Goal: Task Accomplishment & Management: Manage account settings

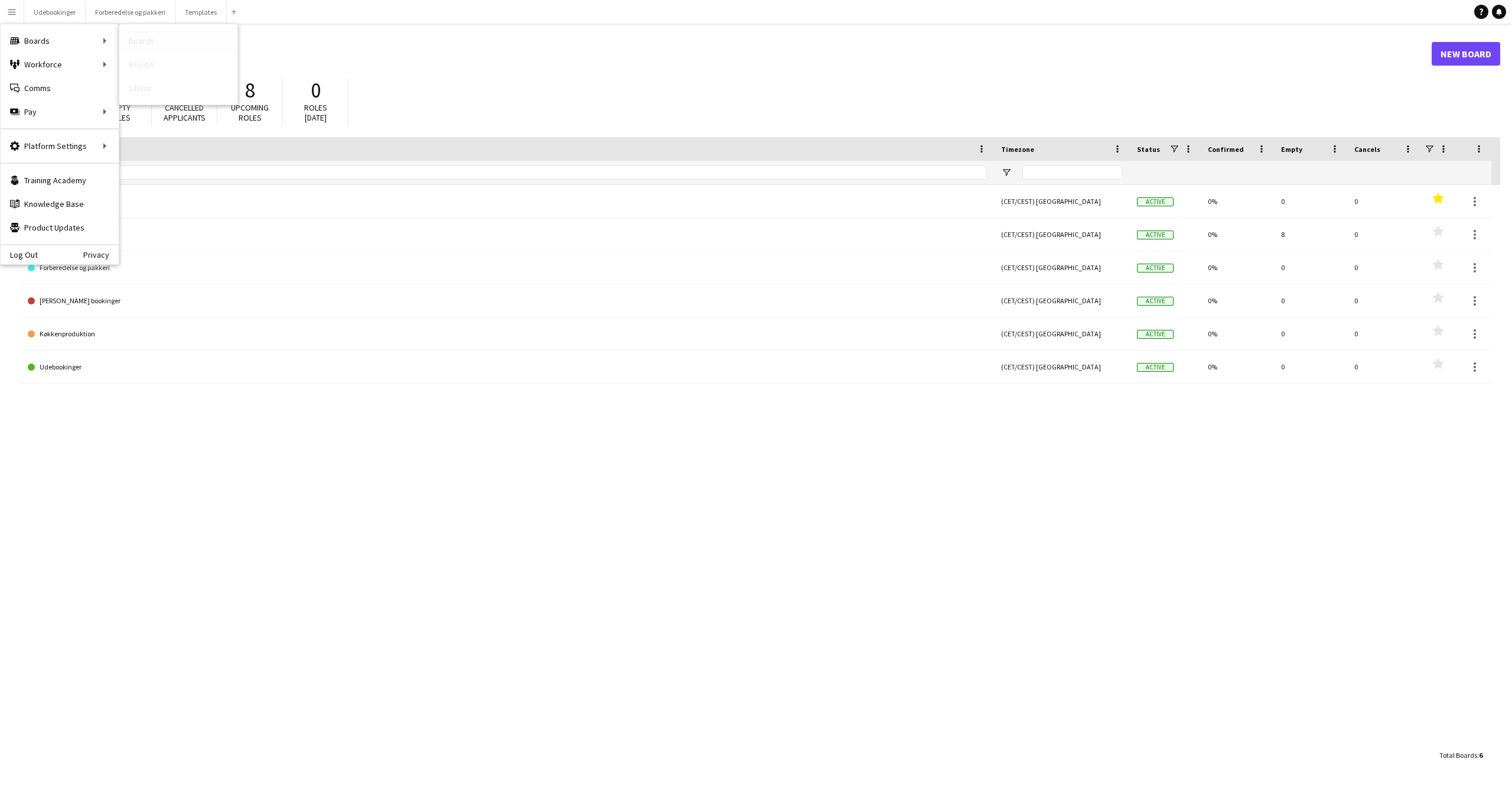
click at [153, 42] on link "Boards" at bounding box center [178, 40] width 118 height 24
click at [92, 455] on div "Templates (CET/CEST) Copenhagen Active 0% 0 0 Favourites Ad-hoc Jaisehus (CET/C…" at bounding box center [761, 463] width 1479 height 558
click at [5, 11] on button "Menu" at bounding box center [11, 11] width 24 height 24
click at [148, 189] on link "Profiles" at bounding box center [178, 193] width 118 height 24
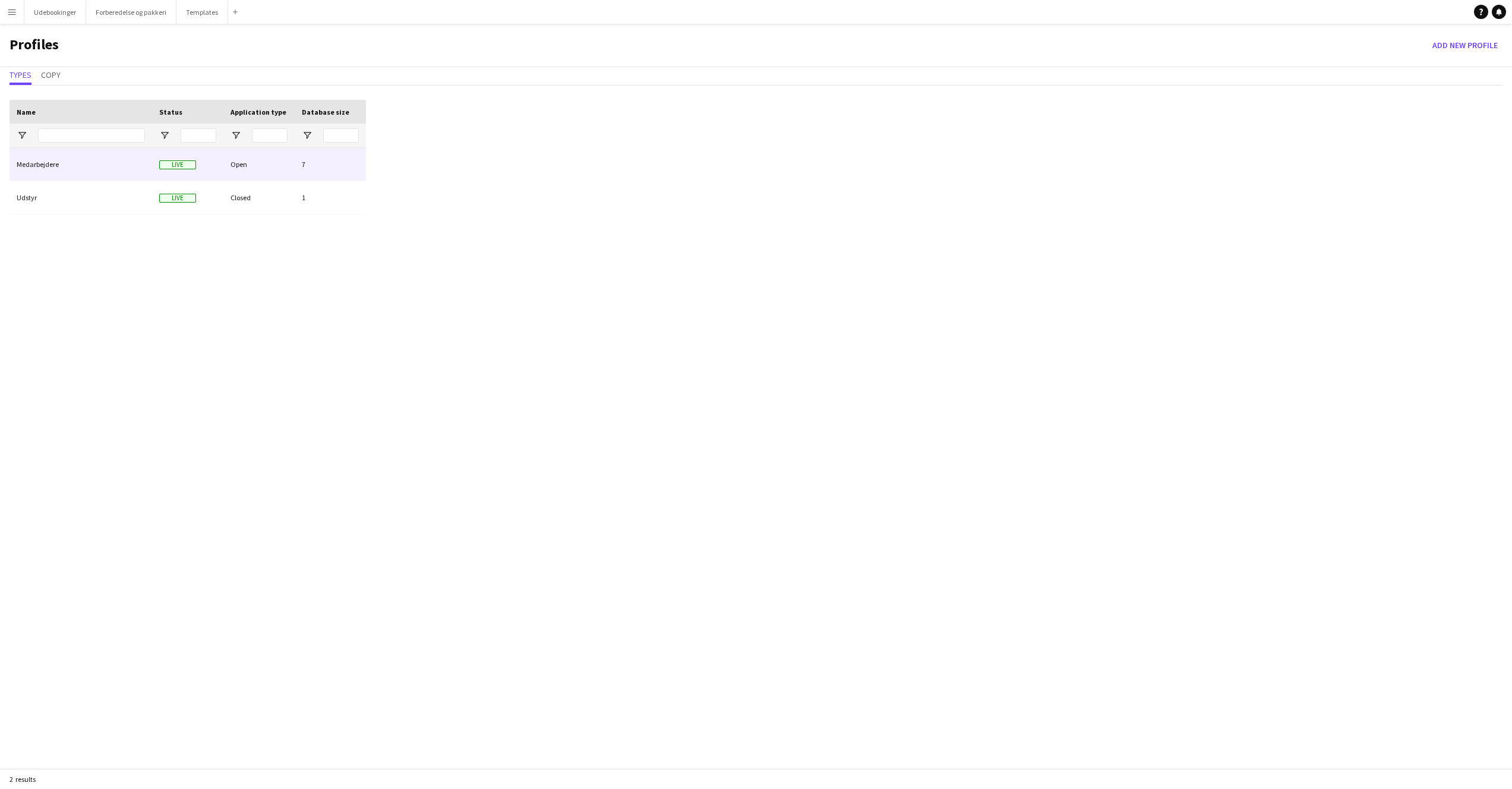
click at [77, 167] on div "Medarbejdere" at bounding box center [80, 163] width 142 height 33
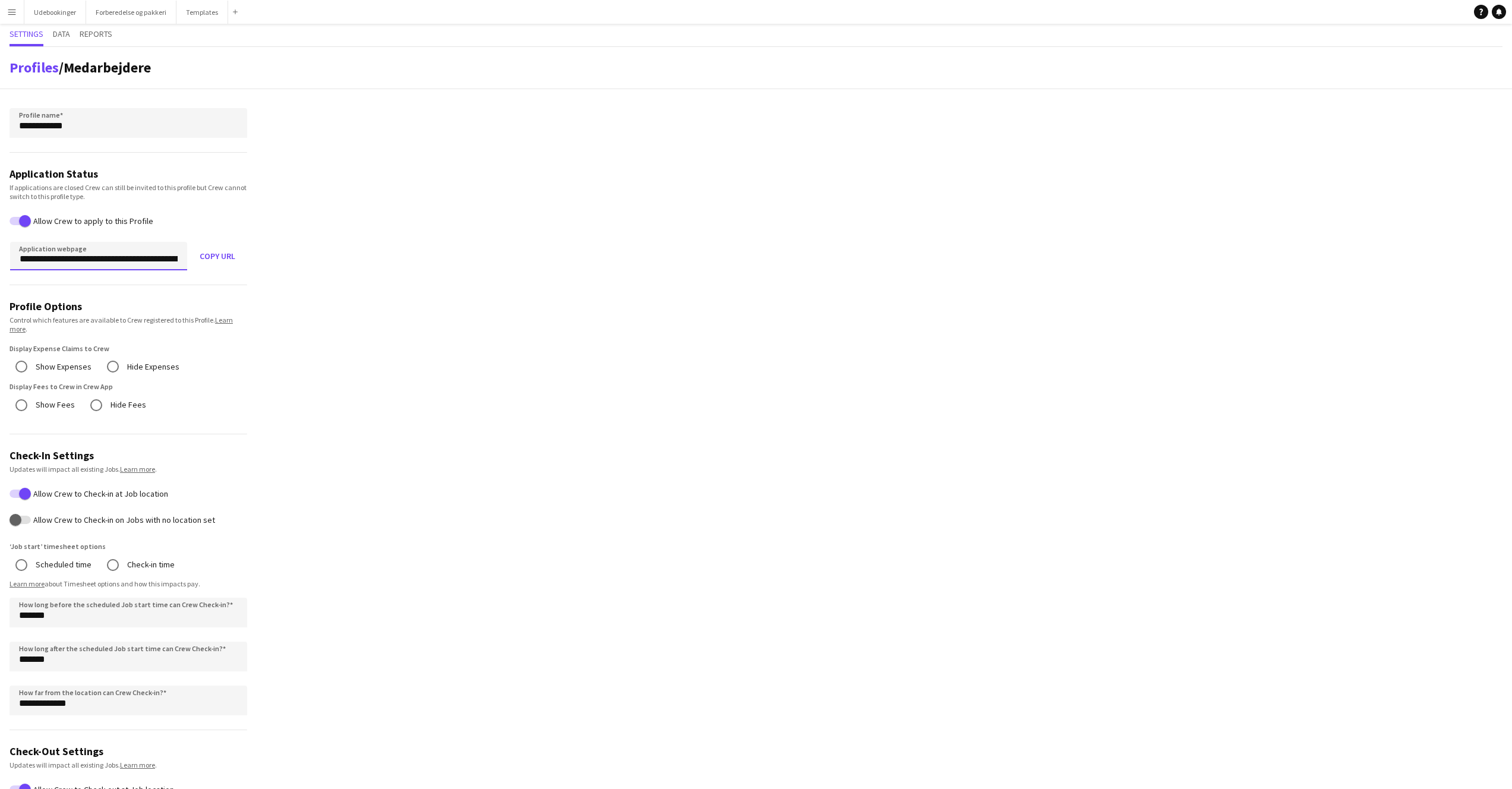
click at [115, 262] on input "**********" at bounding box center [98, 256] width 177 height 28
click at [376, 290] on app-profile-settings "**********" at bounding box center [756, 618] width 1512 height 1142
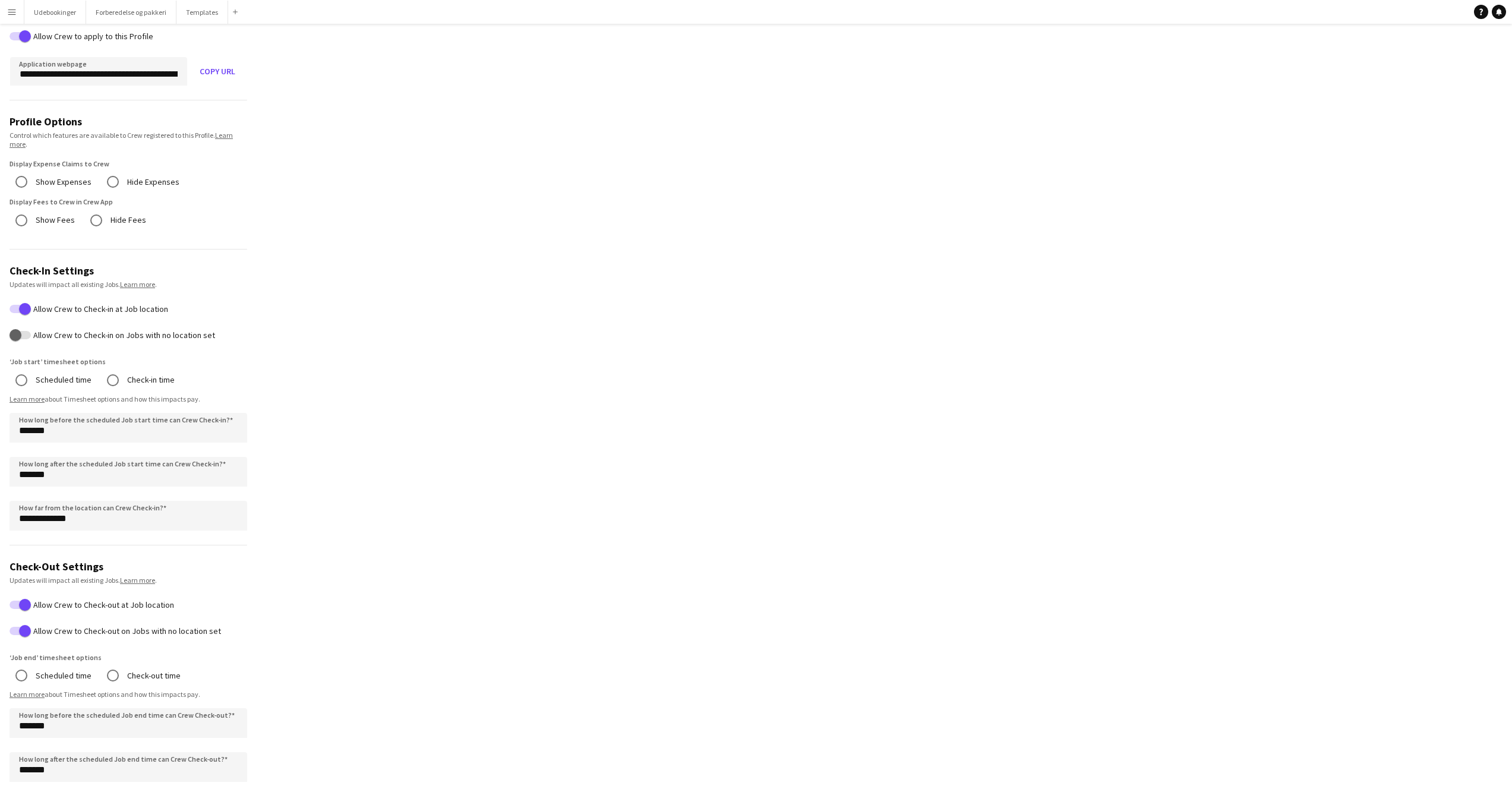
scroll to position [213, 0]
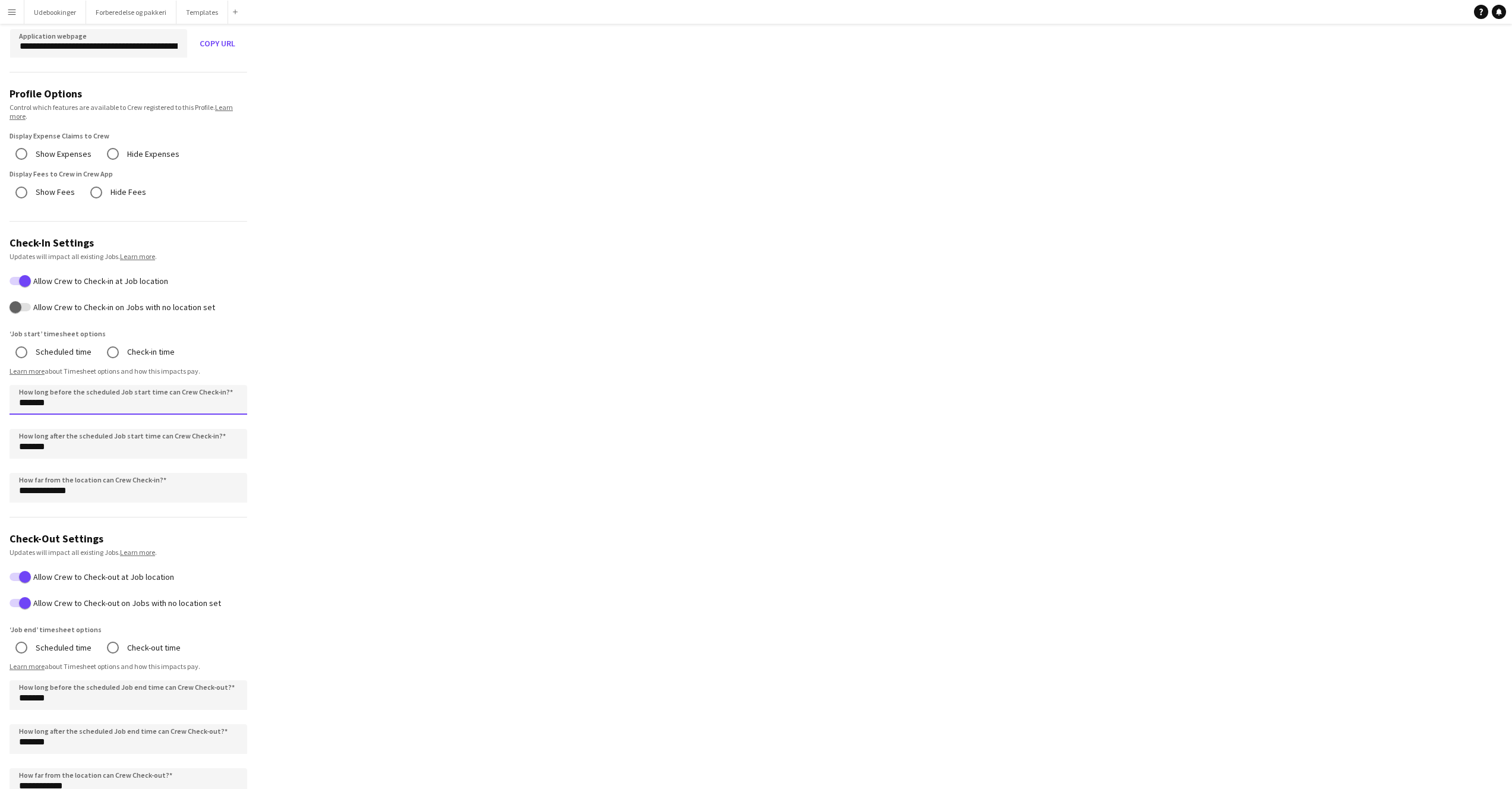
click at [104, 402] on input "*******" at bounding box center [128, 400] width 238 height 30
click at [352, 411] on app-profile-settings "**********" at bounding box center [756, 405] width 1512 height 1142
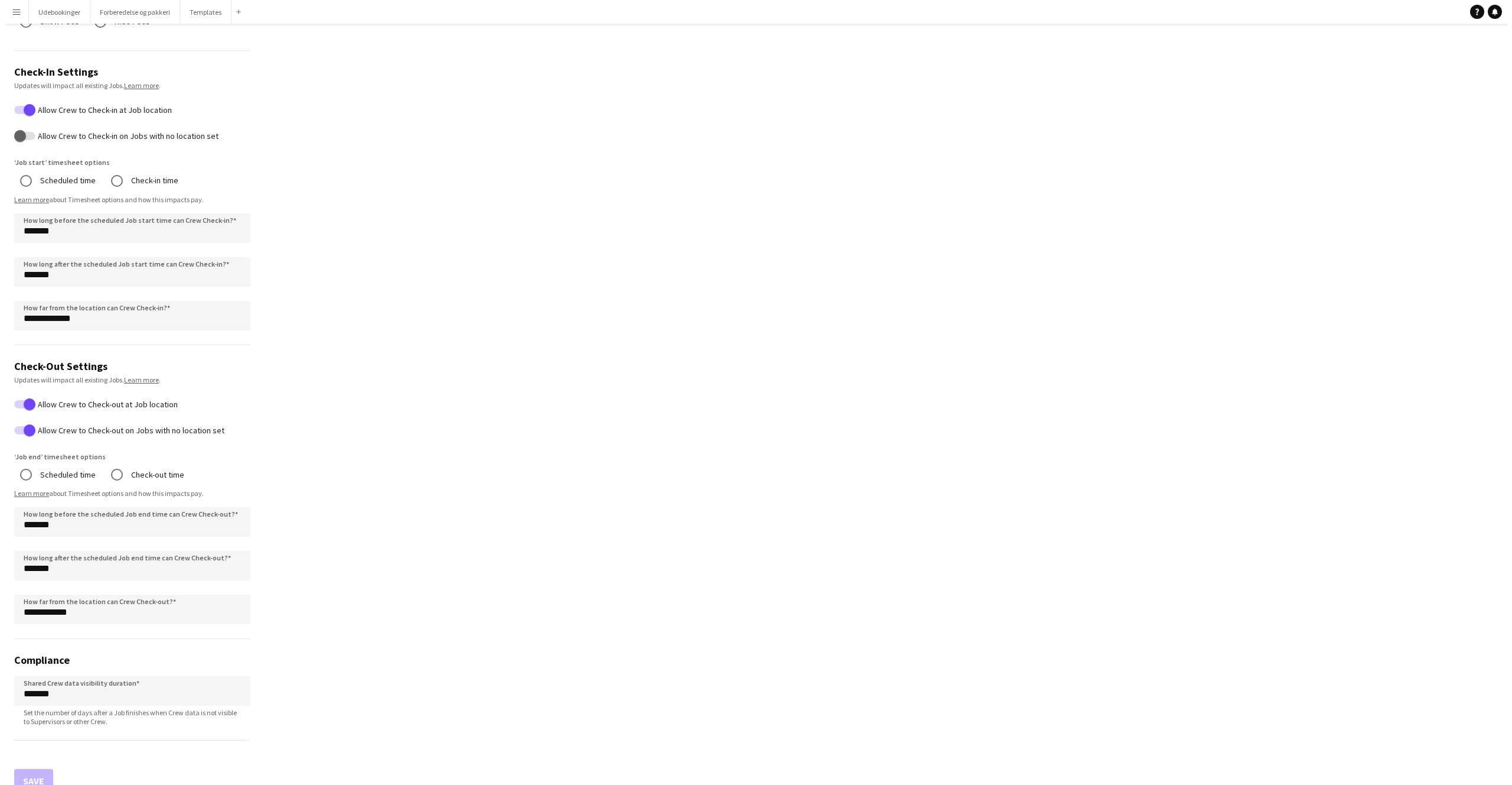
scroll to position [0, 0]
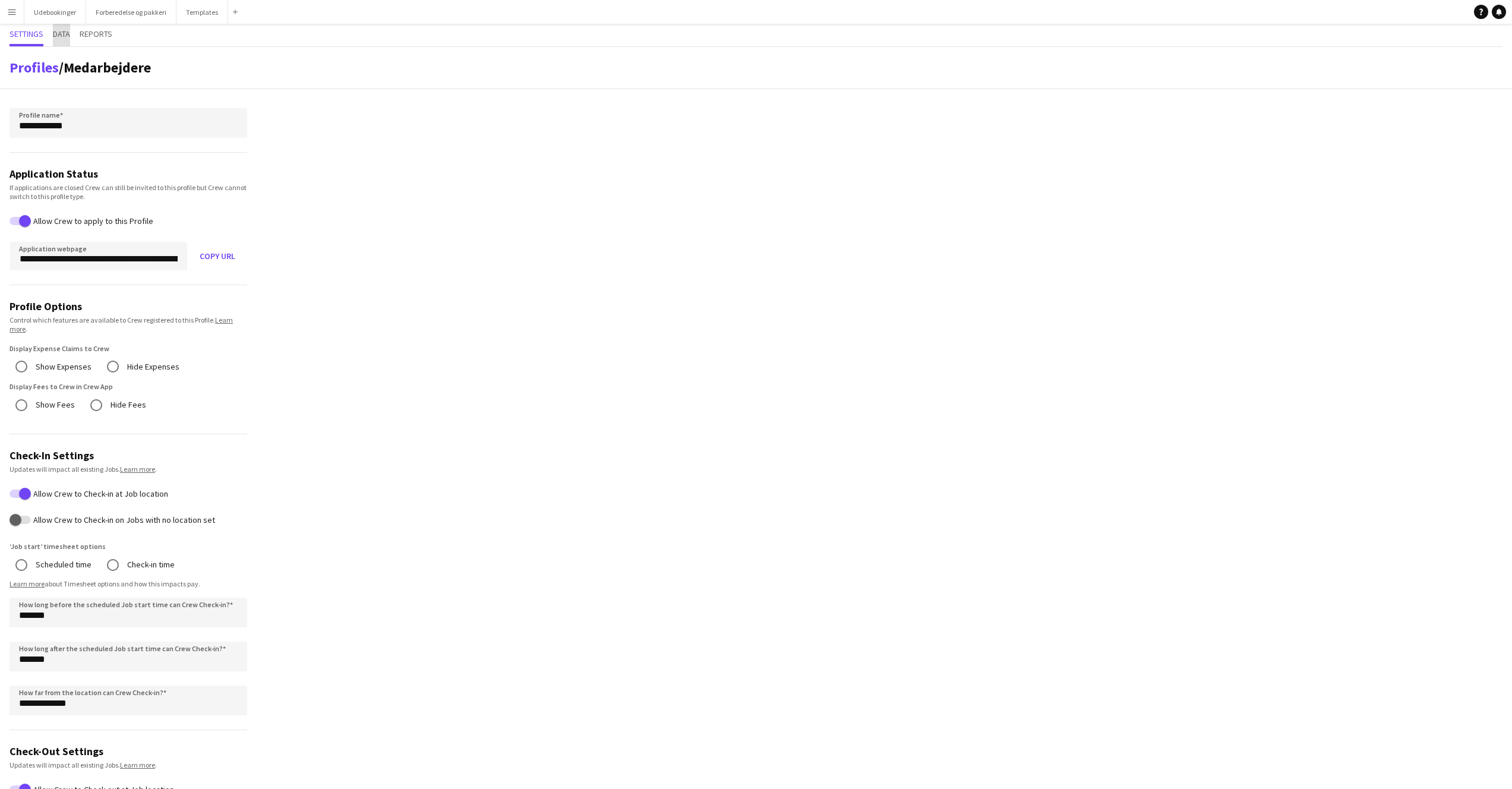
click at [66, 39] on span "Data" at bounding box center [62, 35] width 18 height 23
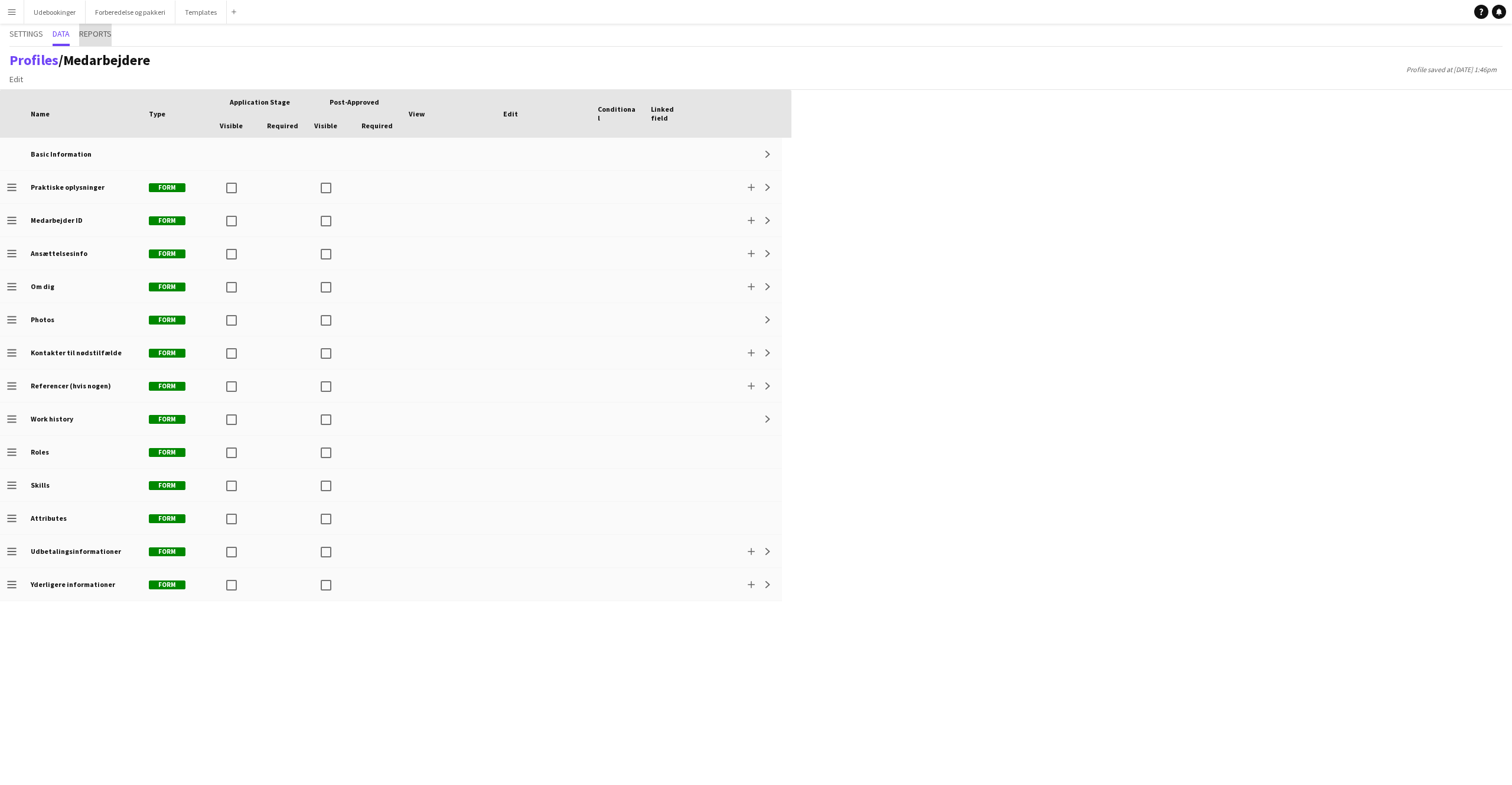
click at [92, 37] on span "Reports" at bounding box center [95, 33] width 33 height 8
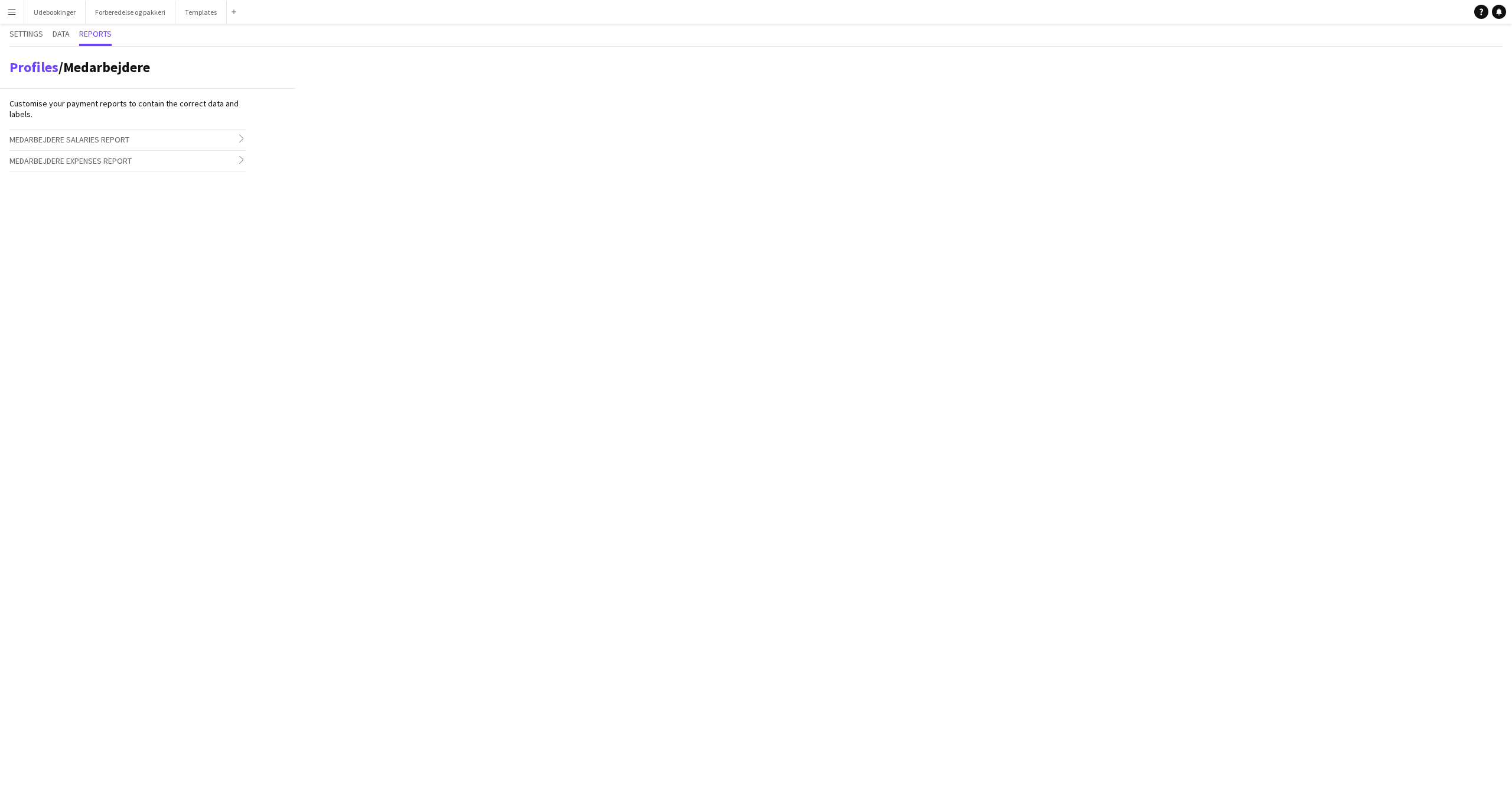
click at [170, 138] on h3 "Medarbejdere Salaries Report chevron-right" at bounding box center [127, 139] width 236 height 20
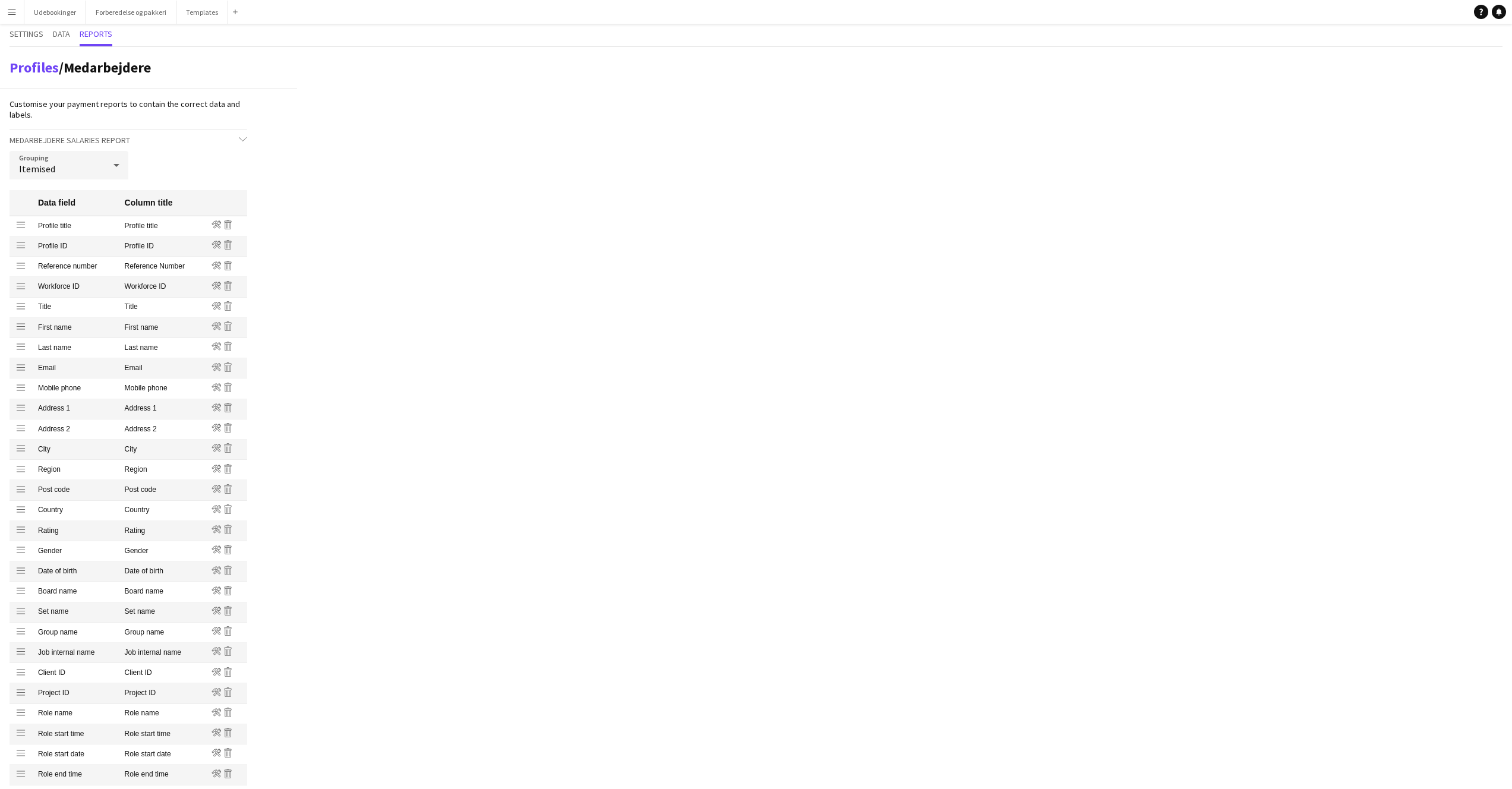
click at [170, 141] on h3 "Medarbejdere Salaries Report chevron-down" at bounding box center [128, 140] width 238 height 20
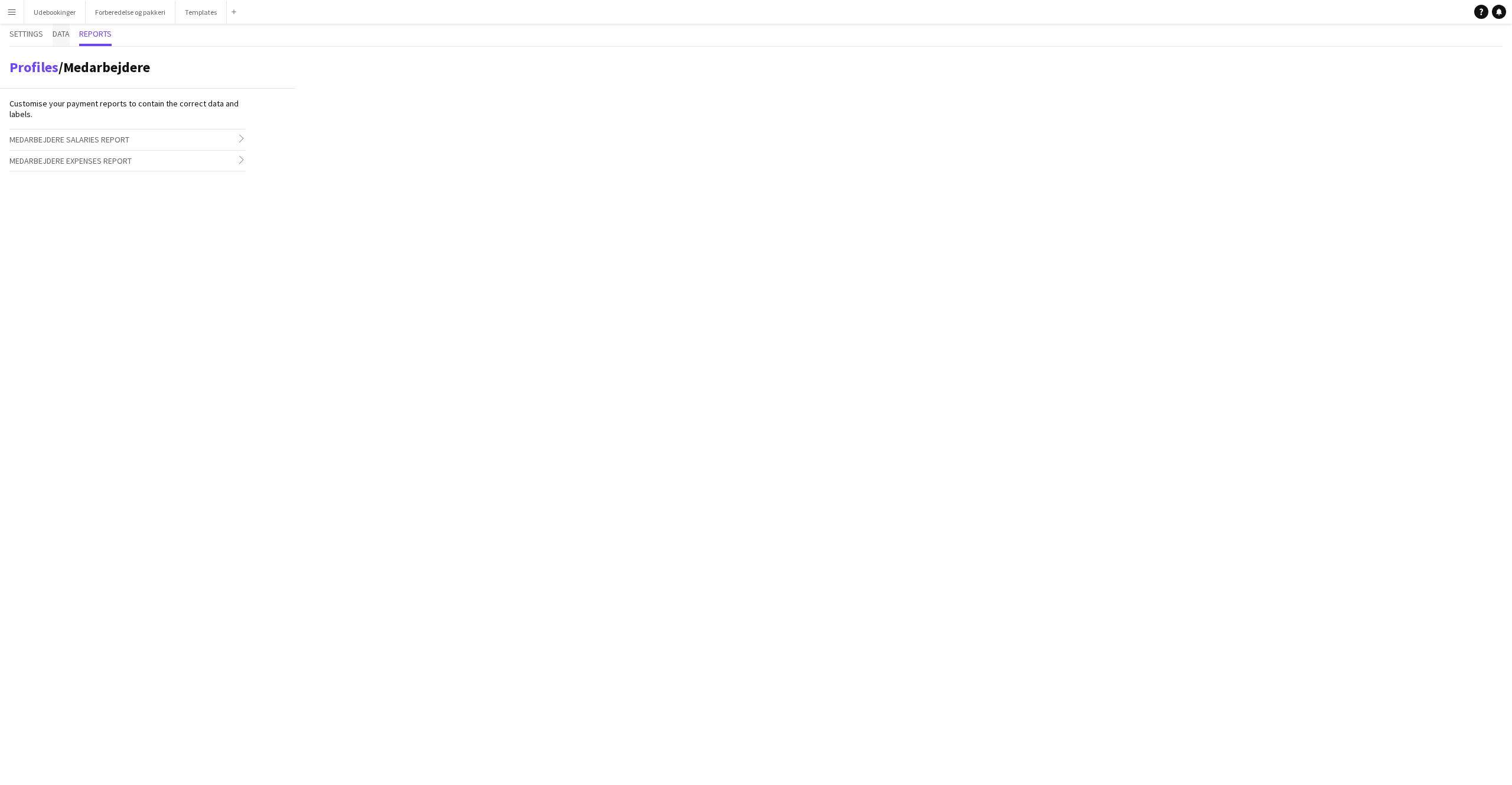
click at [55, 39] on span "Data" at bounding box center [61, 35] width 18 height 23
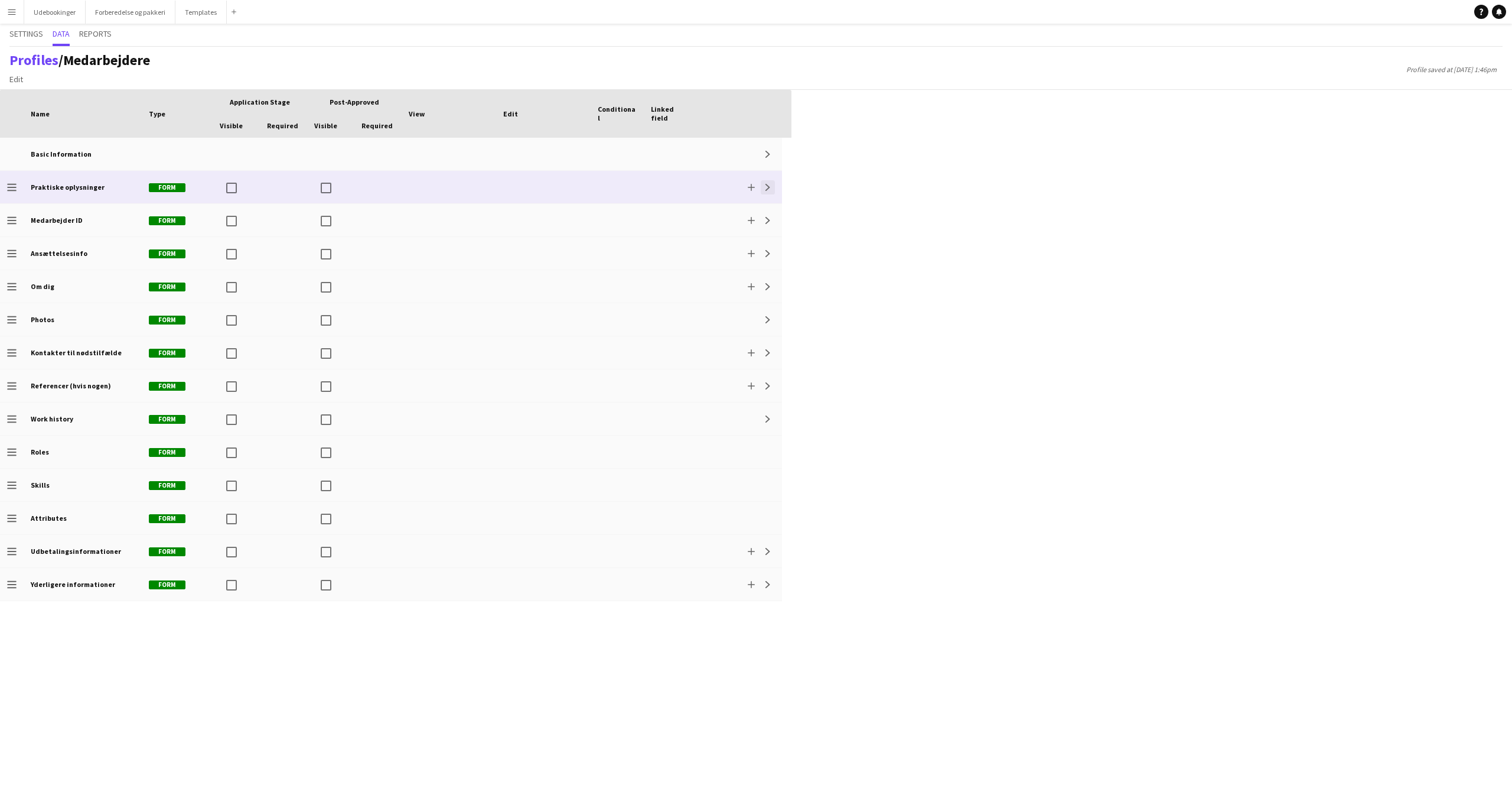
click at [768, 187] on app-icon "Expand" at bounding box center [768, 187] width 7 height 7
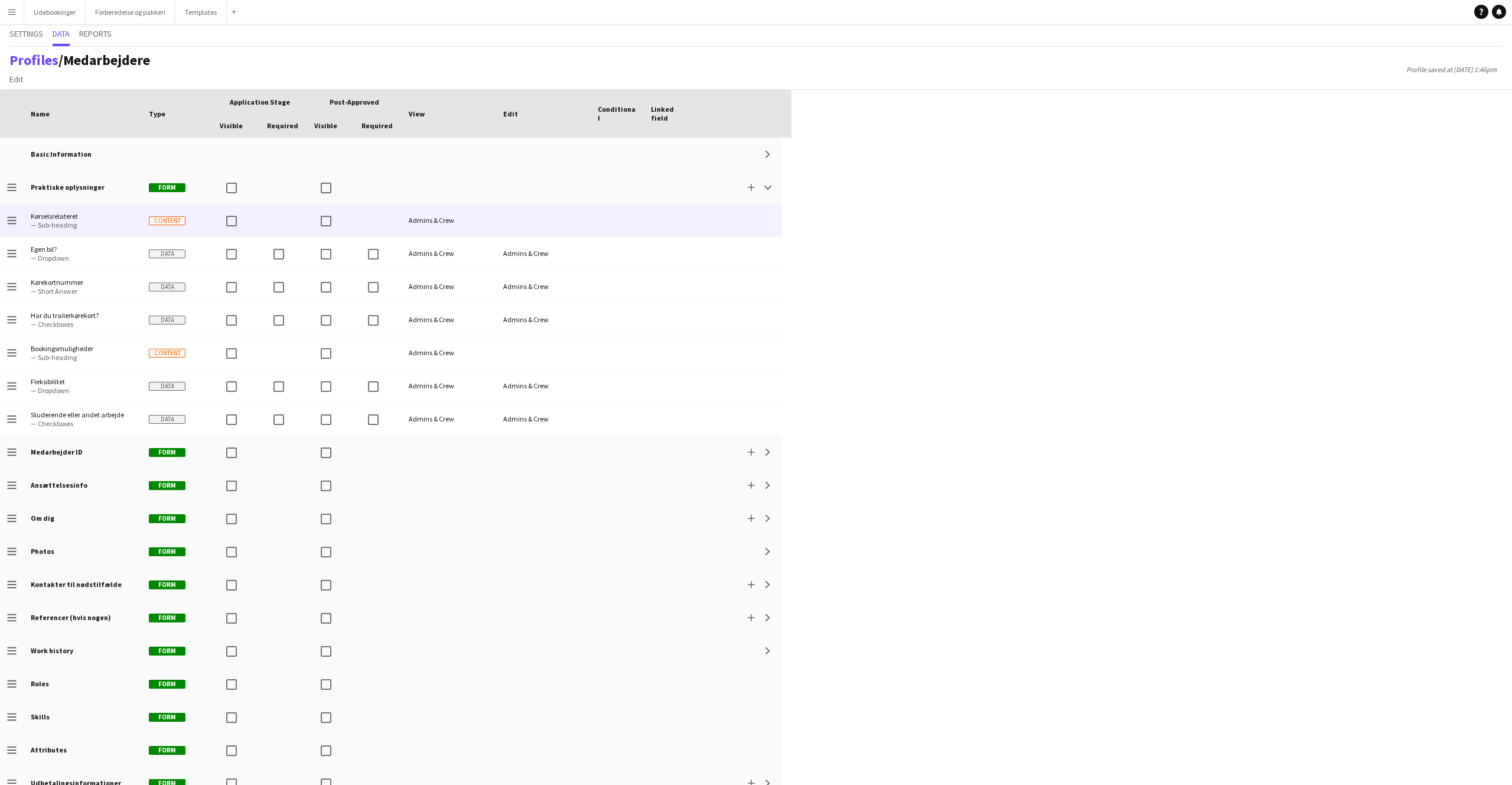
click at [162, 220] on span "Content" at bounding box center [167, 221] width 37 height 9
click at [1379, 49] on div "single-neutral-actions-edit-1 Customise" at bounding box center [1412, 42] width 201 height 28
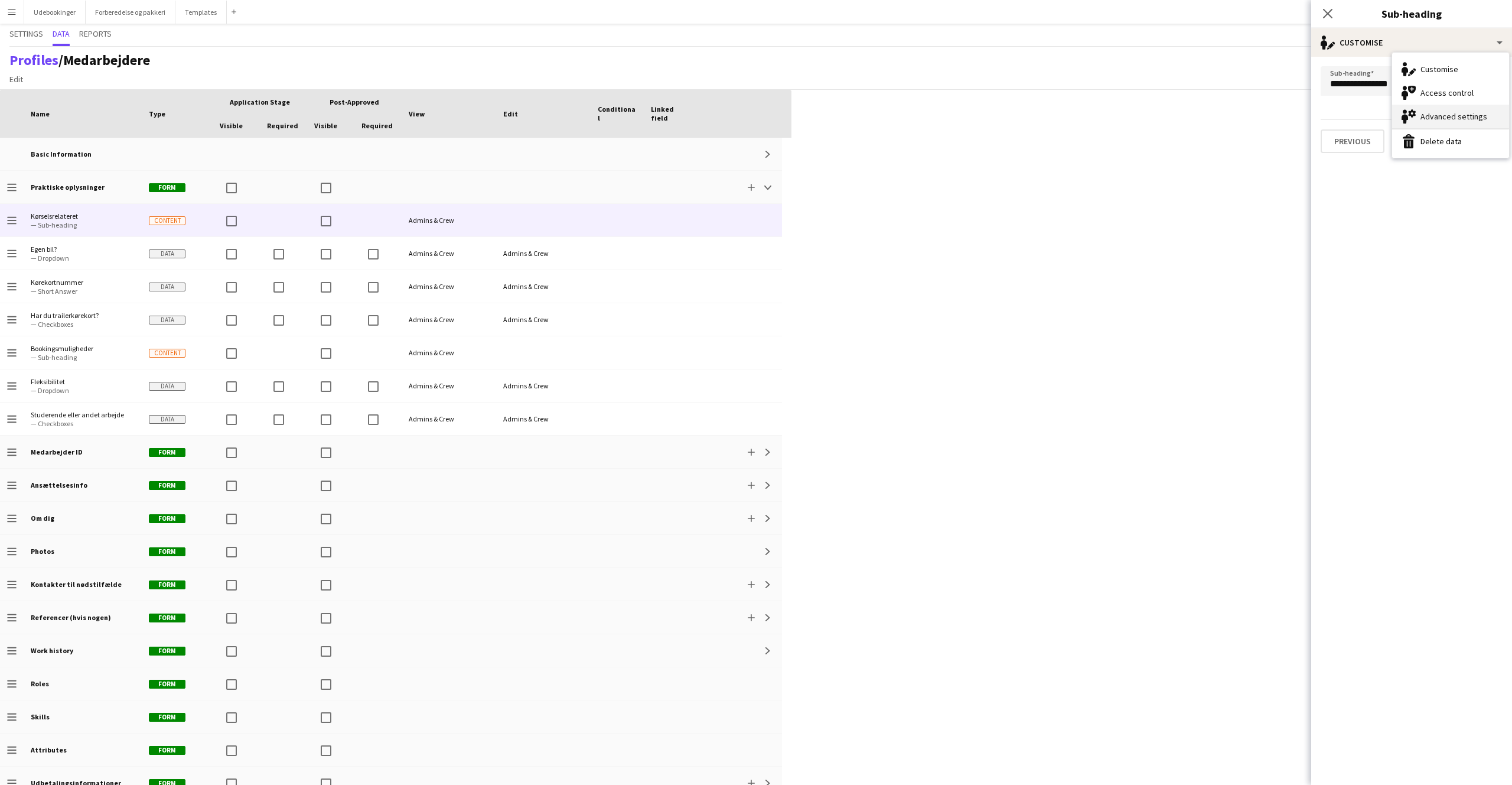
click at [1443, 109] on div "Advanced settings Advanced settings" at bounding box center [1451, 116] width 117 height 24
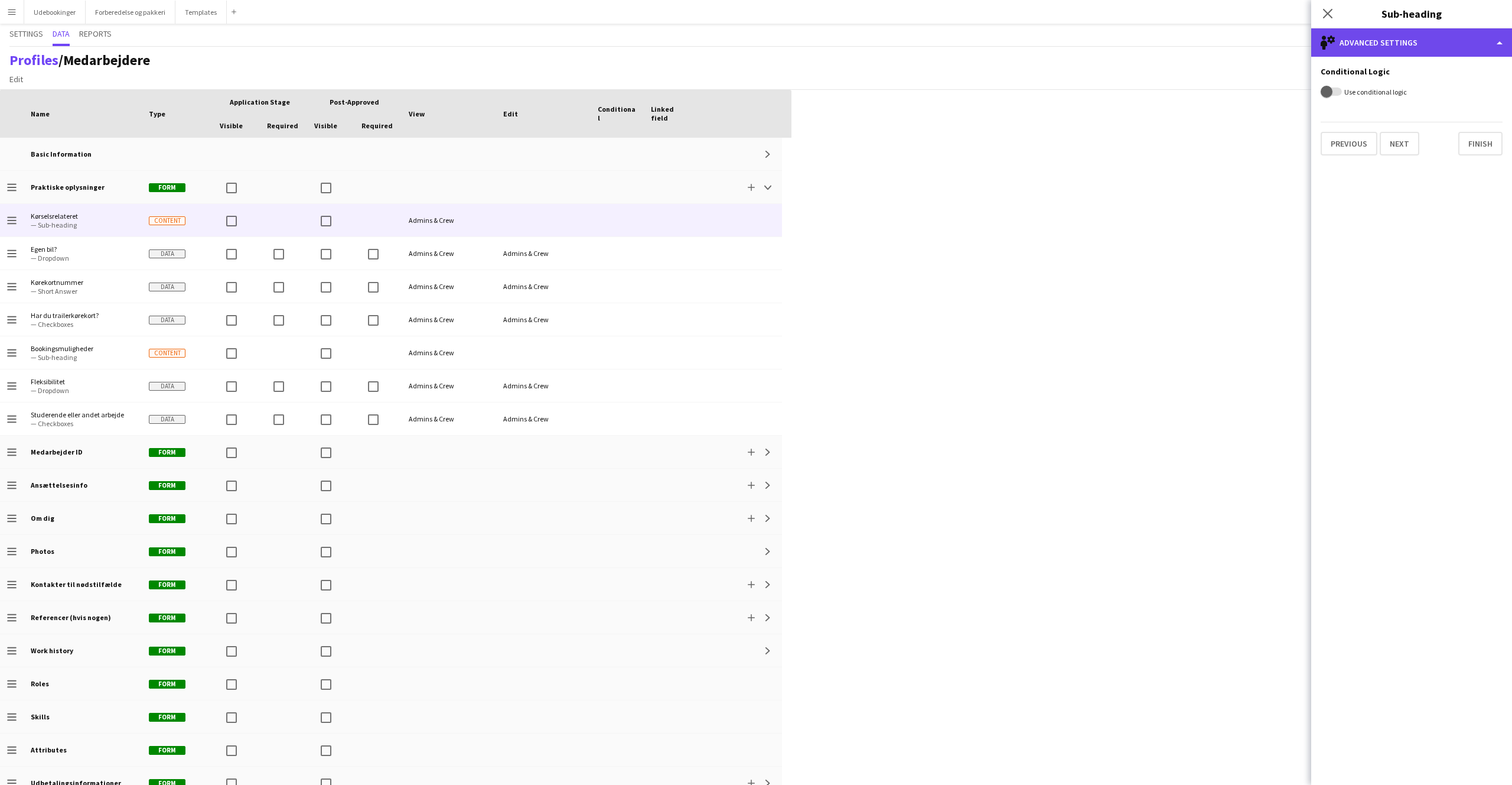
click at [1395, 43] on div "single-neutral-setting Advanced settings" at bounding box center [1412, 42] width 201 height 28
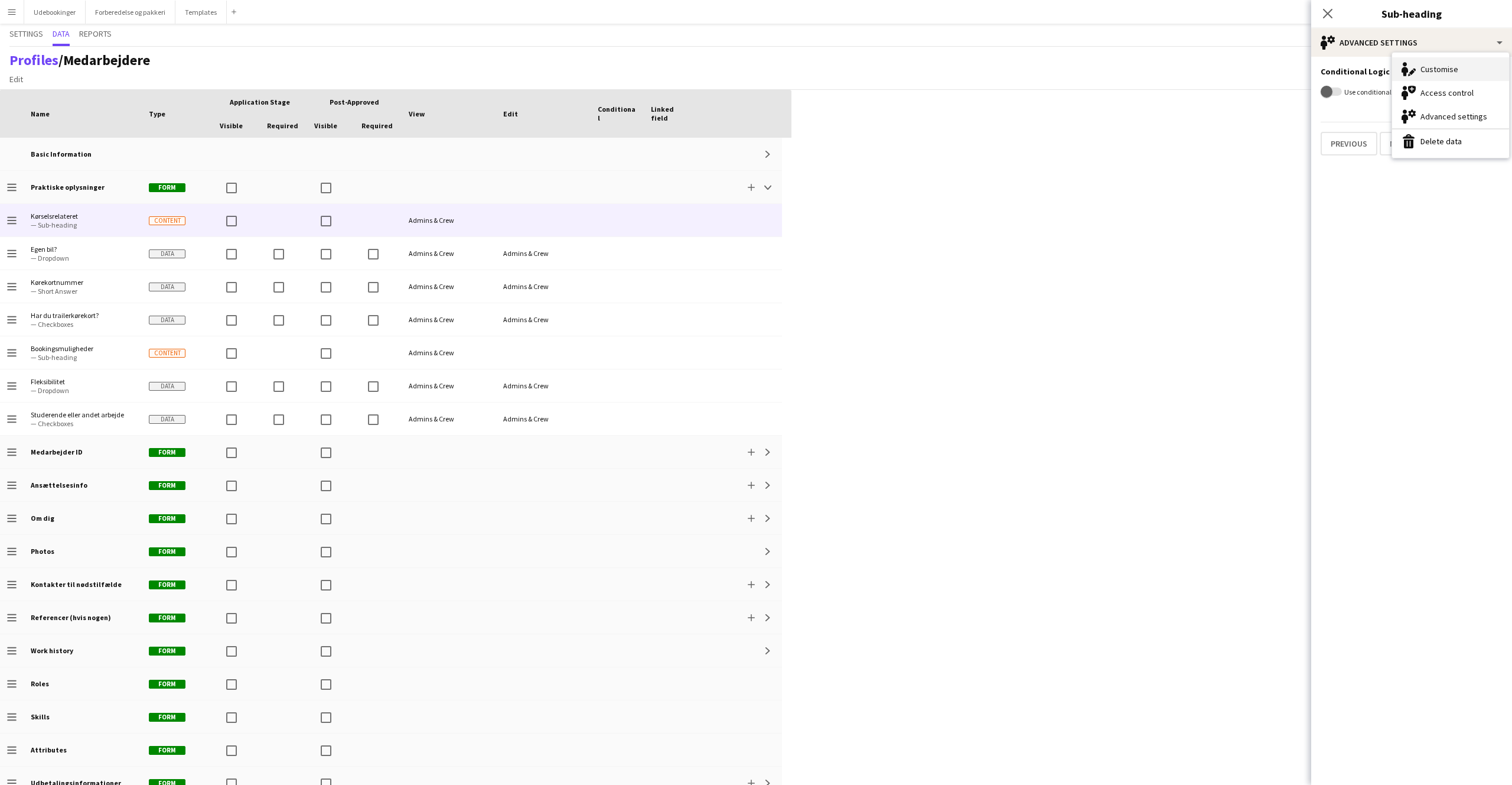
click at [1415, 63] on icon "Customise" at bounding box center [1409, 69] width 14 height 14
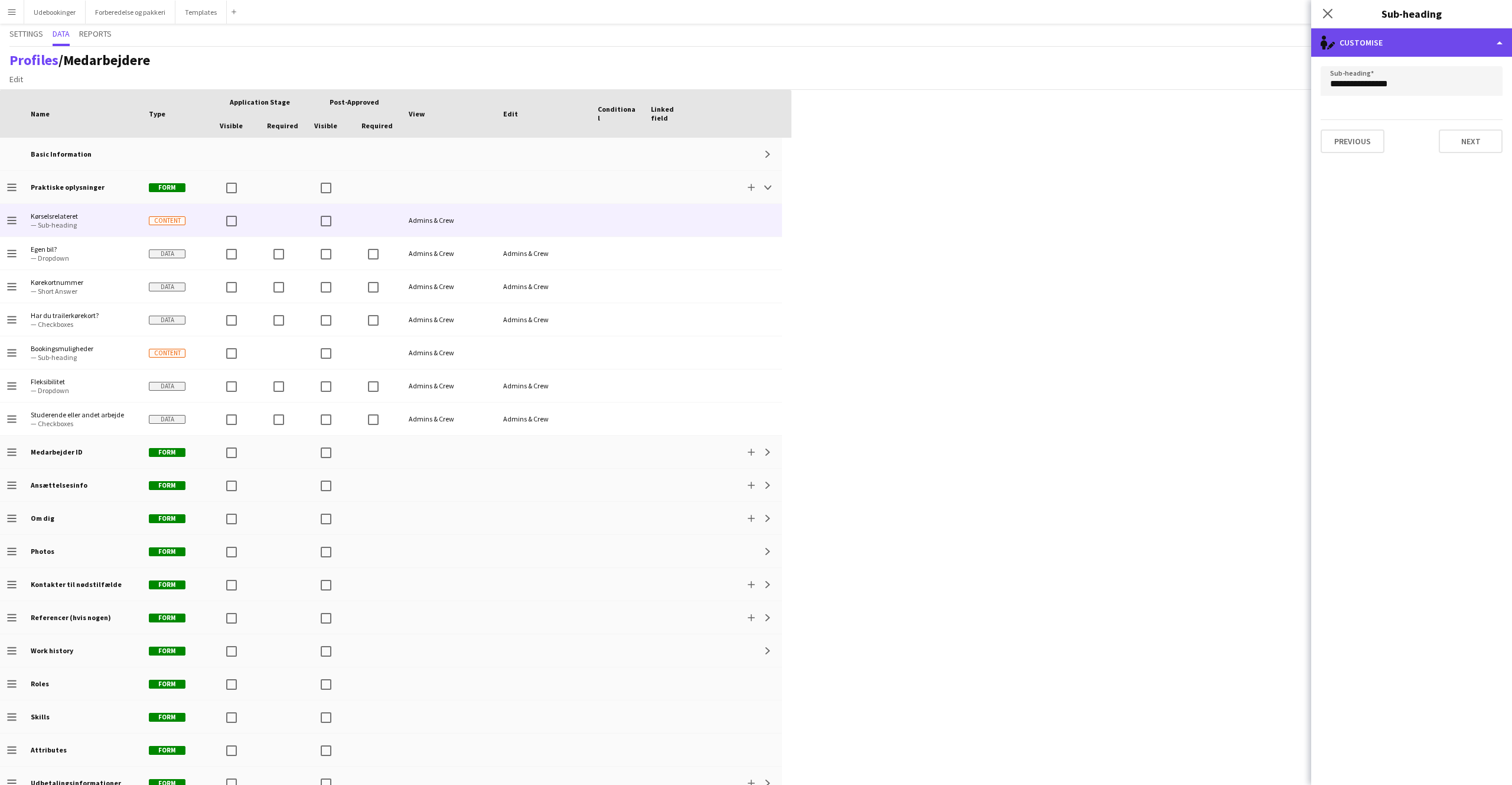
click at [1390, 42] on div "single-neutral-actions-edit-1 Customise" at bounding box center [1412, 42] width 201 height 28
click at [1188, 143] on div "Press SPACE to select this row. Drag here to set row groups Drag here to set co…" at bounding box center [756, 437] width 1512 height 695
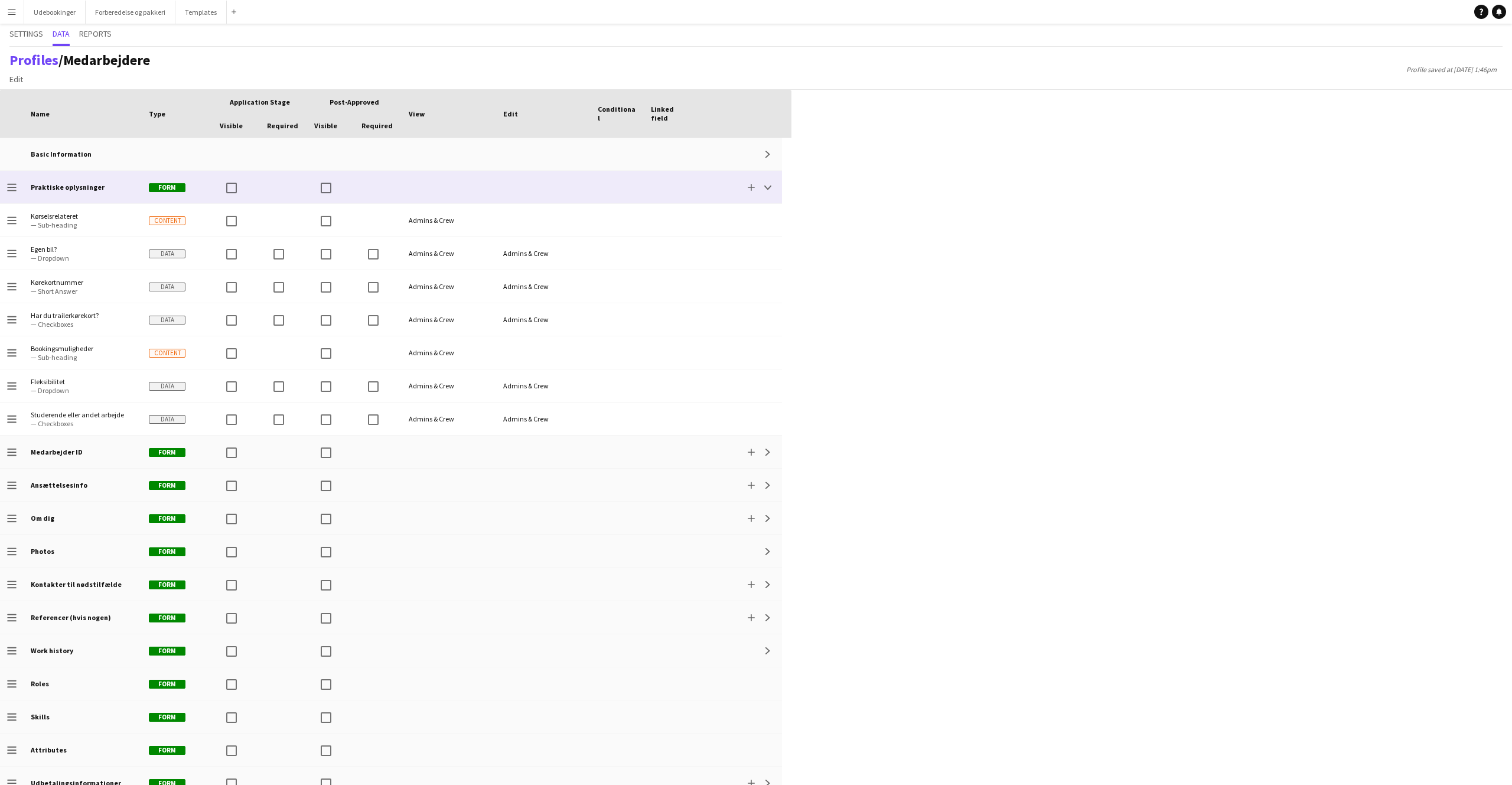
click at [83, 191] on b "Praktiske oplysninger" at bounding box center [68, 187] width 74 height 9
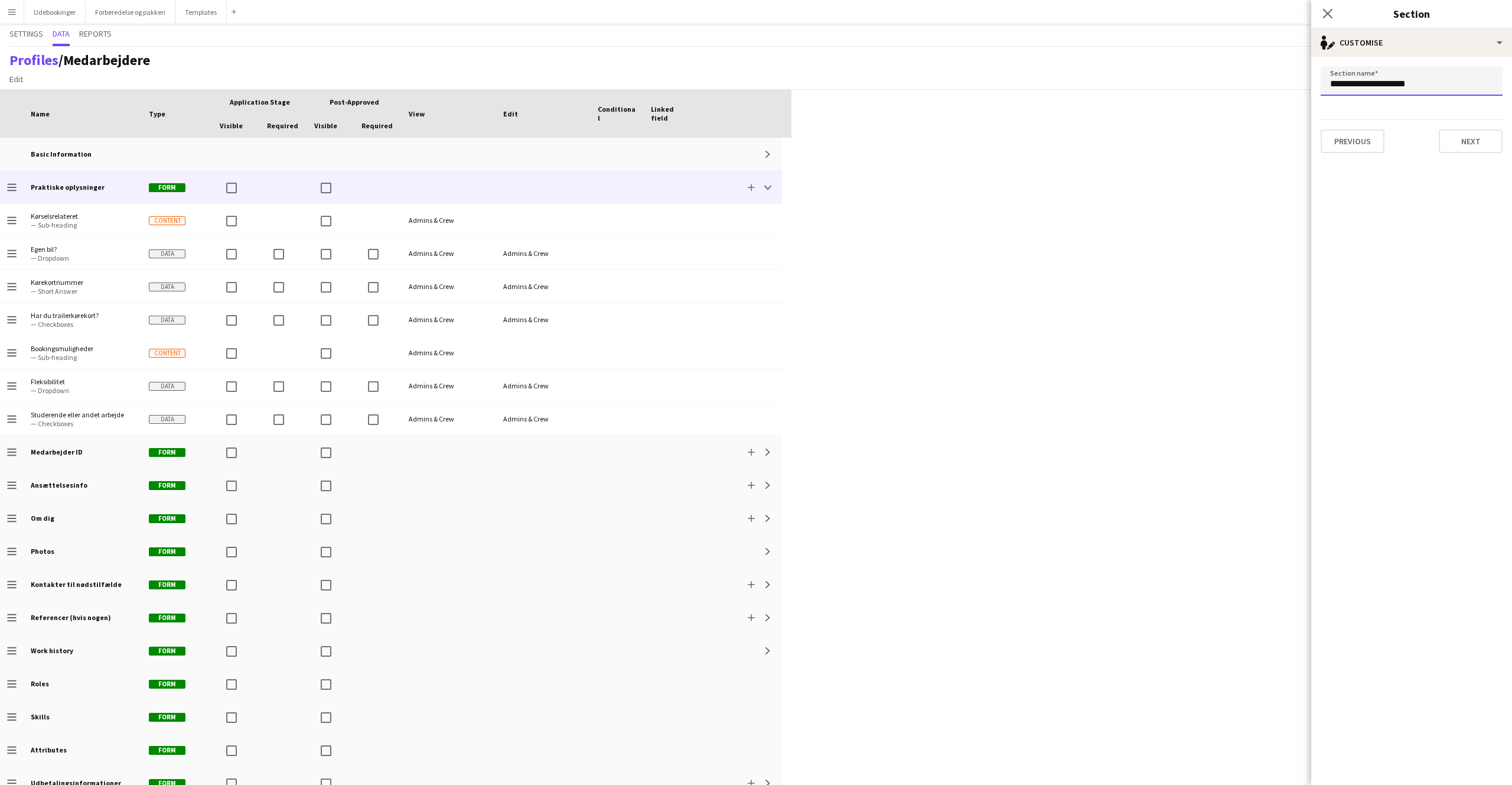
click at [1407, 88] on input "**********" at bounding box center [1412, 81] width 182 height 30
click at [1407, 87] on input "**********" at bounding box center [1412, 81] width 182 height 30
click at [959, 245] on div "Press SPACE to select this row Drag here to set row groups Drag here to set col…" at bounding box center [756, 437] width 1512 height 695
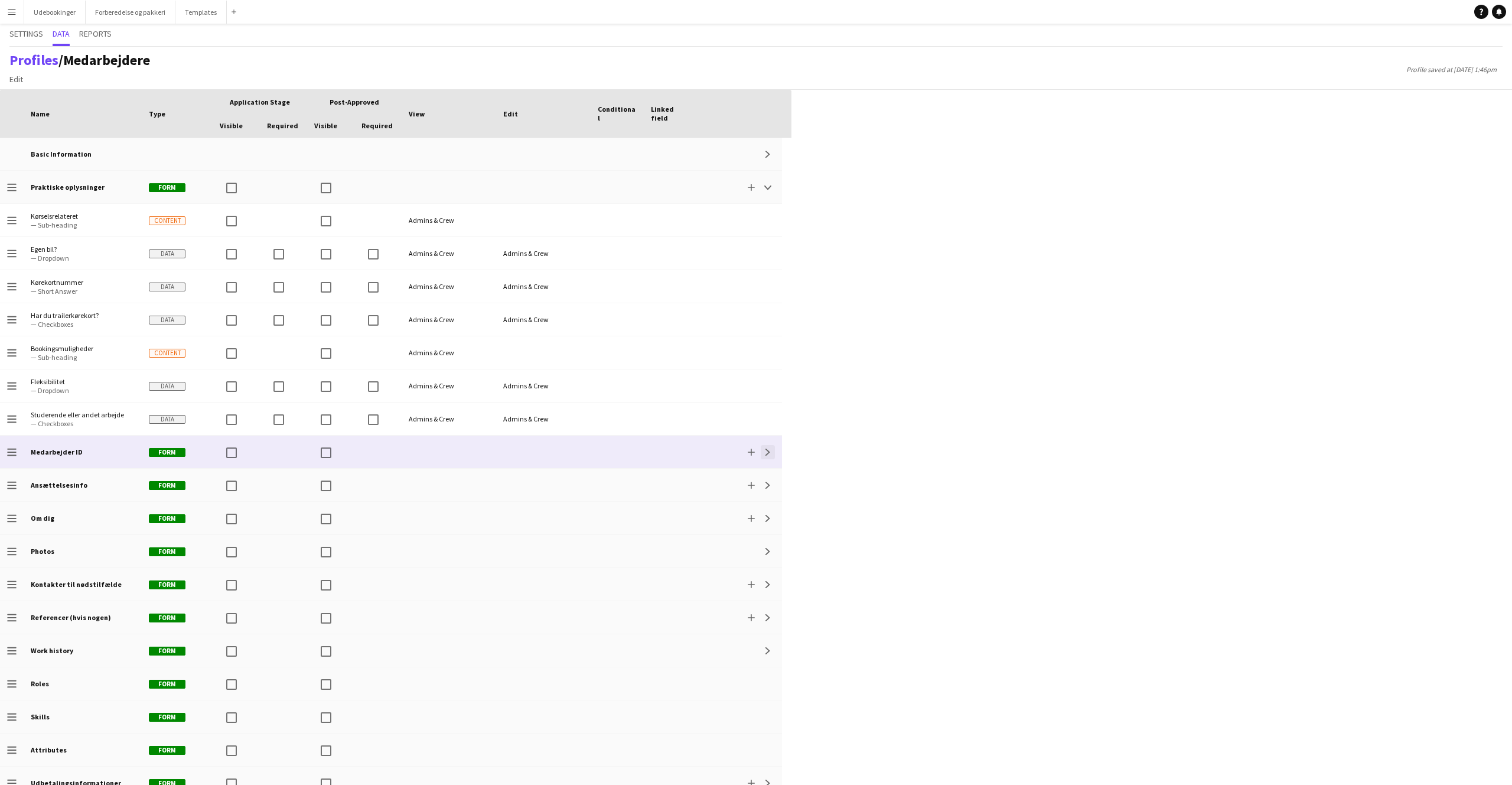
click at [771, 450] on app-icon "Expand" at bounding box center [768, 452] width 7 height 7
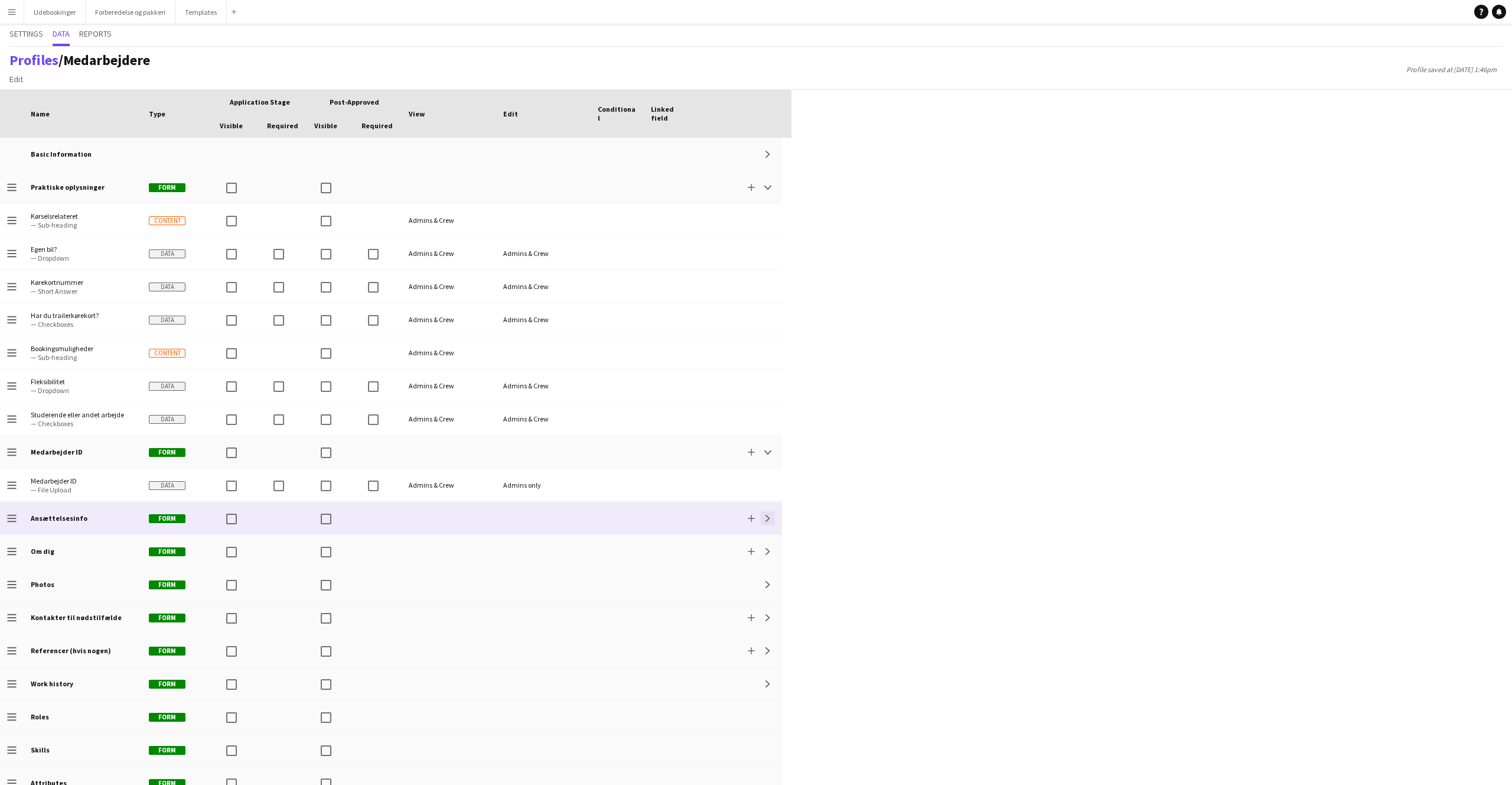
click at [768, 521] on button "Expand" at bounding box center [768, 519] width 14 height 14
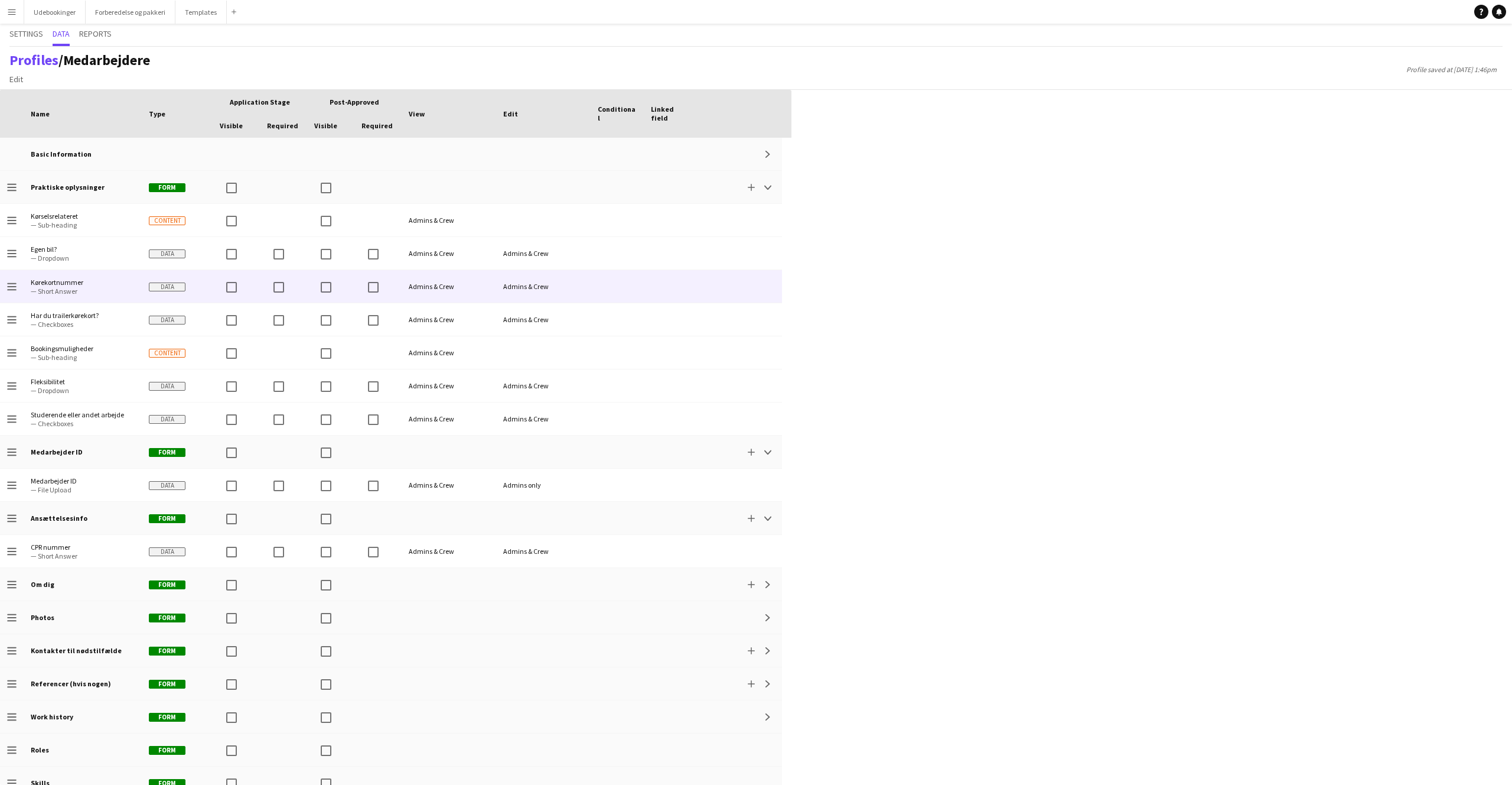
click at [75, 287] on span "— Short Answer" at bounding box center [83, 291] width 104 height 9
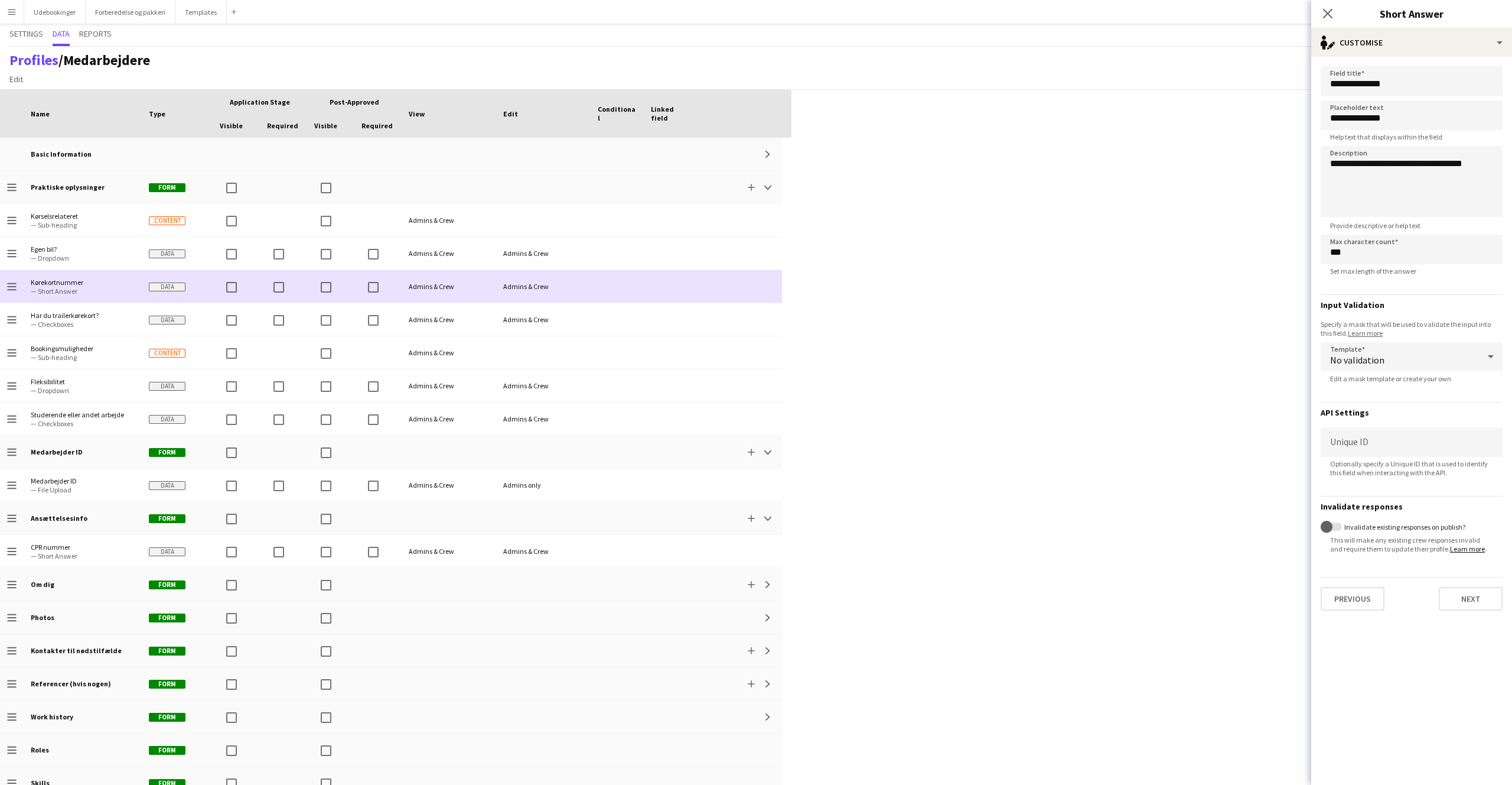
click at [75, 287] on span "— Short Answer" at bounding box center [83, 291] width 104 height 9
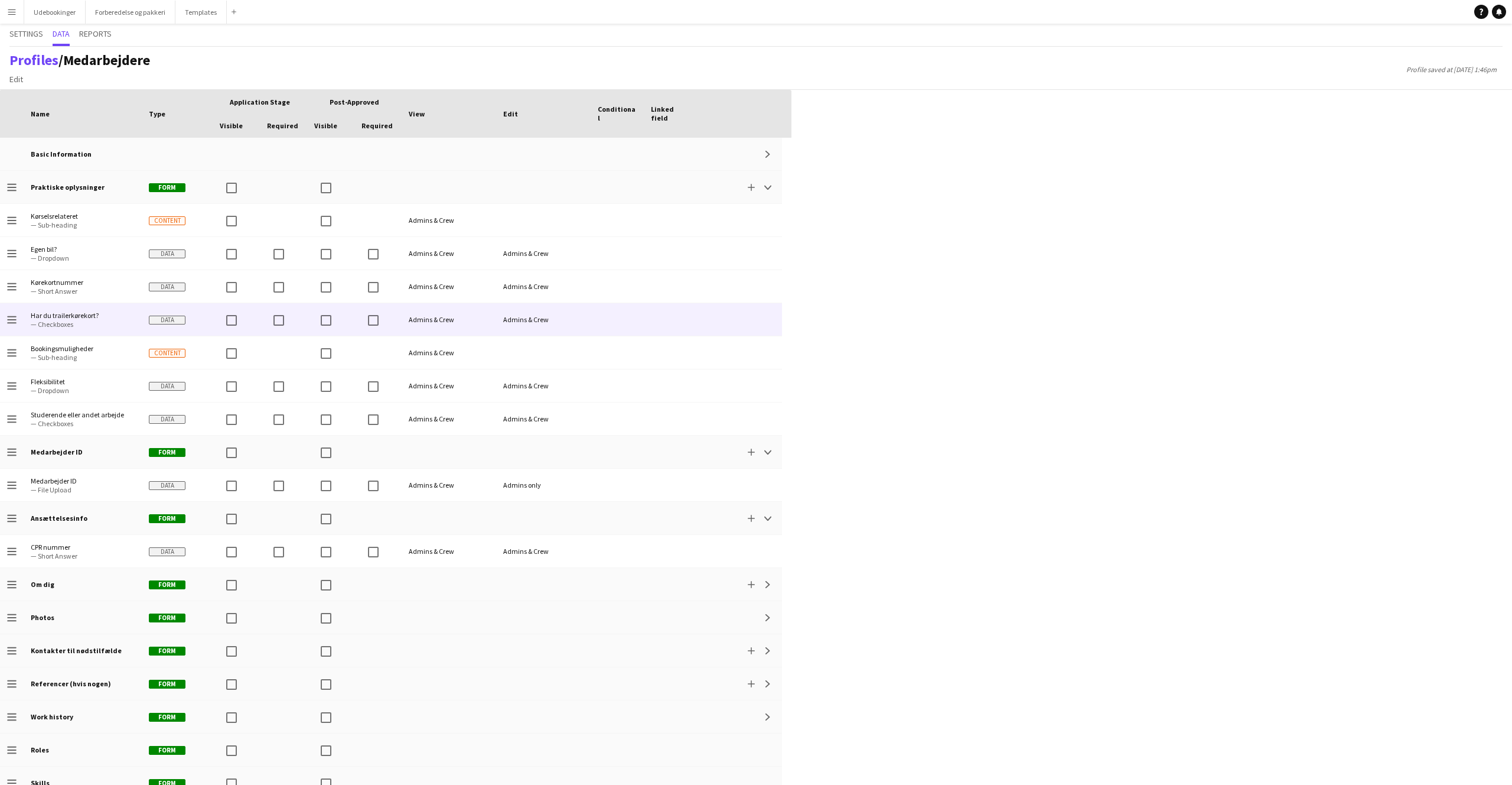
click at [109, 320] on span "— Checkboxes" at bounding box center [83, 324] width 104 height 9
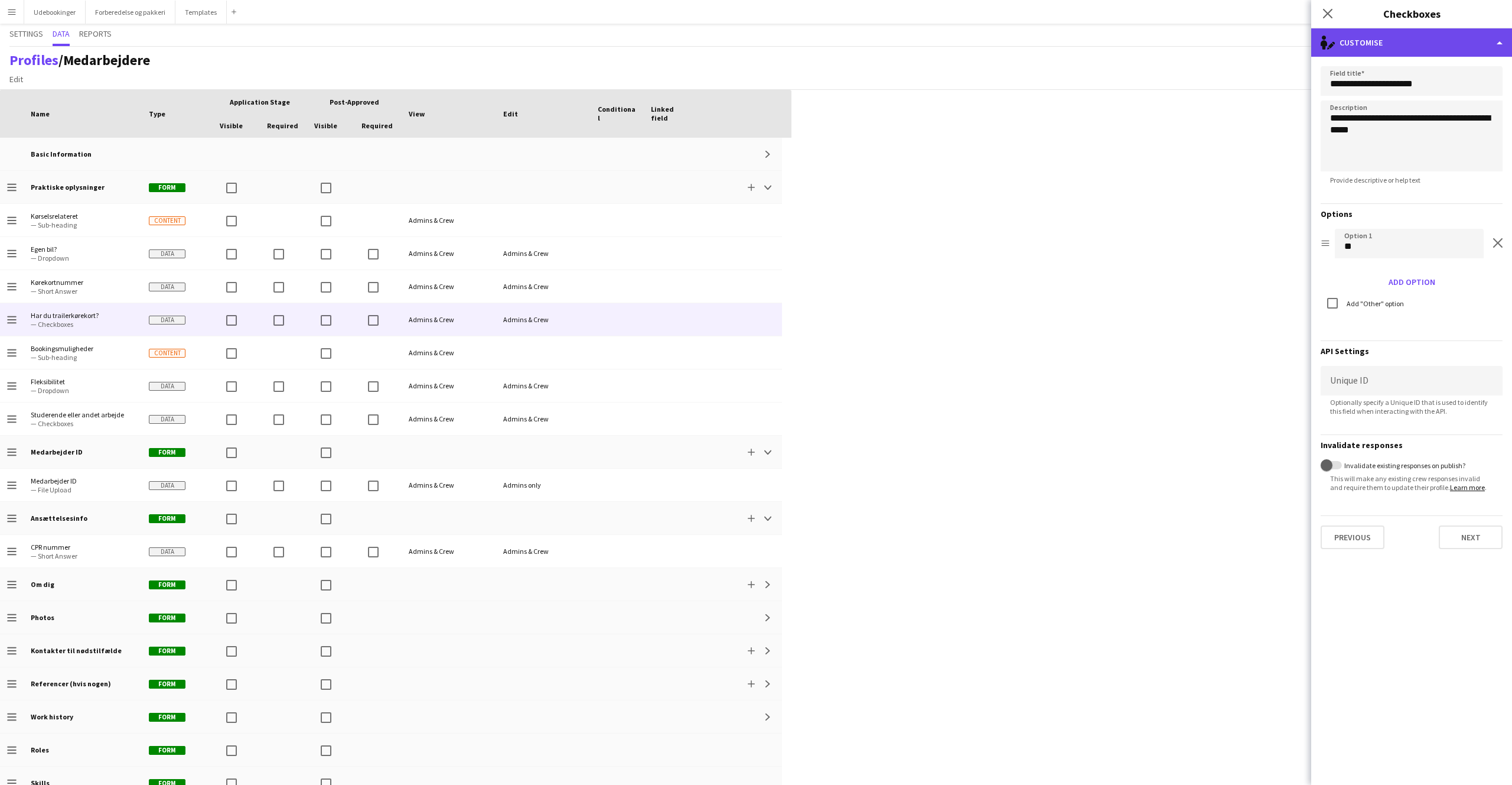
click at [1436, 31] on div "single-neutral-actions-edit-1 Customise" at bounding box center [1412, 42] width 201 height 28
click at [1456, 117] on div "Advanced settings Advanced settings" at bounding box center [1451, 116] width 117 height 24
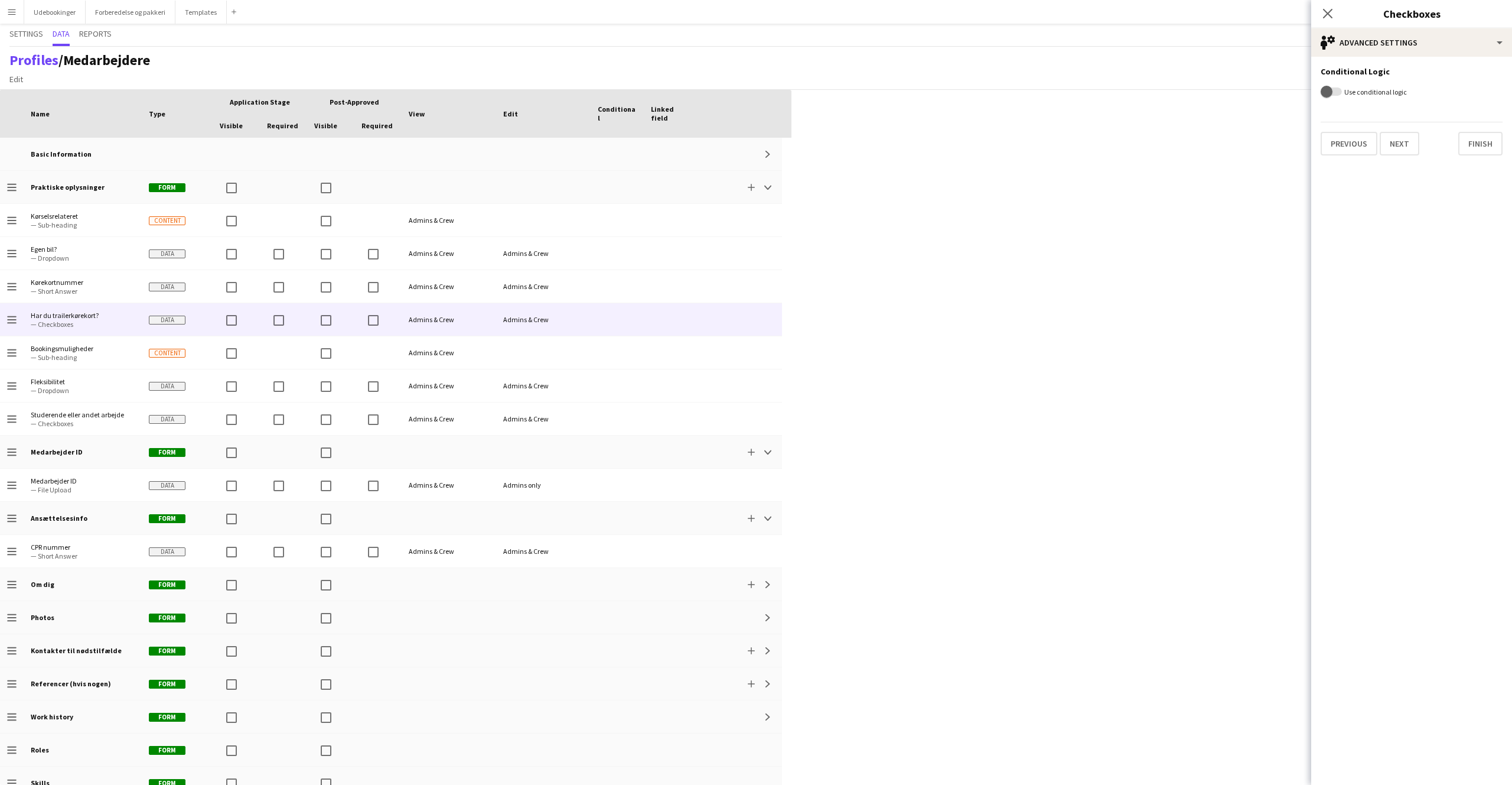
click at [1349, 91] on label "Use conditional logic" at bounding box center [1375, 92] width 65 height 9
click at [1342, 91] on button "Use conditional logic" at bounding box center [1332, 91] width 21 height 8
click at [1361, 105] on div "Show" at bounding box center [1400, 117] width 158 height 28
click at [1364, 113] on div at bounding box center [756, 392] width 1512 height 785
click at [1370, 166] on span "Please select field" at bounding box center [1367, 171] width 74 height 11
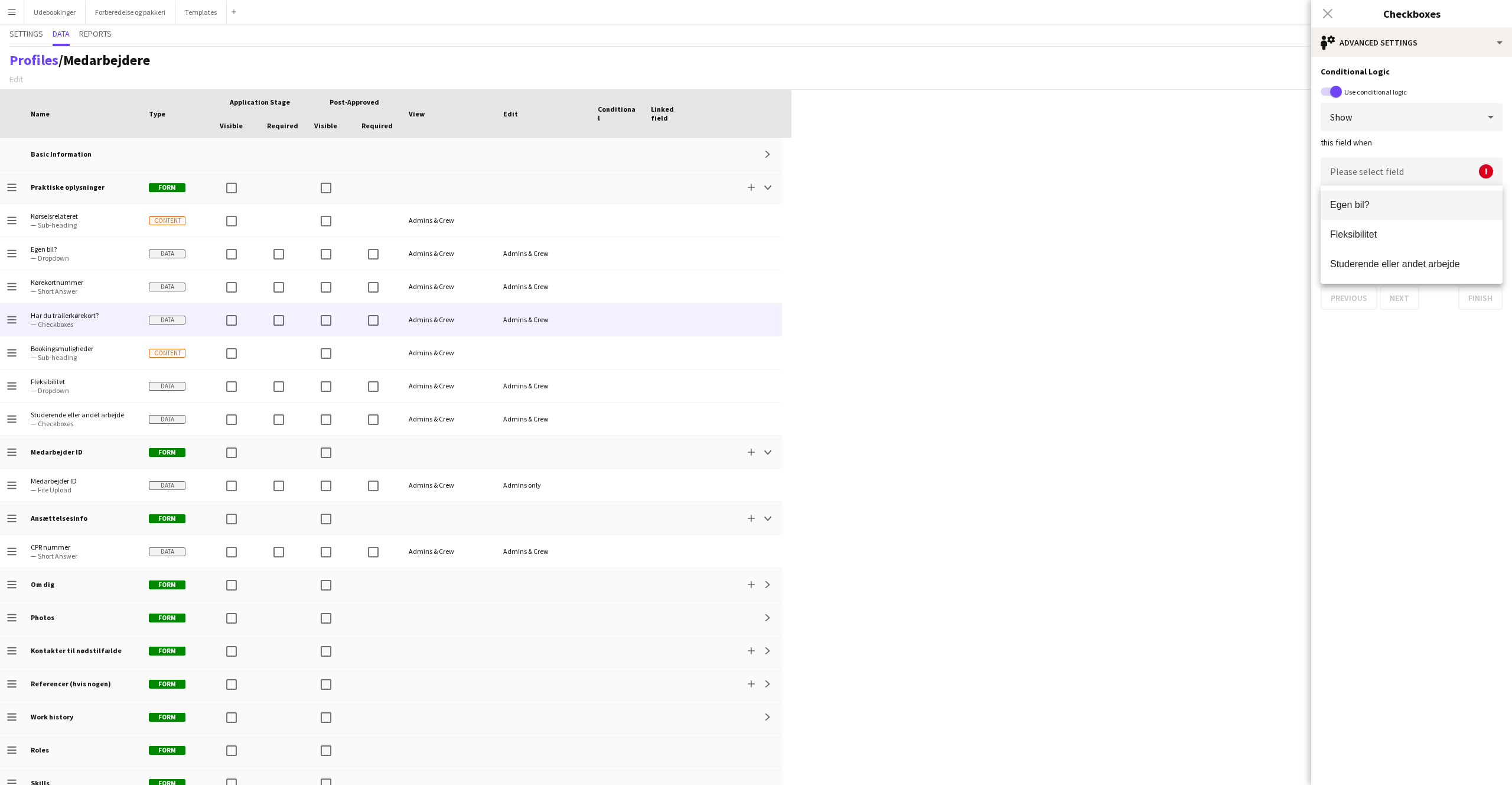
click at [1392, 375] on div at bounding box center [756, 392] width 1512 height 785
click at [1370, 227] on div "Please select value" at bounding box center [1400, 237] width 158 height 28
click at [1370, 232] on span "Please select value" at bounding box center [1368, 236] width 76 height 11
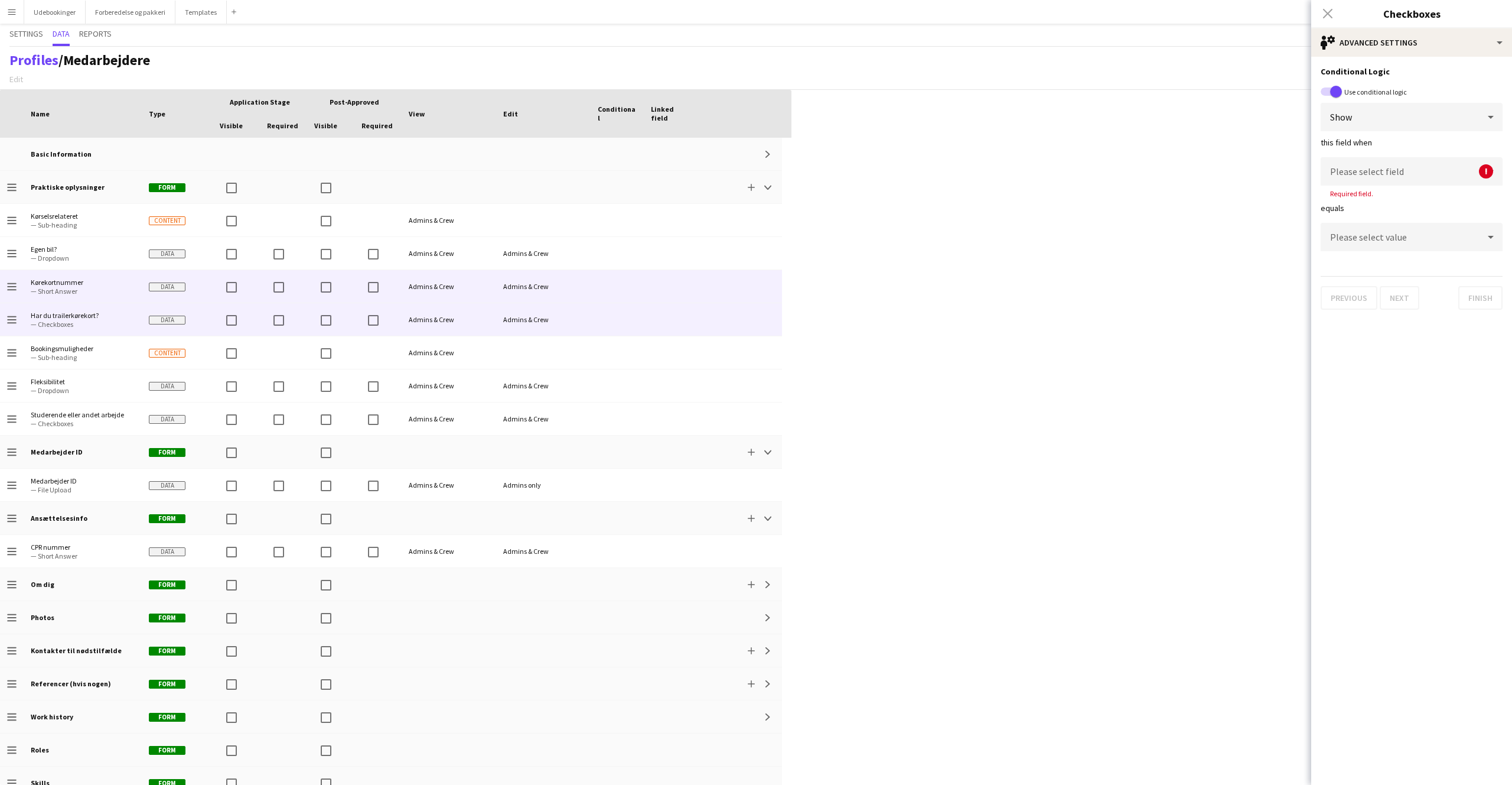
click at [103, 282] on span "Kørekortnummer" at bounding box center [83, 282] width 104 height 9
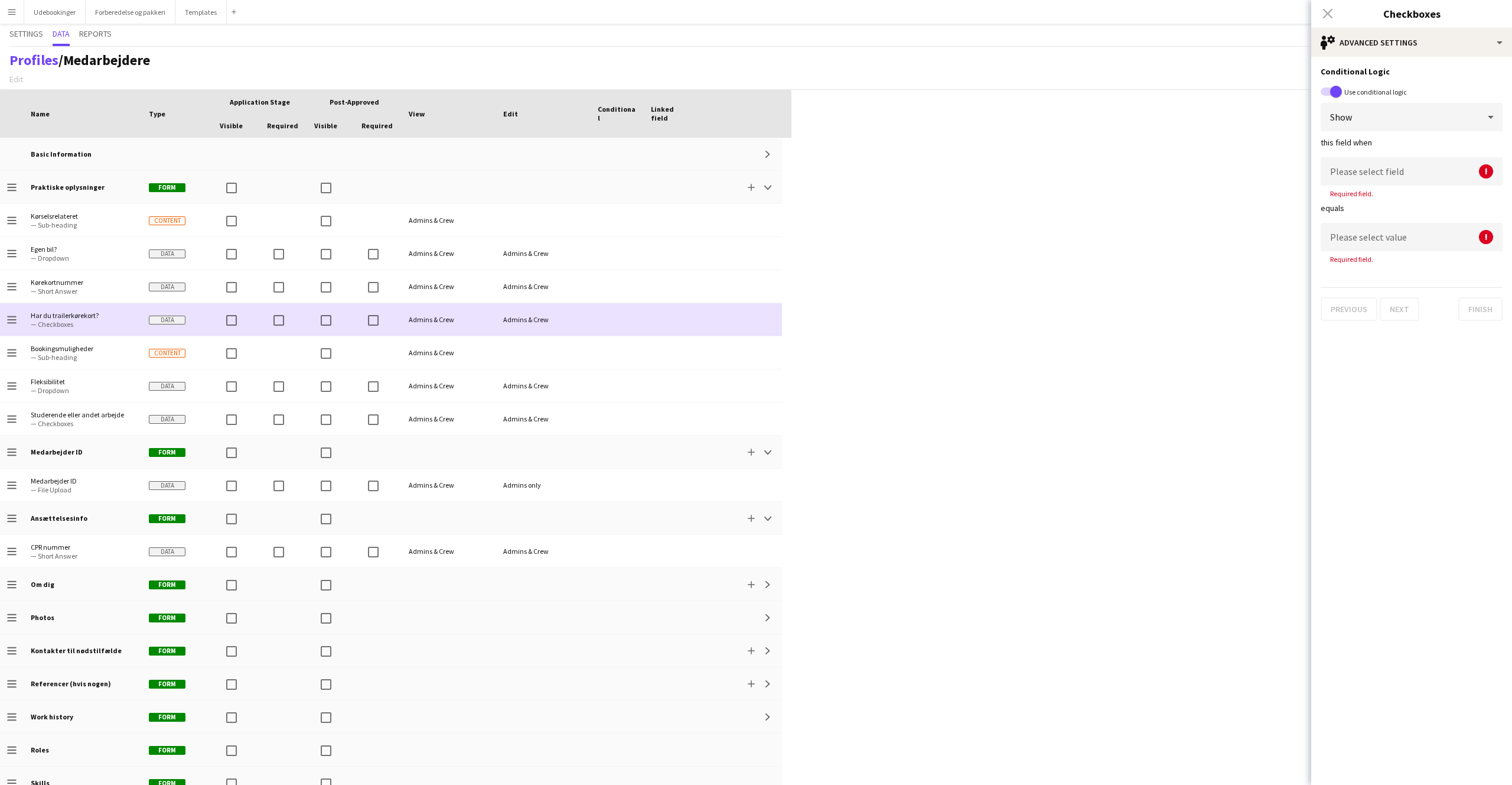
click at [513, 303] on div "Admins & Crew" at bounding box center [544, 319] width 95 height 33
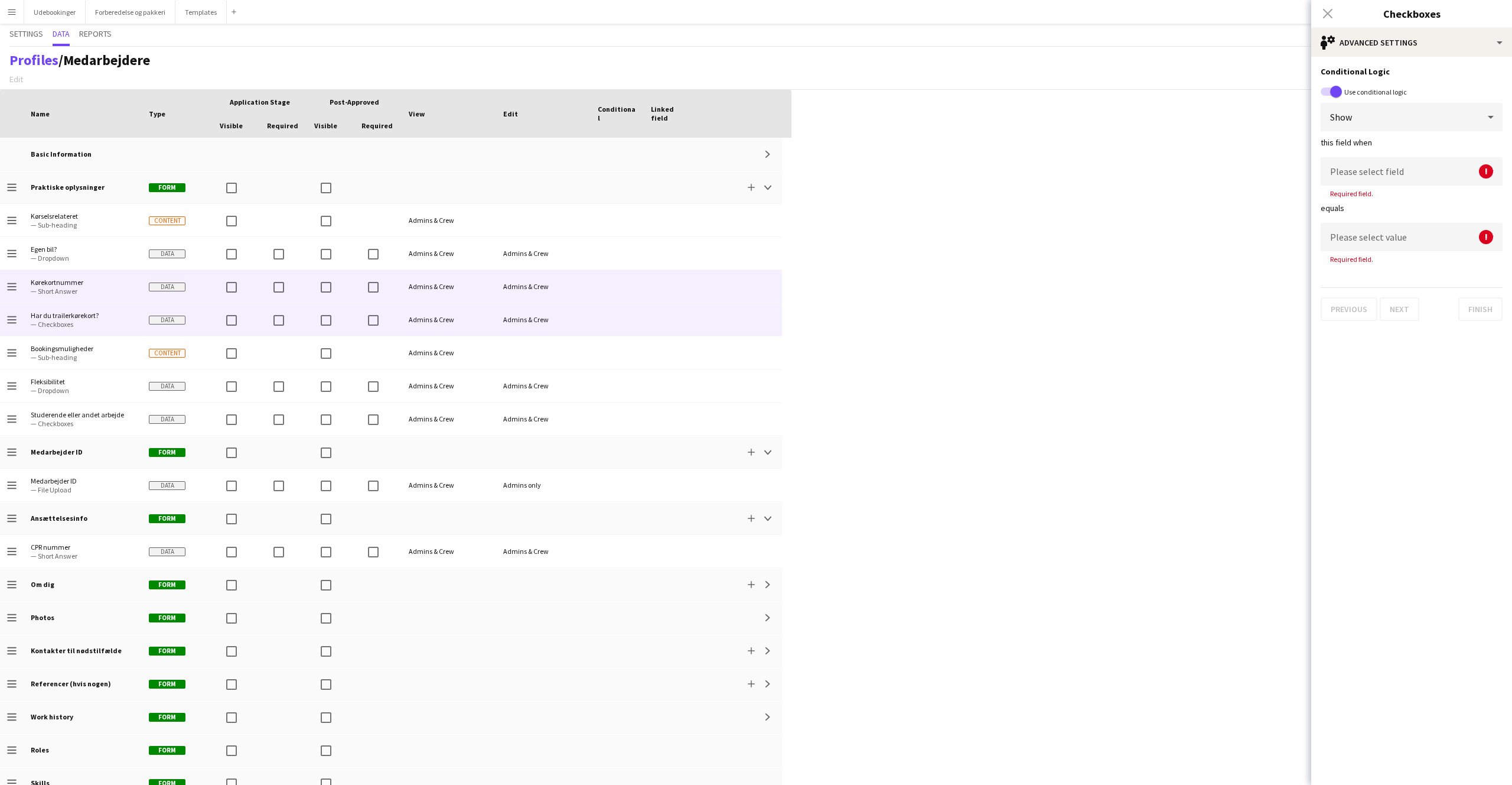
click at [515, 294] on div "Admins & Crew" at bounding box center [544, 286] width 95 height 33
click at [530, 284] on div "Admins & Crew" at bounding box center [544, 286] width 95 height 33
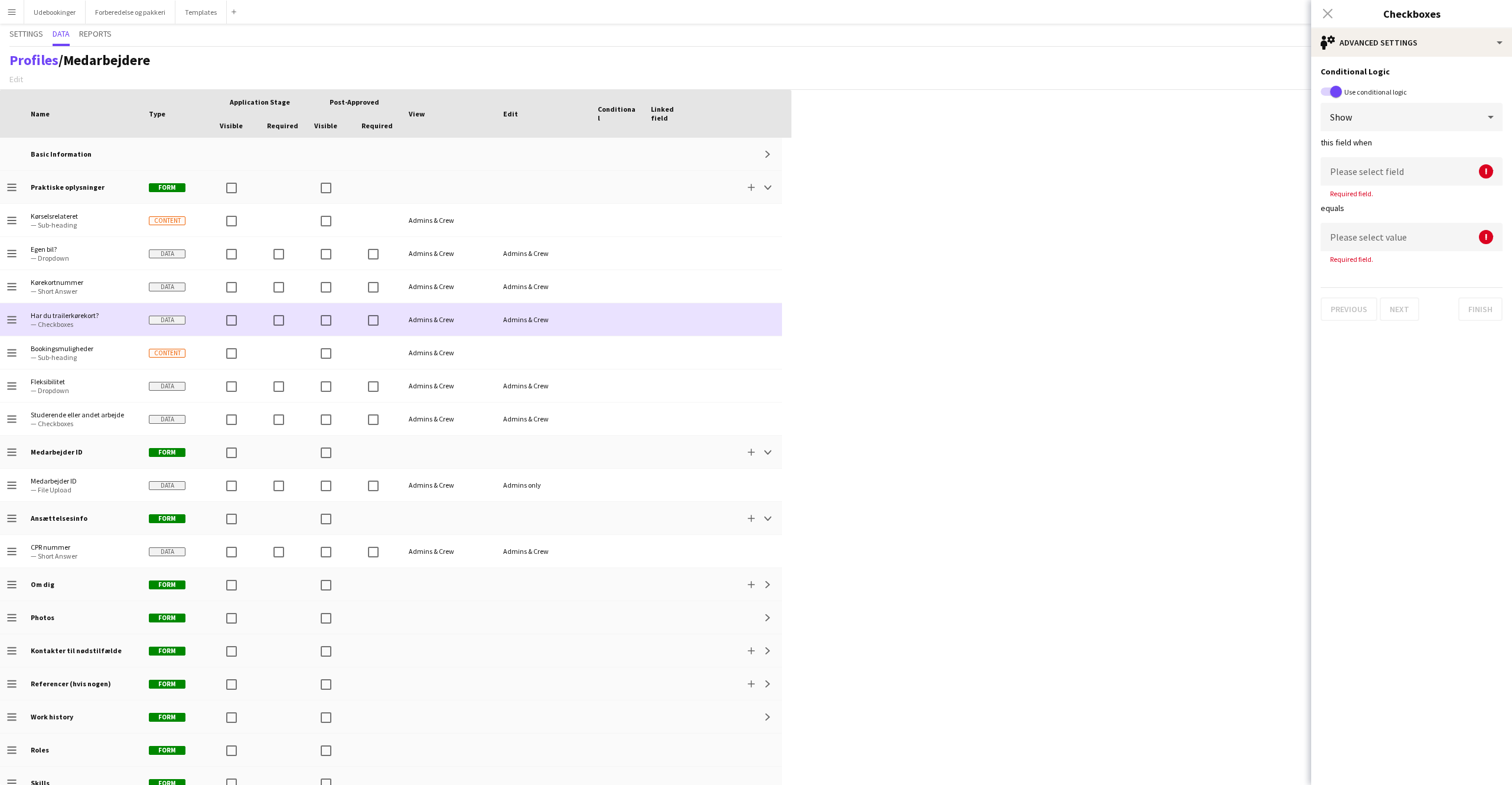
click at [1128, 340] on div "Drag here to set row groups Drag here to set column labels Application stage Po…" at bounding box center [756, 437] width 1512 height 695
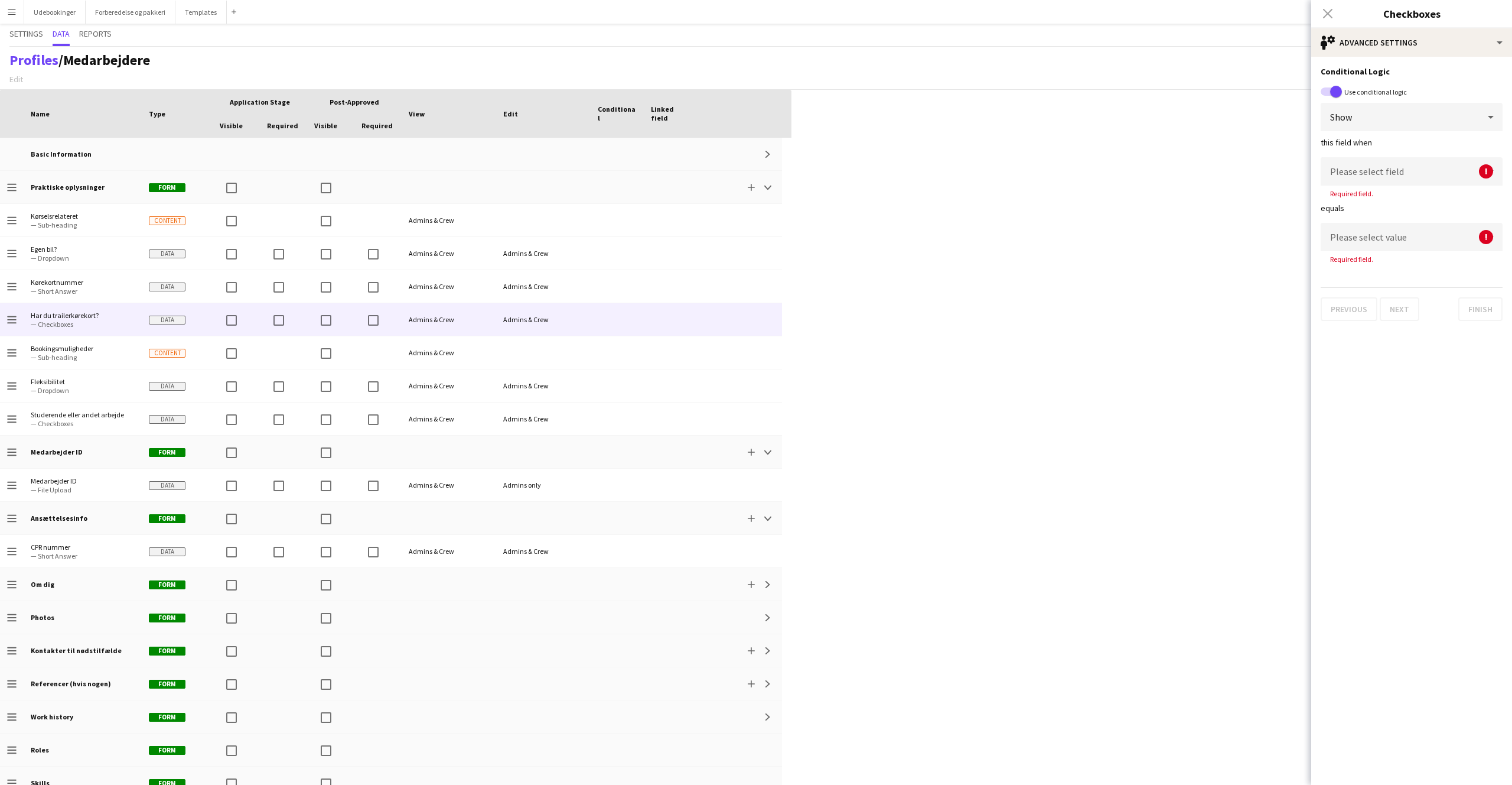
click at [1323, 14] on div "Close pop-in" at bounding box center [1328, 13] width 33 height 27
click at [1328, 13] on div "Close pop-in" at bounding box center [1328, 13] width 33 height 27
drag, startPoint x: 1328, startPoint y: 13, endPoint x: 1342, endPoint y: 63, distance: 51.9
click at [1329, 19] on div "Close pop-in" at bounding box center [1328, 13] width 33 height 27
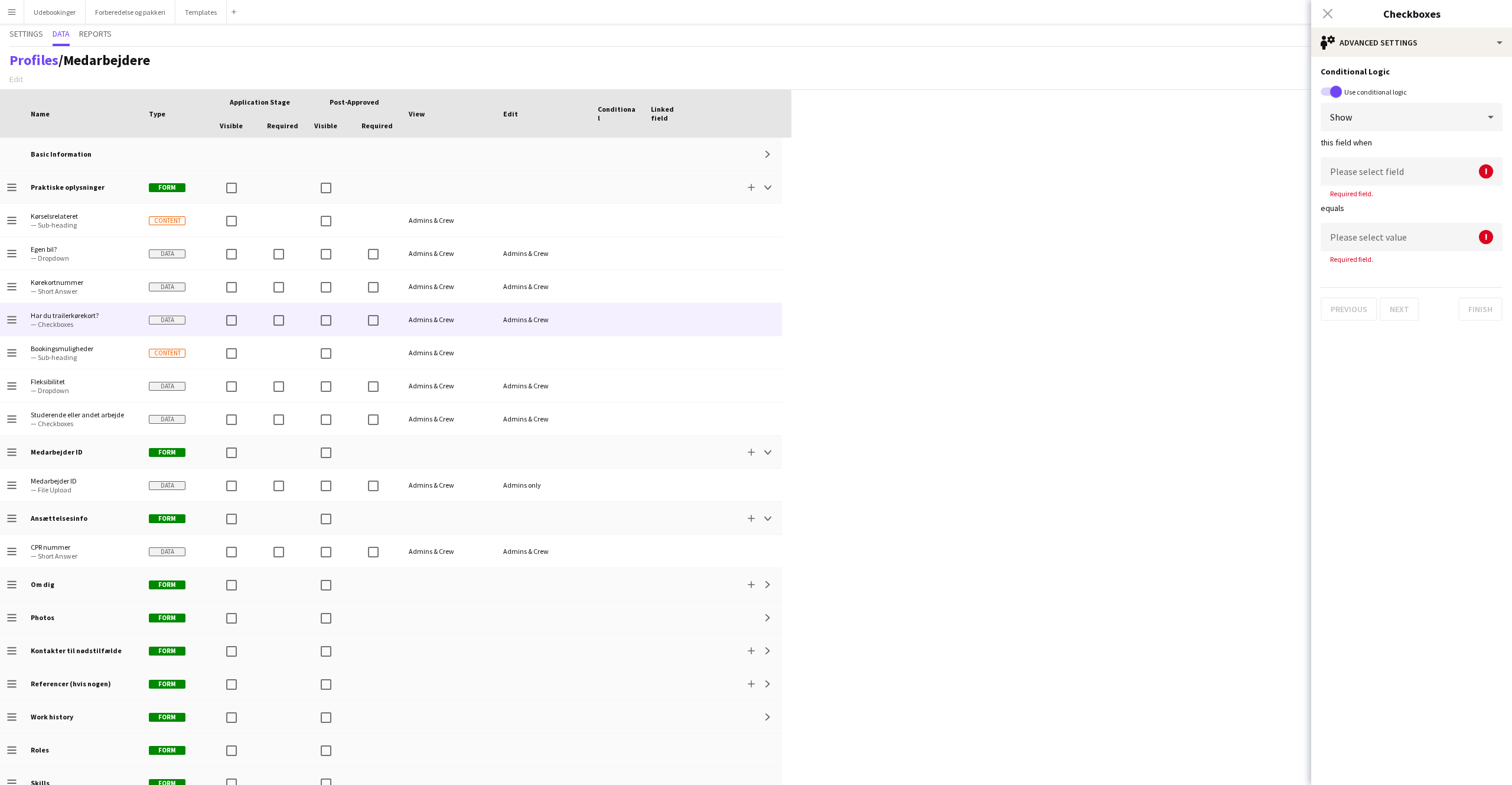
drag, startPoint x: 1371, startPoint y: 193, endPoint x: 1364, endPoint y: 121, distance: 72.3
click at [1371, 189] on span "Required field." at bounding box center [1352, 193] width 62 height 9
click at [1334, 98] on span "button" at bounding box center [1336, 91] width 24 height 24
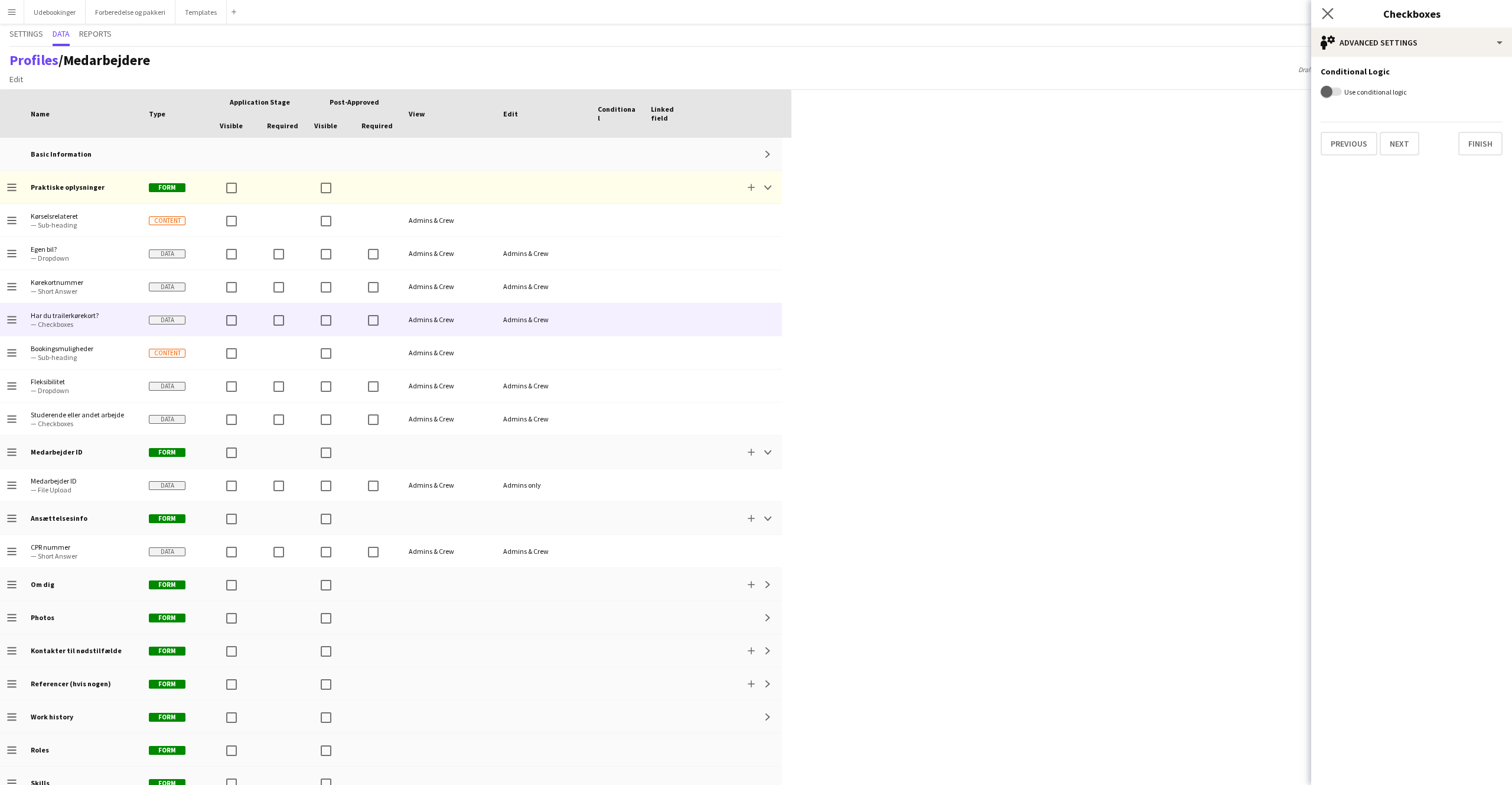
click at [1328, 19] on app-icon "Close pop-in" at bounding box center [1328, 14] width 18 height 18
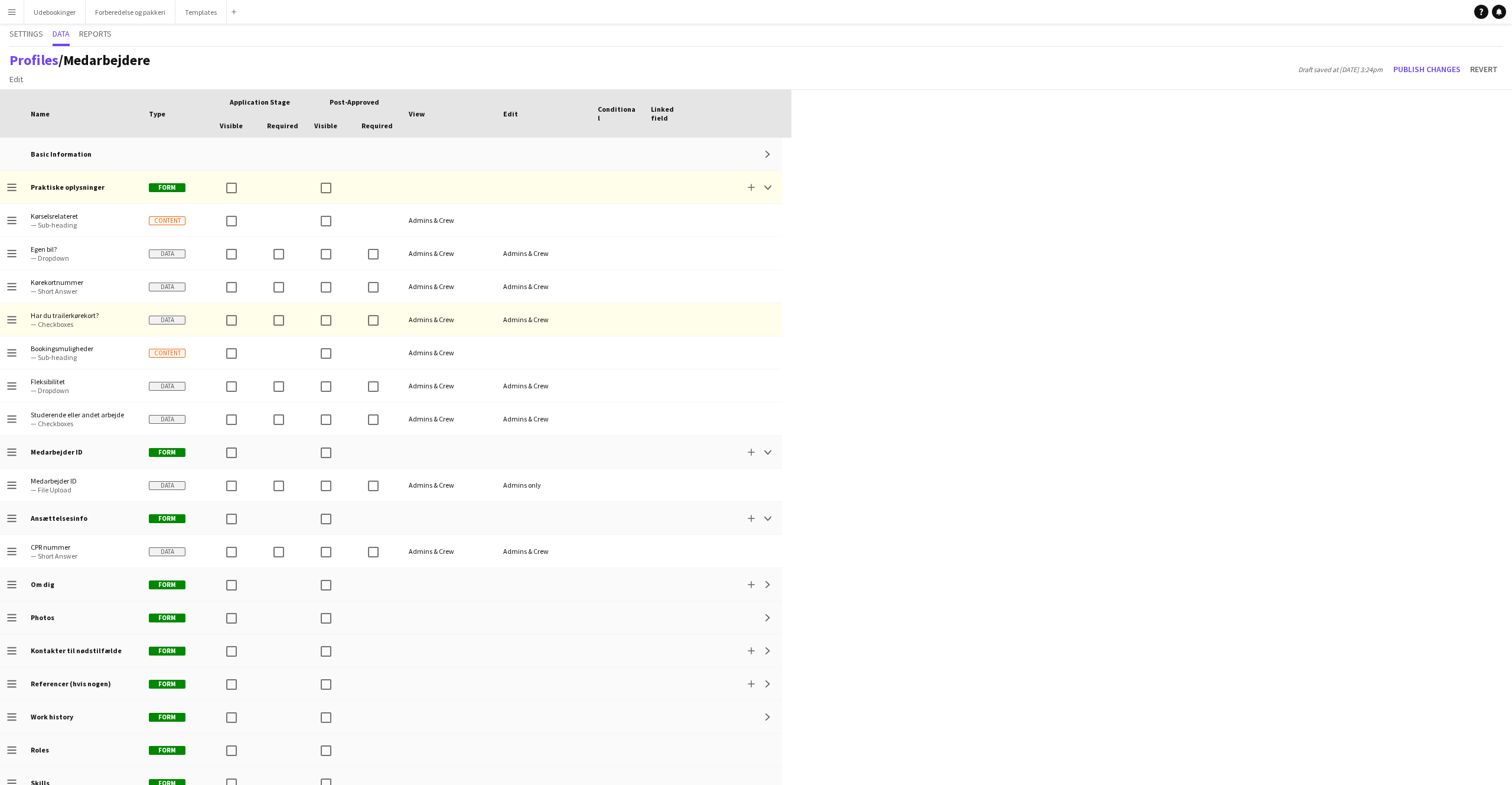
drag, startPoint x: 1233, startPoint y: 212, endPoint x: 1238, endPoint y: 207, distance: 7.1
click at [1233, 213] on div "Press SPACE to select this row. Drag here to set row groups Drag here to set co…" at bounding box center [756, 437] width 1512 height 695
click at [1409, 73] on button "Publish changes" at bounding box center [1427, 69] width 76 height 19
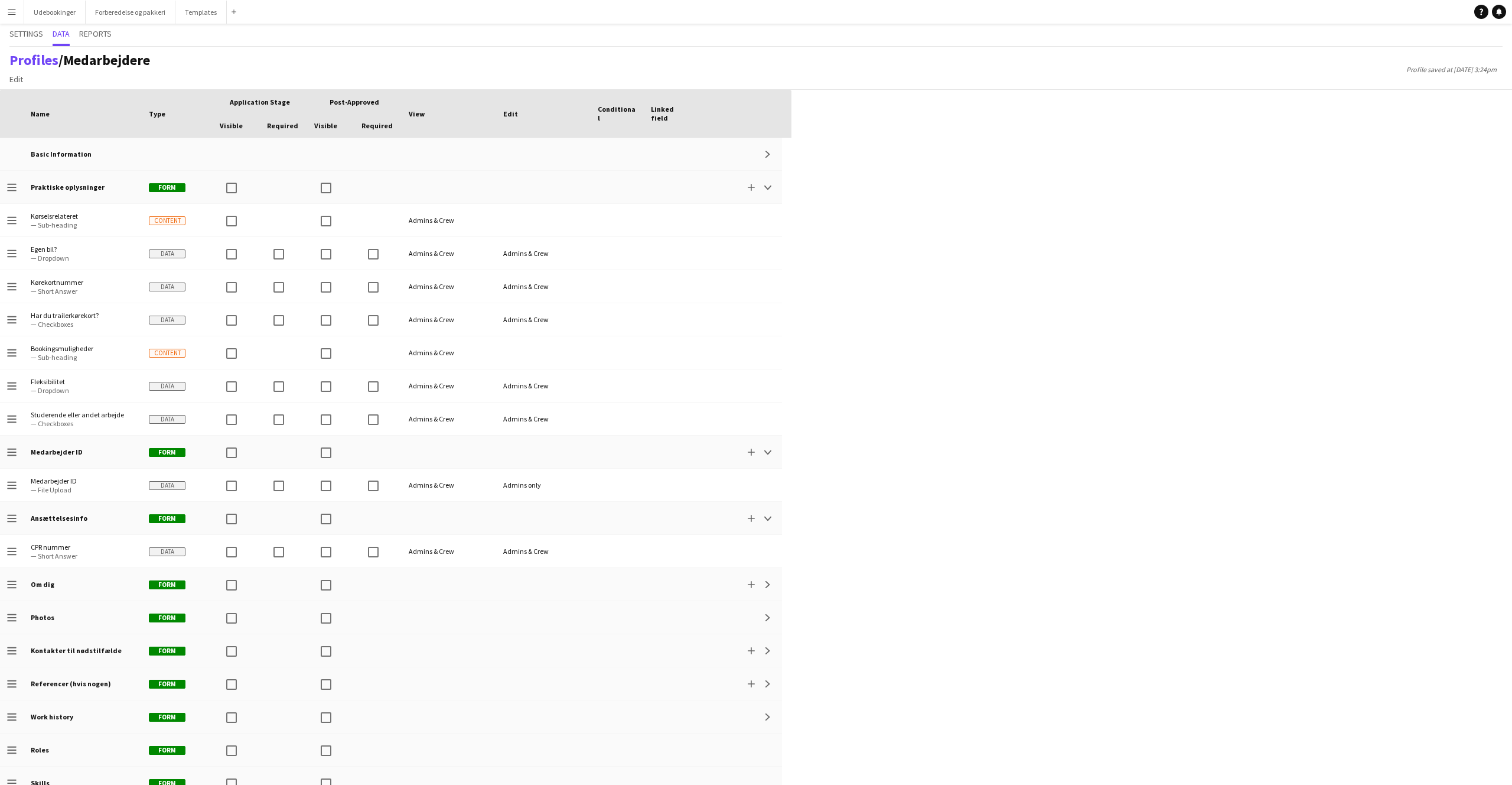
click at [1183, 734] on div "Press SPACE to select this row. Drag here to set row groups Drag here to set co…" at bounding box center [756, 437] width 1512 height 695
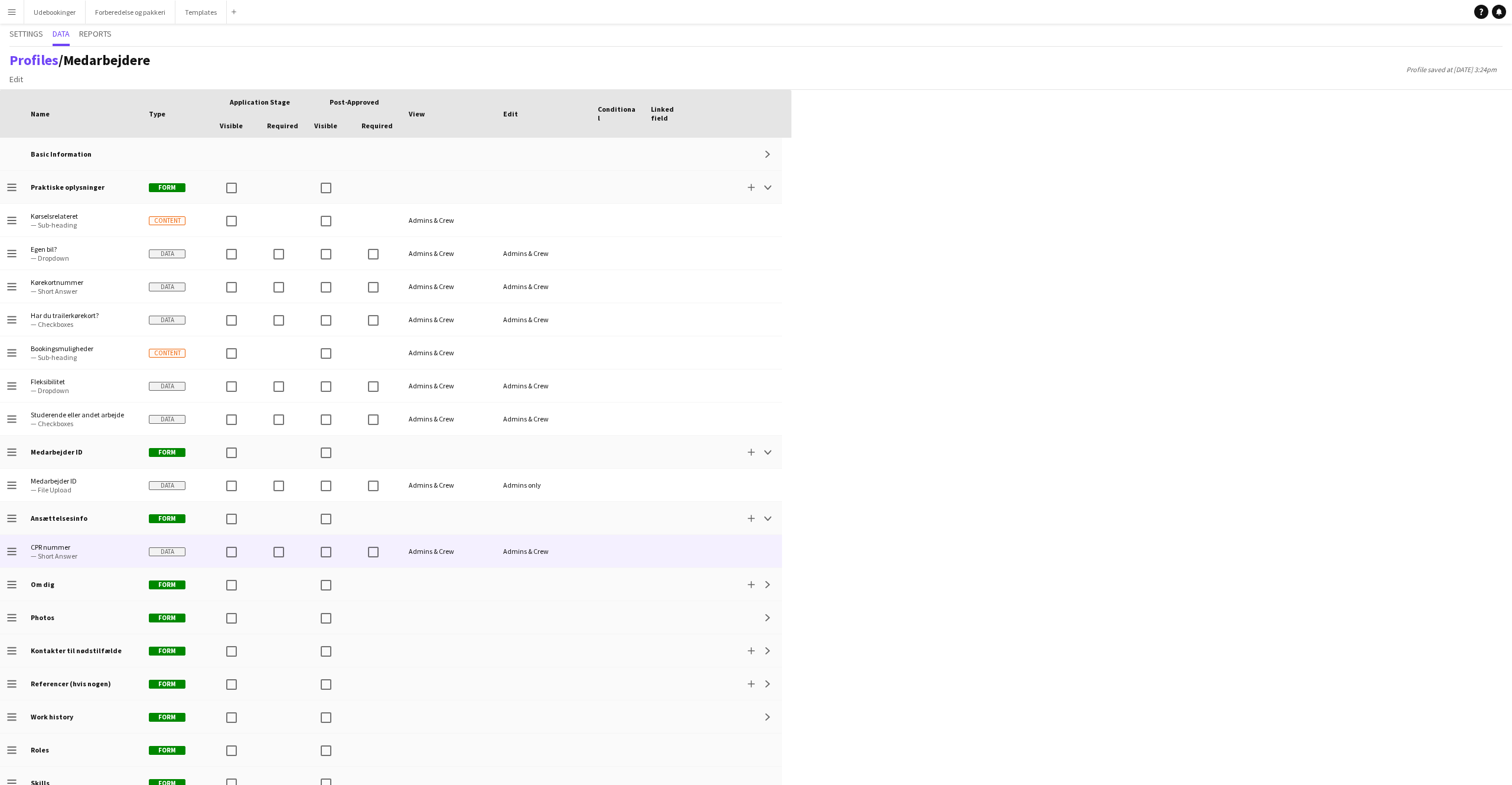
click at [581, 554] on div "Admins & Crew" at bounding box center [544, 551] width 95 height 33
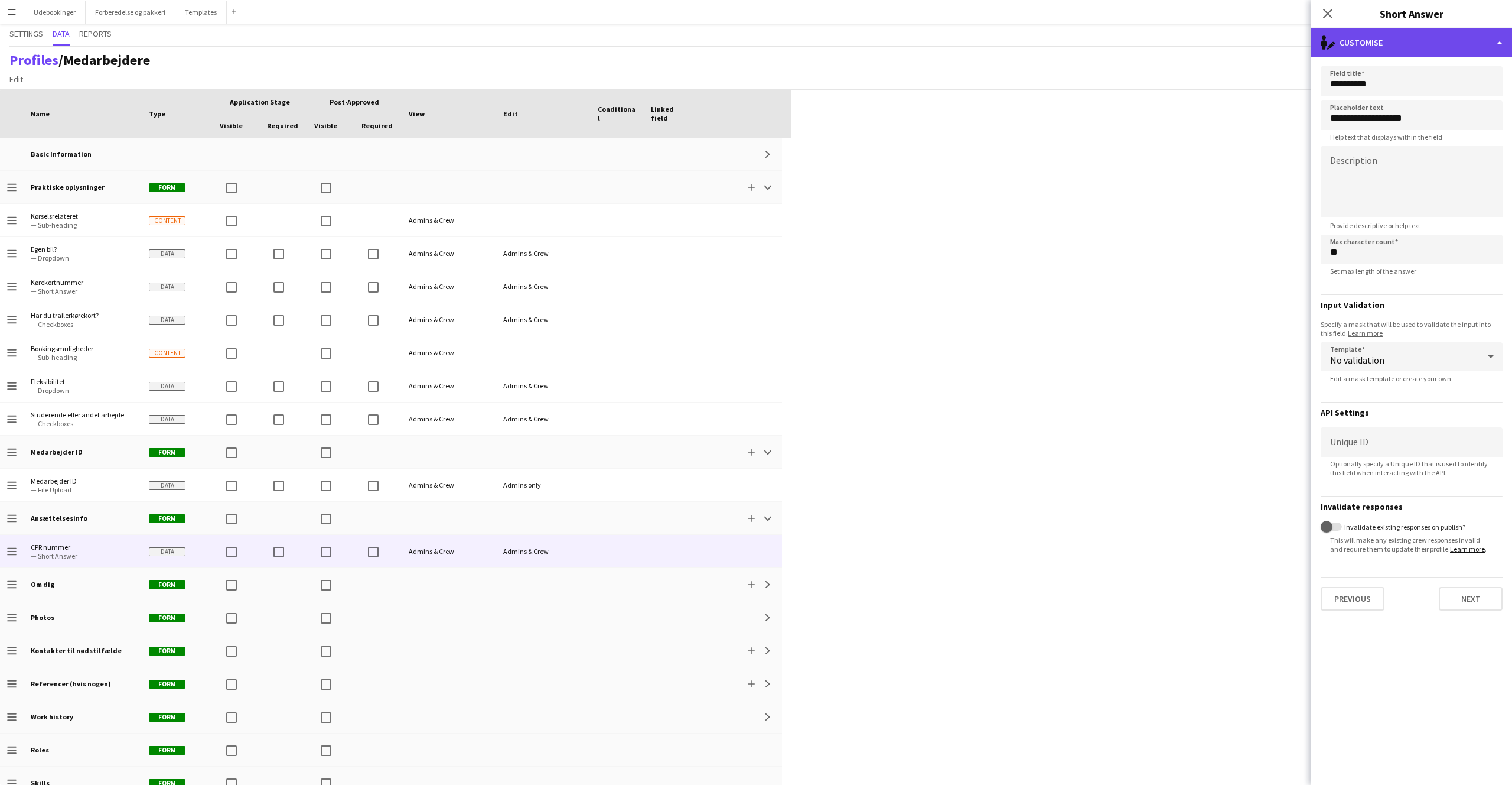
click at [1359, 51] on div "single-neutral-actions-edit-1 Customise" at bounding box center [1412, 42] width 201 height 28
click at [1360, 164] on textarea at bounding box center [1412, 181] width 182 height 71
click at [1361, 120] on input "**********" at bounding box center [1412, 115] width 182 height 30
click at [1359, 88] on input "**********" at bounding box center [1412, 81] width 182 height 30
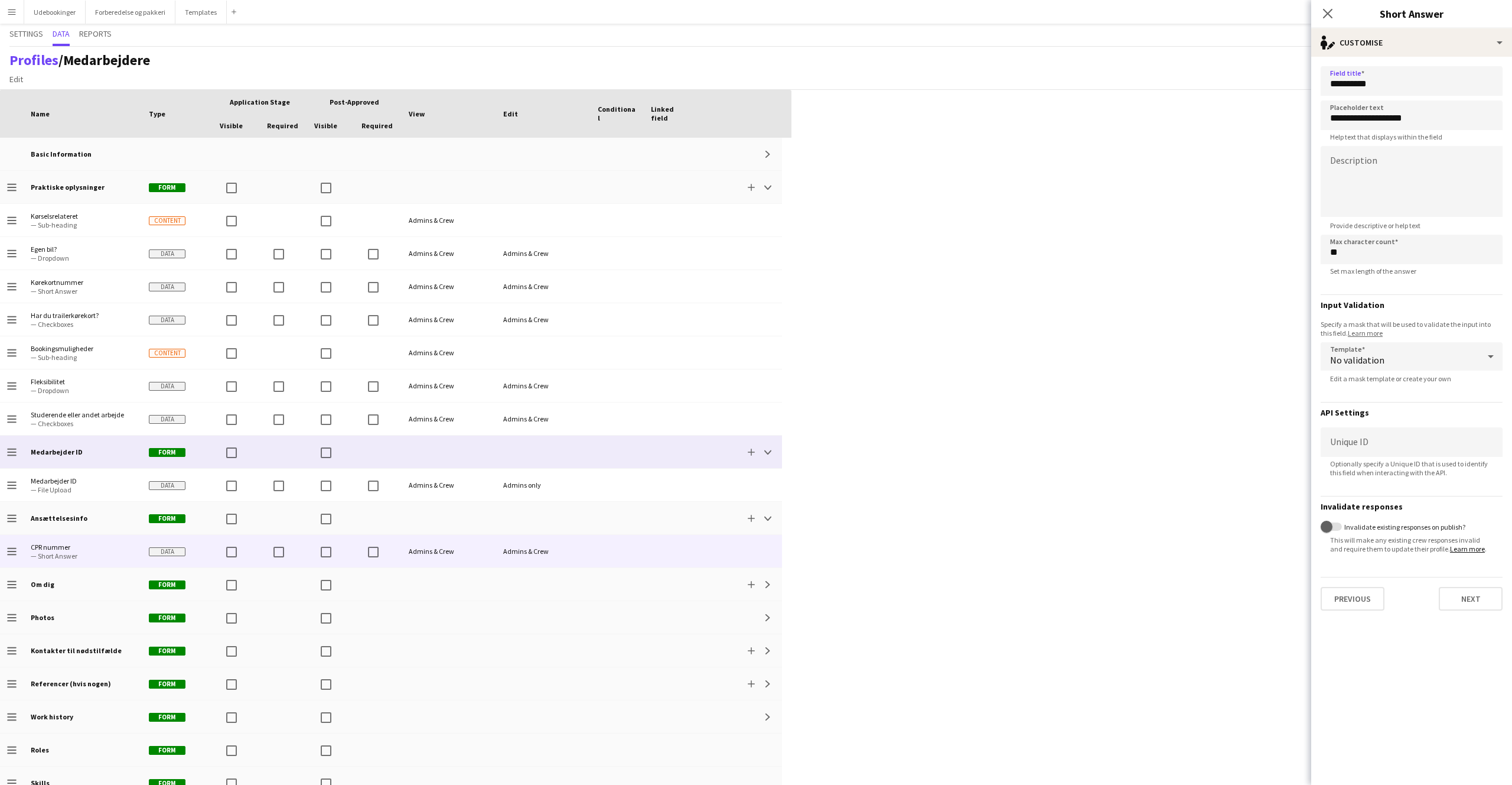
click at [89, 454] on div "Medarbejder ID" at bounding box center [83, 452] width 118 height 33
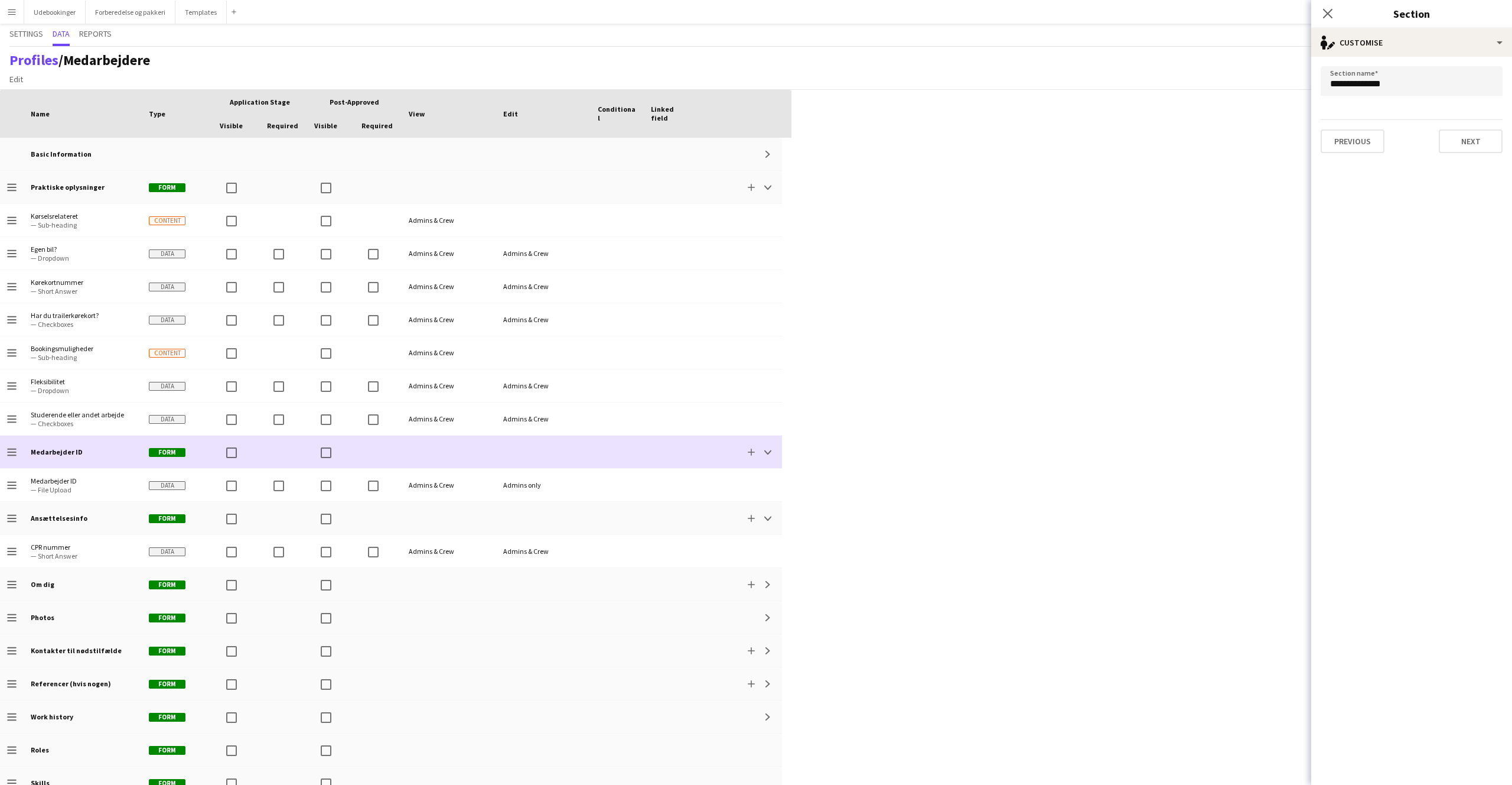
click at [61, 454] on b "Medarbejder ID" at bounding box center [56, 452] width 52 height 9
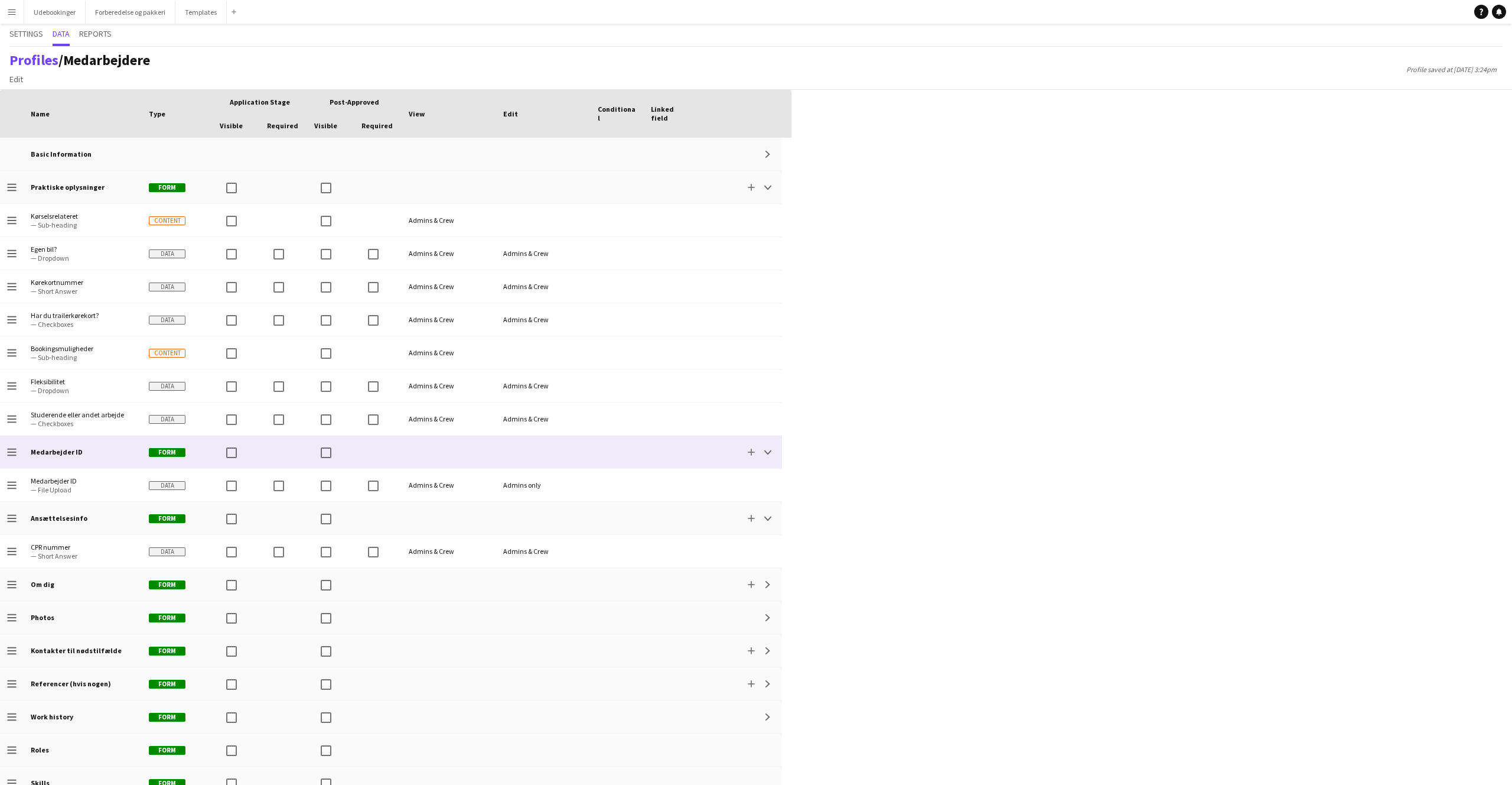
click at [61, 454] on b "Medarbejder ID" at bounding box center [56, 452] width 52 height 9
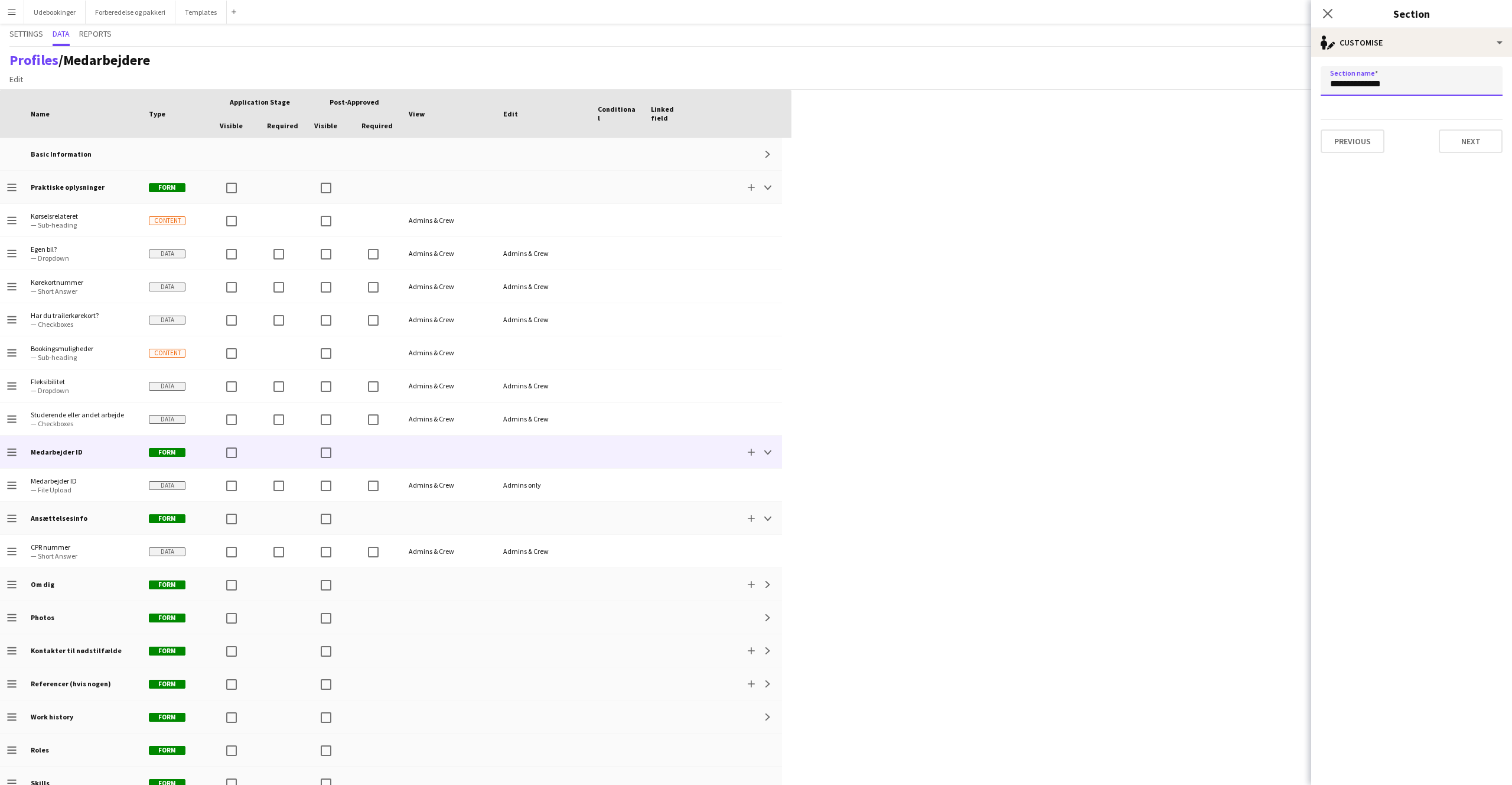
drag, startPoint x: 1426, startPoint y: 85, endPoint x: 1469, endPoint y: 116, distance: 53.0
click at [1382, 84] on input "**********" at bounding box center [1412, 81] width 182 height 30
drag, startPoint x: 1436, startPoint y: 86, endPoint x: 1318, endPoint y: 86, distance: 118.0
click at [1318, 85] on form "**********" at bounding box center [1412, 110] width 201 height 105
type input "**********"
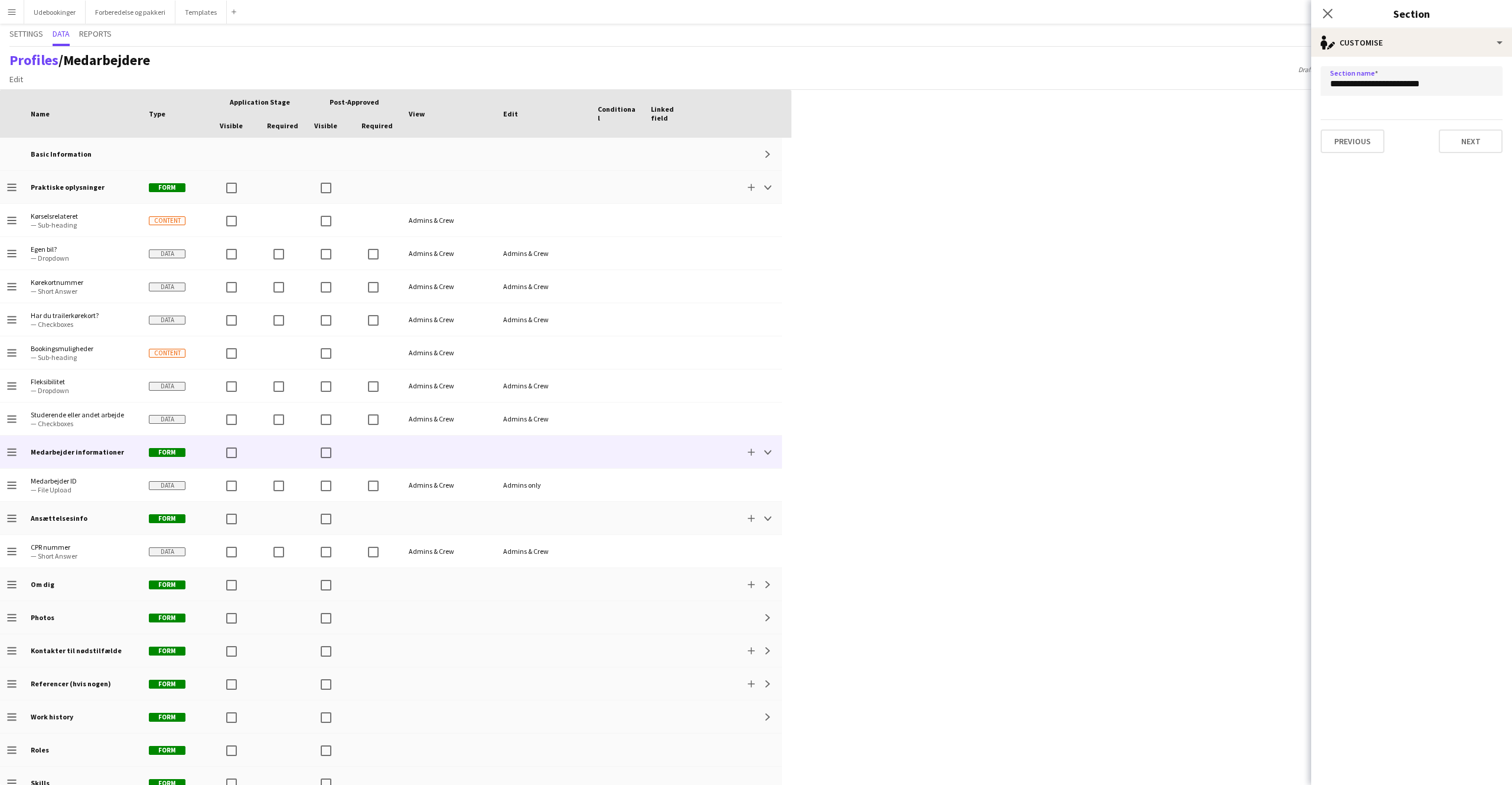
click at [1397, 178] on app-edit-section-customise "**********" at bounding box center [1412, 421] width 201 height 728
click at [1469, 142] on button "Next" at bounding box center [1471, 141] width 64 height 24
click at [1469, 142] on button "Finish" at bounding box center [1480, 141] width 44 height 24
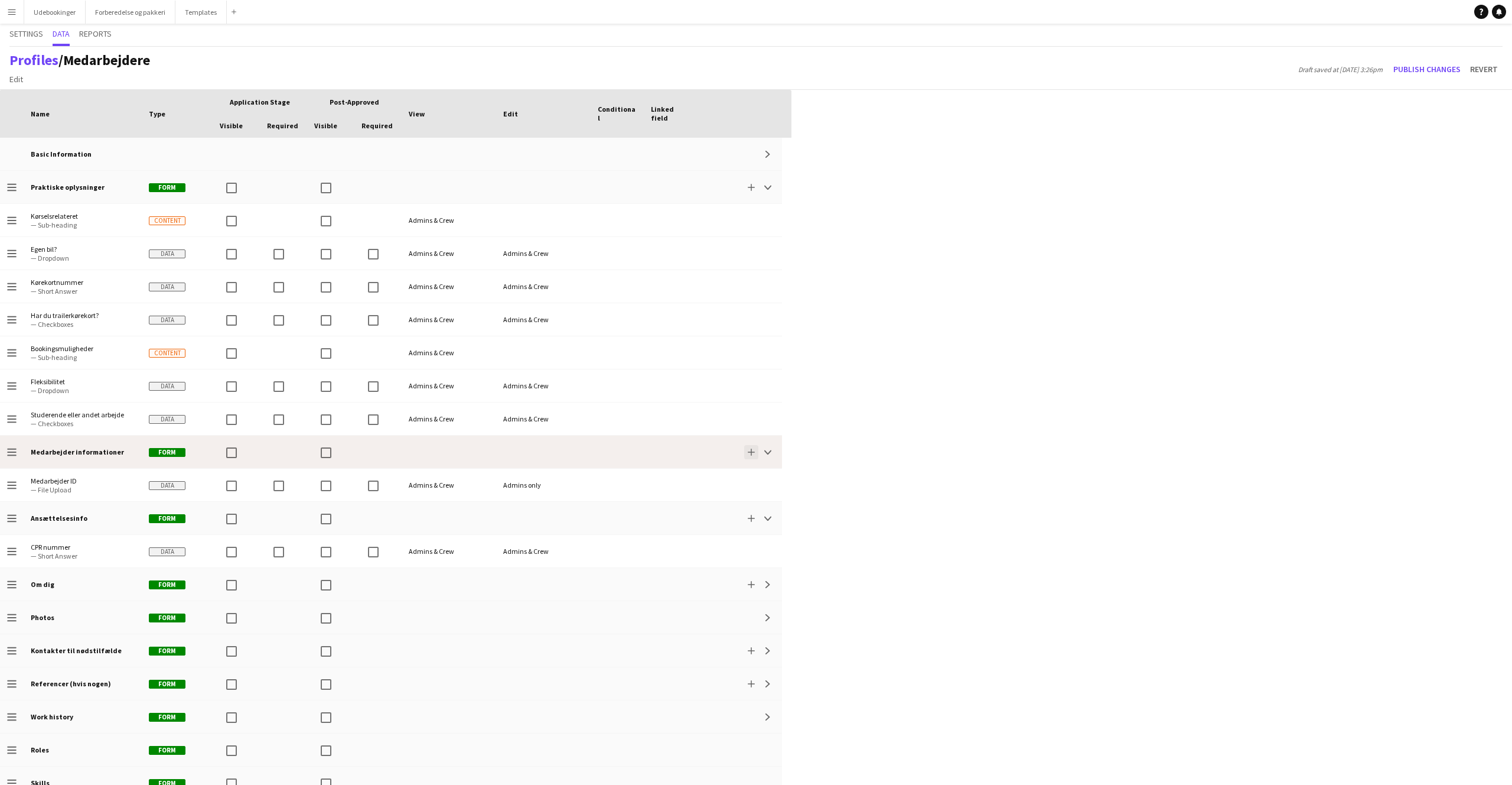
click at [750, 454] on app-icon "Add" at bounding box center [751, 452] width 7 height 7
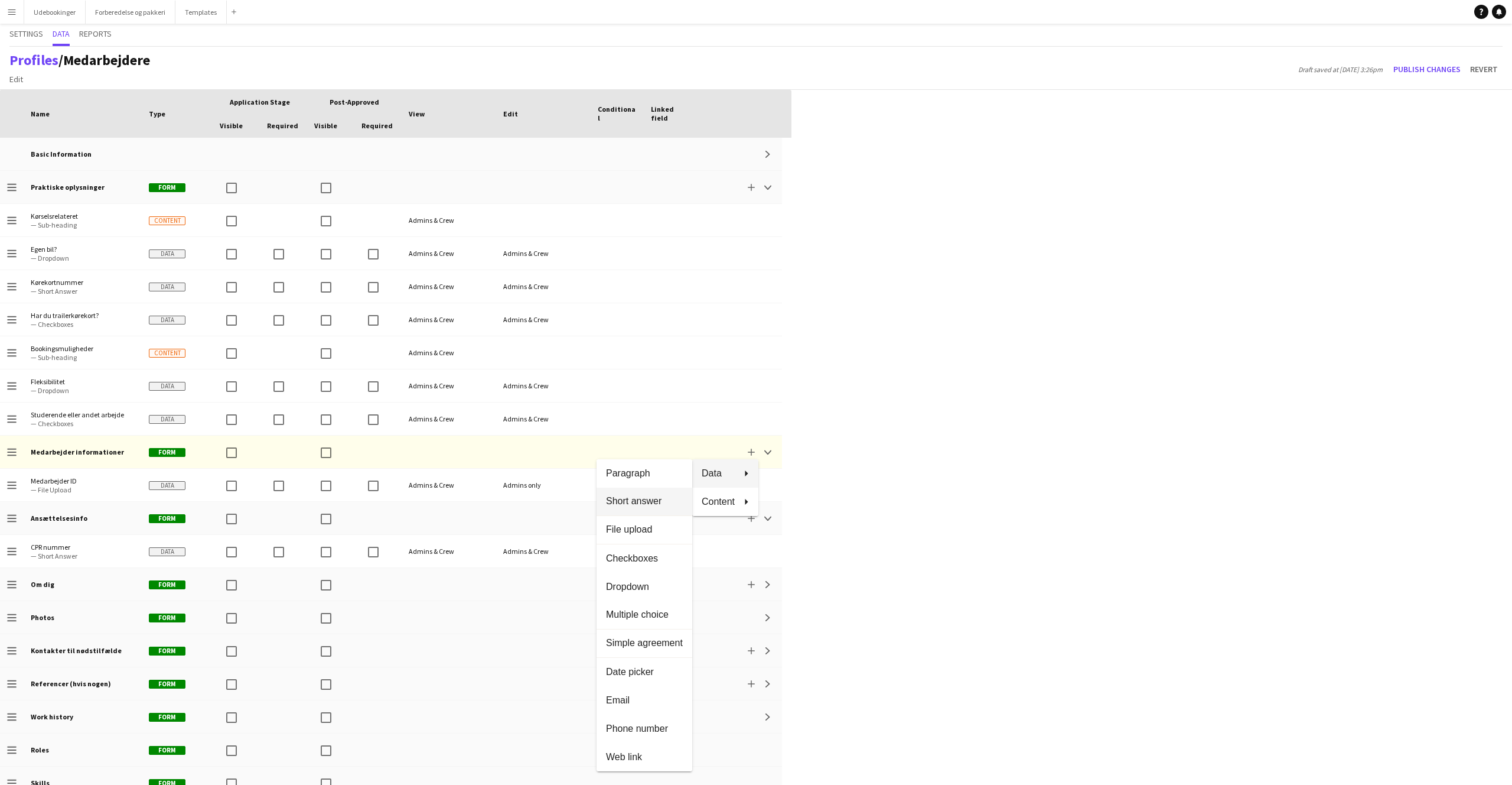
click at [653, 501] on span "Short answer" at bounding box center [644, 501] width 76 height 11
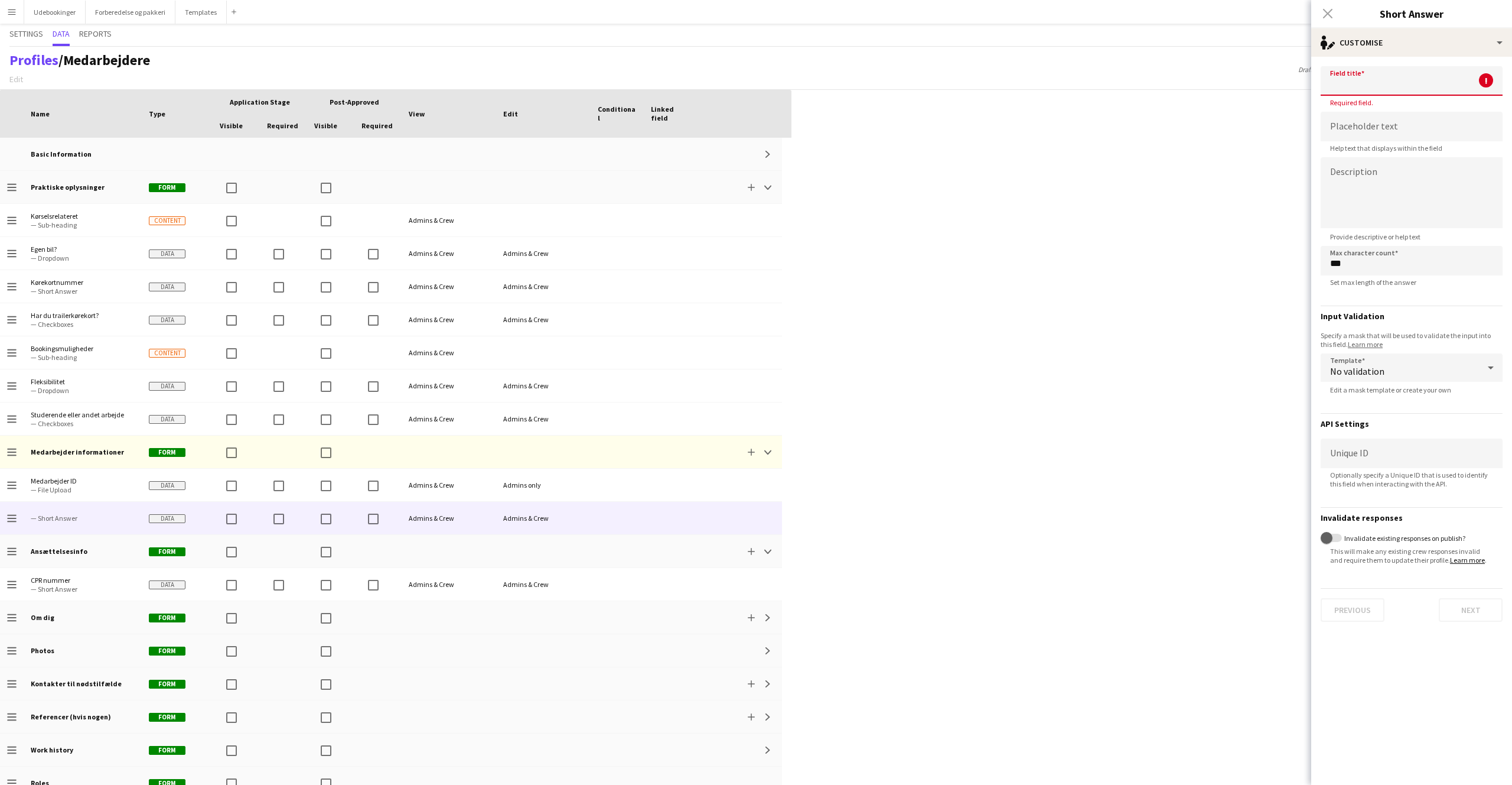
click at [1376, 76] on input at bounding box center [1412, 81] width 182 height 30
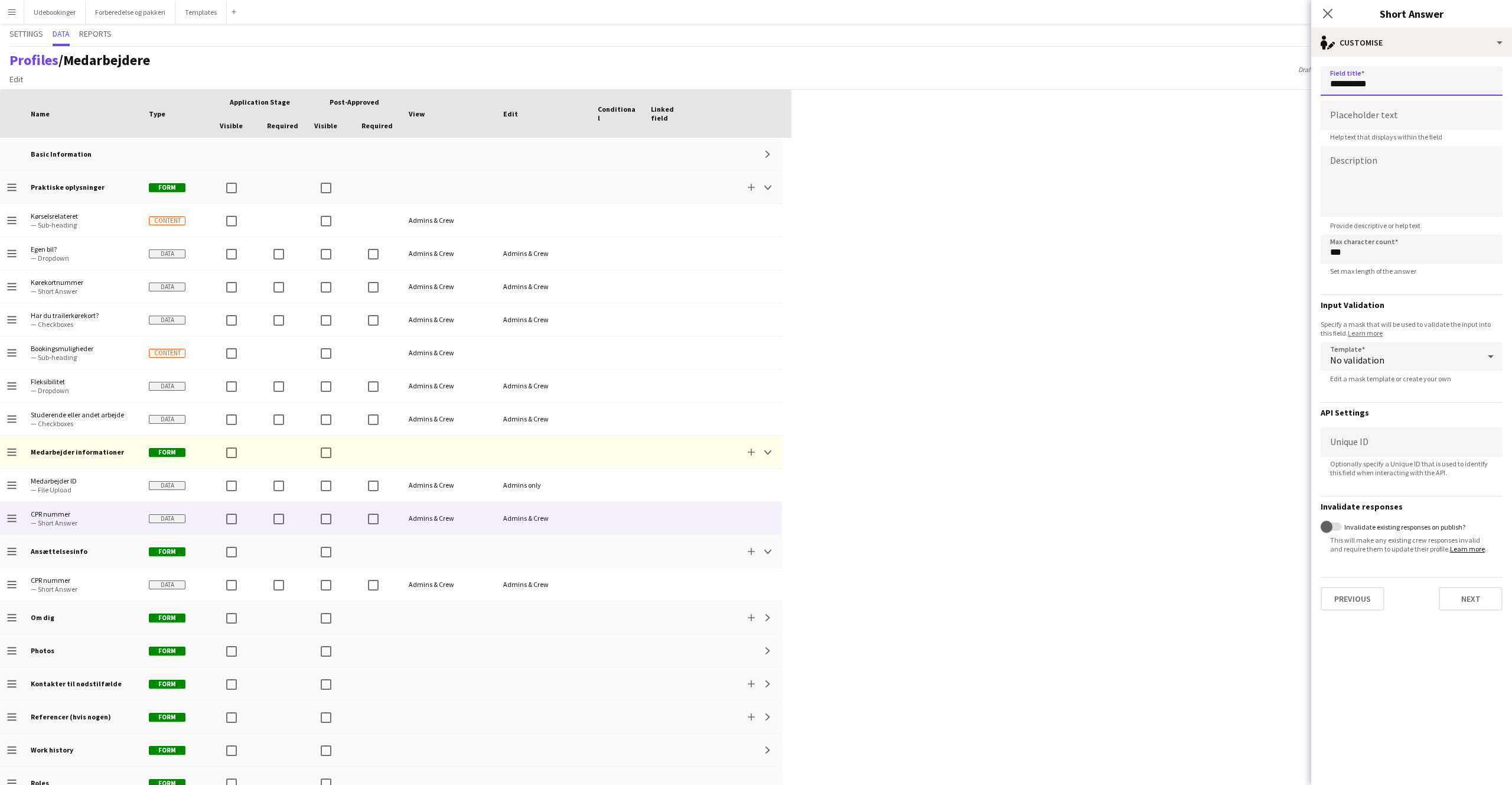
type input "**********"
click at [1366, 130] on app-form-group "Placeholder text Help text that displays within the field" at bounding box center [1412, 120] width 182 height 40
click at [1363, 122] on input at bounding box center [1412, 115] width 182 height 30
type input "**********"
click at [1367, 249] on input "***" at bounding box center [1412, 250] width 182 height 30
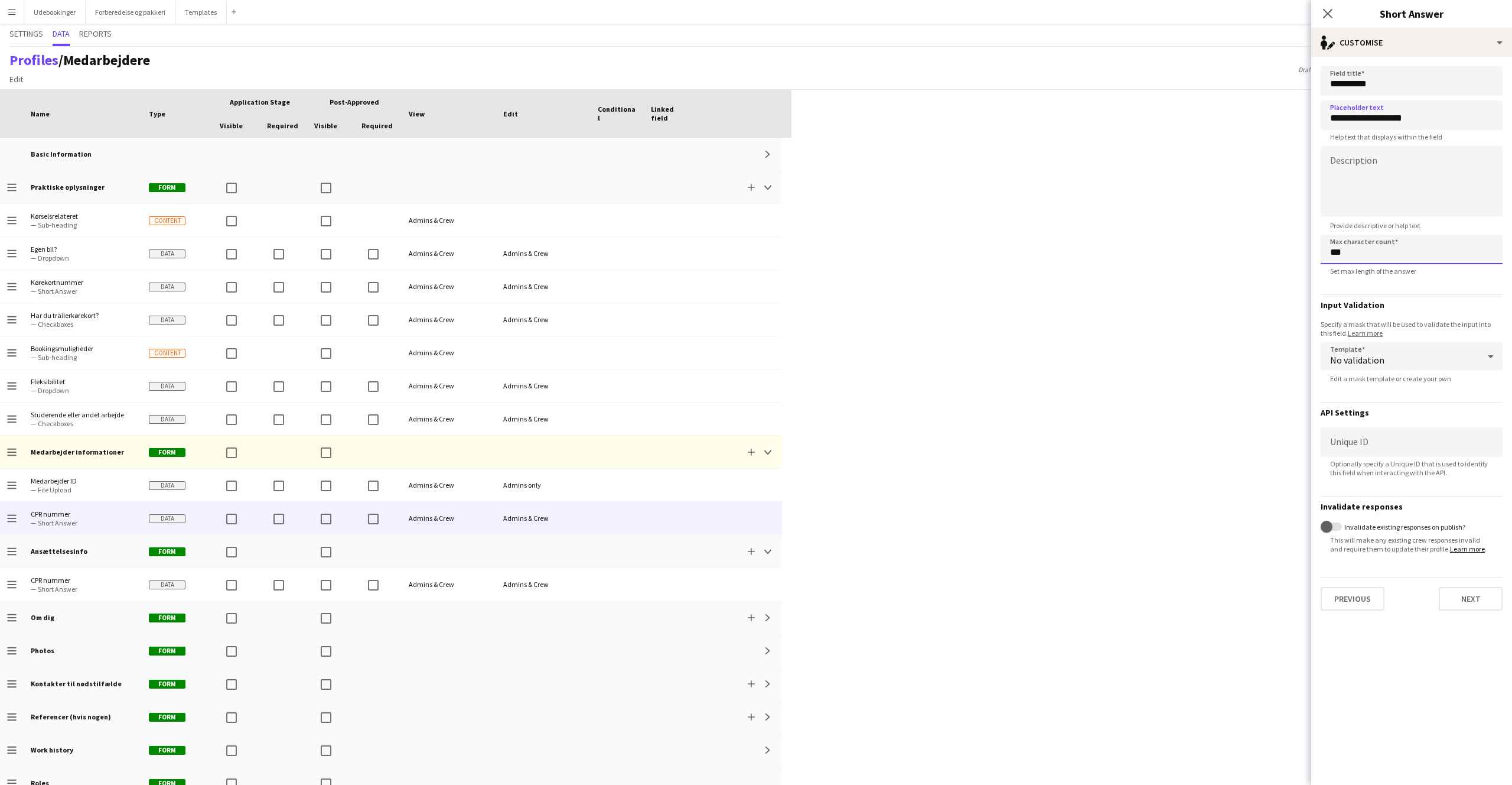
click at [1367, 250] on input "***" at bounding box center [1412, 250] width 182 height 30
type input "*"
click at [1382, 252] on input "****" at bounding box center [1412, 250] width 182 height 30
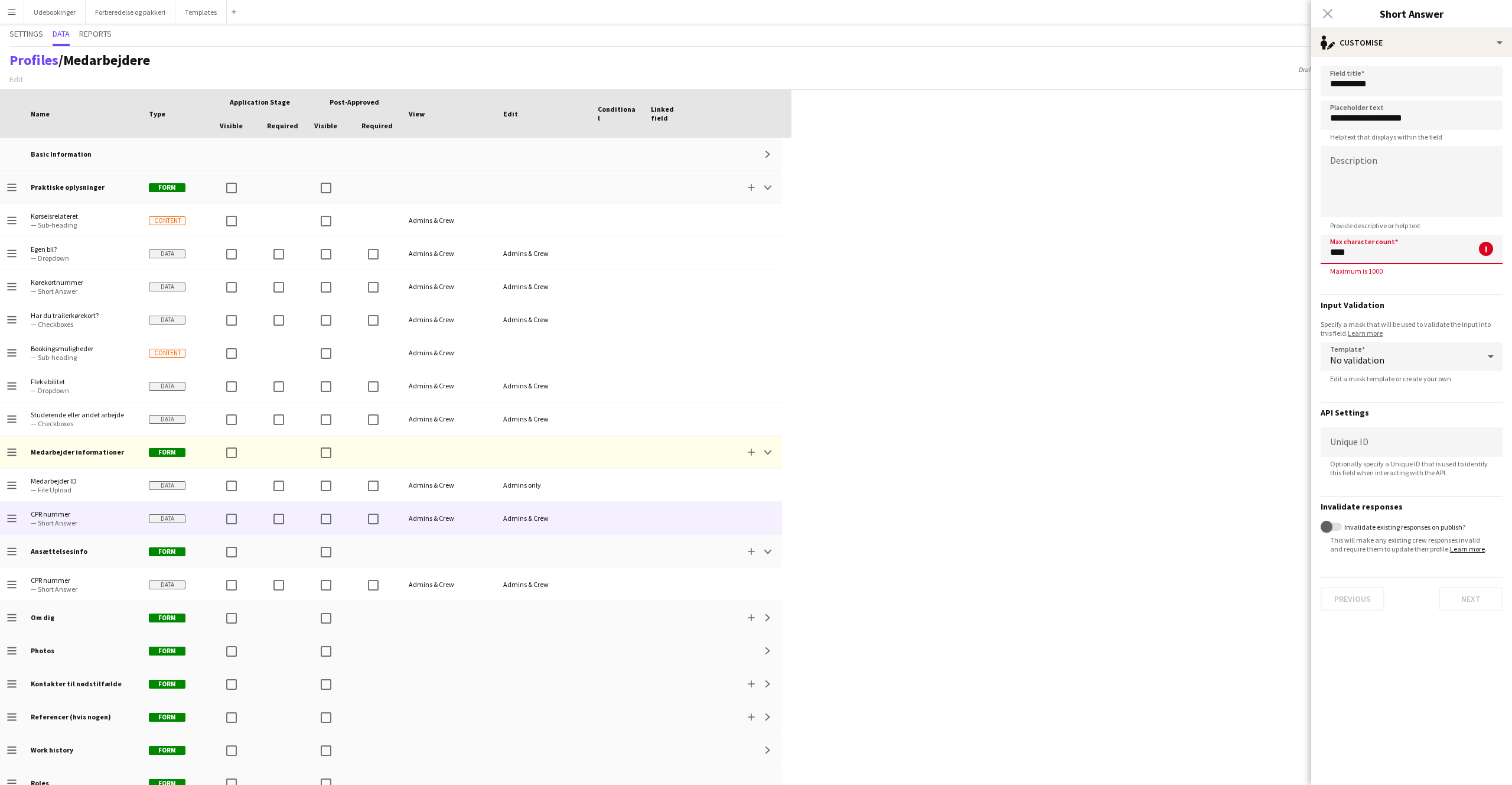
type input "****"
click at [1375, 207] on textarea at bounding box center [1412, 181] width 182 height 71
click at [1371, 172] on textarea "**********" at bounding box center [1412, 181] width 182 height 71
click at [1371, 171] on textarea "**********" at bounding box center [1412, 181] width 182 height 71
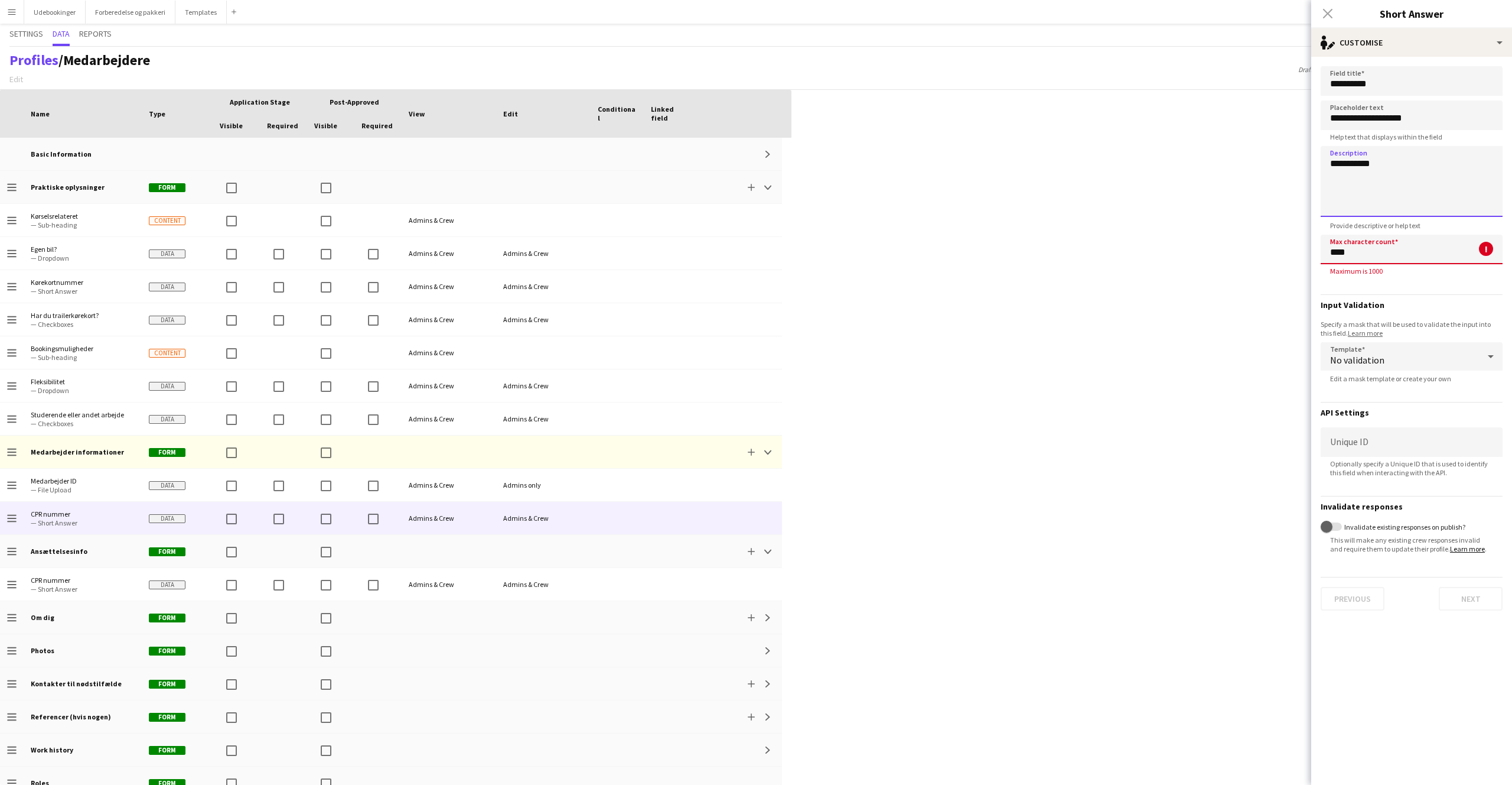
click at [1371, 171] on textarea "**********" at bounding box center [1412, 181] width 182 height 71
click at [1392, 164] on textarea "**********" at bounding box center [1412, 181] width 182 height 71
drag, startPoint x: 1389, startPoint y: 163, endPoint x: 1306, endPoint y: 168, distance: 83.2
click at [1306, 168] on body "Menu Boards Boards Boards All jobs Status Workforce Workforce My Workforce Recr…" at bounding box center [756, 392] width 1512 height 785
click at [1386, 165] on textarea "**********" at bounding box center [1412, 181] width 182 height 71
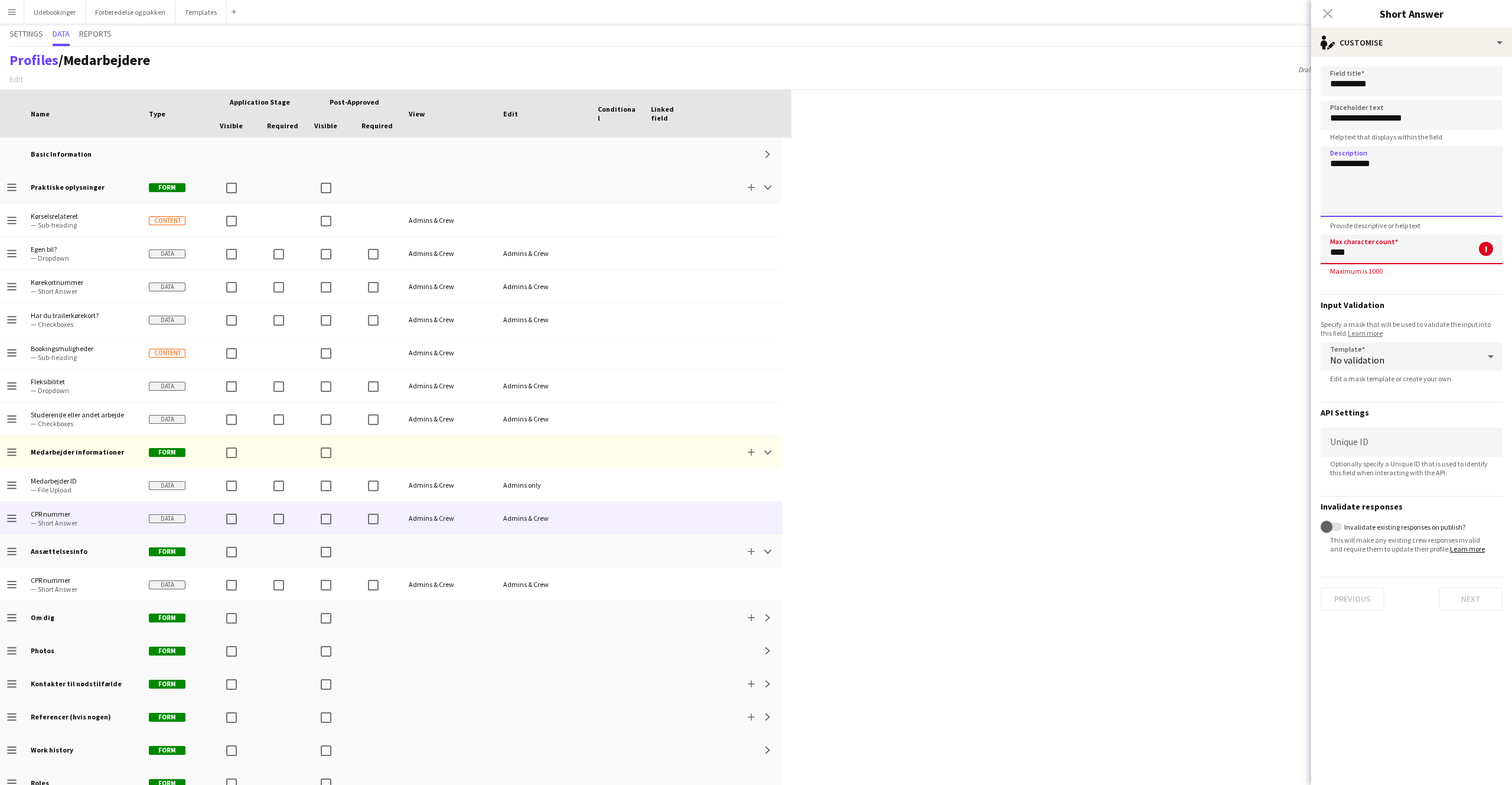
drag, startPoint x: 1374, startPoint y: 164, endPoint x: 1303, endPoint y: 170, distance: 71.3
click at [1284, 174] on body "Menu Boards Boards Boards All jobs Status Workforce Workforce My Workforce Recr…" at bounding box center [756, 392] width 1512 height 785
type textarea "**********"
drag, startPoint x: 1316, startPoint y: 169, endPoint x: 1334, endPoint y: 164, distance: 18.7
click at [1317, 169] on form "**********" at bounding box center [1412, 338] width 201 height 563
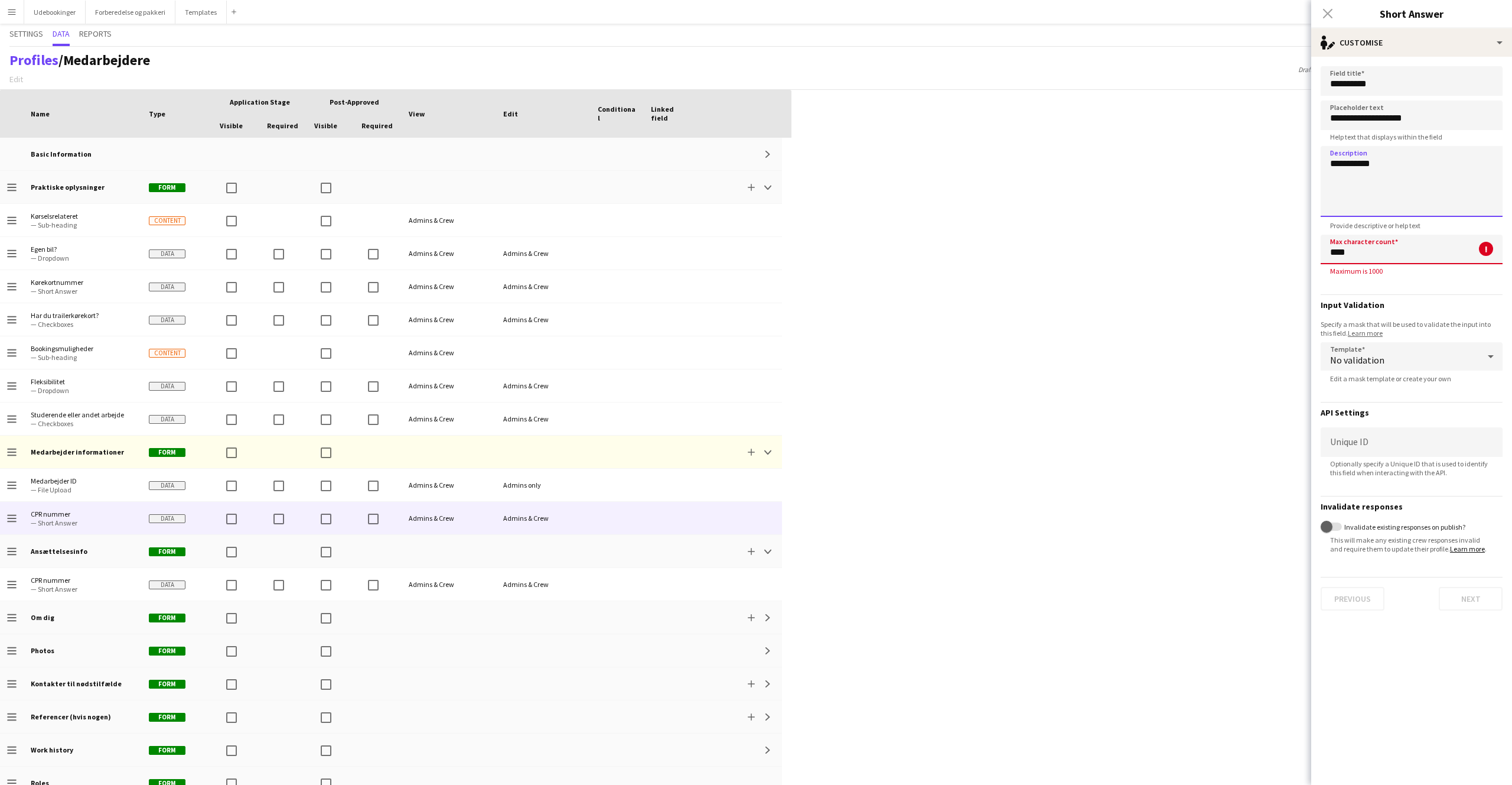
click at [1334, 164] on textarea "**********" at bounding box center [1412, 181] width 182 height 71
click at [1334, 164] on textarea "**********" at bounding box center [1412, 181] width 182 height 71
click at [1381, 245] on input "****" at bounding box center [1412, 250] width 182 height 30
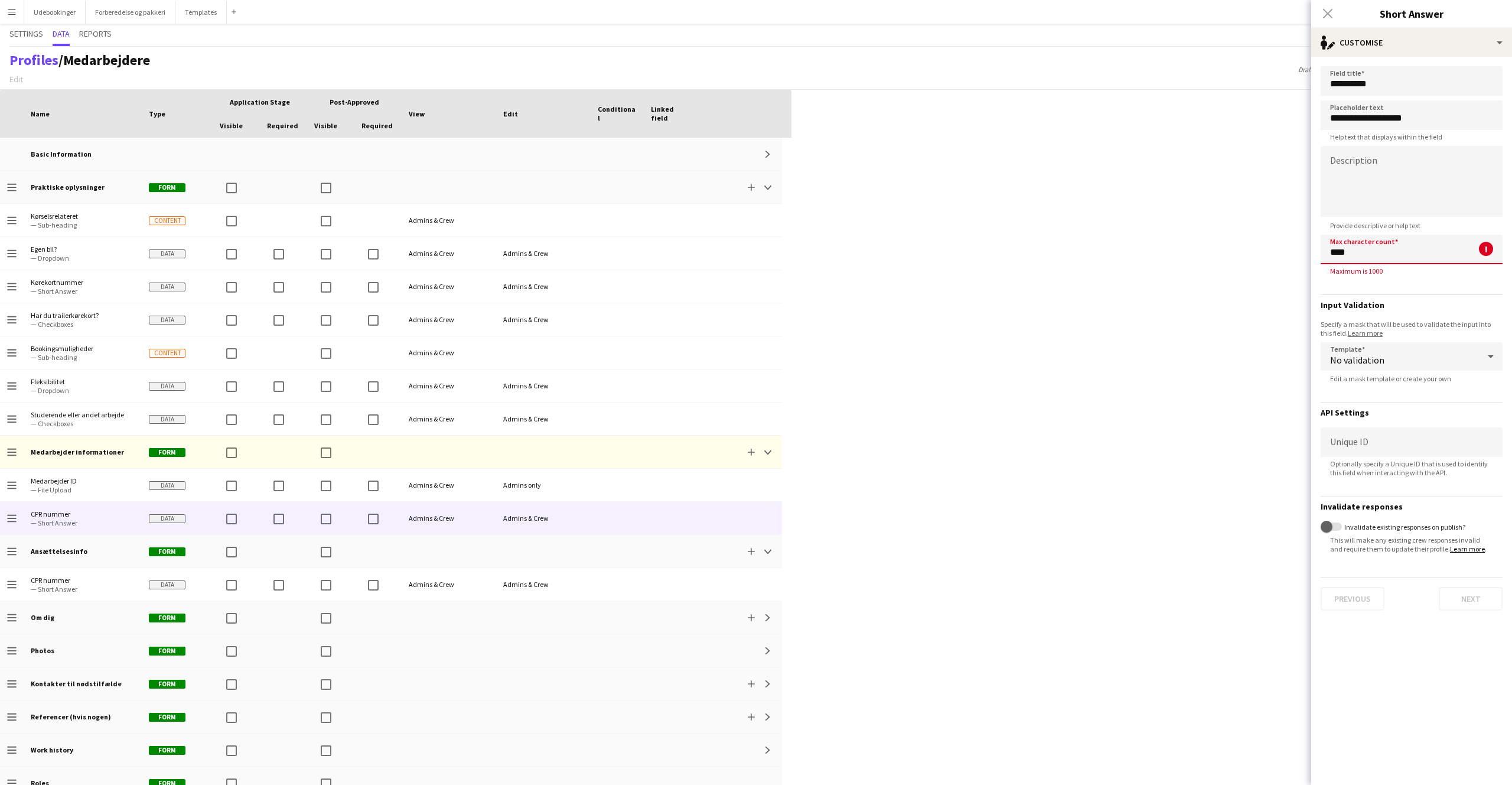
click at [1381, 245] on input "****" at bounding box center [1412, 250] width 182 height 30
click at [1362, 294] on div "**********" at bounding box center [1412, 224] width 182 height 316
click at [1384, 362] on div "No validation" at bounding box center [1400, 356] width 158 height 28
click at [1371, 411] on mat-option "Custom" at bounding box center [1412, 420] width 182 height 30
type input "*"
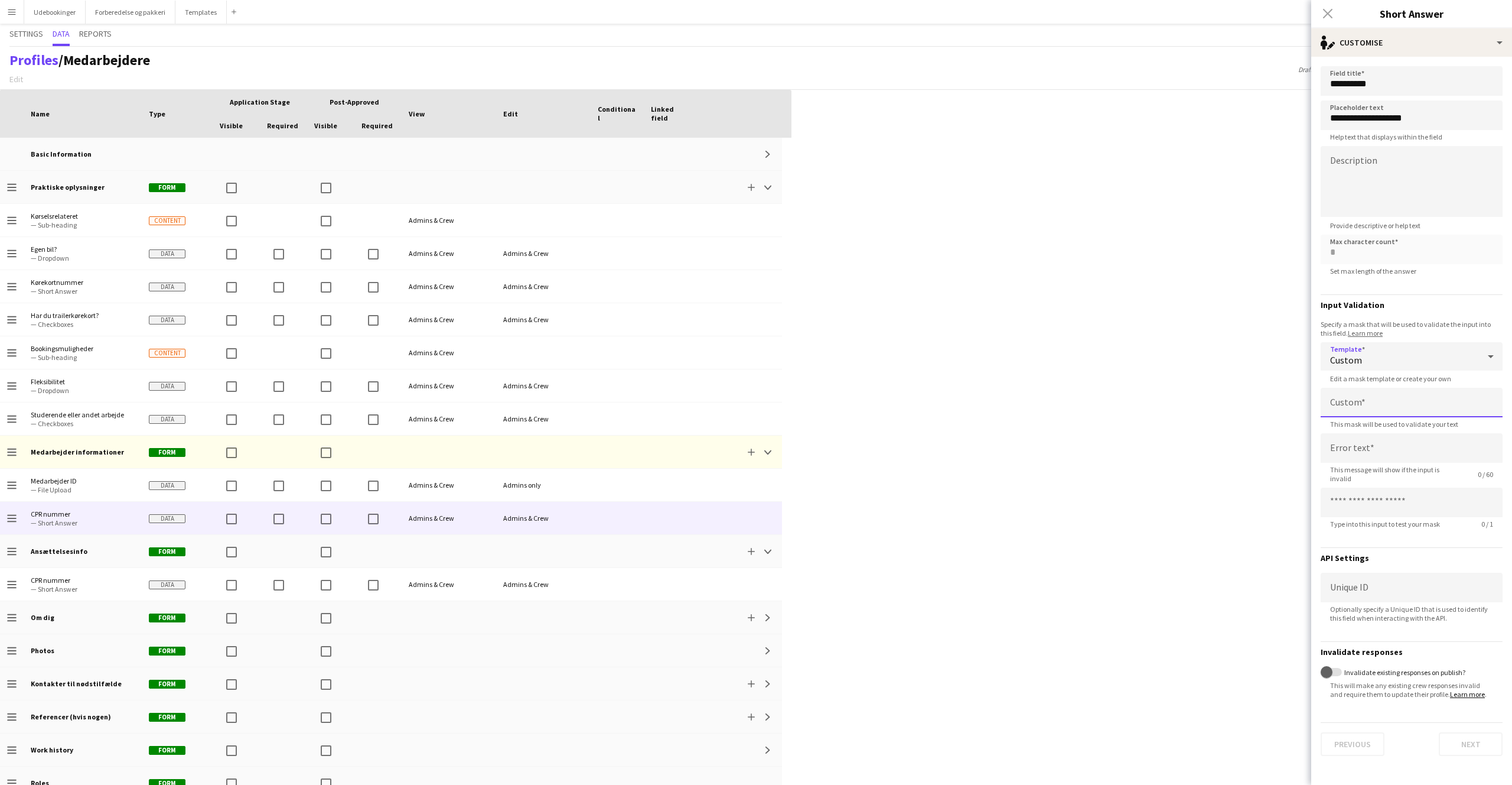
click at [1365, 403] on input at bounding box center [1412, 403] width 182 height 30
click at [1359, 402] on input at bounding box center [1412, 403] width 182 height 30
click at [1362, 436] on input at bounding box center [1412, 448] width 182 height 30
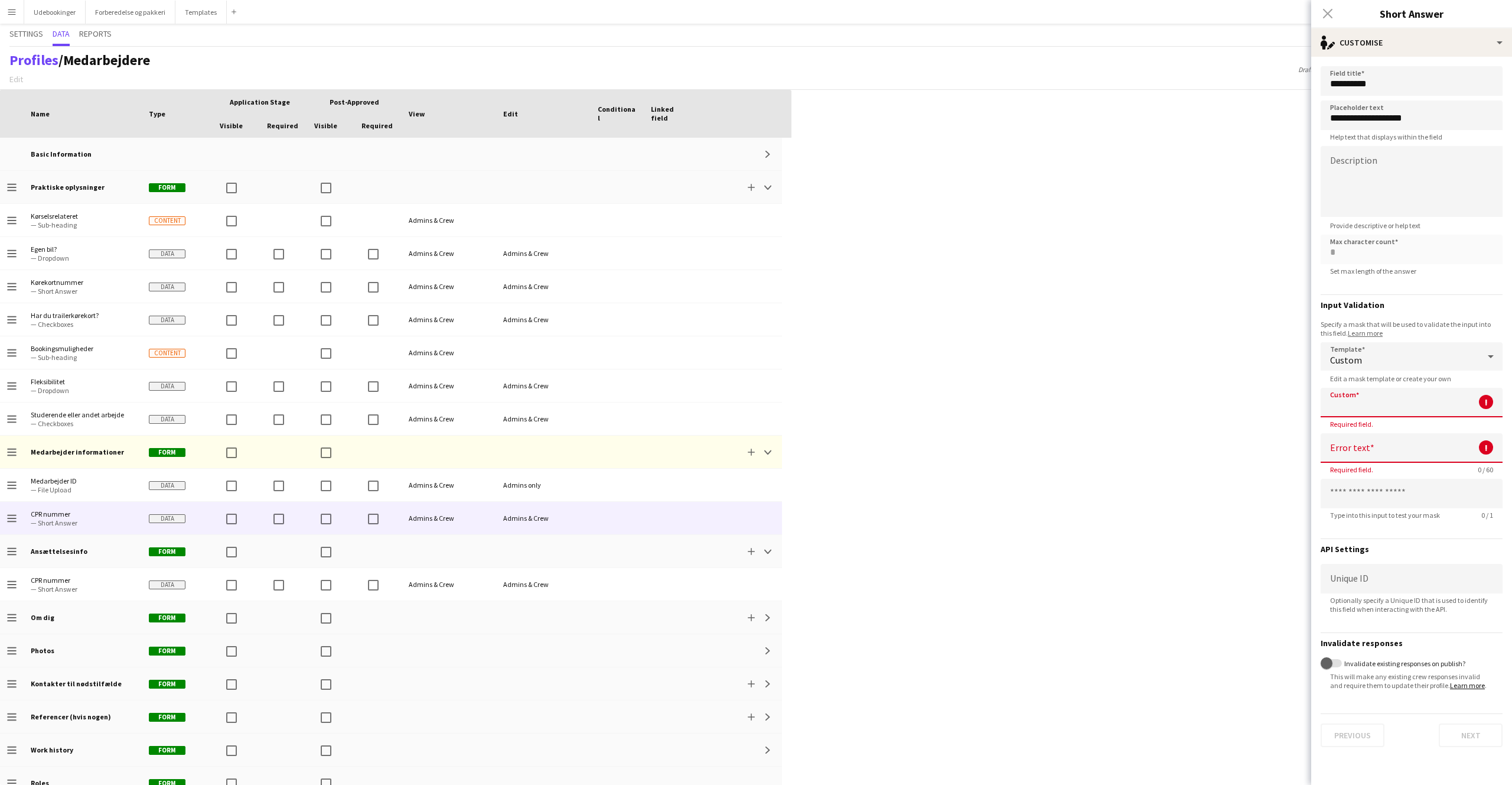
click at [1359, 409] on input at bounding box center [1412, 403] width 182 height 30
click at [1368, 443] on input at bounding box center [1412, 448] width 182 height 30
click at [1371, 496] on input at bounding box center [1412, 494] width 182 height 30
click at [1368, 450] on input at bounding box center [1412, 448] width 182 height 30
click at [1356, 409] on input at bounding box center [1412, 403] width 182 height 30
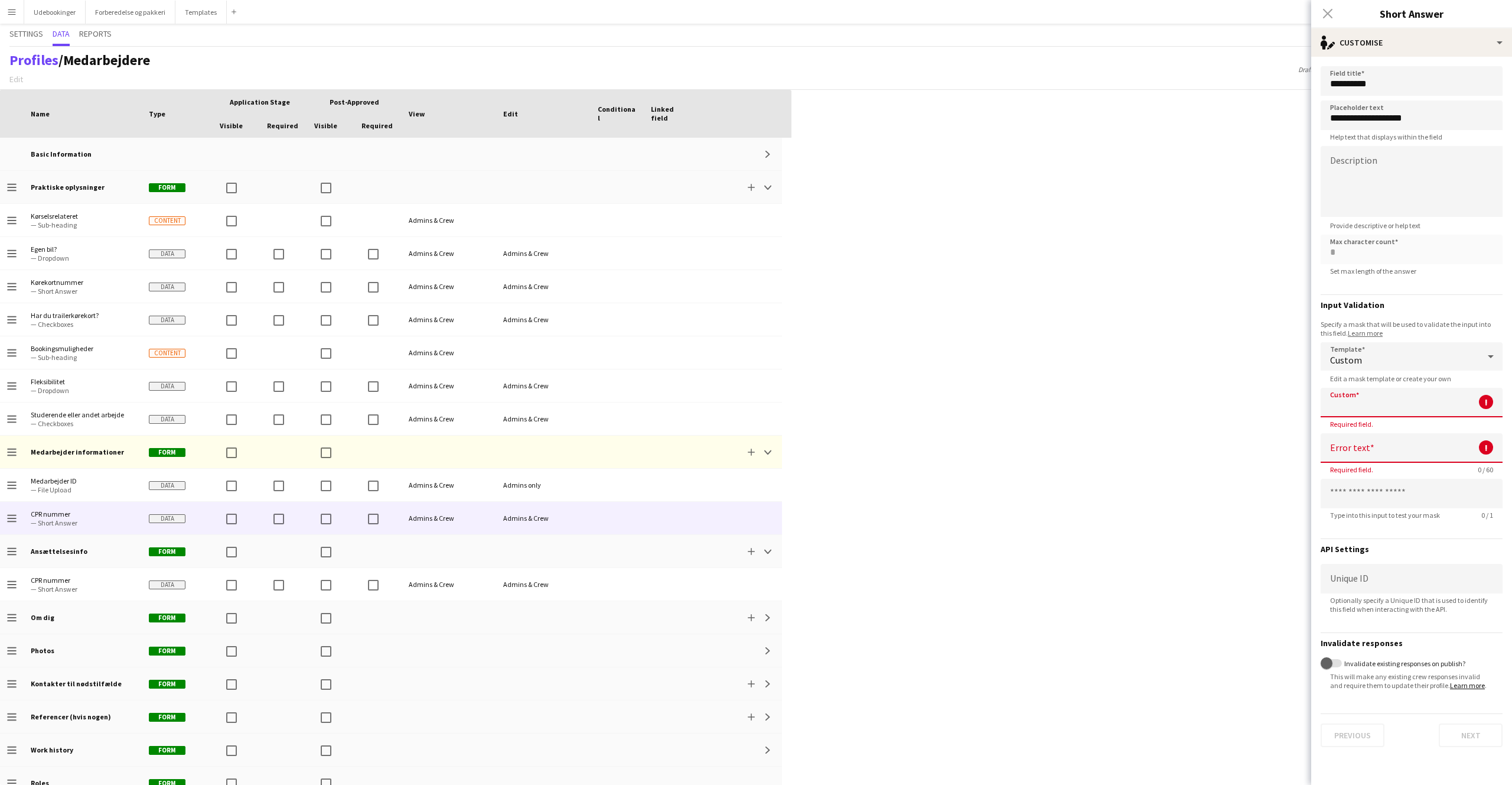
click at [1356, 403] on input at bounding box center [1412, 403] width 182 height 30
type input "*"
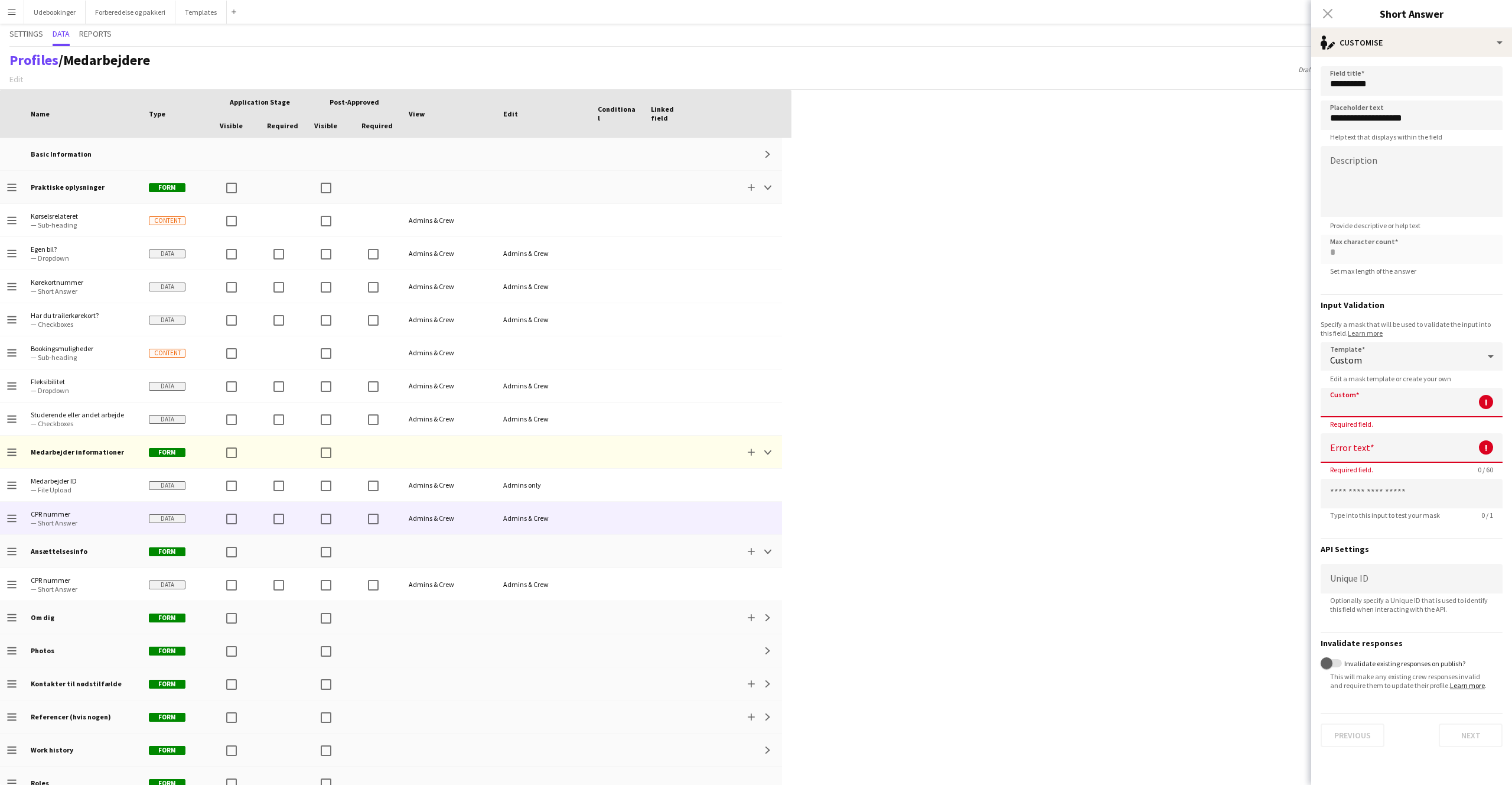
click at [1356, 377] on span "Edit a mask template or create your own" at bounding box center [1391, 379] width 140 height 9
click at [1367, 359] on div "Custom" at bounding box center [1400, 356] width 158 height 28
click at [1367, 359] on div at bounding box center [756, 392] width 1512 height 785
click at [1371, 390] on input at bounding box center [1412, 403] width 182 height 30
click at [1490, 391] on input at bounding box center [1412, 403] width 182 height 30
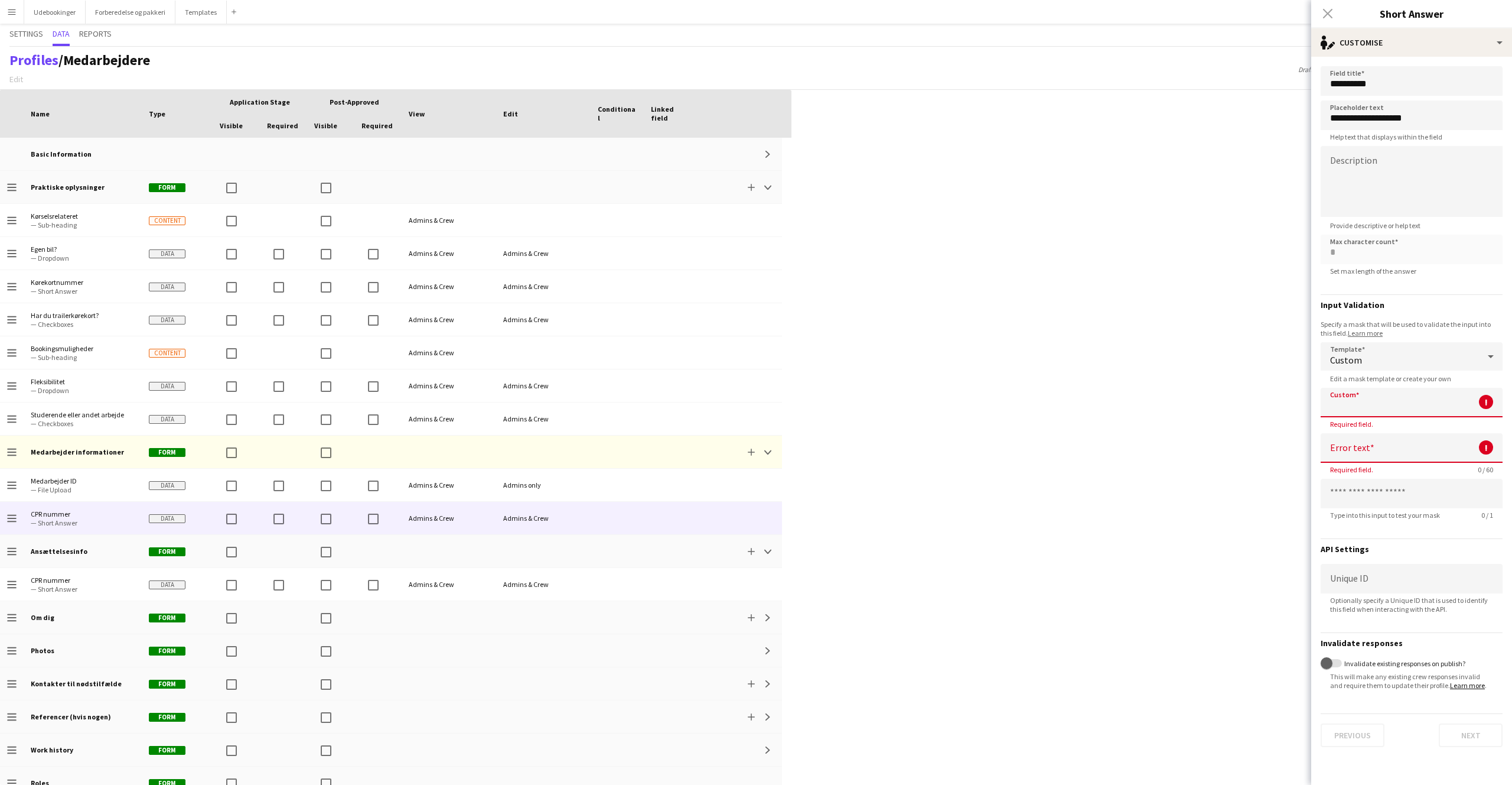
click at [1489, 398] on input at bounding box center [1412, 403] width 182 height 30
click at [1356, 438] on input at bounding box center [1412, 448] width 182 height 30
drag, startPoint x: 1354, startPoint y: 465, endPoint x: 1360, endPoint y: 473, distance: 10.0
click at [1354, 465] on span "Required field." at bounding box center [1352, 469] width 62 height 9
click at [1382, 484] on input at bounding box center [1412, 494] width 182 height 30
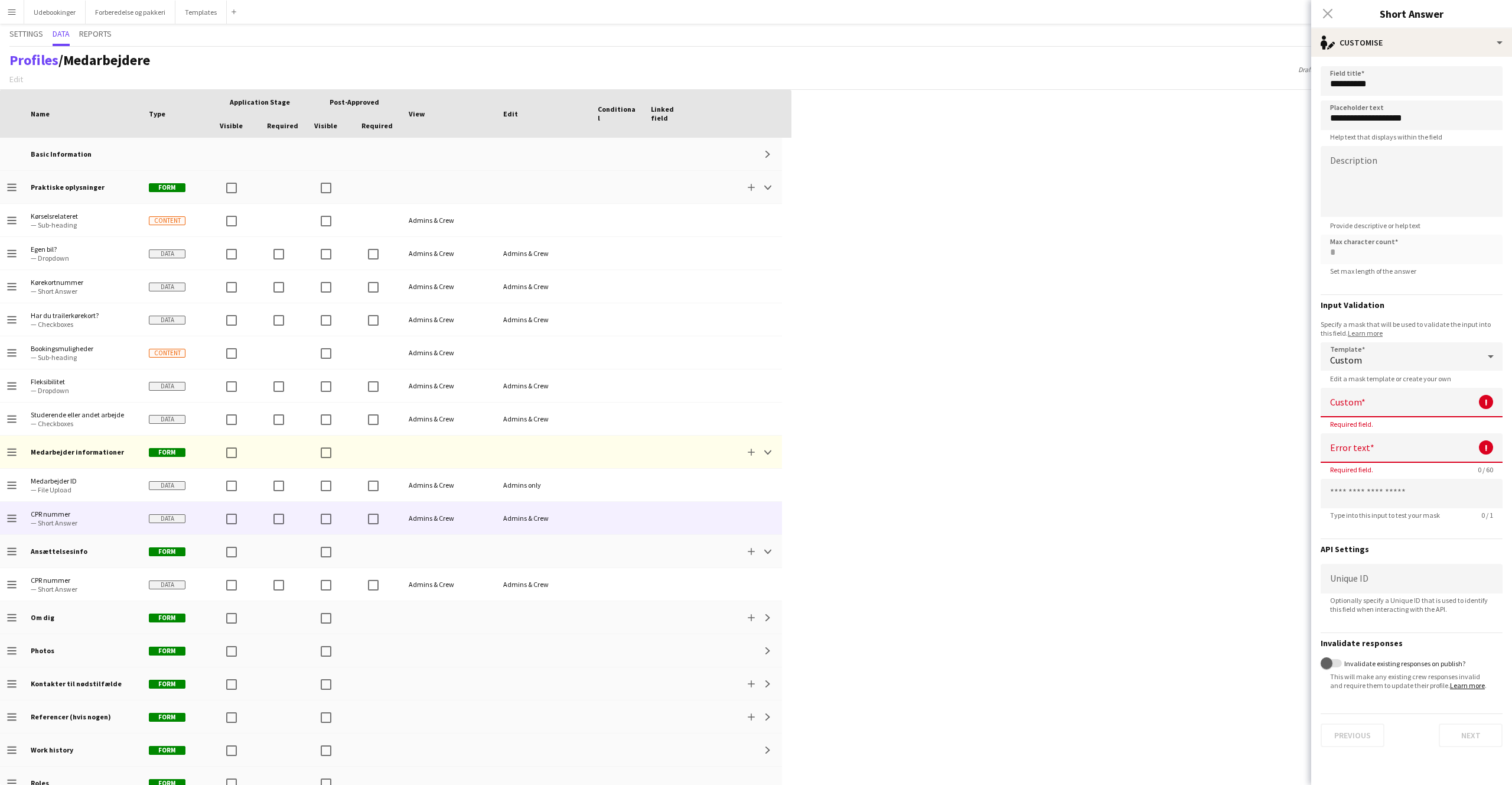
click at [1375, 471] on span "Required field." at bounding box center [1352, 469] width 62 height 9
click at [1378, 596] on span "Optionally specify a Unique ID that is used to identify this field when interac…" at bounding box center [1412, 605] width 182 height 18
click at [1375, 584] on input at bounding box center [1412, 579] width 182 height 30
click at [1373, 581] on input at bounding box center [1412, 579] width 182 height 30
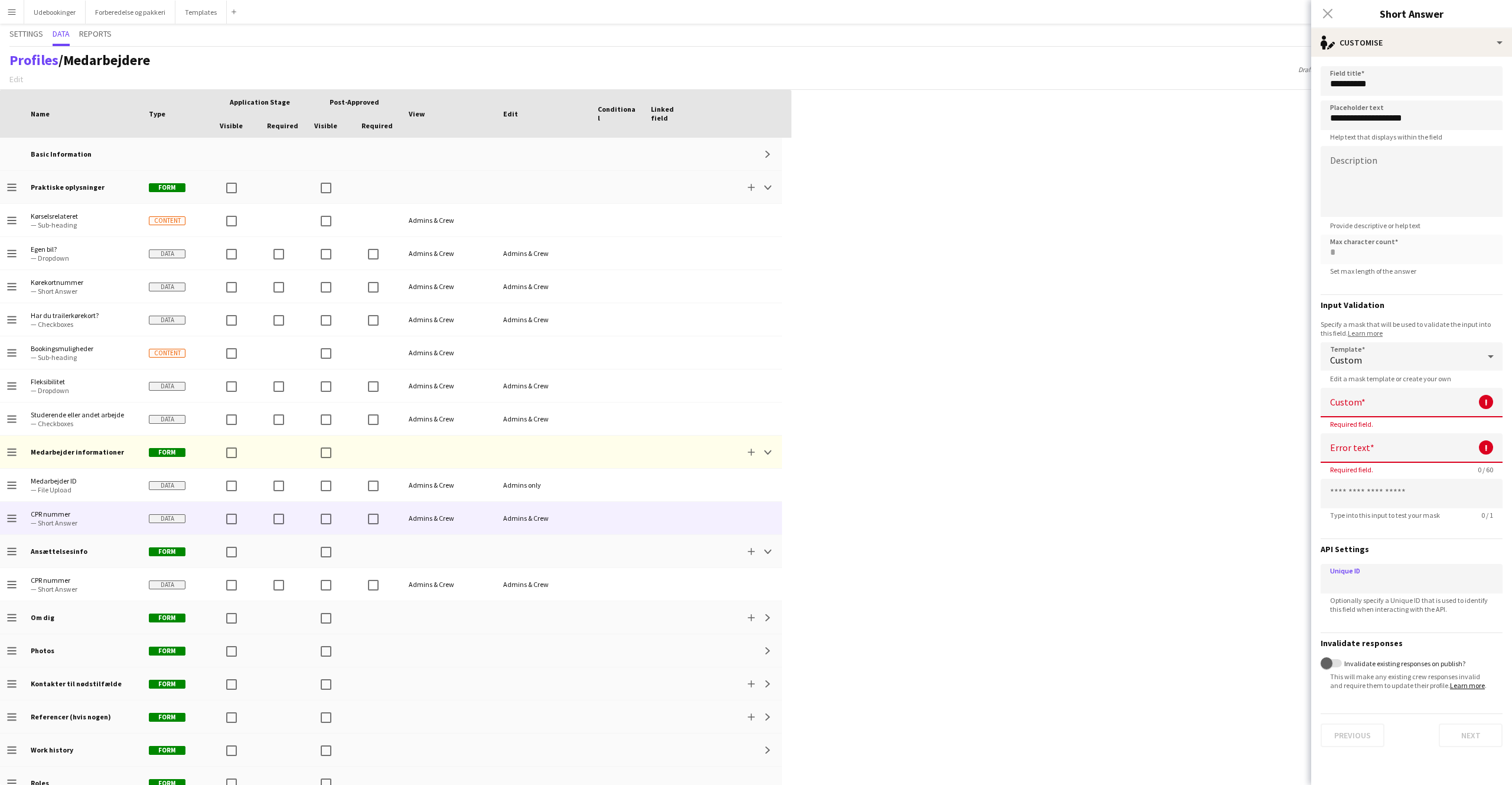
click at [1370, 361] on div "Custom" at bounding box center [1400, 356] width 158 height 28
click at [1366, 395] on span "No validation" at bounding box center [1412, 390] width 163 height 11
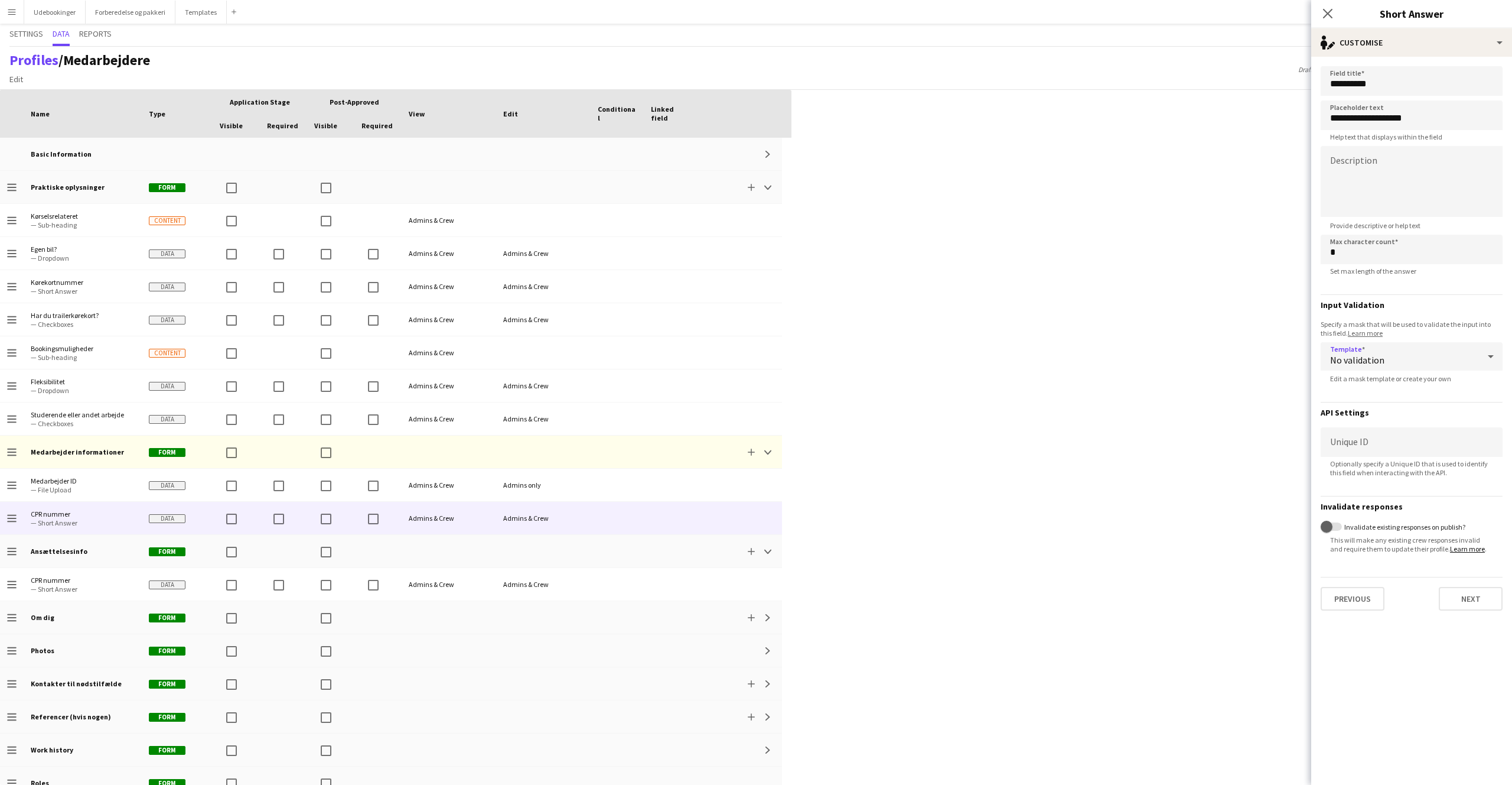
click at [1371, 360] on span "No validation" at bounding box center [1357, 360] width 54 height 11
click at [1380, 425] on mat-option "Custom" at bounding box center [1412, 420] width 182 height 30
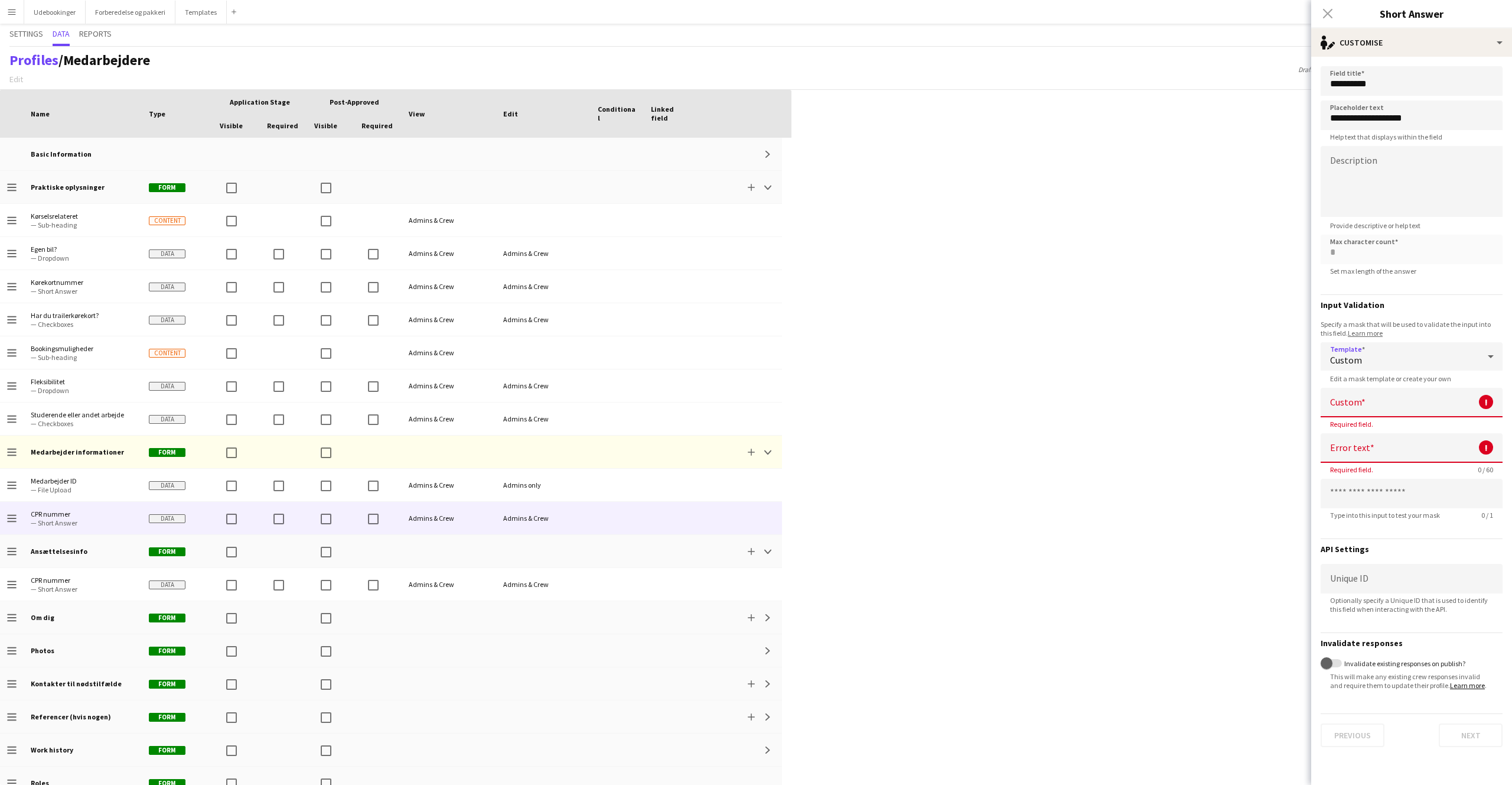
click at [1358, 338] on link "Learn more" at bounding box center [1366, 333] width 35 height 9
click at [1364, 396] on input at bounding box center [1412, 403] width 182 height 30
click at [1347, 274] on span "Set max length of the answer" at bounding box center [1374, 271] width 105 height 9
click at [1349, 212] on textarea at bounding box center [1412, 181] width 182 height 71
click at [1365, 361] on div "Custom" at bounding box center [1400, 356] width 158 height 28
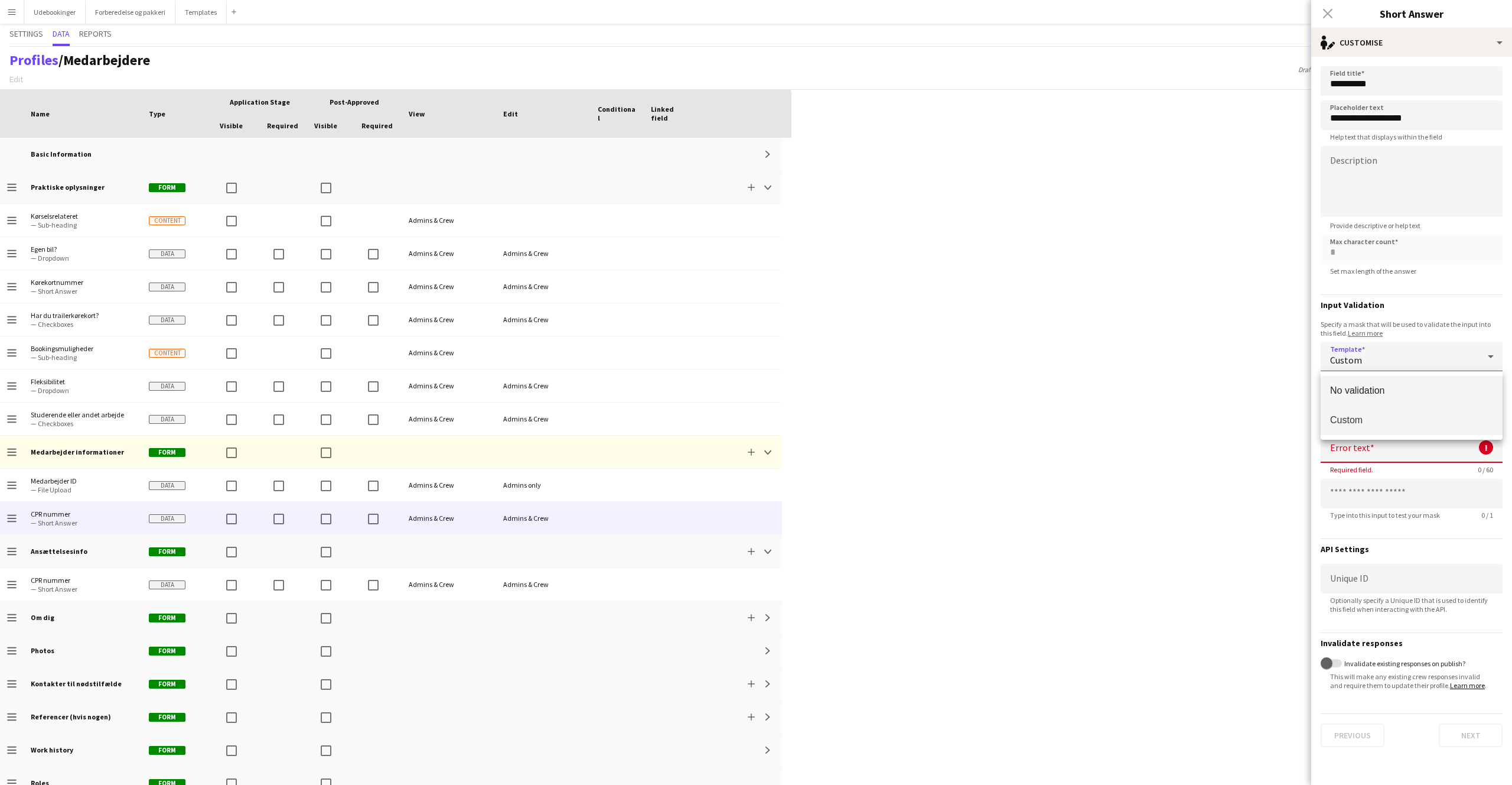
click at [1361, 385] on span "No validation" at bounding box center [1412, 390] width 163 height 11
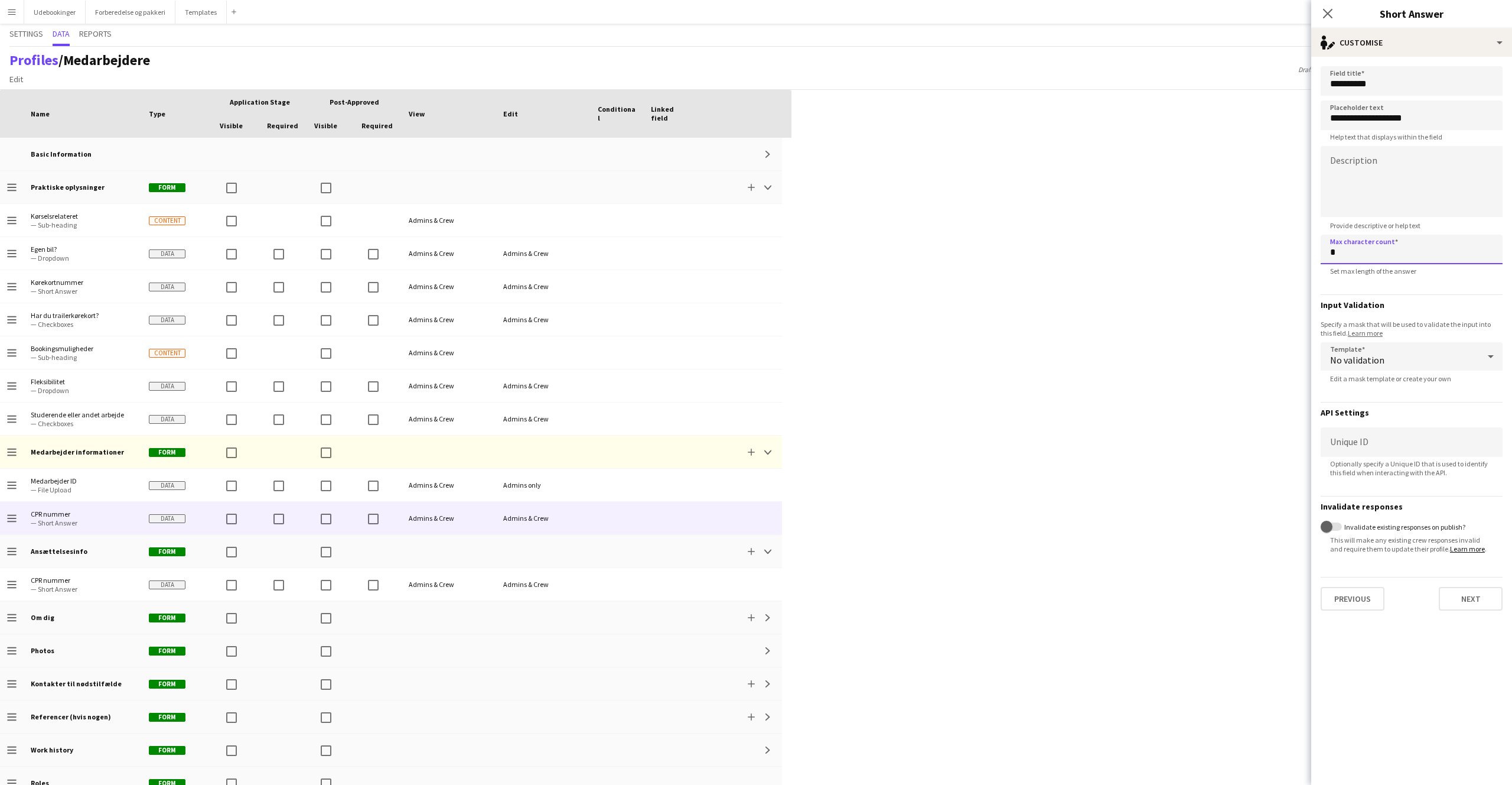
click at [1353, 254] on input "*" at bounding box center [1412, 250] width 182 height 30
click at [1392, 365] on div "No validation" at bounding box center [1400, 356] width 158 height 28
click at [1358, 414] on span "Custom" at bounding box center [1412, 419] width 163 height 11
type input "*"
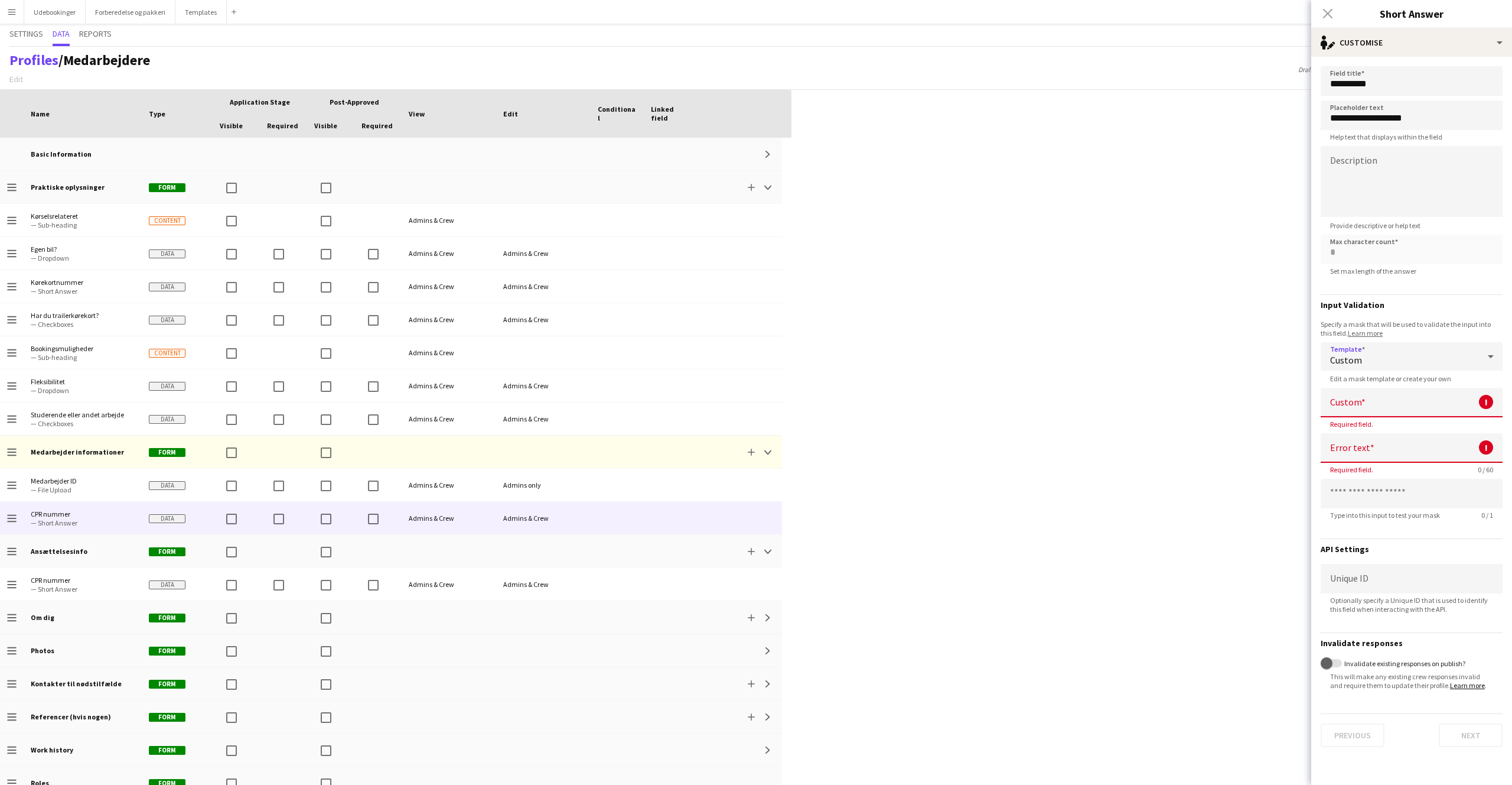
click at [1358, 402] on input at bounding box center [1412, 403] width 182 height 30
click at [1366, 359] on div "Custom" at bounding box center [1400, 356] width 158 height 28
click at [1367, 396] on mat-option "No validation" at bounding box center [1412, 391] width 182 height 30
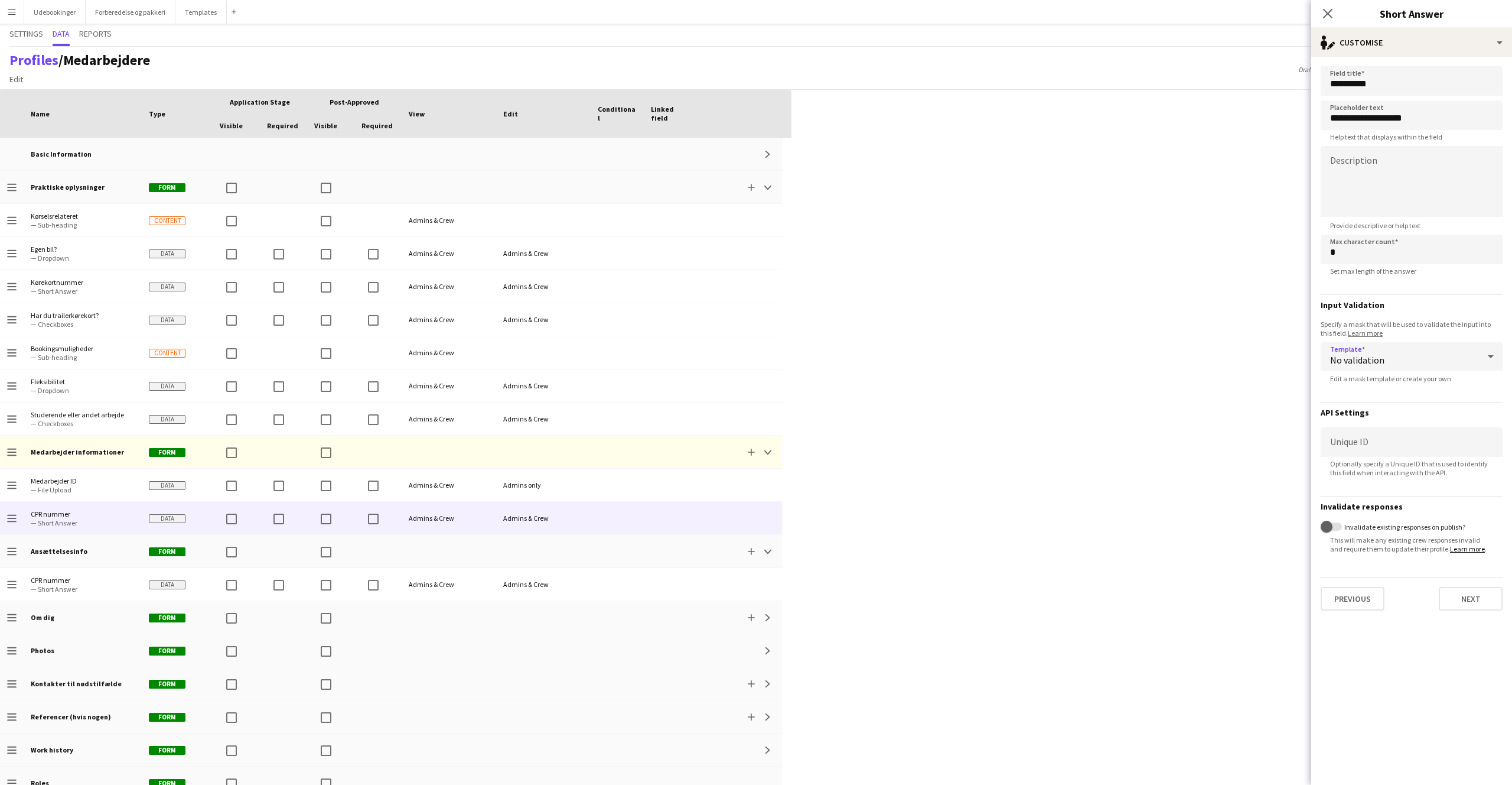
click at [1359, 346] on div "No validation" at bounding box center [1400, 356] width 158 height 28
click at [1368, 412] on mat-option "Custom" at bounding box center [1412, 420] width 182 height 30
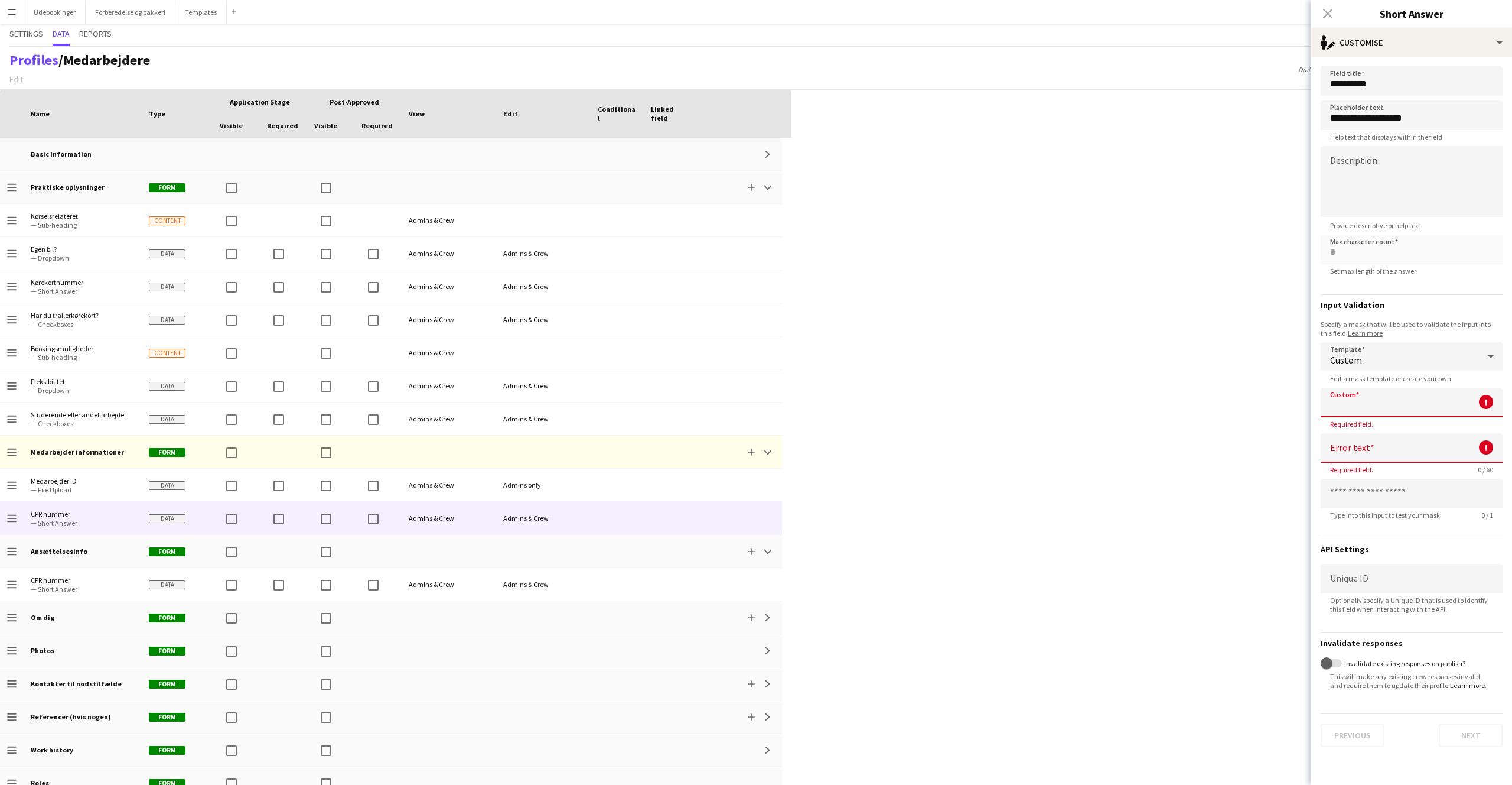
click at [1361, 402] on input at bounding box center [1412, 403] width 182 height 30
click at [1357, 260] on app-form-group "Max character count * Set max length of the answer" at bounding box center [1412, 255] width 182 height 40
click at [1359, 174] on textarea at bounding box center [1412, 181] width 182 height 71
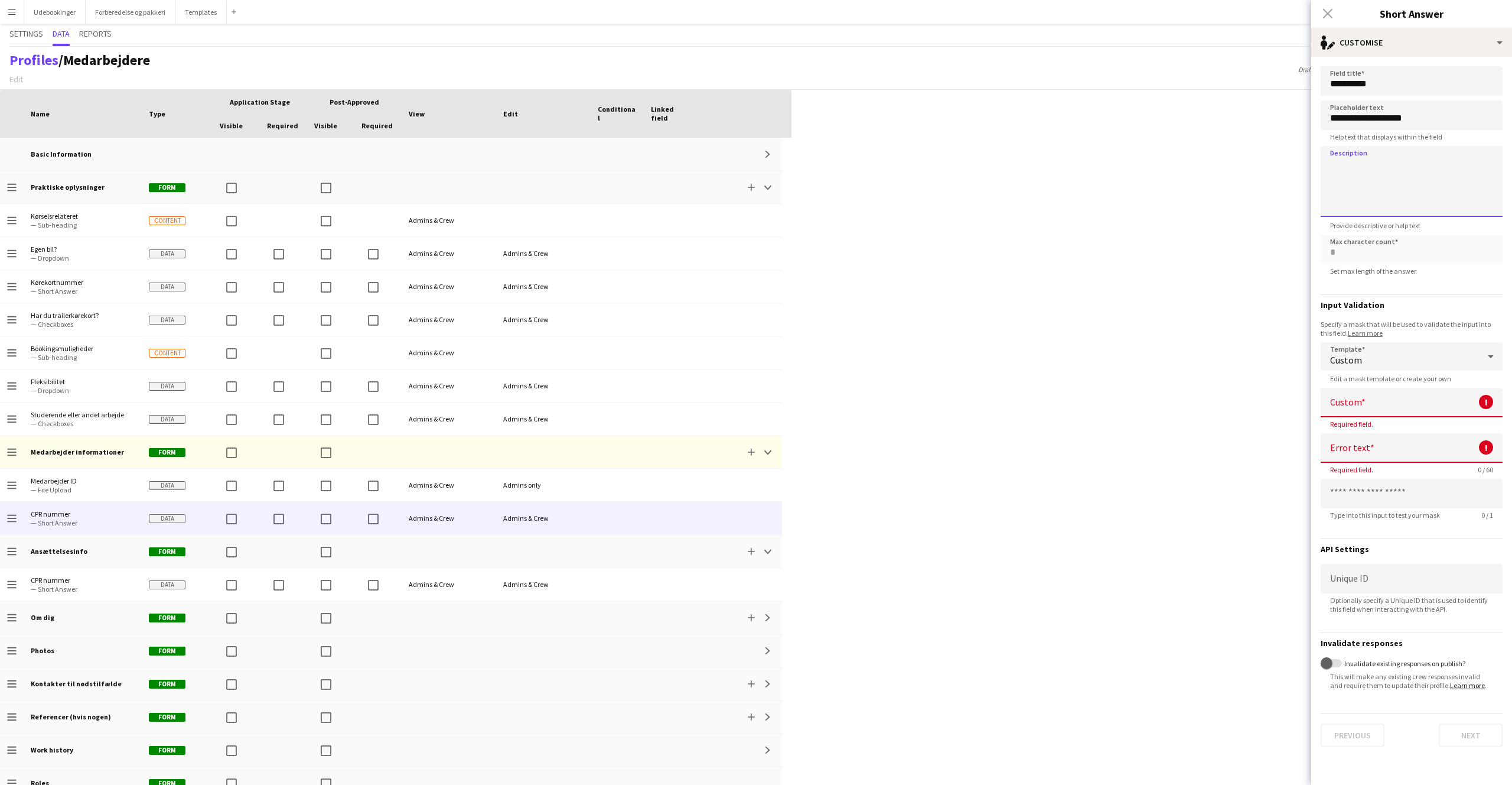
click at [1360, 179] on textarea at bounding box center [1412, 181] width 182 height 71
click at [1364, 493] on input at bounding box center [1412, 494] width 182 height 30
click at [1342, 427] on span "Required field." at bounding box center [1352, 424] width 62 height 9
click at [1352, 443] on input at bounding box center [1412, 448] width 182 height 30
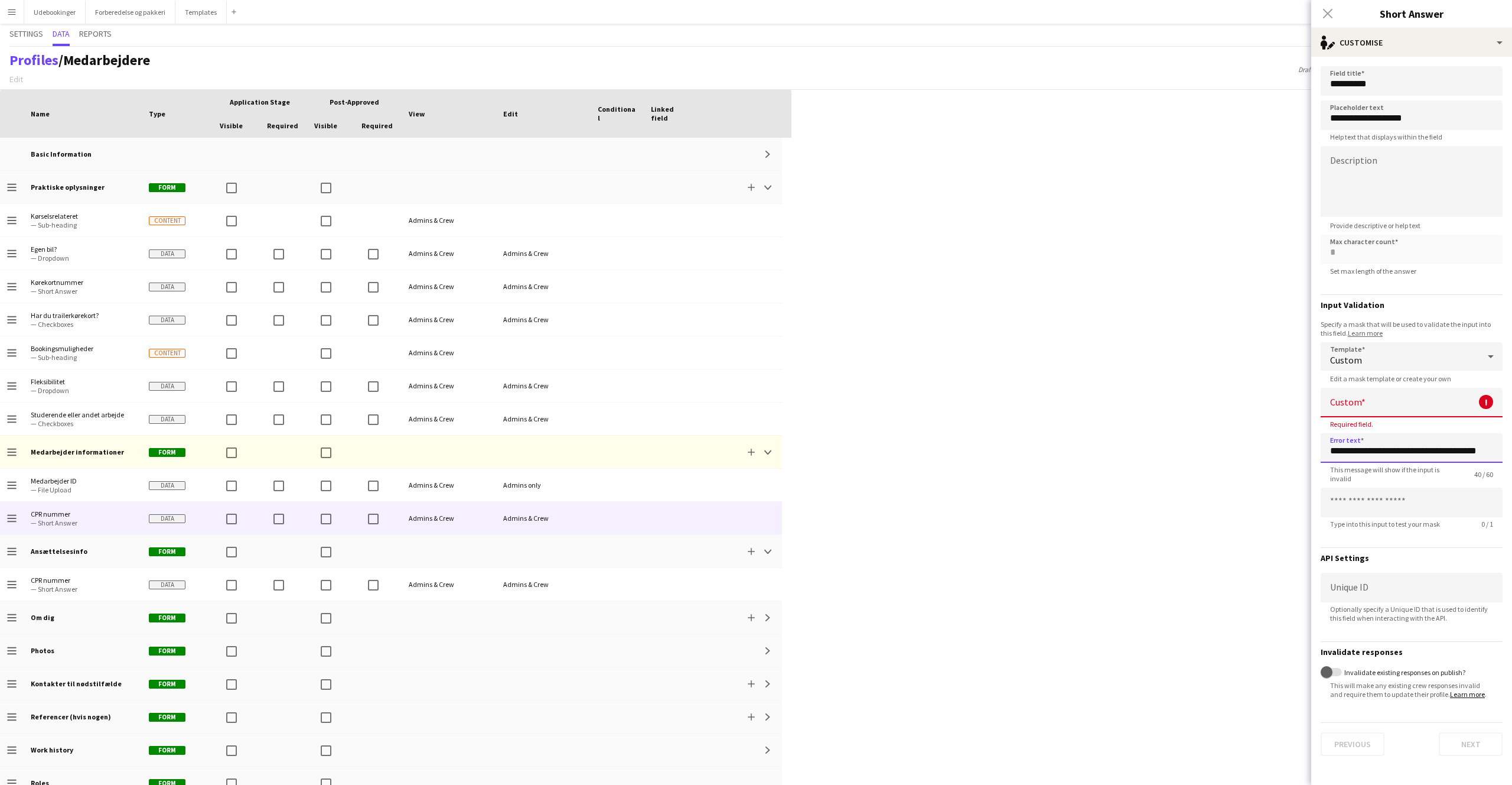
type input "**********"
click at [1473, 454] on input "**********" at bounding box center [1412, 448] width 182 height 30
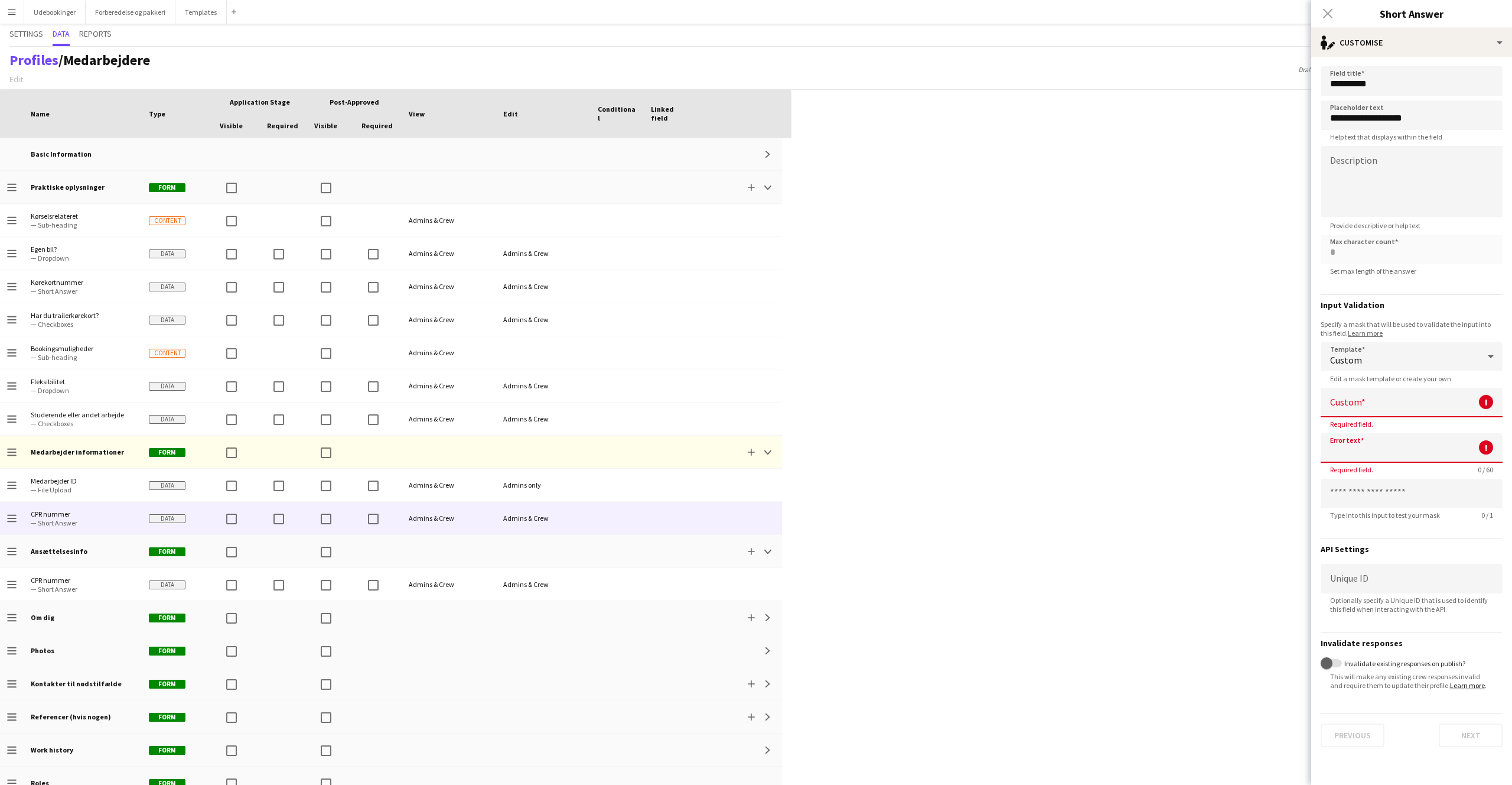
scroll to position [0, 0]
click at [1423, 412] on input at bounding box center [1412, 403] width 182 height 30
type input "*"
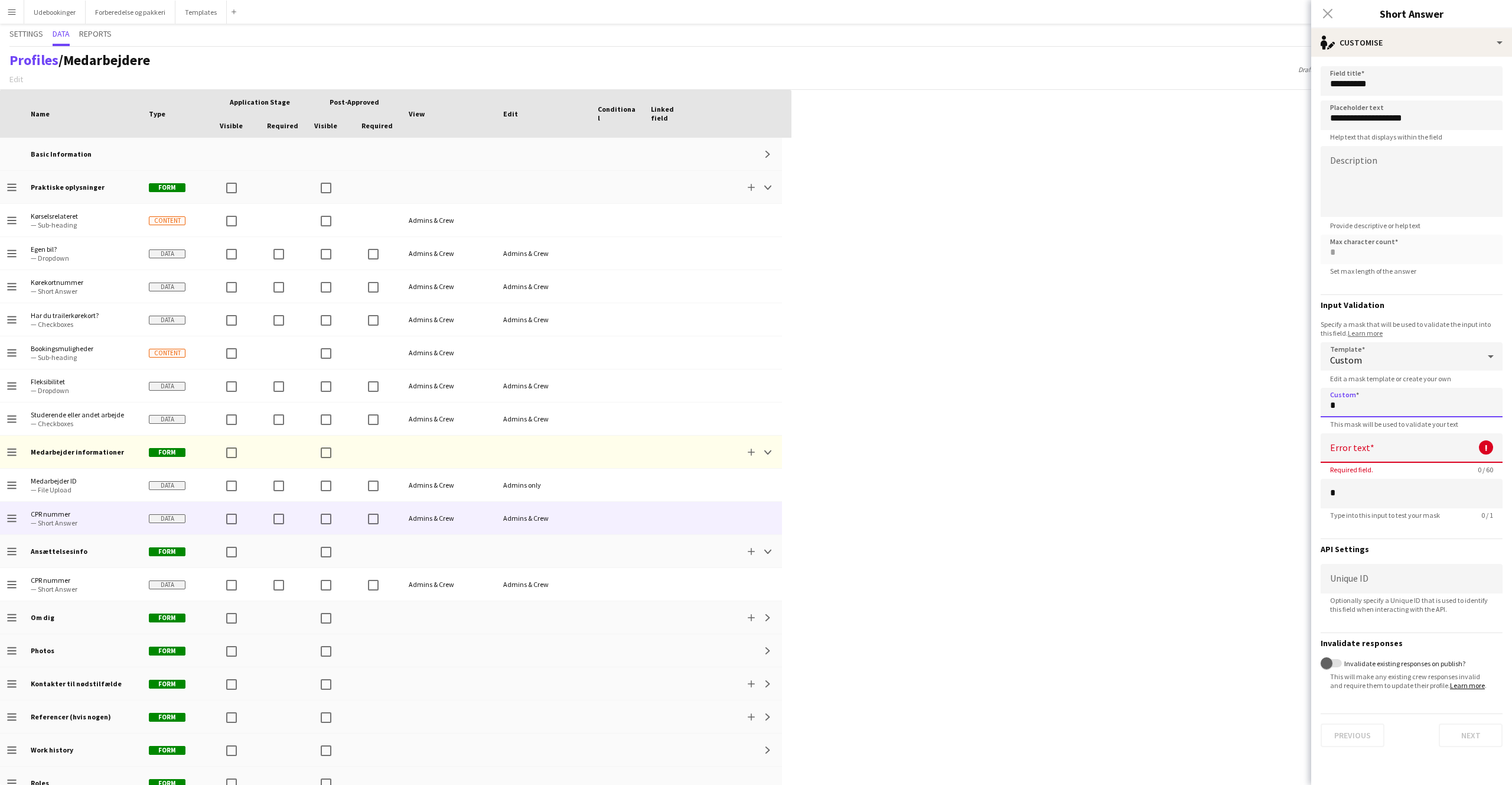
type input "*"
type input "**"
type input "*"
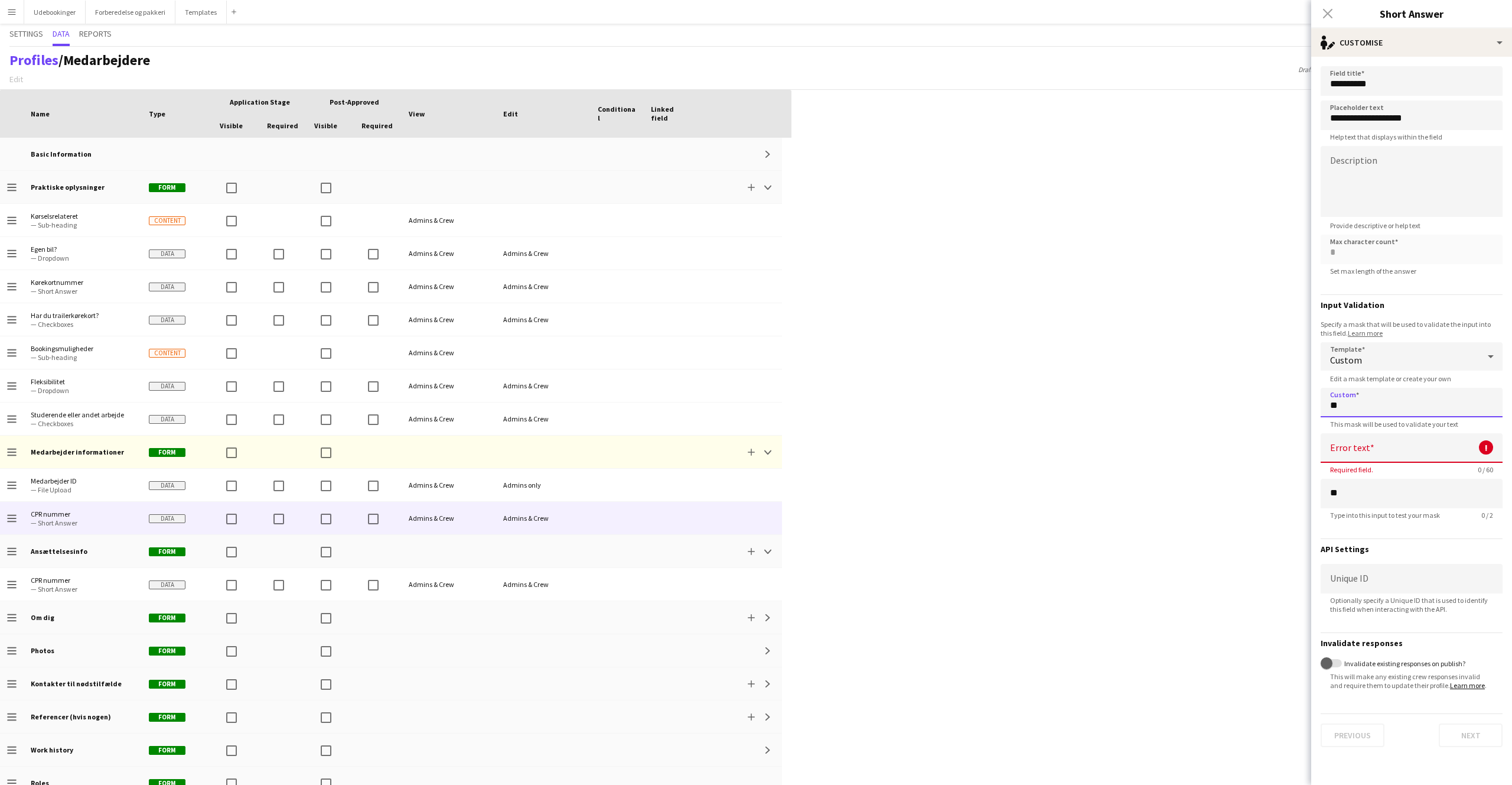
type input "***"
type input "*"
type input "****"
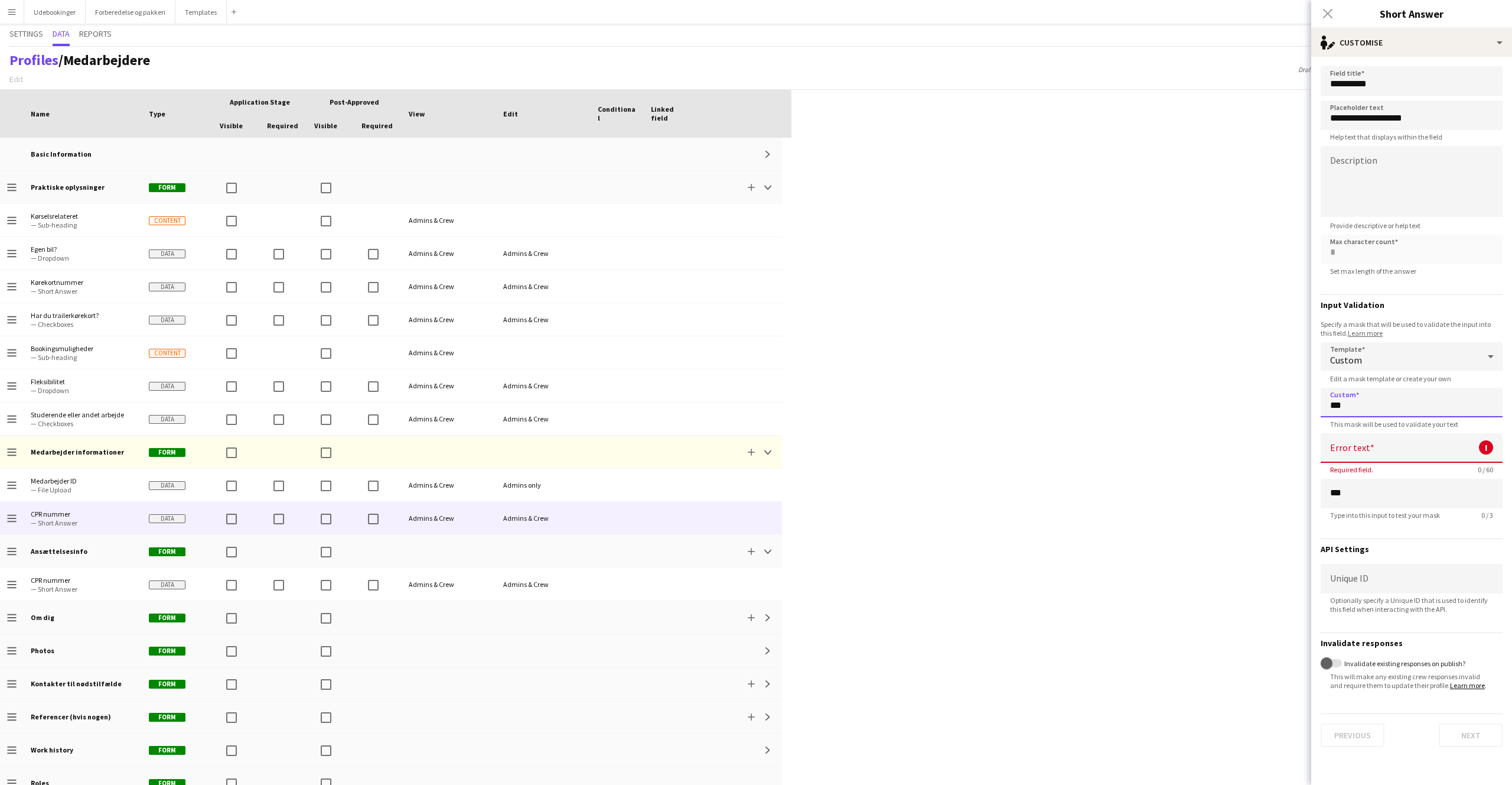
type input "****"
type input "*"
type input "*****"
type input "*"
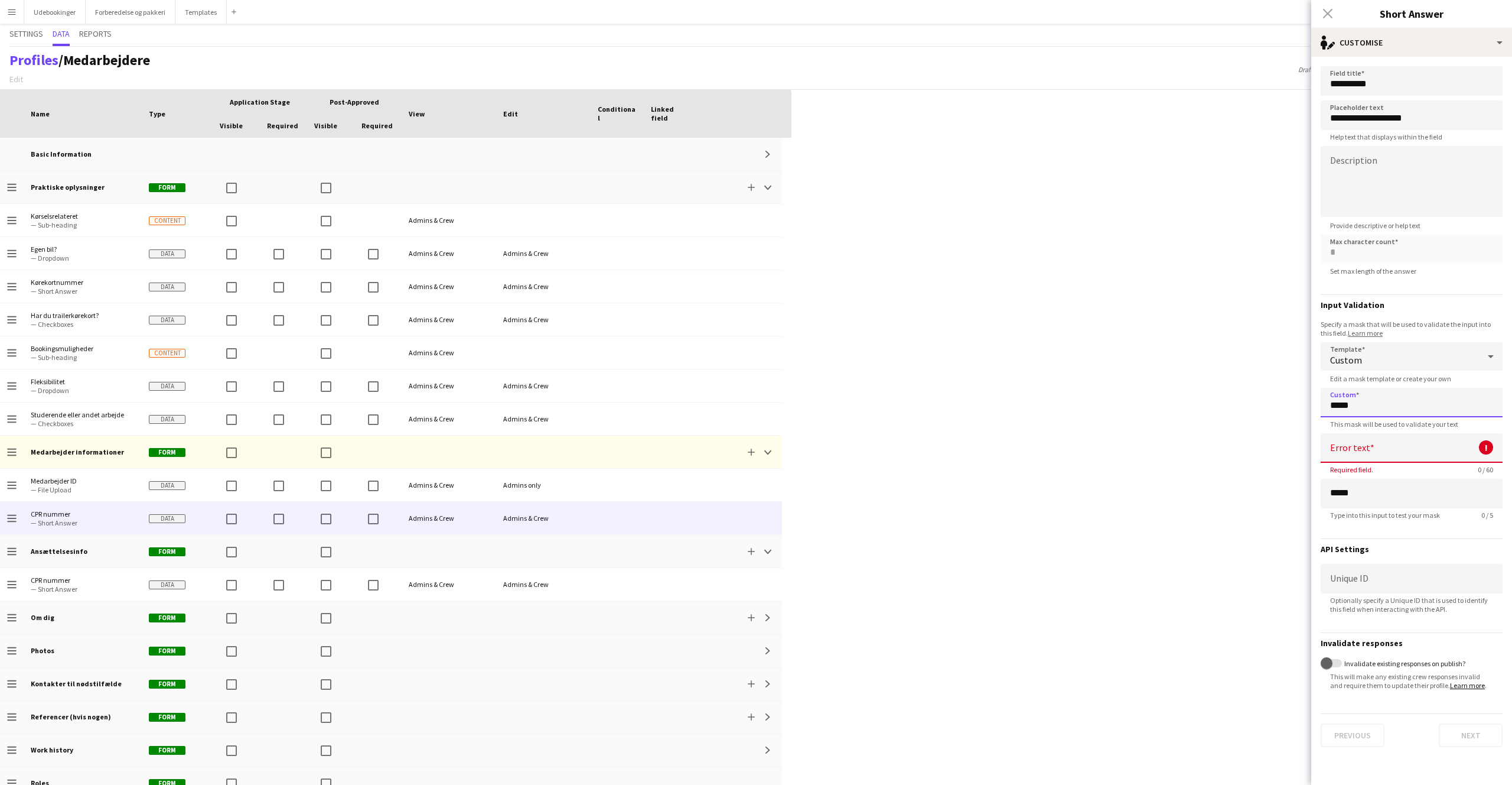
type input "******"
type input "*"
type input "*******"
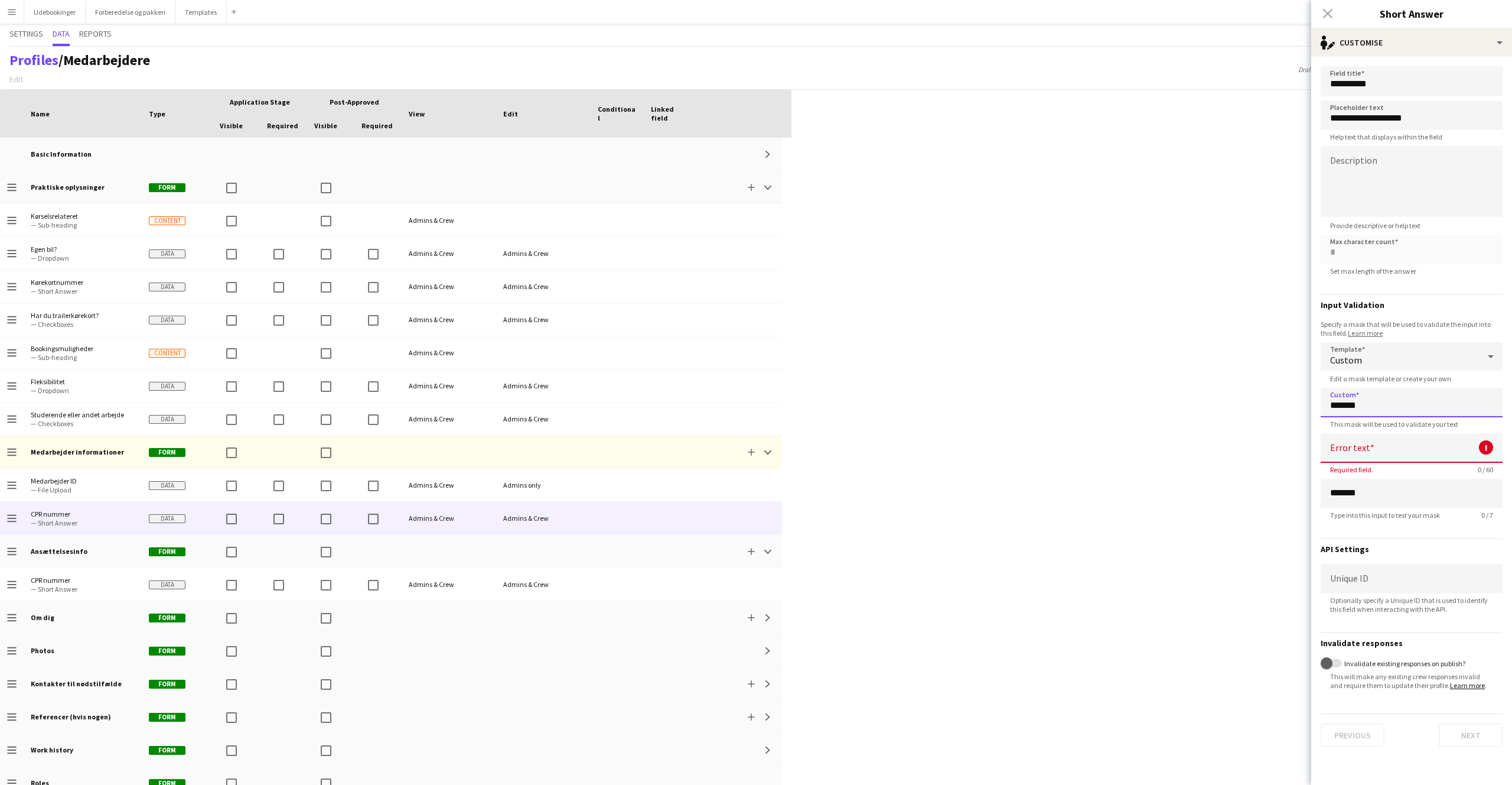
type input "*"
type input "********"
type input "*"
type input "*********"
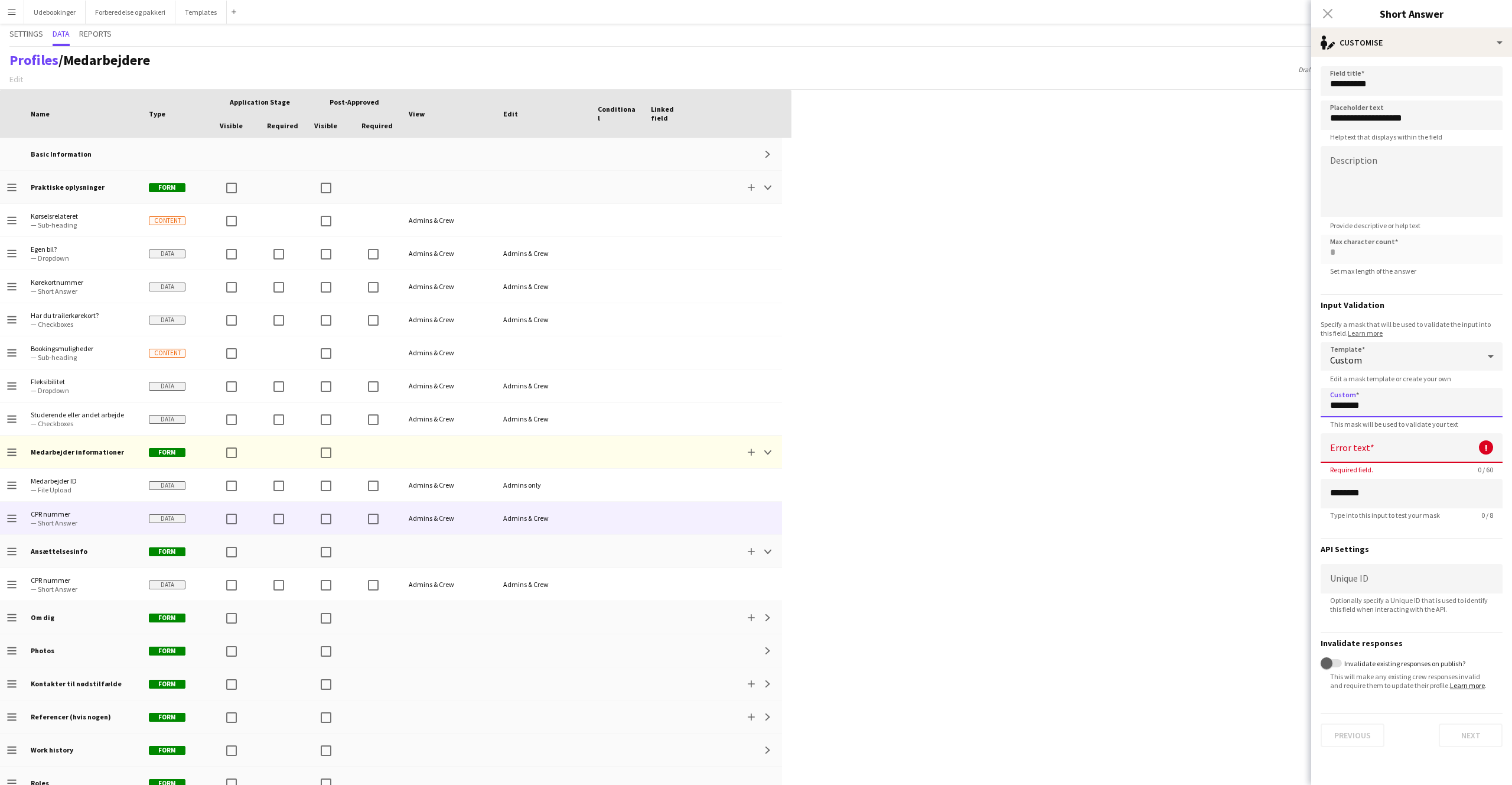
type input "*********"
drag, startPoint x: 1394, startPoint y: 403, endPoint x: 1323, endPoint y: 410, distance: 71.3
click at [1323, 409] on input "*********" at bounding box center [1412, 403] width 182 height 30
type input "*"
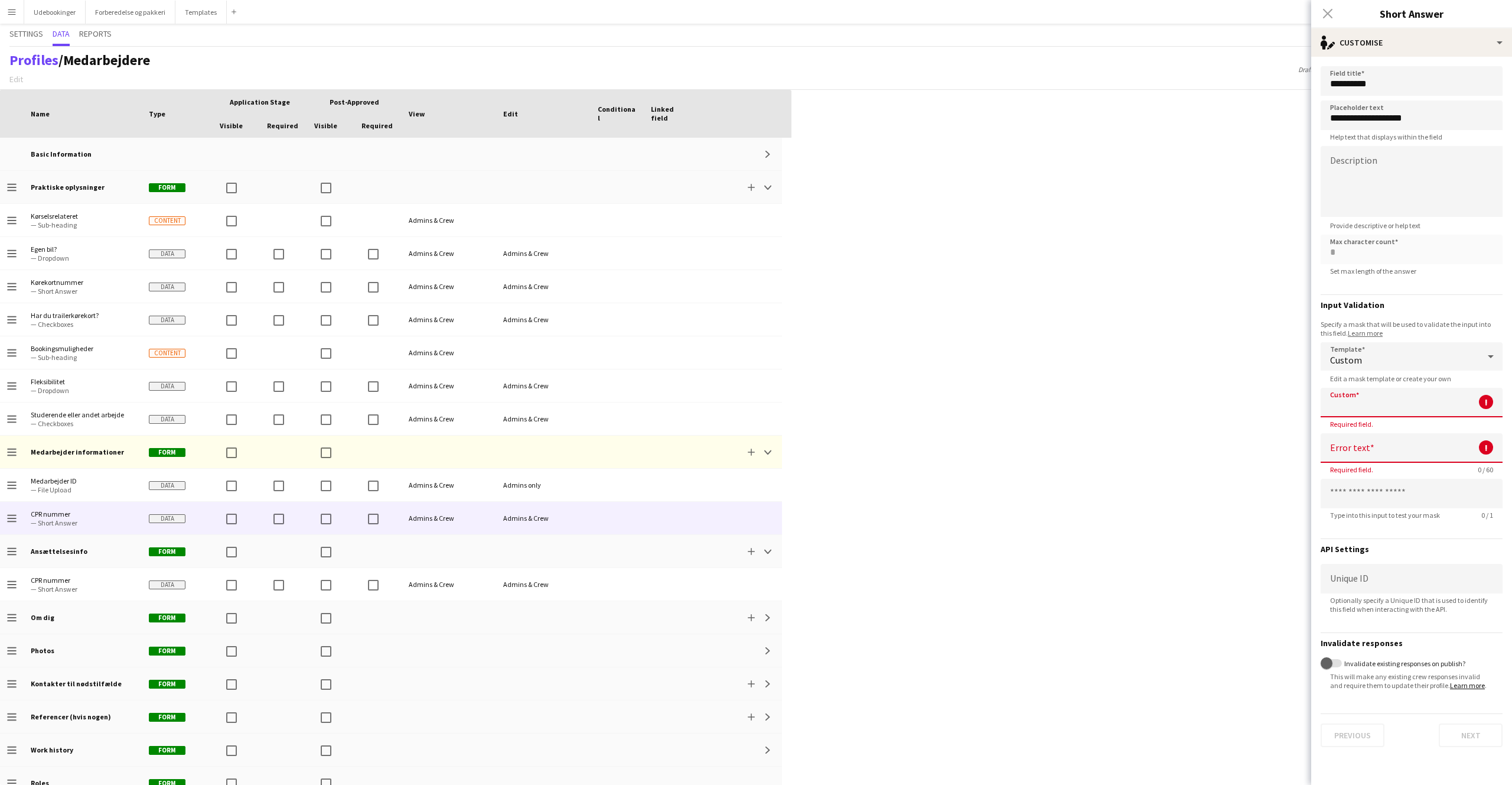
type input "*"
type input "**"
type input "*"
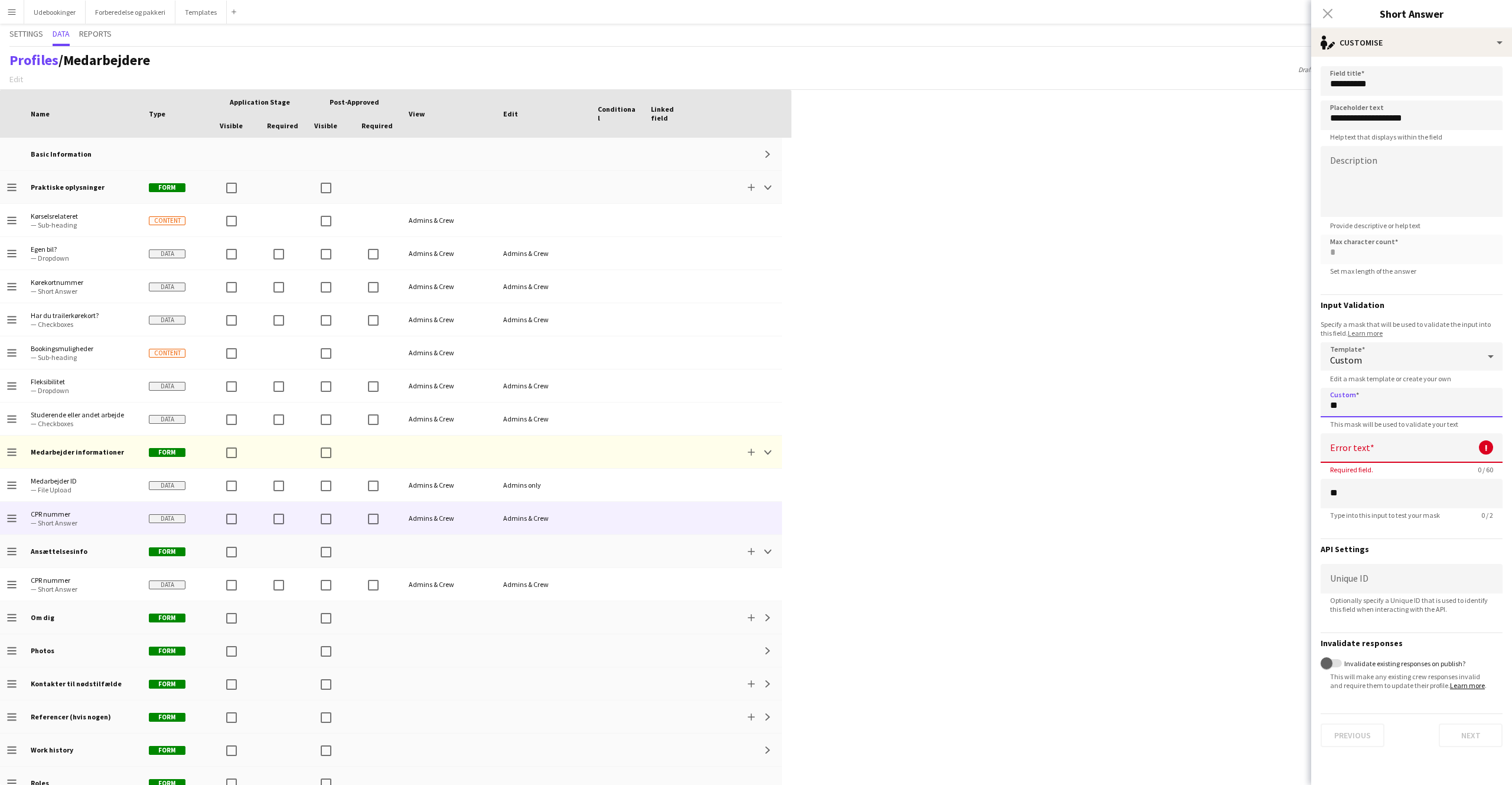
type input "***"
type input "*"
type input "****"
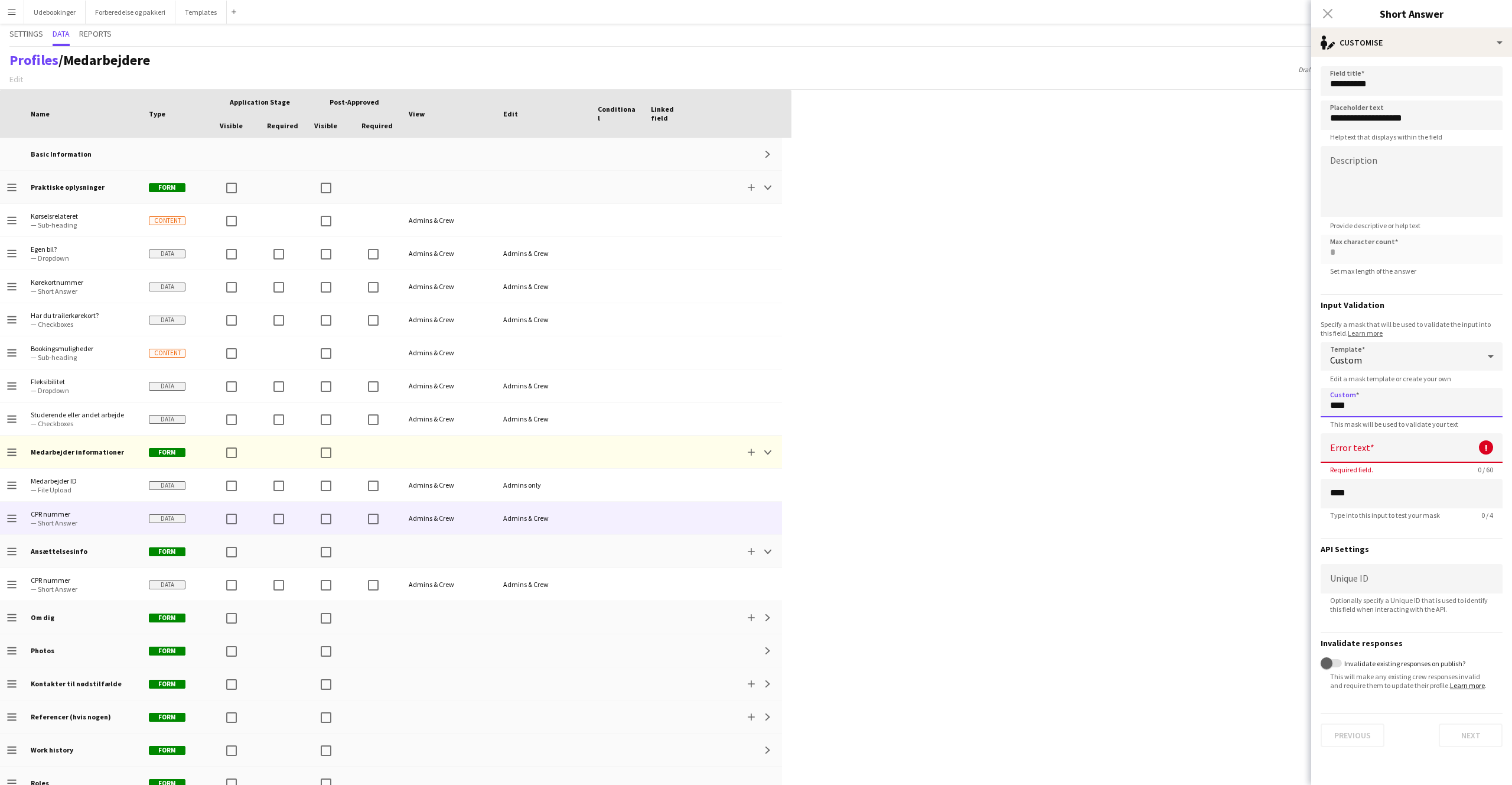
type input "*"
type input "*****"
type input "*"
type input "******"
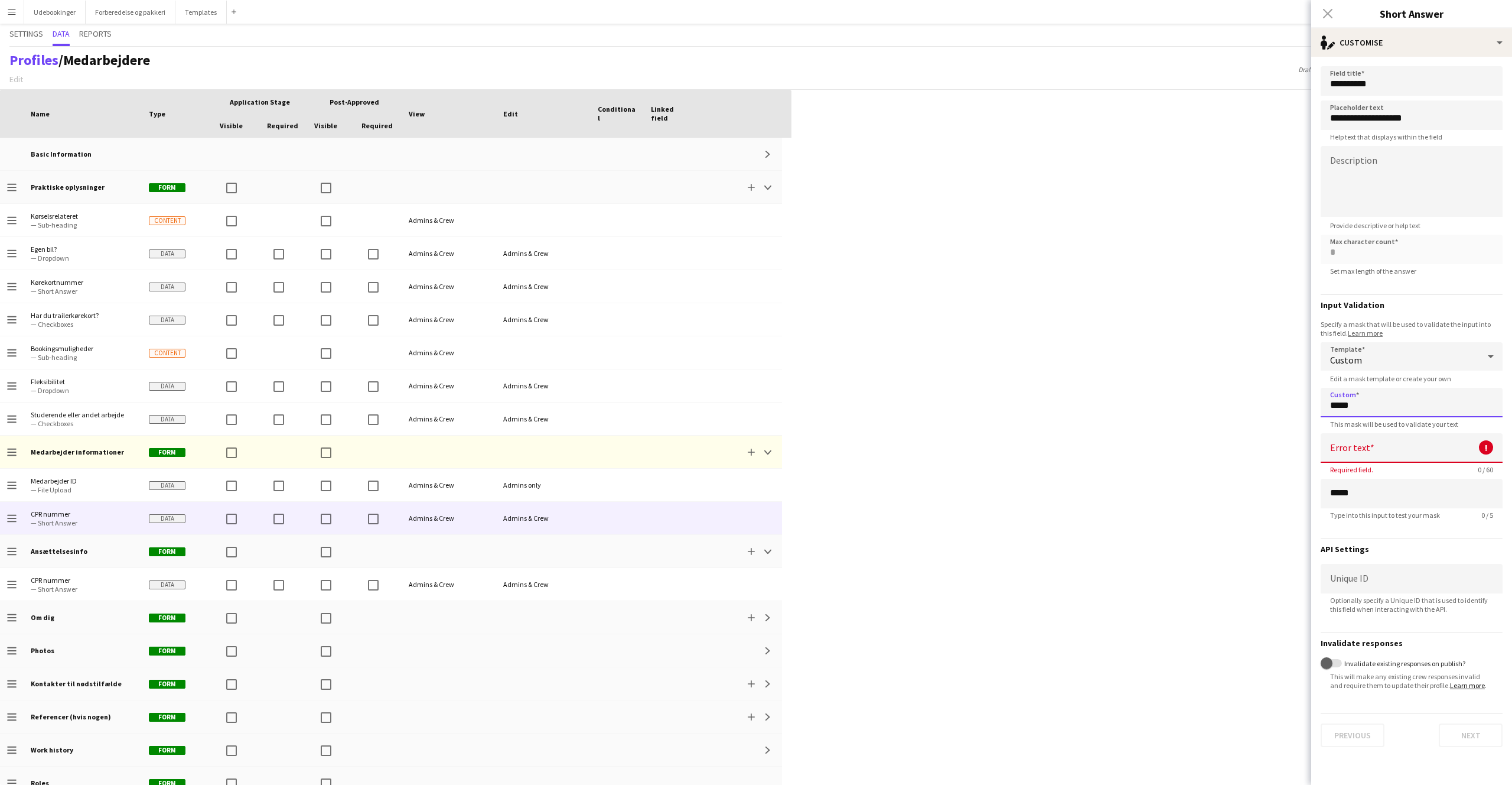
type input "******"
type input "*"
type input "*******"
type input "*"
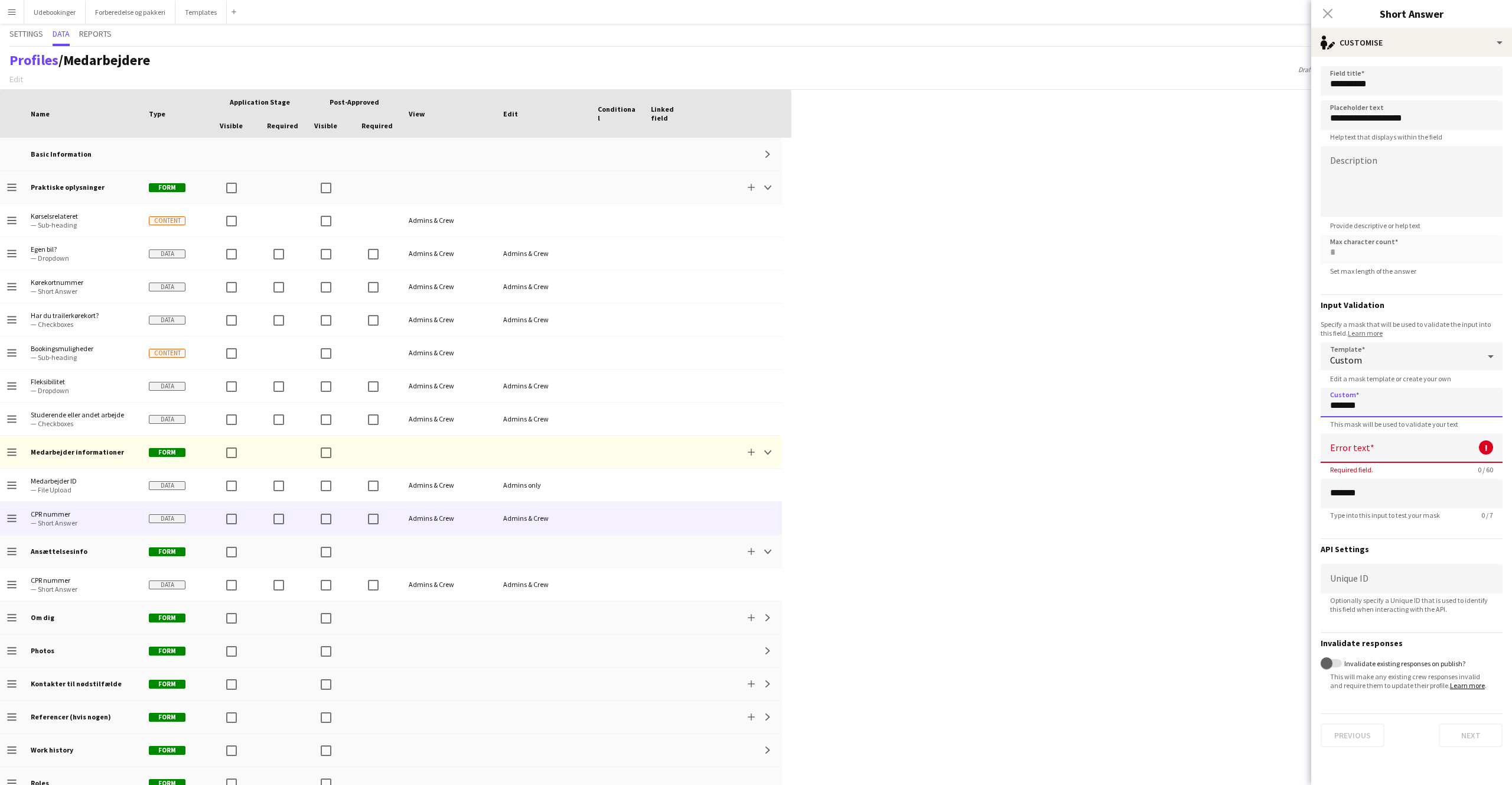
type input "********"
type input "*"
type input "*********"
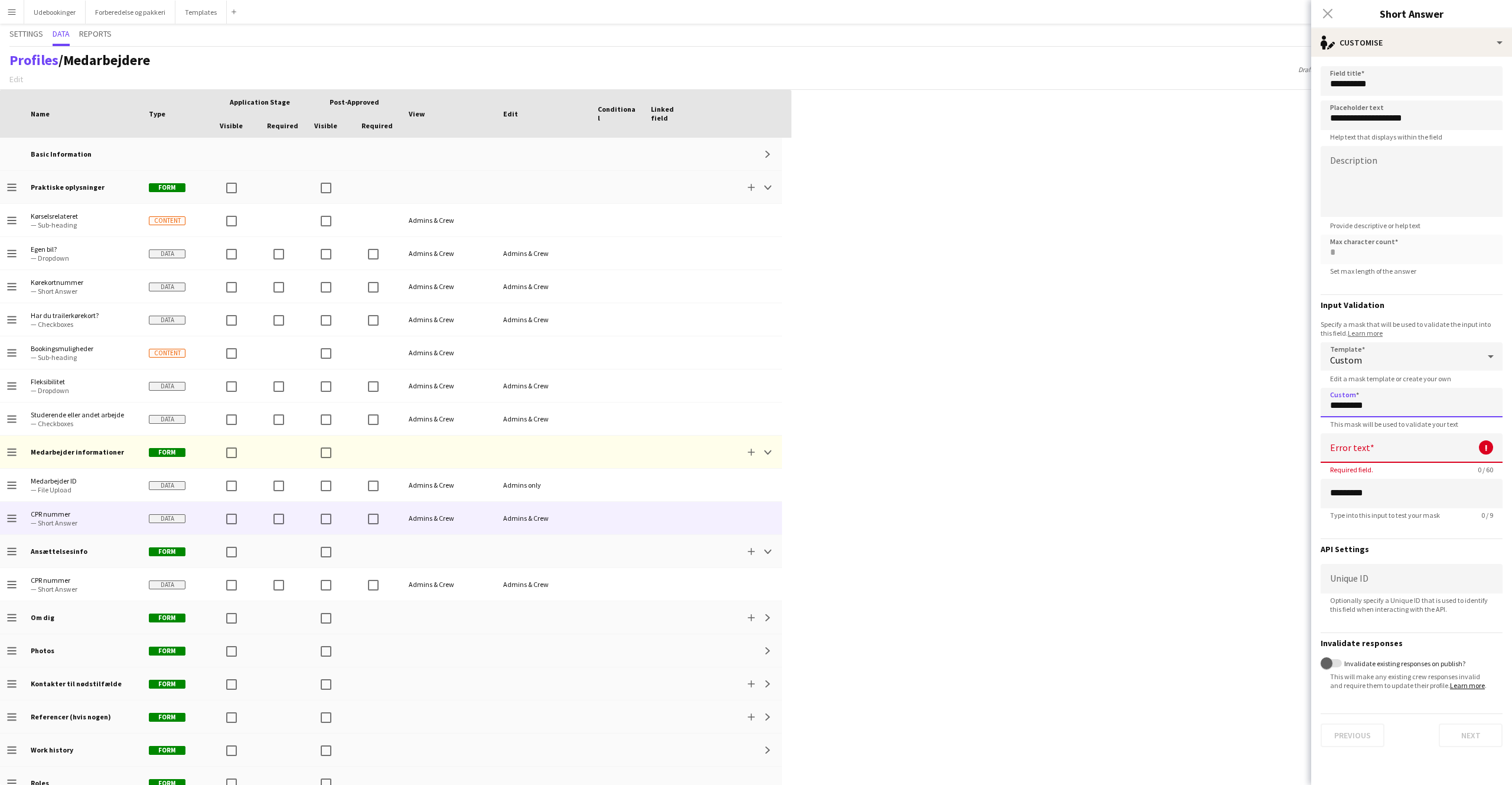
type input "**"
type input "**********"
type input "**"
type input "**********"
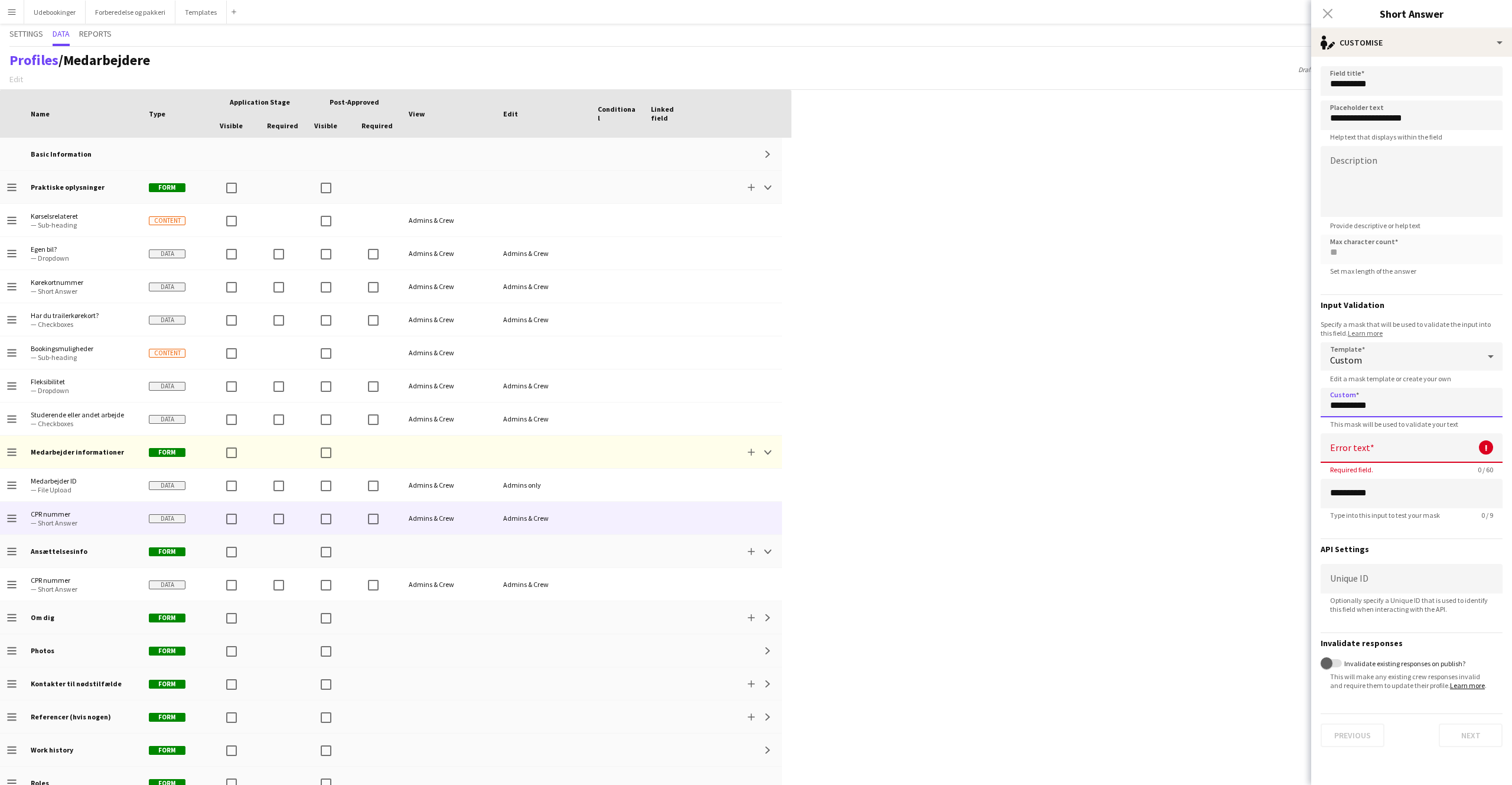
type input "**********"
click at [1372, 362] on div "Custom" at bounding box center [1400, 356] width 158 height 28
click at [1372, 362] on div at bounding box center [756, 392] width 1512 height 785
click at [1370, 443] on input at bounding box center [1412, 448] width 182 height 30
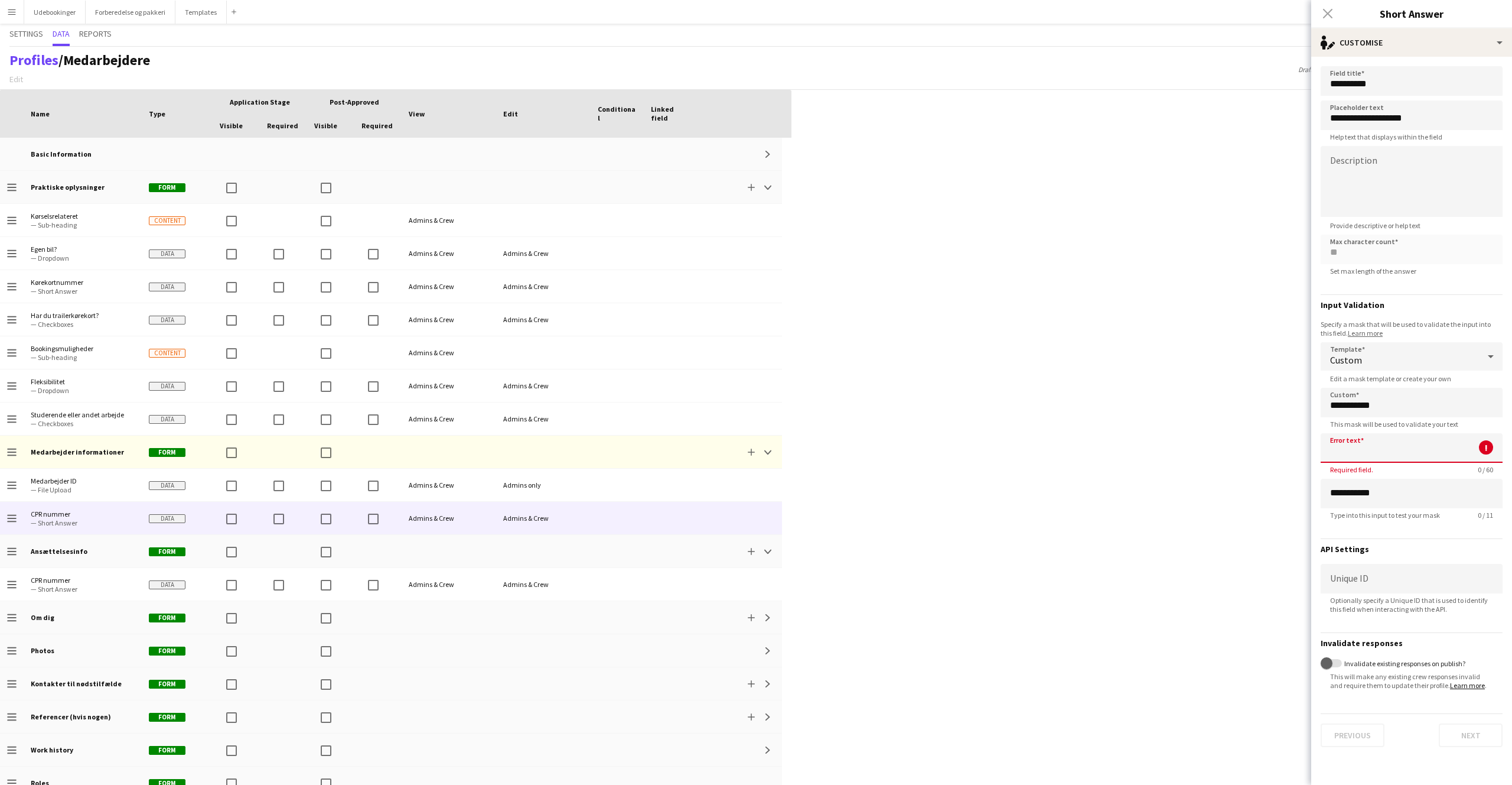
click at [1367, 454] on input at bounding box center [1412, 448] width 182 height 30
type input "*"
type input "**********"
click at [1368, 429] on div "**********" at bounding box center [1412, 435] width 182 height 95
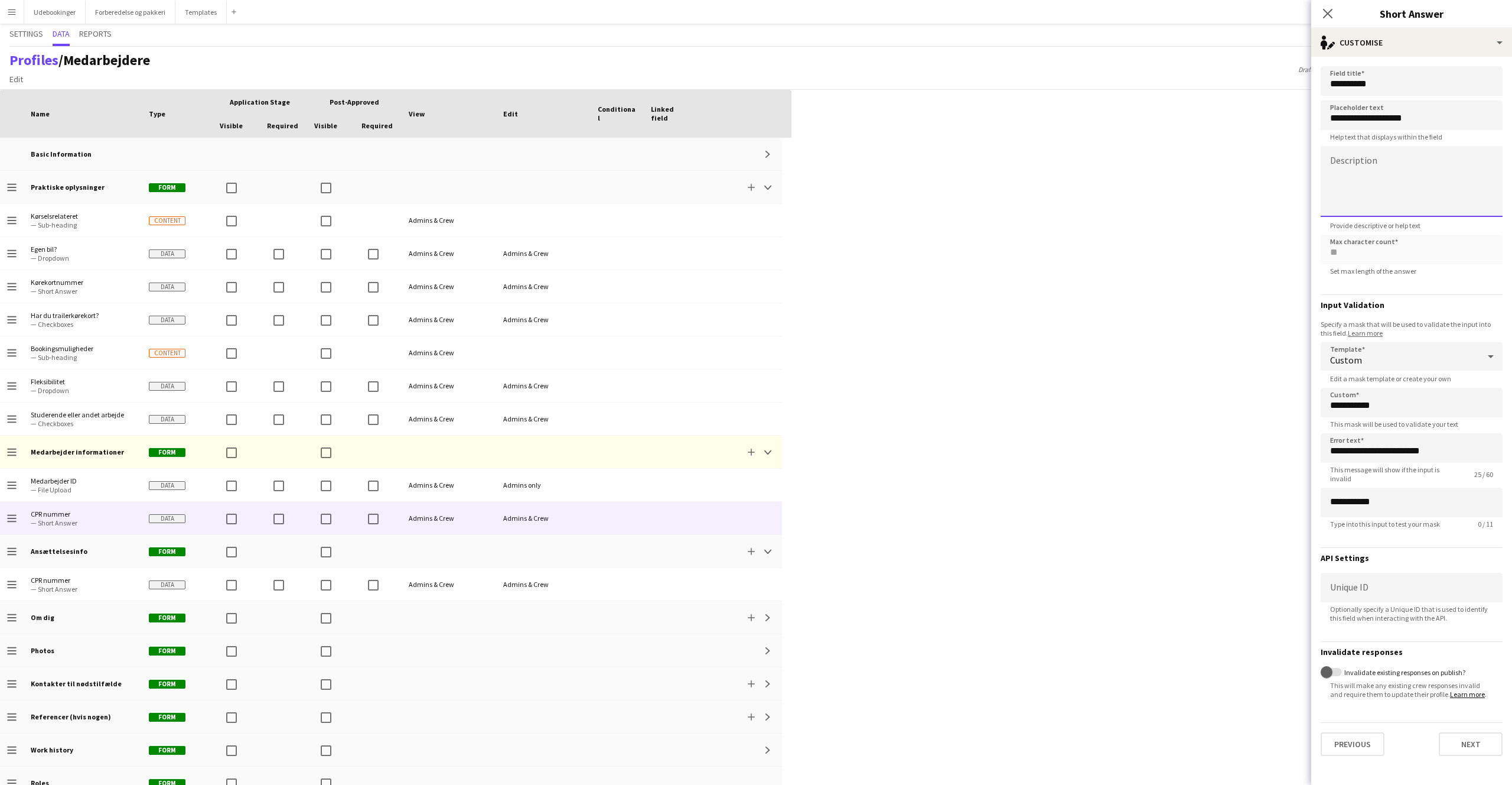
click at [1366, 171] on textarea at bounding box center [1412, 181] width 182 height 71
click at [1395, 611] on span "Optionally specify a Unique ID that is used to identify this field when interac…" at bounding box center [1412, 614] width 182 height 18
click at [1492, 748] on button "Next" at bounding box center [1471, 744] width 64 height 24
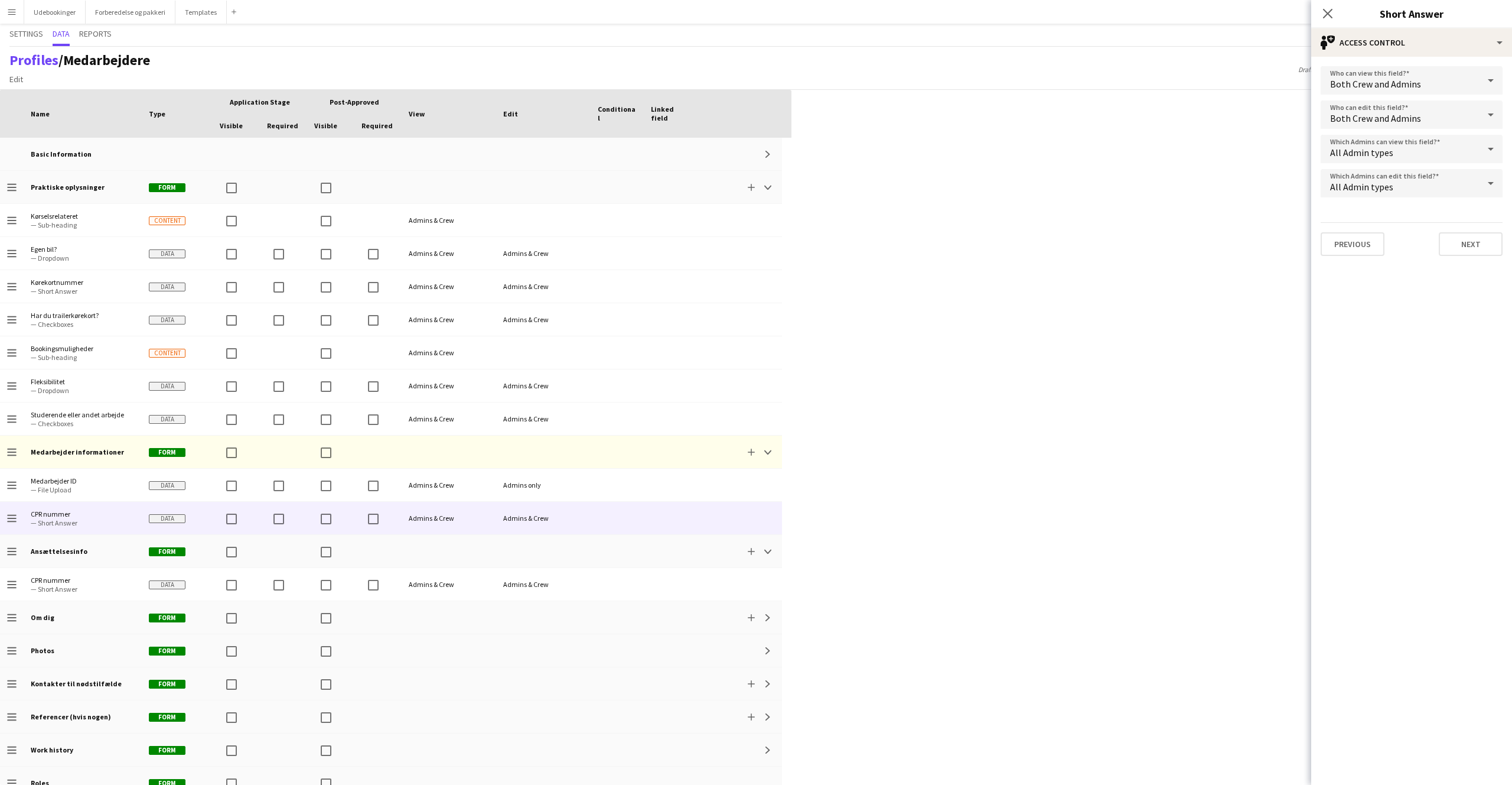
click at [1413, 82] on span "Both Crew and Admins" at bounding box center [1376, 84] width 91 height 11
click at [1377, 82] on div at bounding box center [756, 392] width 1512 height 785
click at [1394, 116] on span "Both Crew and Admins" at bounding box center [1376, 118] width 91 height 11
click at [1372, 203] on span "Crew only" at bounding box center [1412, 207] width 163 height 11
click at [1382, 147] on span "All Admin types" at bounding box center [1362, 152] width 63 height 11
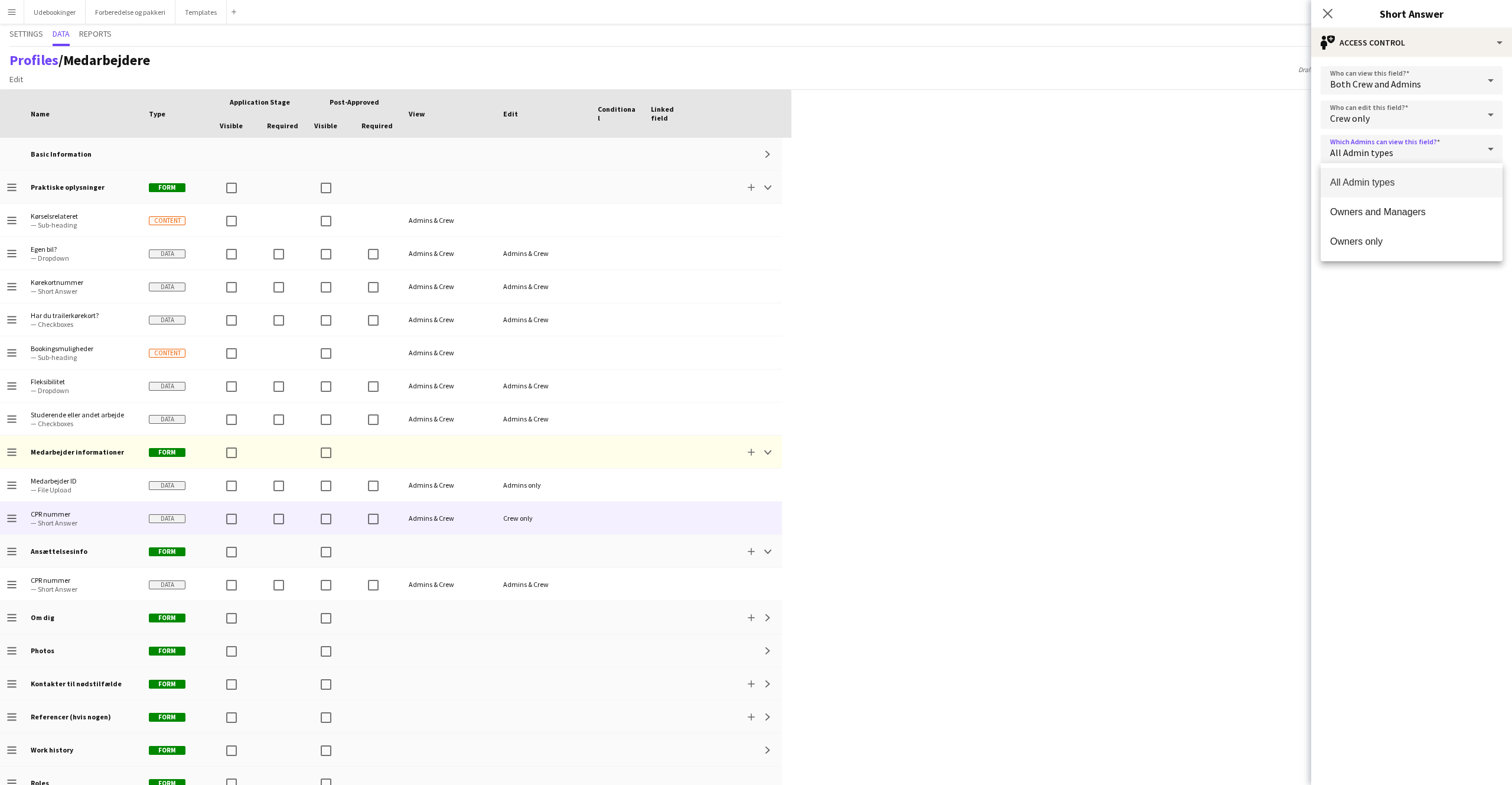
drag, startPoint x: 1390, startPoint y: 338, endPoint x: 1370, endPoint y: 293, distance: 49.2
click at [1390, 338] on div at bounding box center [756, 392] width 1512 height 785
click at [1356, 196] on div "All Admin types" at bounding box center [1400, 183] width 158 height 28
click at [1373, 355] on div at bounding box center [756, 392] width 1512 height 785
click at [1448, 238] on button "Next" at bounding box center [1471, 243] width 64 height 24
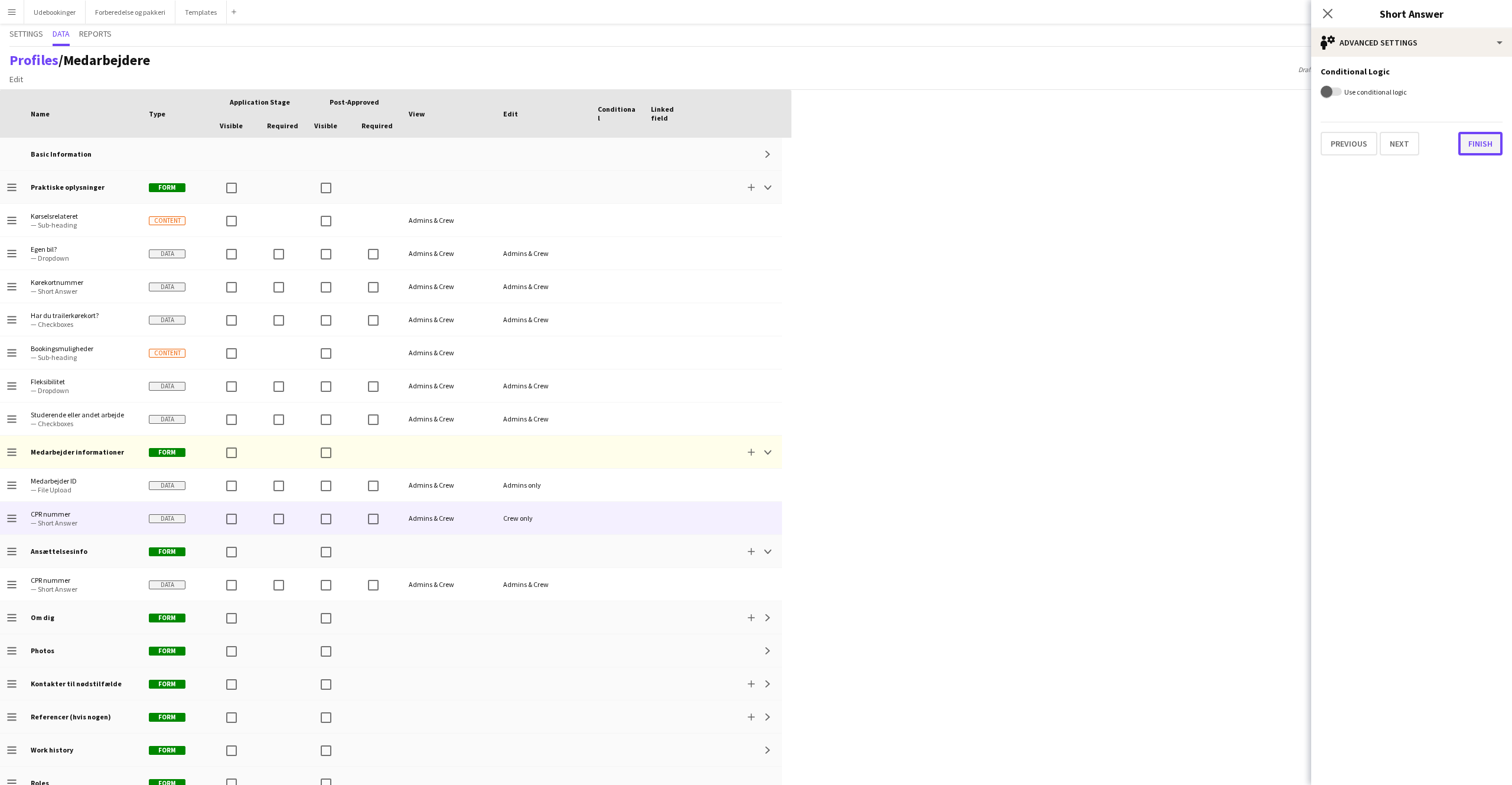
click at [1467, 145] on button "Finish" at bounding box center [1480, 143] width 44 height 24
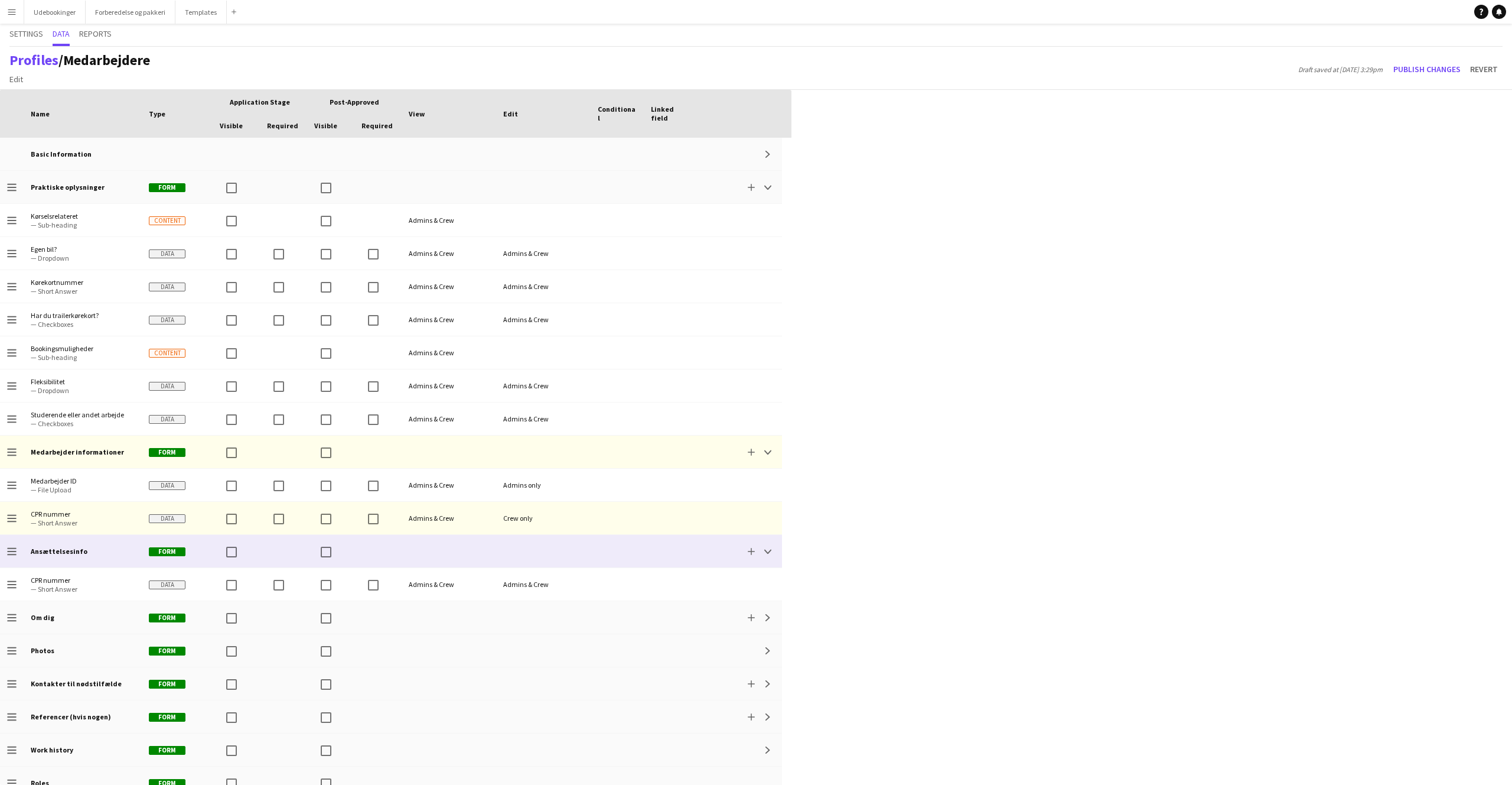
click at [647, 563] on div at bounding box center [670, 551] width 54 height 33
click at [1432, 42] on div "single-neutral-actions-edit-1 Customise" at bounding box center [1412, 42] width 201 height 28
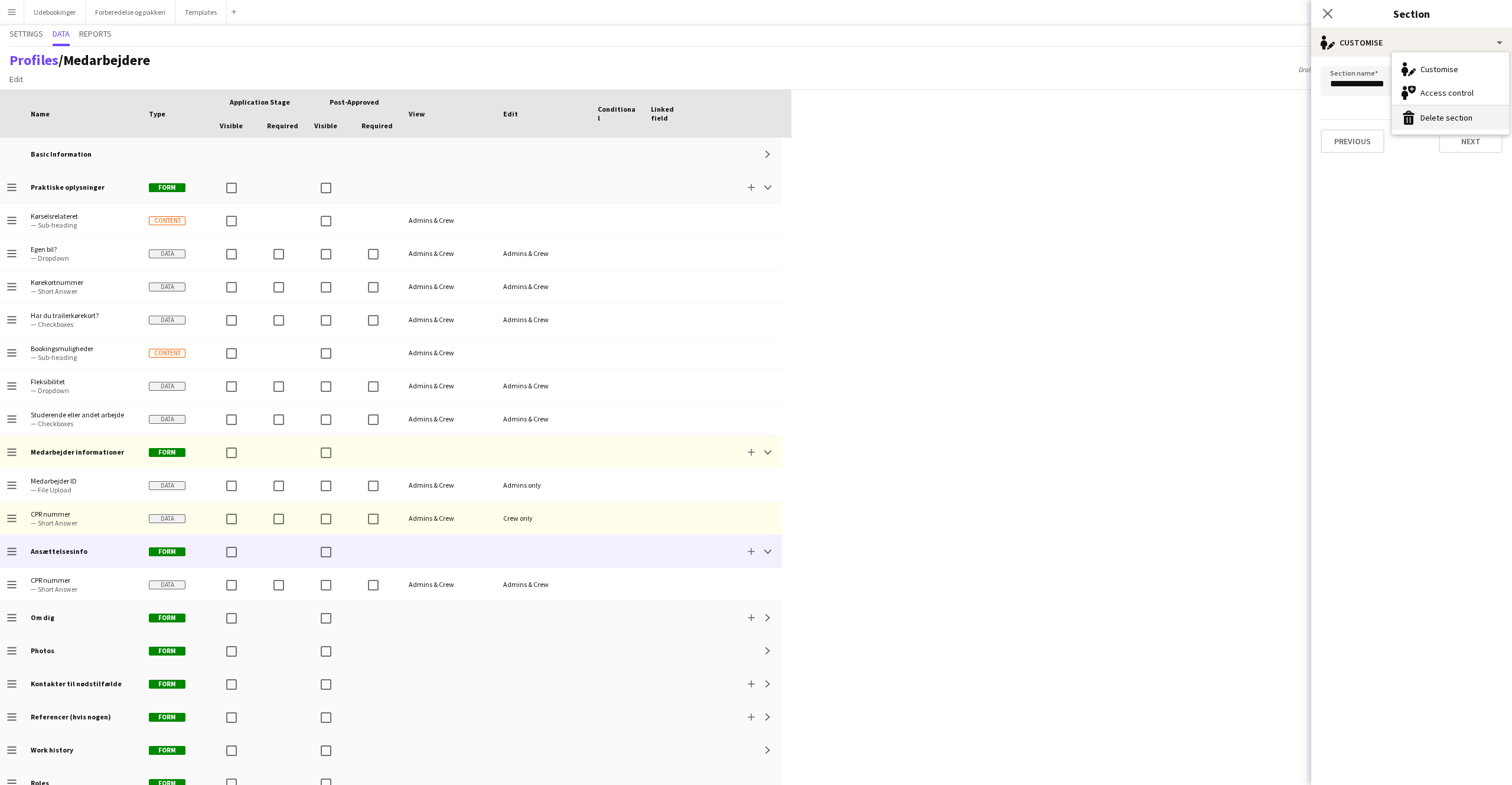
click at [1429, 116] on button "Delete section Delete section" at bounding box center [1451, 117] width 117 height 24
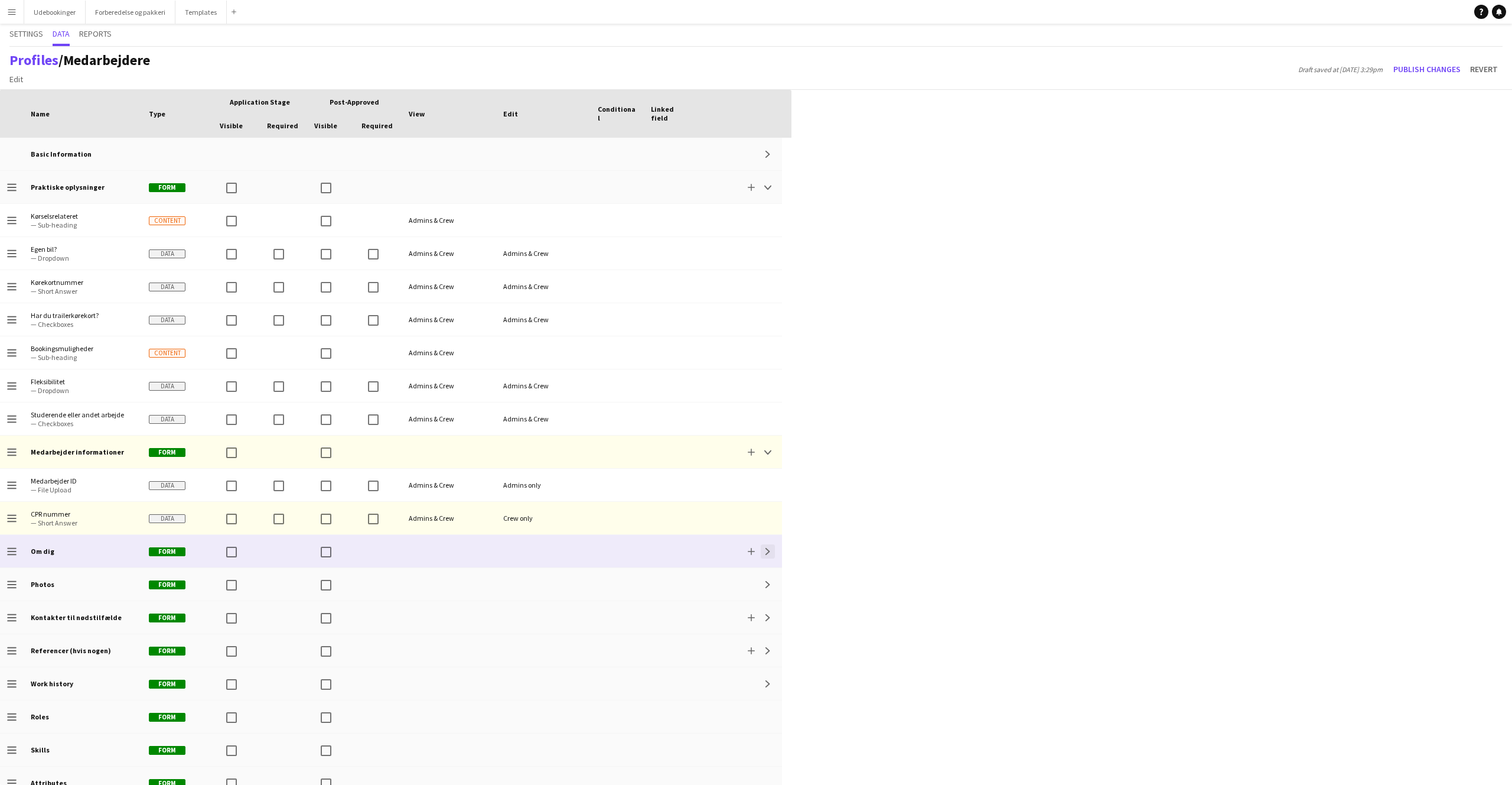
click at [771, 549] on button "Expand" at bounding box center [768, 551] width 14 height 14
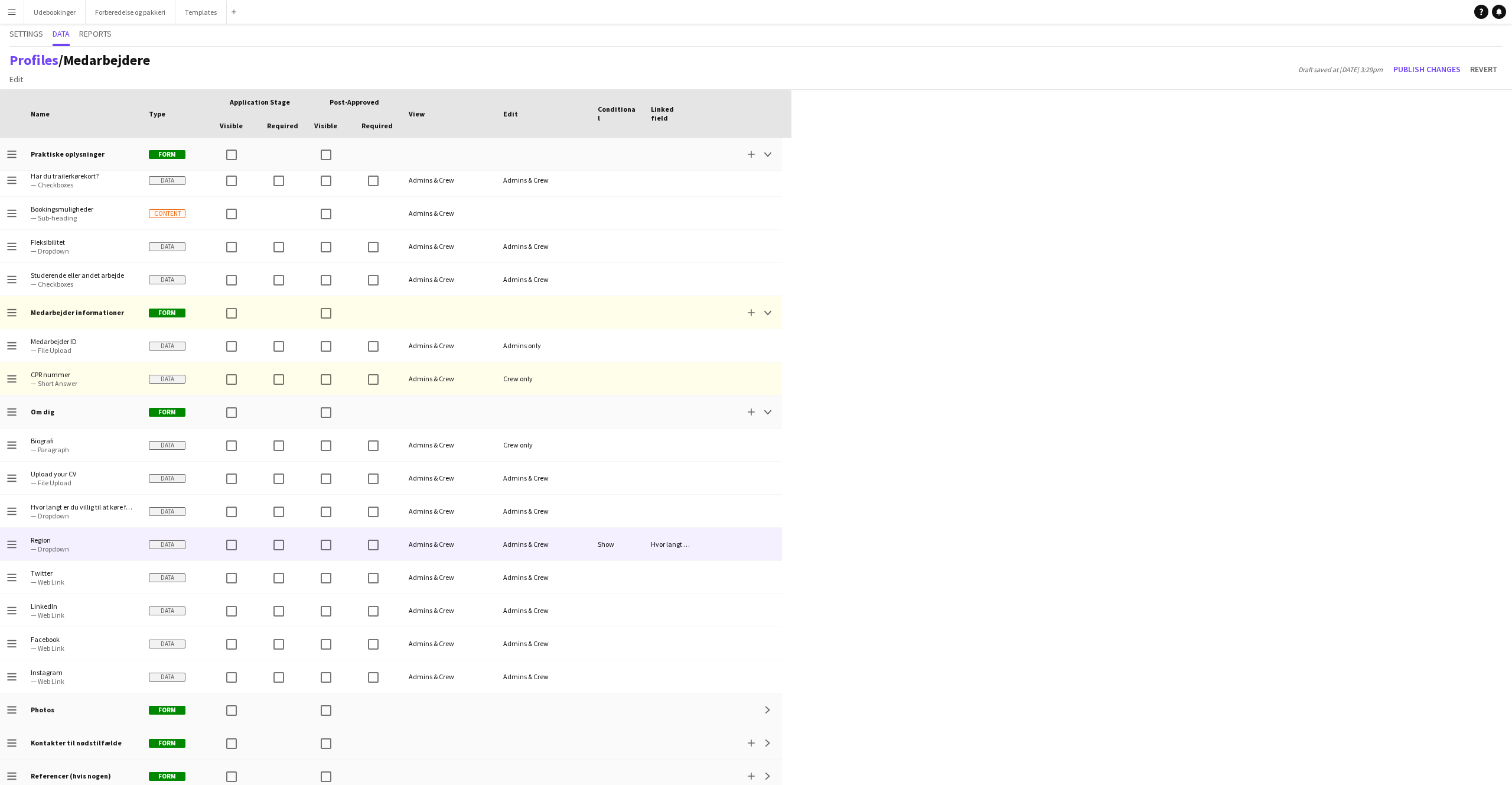
scroll to position [245, 0]
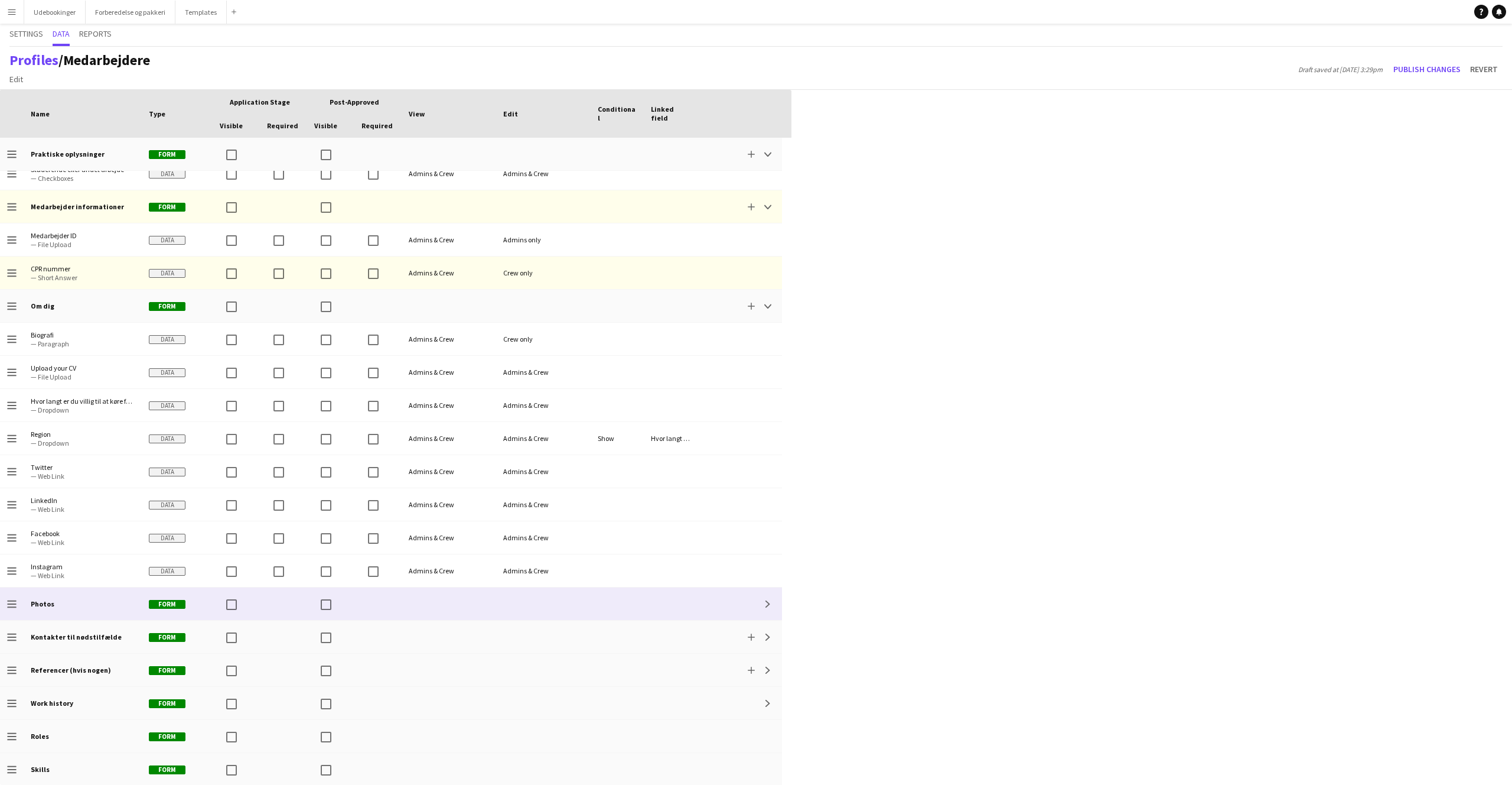
click at [440, 597] on div at bounding box center [449, 603] width 95 height 33
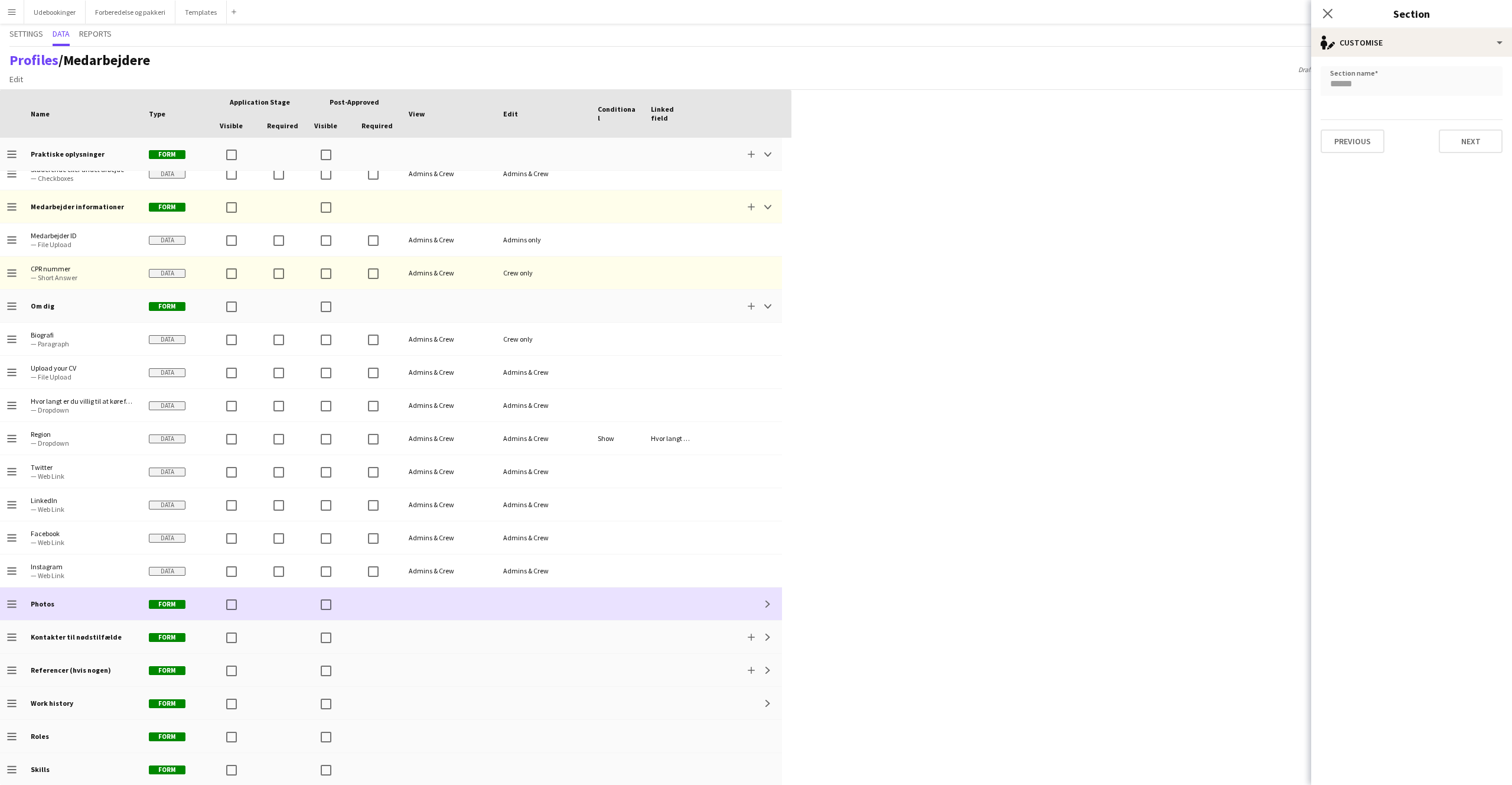
click at [441, 595] on div at bounding box center [449, 603] width 95 height 33
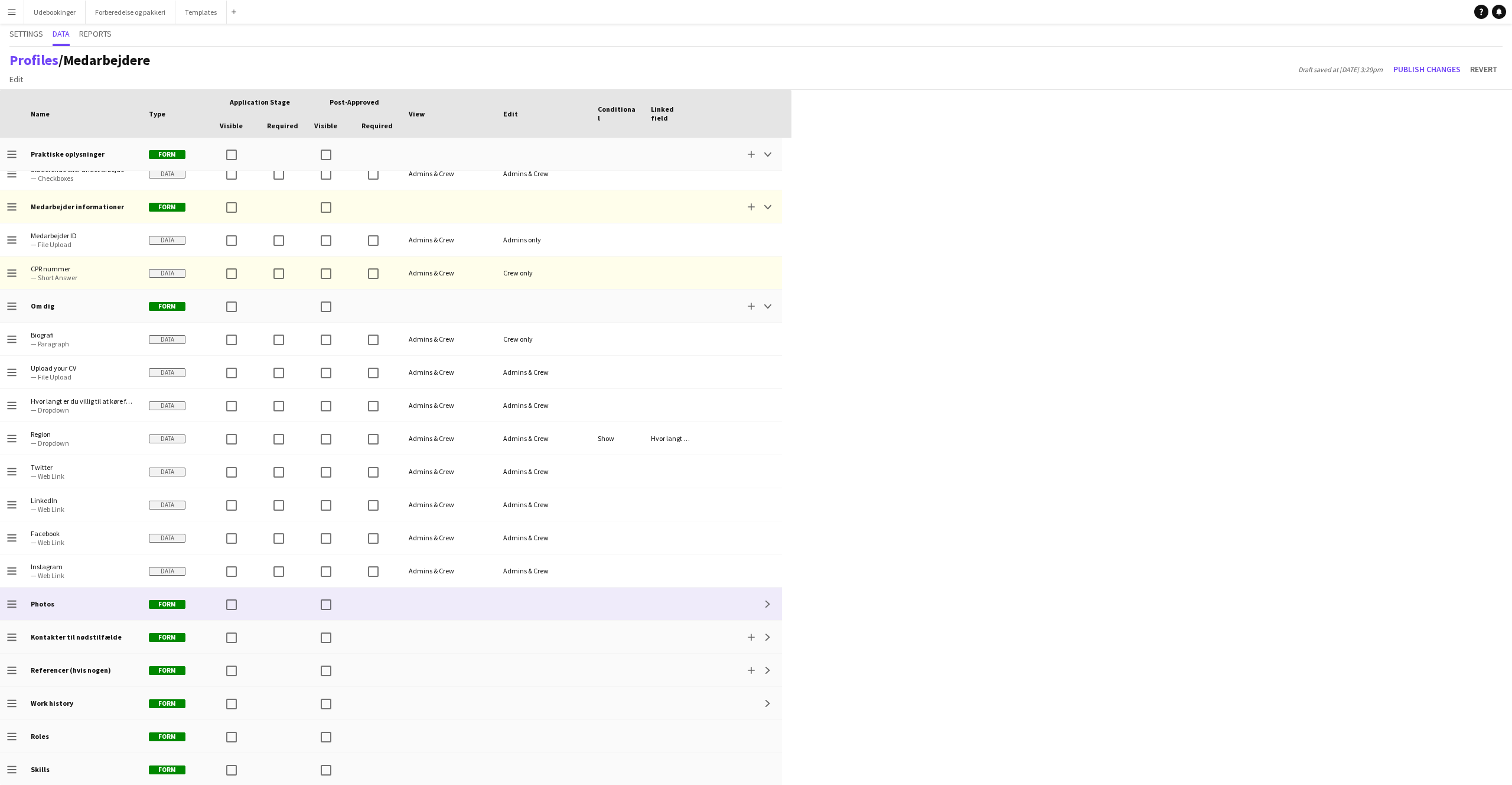
scroll to position [345, 0]
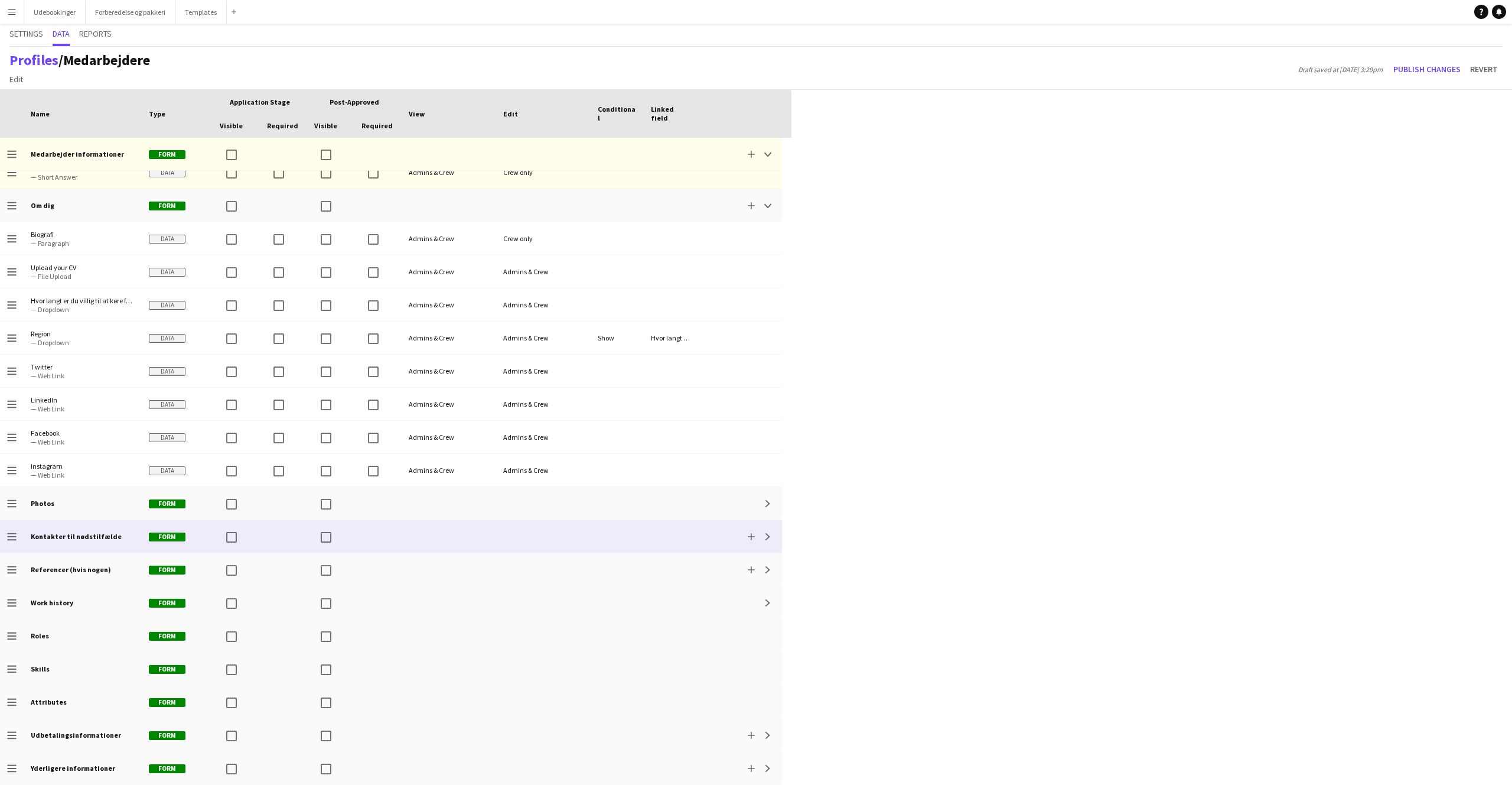
click at [405, 550] on div at bounding box center [449, 536] width 95 height 33
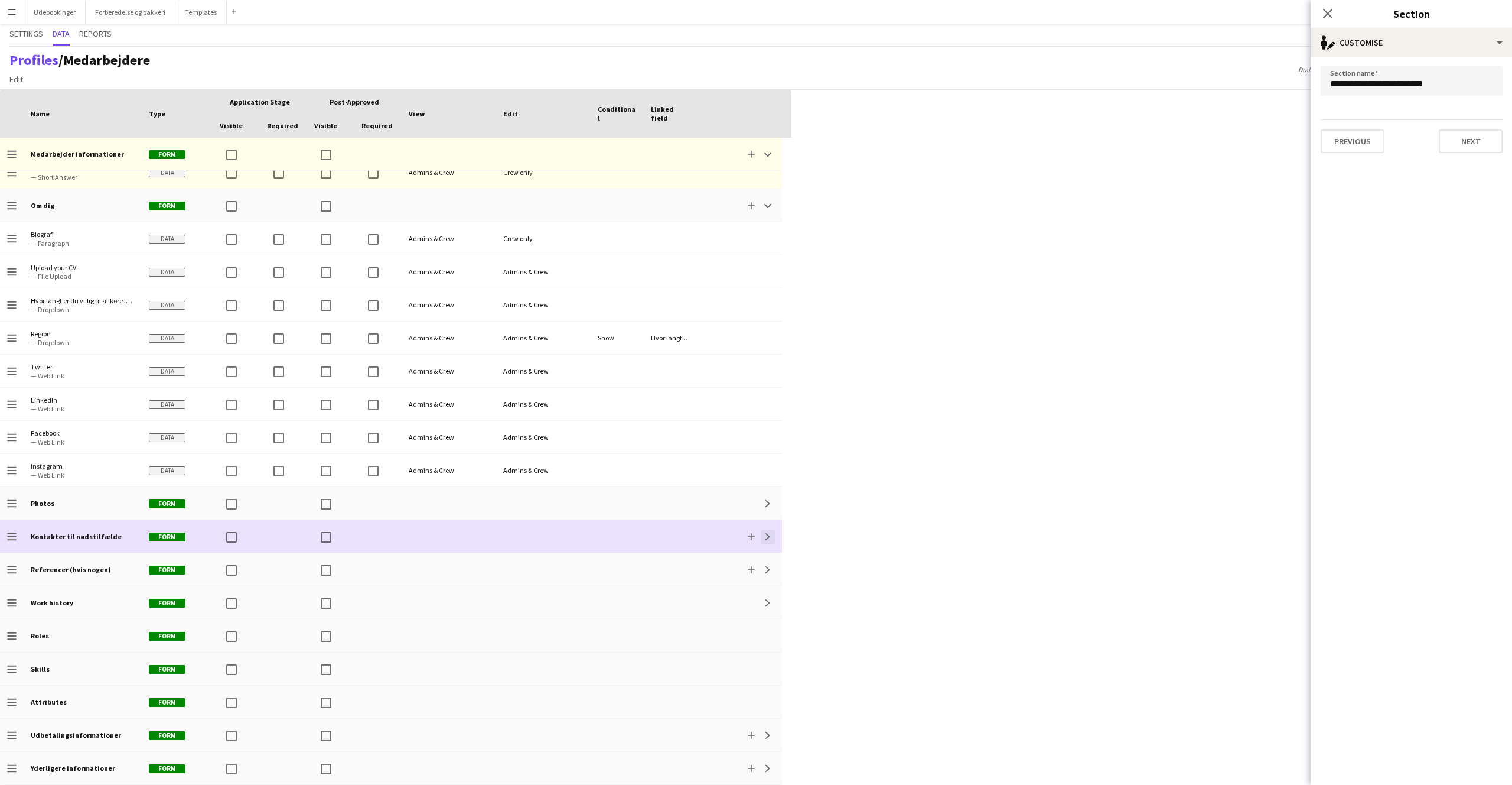
click at [766, 534] on app-icon "Expand" at bounding box center [768, 537] width 7 height 7
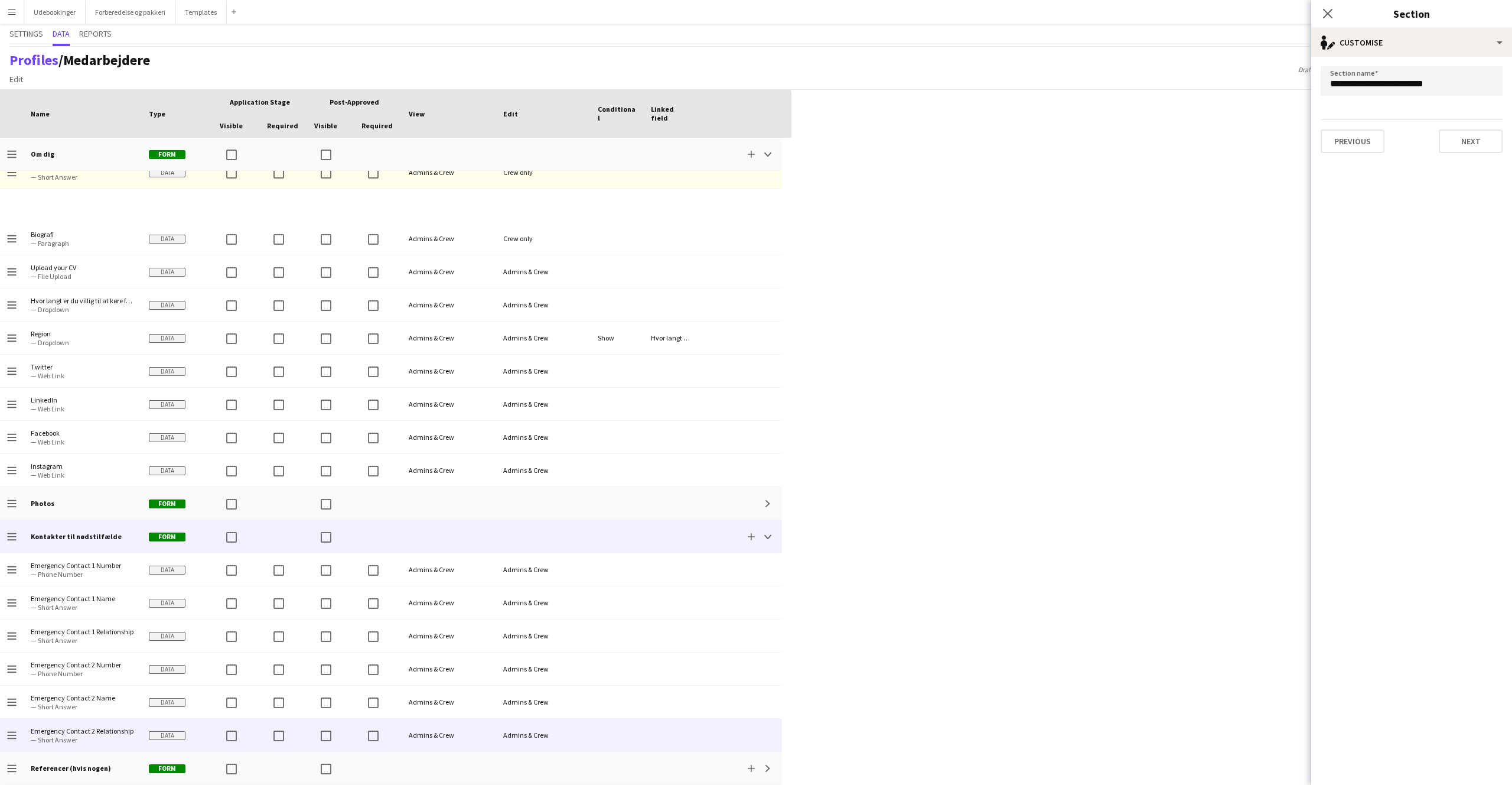
scroll to position [515, 0]
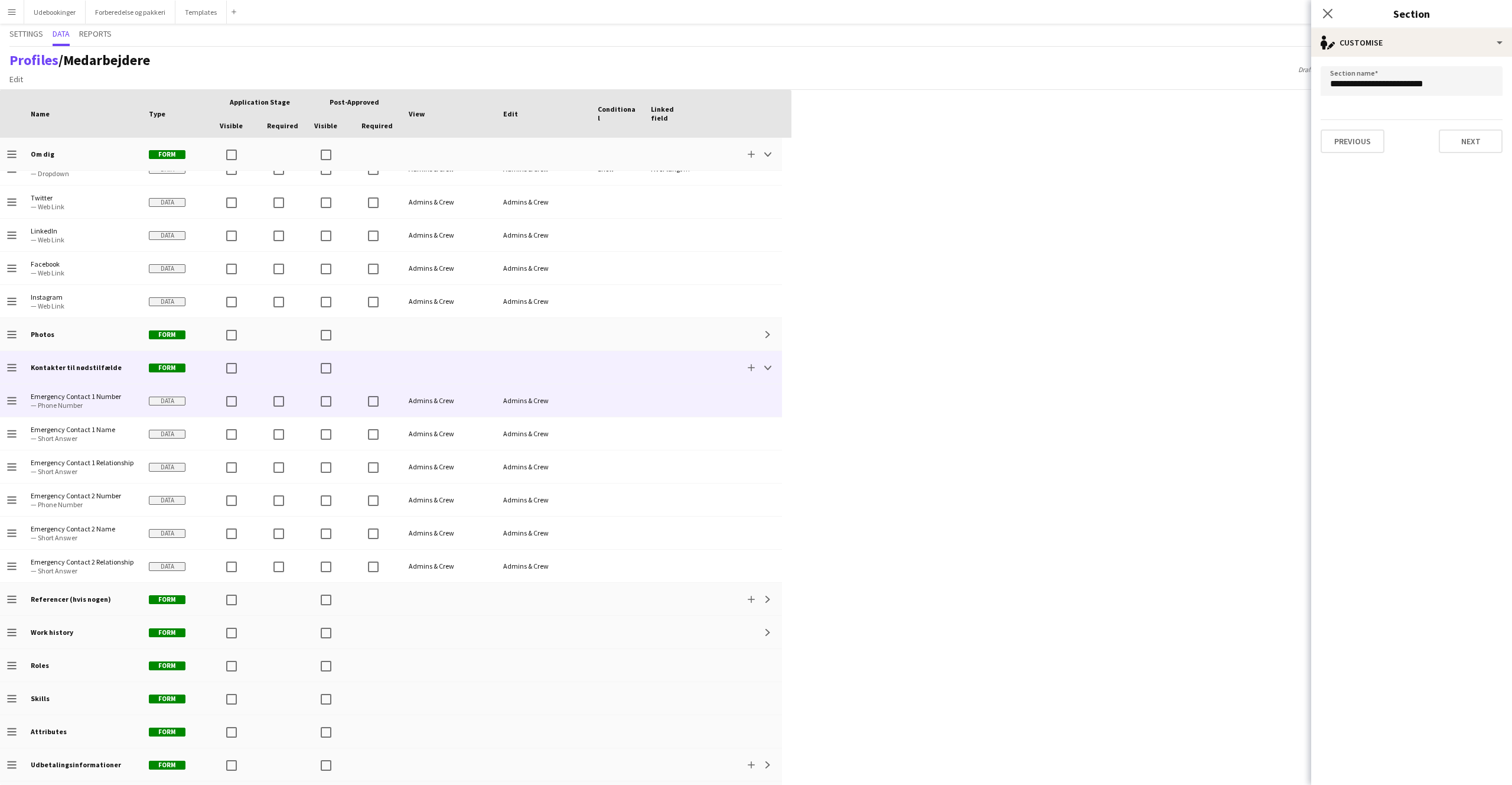
drag, startPoint x: 18, startPoint y: 433, endPoint x: 21, endPoint y: 400, distance: 33.1
click at [21, 400] on div "Drag to change order Photos Form Expand Drag to change order Kontakter til nøds…" at bounding box center [391, 219] width 782 height 1192
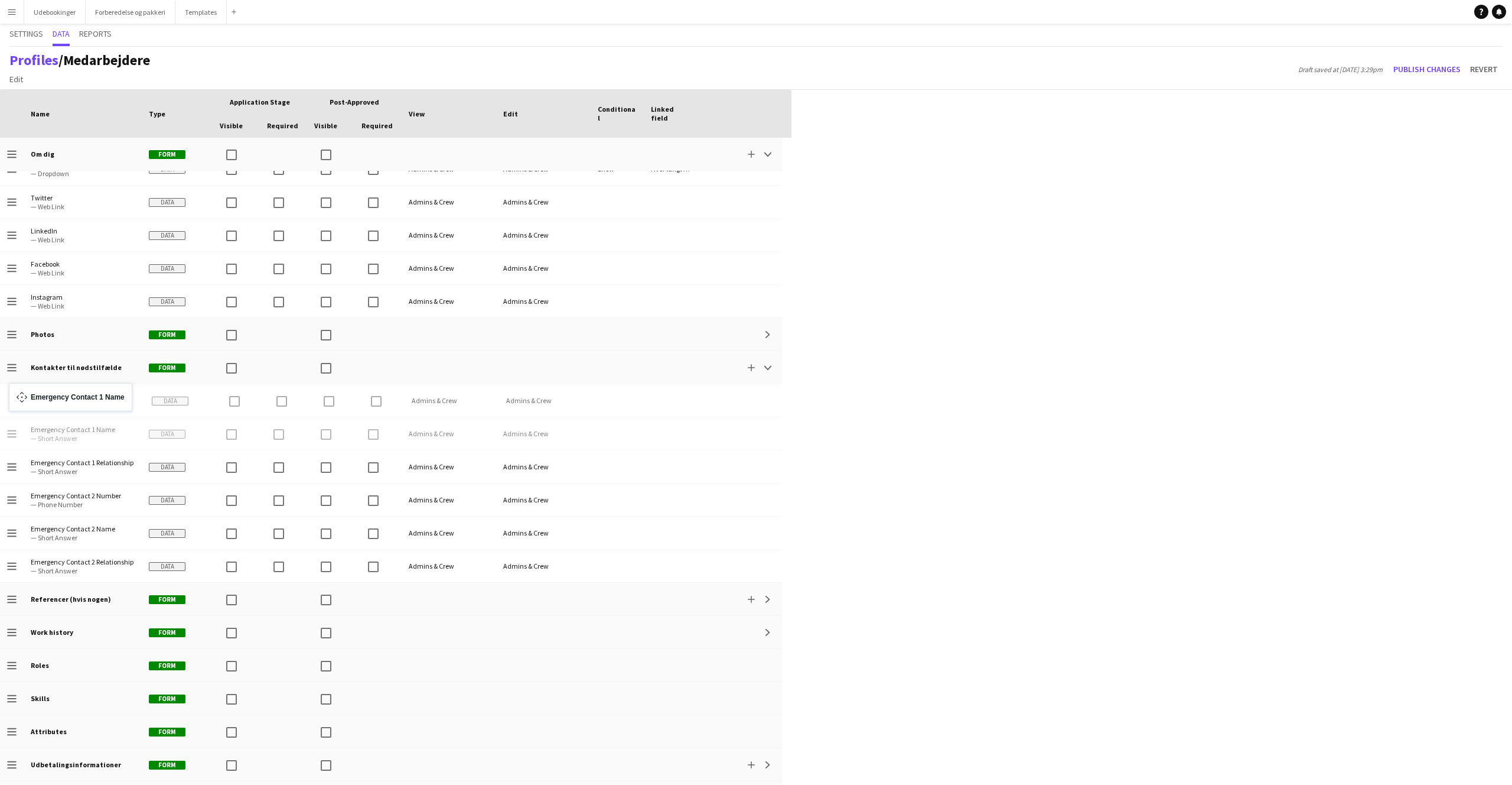
drag, startPoint x: 10, startPoint y: 434, endPoint x: 15, endPoint y: 390, distance: 44.3
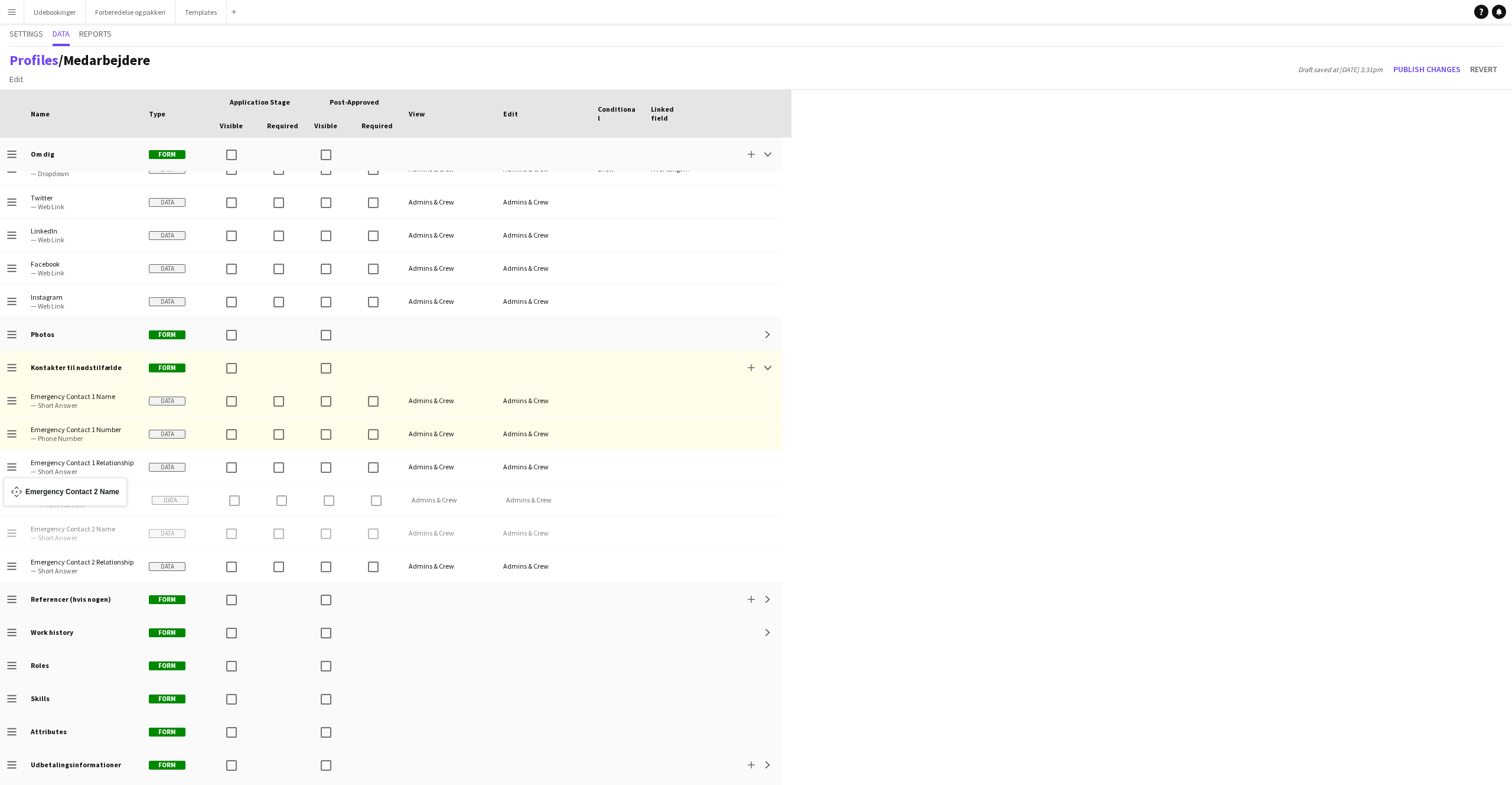
drag, startPoint x: 8, startPoint y: 531, endPoint x: 10, endPoint y: 484, distance: 47.0
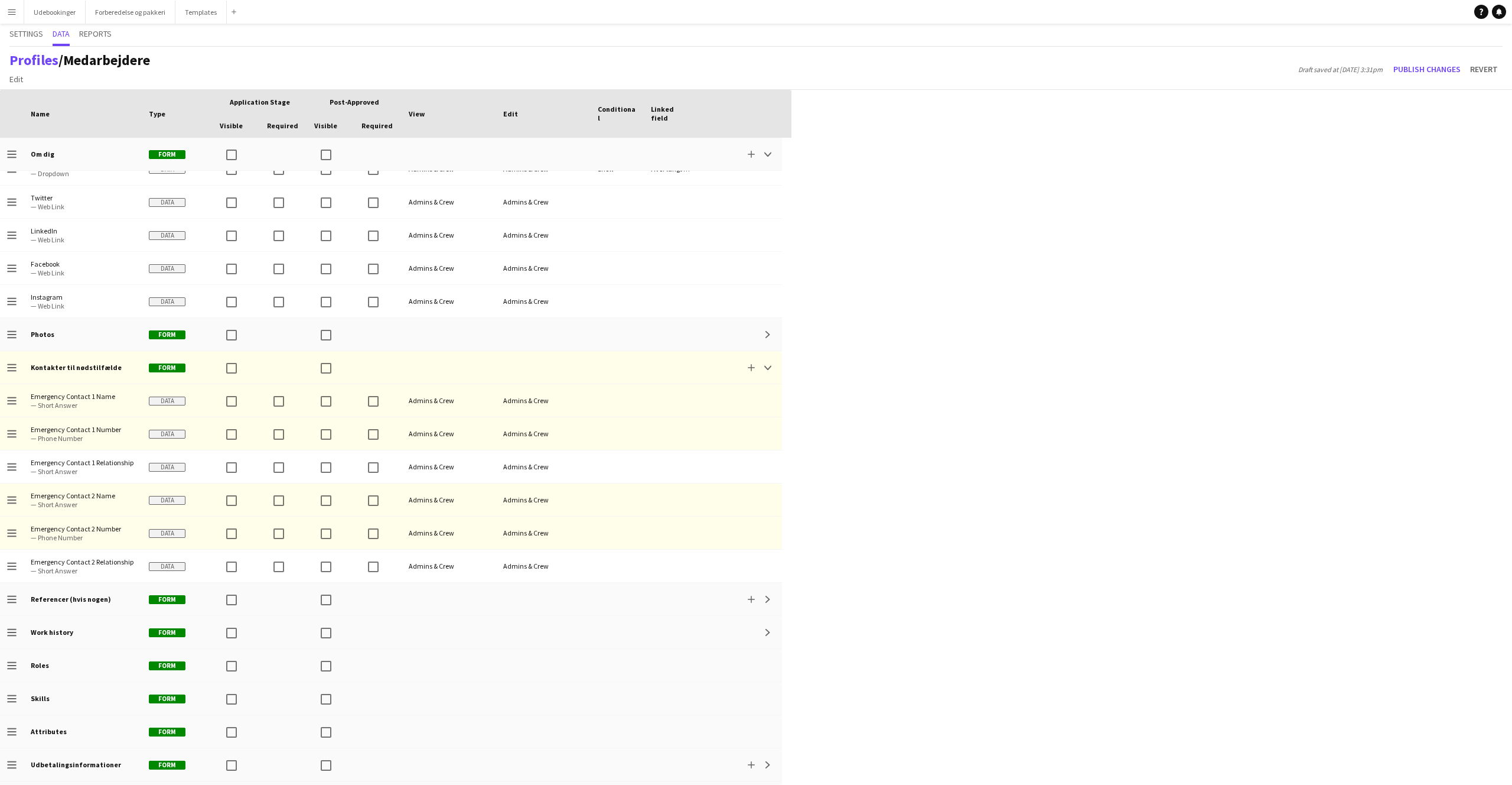
click at [1103, 525] on div "Press SPACE to select this row. Drag here to set row groups Drag here to set co…" at bounding box center [756, 437] width 1512 height 695
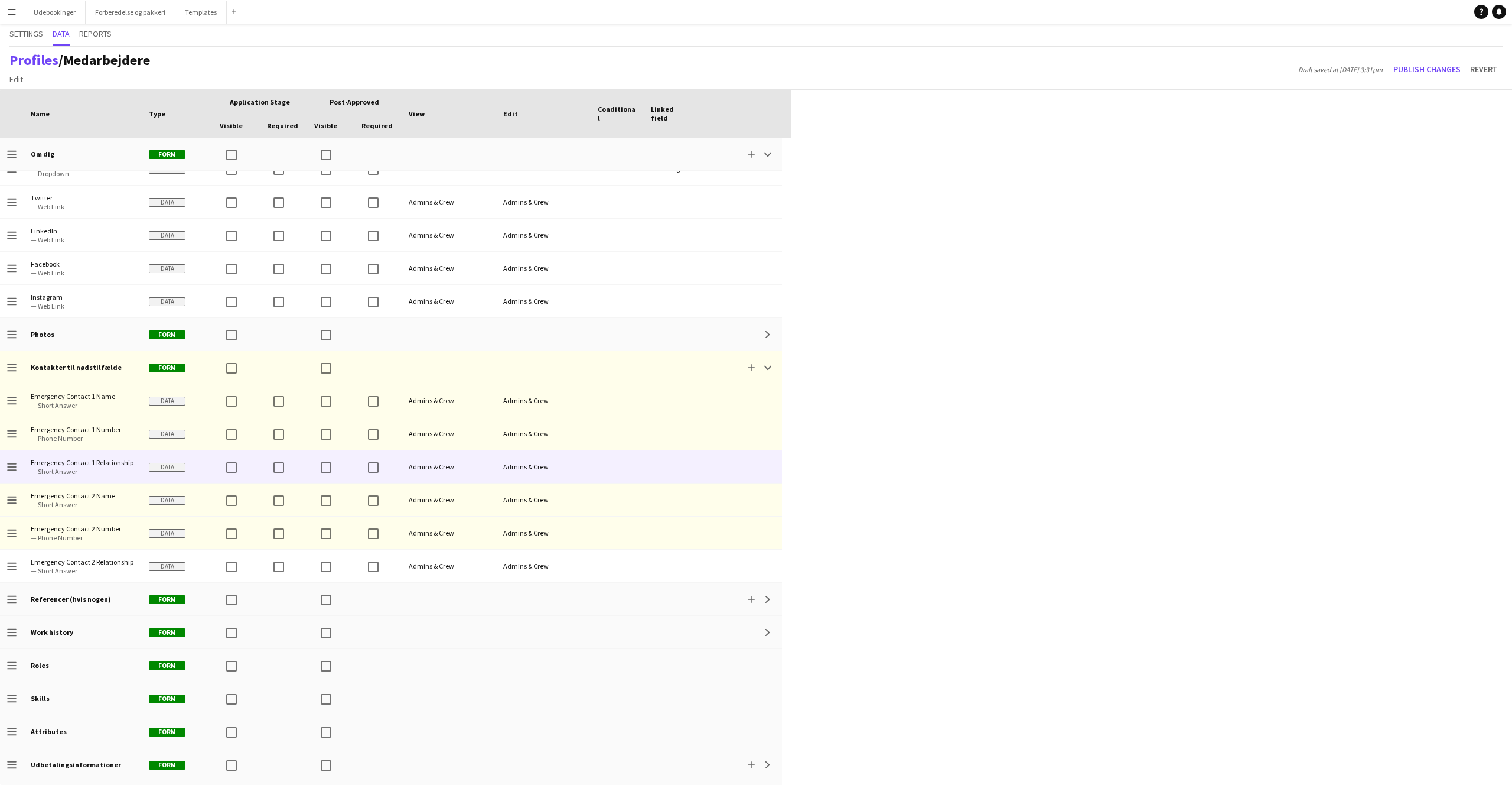
click at [57, 461] on span "Emergency Contact 1 Relationship" at bounding box center [83, 462] width 104 height 9
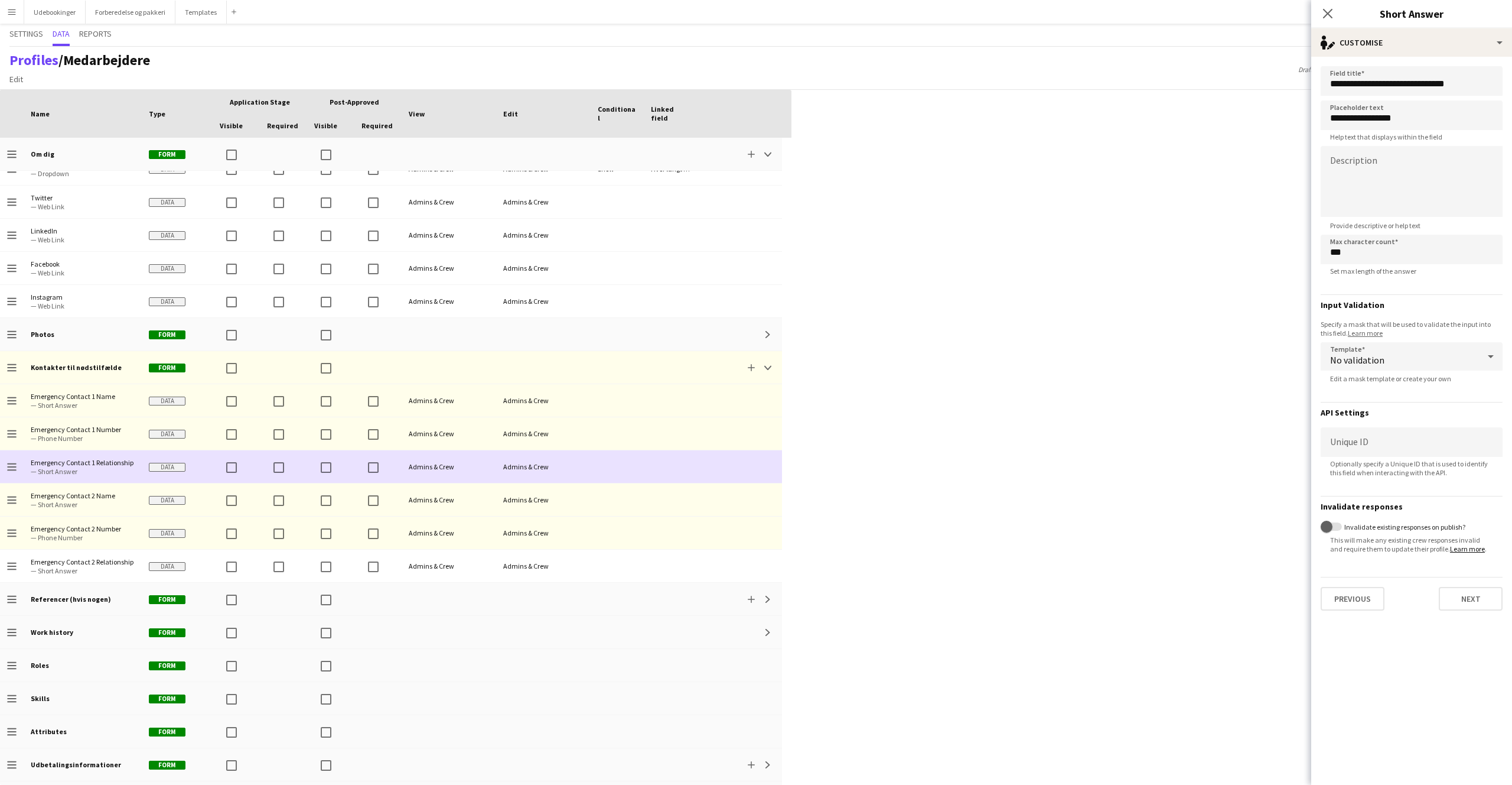
click at [68, 424] on span "Emergency Contact 1 Number — Phone Number" at bounding box center [83, 433] width 104 height 33
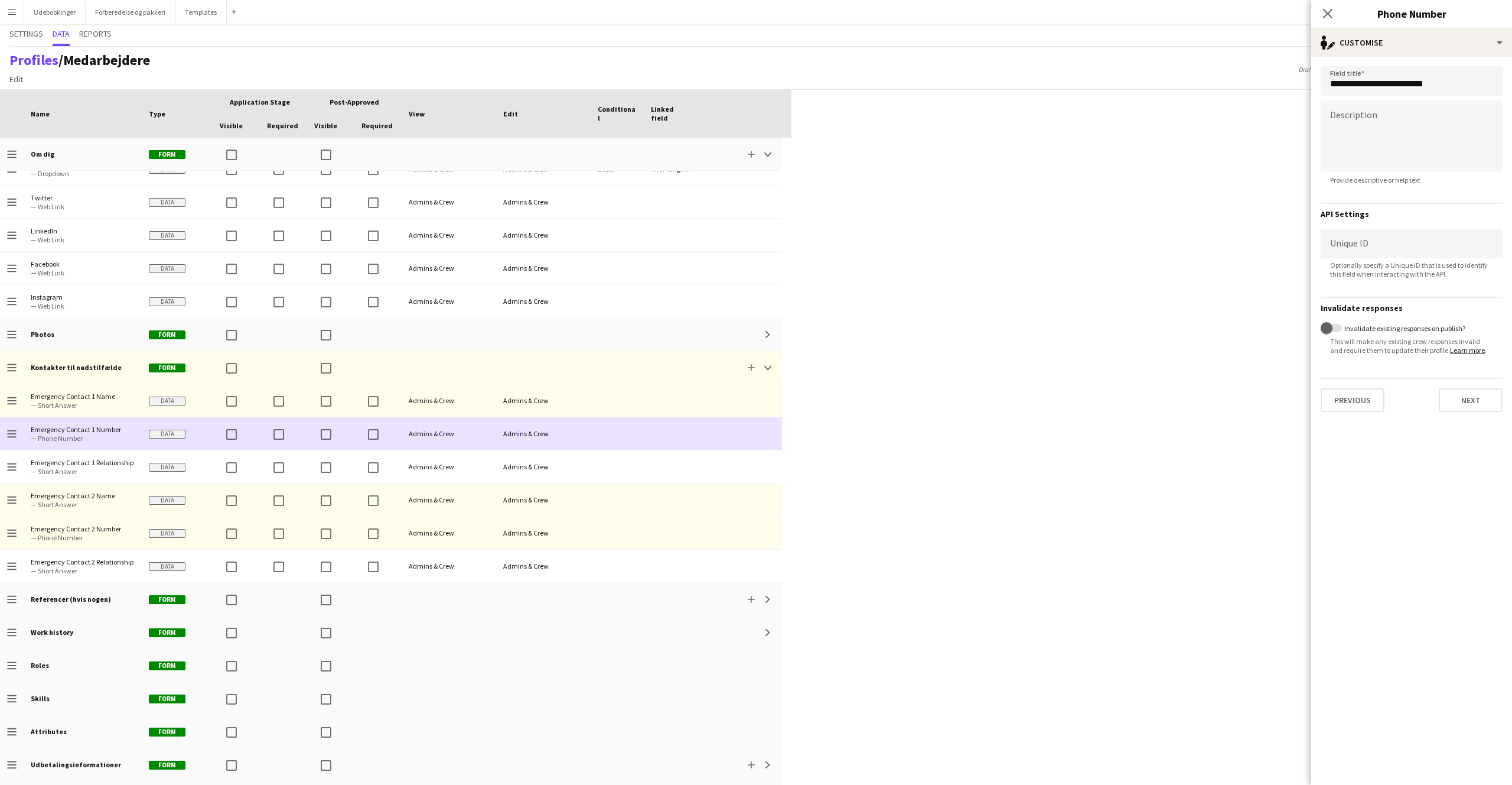
click at [69, 405] on span "— Short Answer" at bounding box center [83, 405] width 104 height 9
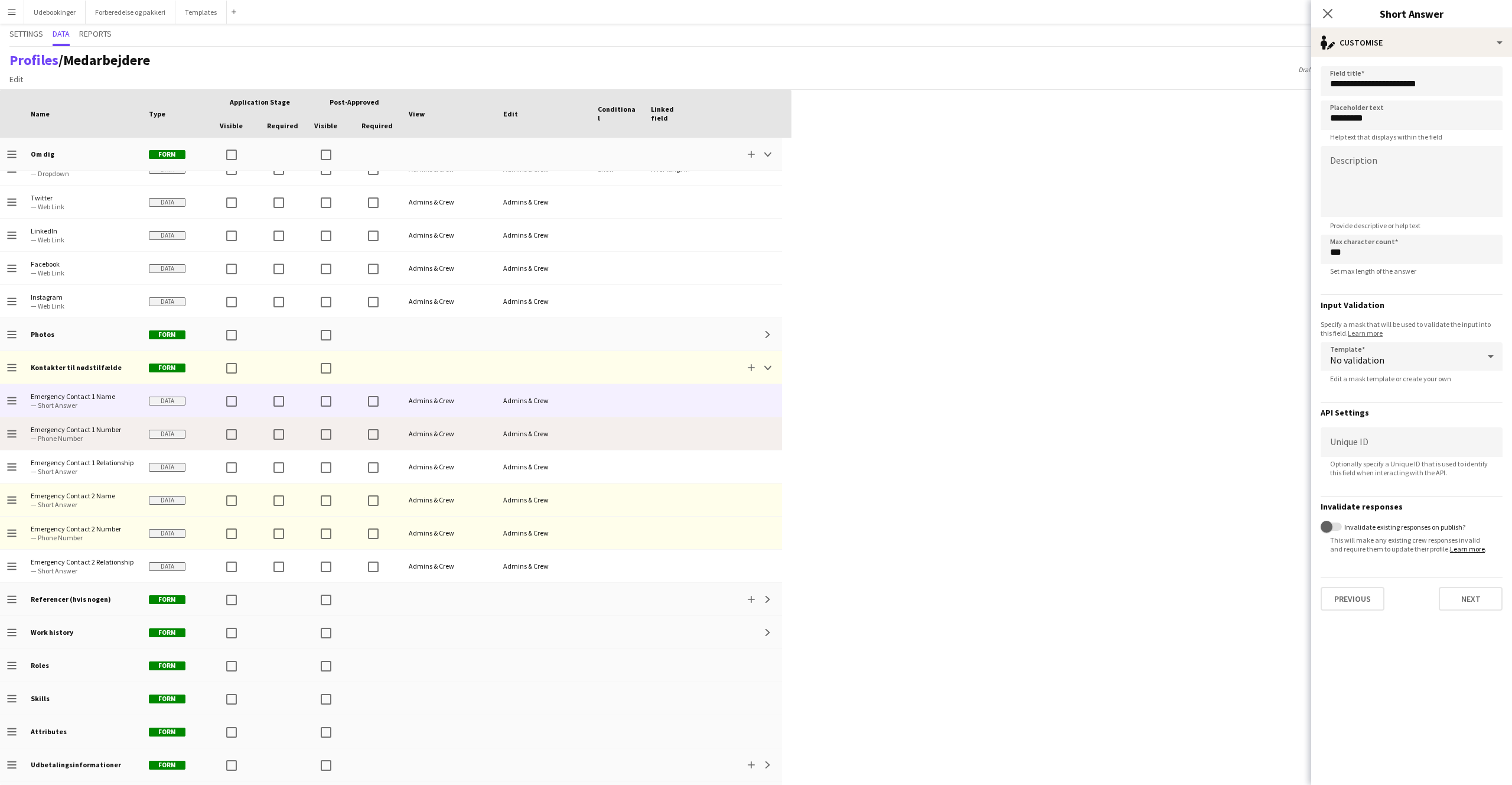
click at [71, 432] on span "Emergency Contact 1 Number" at bounding box center [83, 429] width 104 height 9
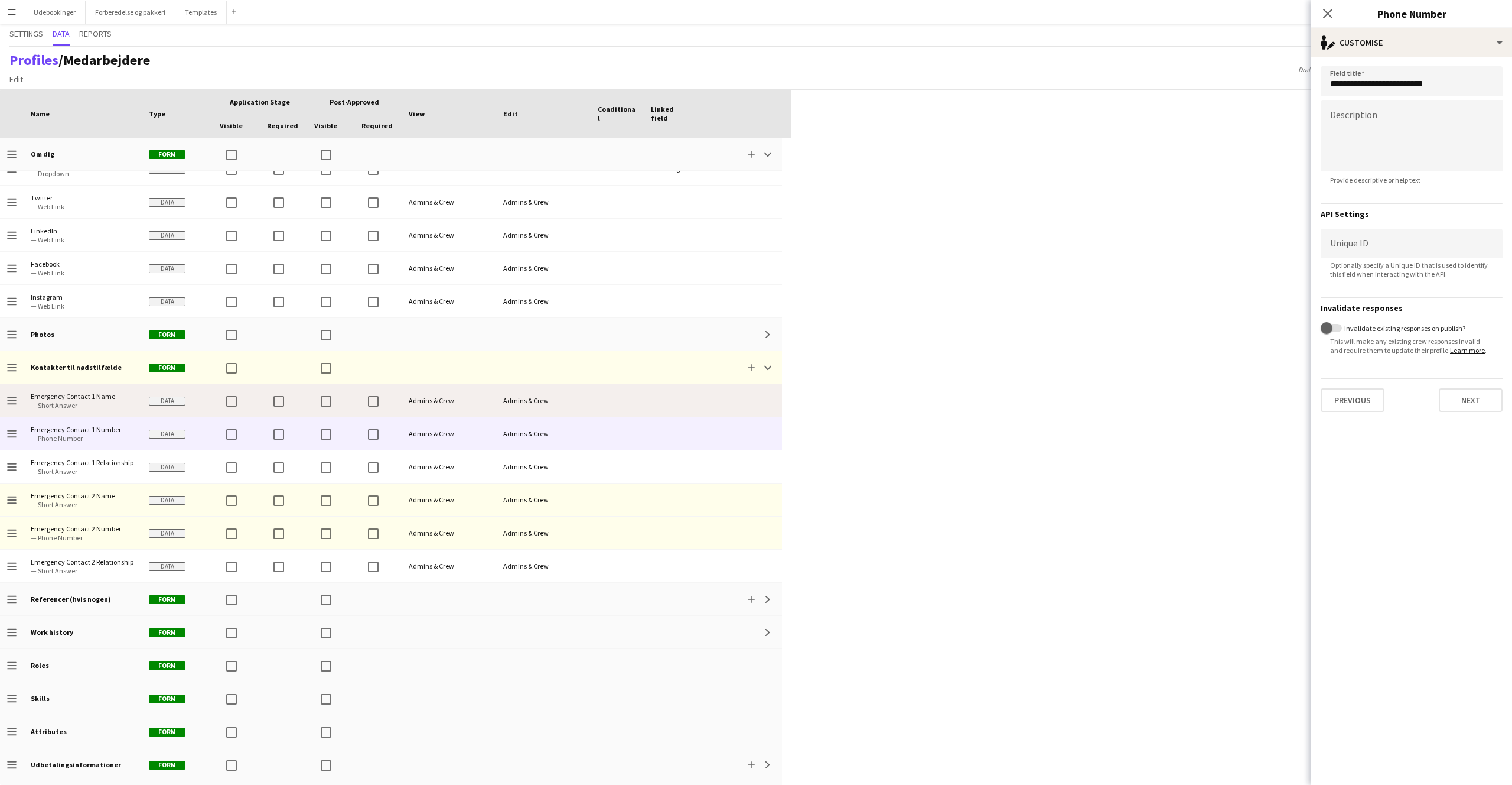
click at [68, 413] on span "Emergency Contact 1 Name — Short Answer" at bounding box center [83, 400] width 104 height 33
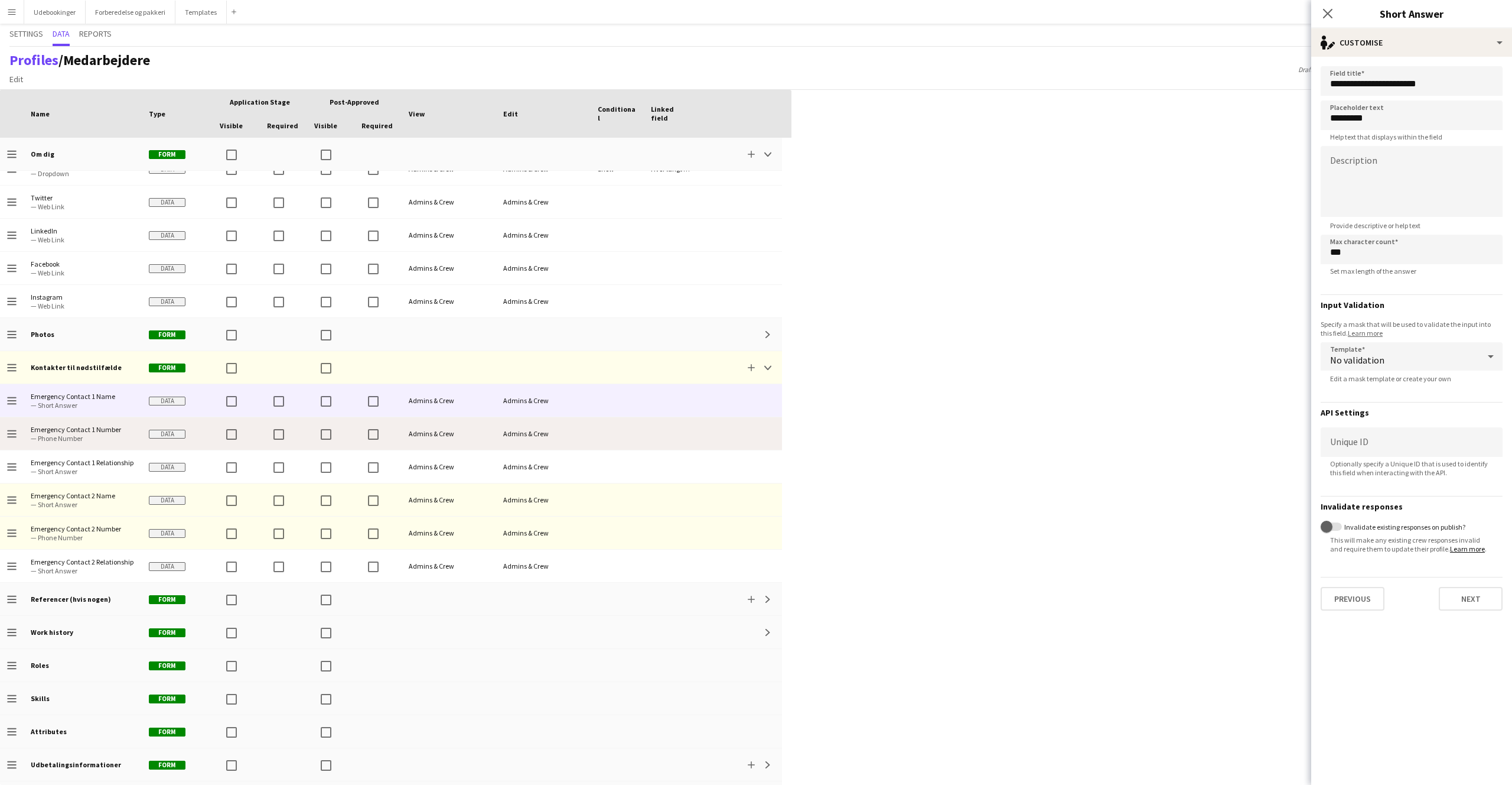
click at [75, 447] on span "Emergency Contact 1 Number — Phone Number" at bounding box center [83, 433] width 104 height 33
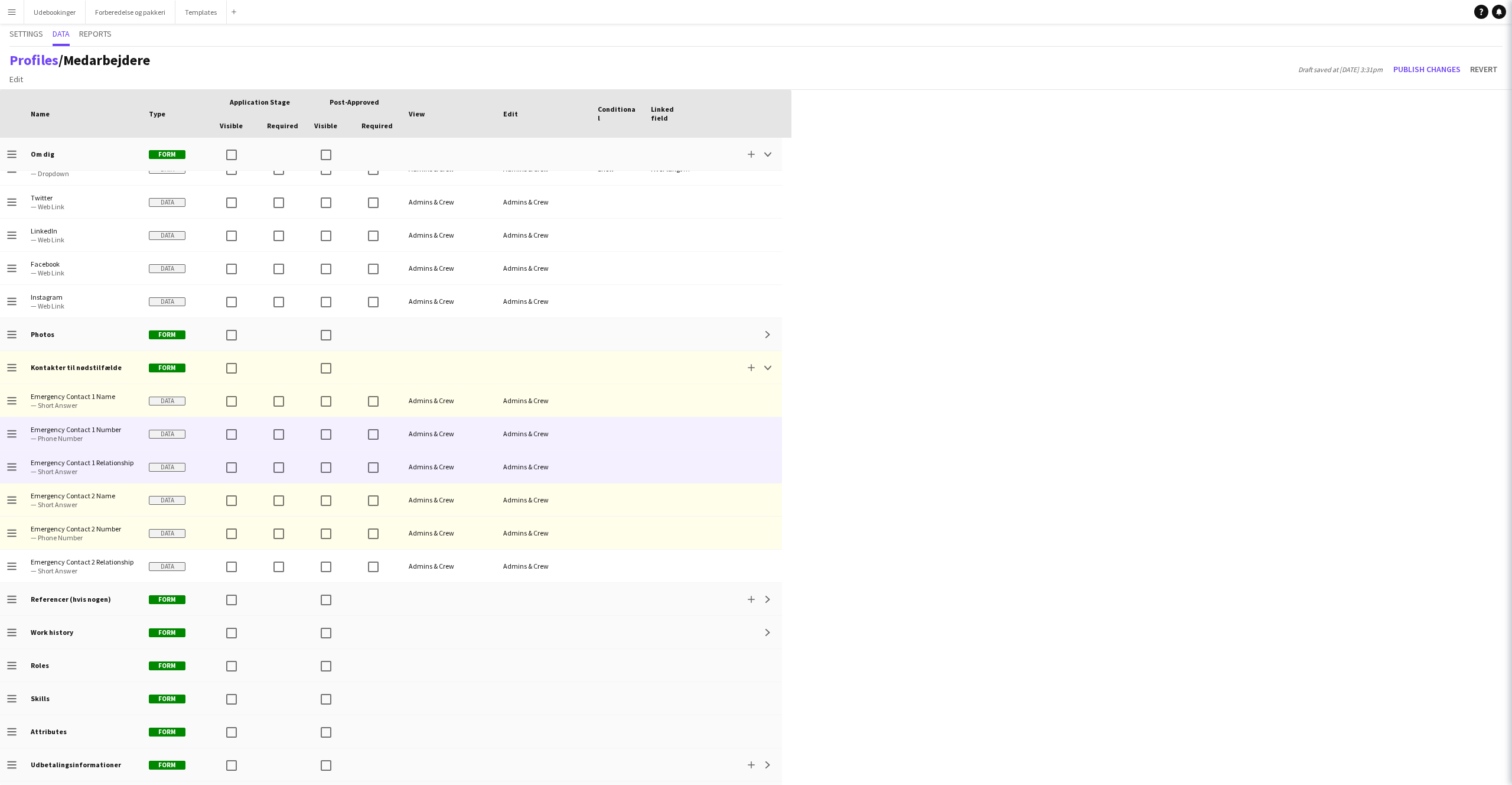
click at [76, 462] on span "Emergency Contact 1 Relationship" at bounding box center [83, 462] width 104 height 9
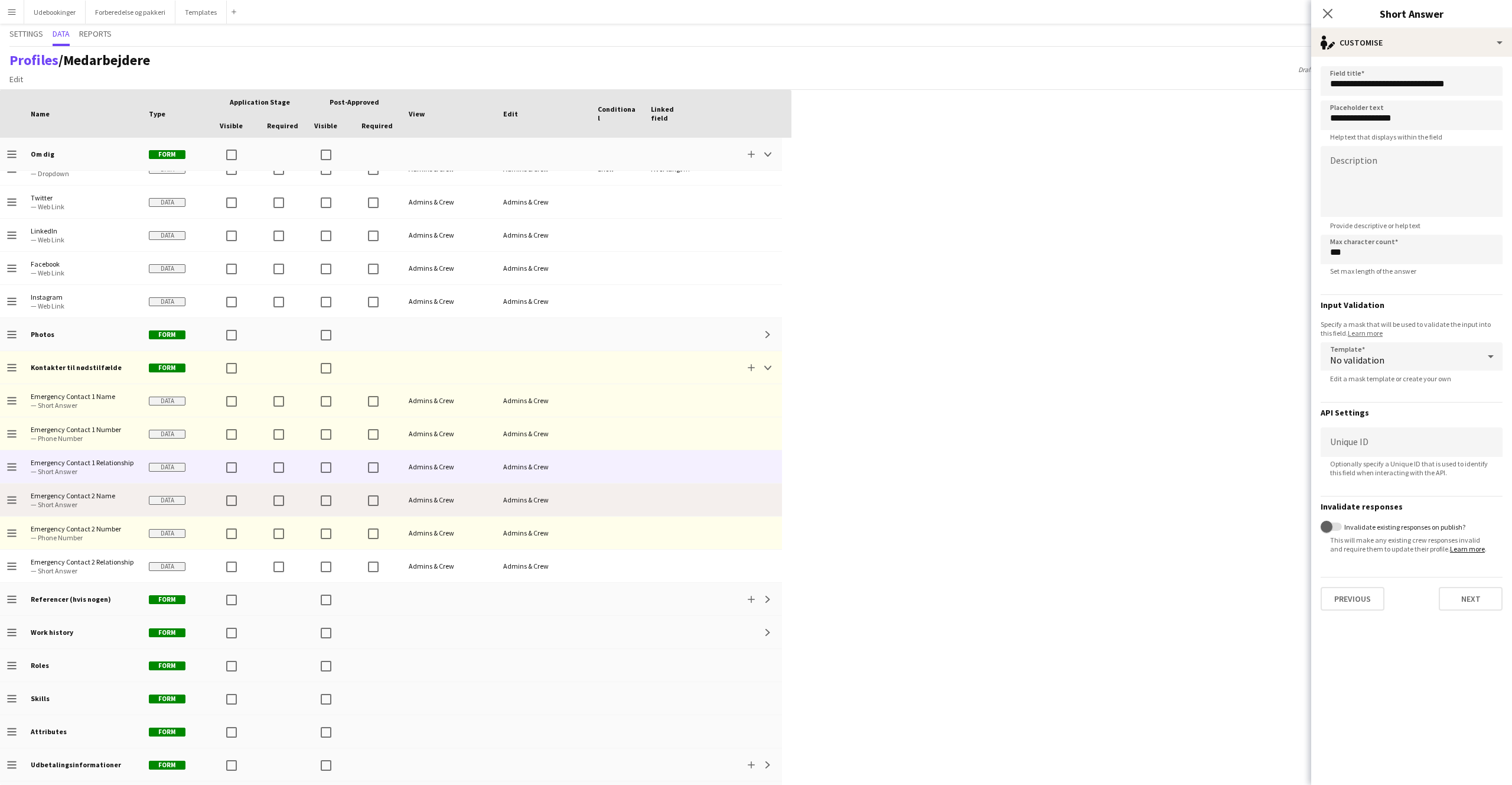
click at [86, 490] on span "Emergency Contact 2 Name — Short Answer" at bounding box center [83, 499] width 104 height 33
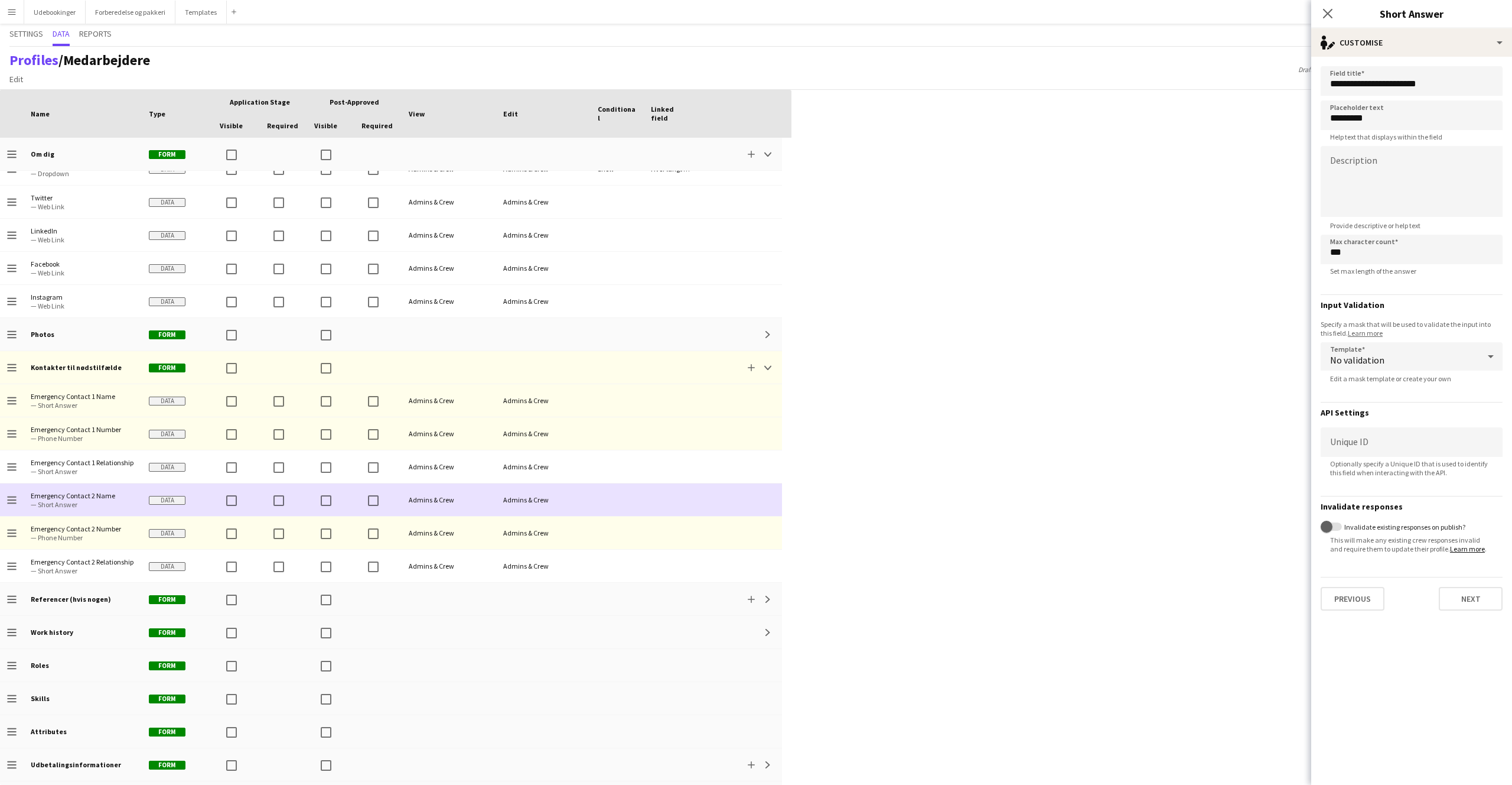
click at [98, 525] on span "Emergency Contact 2 Number" at bounding box center [83, 528] width 104 height 9
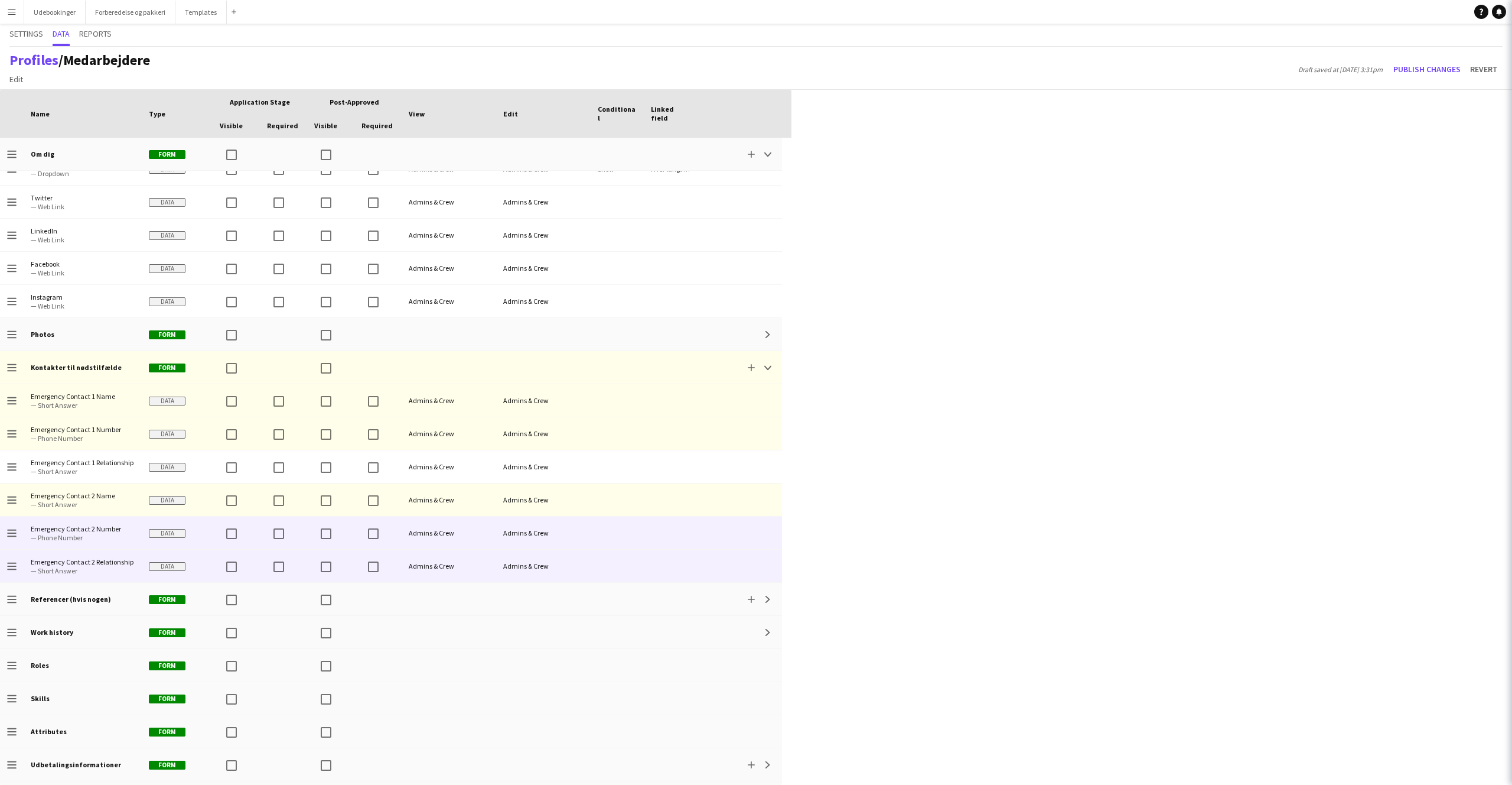
click at [95, 566] on span "— Short Answer" at bounding box center [83, 571] width 104 height 9
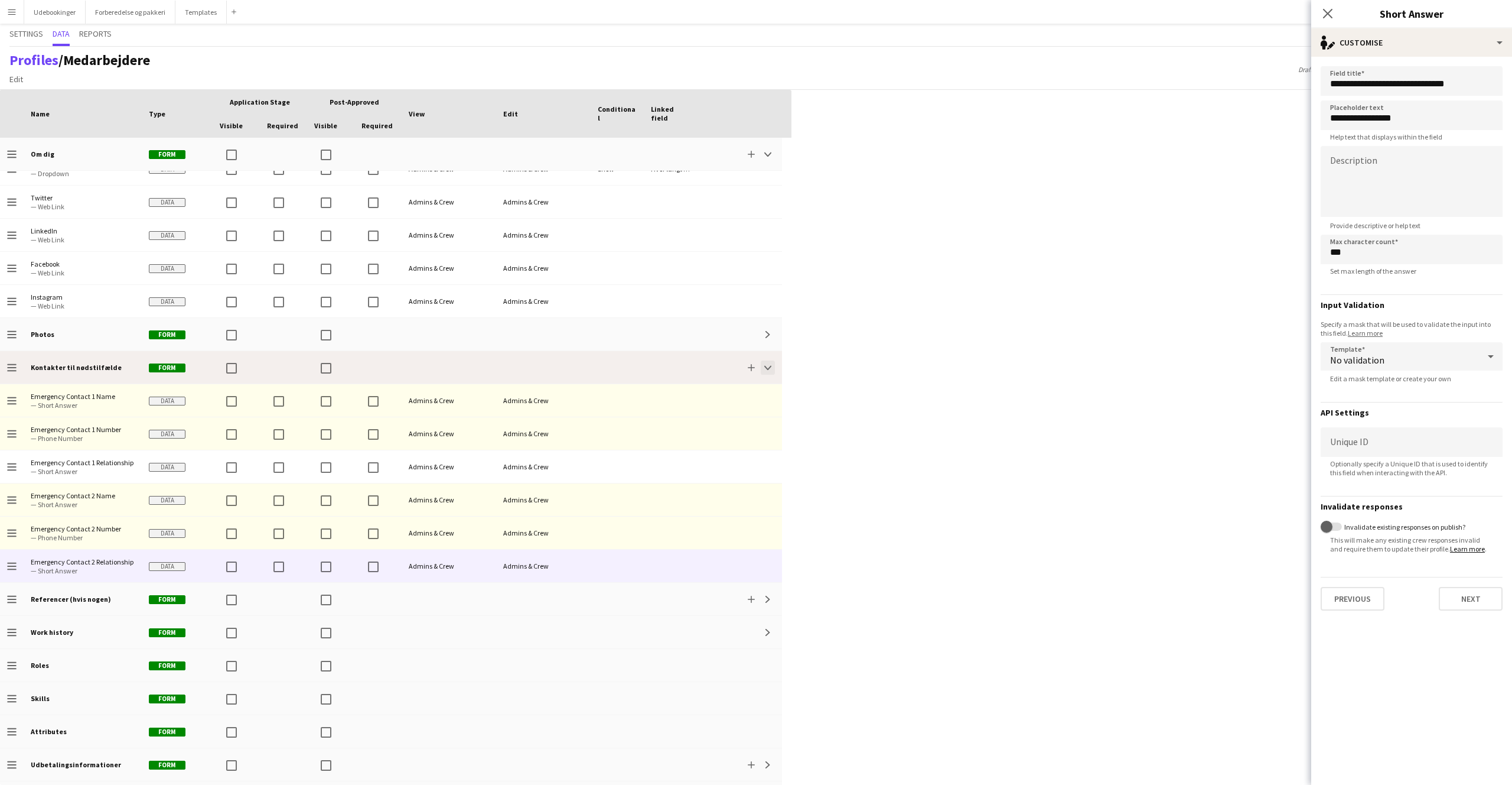
click at [774, 371] on button "Collapse" at bounding box center [768, 367] width 14 height 14
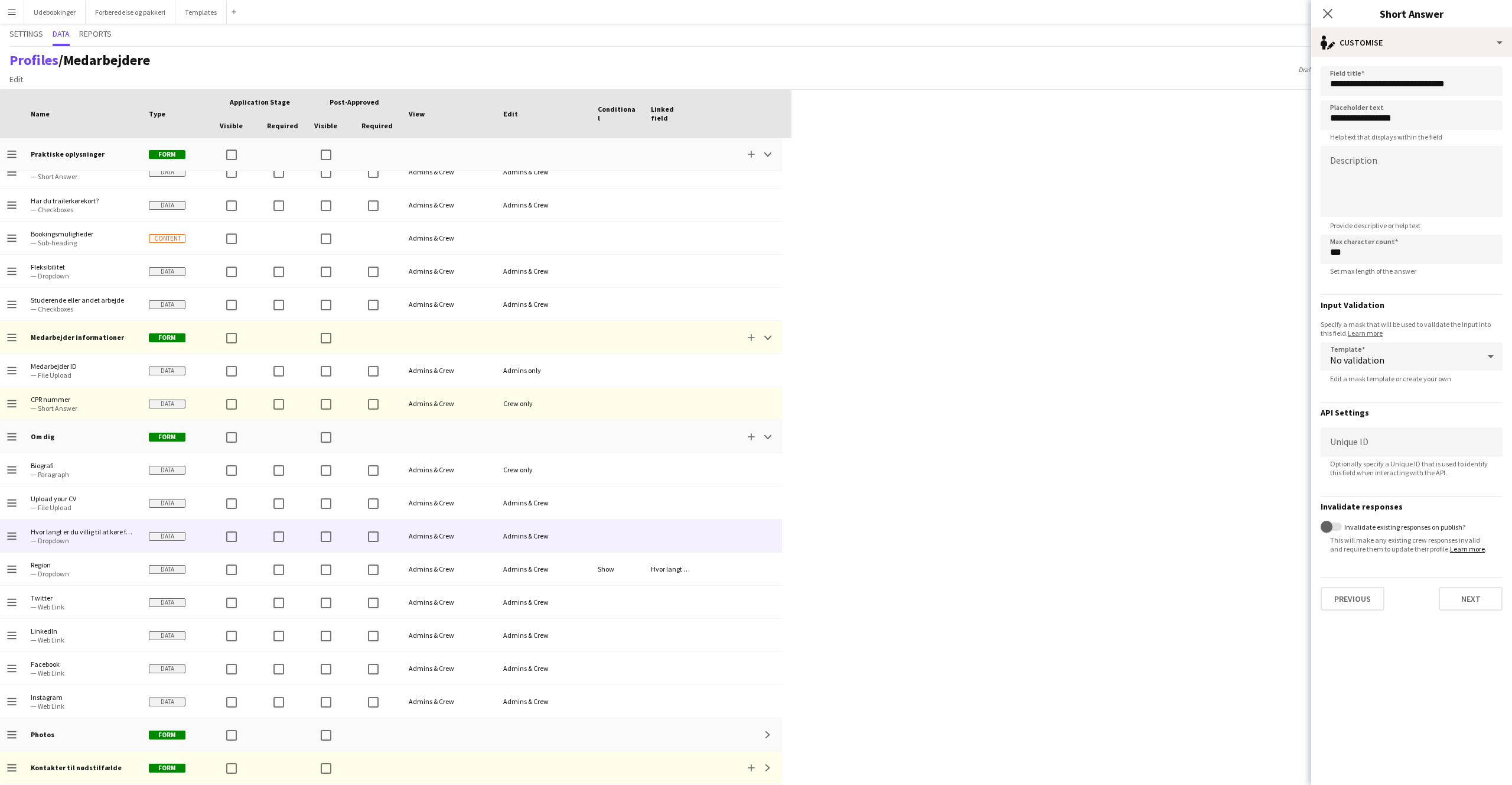
scroll to position [0, 0]
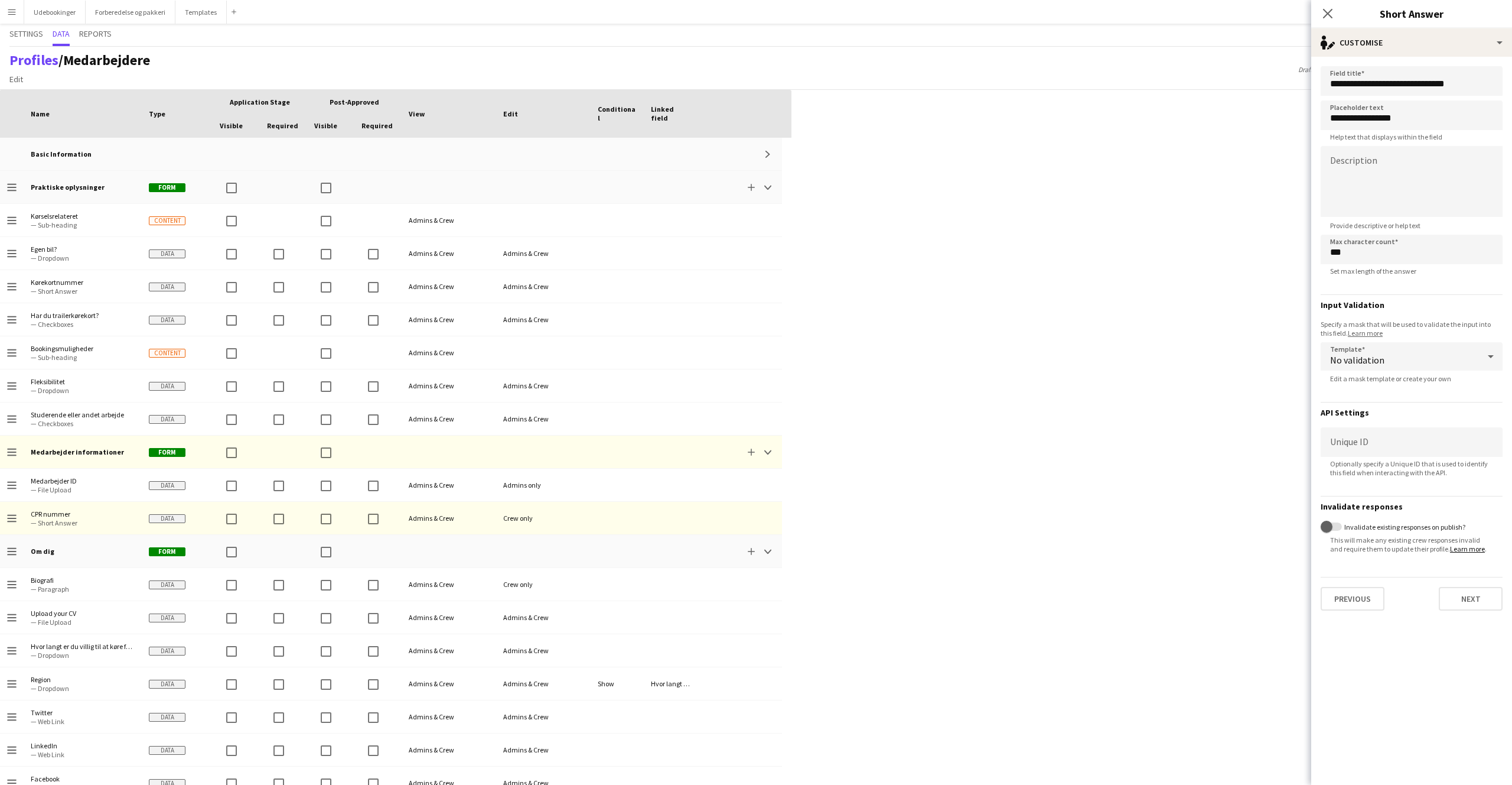
click at [866, 502] on div "Press SPACE to select this row. Drag here to set row groups Drag here to set co…" at bounding box center [756, 437] width 1512 height 695
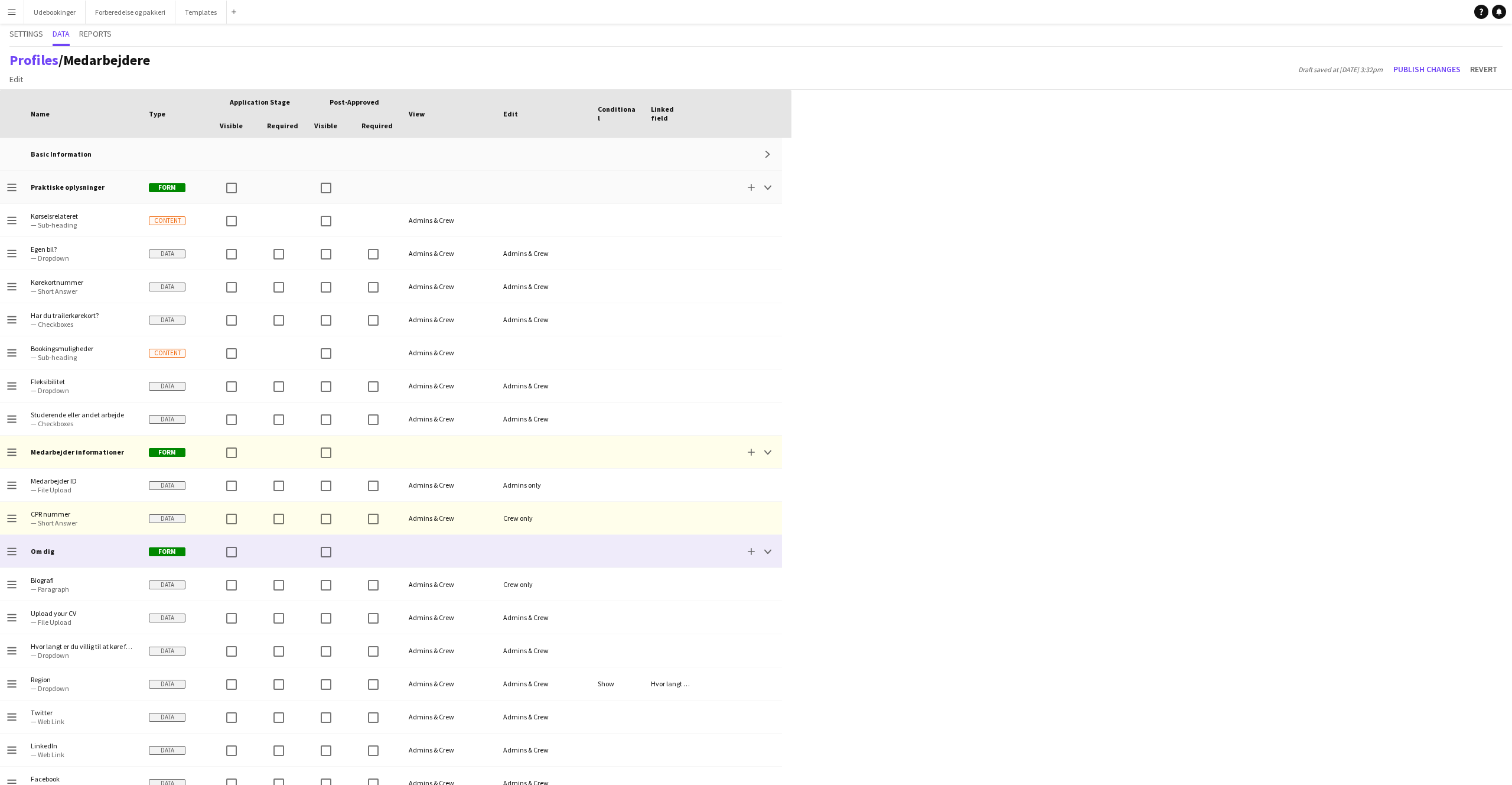
click at [567, 553] on div at bounding box center [544, 551] width 95 height 33
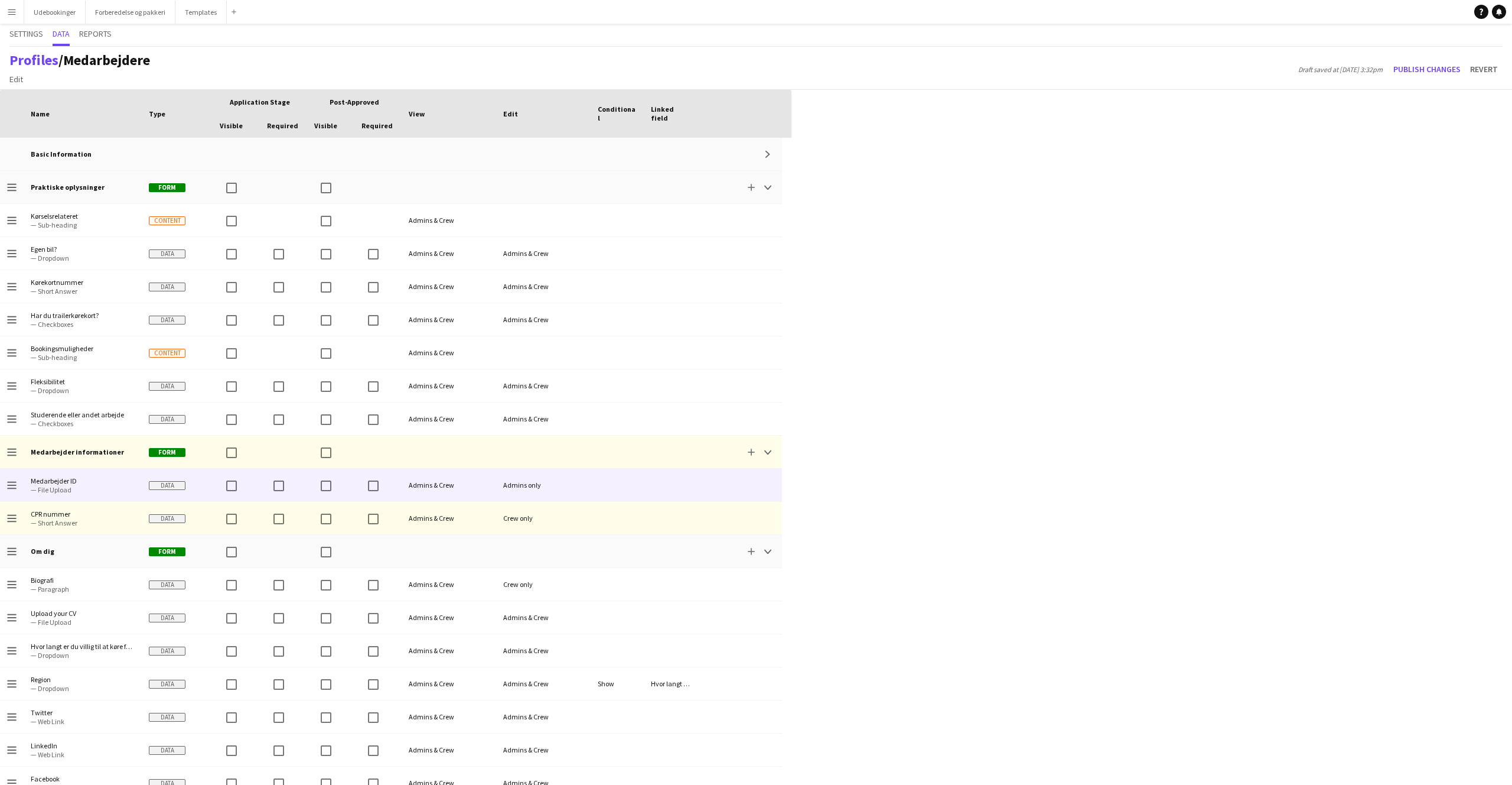
click at [65, 483] on span "Medarbejder ID" at bounding box center [83, 481] width 104 height 9
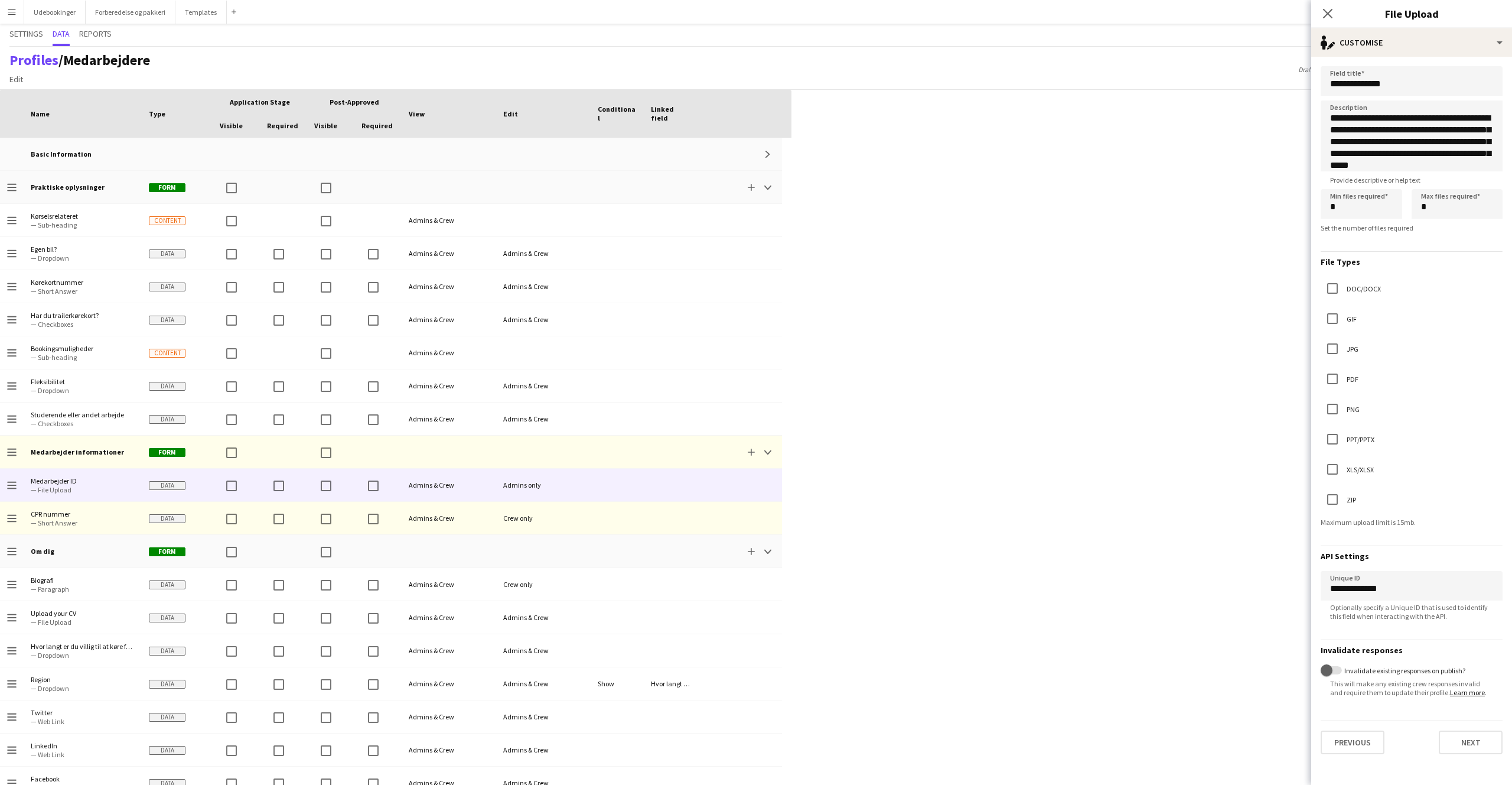
click at [922, 491] on div "Press SPACE to select this row Drag here to set row groups Drag here to set col…" at bounding box center [756, 437] width 1512 height 695
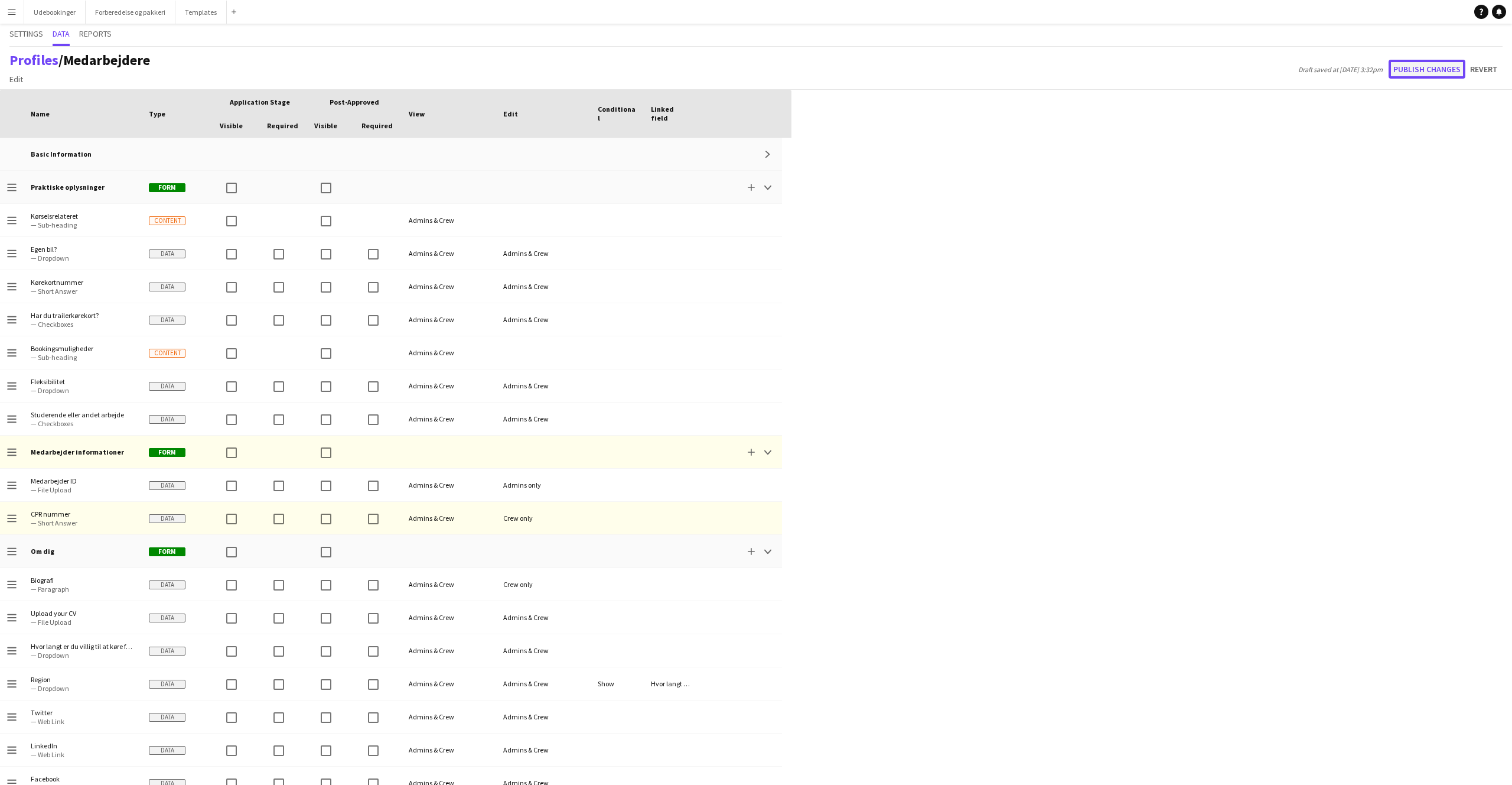
click at [1428, 70] on button "Publish changes" at bounding box center [1427, 69] width 76 height 19
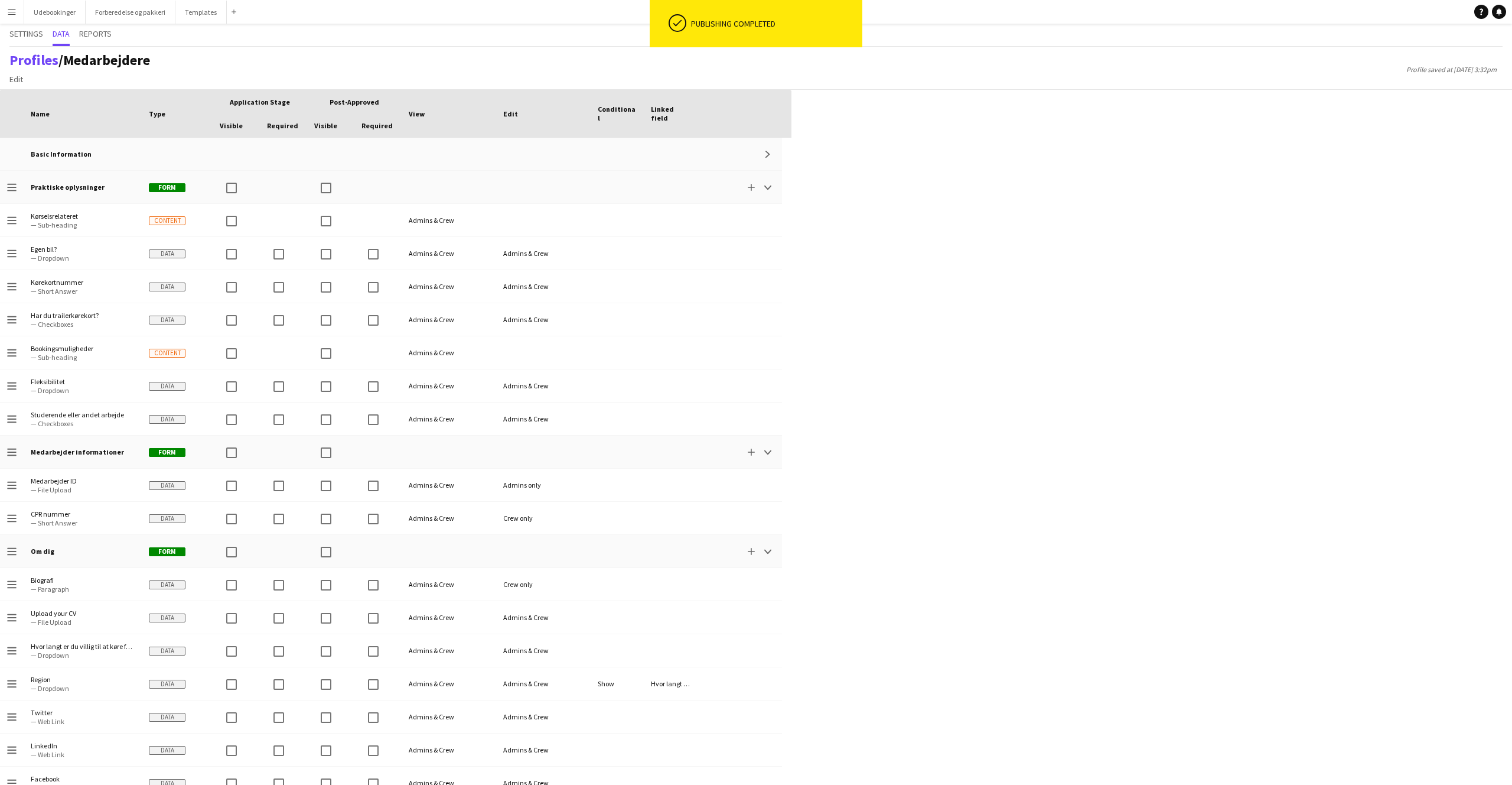
drag, startPoint x: 1400, startPoint y: 70, endPoint x: 1499, endPoint y: 71, distance: 99.0
click at [1499, 71] on span "Profile saved at 13th Aug 3:32pm" at bounding box center [1451, 69] width 102 height 9
click at [1500, 71] on span "Profile saved at 13th Aug 3:32pm" at bounding box center [1451, 69] width 102 height 9
drag, startPoint x: 1500, startPoint y: 69, endPoint x: 1399, endPoint y: 69, distance: 101.0
click at [1400, 69] on span "Profile saved at 13th Aug 3:32pm" at bounding box center [1451, 69] width 102 height 9
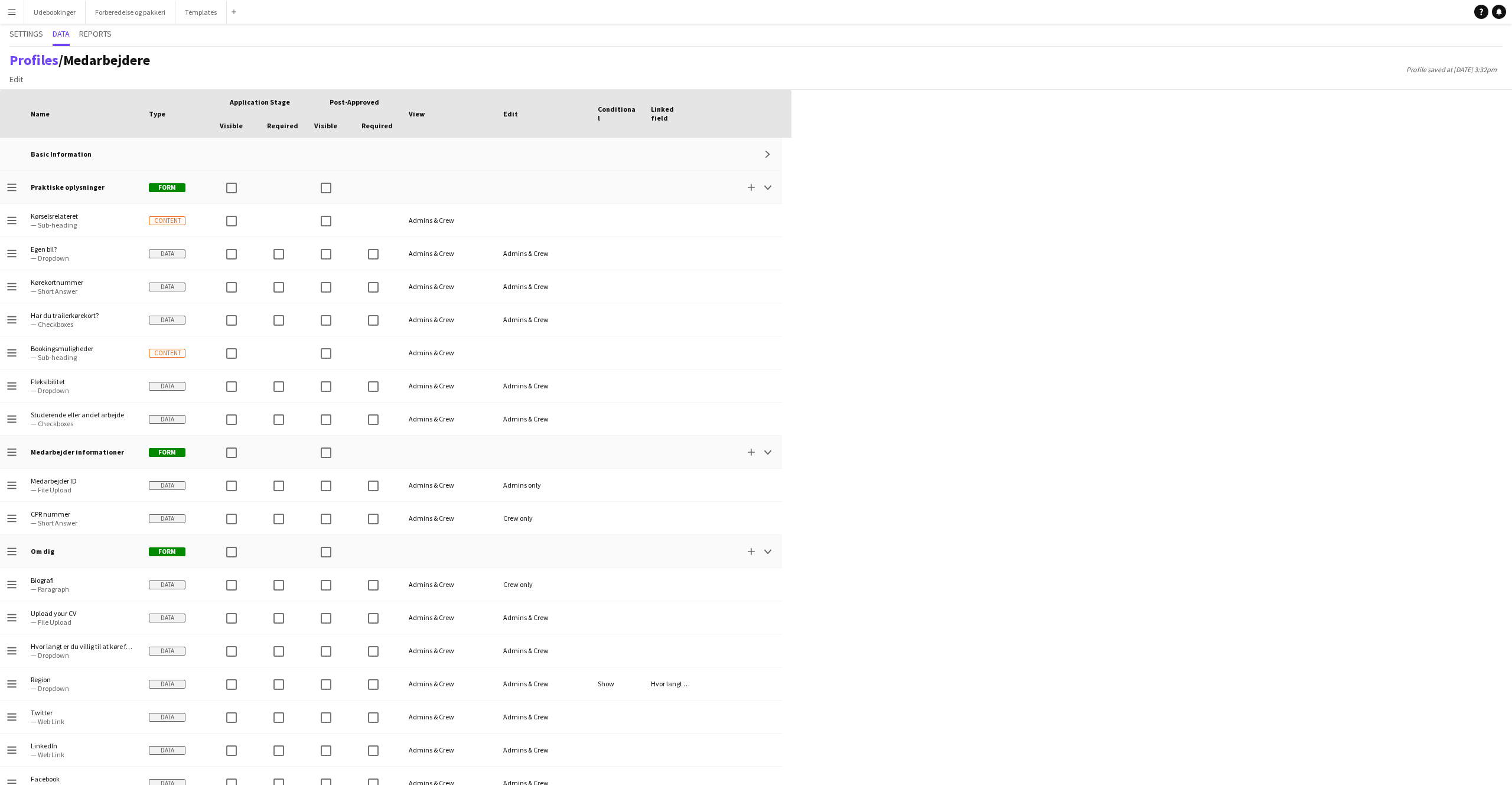
drag, startPoint x: 1400, startPoint y: 68, endPoint x: 1500, endPoint y: 69, distance: 100.0
click at [1500, 69] on span "Profile saved at 13th Aug 3:32pm" at bounding box center [1451, 69] width 102 height 9
drag, startPoint x: 1500, startPoint y: 69, endPoint x: 1400, endPoint y: 66, distance: 100.0
click at [1400, 66] on span "Profile saved at 13th Aug 3:32pm" at bounding box center [1451, 69] width 102 height 9
drag, startPoint x: 1400, startPoint y: 66, endPoint x: 1493, endPoint y: 68, distance: 93.0
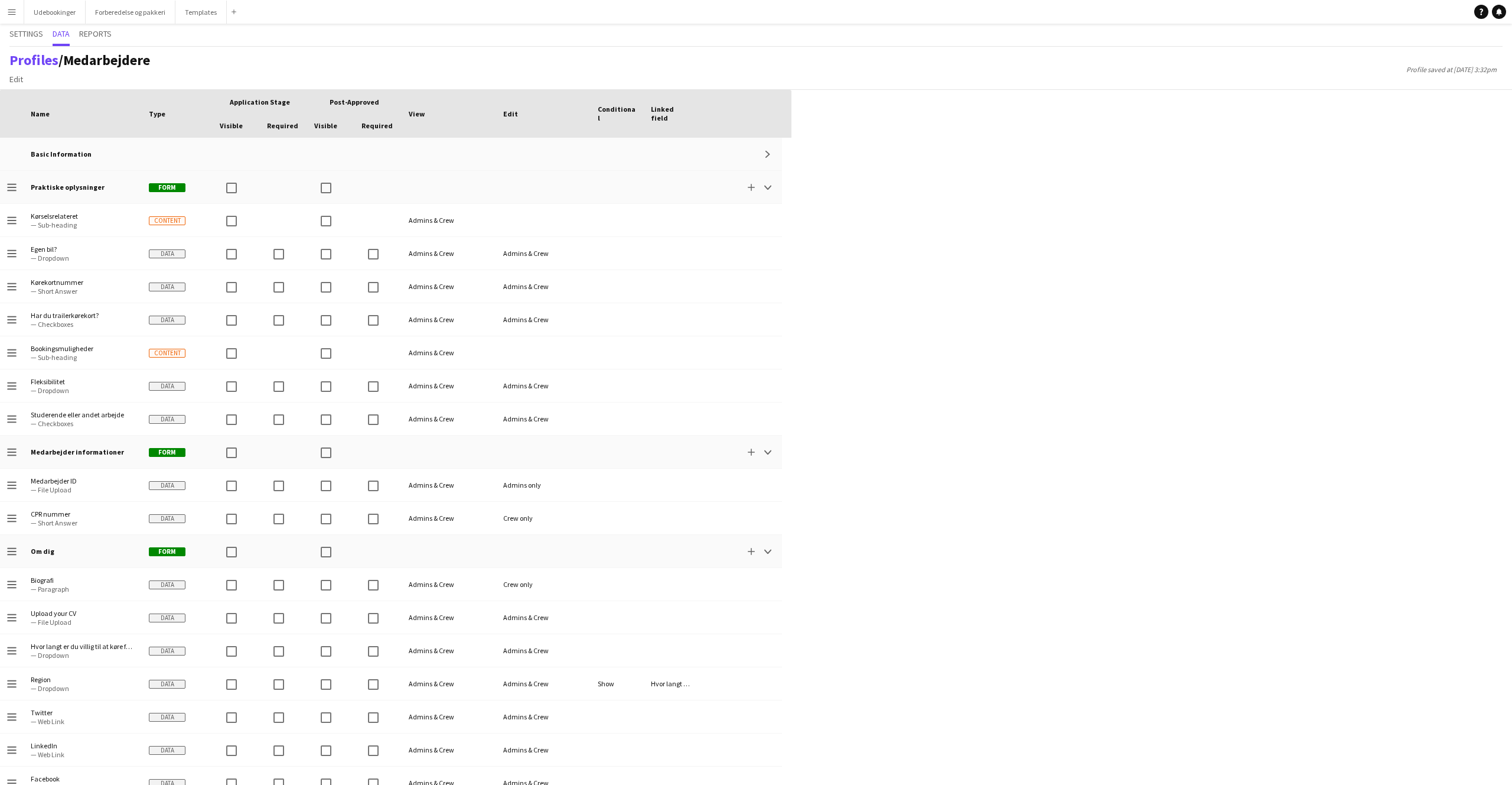
click at [1493, 68] on span "Profile saved at 13th Aug 3:32pm" at bounding box center [1451, 69] width 102 height 9
drag, startPoint x: 1503, startPoint y: 69, endPoint x: 1400, endPoint y: 69, distance: 103.0
click at [1398, 70] on div "Profiles / Medarbejdere Edit Add section Profile saved at 13th Aug 3:32pm" at bounding box center [756, 68] width 1512 height 43
drag, startPoint x: 1400, startPoint y: 69, endPoint x: 1491, endPoint y: 69, distance: 91.0
click at [1487, 69] on span "Profile saved at 13th Aug 3:32pm" at bounding box center [1451, 69] width 102 height 9
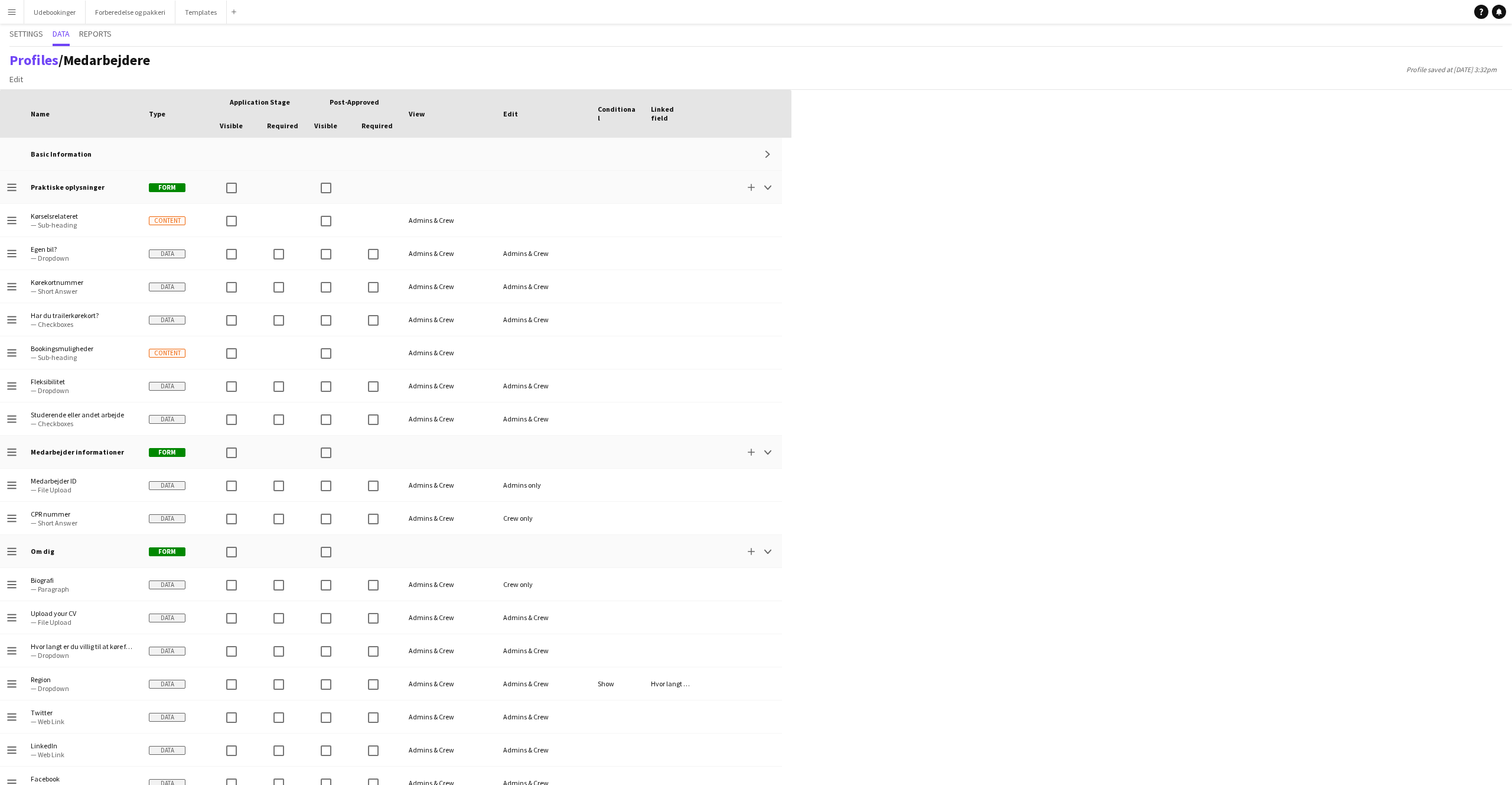
drag, startPoint x: 1499, startPoint y: 69, endPoint x: 1399, endPoint y: 69, distance: 100.0
click at [1400, 69] on span "Profile saved at 13th Aug 3:32pm" at bounding box center [1451, 69] width 102 height 9
drag, startPoint x: 1400, startPoint y: 68, endPoint x: 1503, endPoint y: 70, distance: 103.0
click at [1500, 70] on span "Profile saved at 13th Aug 3:32pm" at bounding box center [1451, 69] width 102 height 9
drag, startPoint x: 1503, startPoint y: 70, endPoint x: 1400, endPoint y: 69, distance: 103.0
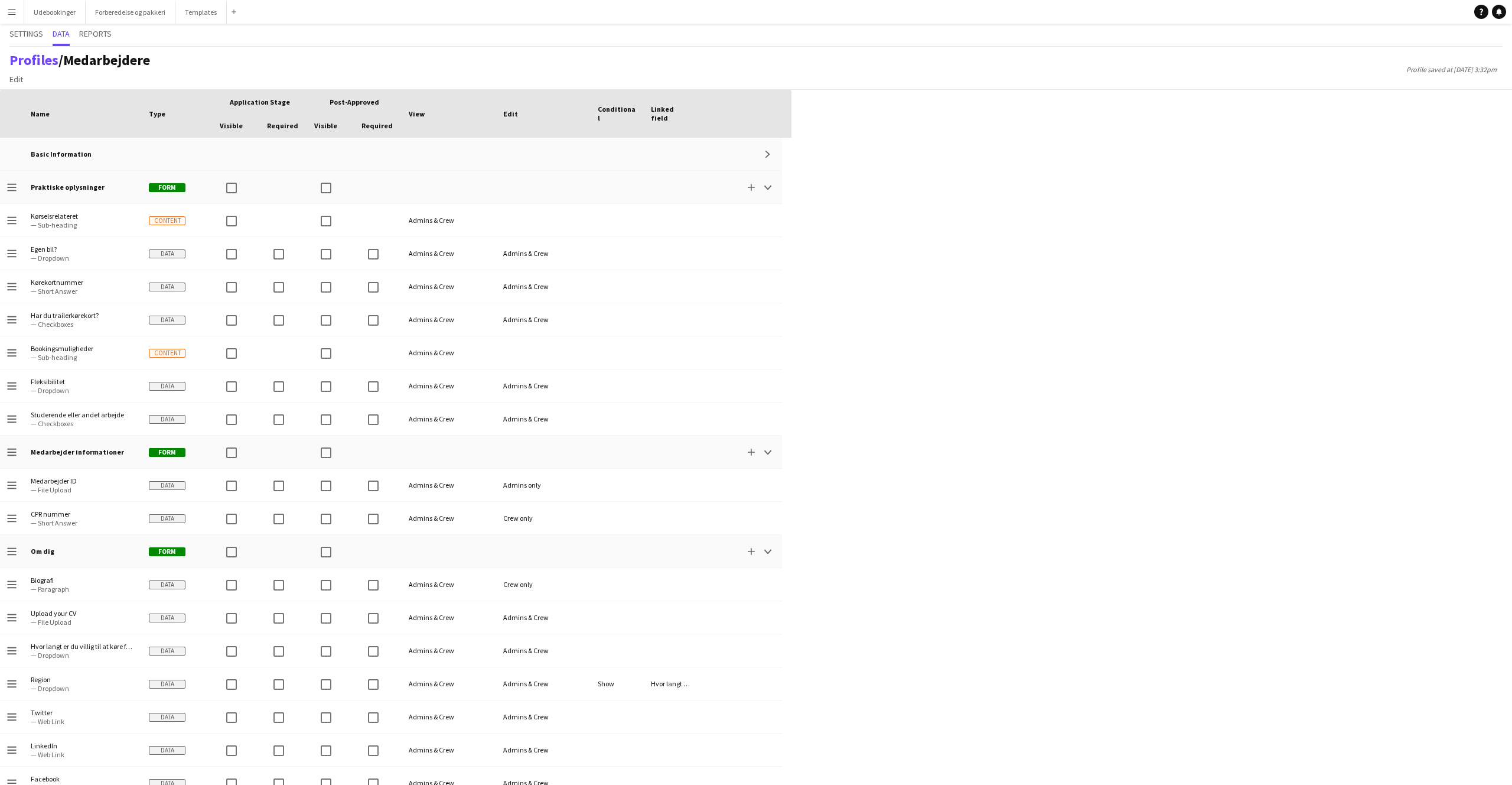
click at [1399, 69] on div "Profiles / Medarbejdere Edit Add section Profile saved at 13th Aug 3:32pm" at bounding box center [756, 68] width 1512 height 43
drag, startPoint x: 1400, startPoint y: 69, endPoint x: 1493, endPoint y: 69, distance: 93.0
click at [1493, 69] on span "Profile saved at 13th Aug 3:32pm" at bounding box center [1451, 69] width 102 height 9
drag, startPoint x: 1493, startPoint y: 69, endPoint x: 1435, endPoint y: 68, distance: 58.0
click at [1436, 68] on span "Profile saved at 13th Aug 3:32pm" at bounding box center [1451, 69] width 102 height 9
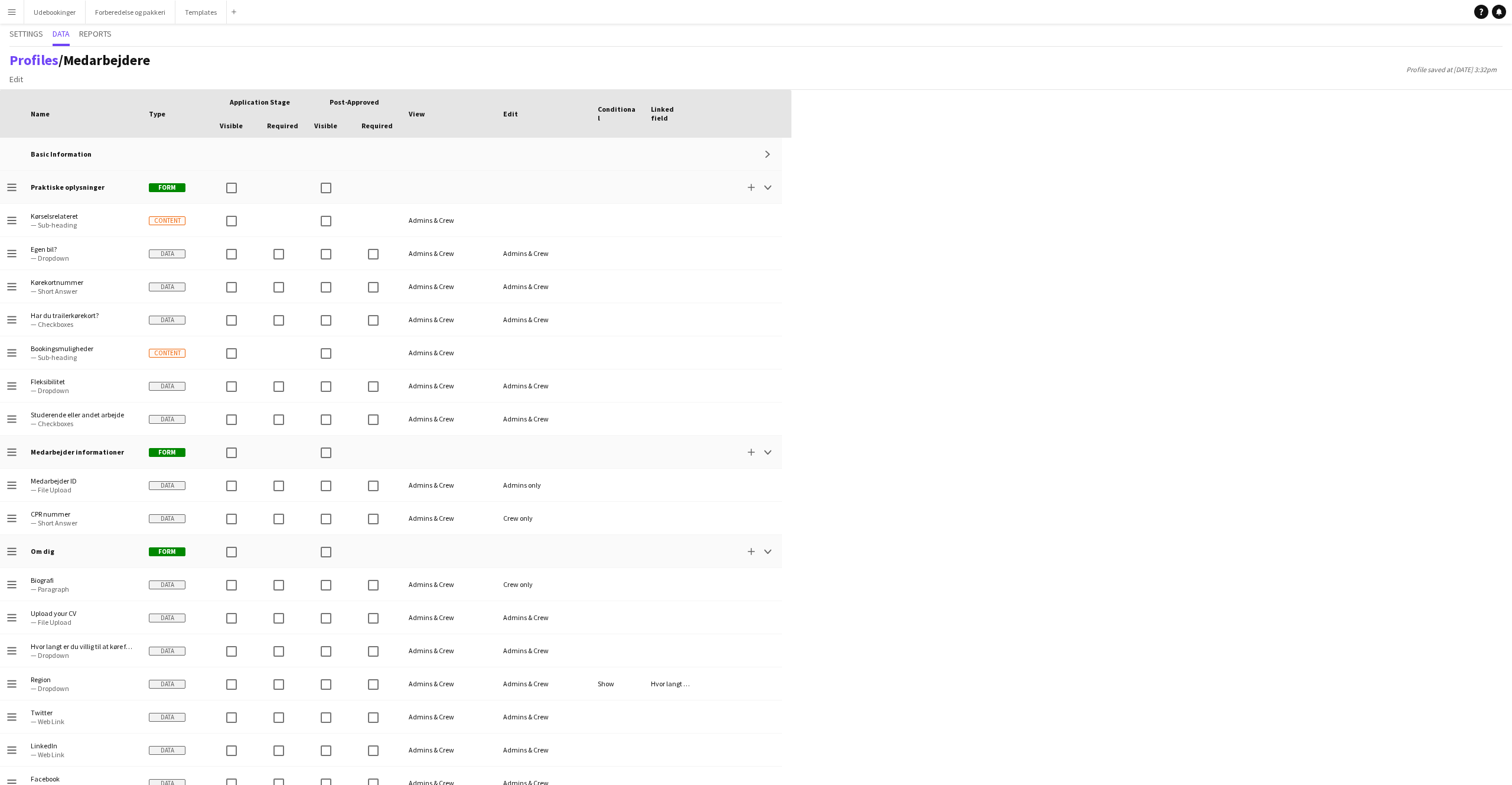
click at [1435, 68] on span "Profile saved at 13th Aug 3:32pm" at bounding box center [1451, 69] width 102 height 9
drag, startPoint x: 1433, startPoint y: 297, endPoint x: 1429, endPoint y: 307, distance: 10.8
click at [1432, 302] on div "Press SPACE to select this row Drag here to set row groups Drag here to set col…" at bounding box center [756, 437] width 1512 height 695
click at [1070, 510] on div "Press SPACE to select this row Drag here to set row groups Drag here to set col…" at bounding box center [756, 437] width 1512 height 695
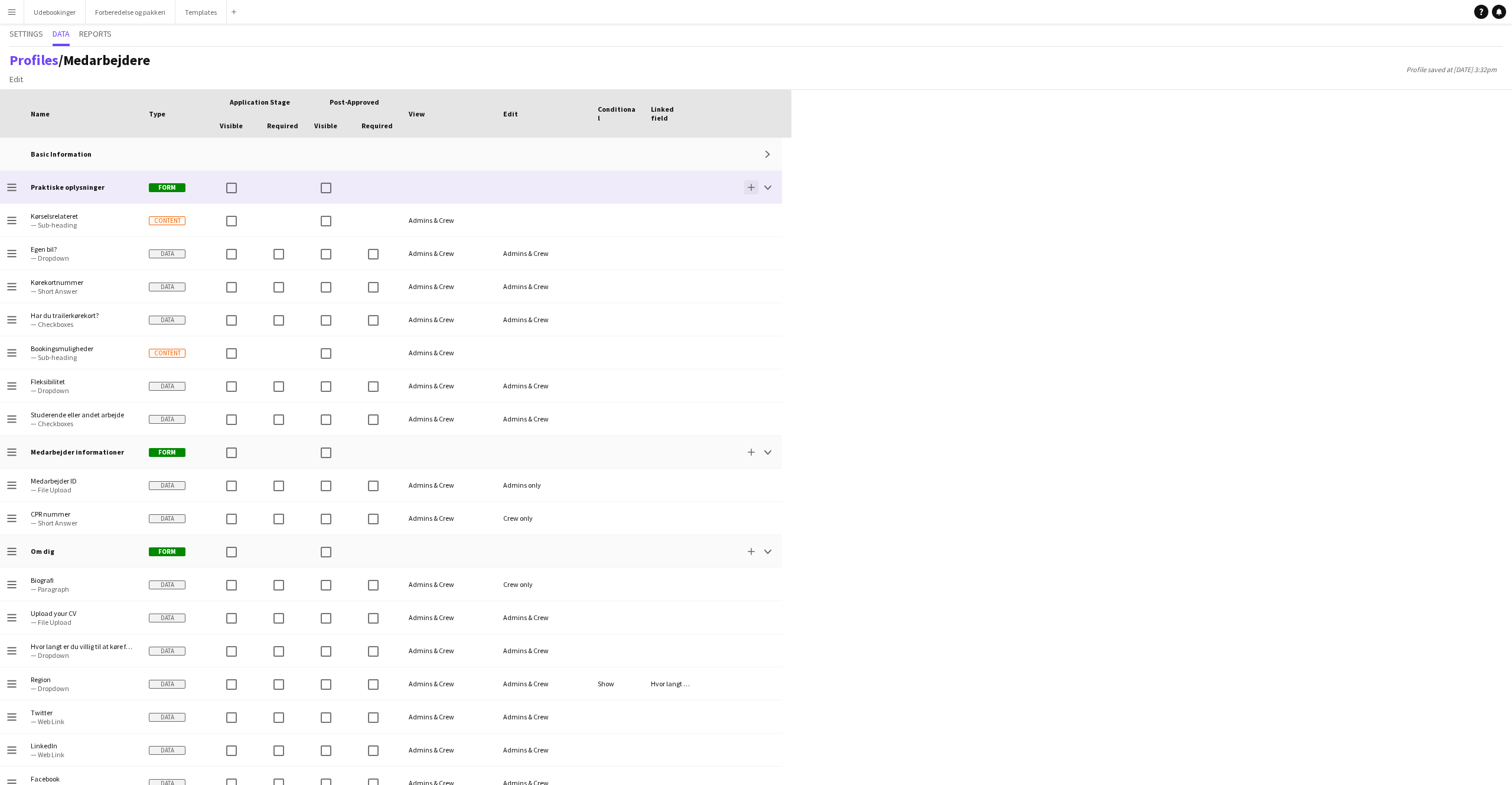
click at [748, 189] on button "Add" at bounding box center [751, 187] width 14 height 14
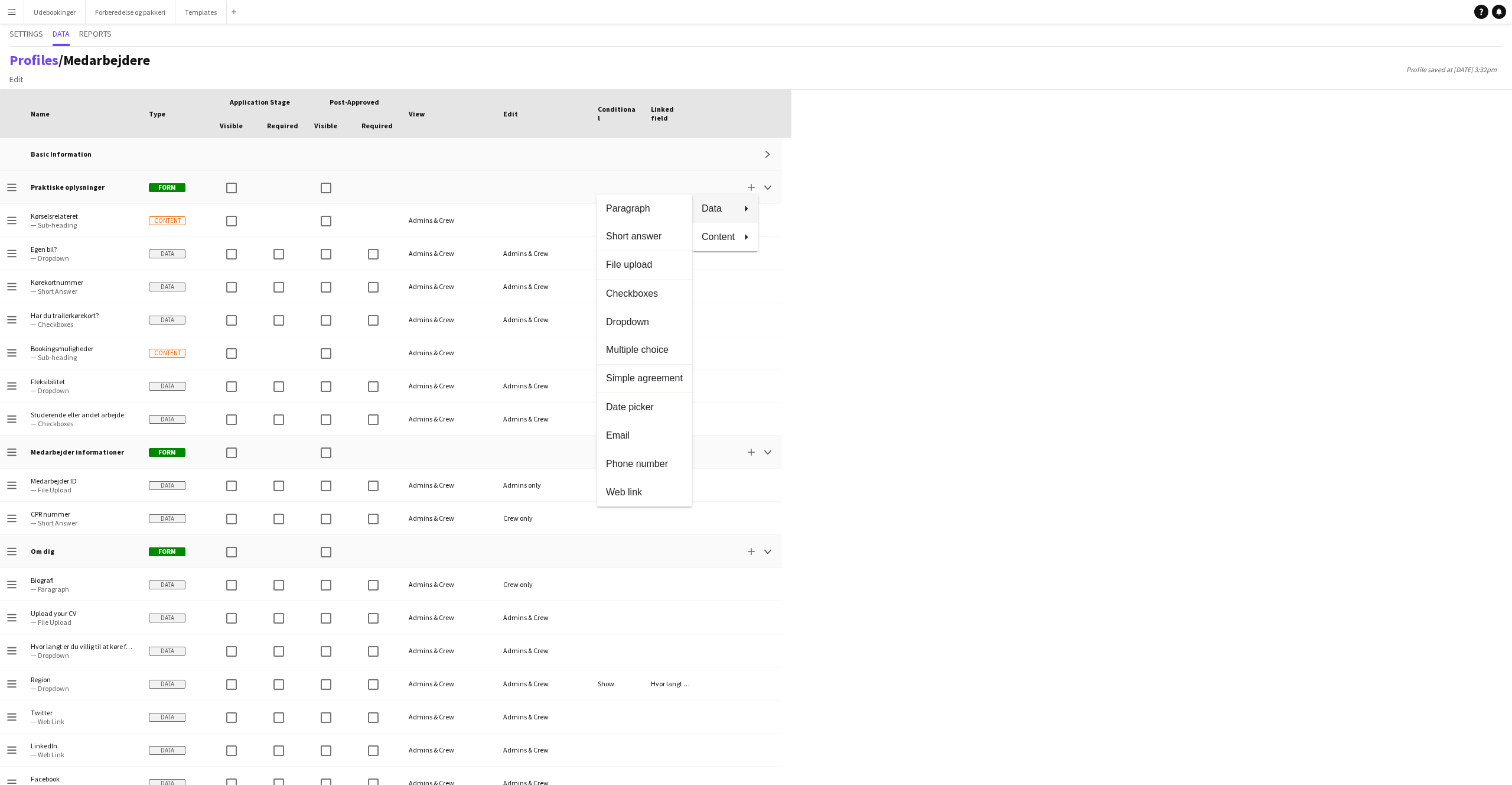
click at [714, 160] on div at bounding box center [756, 392] width 1512 height 785
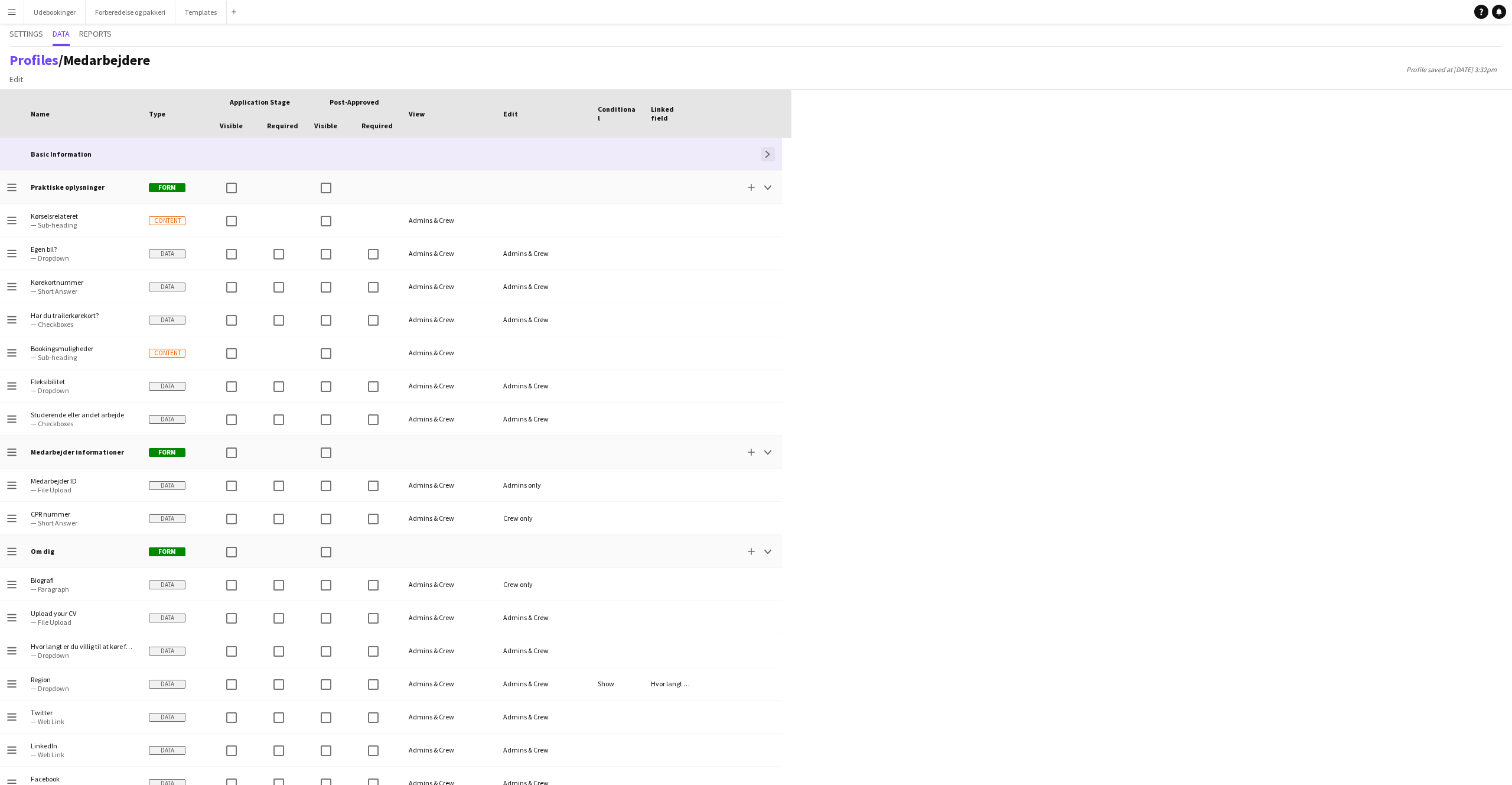
click at [763, 155] on button "Expand" at bounding box center [768, 154] width 14 height 14
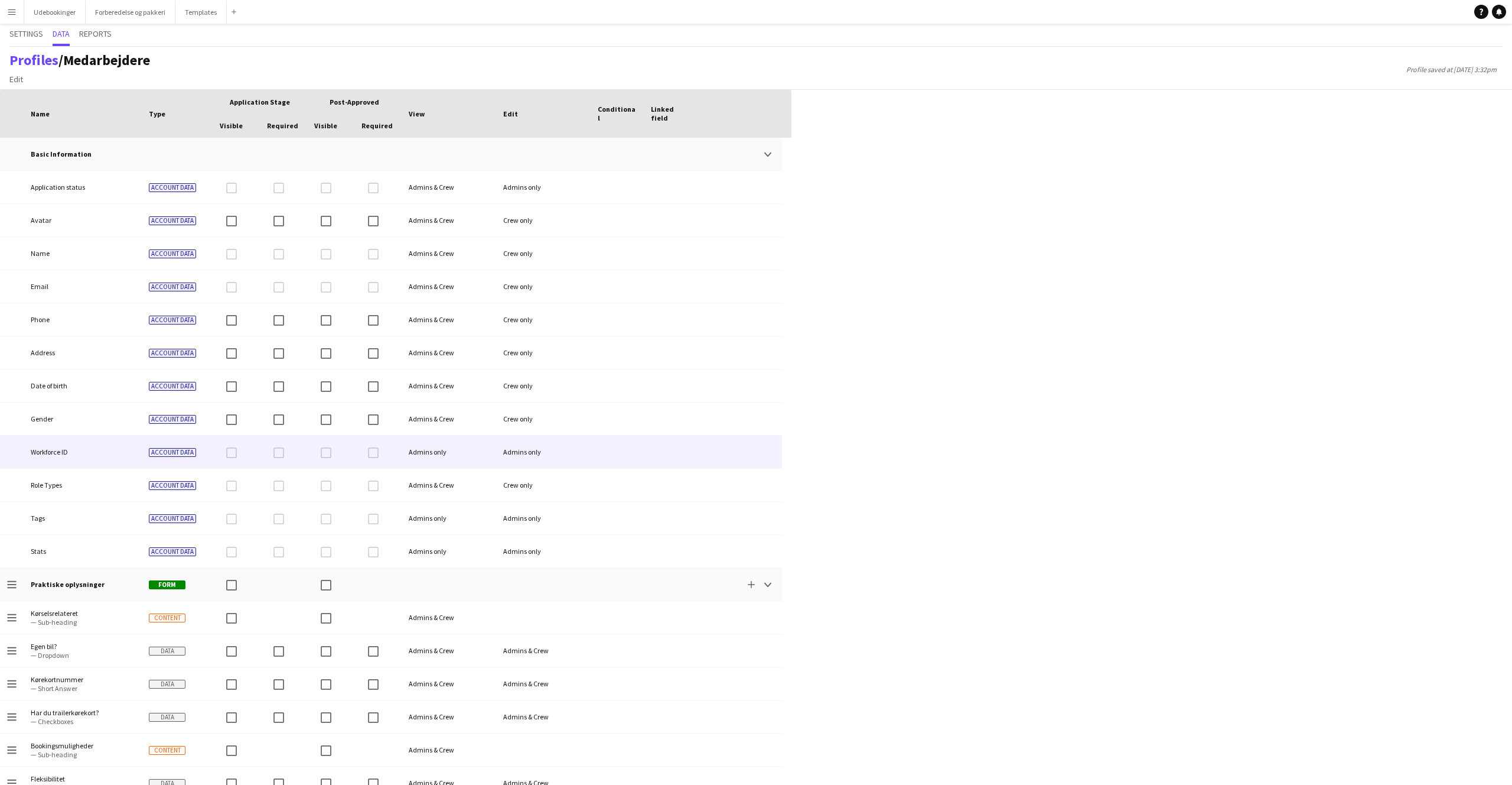
click at [373, 455] on div at bounding box center [378, 452] width 47 height 33
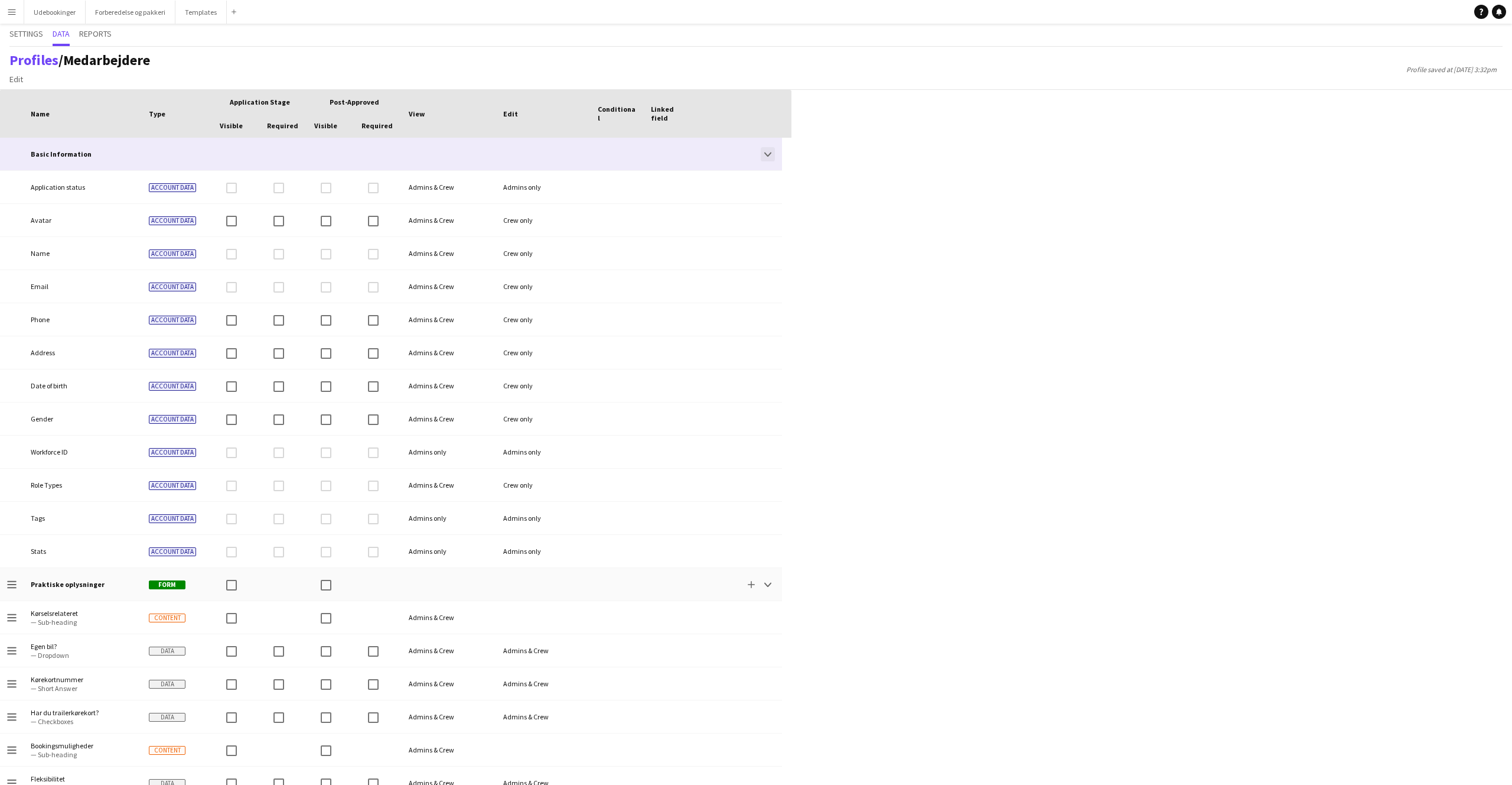
drag, startPoint x: 766, startPoint y: 149, endPoint x: 769, endPoint y: 156, distance: 7.6
click at [766, 149] on button "Collapse" at bounding box center [768, 154] width 14 height 14
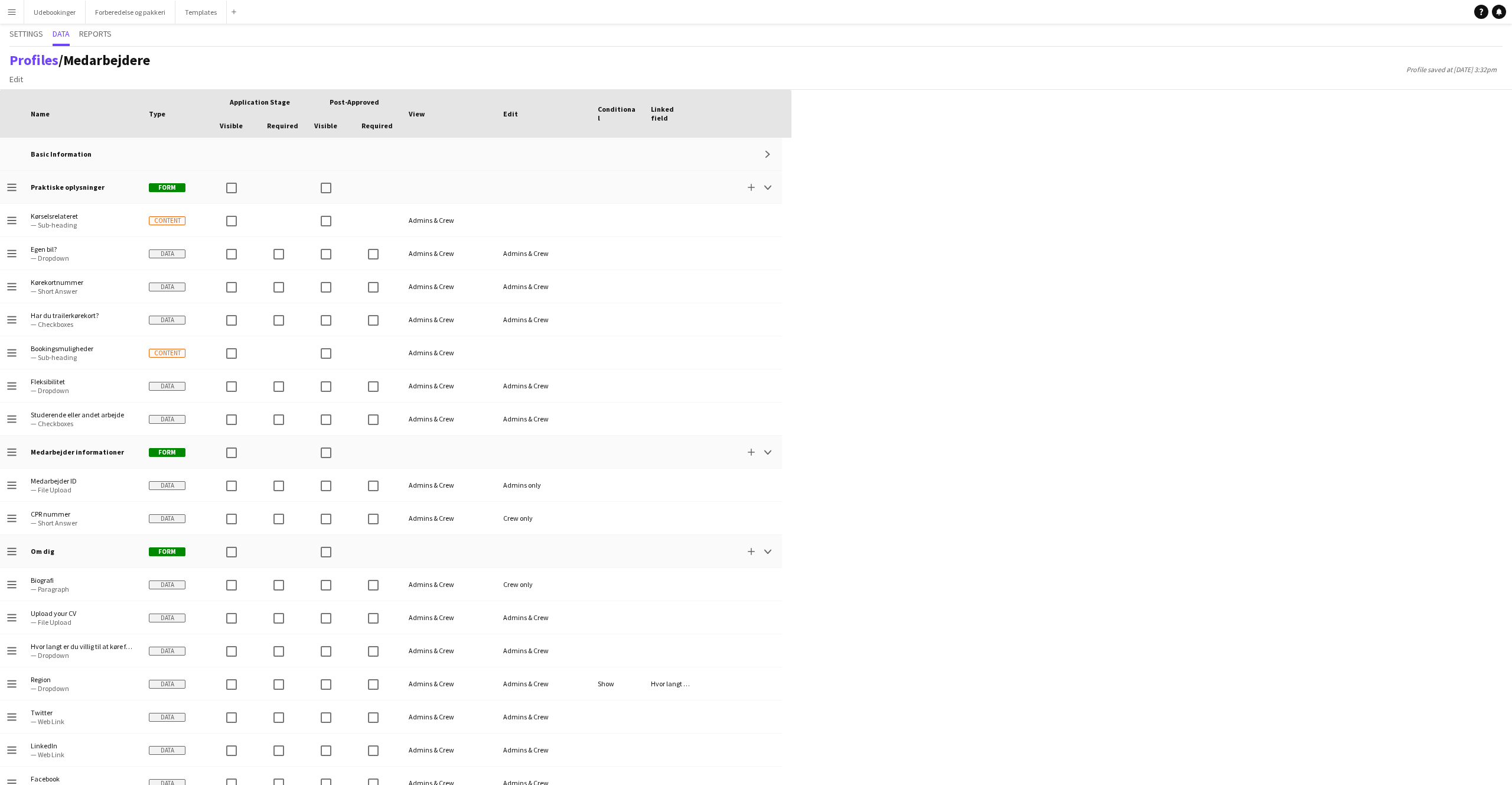
click at [836, 195] on div "Press SPACE to select this row Drag here to set row groups Drag here to set col…" at bounding box center [756, 437] width 1512 height 695
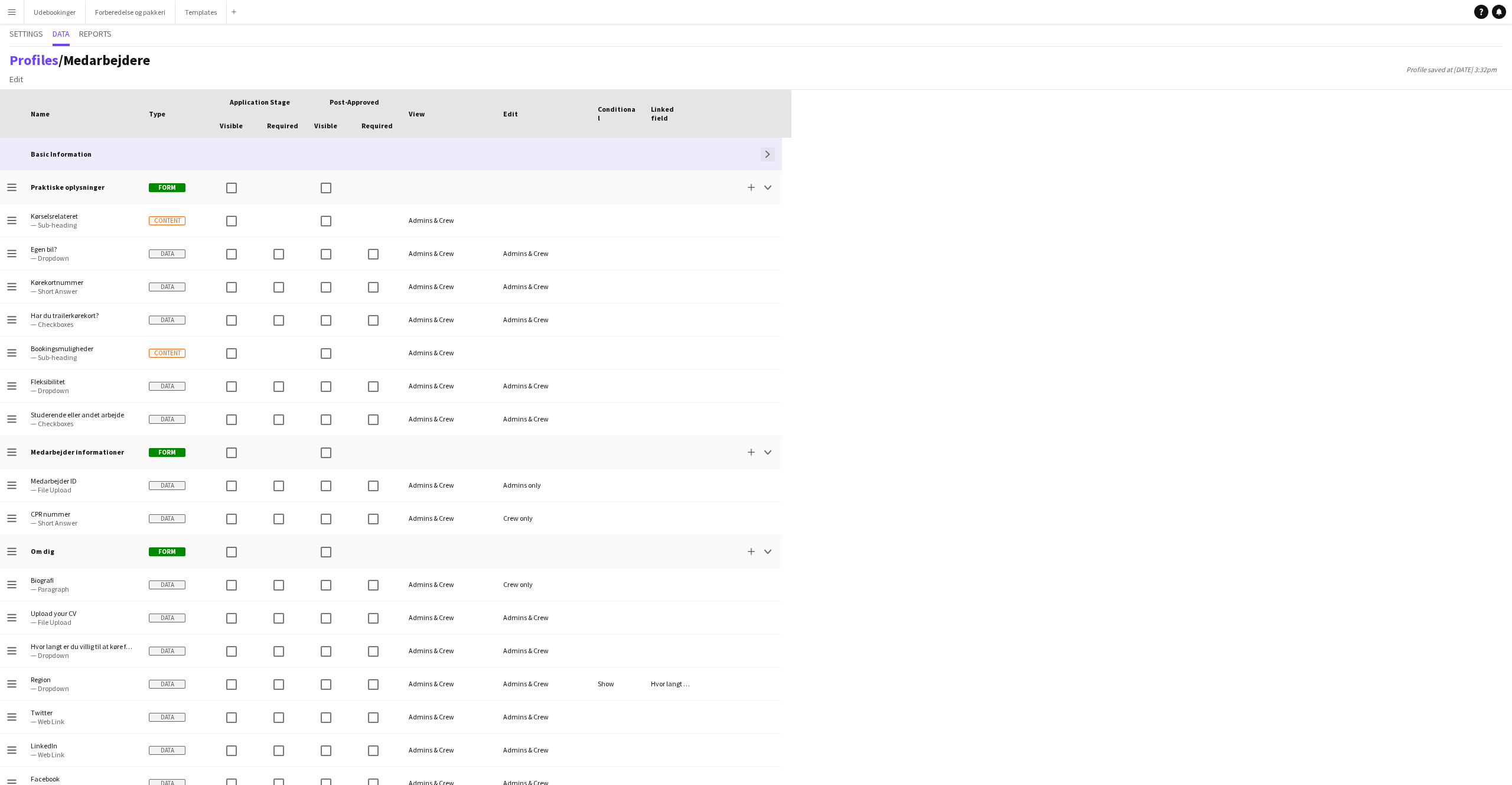
click at [764, 149] on button "Expand" at bounding box center [768, 154] width 14 height 14
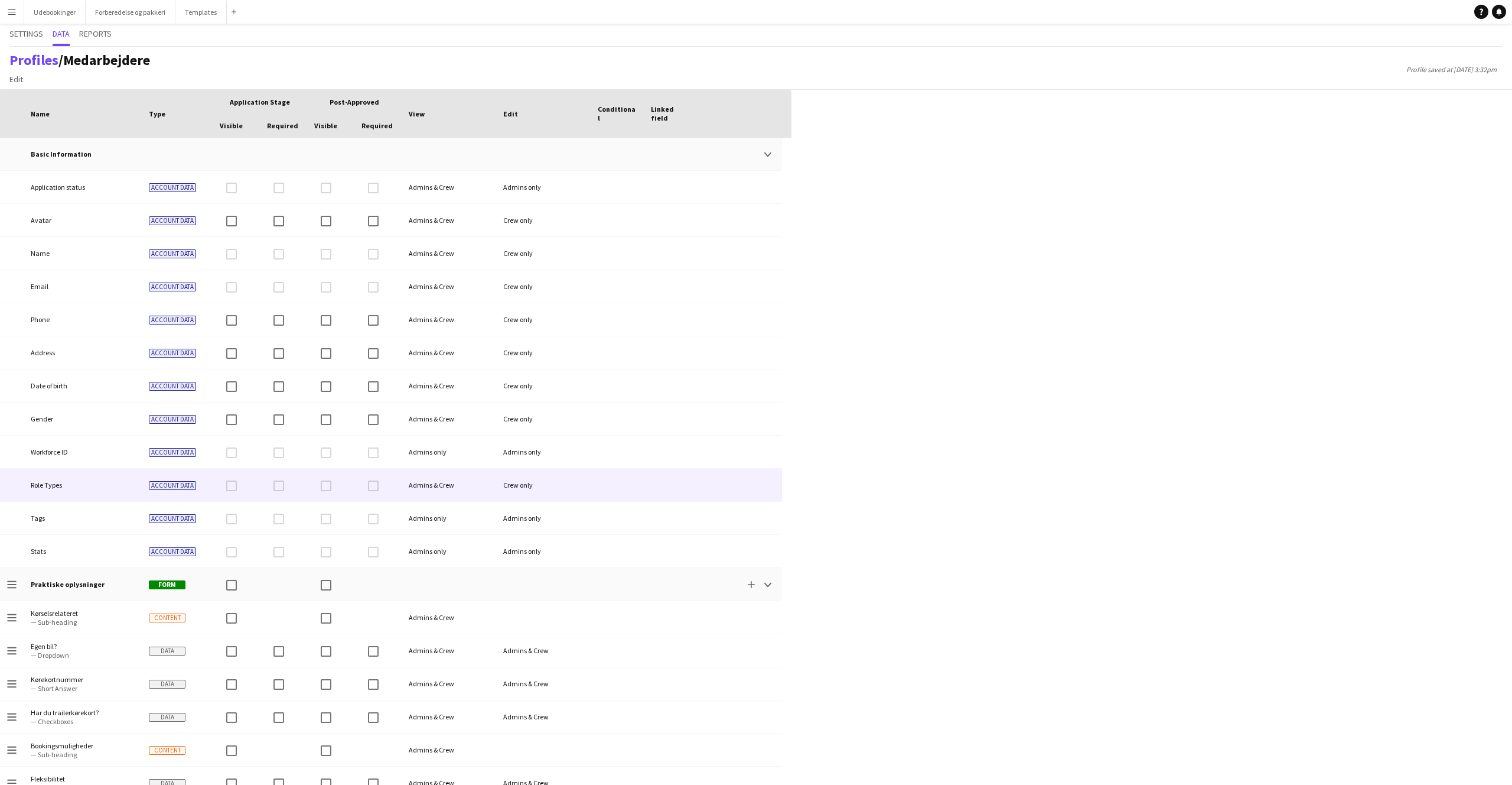
drag, startPoint x: 72, startPoint y: 490, endPoint x: 86, endPoint y: 490, distance: 14.0
click at [86, 490] on div "Role Types Account data Admins & Crew Crew only" at bounding box center [391, 485] width 782 height 33
drag, startPoint x: 85, startPoint y: 490, endPoint x: 198, endPoint y: 362, distance: 170.7
click at [85, 489] on div "Role Types" at bounding box center [83, 484] width 118 height 33
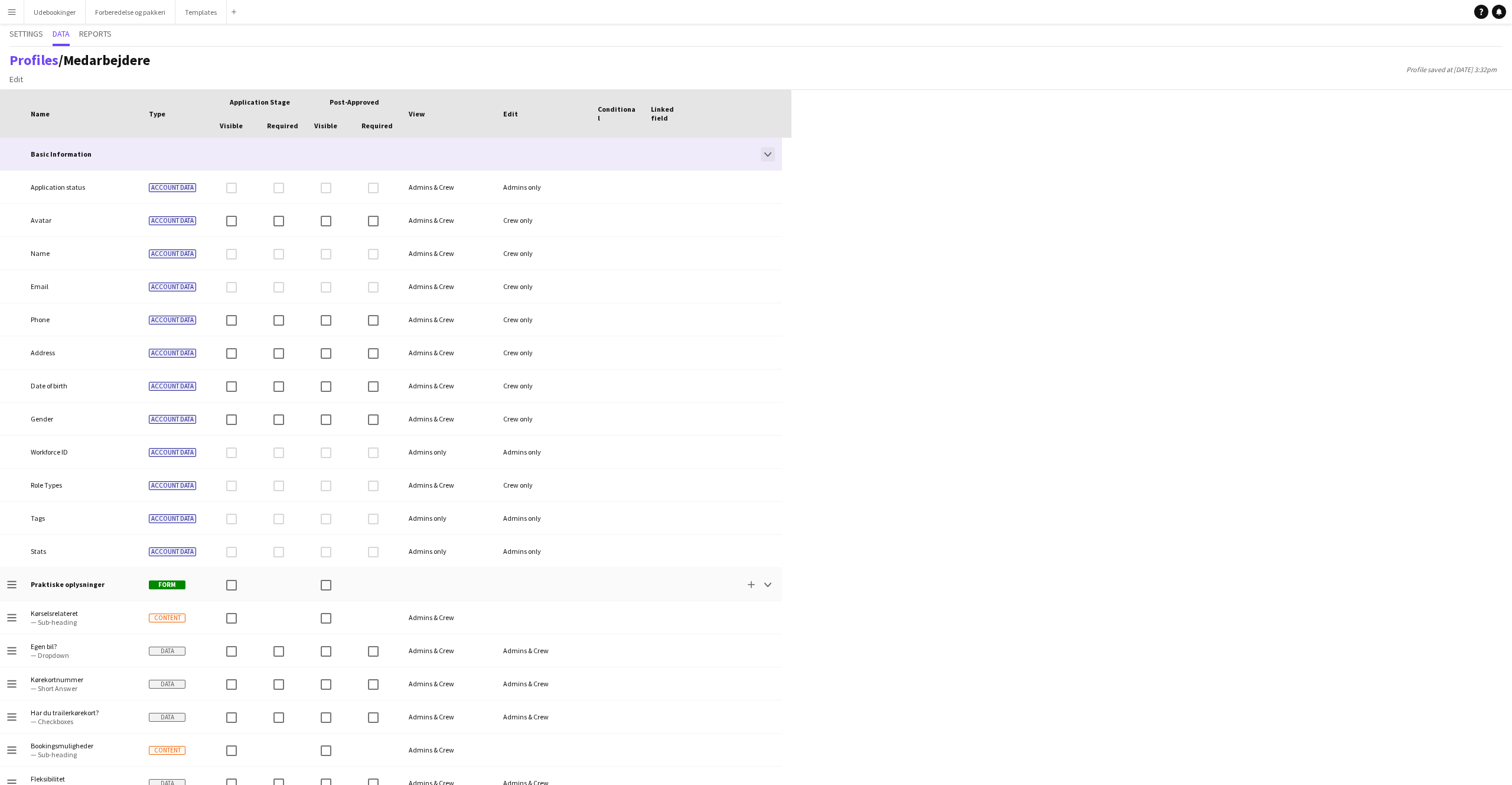
click at [765, 153] on app-icon "Collapse" at bounding box center [768, 154] width 7 height 7
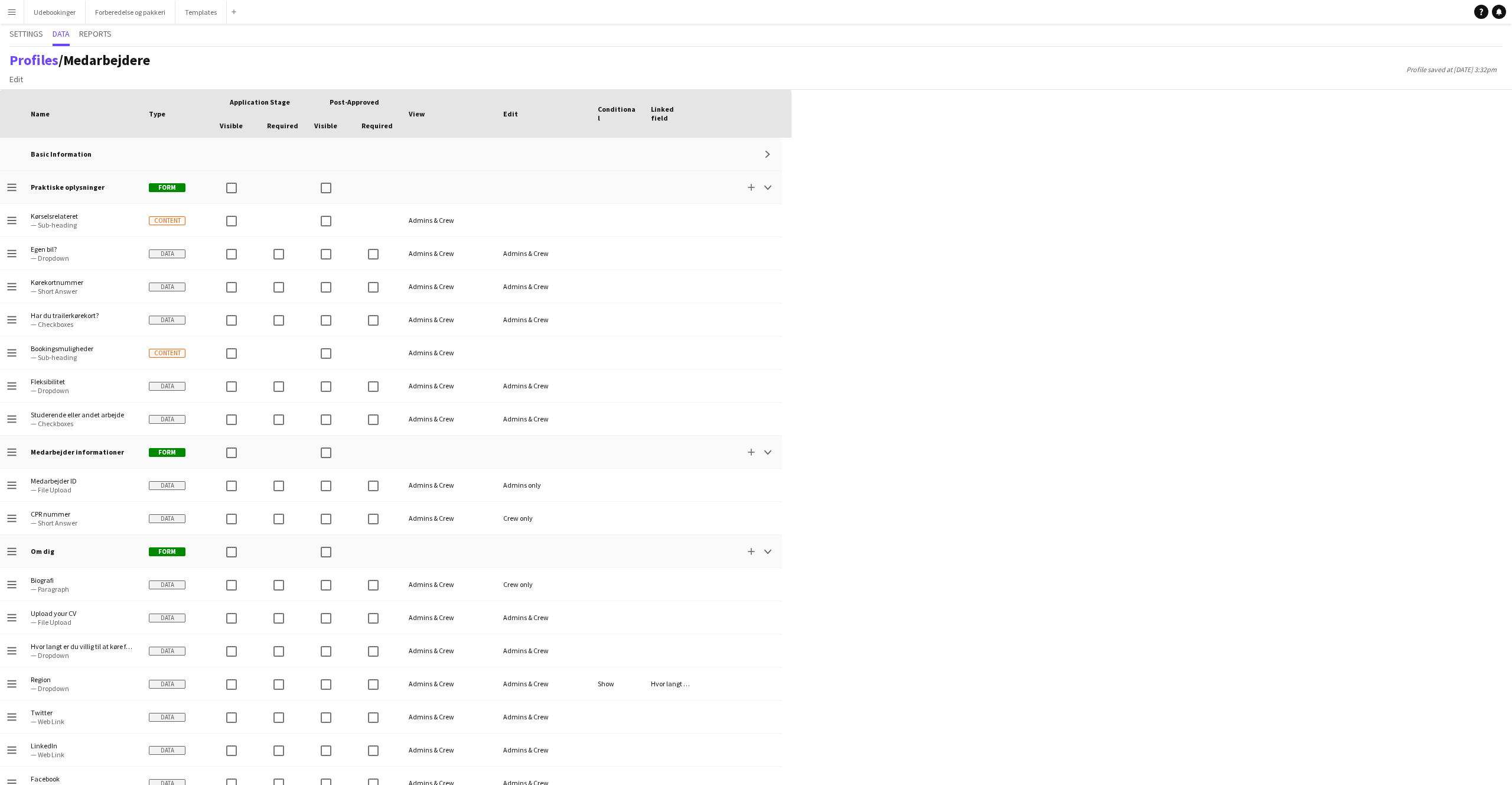
click at [1030, 287] on div "Press SPACE to select this row Drag here to set row groups Drag here to set col…" at bounding box center [756, 437] width 1512 height 695
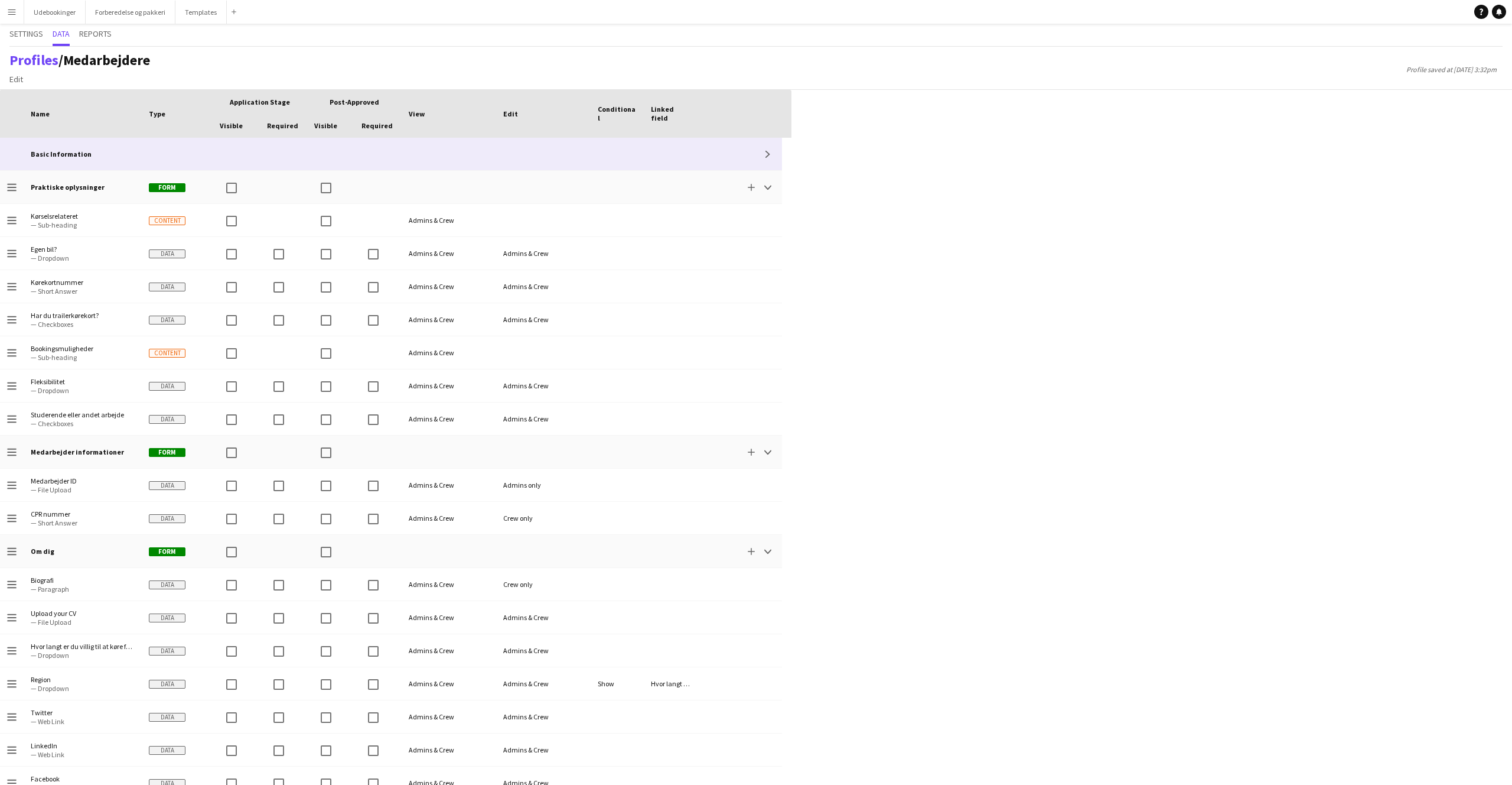
click at [778, 152] on div "Expand" at bounding box center [739, 154] width 85 height 33
click at [770, 150] on app-icon "Expand" at bounding box center [768, 154] width 7 height 7
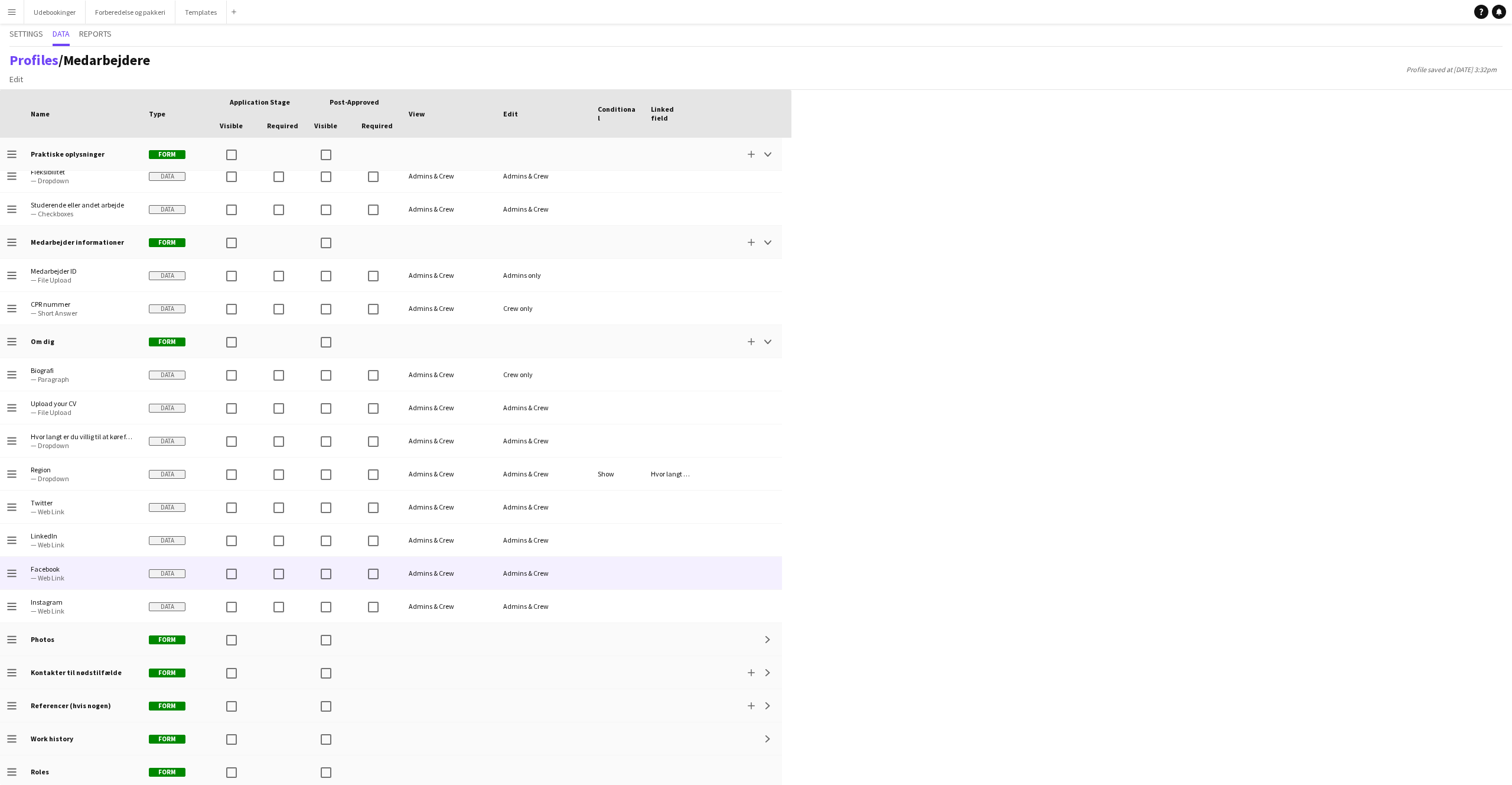
scroll to position [743, 0]
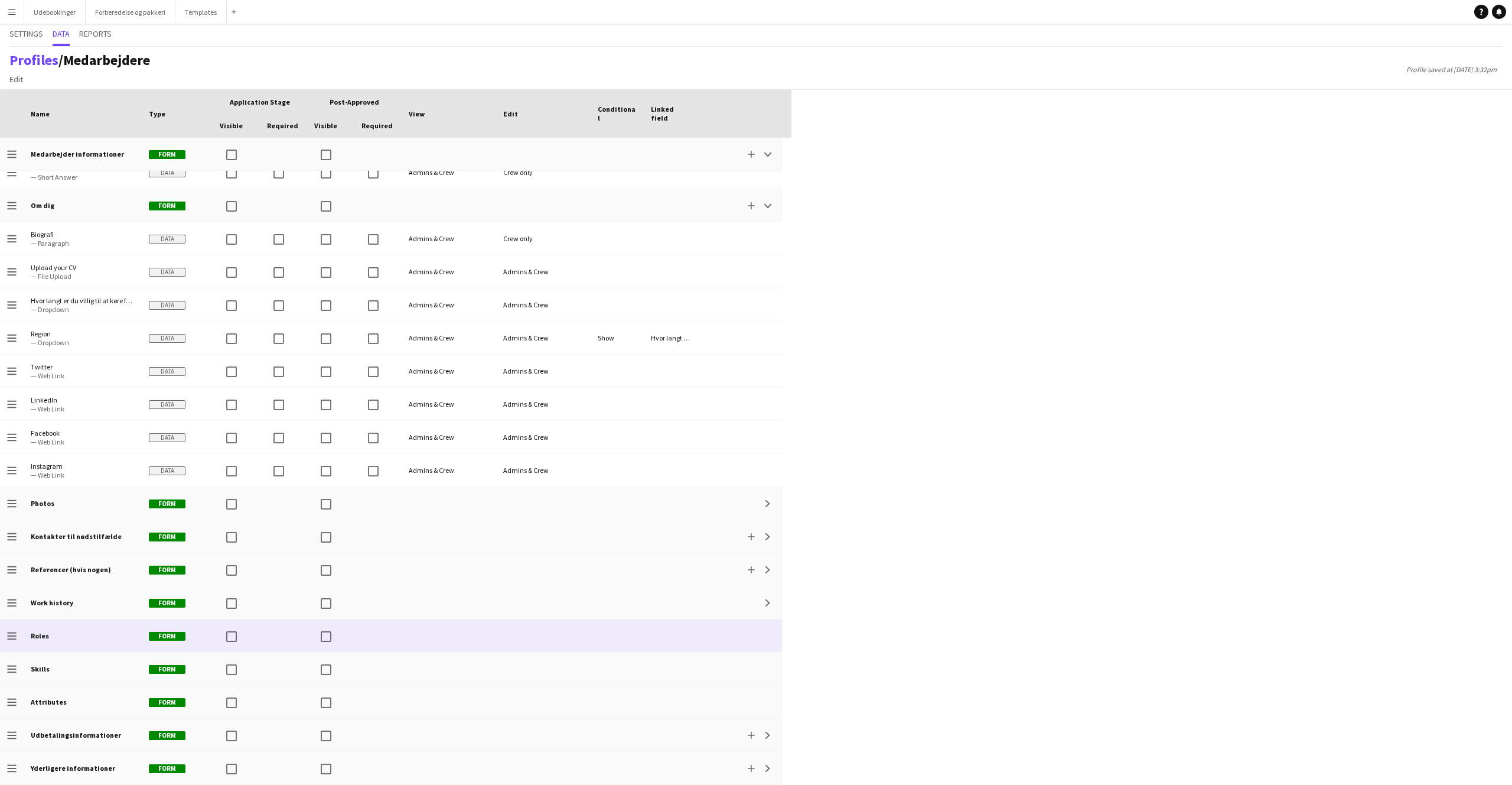
click at [754, 636] on div at bounding box center [739, 636] width 85 height 33
click at [1375, 30] on div "single-neutral-actions-edit-1 Customise" at bounding box center [1412, 42] width 201 height 28
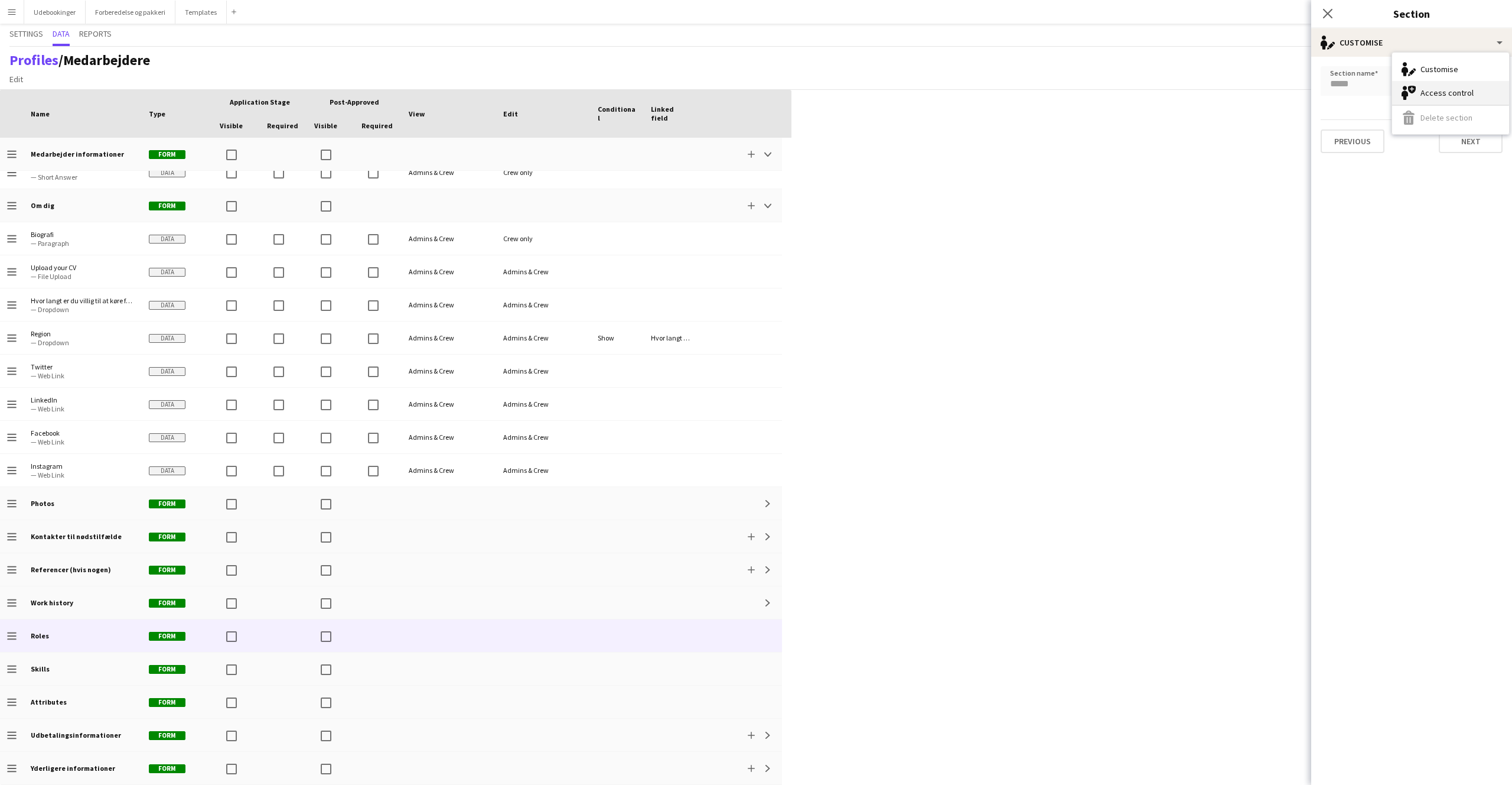
click at [1414, 93] on icon "Access control" at bounding box center [1409, 93] width 14 height 14
click at [1402, 89] on div "All Admin types" at bounding box center [1400, 80] width 158 height 28
click at [1375, 88] on div at bounding box center [756, 392] width 1512 height 785
click at [1384, 55] on div "single-neutral-shield Access control" at bounding box center [1412, 42] width 201 height 28
click at [1378, 41] on div "single-neutral-shield Access control" at bounding box center [1412, 42] width 201 height 28
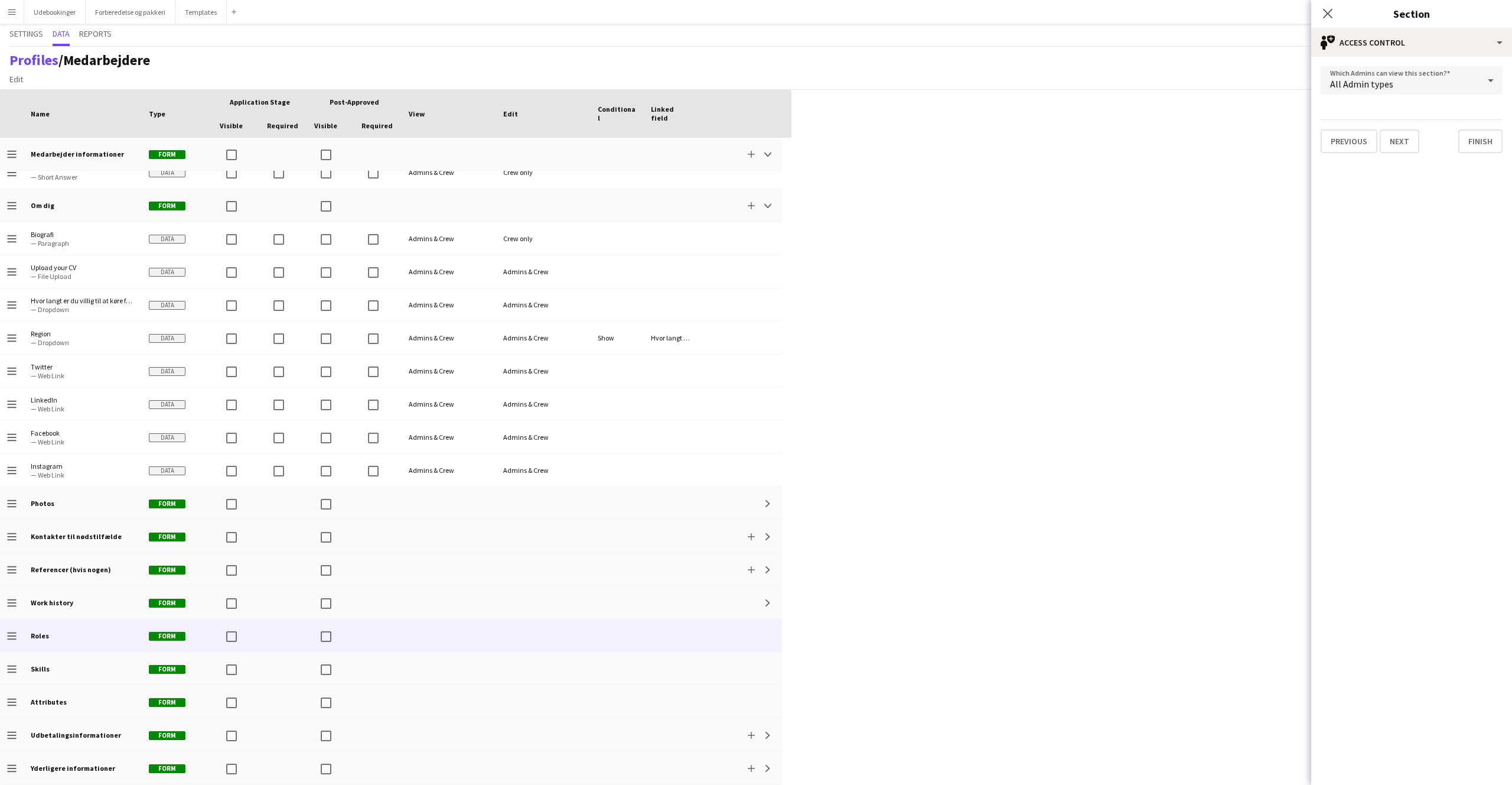
click at [1388, 171] on app-edit-section-access-control "Which Admins can view this section? All Admin types Previous Next Finish" at bounding box center [1412, 421] width 201 height 728
click at [933, 617] on div "Press SPACE to select this row. Drag here to set row groups Drag here to set co…" at bounding box center [756, 437] width 1512 height 695
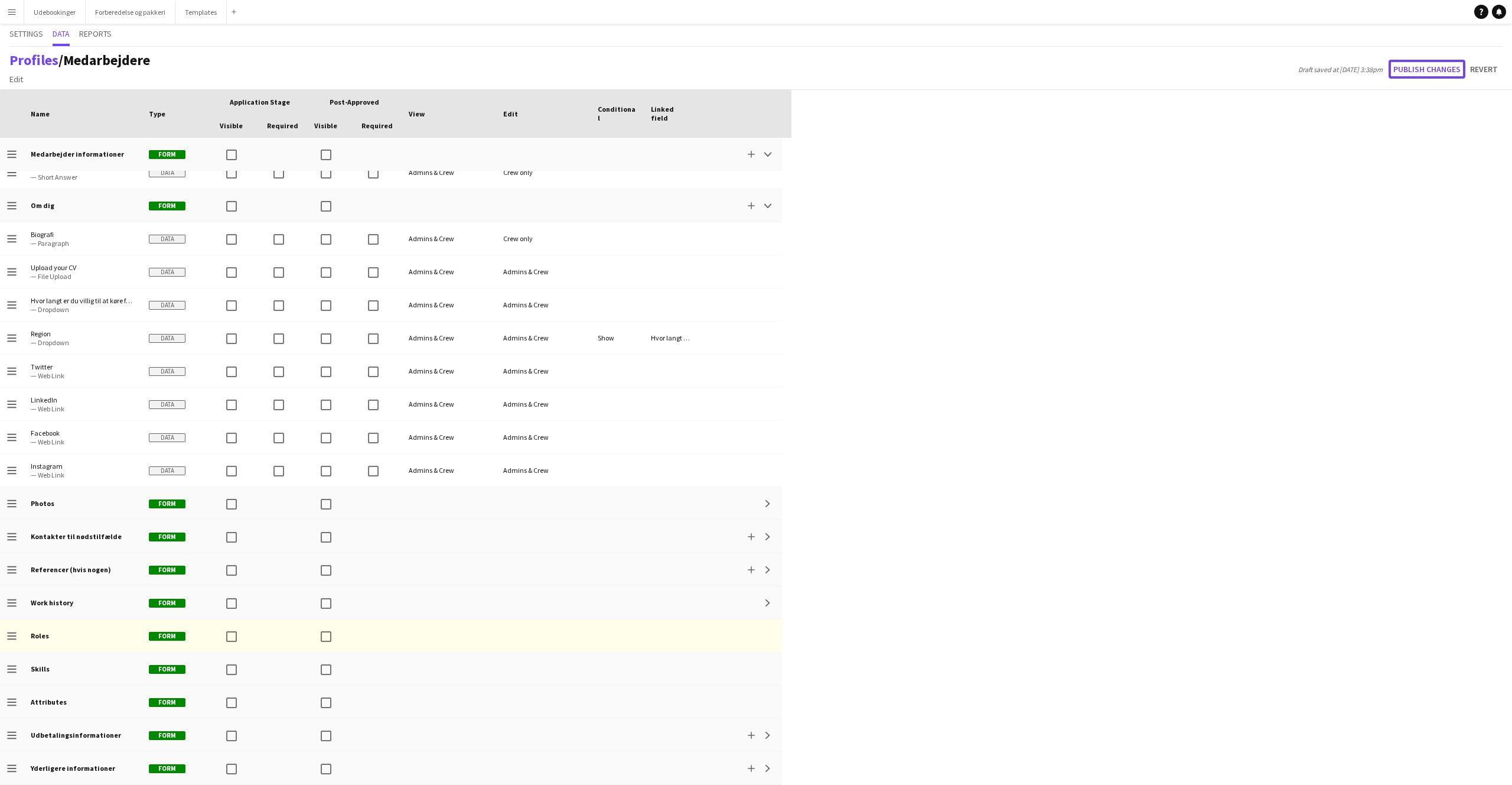
click at [1436, 64] on button "Publish changes" at bounding box center [1427, 69] width 76 height 19
click at [4, 4] on button "Menu" at bounding box center [11, 11] width 24 height 24
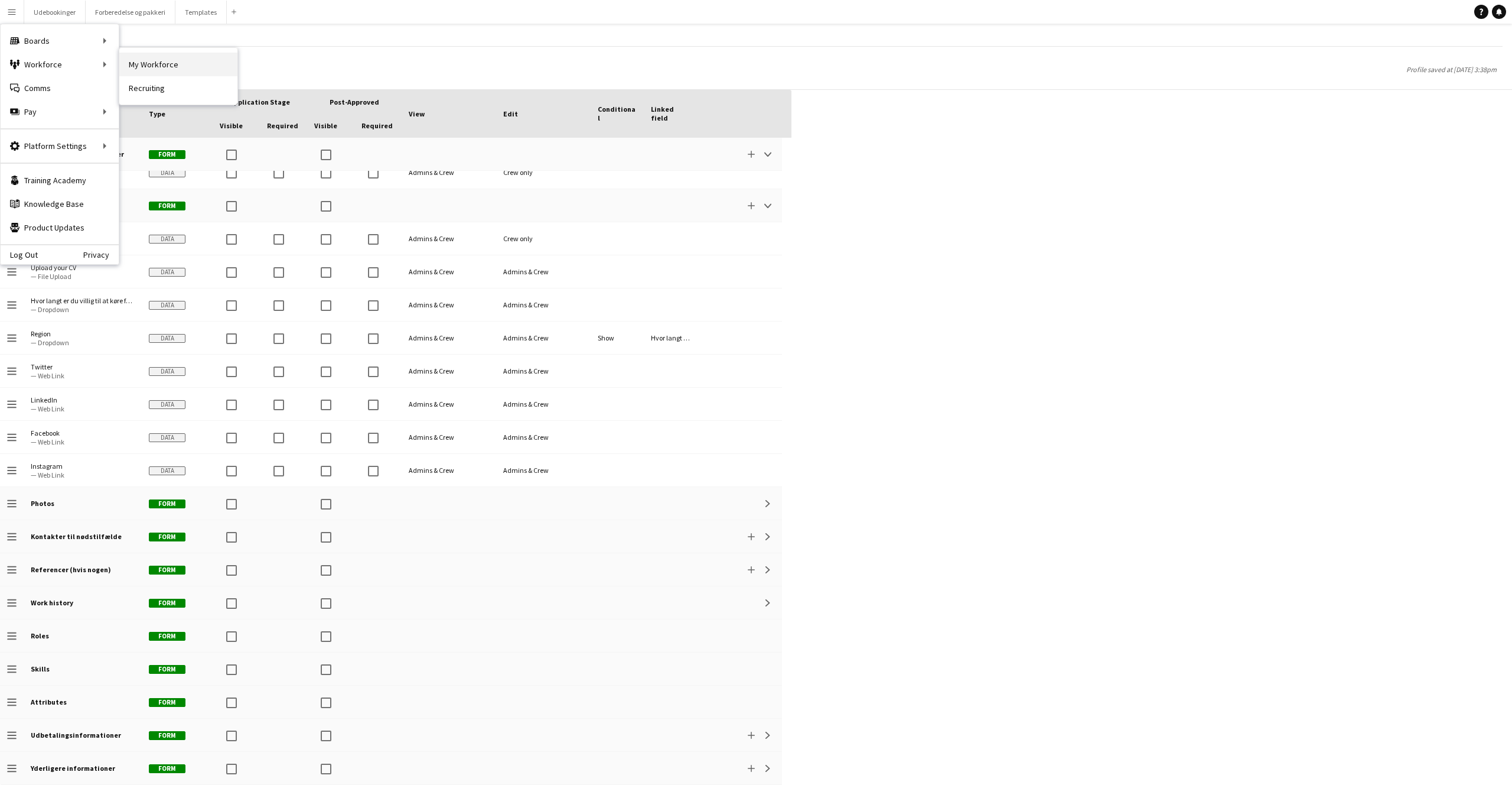
click at [160, 68] on link "My Workforce" at bounding box center [178, 64] width 118 height 24
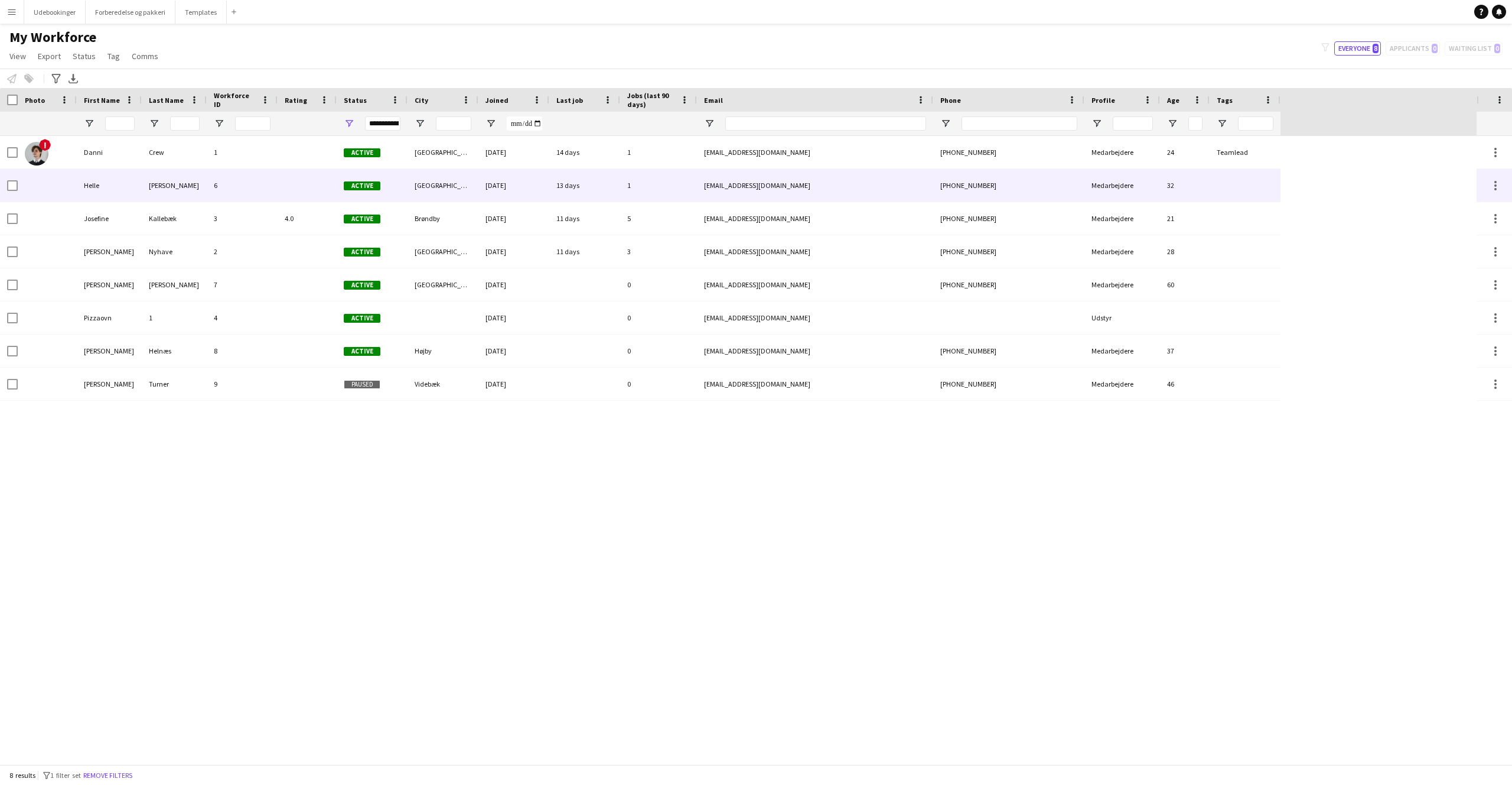
click at [1487, 186] on app-workforce-actions-cell at bounding box center [1494, 185] width 17 height 14
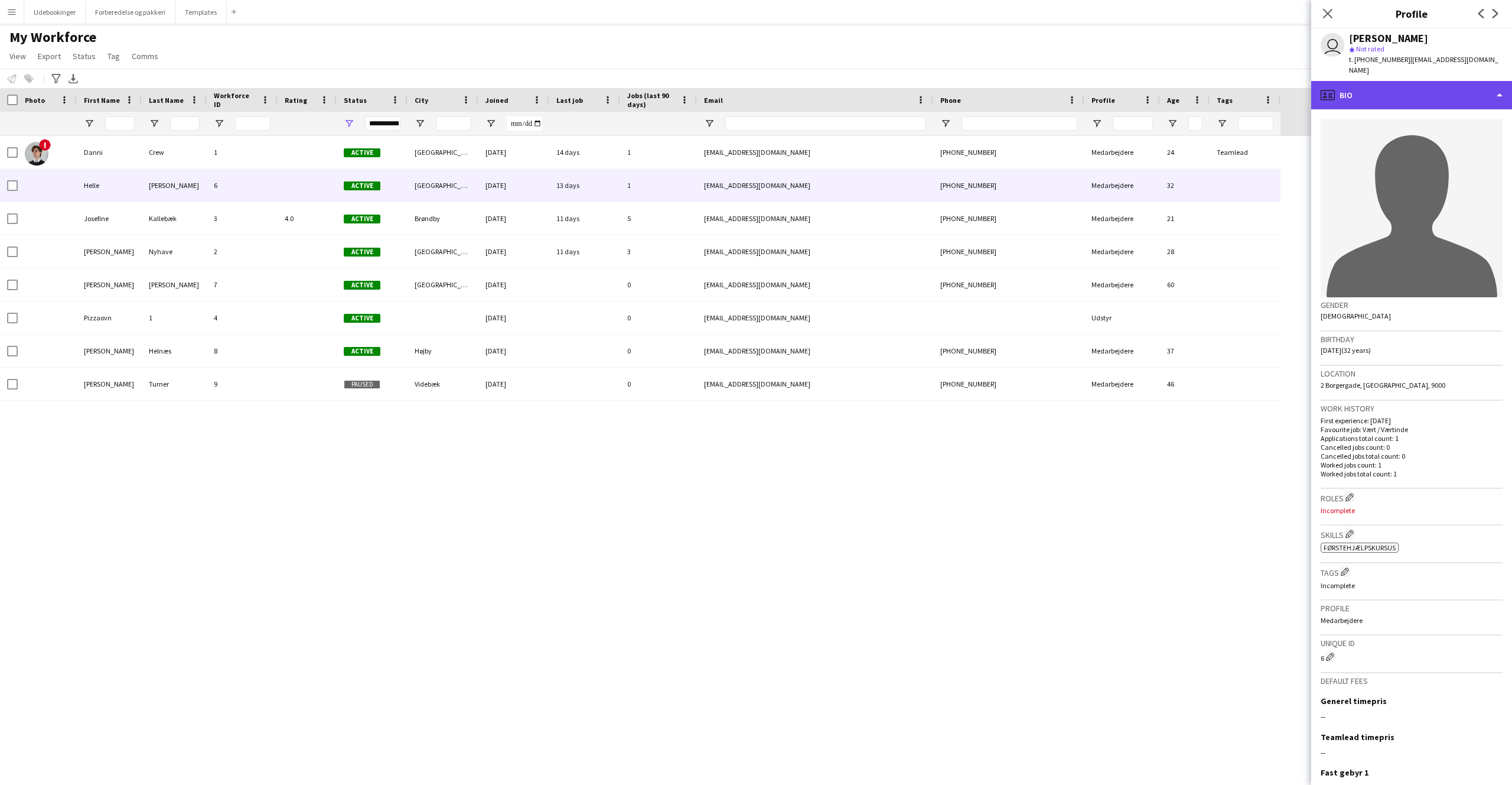
click at [1424, 82] on div "profile Bio" at bounding box center [1412, 95] width 201 height 28
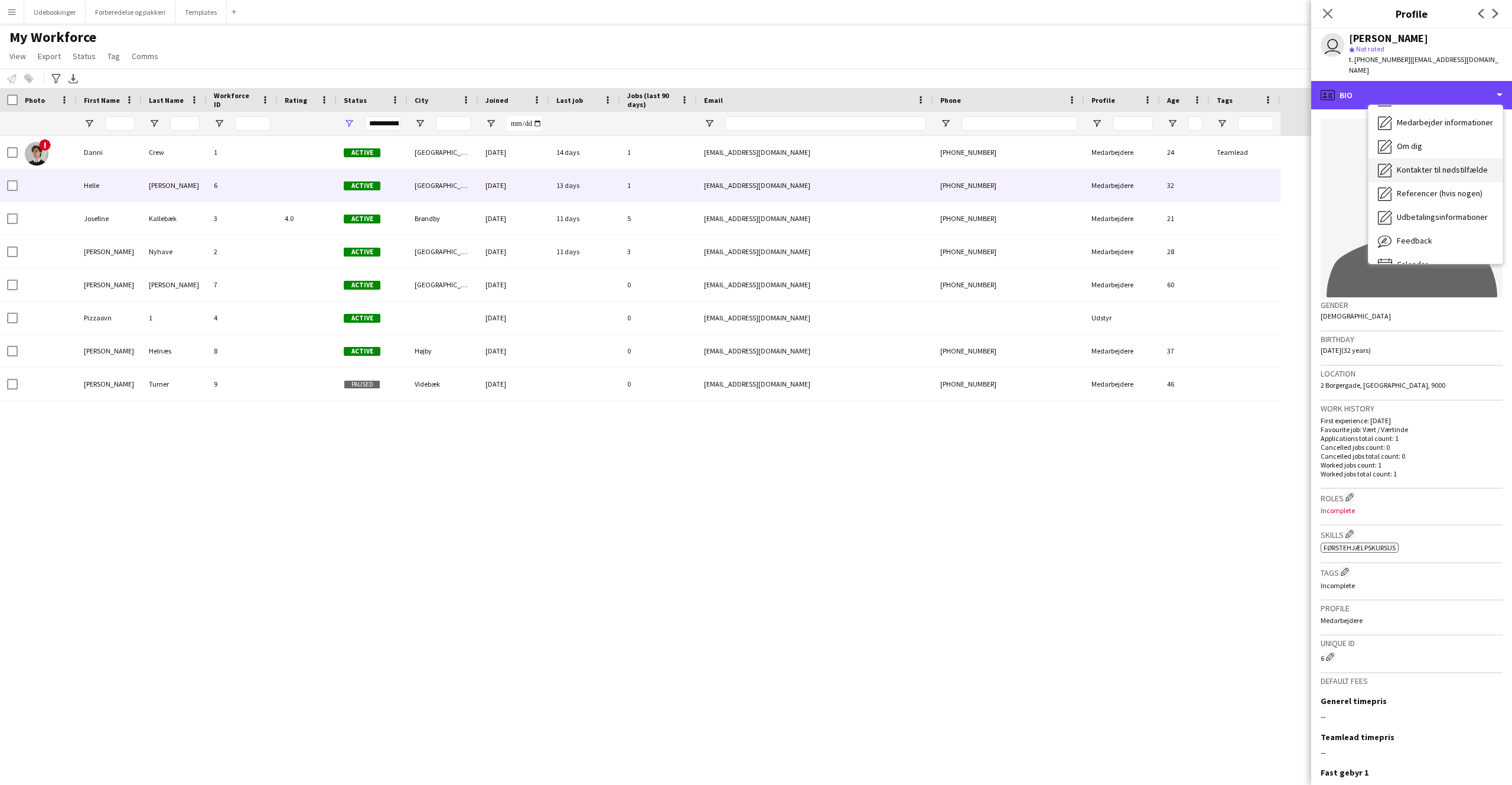
scroll to position [88, 0]
click at [1389, 476] on div "Work history First experience: 31-07-2025 Favourite job: Vært / Værtinde Applic…" at bounding box center [1412, 445] width 182 height 88
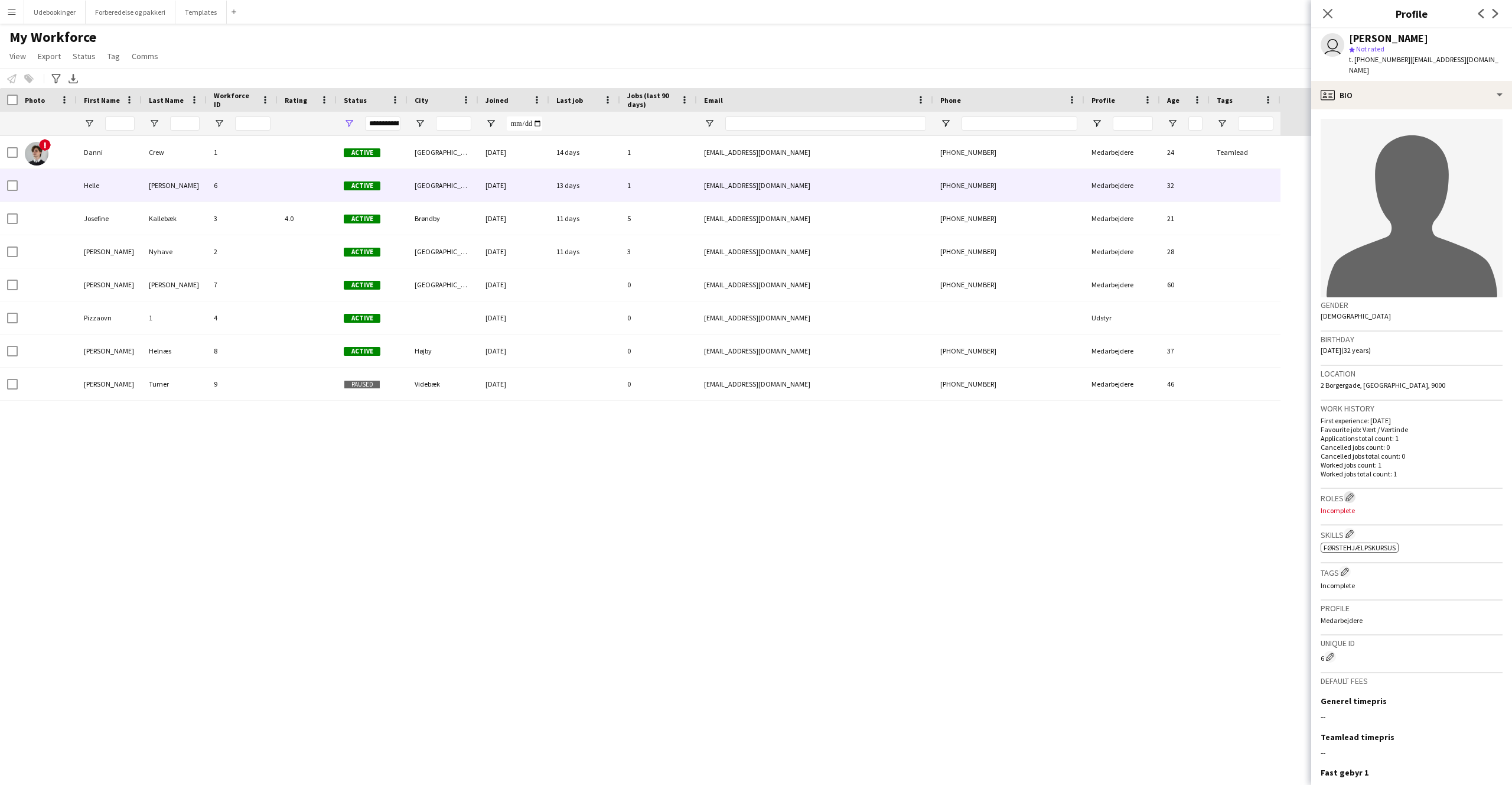
click at [1356, 491] on h3 "Roles Edit crew company roles" at bounding box center [1412, 498] width 182 height 12
click at [1354, 493] on app-icon "Edit crew company roles" at bounding box center [1349, 497] width 8 height 8
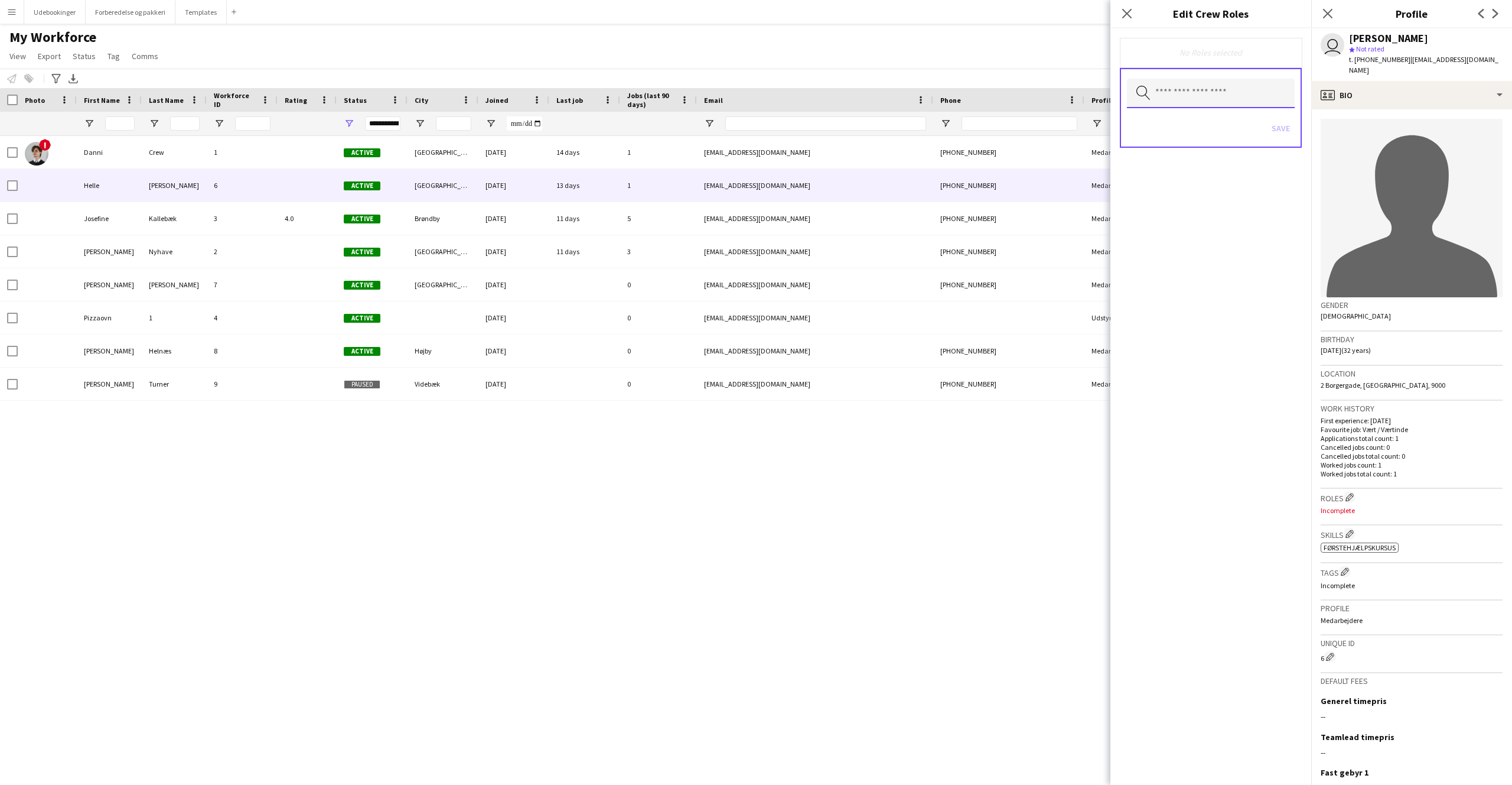
click at [1199, 105] on input "text" at bounding box center [1211, 93] width 168 height 30
click at [1167, 237] on span "Vært / Værtinde" at bounding box center [1211, 241] width 148 height 11
click at [1188, 185] on span "Pakkeri / forberedelse" at bounding box center [1211, 185] width 148 height 11
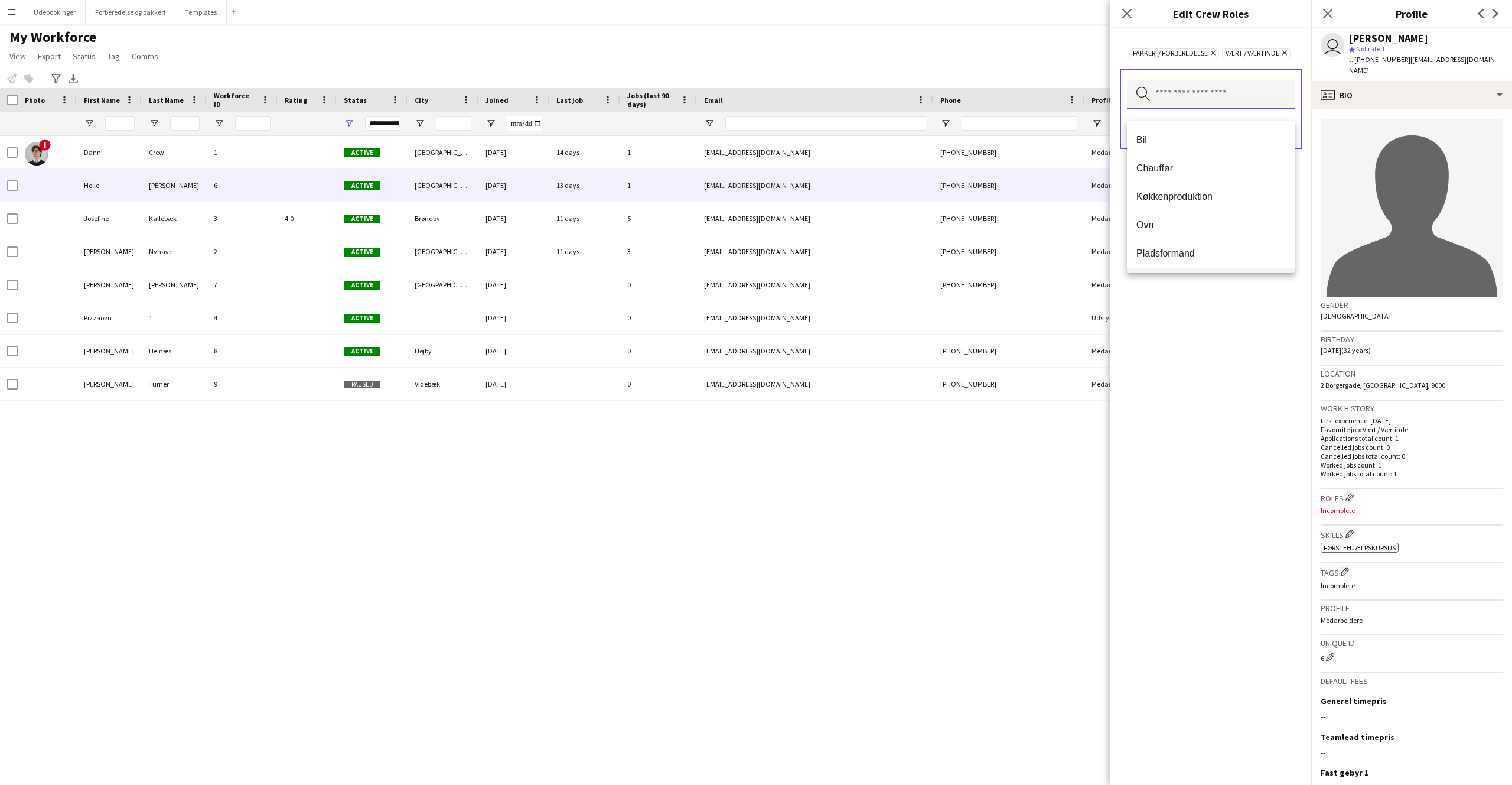
scroll to position [28, 0]
click at [1180, 251] on span "Service" at bounding box center [1211, 253] width 148 height 11
click at [1189, 348] on div "Pakkeri / forberedelse Remove Service Remove Vært / Værtinde Remove Search by r…" at bounding box center [1211, 406] width 201 height 757
click at [1257, 53] on icon "Remove" at bounding box center [1253, 53] width 8 height 8
click at [1280, 139] on button "Save" at bounding box center [1281, 130] width 28 height 19
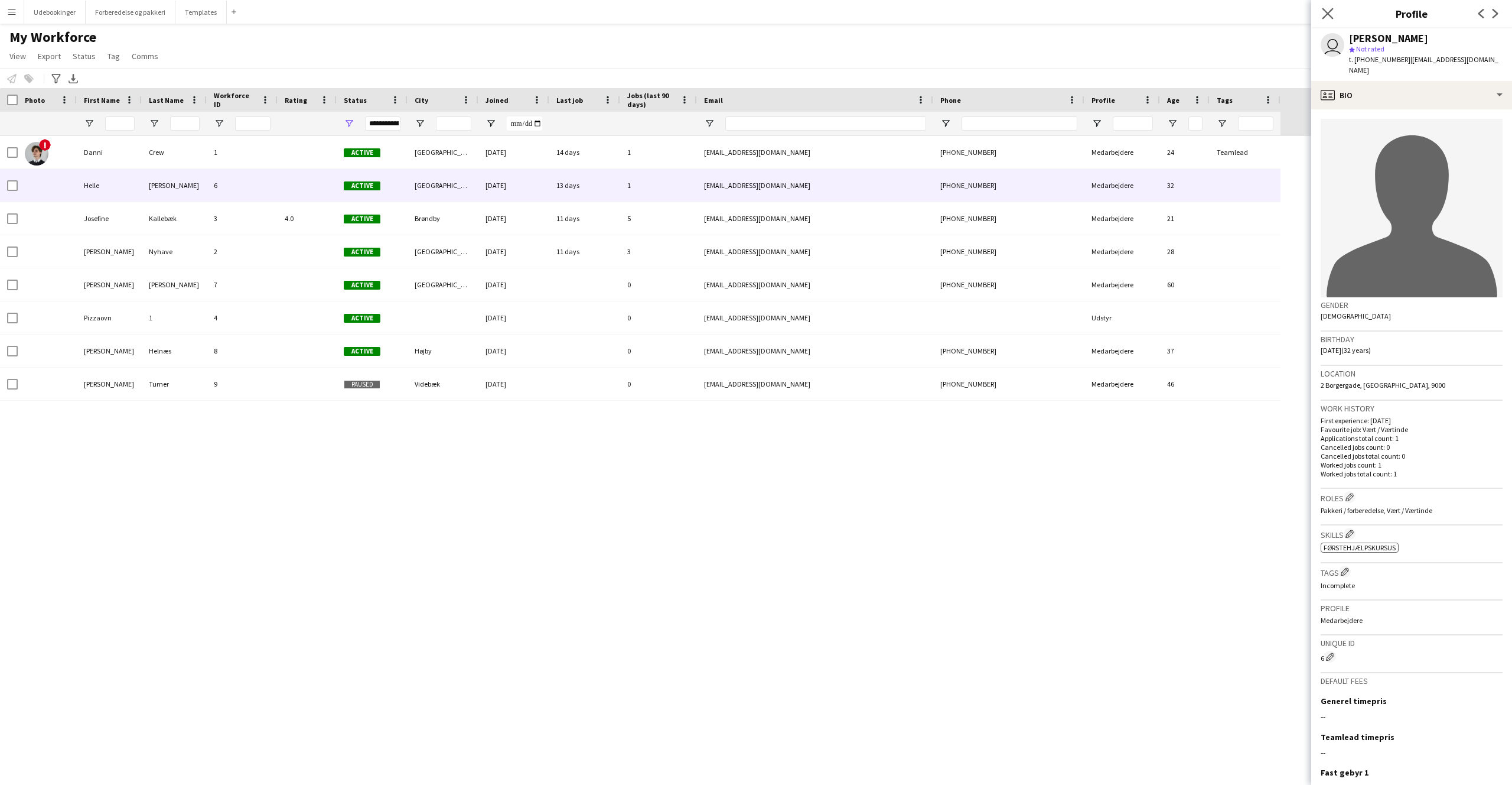
click at [1323, 19] on app-icon "Close pop-in" at bounding box center [1328, 14] width 18 height 18
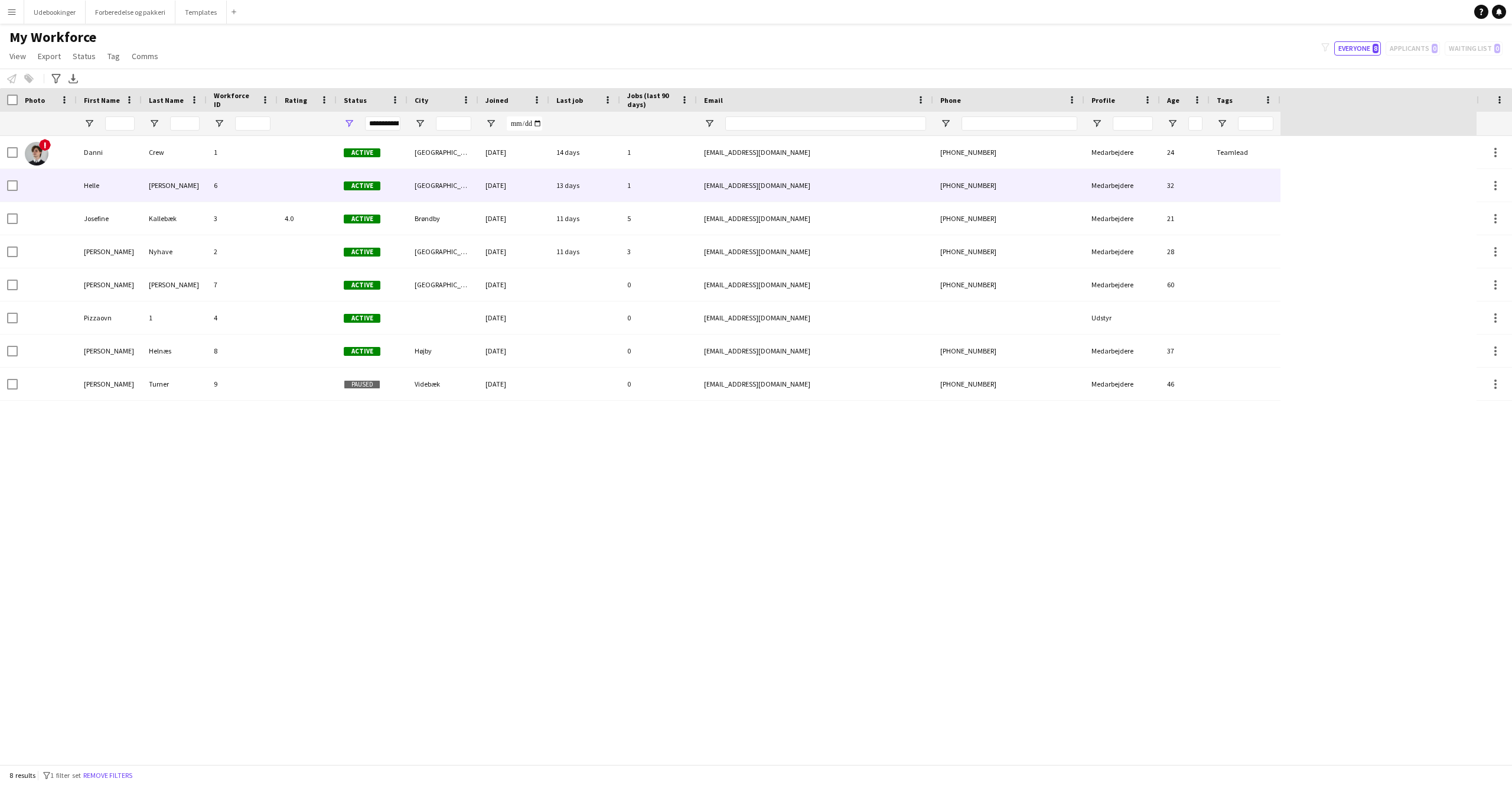
click at [161, 188] on div "[PERSON_NAME]" at bounding box center [174, 185] width 65 height 33
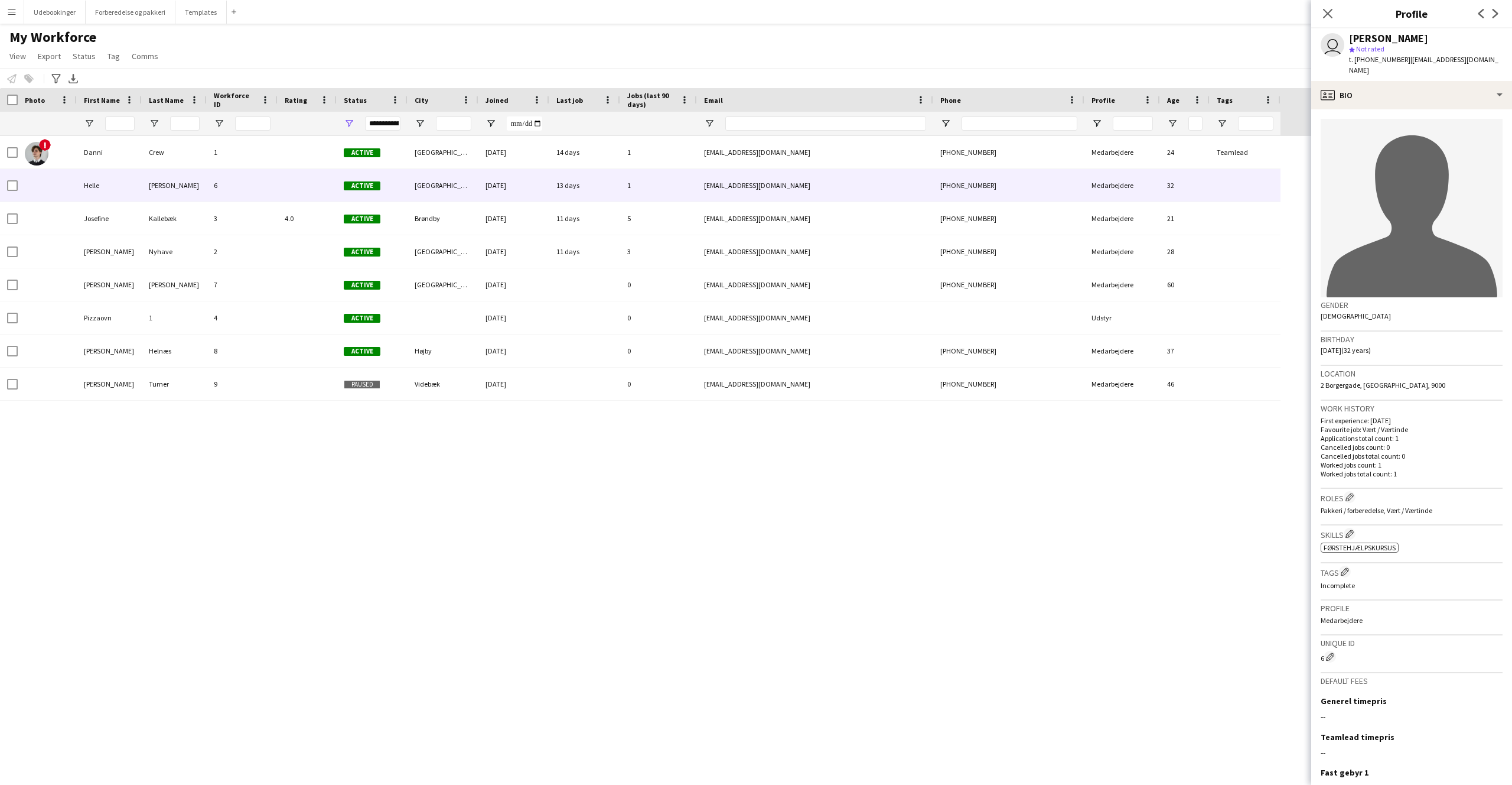
click at [1388, 119] on div "avatar-single-neutral" at bounding box center [1412, 207] width 182 height 178
click at [1381, 97] on div "profile Bio" at bounding box center [1412, 95] width 201 height 28
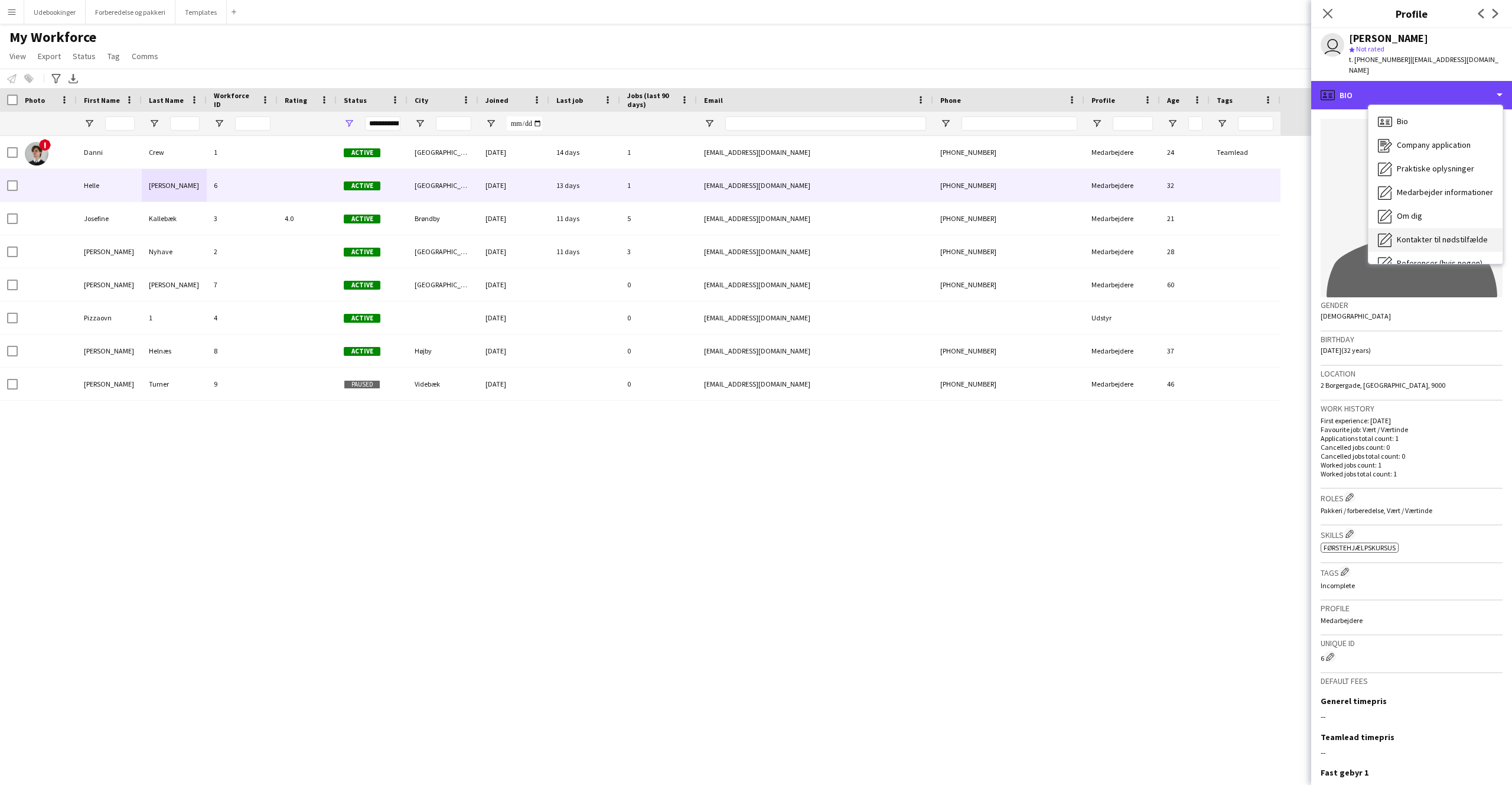
scroll to position [88, 0]
click at [1417, 171] on span "Referencer (hvis nogen)" at bounding box center [1440, 176] width 86 height 11
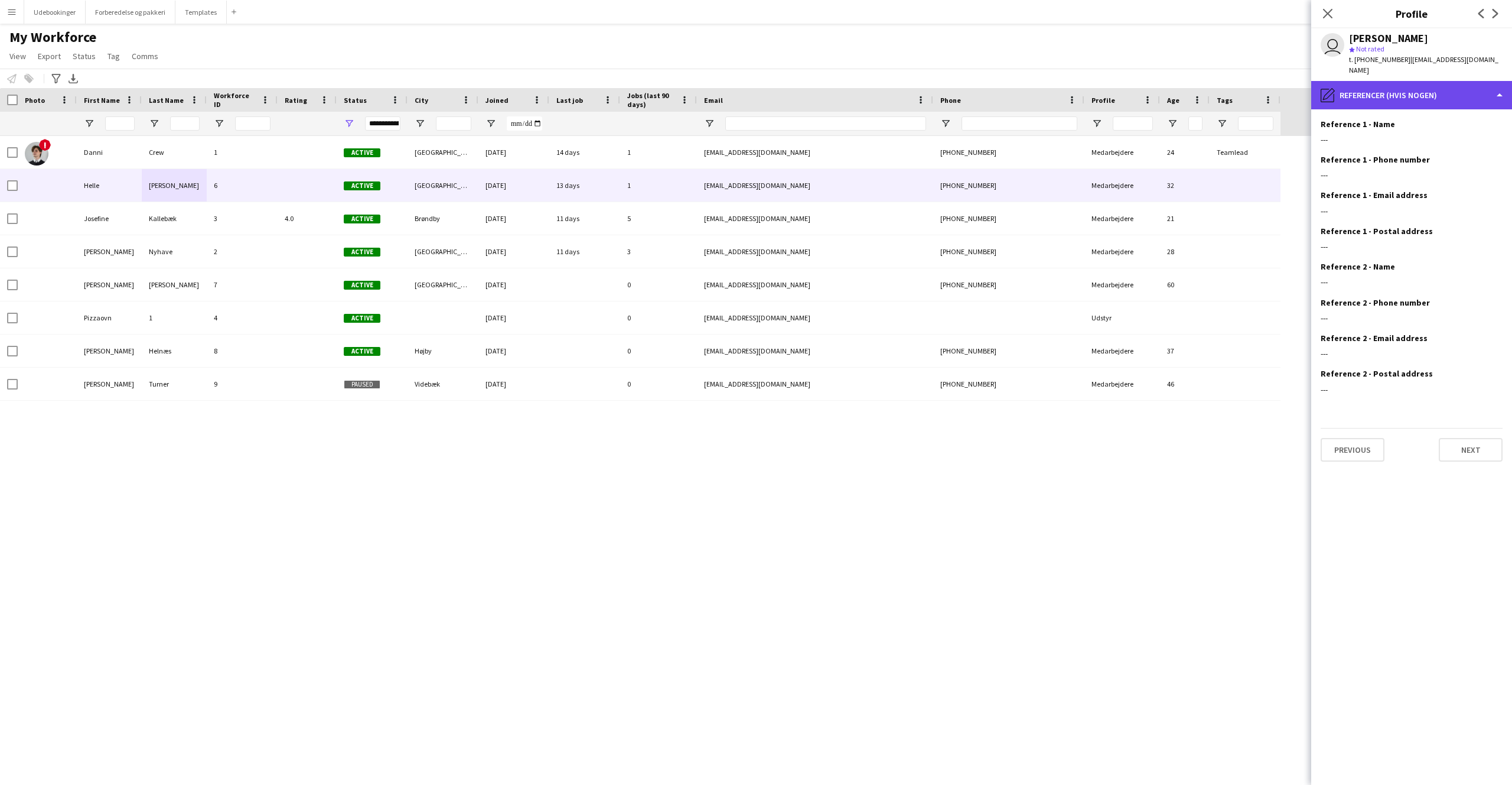
click at [1400, 81] on div "pencil4 Referencer (hvis nogen)" at bounding box center [1412, 95] width 201 height 28
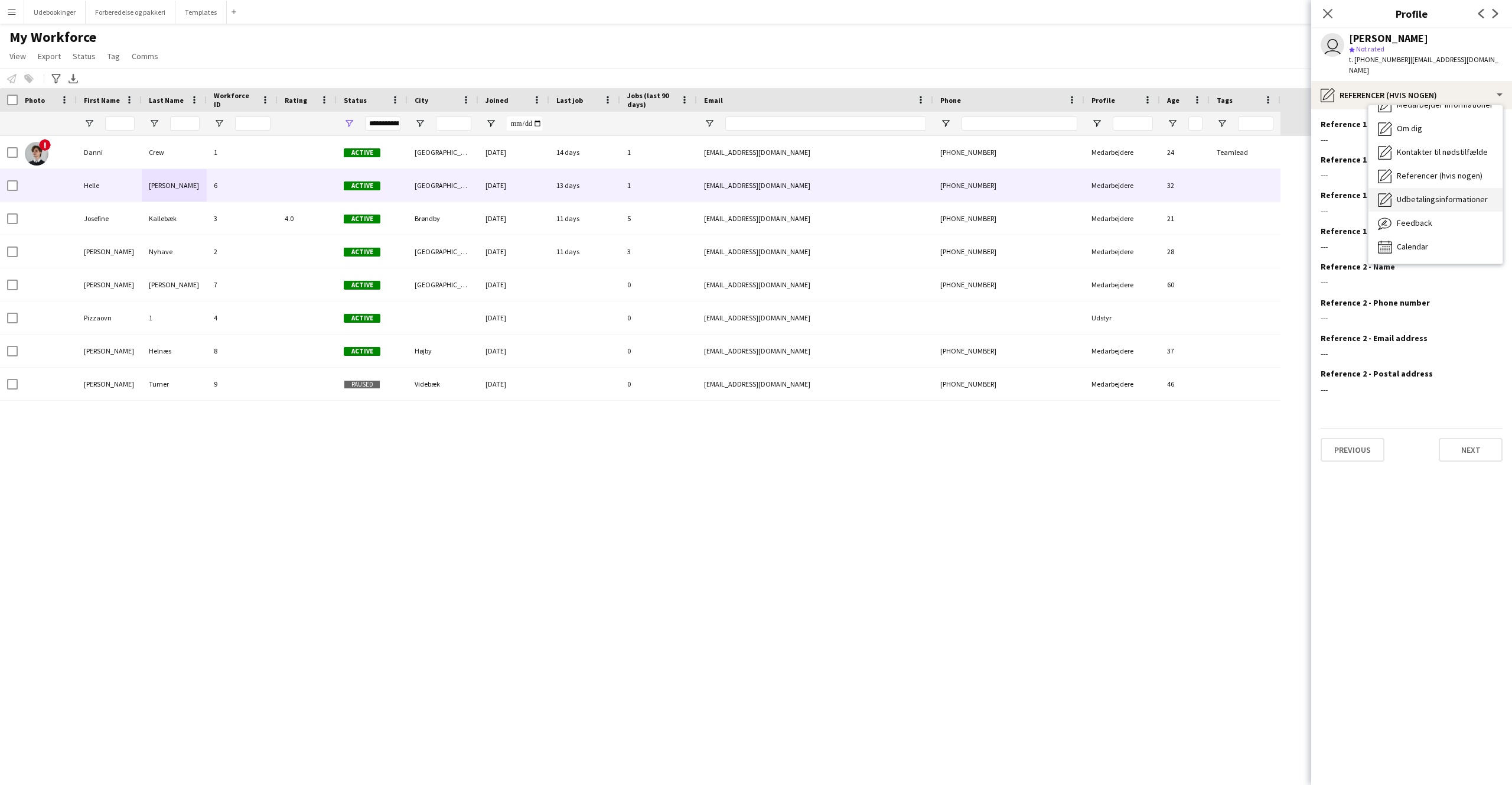
click at [1421, 194] on div "Udbetalingsinformationer Udbetalingsinformationer" at bounding box center [1436, 200] width 134 height 24
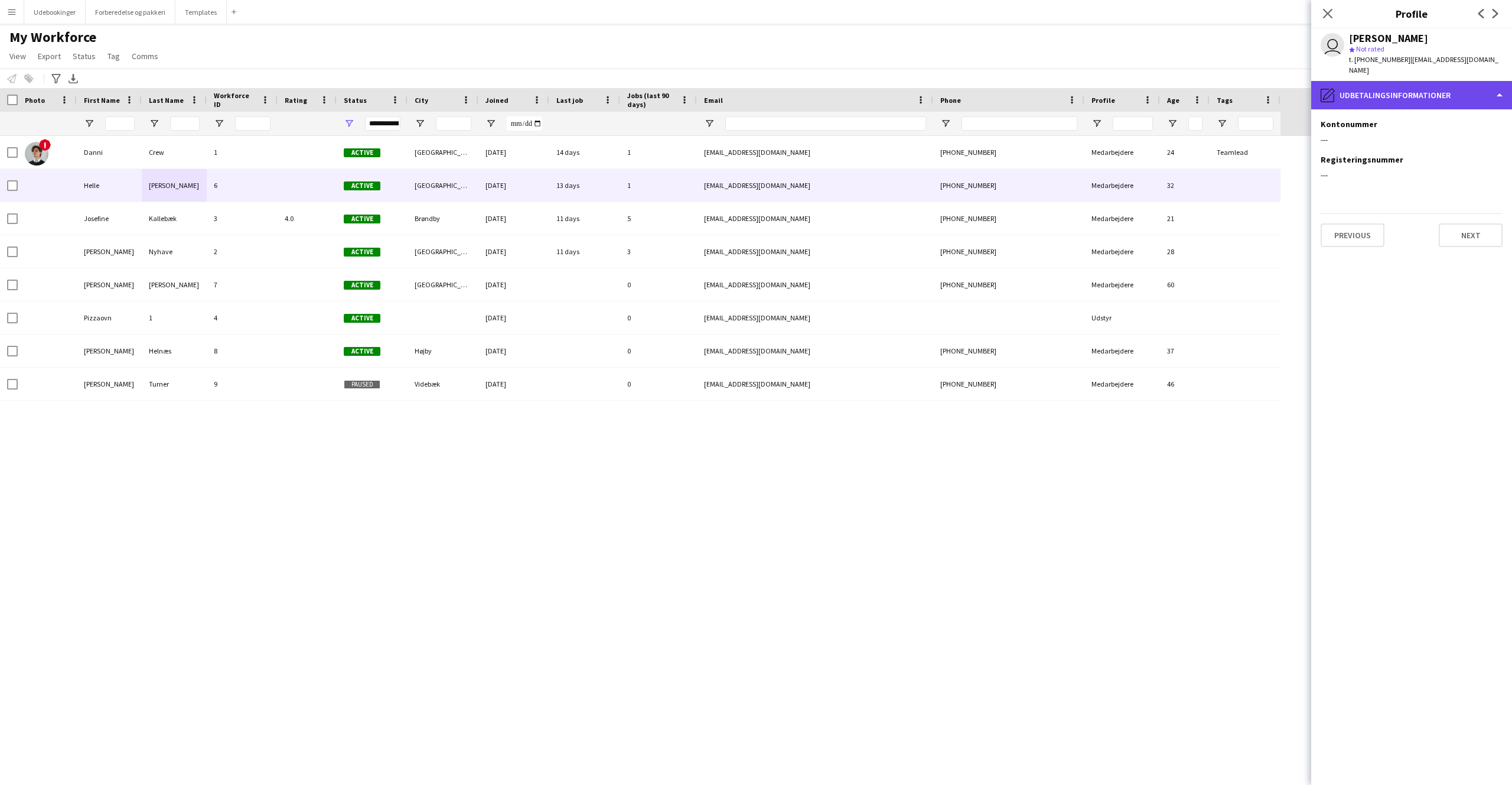
click at [1387, 81] on div "pencil4 Udbetalingsinformationer" at bounding box center [1412, 95] width 201 height 28
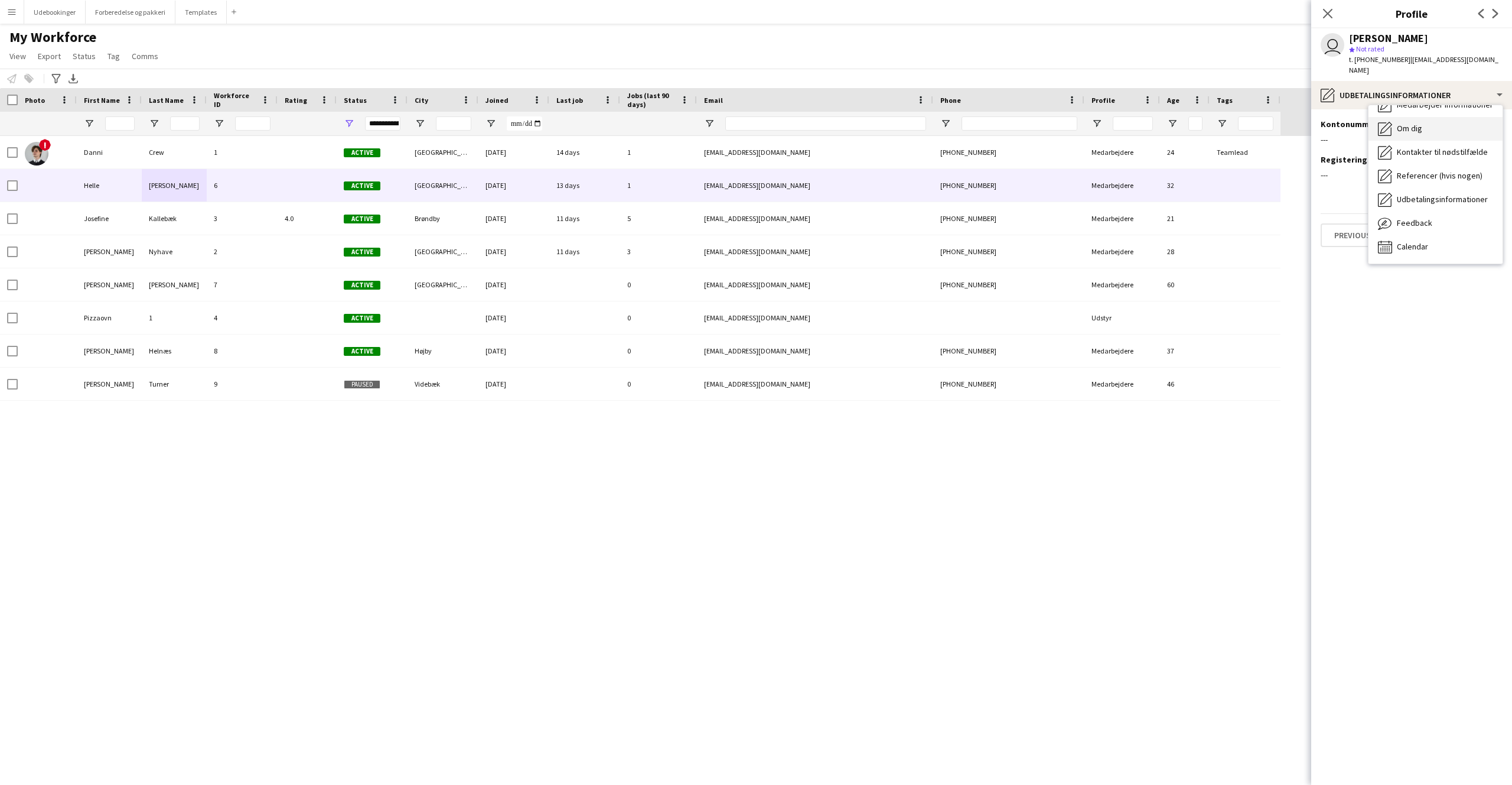
click at [1402, 123] on span "Om dig" at bounding box center [1409, 128] width 25 height 11
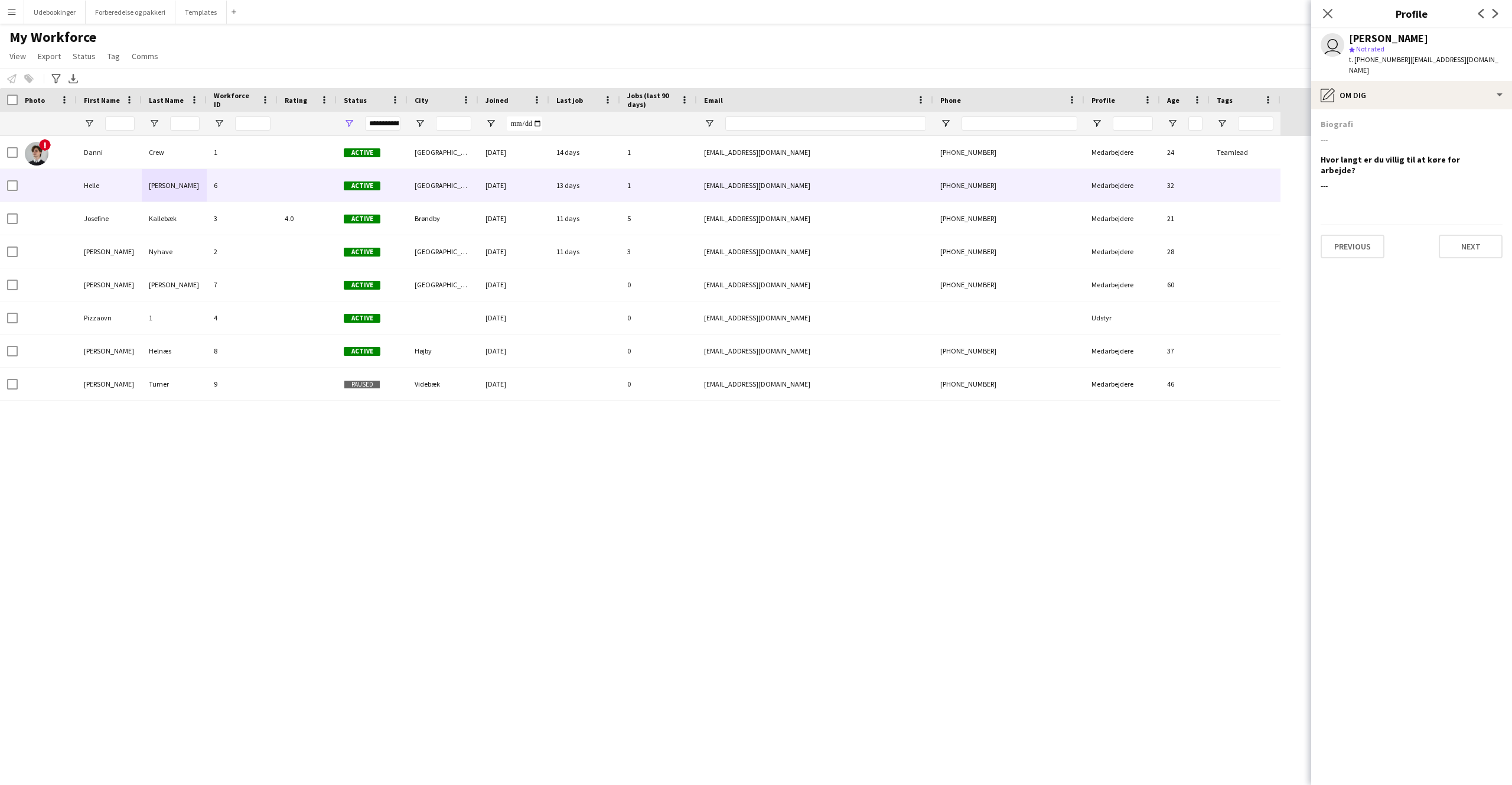
drag, startPoint x: 1356, startPoint y: 117, endPoint x: 1342, endPoint y: 120, distance: 14.3
click at [1350, 119] on div "Biografi" at bounding box center [1412, 124] width 182 height 11
drag, startPoint x: 1342, startPoint y: 120, endPoint x: 1321, endPoint y: 127, distance: 22.1
click at [1335, 123] on div "Biografi ---" at bounding box center [1412, 136] width 182 height 35
click at [1316, 127] on app-section-data-types "Biografi --- Hvor langt er du villig til at køre for arbejde? Edit this field -…" at bounding box center [1412, 447] width 201 height 676
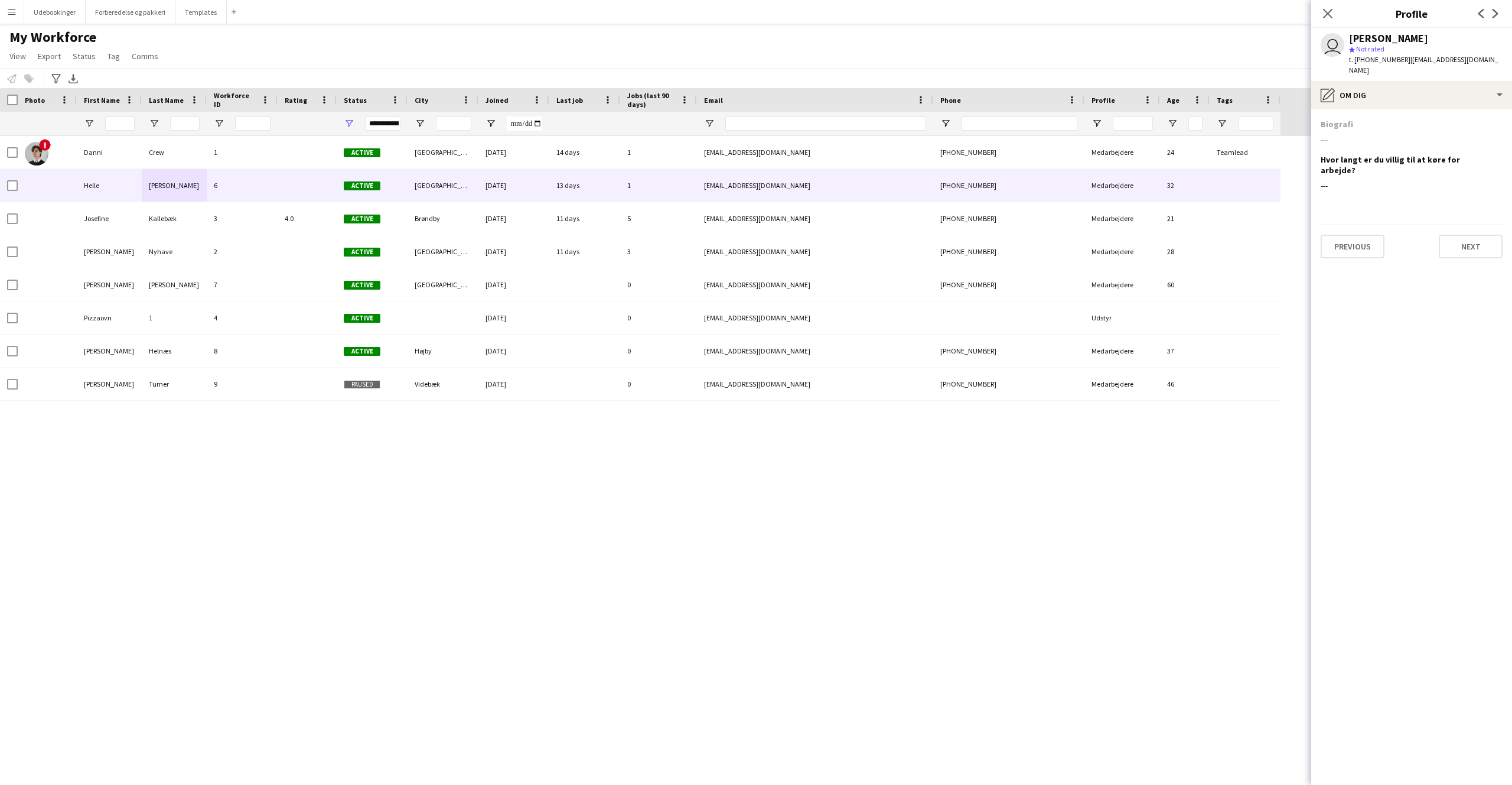
click at [1331, 119] on div "Biografi ---" at bounding box center [1412, 136] width 182 height 35
click at [1331, 119] on h3 "Biografi" at bounding box center [1337, 124] width 33 height 11
drag, startPoint x: 1332, startPoint y: 116, endPoint x: 1362, endPoint y: 136, distance: 36.1
click at [1332, 119] on h3 "Biografi" at bounding box center [1337, 124] width 33 height 11
drag, startPoint x: 1345, startPoint y: 167, endPoint x: 1323, endPoint y: 150, distance: 27.8
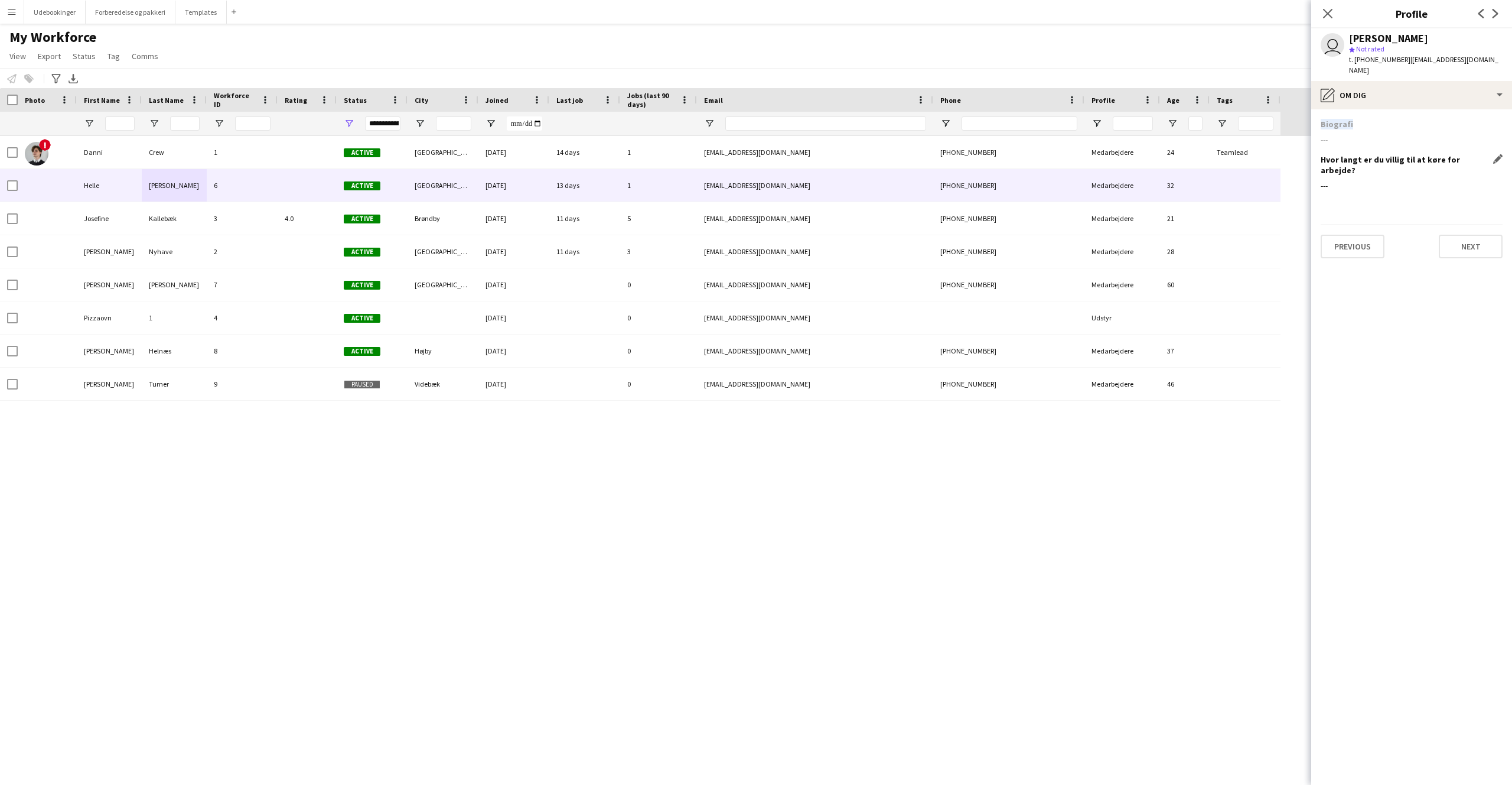
click at [1323, 155] on div "Hvor langt er du villig til at køre for arbejde? Edit this field ---" at bounding box center [1412, 178] width 182 height 47
click at [1323, 155] on h3 "Hvor langt er du villig til at køre for arbejde?" at bounding box center [1407, 165] width 172 height 21
click at [706, 485] on div "! Danni Crew 1 Active [GEOGRAPHIC_DATA] [DATE] 14 days 1 [EMAIL_ADDRESS][DOMAIN…" at bounding box center [738, 450] width 1477 height 629
click at [4, 11] on button "Menu" at bounding box center [11, 11] width 24 height 24
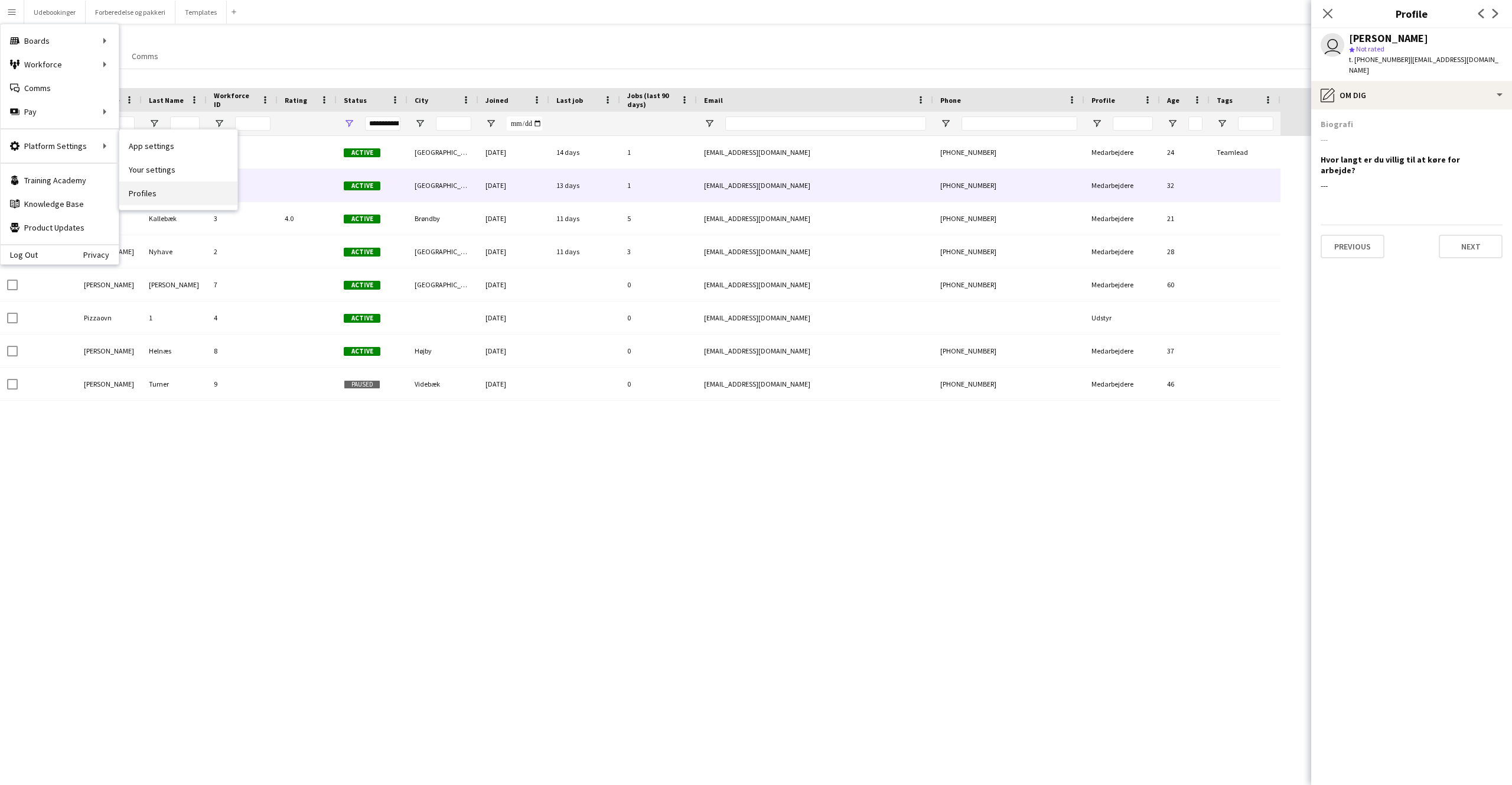
click at [141, 185] on link "Profiles" at bounding box center [178, 193] width 118 height 24
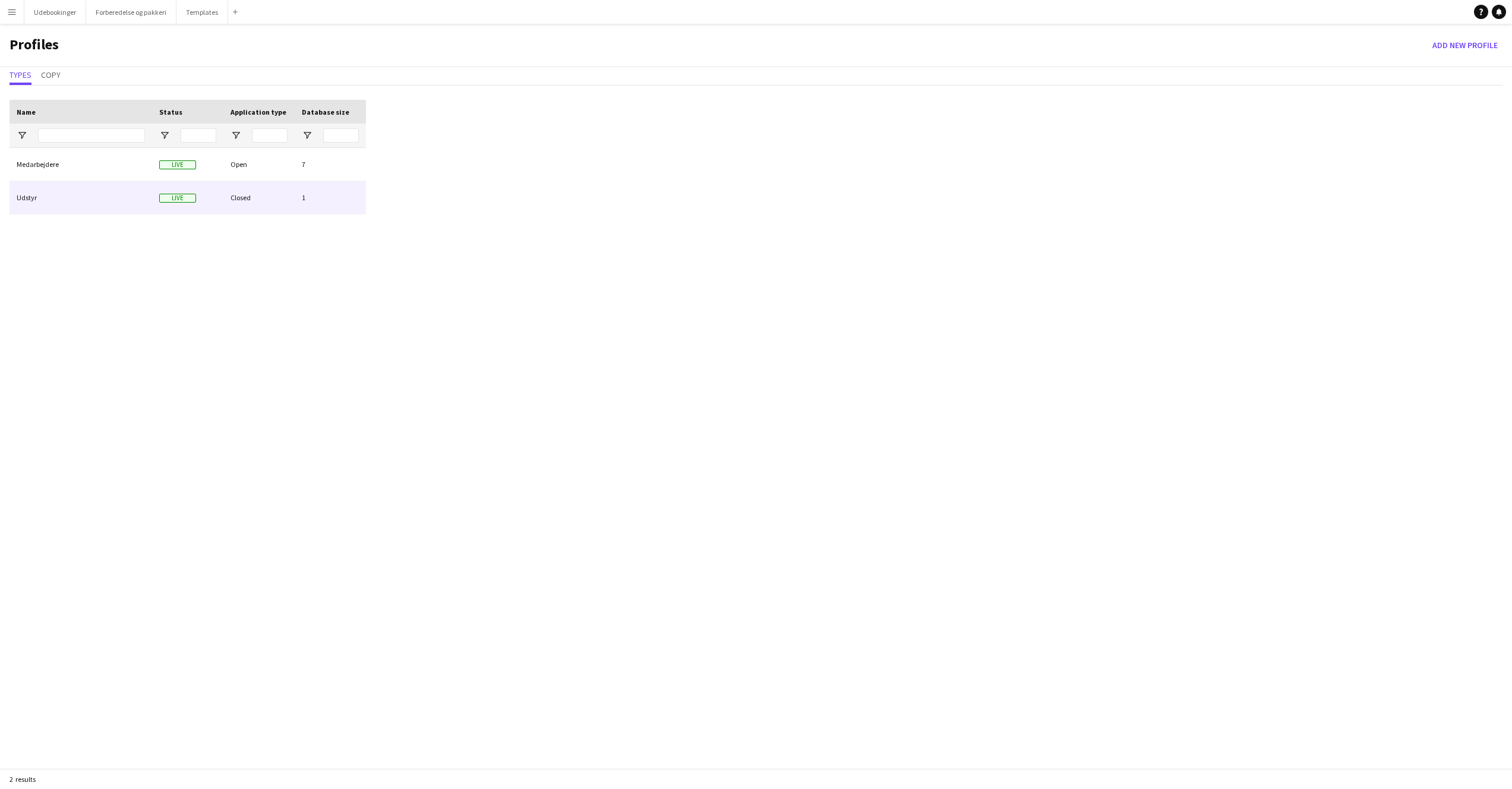
click at [47, 175] on div "Medarbejdere" at bounding box center [80, 163] width 142 height 33
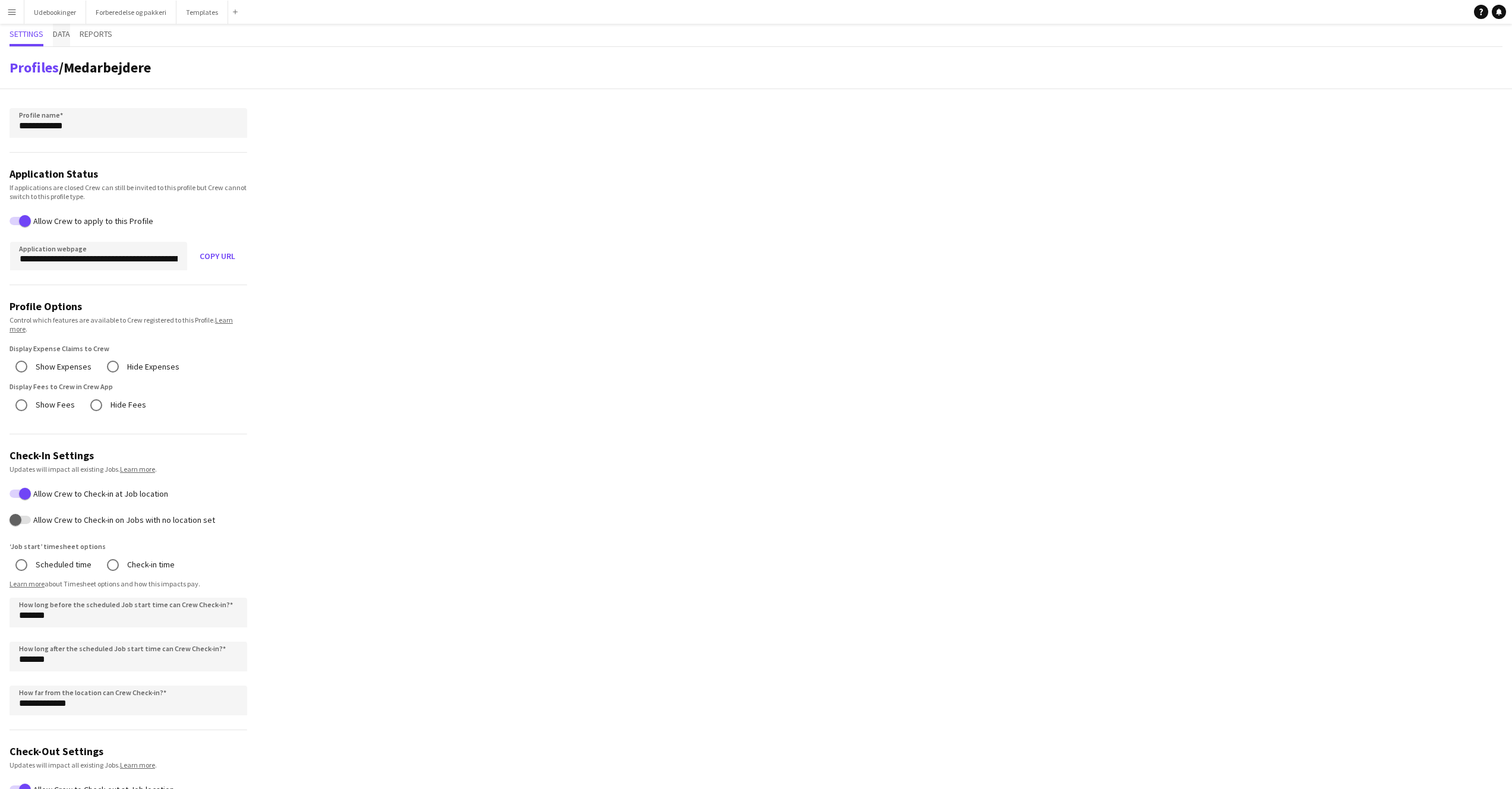
click at [63, 36] on span "Data" at bounding box center [62, 34] width 18 height 8
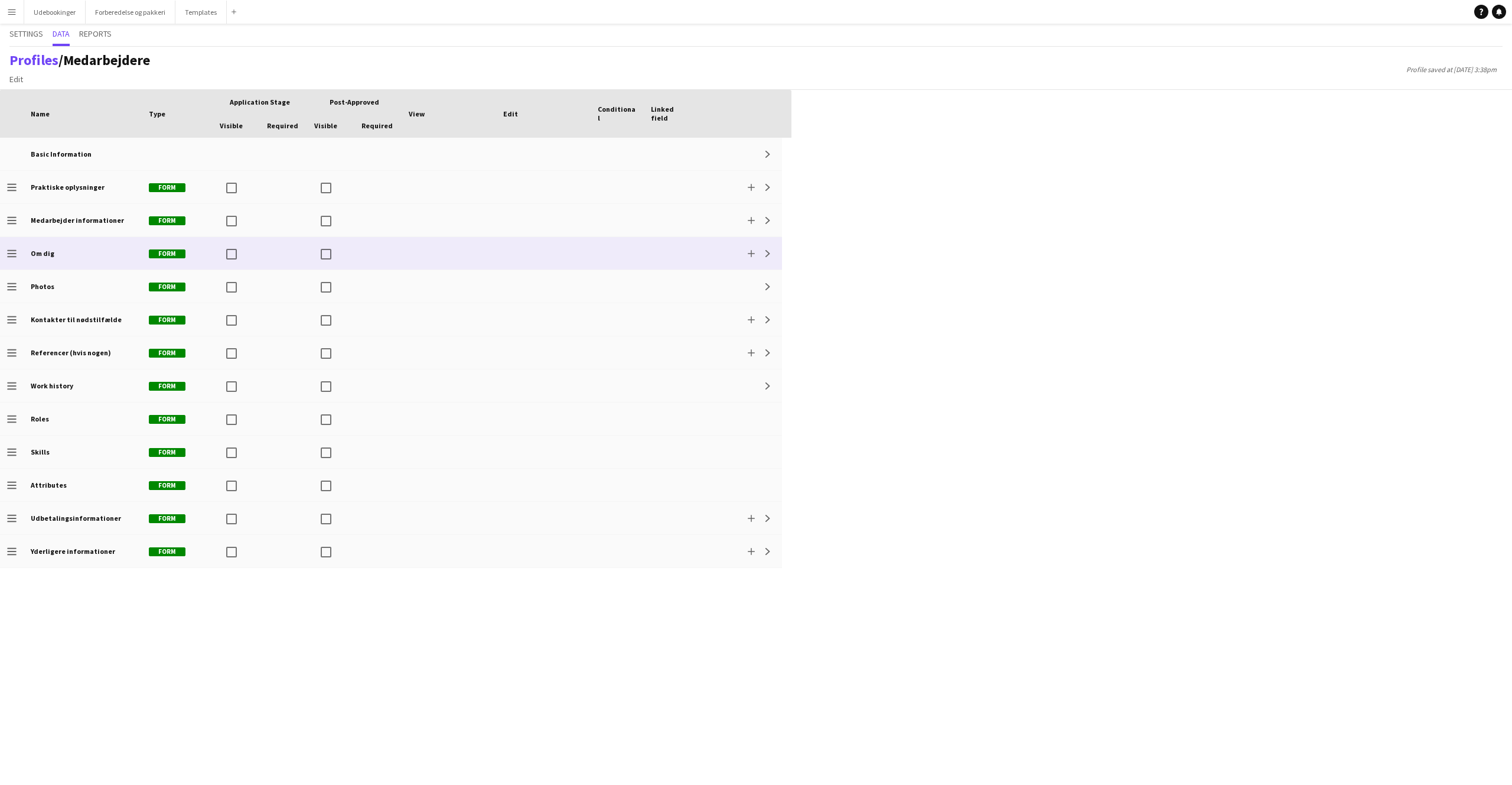
click at [76, 267] on div "Om dig" at bounding box center [83, 253] width 118 height 33
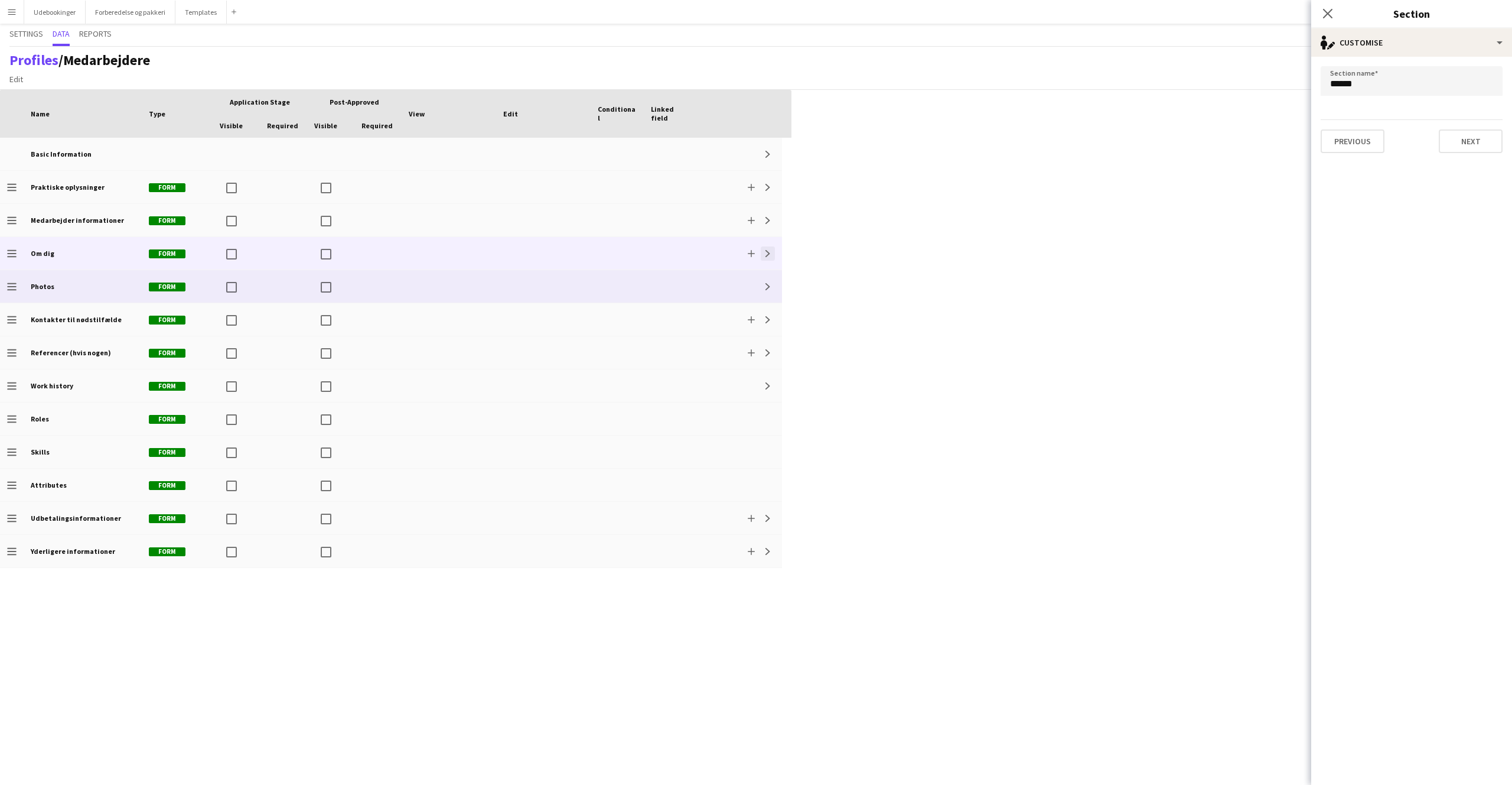
click at [771, 253] on app-icon "Expand" at bounding box center [768, 253] width 7 height 7
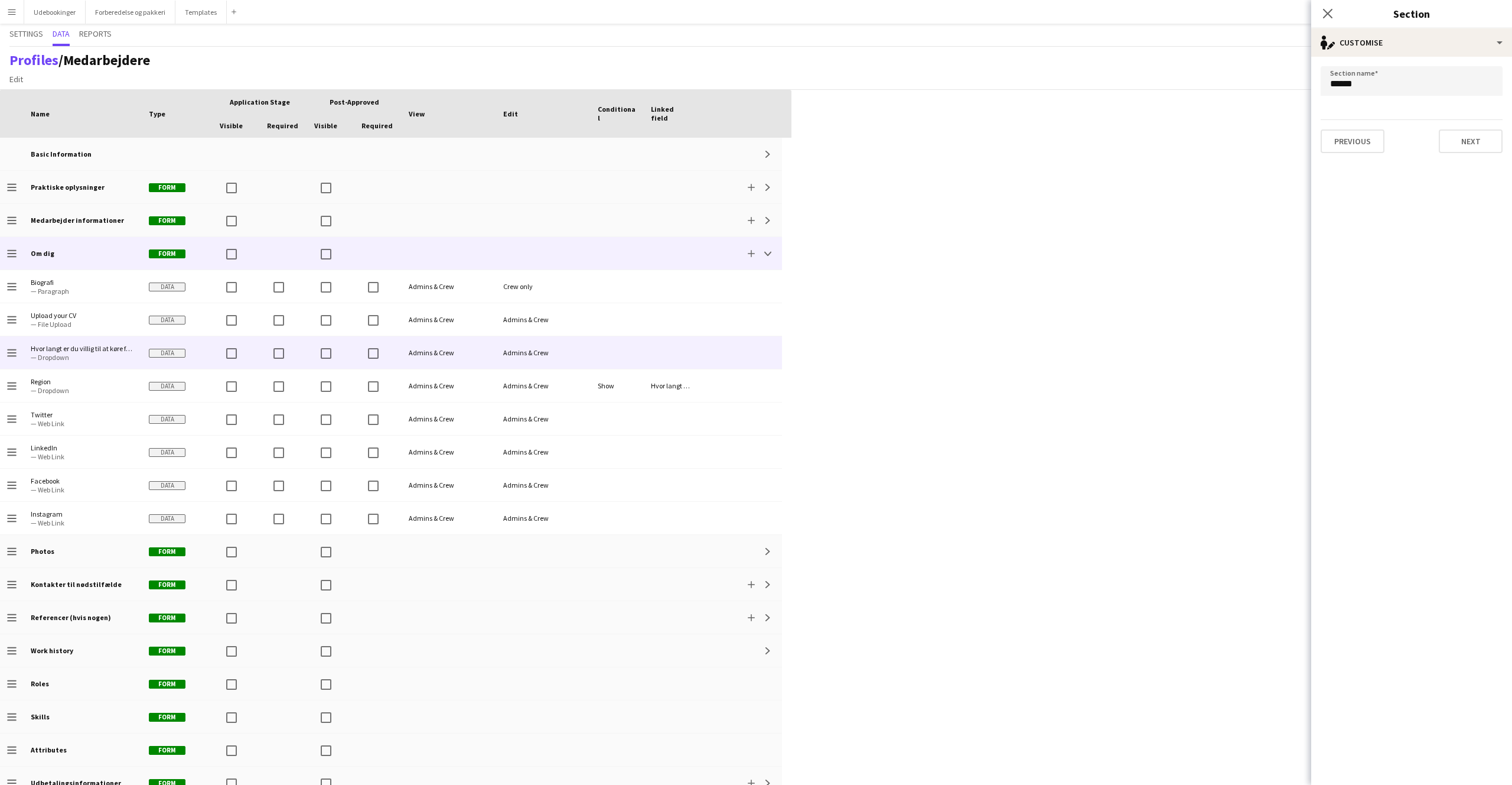
click at [517, 353] on div "Admins & Crew" at bounding box center [544, 353] width 95 height 33
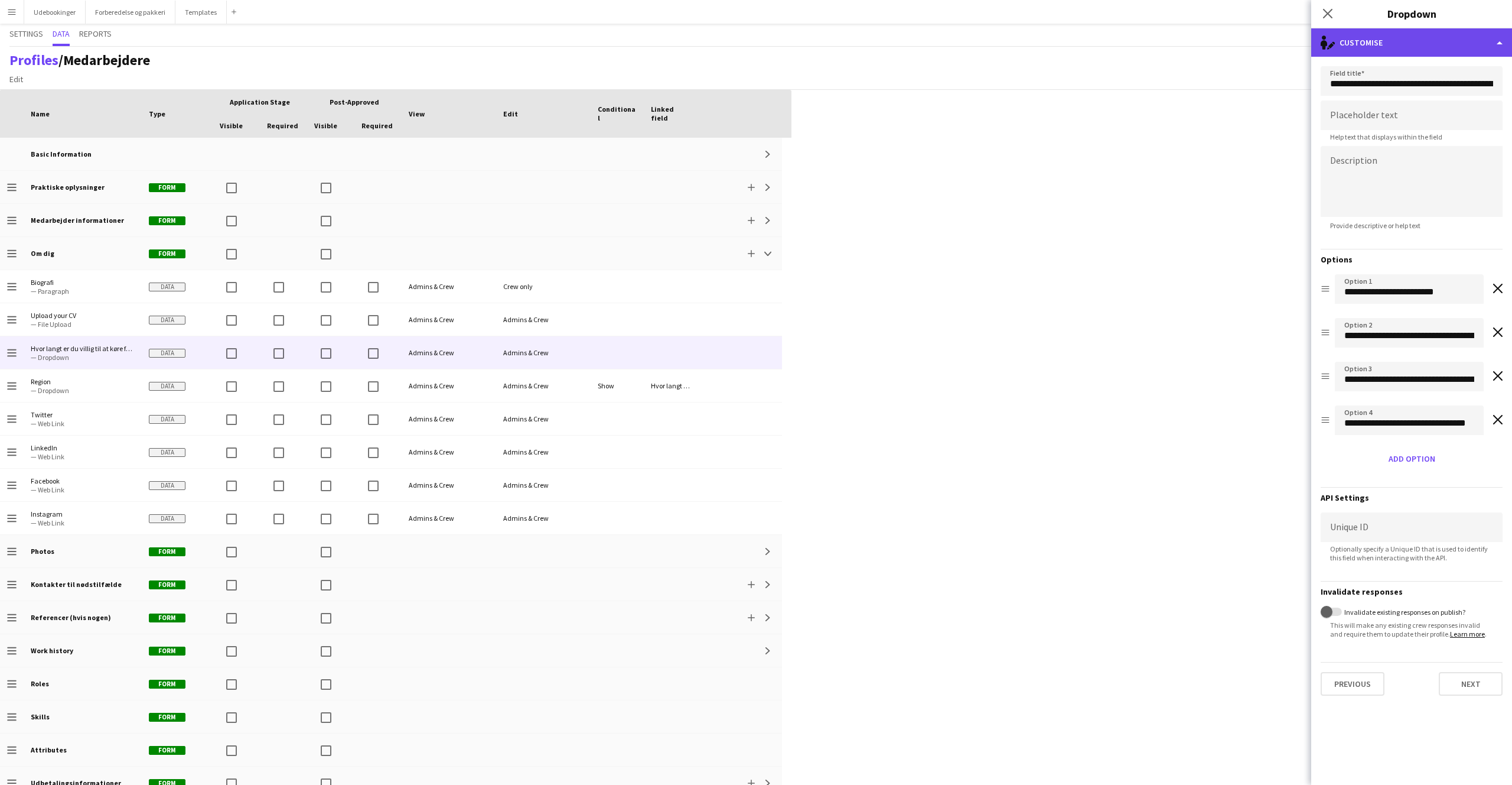
click at [1385, 47] on div "single-neutral-actions-edit-1 Customise" at bounding box center [1412, 42] width 201 height 28
click at [1431, 111] on div "Advanced settings Advanced settings" at bounding box center [1451, 116] width 117 height 24
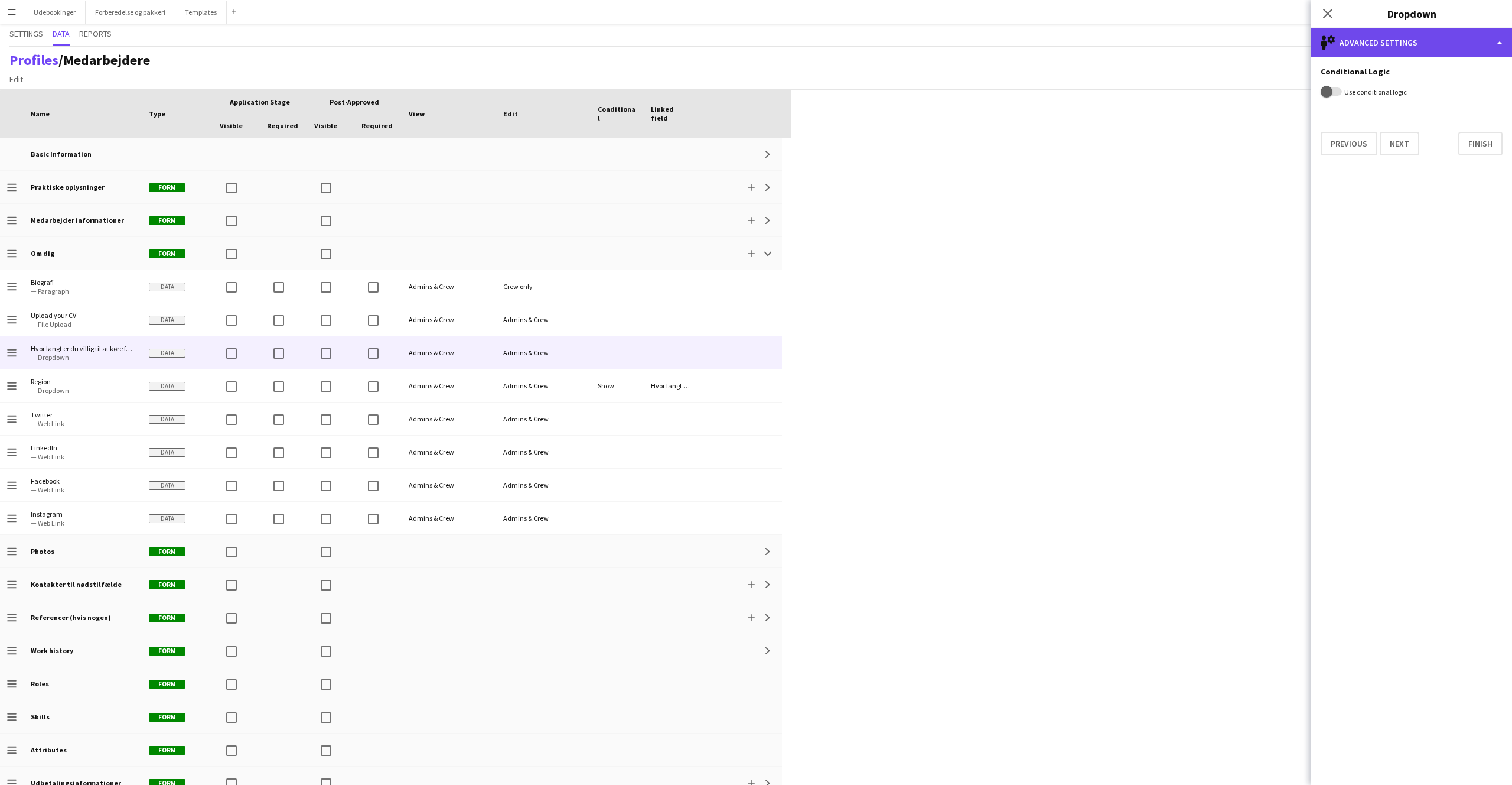
click at [1392, 54] on div "single-neutral-setting Advanced settings" at bounding box center [1412, 42] width 201 height 28
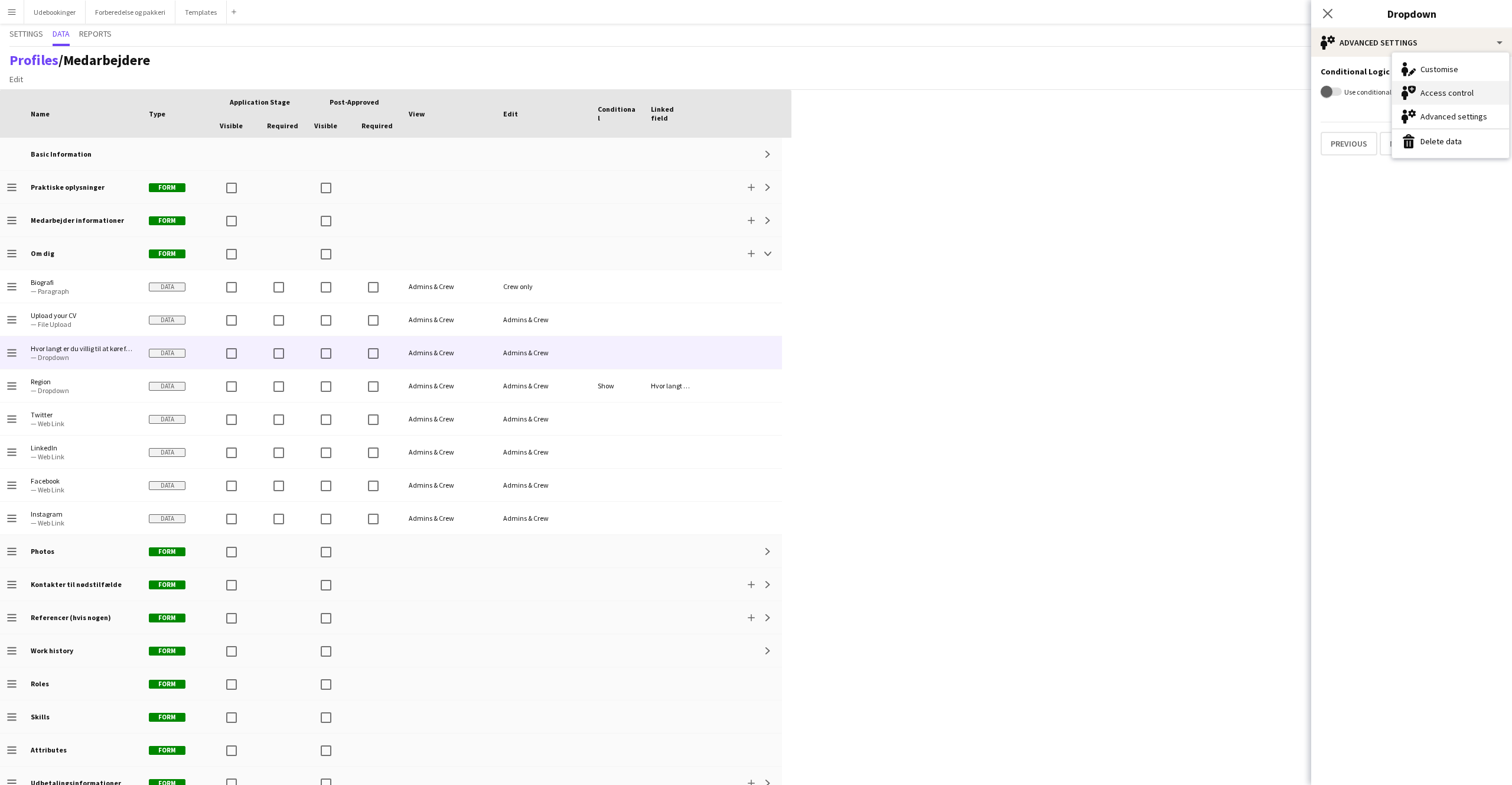
click at [1413, 97] on icon "Access control" at bounding box center [1409, 93] width 14 height 14
click at [1394, 176] on div "All Admin types" at bounding box center [1400, 183] width 158 height 28
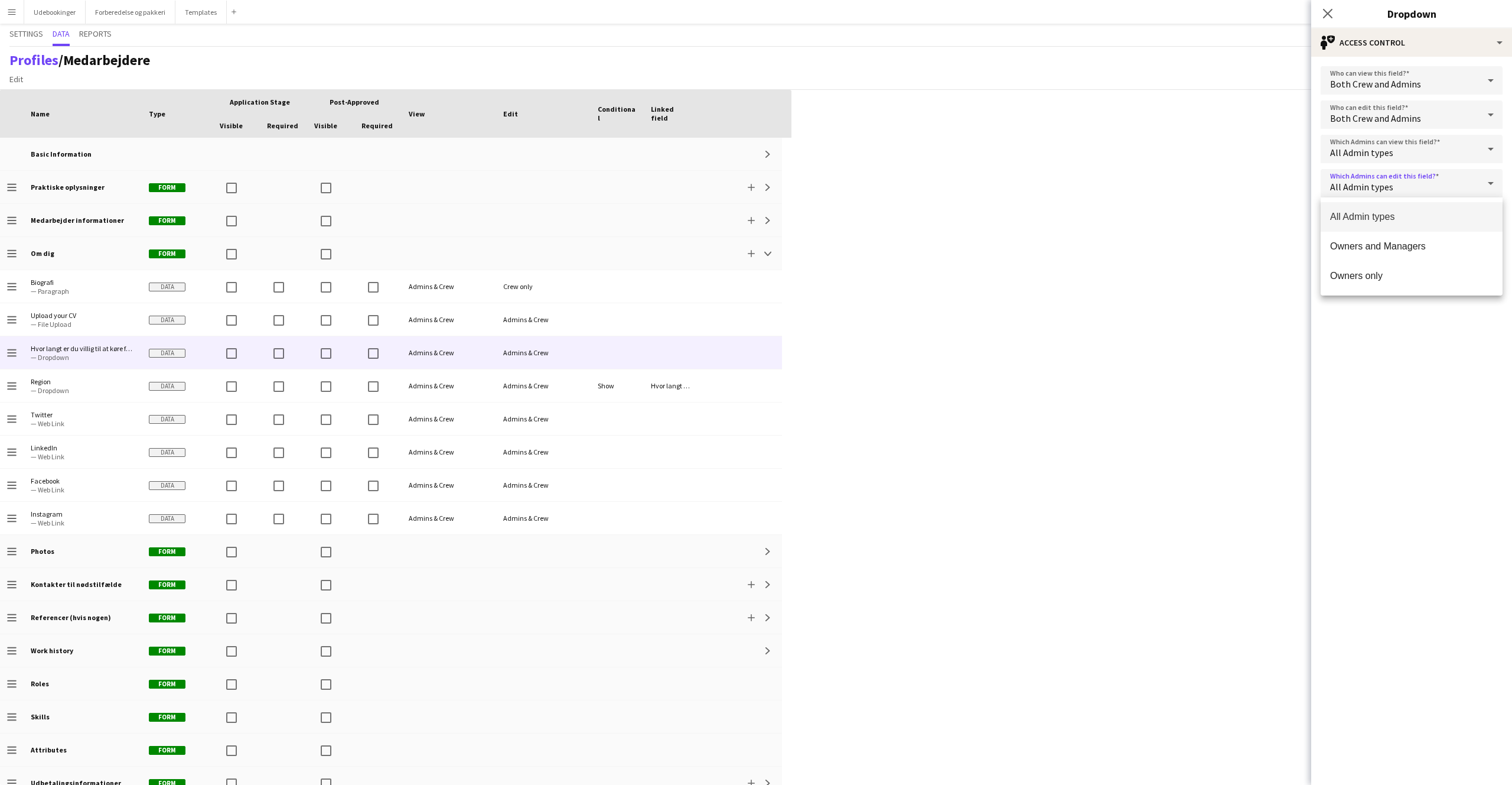
click at [1394, 176] on div at bounding box center [756, 392] width 1512 height 785
click at [1394, 176] on div "All Admin types" at bounding box center [1400, 183] width 158 height 28
click at [1393, 176] on div at bounding box center [756, 392] width 1512 height 785
click at [1392, 176] on div "All Admin types" at bounding box center [1400, 183] width 158 height 28
click at [1393, 175] on div at bounding box center [756, 392] width 1512 height 785
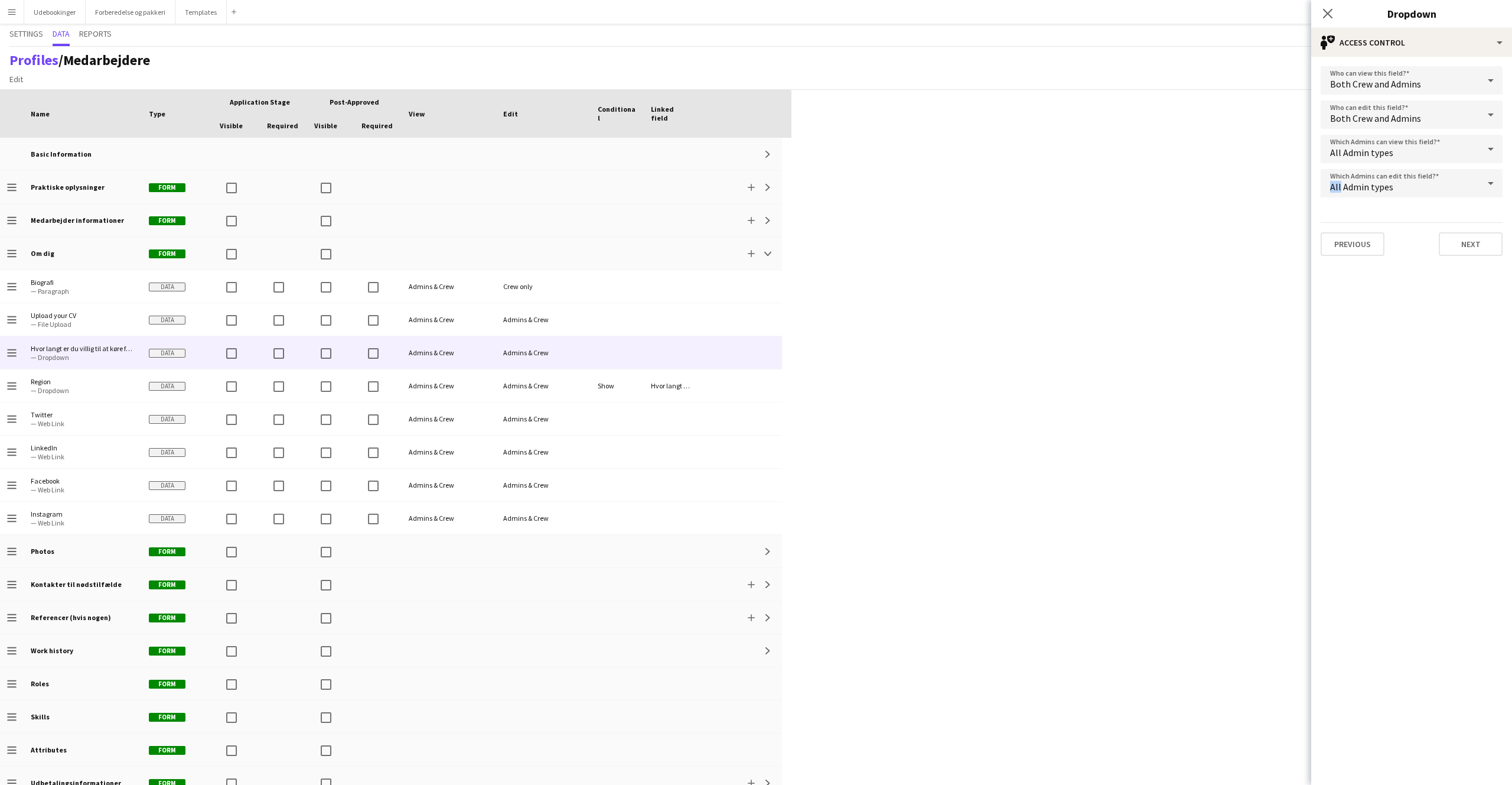
click at [1392, 176] on div "All Admin types" at bounding box center [1400, 183] width 158 height 28
click at [1392, 175] on div at bounding box center [756, 392] width 1512 height 785
click at [1392, 175] on div "All Admin types" at bounding box center [1400, 183] width 158 height 28
click at [1382, 189] on div at bounding box center [756, 392] width 1512 height 785
click at [1384, 178] on div "All Admin types" at bounding box center [1400, 183] width 158 height 28
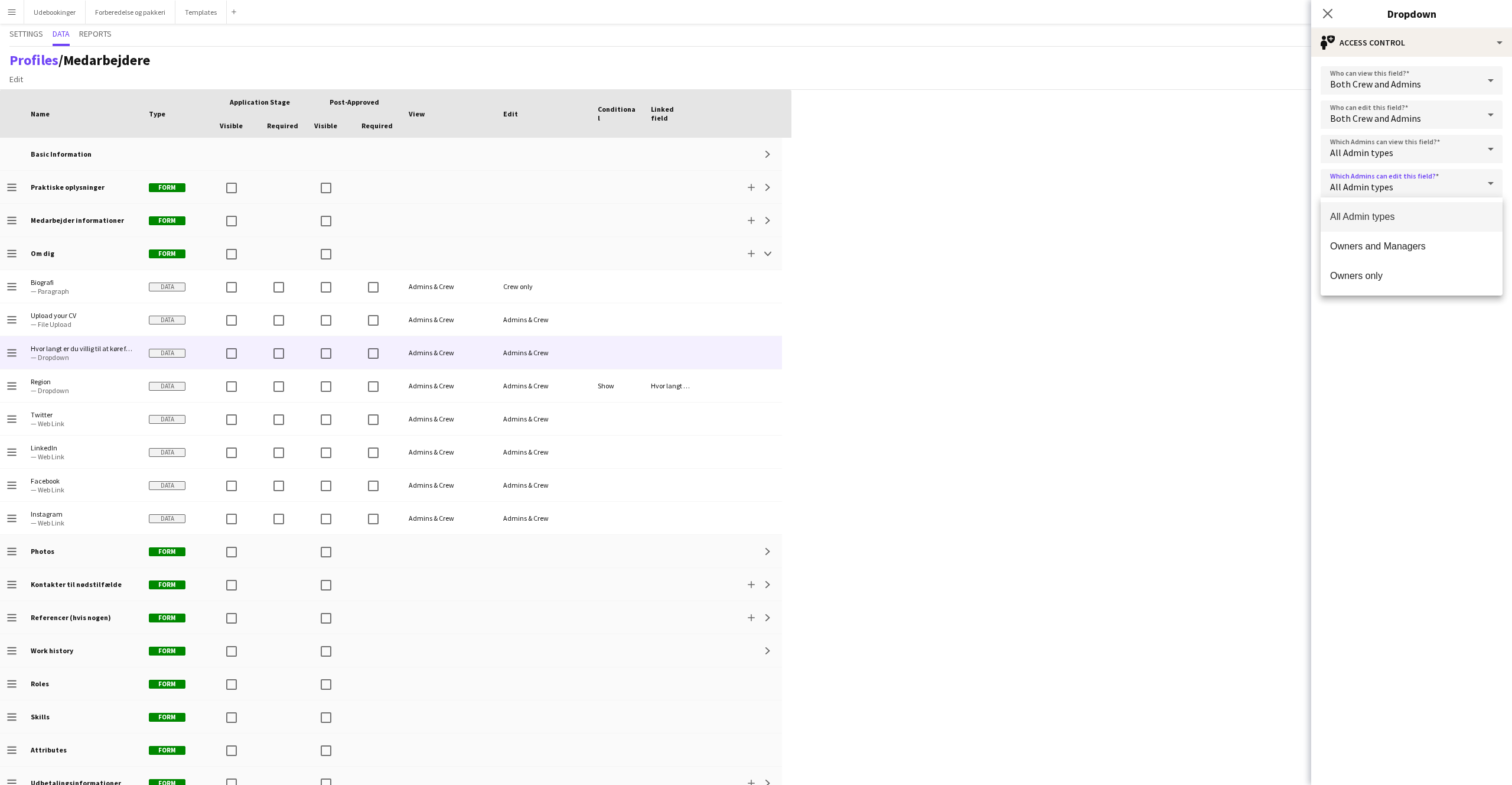
click at [1361, 167] on div at bounding box center [756, 392] width 1512 height 785
click at [1359, 111] on div "Both Crew and Admins" at bounding box center [1400, 114] width 158 height 28
click at [1370, 202] on span "Crew only" at bounding box center [1412, 207] width 163 height 11
click at [1422, 380] on app-edit-data-type-access-control "Who can view this field? Both Crew and Admins Who can edit this field? Crew onl…" at bounding box center [1412, 421] width 201 height 728
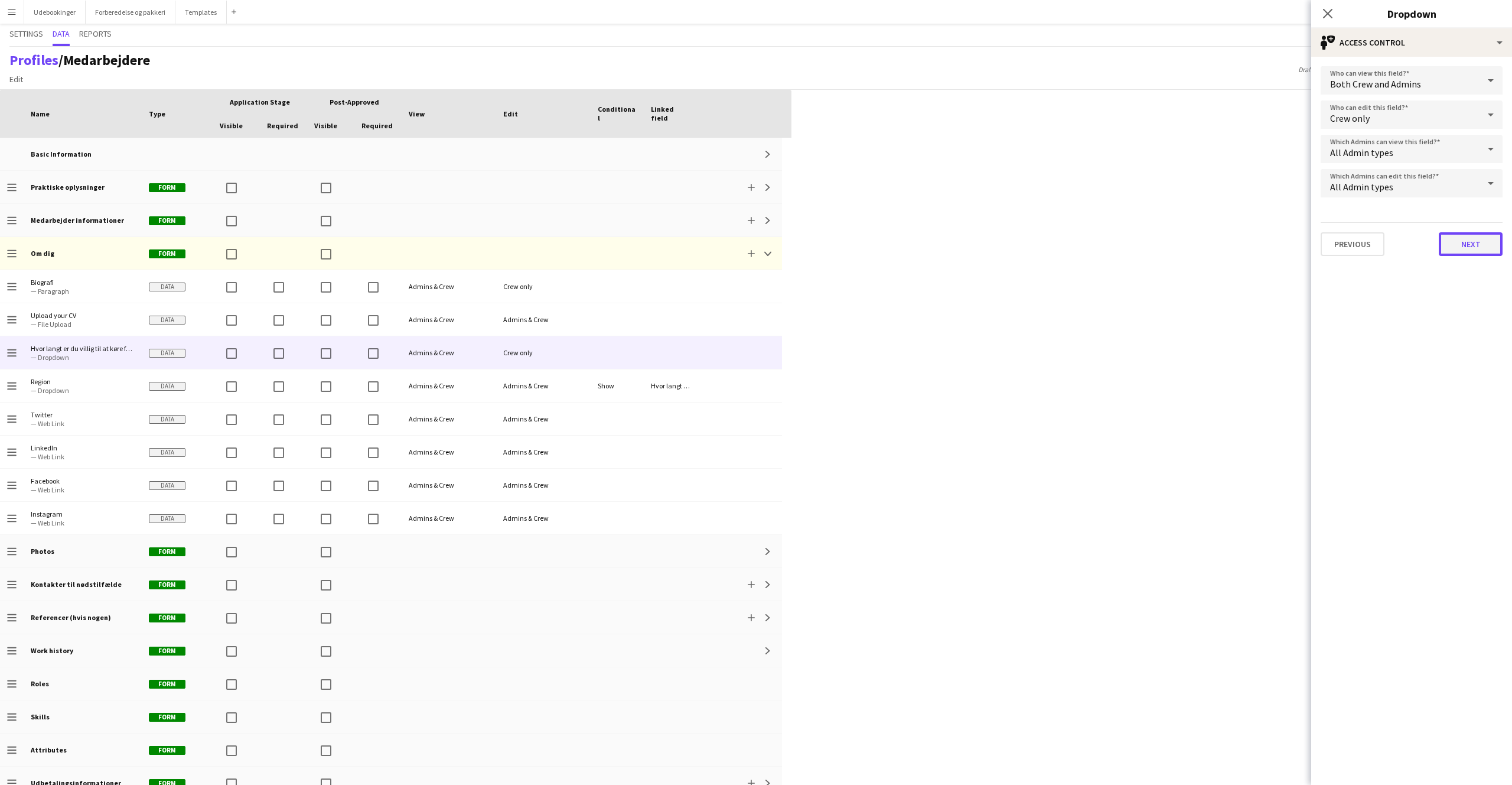
click at [1454, 252] on button "Next" at bounding box center [1471, 243] width 64 height 24
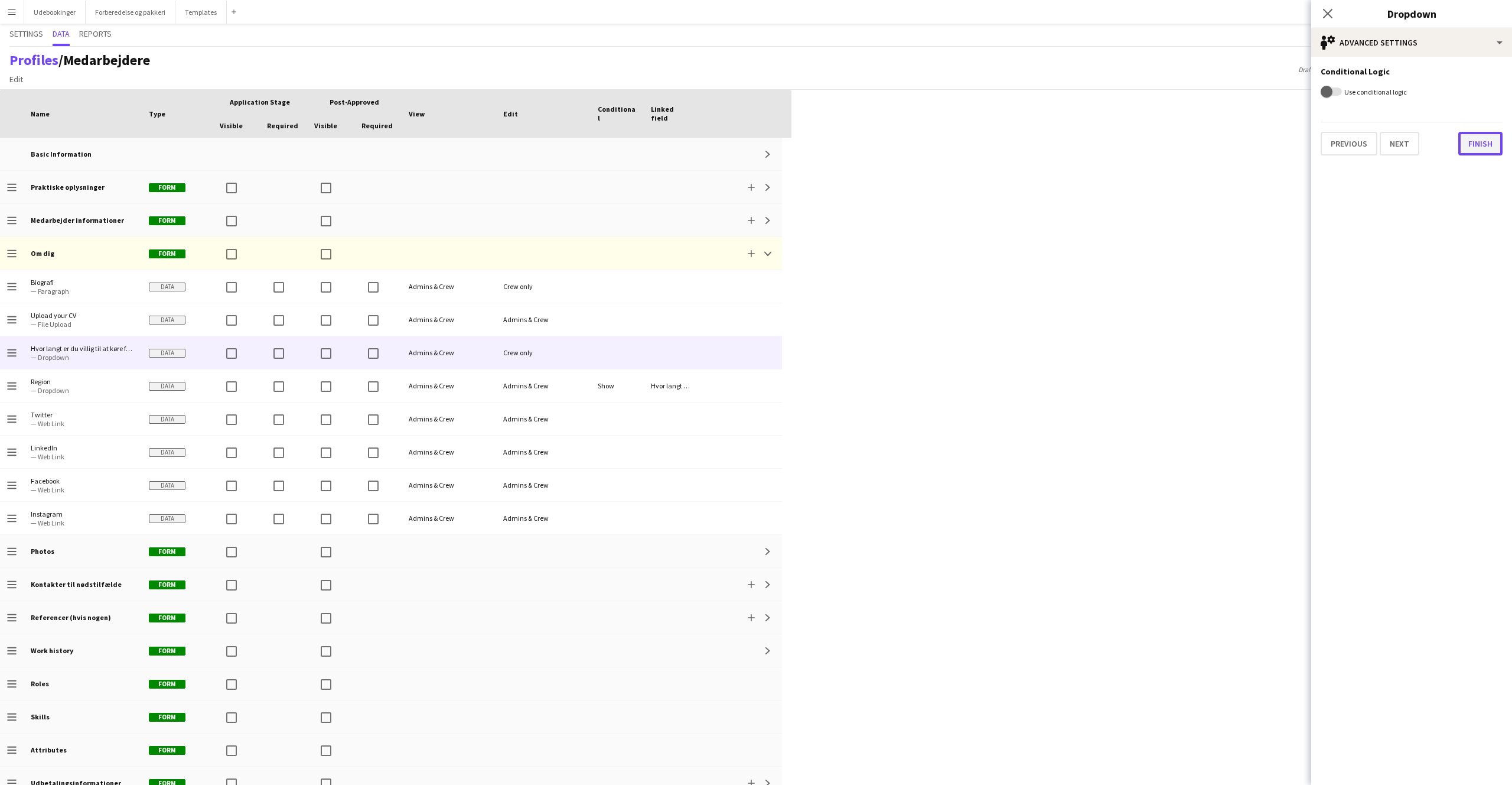
click at [1482, 150] on button "Finish" at bounding box center [1480, 143] width 44 height 24
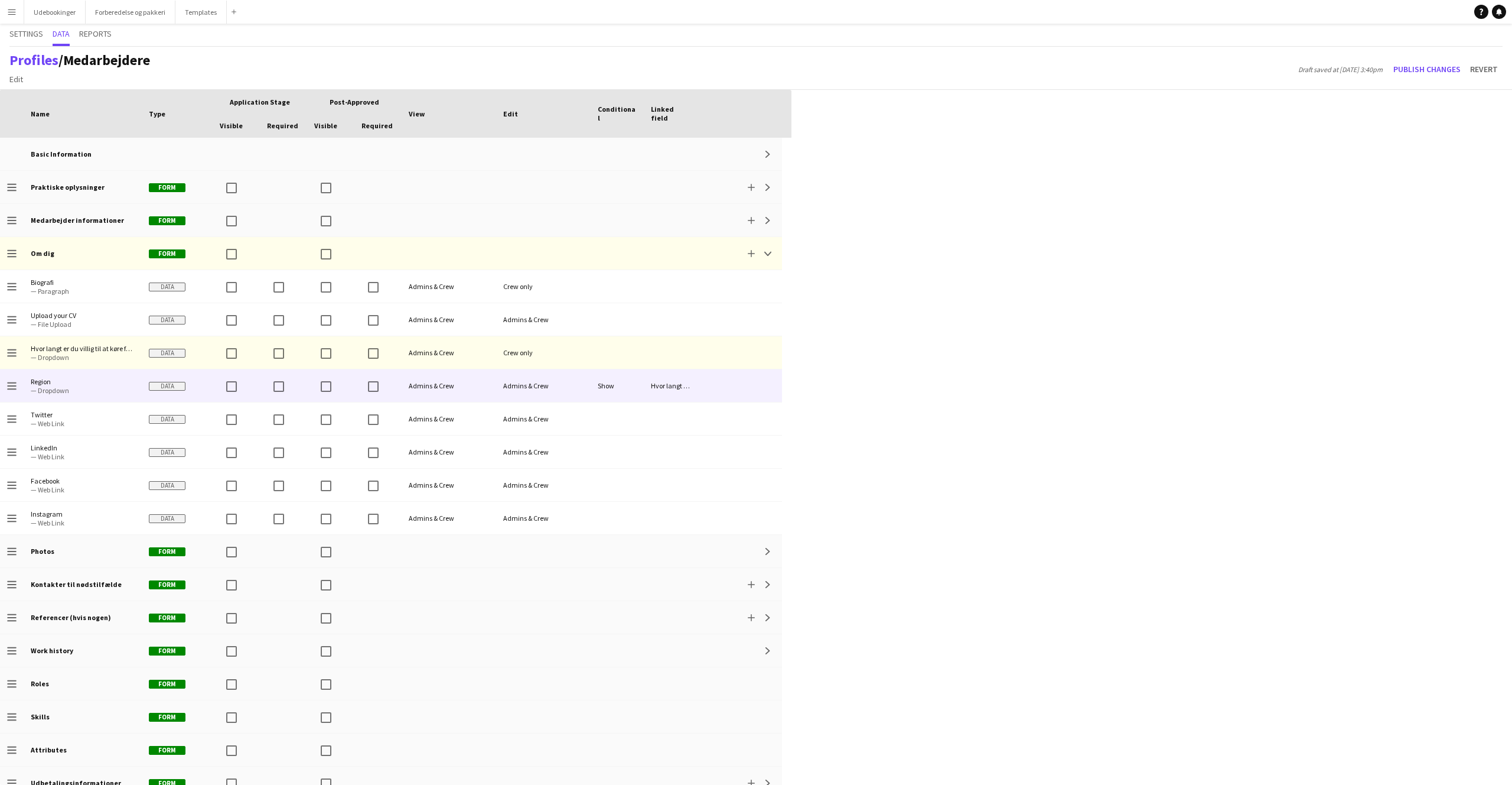
click at [524, 386] on div "Admins & Crew" at bounding box center [544, 385] width 95 height 33
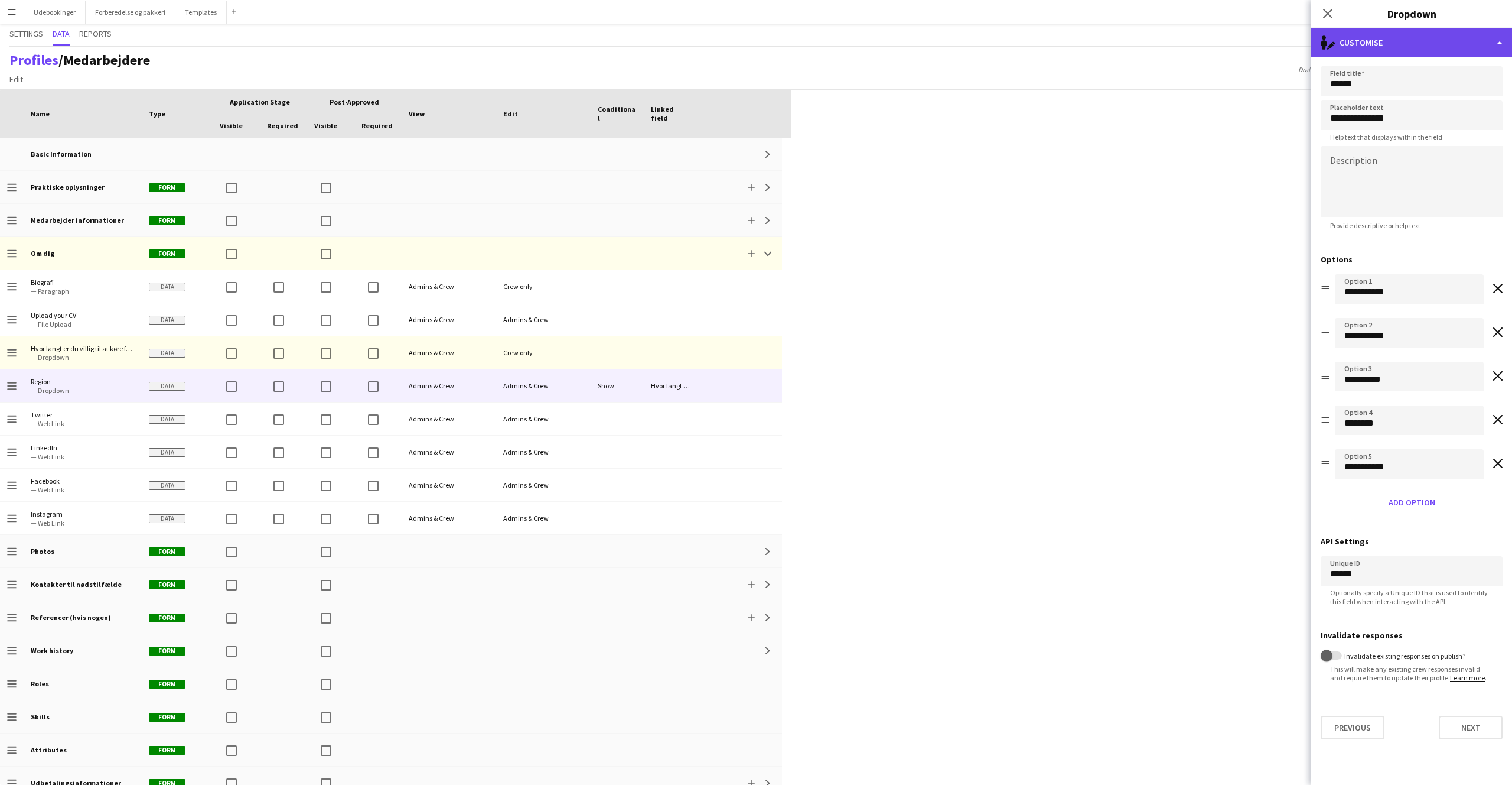
click at [1363, 35] on div "single-neutral-actions-edit-1 Customise" at bounding box center [1412, 42] width 201 height 28
click at [1419, 113] on div "Advanced settings Advanced settings" at bounding box center [1451, 116] width 117 height 24
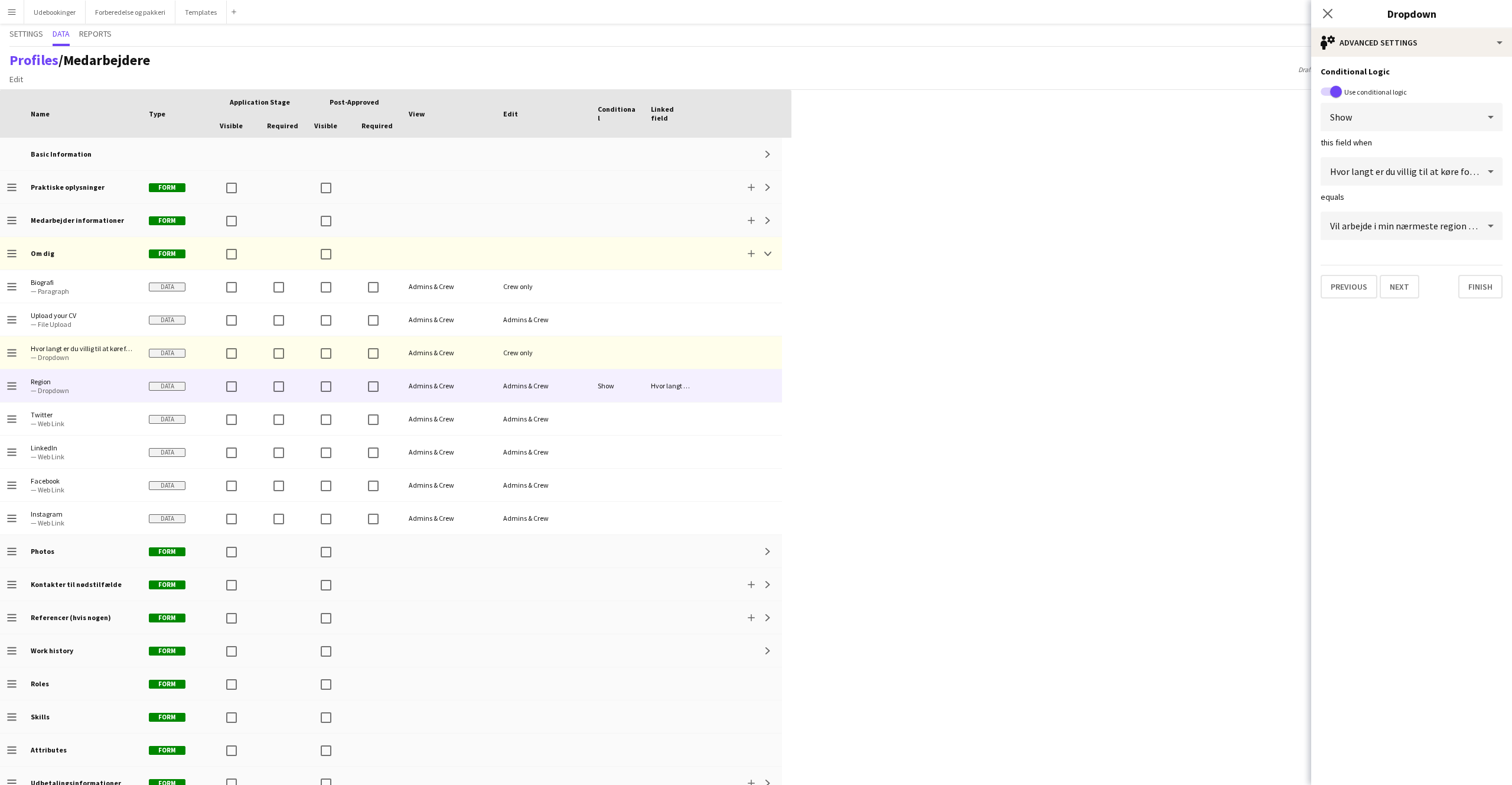
click at [1390, 61] on form "Conditional Logic Use conditional logic Show this field when Hvor langt er du v…" at bounding box center [1412, 156] width 201 height 199
click at [1388, 37] on div "single-neutral-setting Advanced settings" at bounding box center [1412, 42] width 201 height 28
click at [1405, 88] on icon at bounding box center [1405, 88] width 4 height 4
click at [1404, 117] on span "Both Crew and Admins" at bounding box center [1376, 118] width 91 height 11
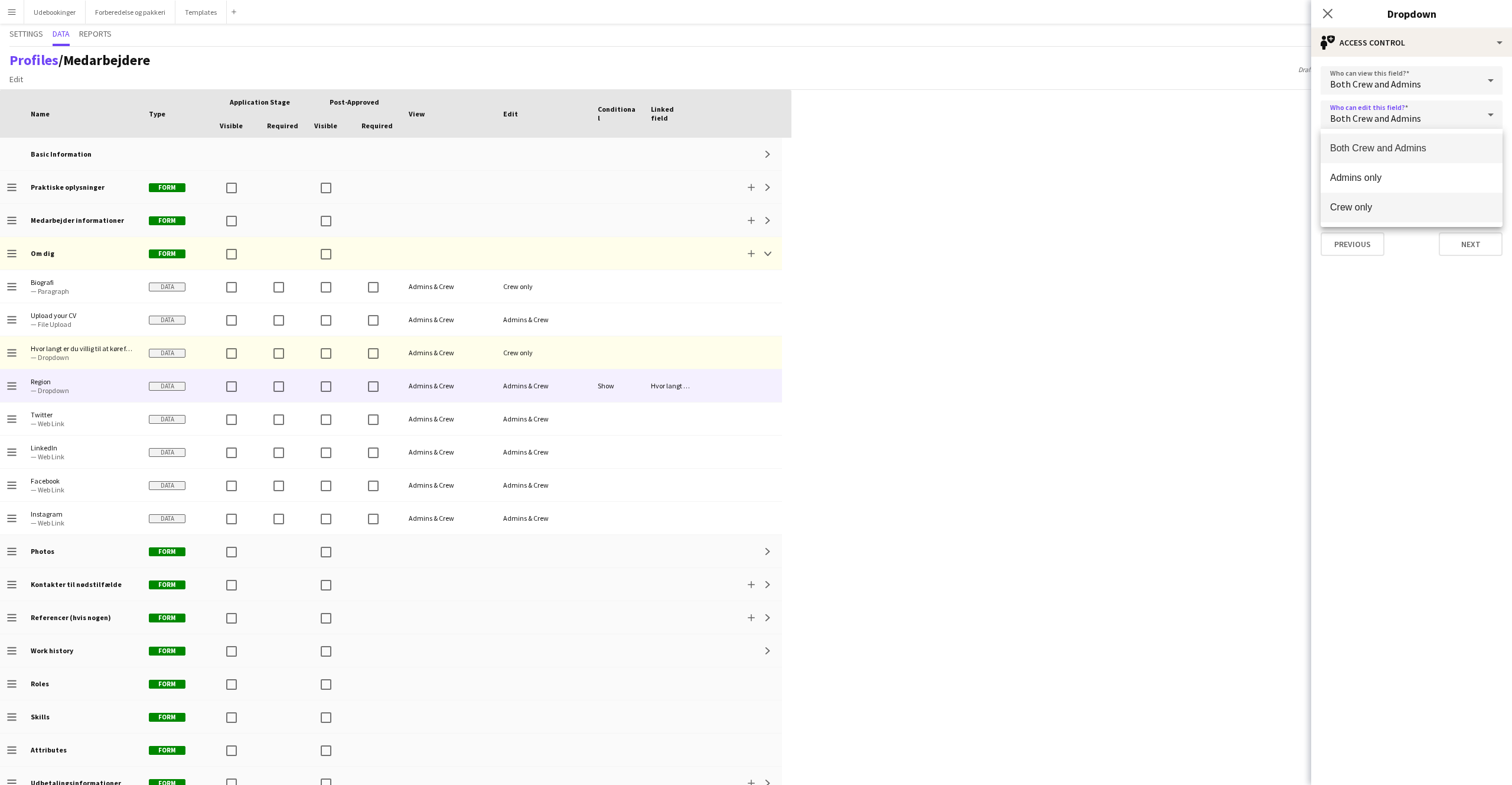
click at [1375, 214] on mat-option "Crew only" at bounding box center [1412, 207] width 182 height 30
click at [1411, 284] on app-edit-data-type-access-control "Who can view this field? Both Crew and Admins Who can edit this field? Crew onl…" at bounding box center [1412, 421] width 201 height 728
click at [1466, 250] on button "Next" at bounding box center [1471, 243] width 64 height 24
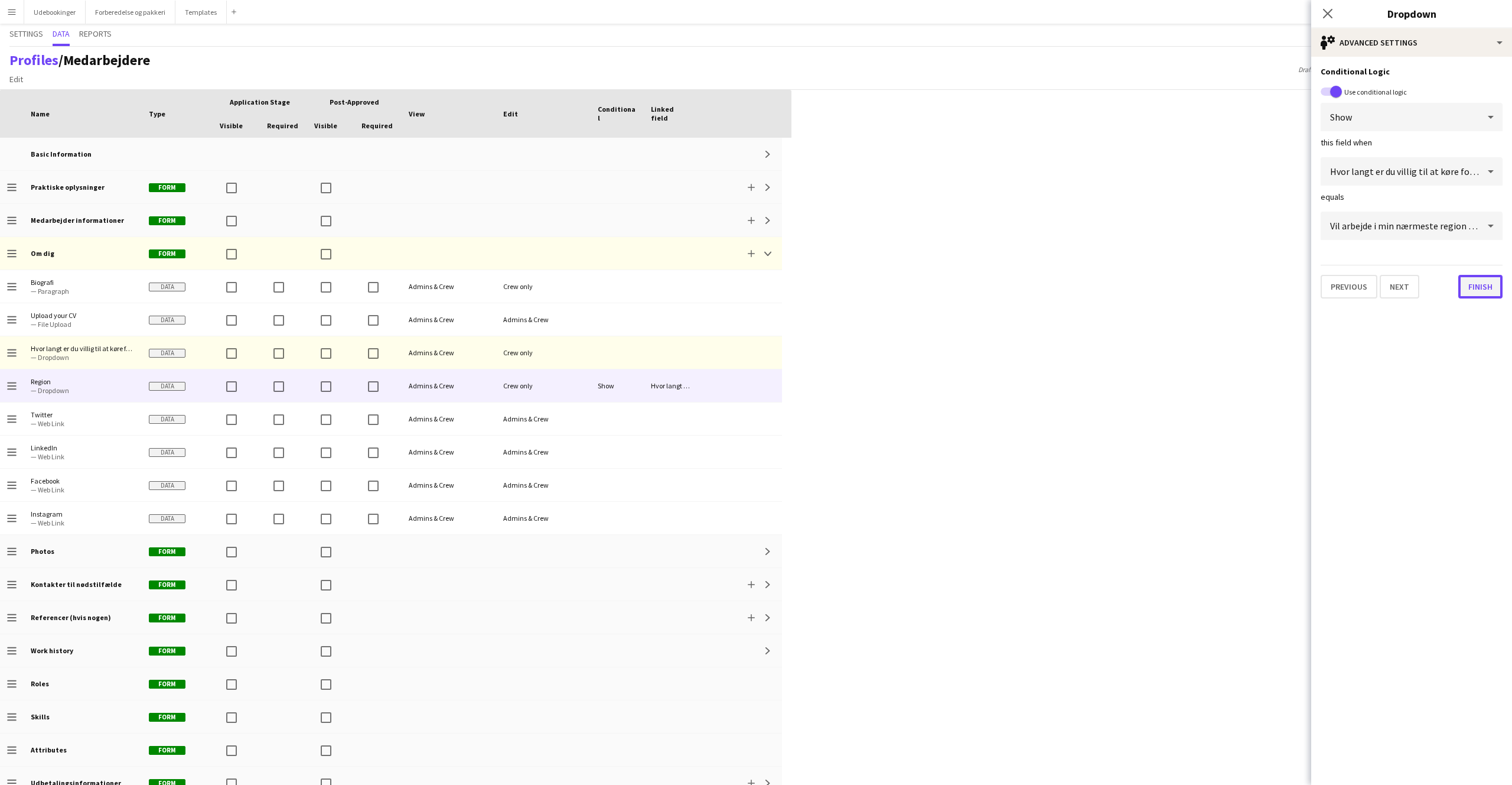
click at [1480, 294] on button "Finish" at bounding box center [1480, 287] width 44 height 24
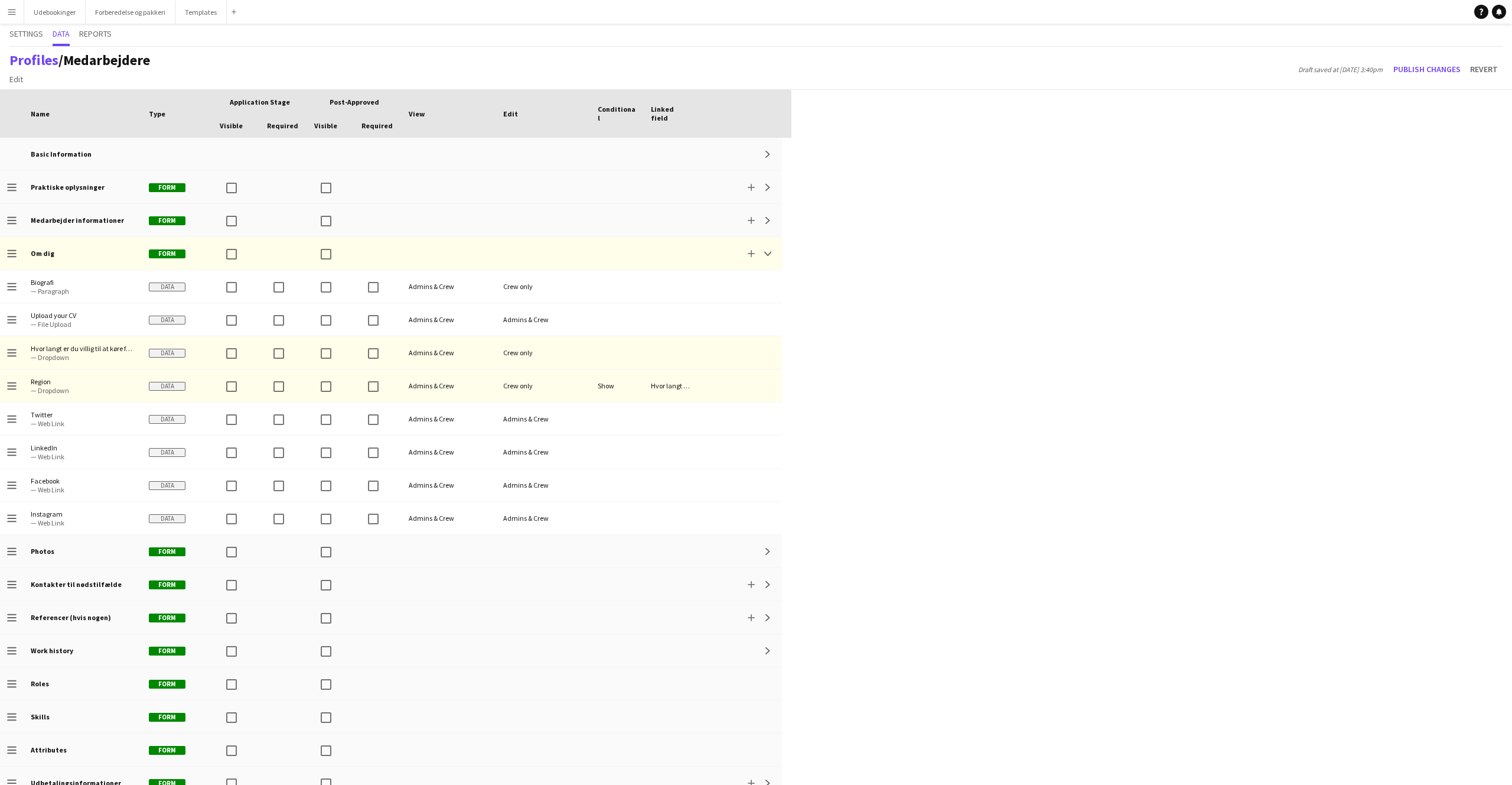
click at [994, 369] on div "Press SPACE to select this row. Drag here to set row groups Drag here to set co…" at bounding box center [756, 437] width 1512 height 695
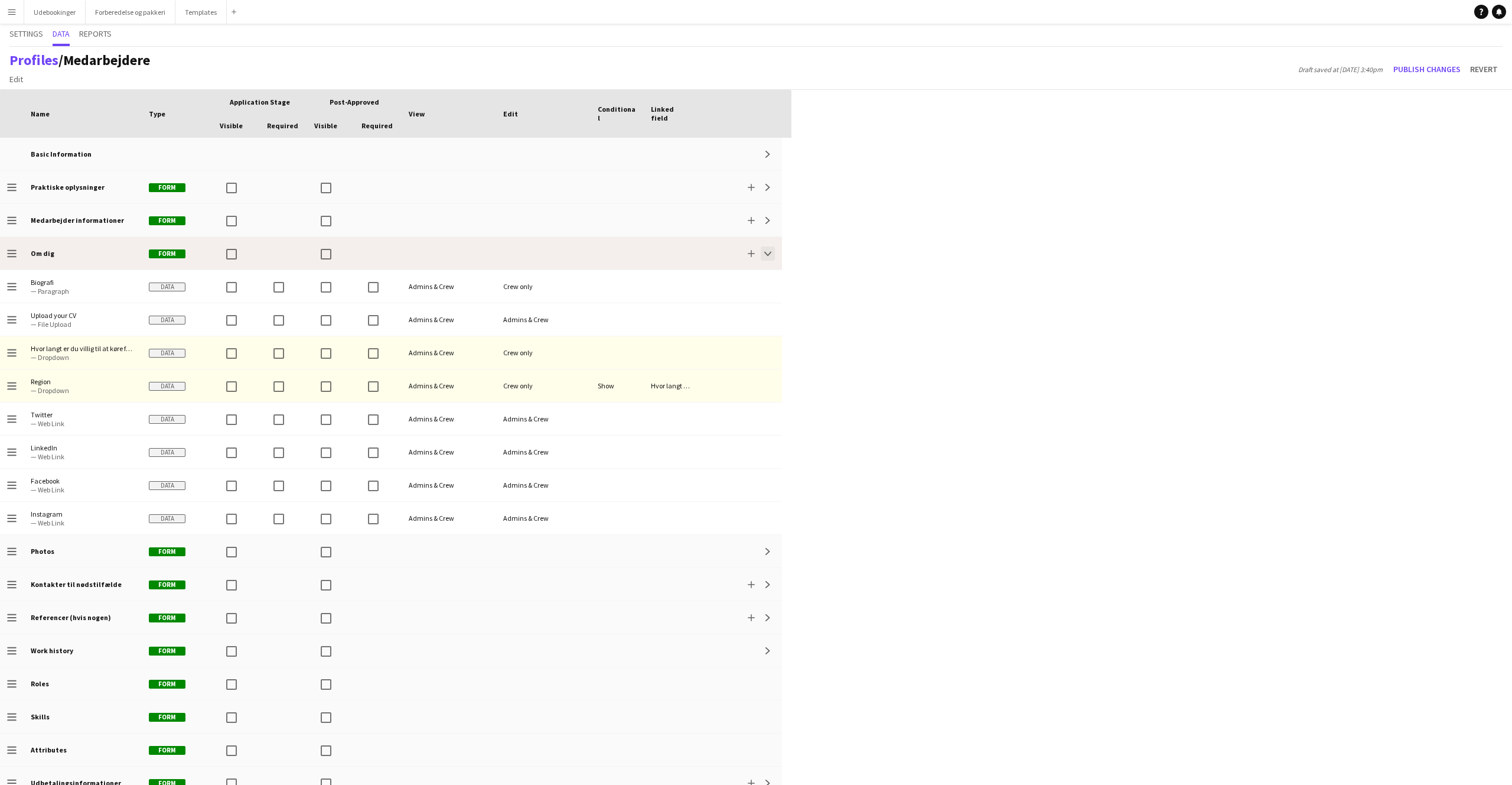
click at [771, 251] on app-icon "Collapse" at bounding box center [768, 253] width 7 height 7
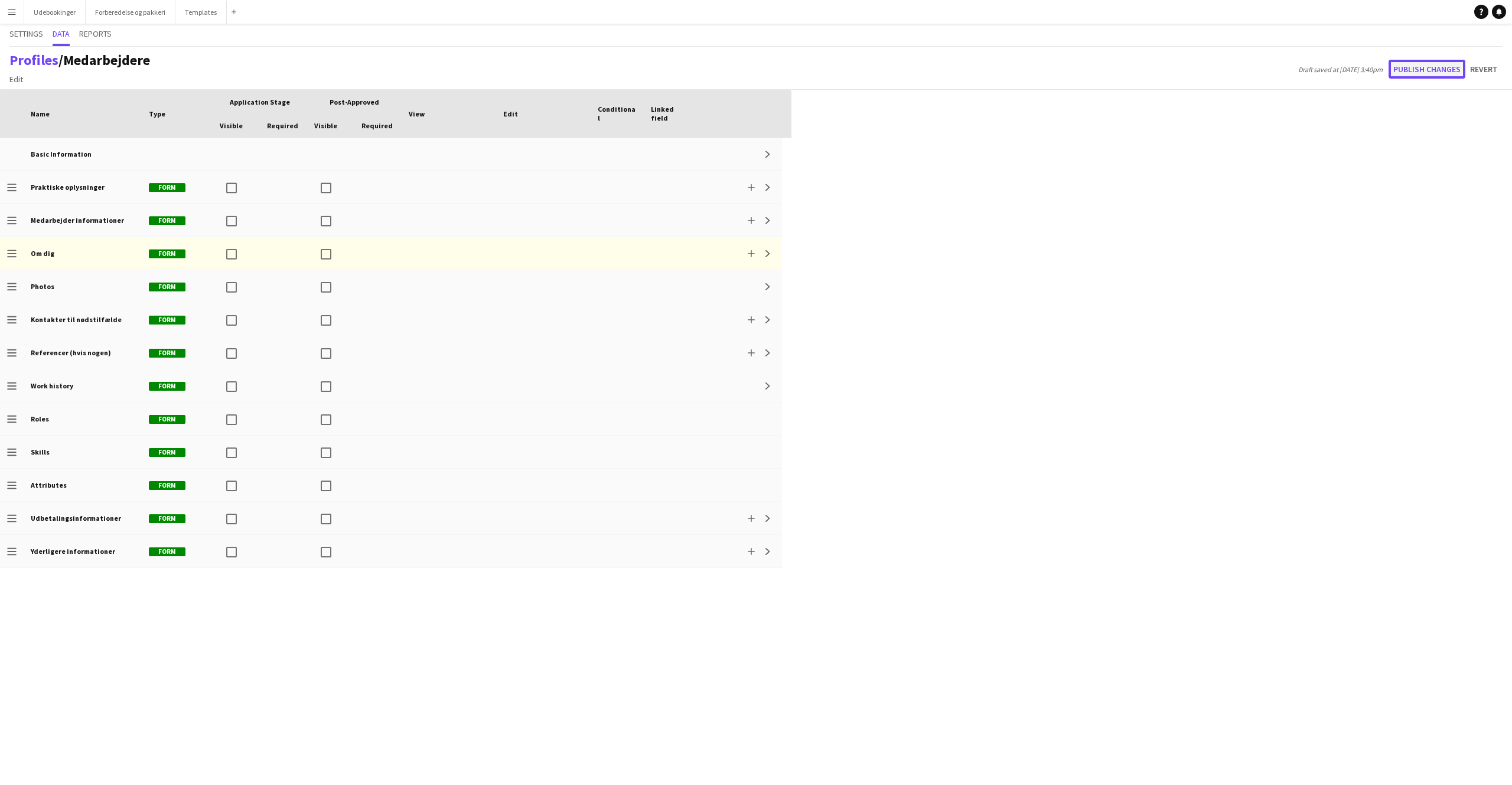
click at [1404, 68] on button "Publish changes" at bounding box center [1427, 69] width 76 height 19
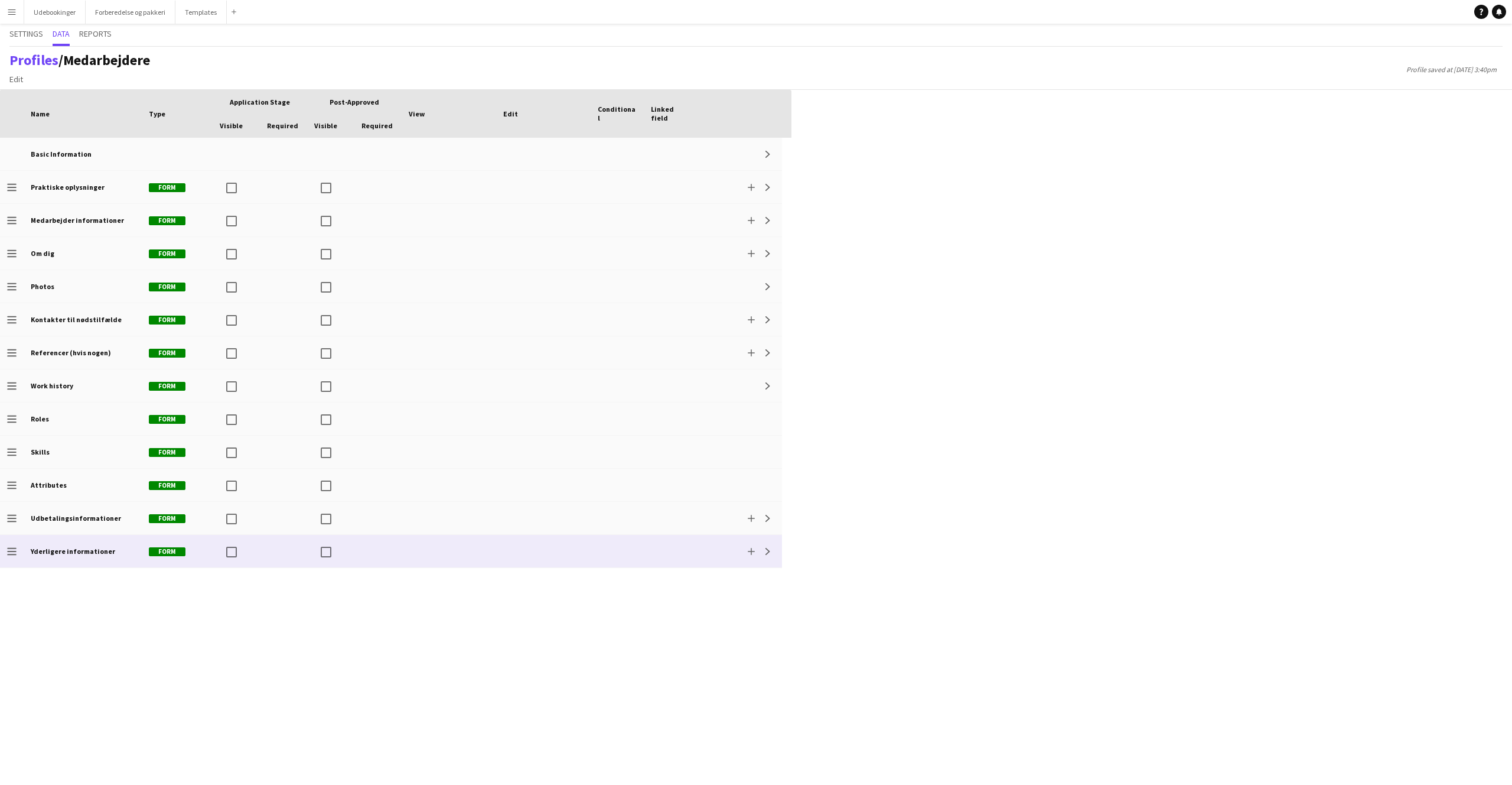
click at [573, 552] on div at bounding box center [544, 551] width 95 height 33
click at [763, 547] on button "Expand" at bounding box center [768, 551] width 14 height 14
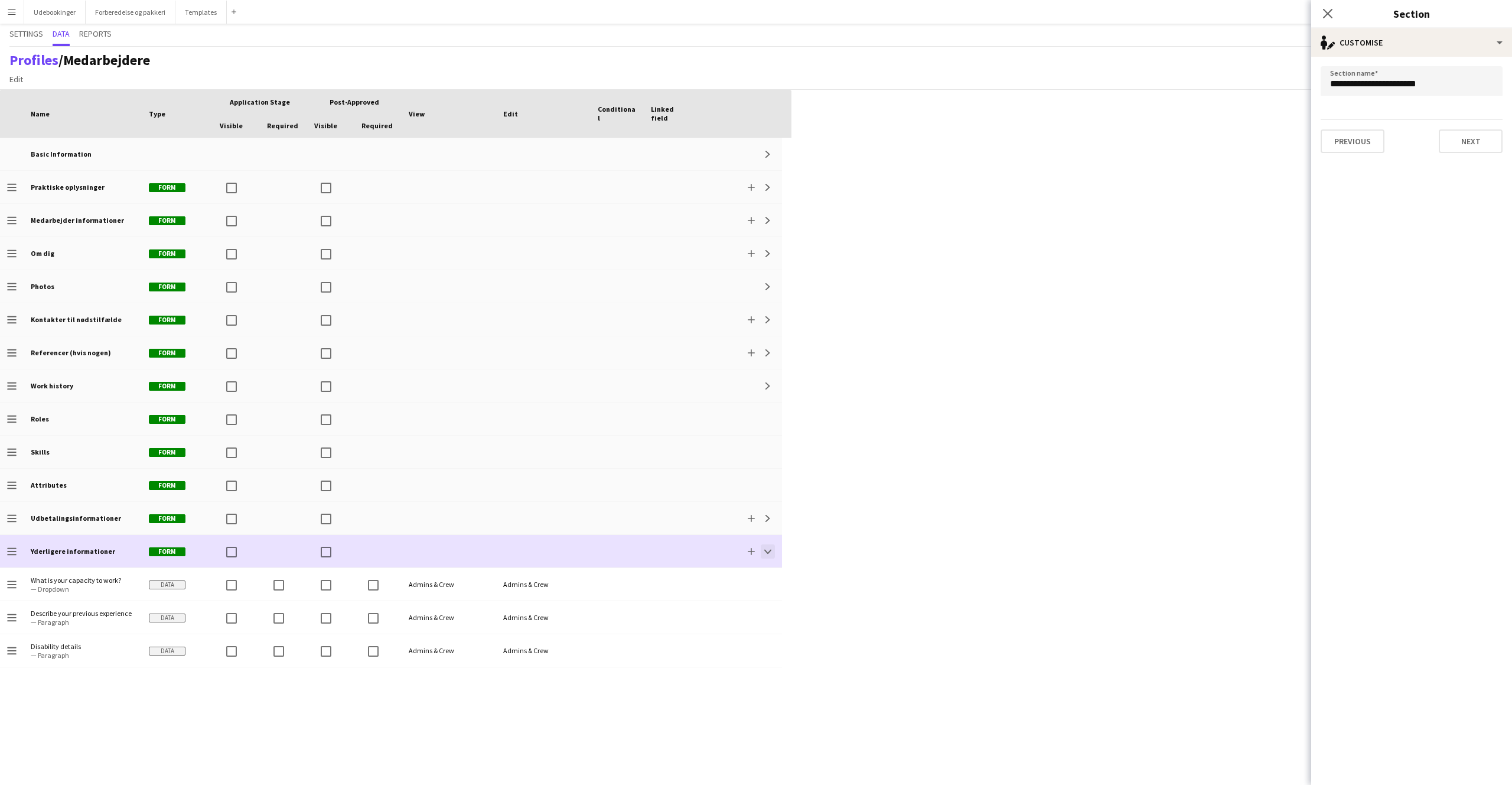
click at [771, 551] on button "Collapse" at bounding box center [768, 551] width 14 height 14
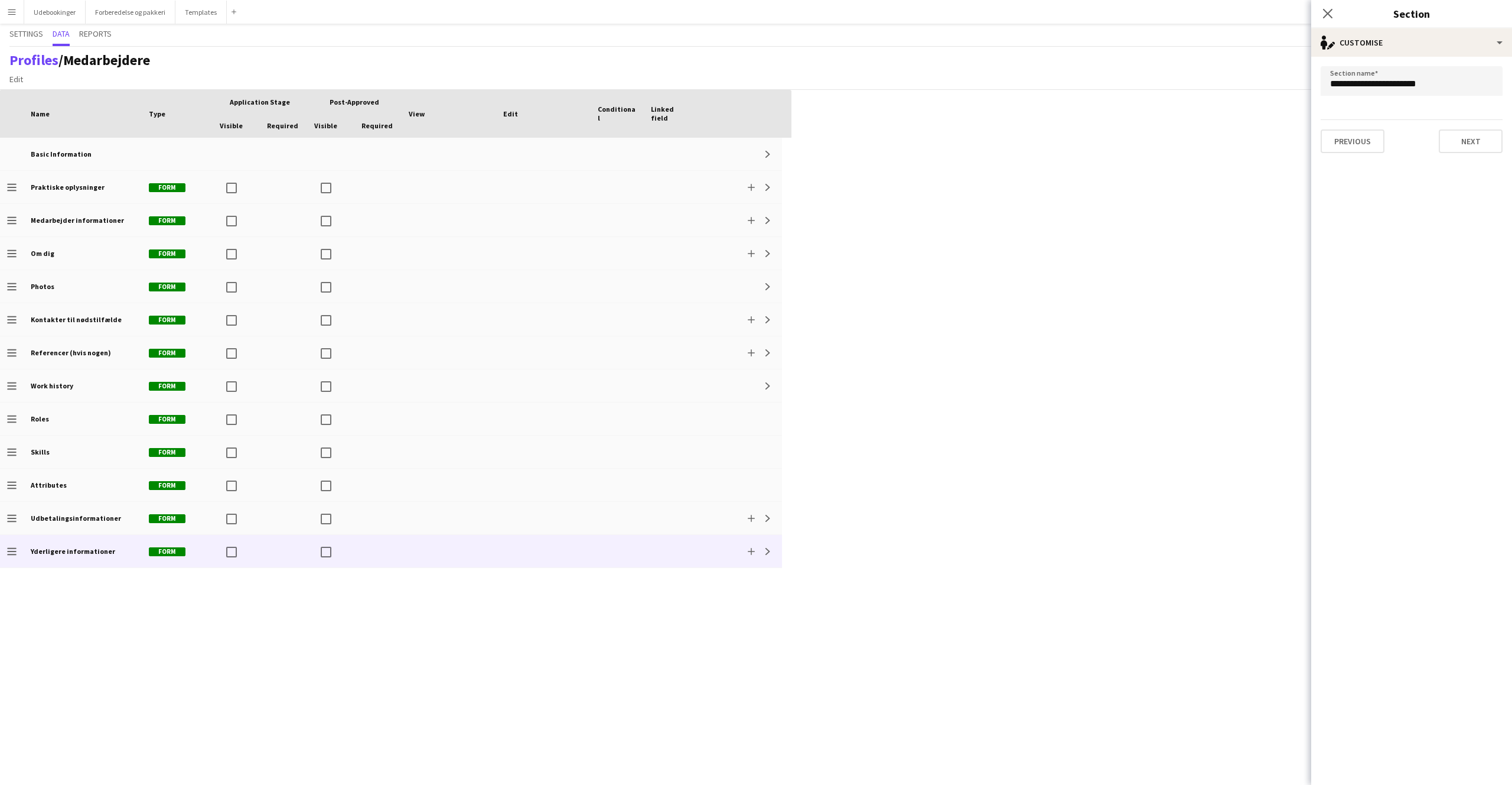
click at [458, 629] on div "Basic Information Expand Drag to change order Praktiske oplysninger Form Add Ex…" at bounding box center [395, 462] width 792 height 647
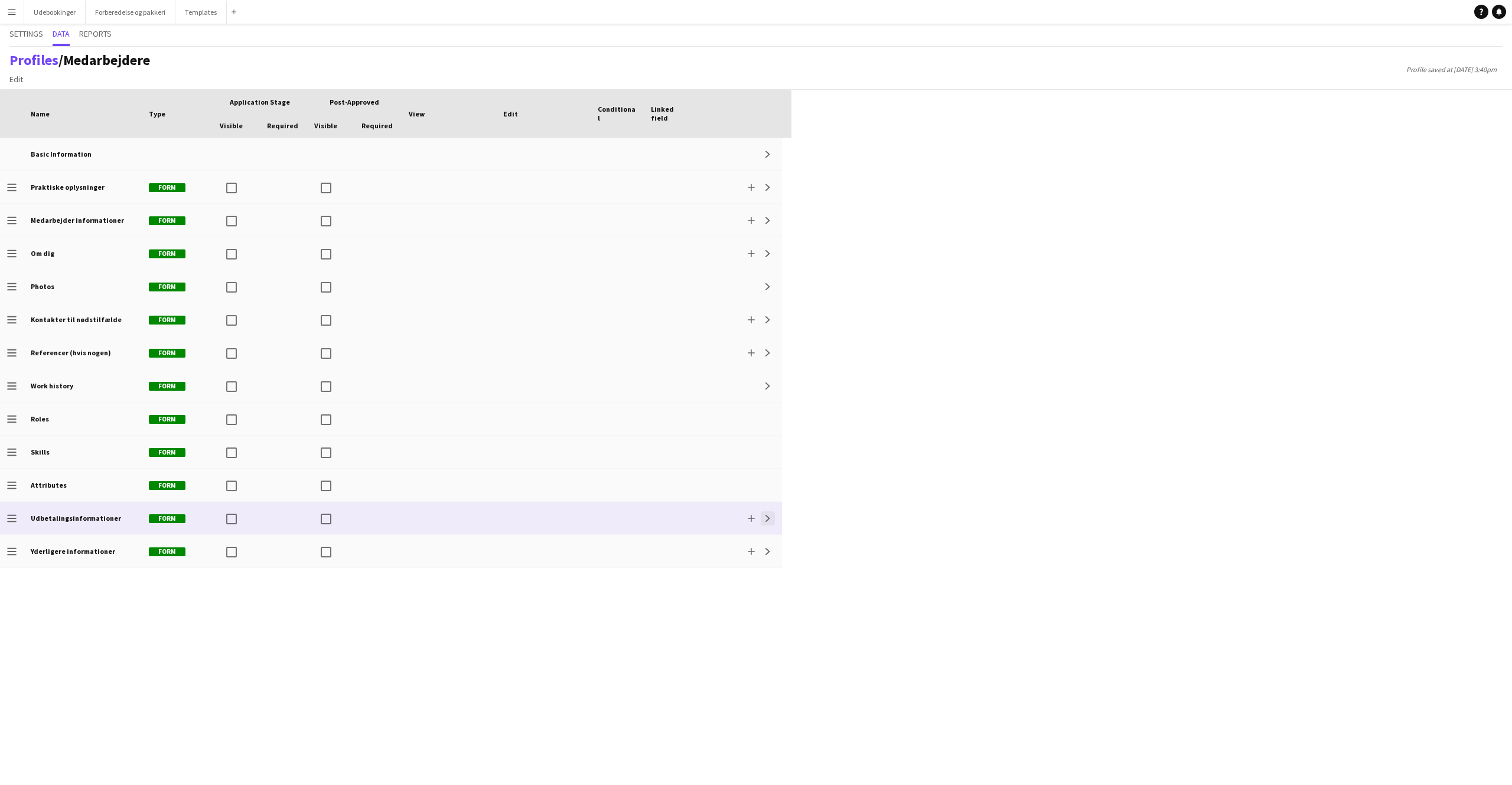
click at [770, 520] on app-icon "Expand" at bounding box center [768, 519] width 7 height 7
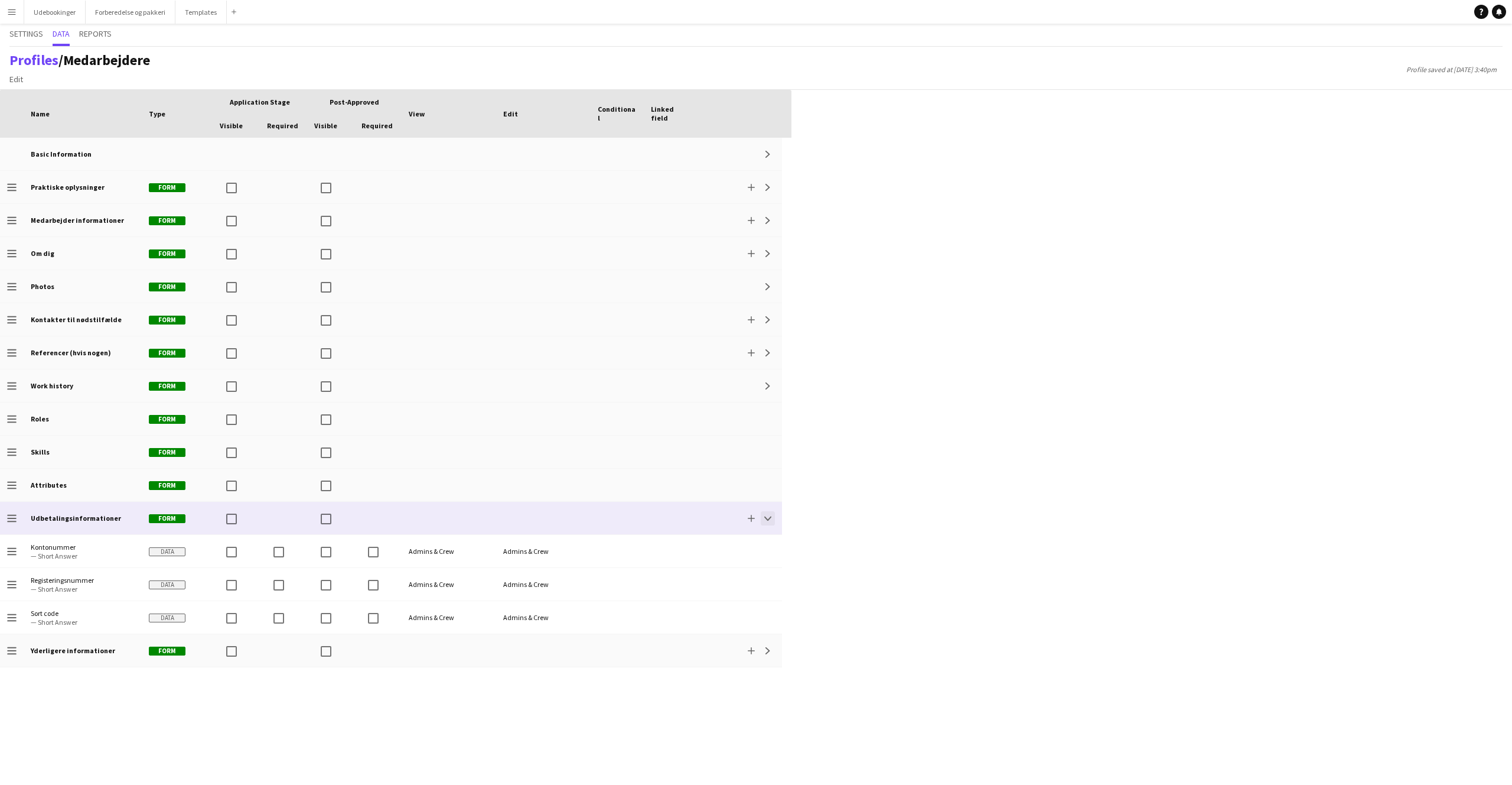
click at [764, 519] on app-icon "Collapse" at bounding box center [768, 519] width 7 height 7
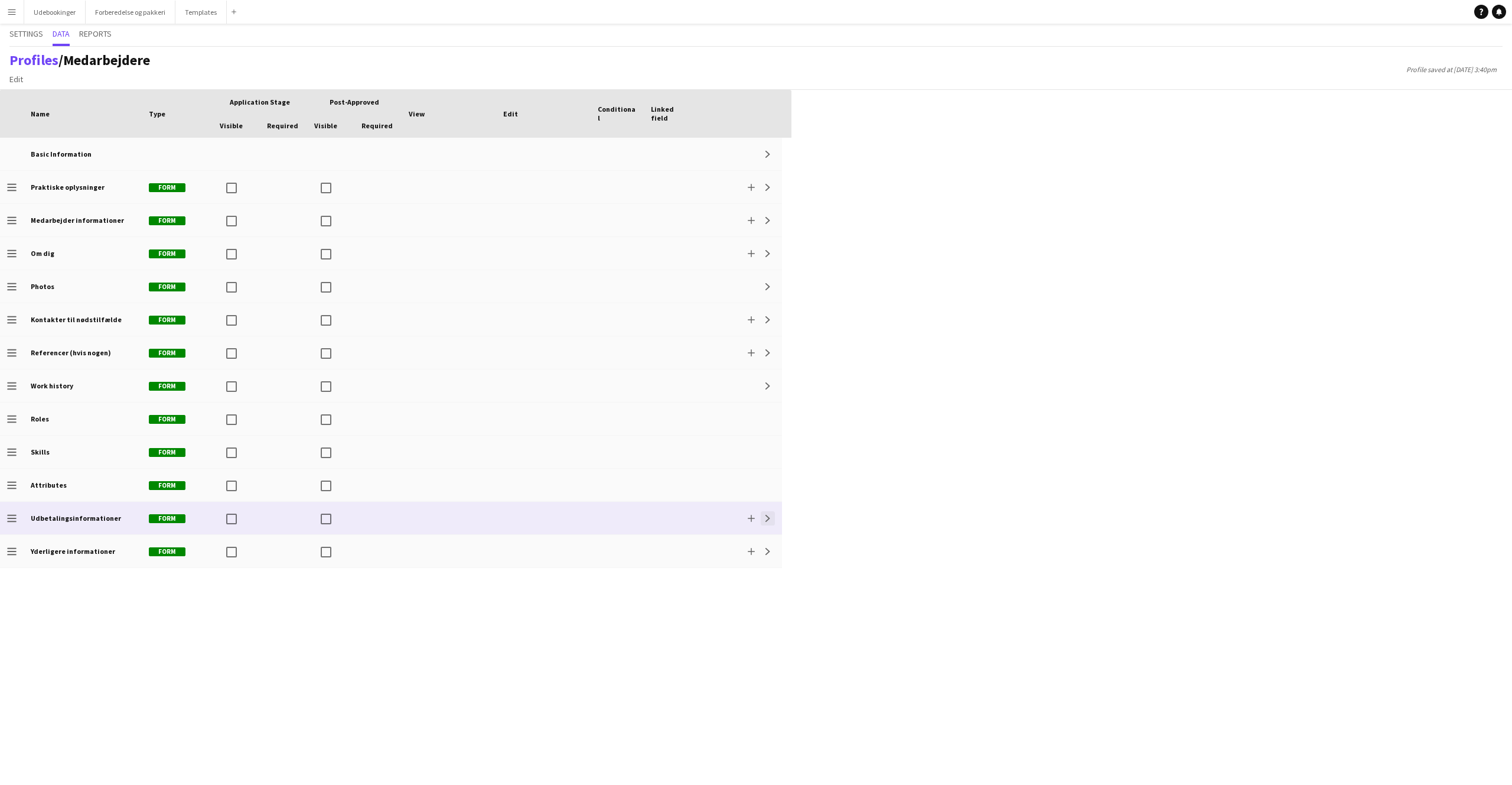
click at [769, 516] on app-icon "Expand" at bounding box center [768, 519] width 7 height 7
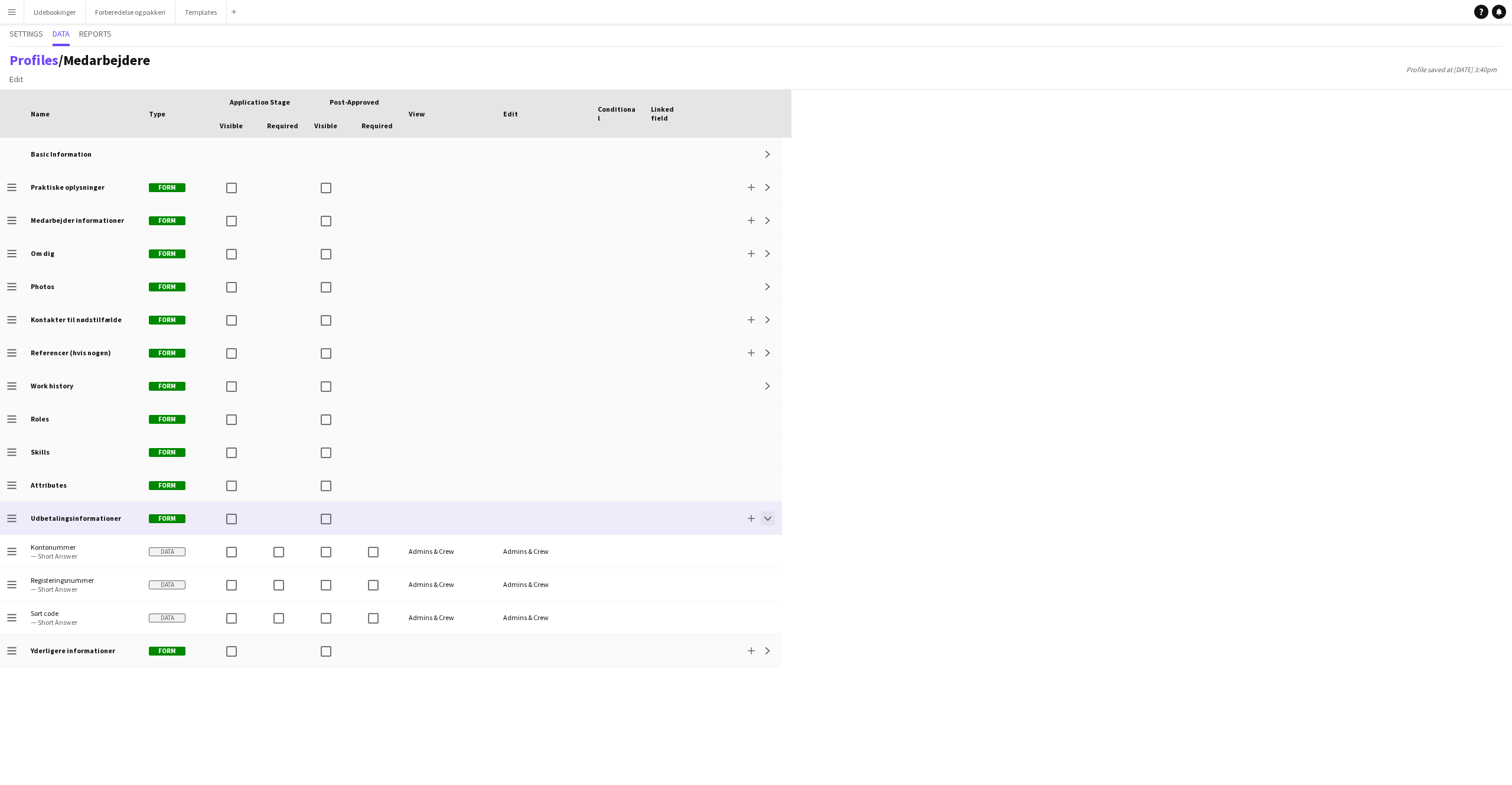
click at [769, 515] on app-icon "Collapse" at bounding box center [768, 519] width 7 height 7
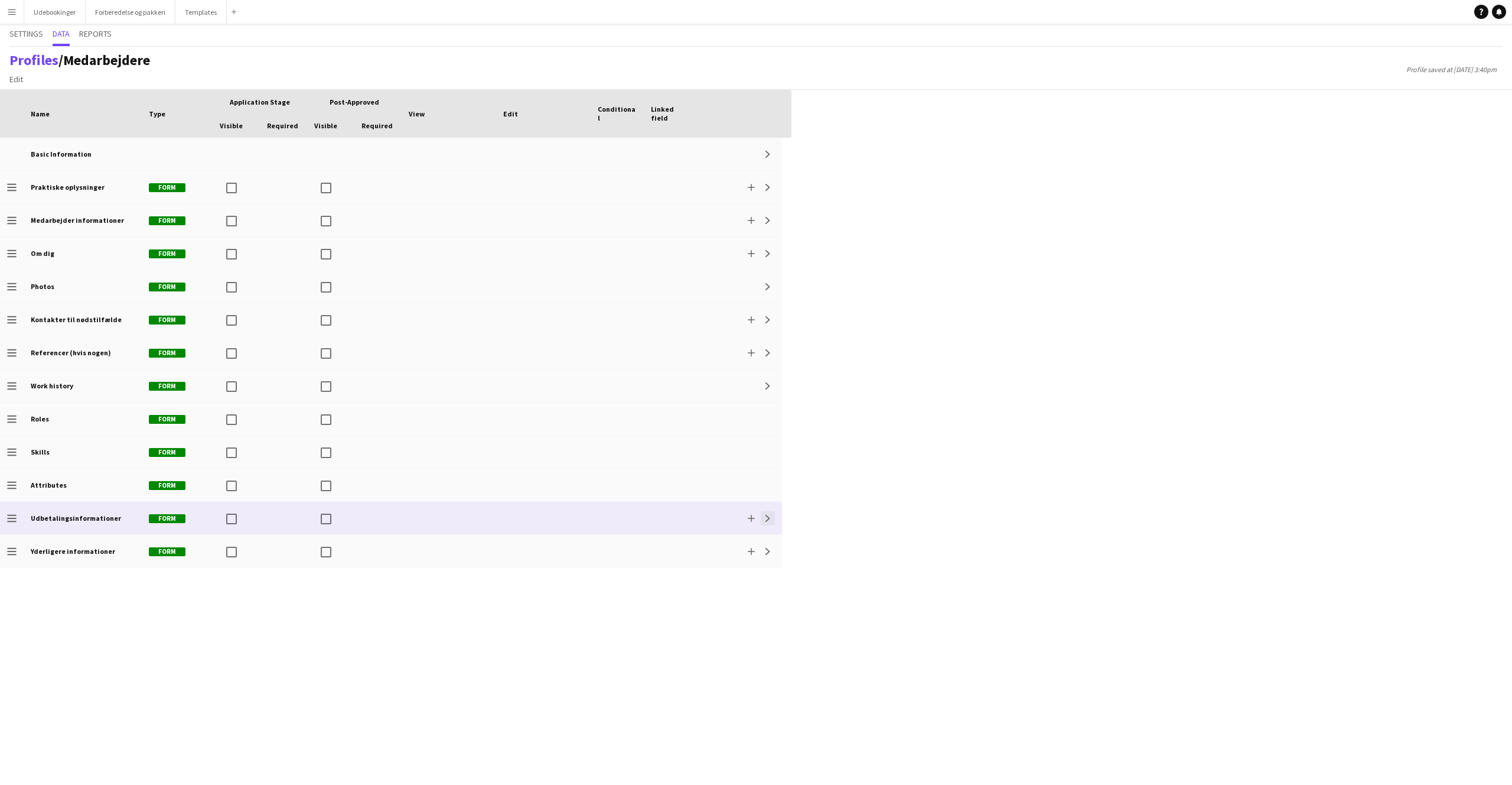
click at [769, 515] on app-icon "Expand" at bounding box center [768, 519] width 7 height 7
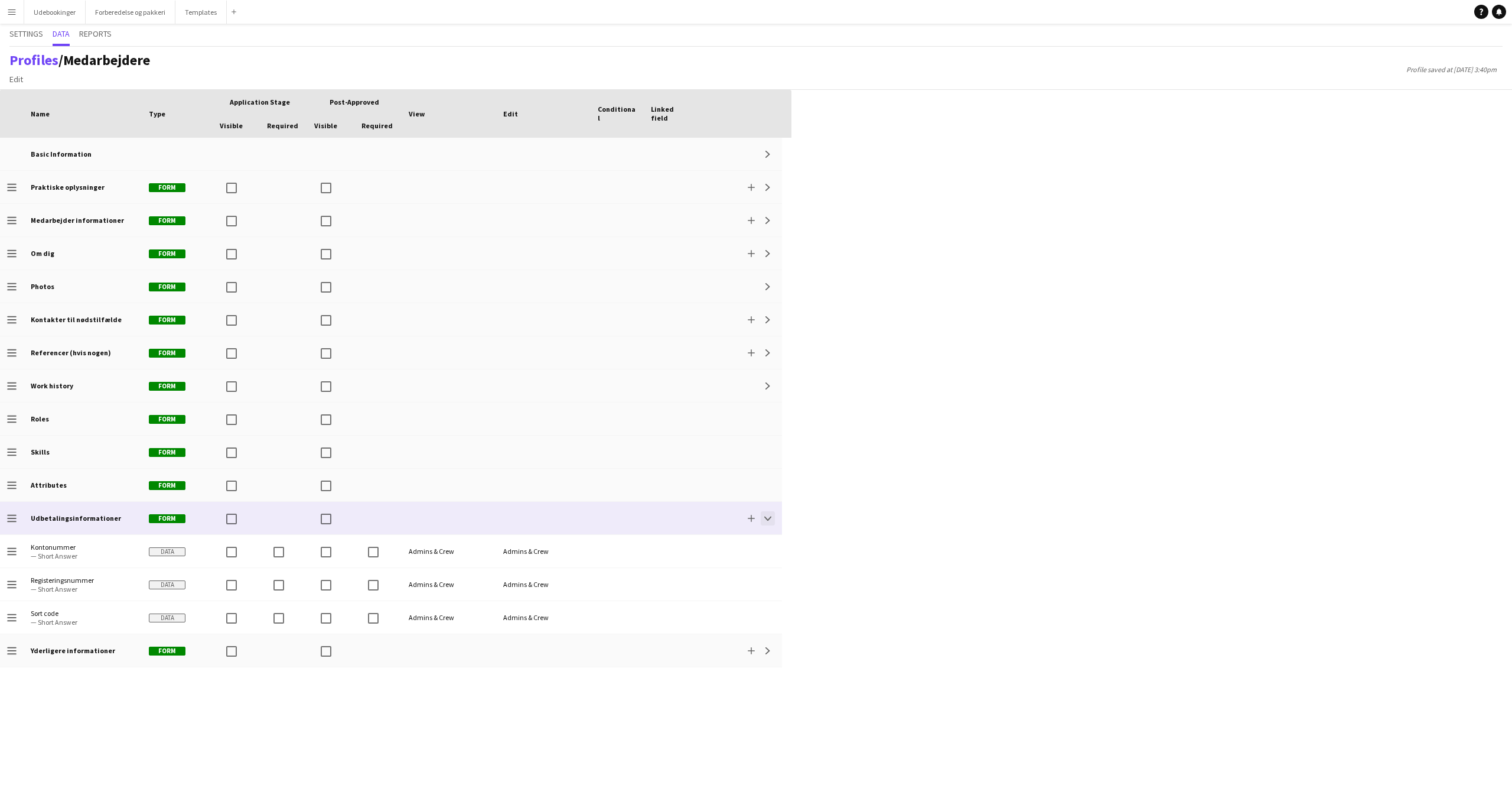
click at [769, 516] on app-icon "Collapse" at bounding box center [768, 519] width 7 height 7
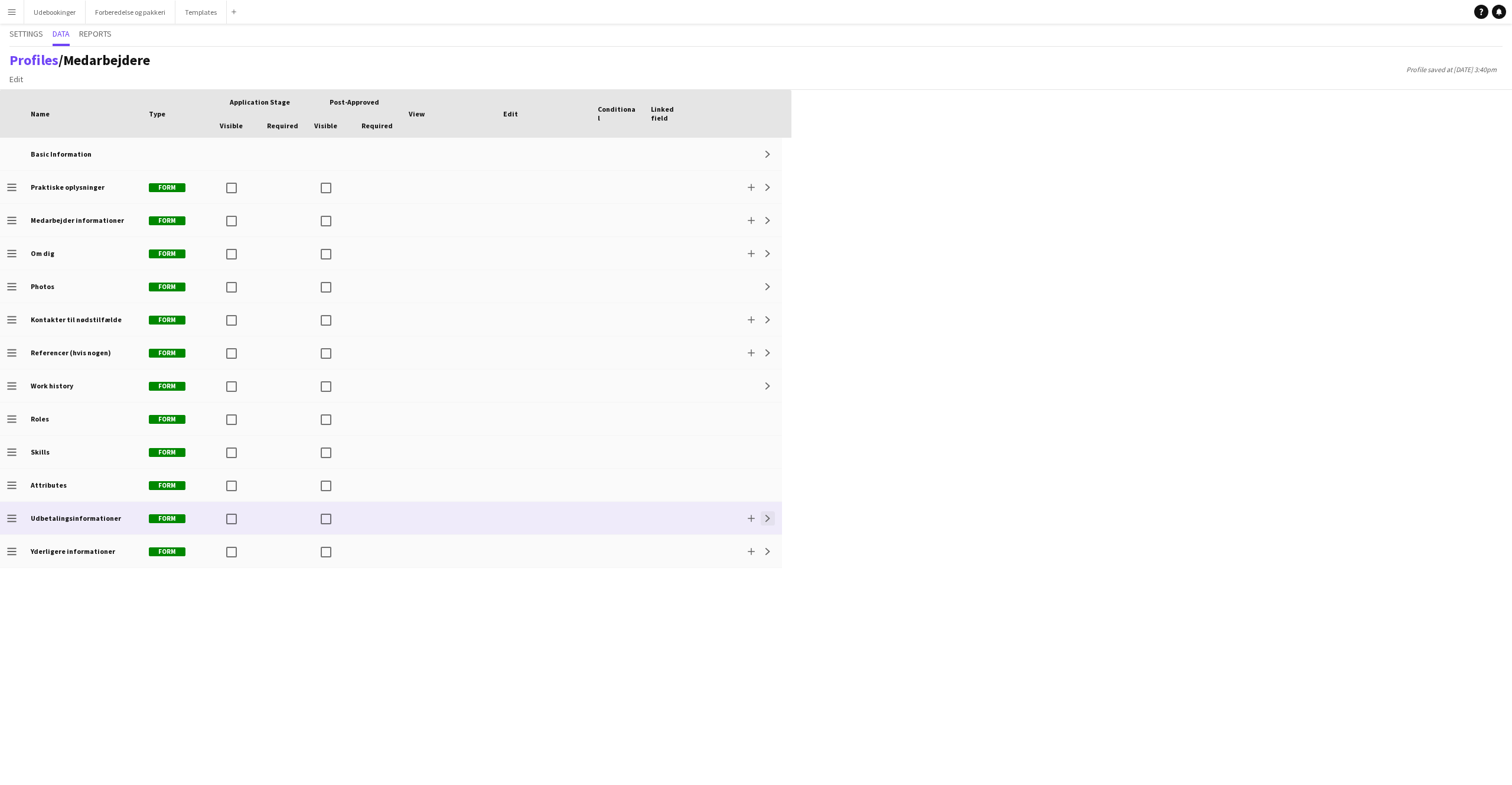
click at [768, 516] on app-icon "Expand" at bounding box center [768, 519] width 7 height 7
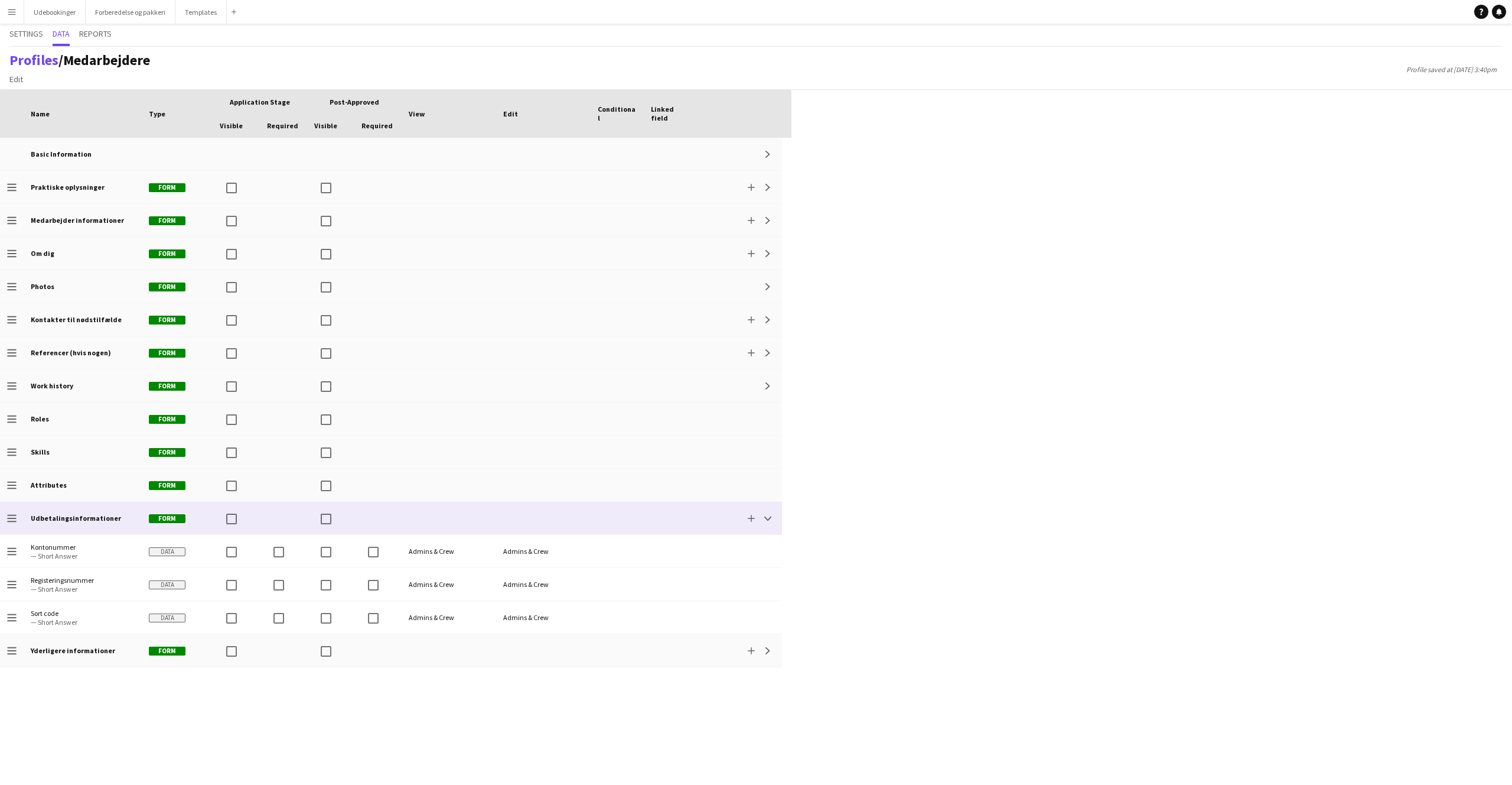
click at [775, 517] on div "Add Collapse" at bounding box center [739, 518] width 85 height 33
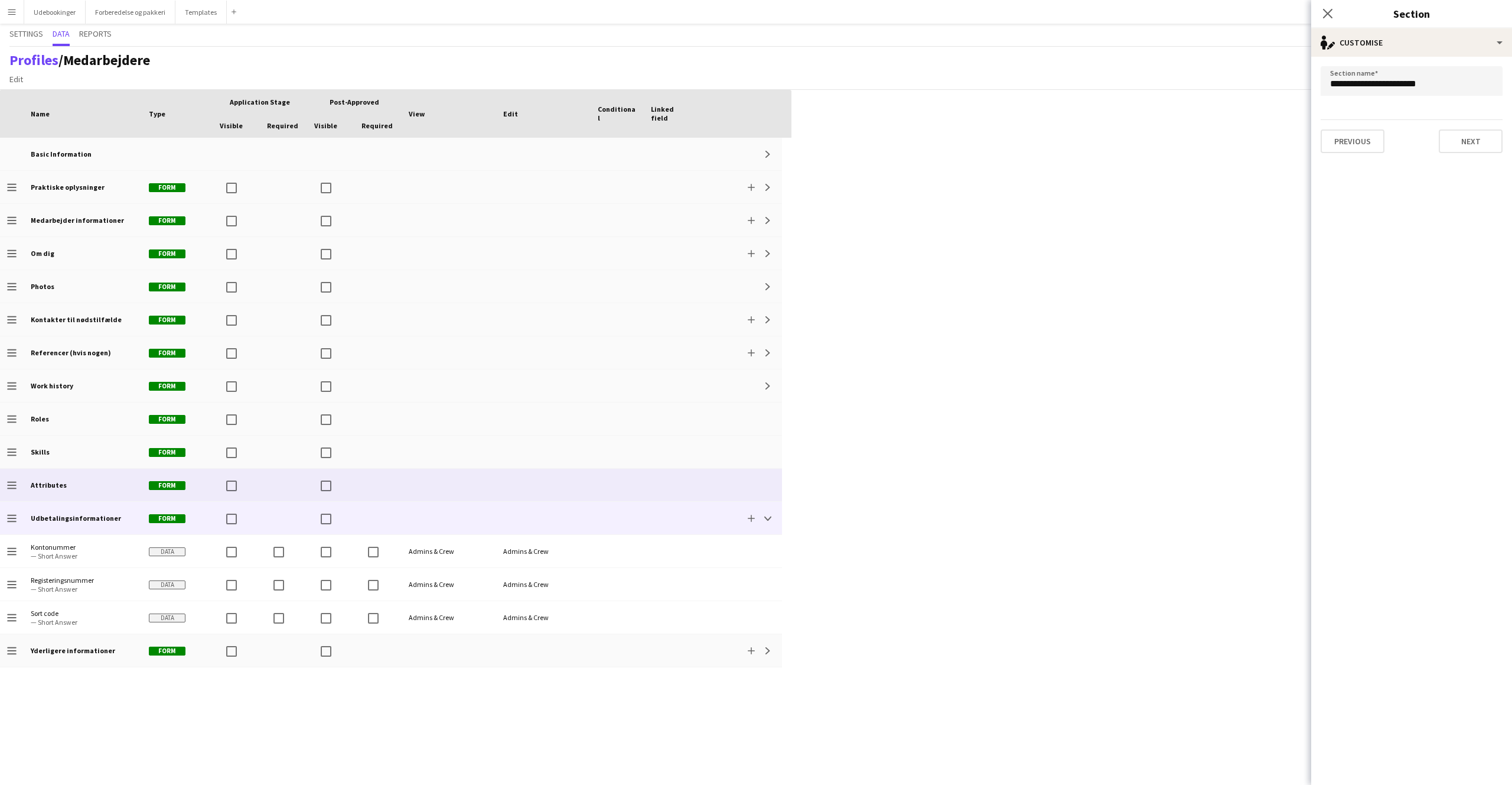
click at [83, 493] on div "Attributes" at bounding box center [83, 484] width 118 height 33
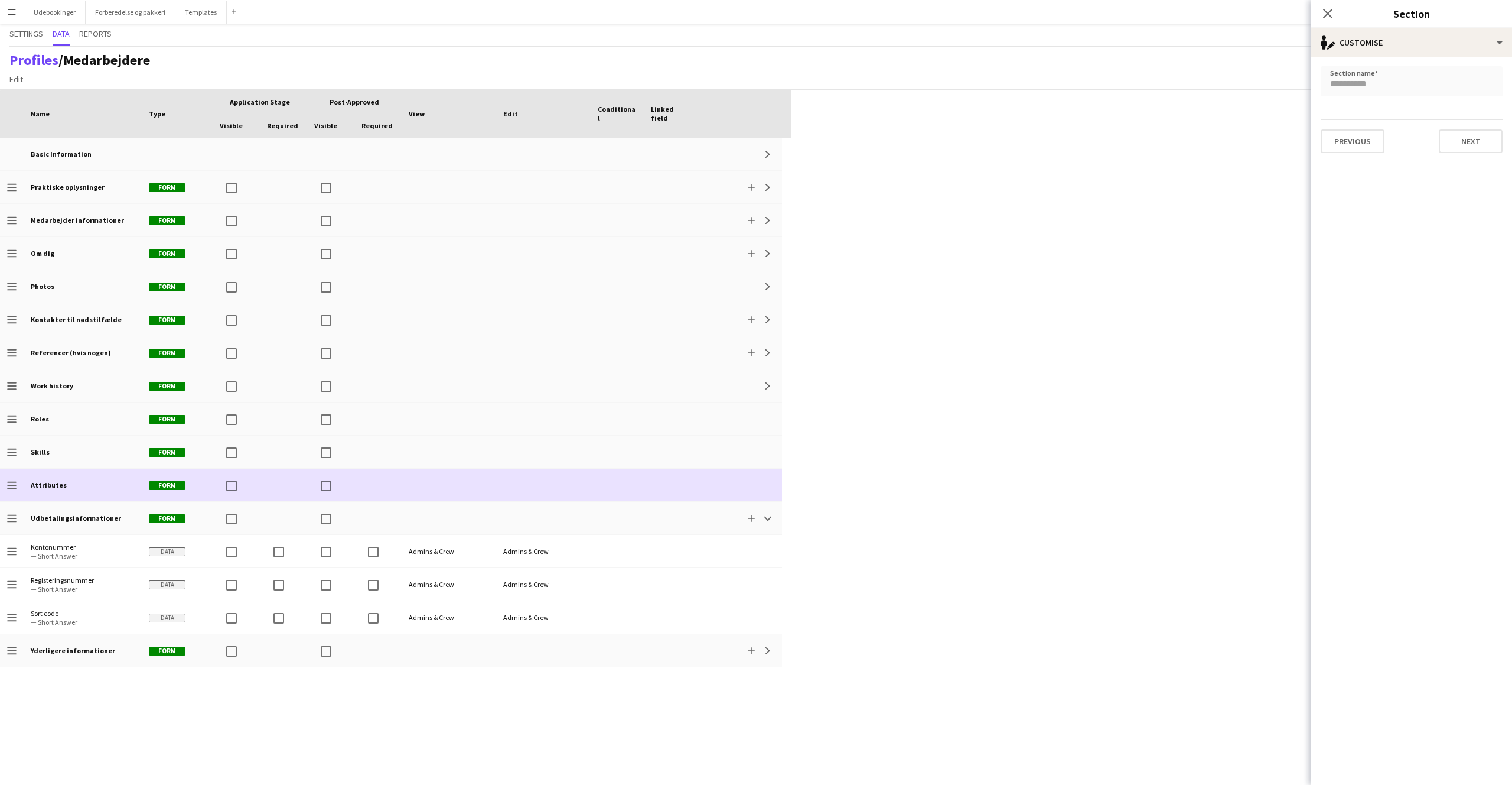
click at [78, 450] on div "Skills" at bounding box center [83, 452] width 118 height 33
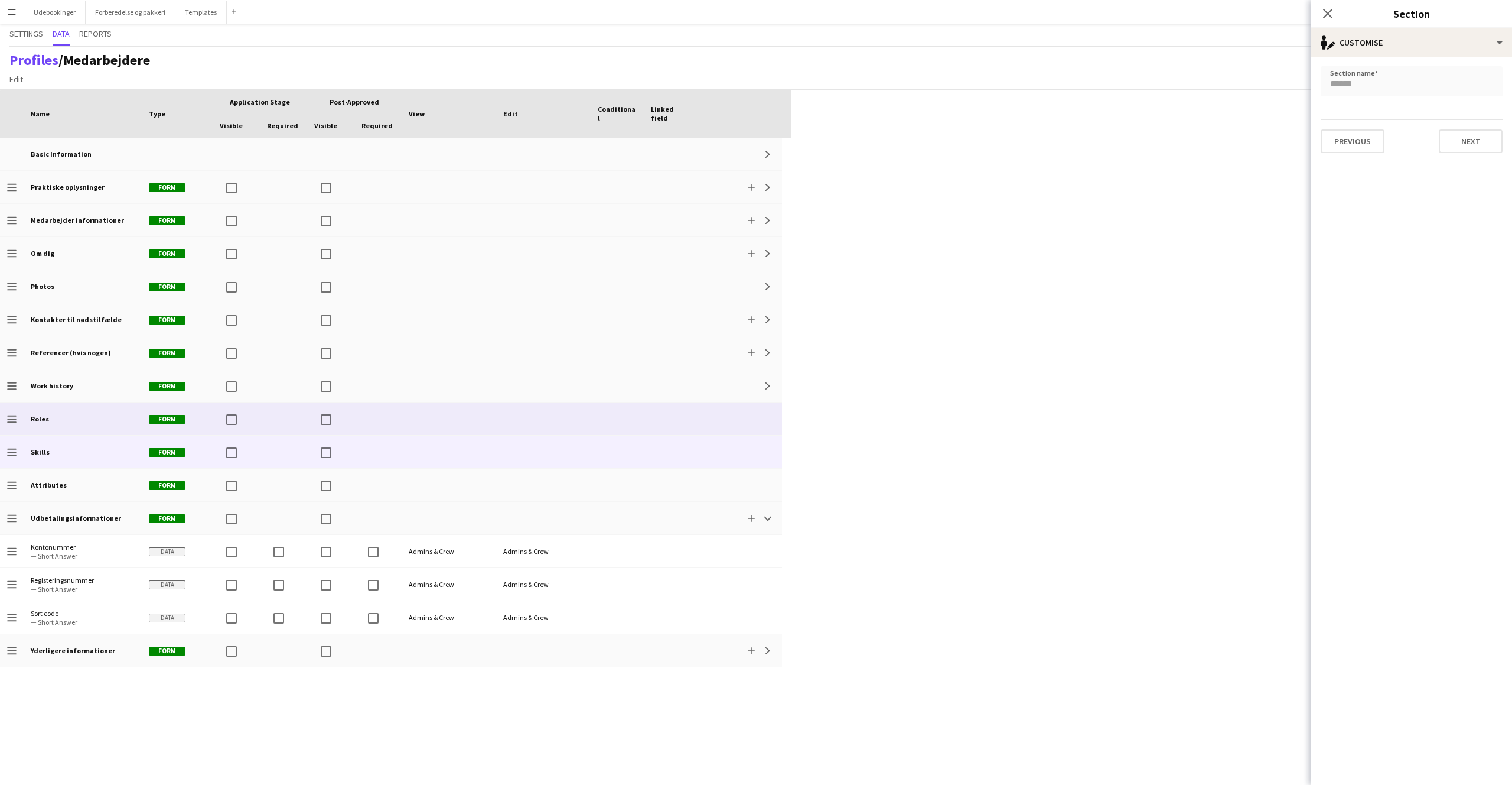
click at [565, 429] on div at bounding box center [544, 418] width 95 height 33
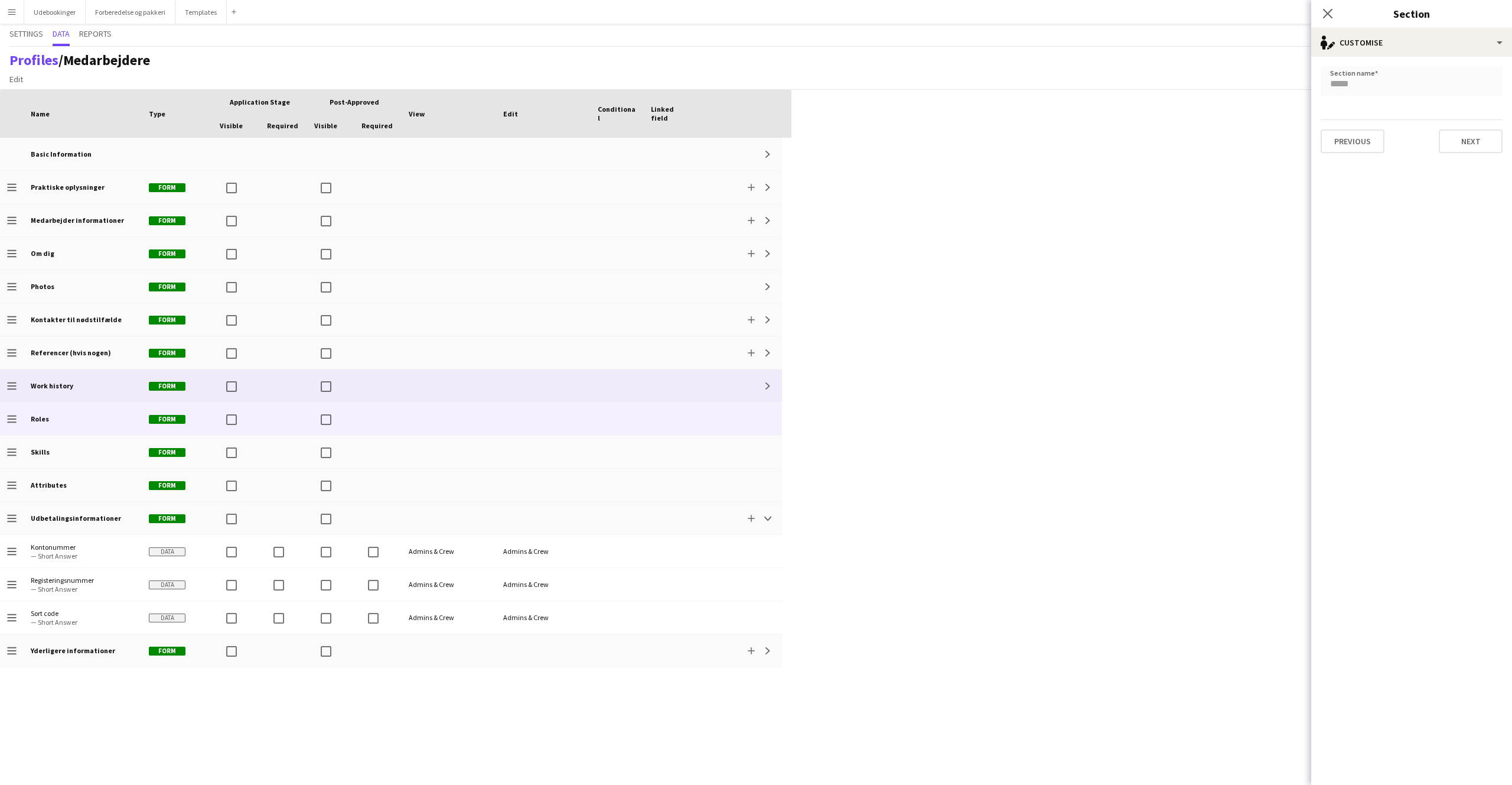
click at [565, 393] on div at bounding box center [544, 385] width 95 height 33
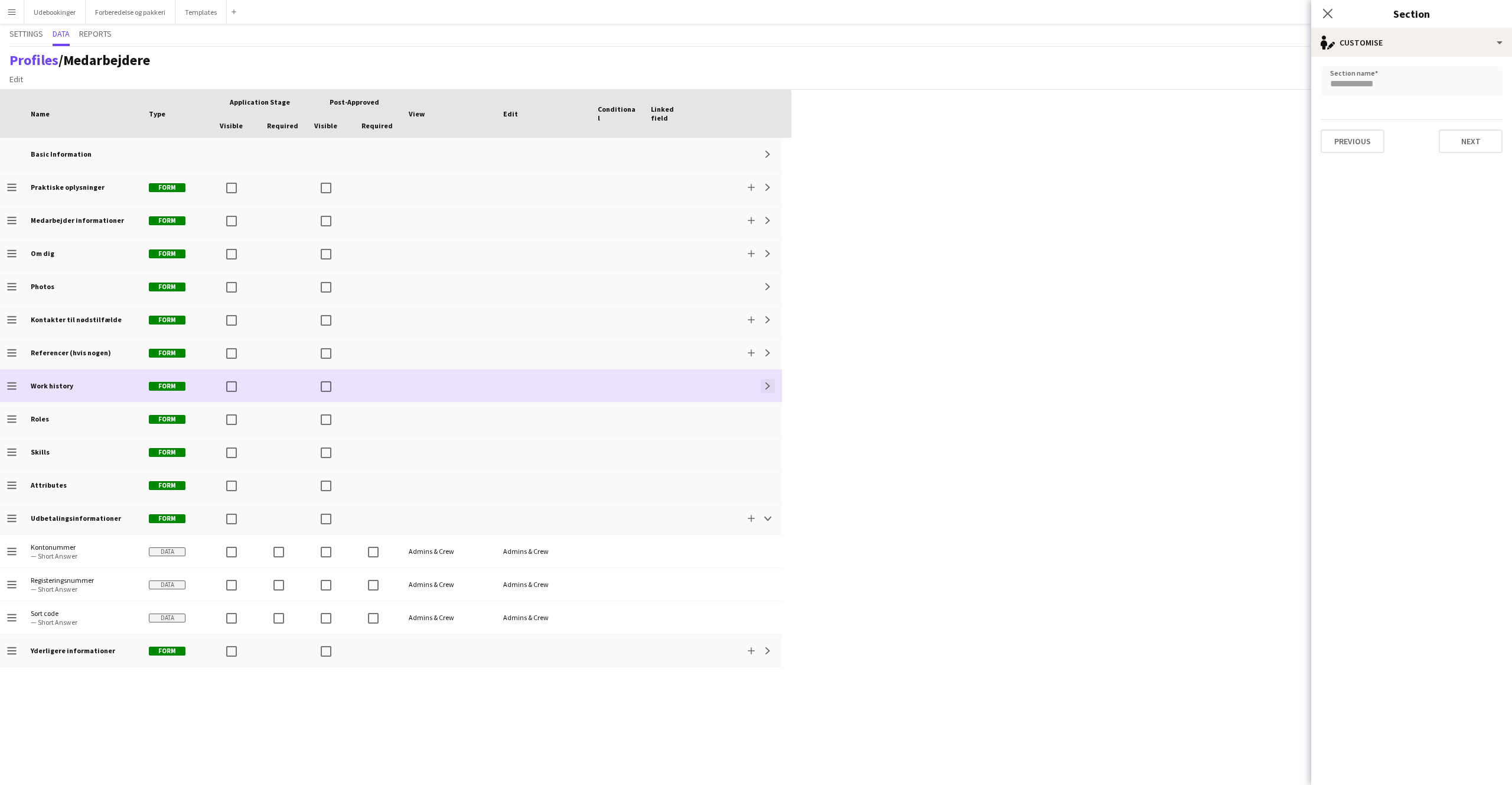
click at [769, 387] on app-icon "Expand" at bounding box center [768, 386] width 7 height 7
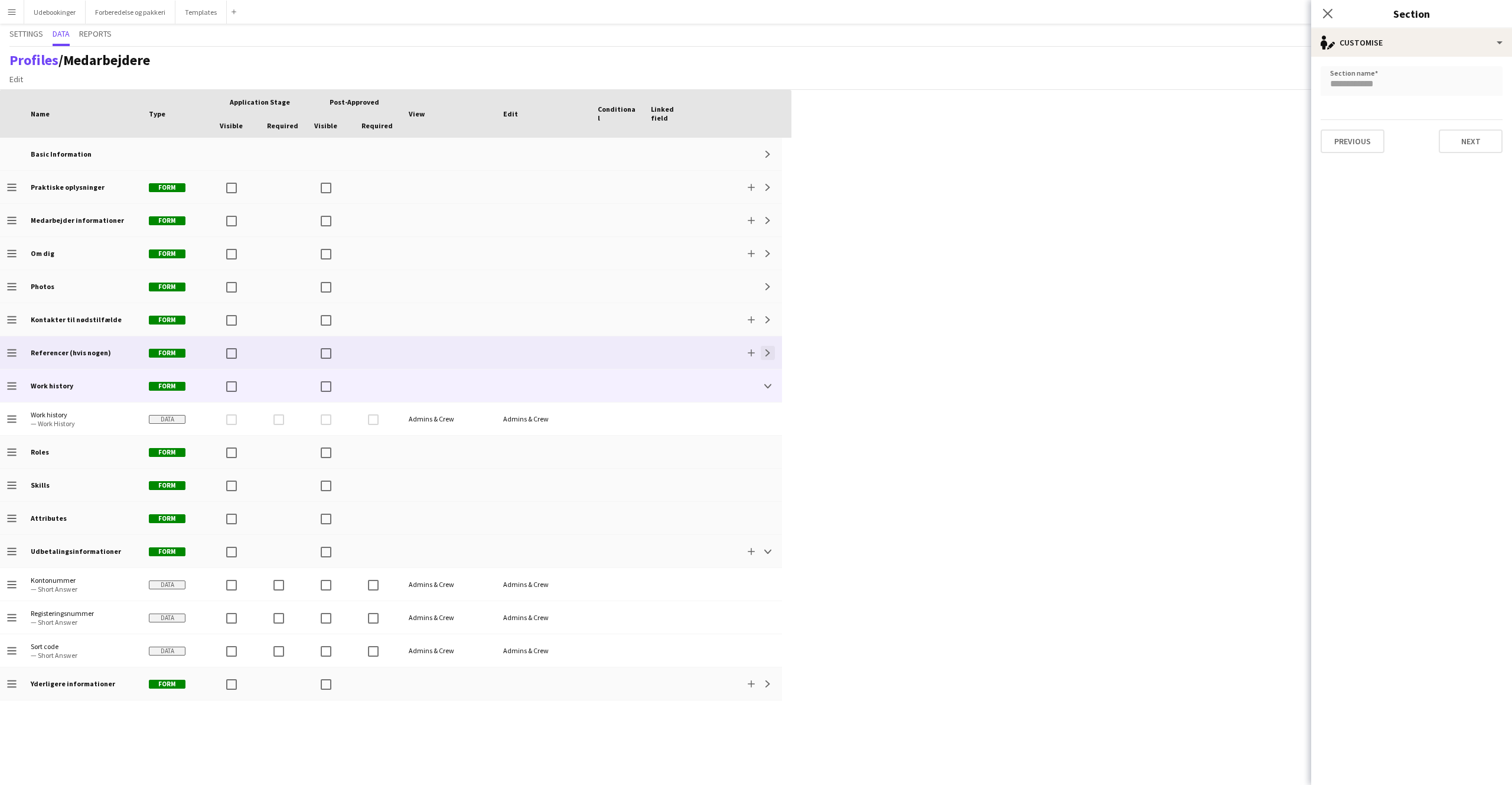
click at [770, 354] on app-icon "Expand" at bounding box center [768, 353] width 7 height 7
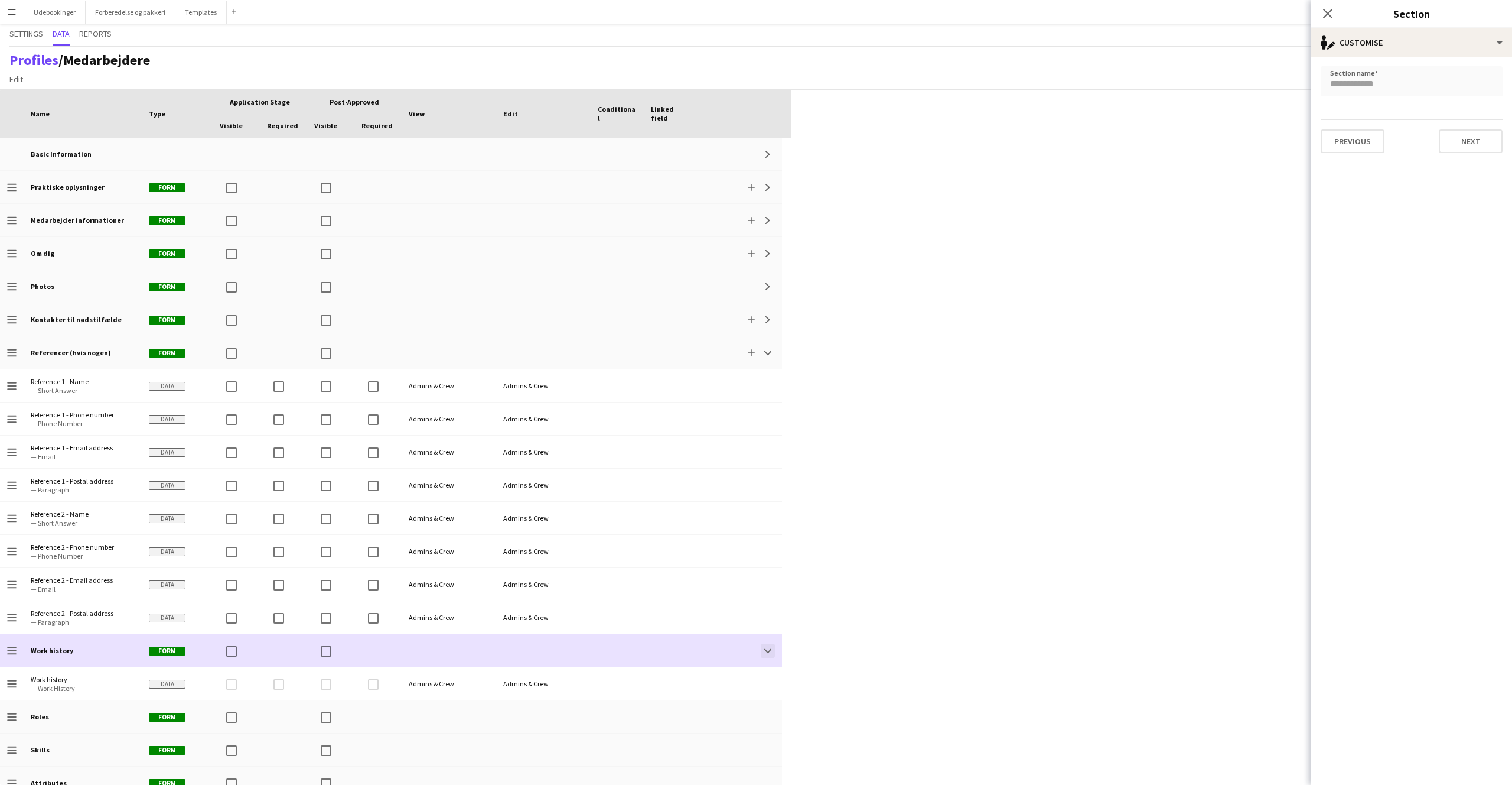
click at [770, 651] on app-icon "Collapse" at bounding box center [768, 651] width 7 height 7
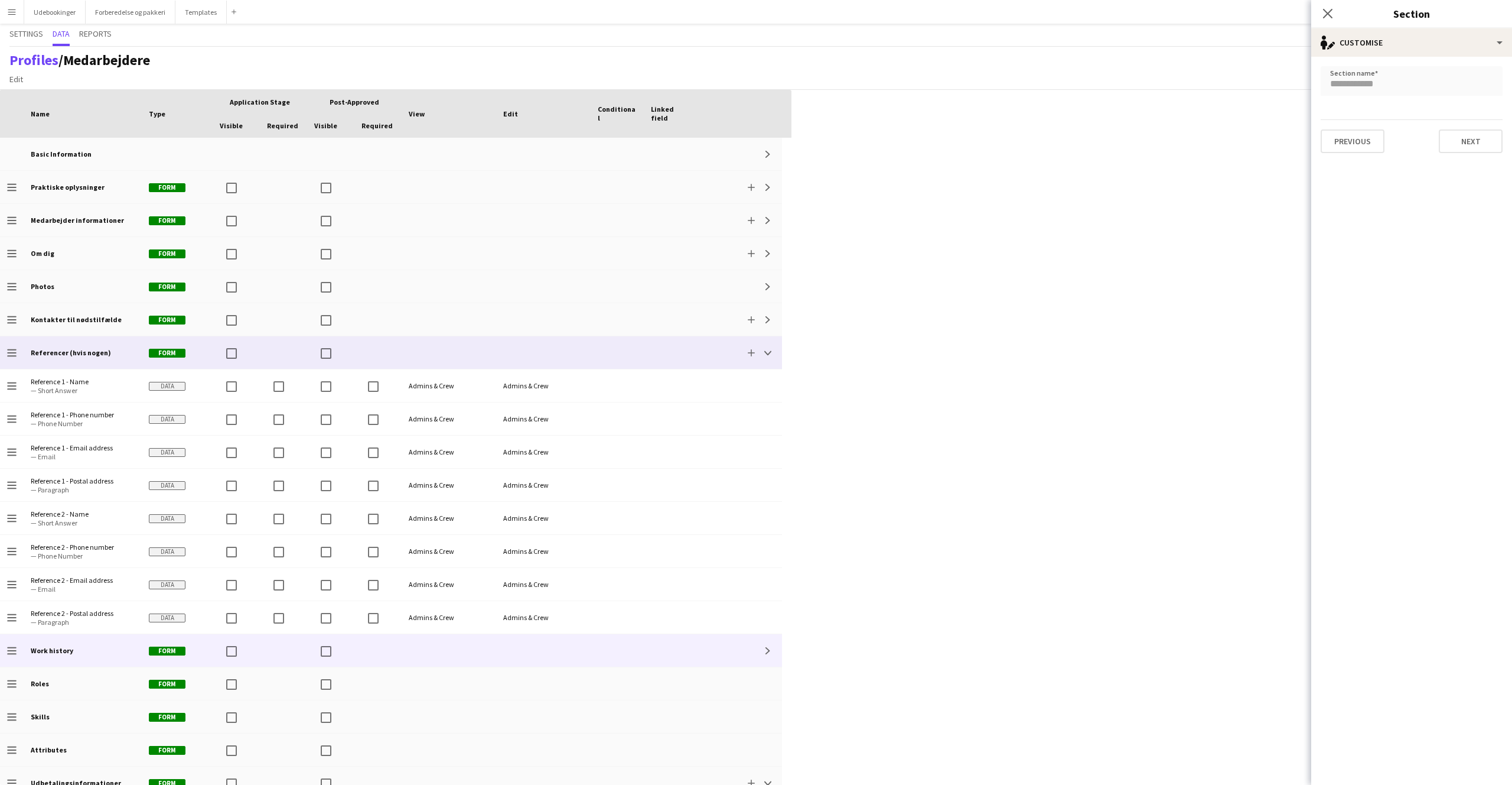
click at [59, 349] on b "Referencer (hvis nogen)" at bounding box center [70, 353] width 80 height 9
drag, startPoint x: 1318, startPoint y: 88, endPoint x: 1324, endPoint y: 84, distance: 7.2
click at [1318, 88] on form "**********" at bounding box center [1412, 110] width 201 height 105
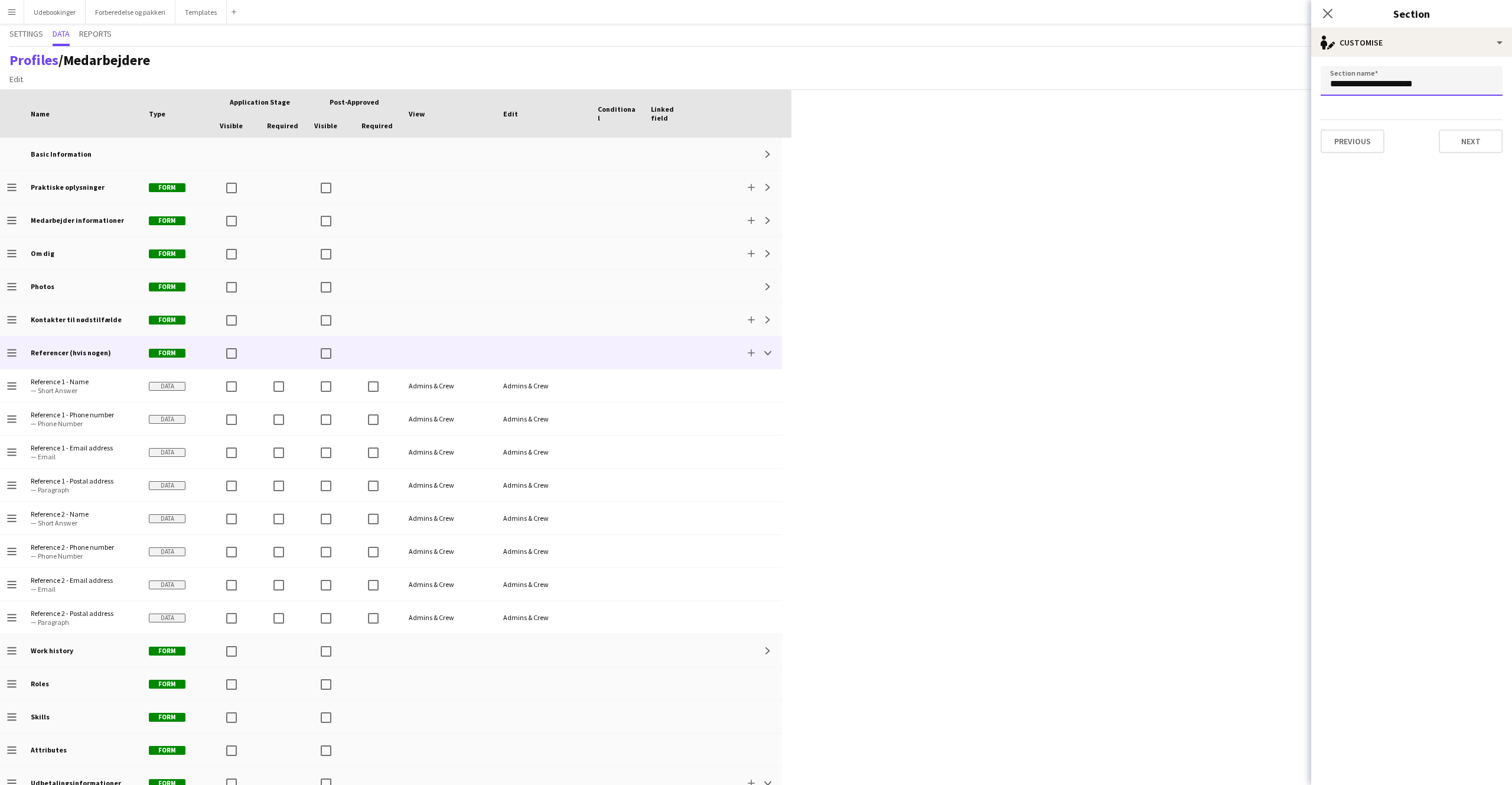
click at [1324, 84] on input "**********" at bounding box center [1412, 81] width 182 height 30
type input "**********"
click at [1469, 144] on button "Next" at bounding box center [1471, 141] width 64 height 24
click at [1472, 152] on button "Finish" at bounding box center [1480, 141] width 44 height 24
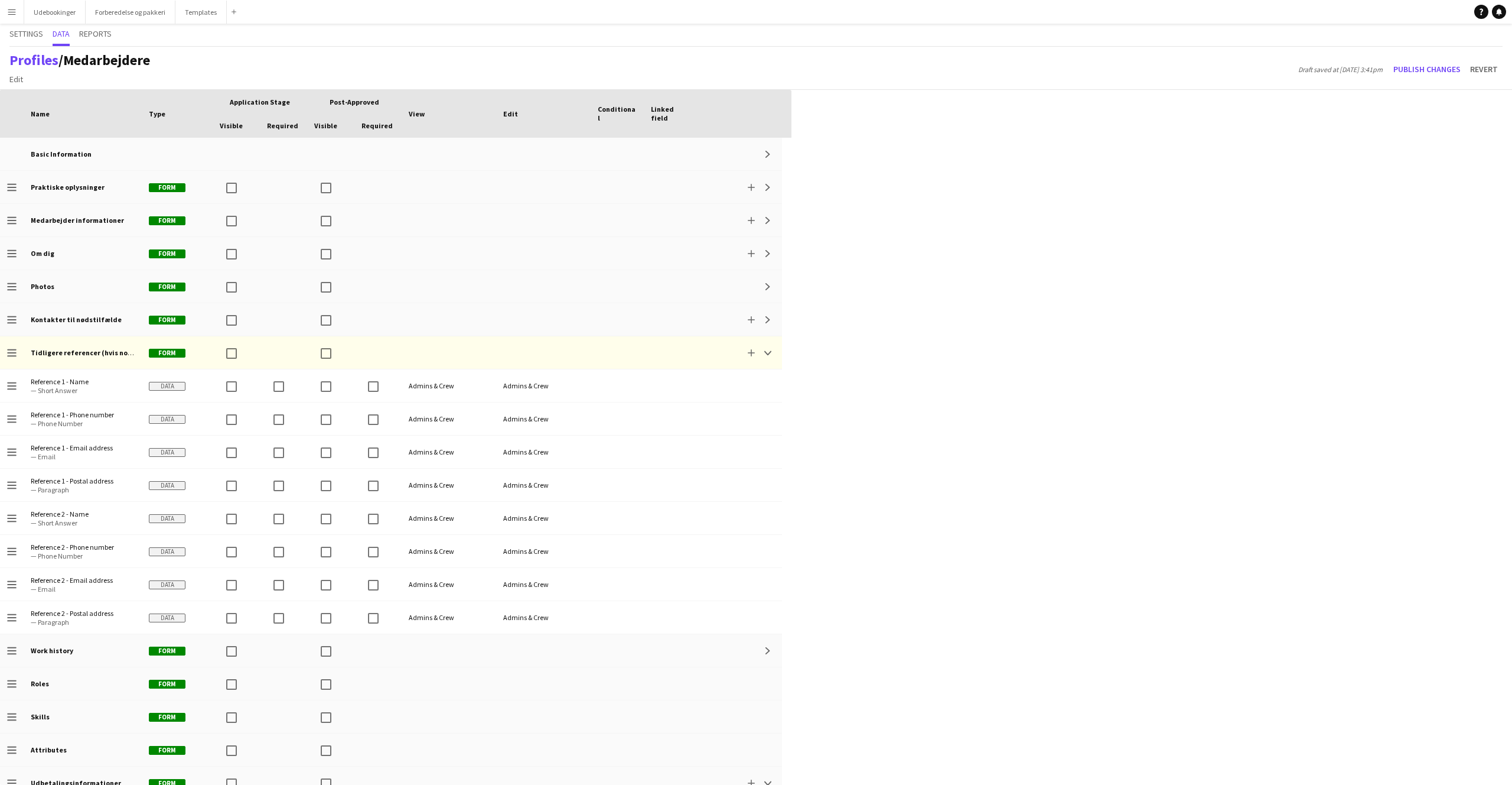
click at [1378, 295] on div "Press SPACE to select this row. Drag here to set row groups Drag here to set co…" at bounding box center [756, 437] width 1512 height 695
click at [1437, 59] on div "Profiles / Medarbejdere Edit Add section Draft saved at 13th Aug 3:41pm Publish…" at bounding box center [756, 68] width 1512 height 43
click at [1434, 66] on button "Publish changes" at bounding box center [1427, 69] width 76 height 19
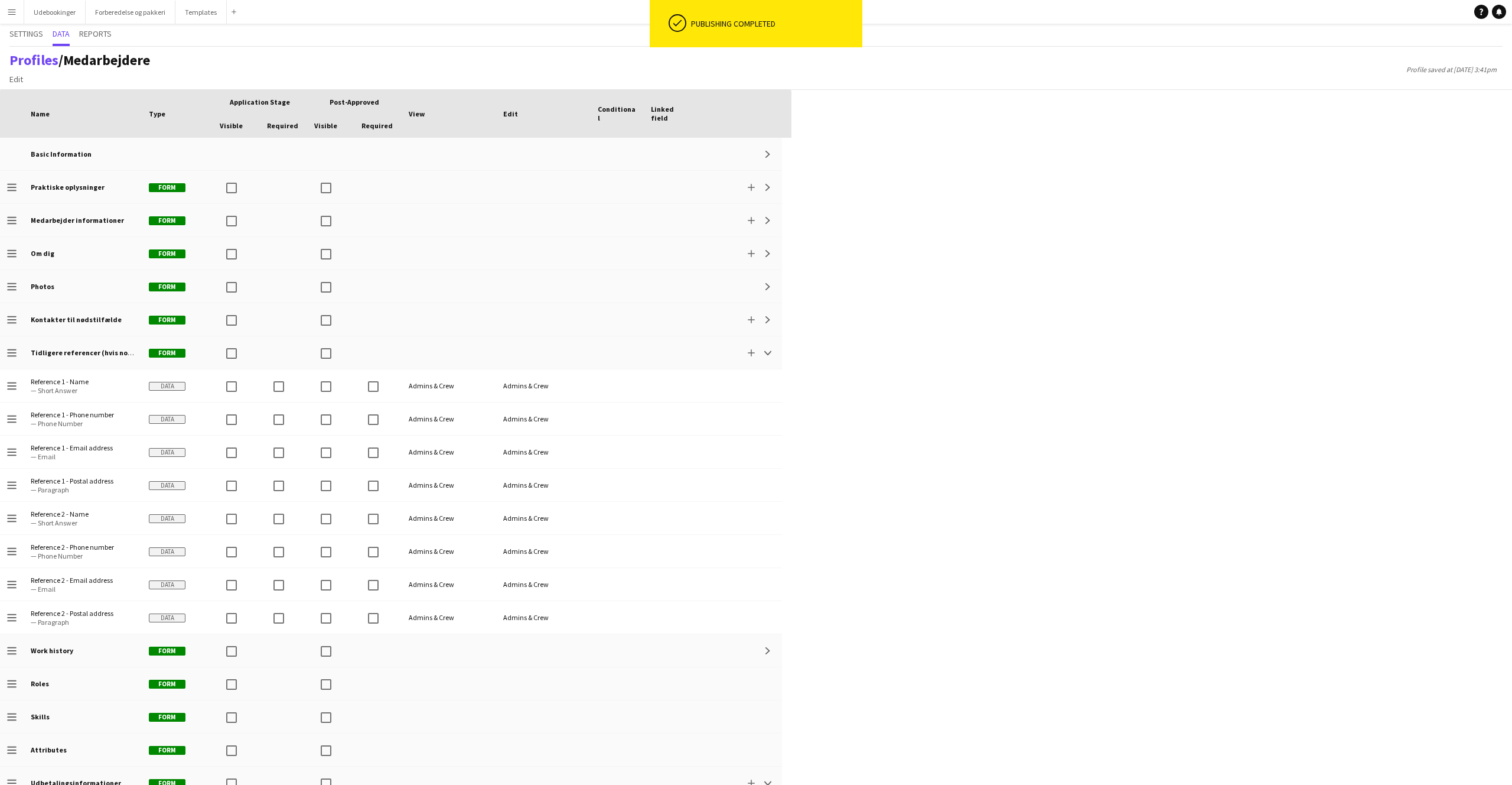
click at [1319, 262] on div "Press SPACE to select this row. Drag here to set row groups Drag here to set co…" at bounding box center [756, 437] width 1512 height 695
click at [842, 214] on div "Press SPACE to select this row. Drag here to set row groups Drag here to set co…" at bounding box center [756, 437] width 1512 height 695
click at [13, 82] on span "Edit" at bounding box center [16, 79] width 13 height 11
click at [27, 106] on span "Add section" at bounding box center [36, 105] width 42 height 11
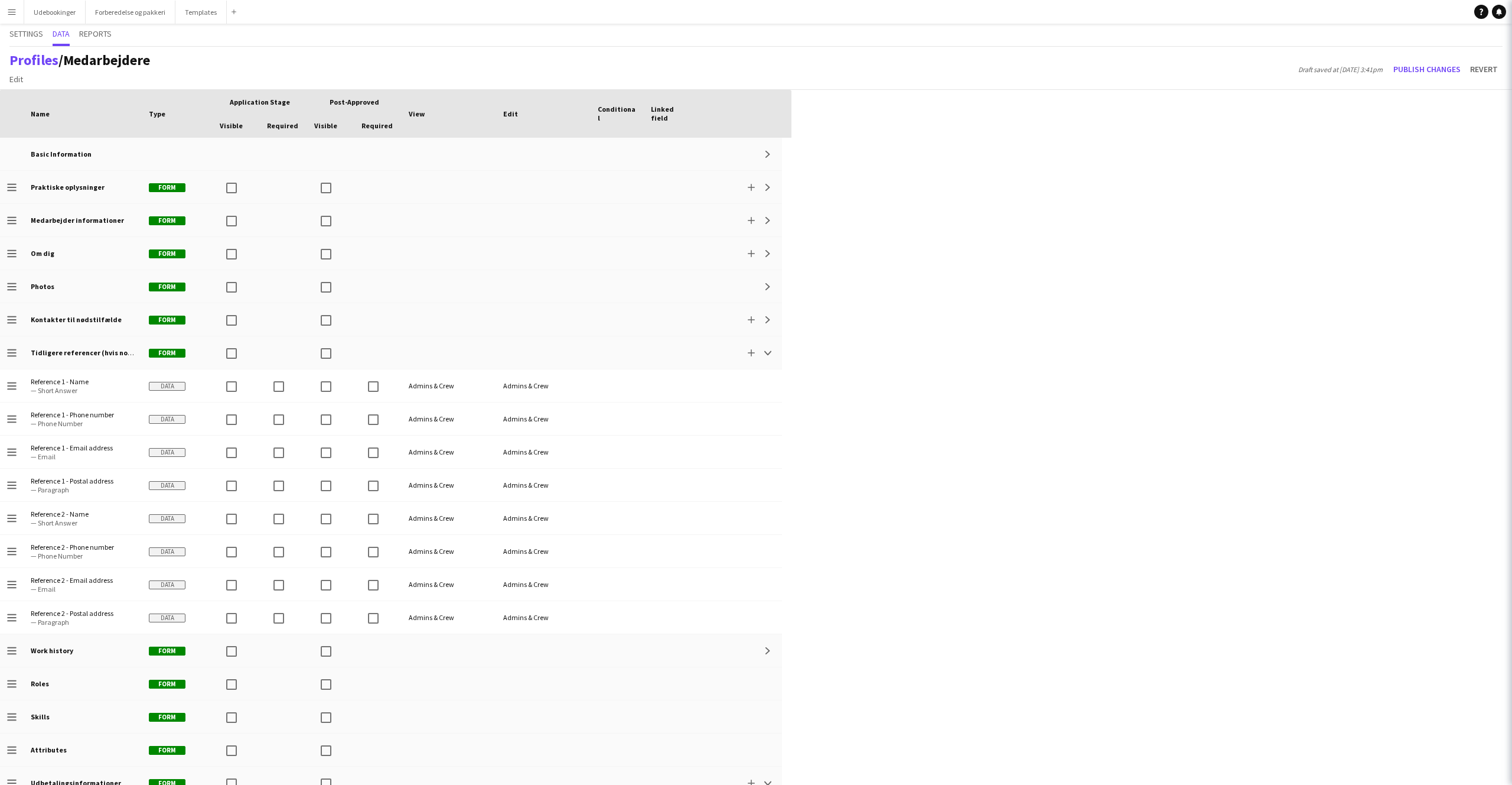
scroll to position [180, 0]
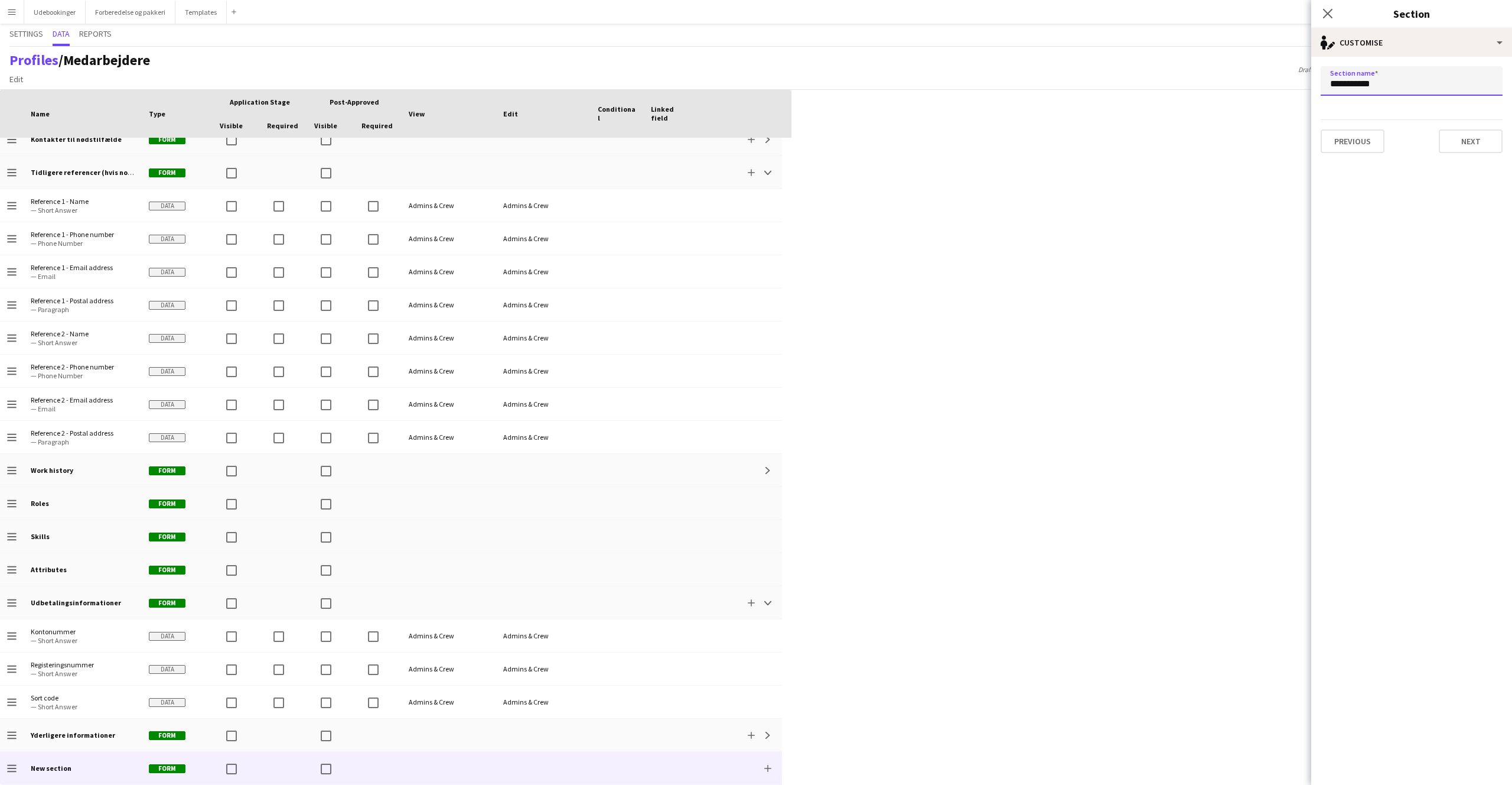
click at [1368, 87] on input "**********" at bounding box center [1412, 81] width 182 height 30
click at [1367, 86] on input "**********" at bounding box center [1412, 81] width 182 height 30
click at [1384, 84] on input "**********" at bounding box center [1412, 81] width 182 height 30
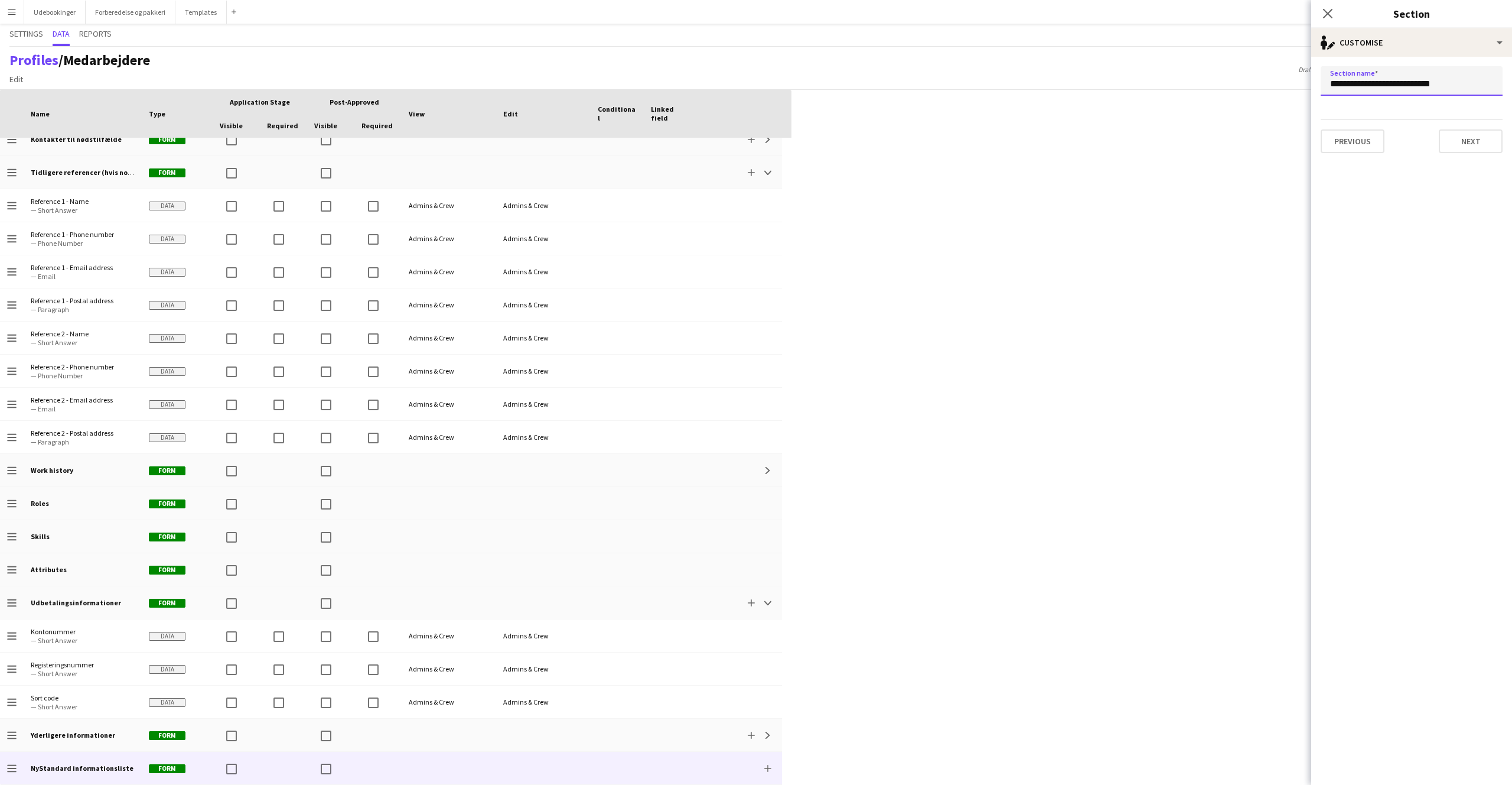
click at [1384, 83] on input "**********" at bounding box center [1412, 81] width 182 height 30
type input "**********"
drag, startPoint x: 1481, startPoint y: 159, endPoint x: 1479, endPoint y: 149, distance: 10.2
click at [1481, 159] on form "**********" at bounding box center [1412, 110] width 201 height 105
click at [1474, 138] on button "Next" at bounding box center [1471, 141] width 64 height 24
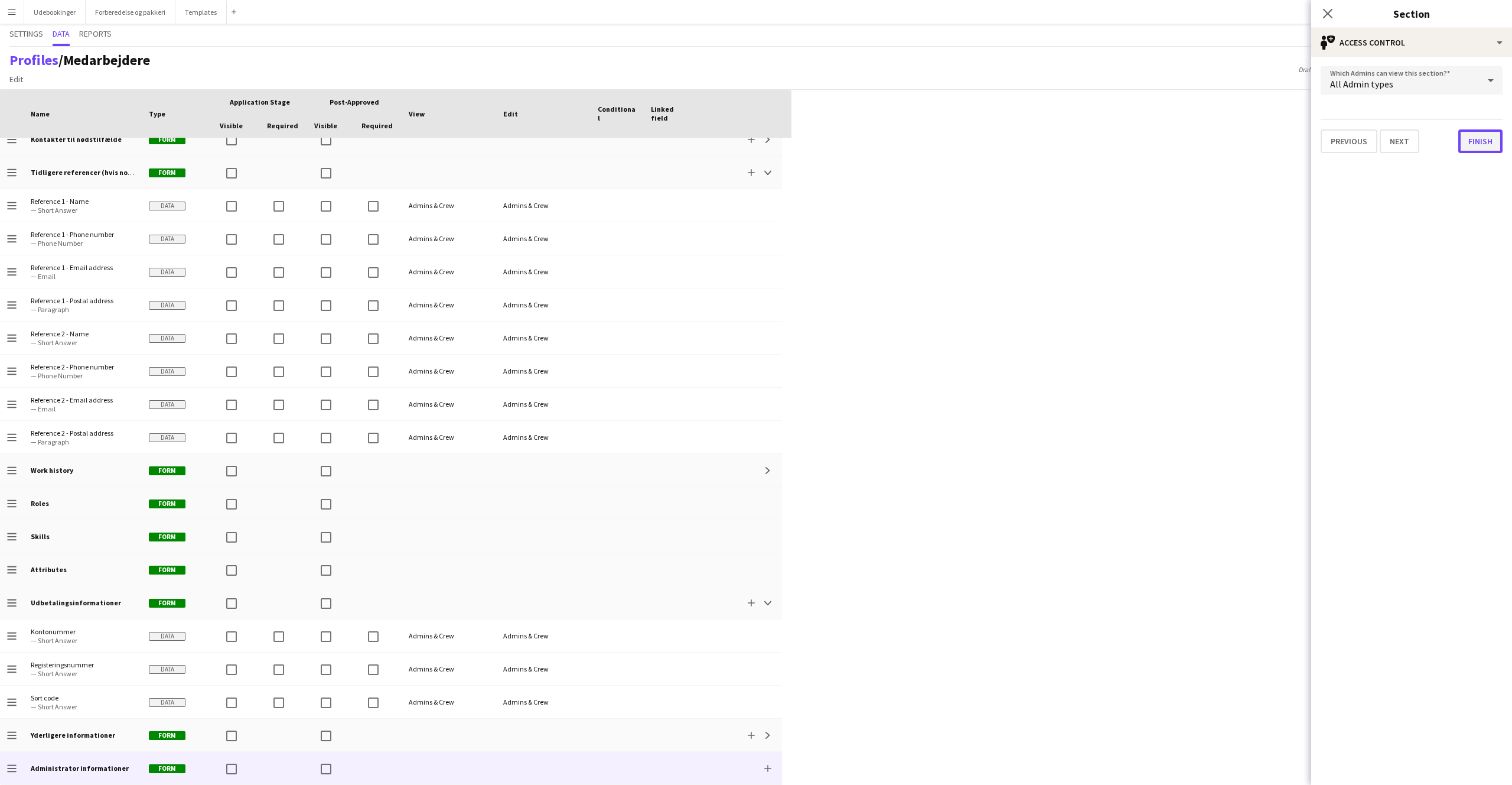
click at [1473, 139] on button "Finish" at bounding box center [1480, 141] width 44 height 24
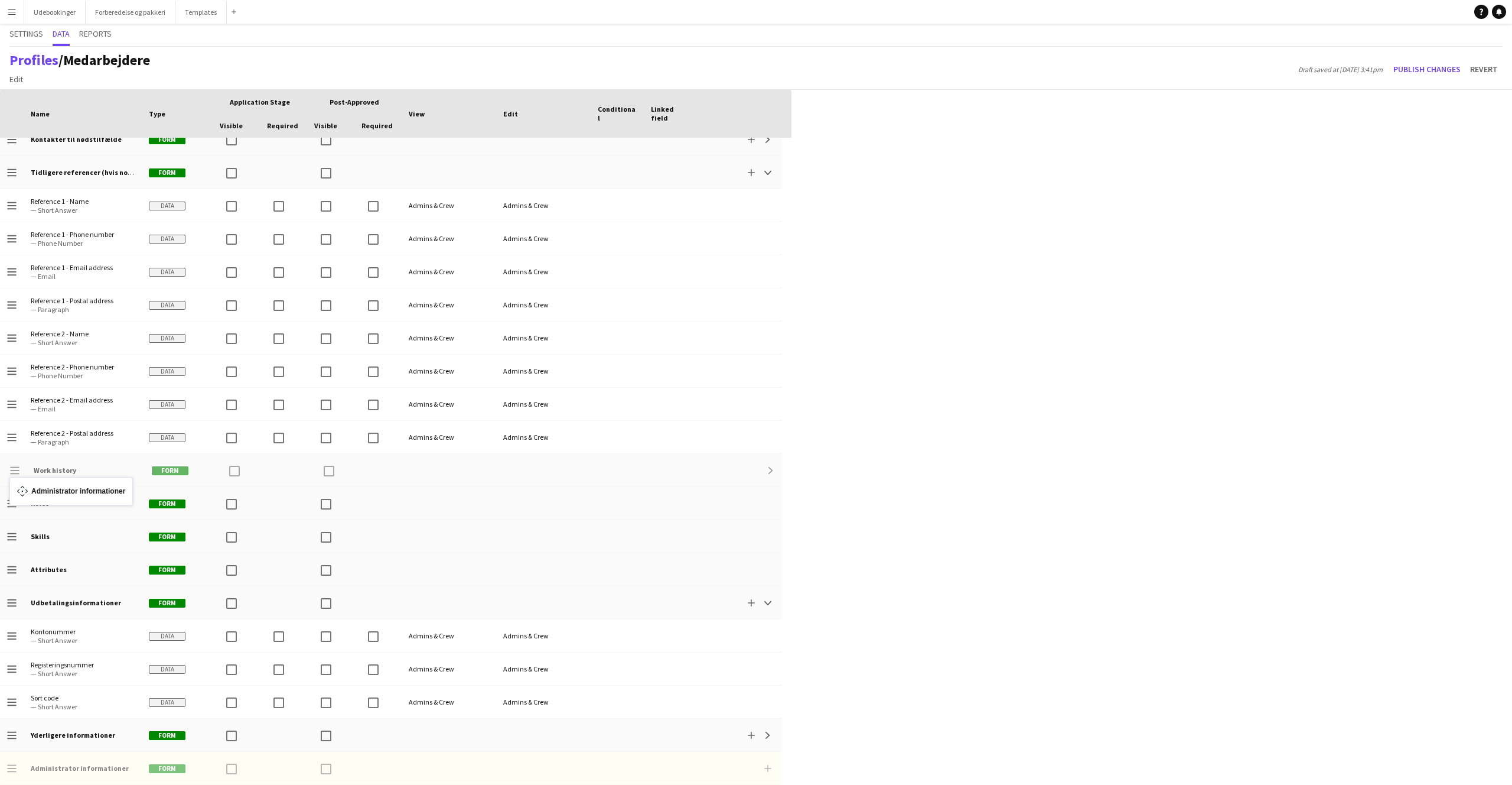
drag, startPoint x: 14, startPoint y: 769, endPoint x: 15, endPoint y: 484, distance: 285.0
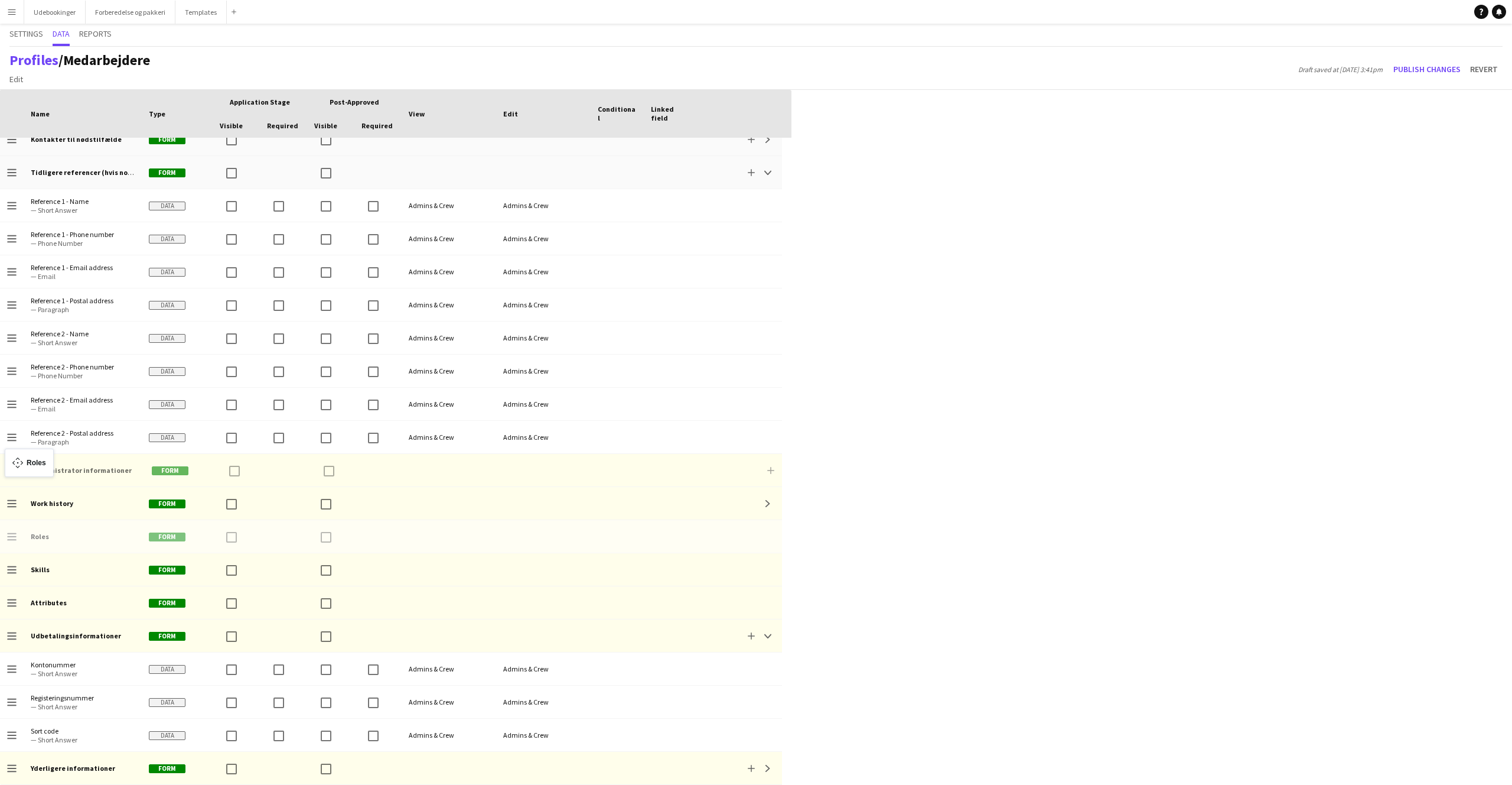
drag, startPoint x: 11, startPoint y: 537, endPoint x: 11, endPoint y: 456, distance: 81.0
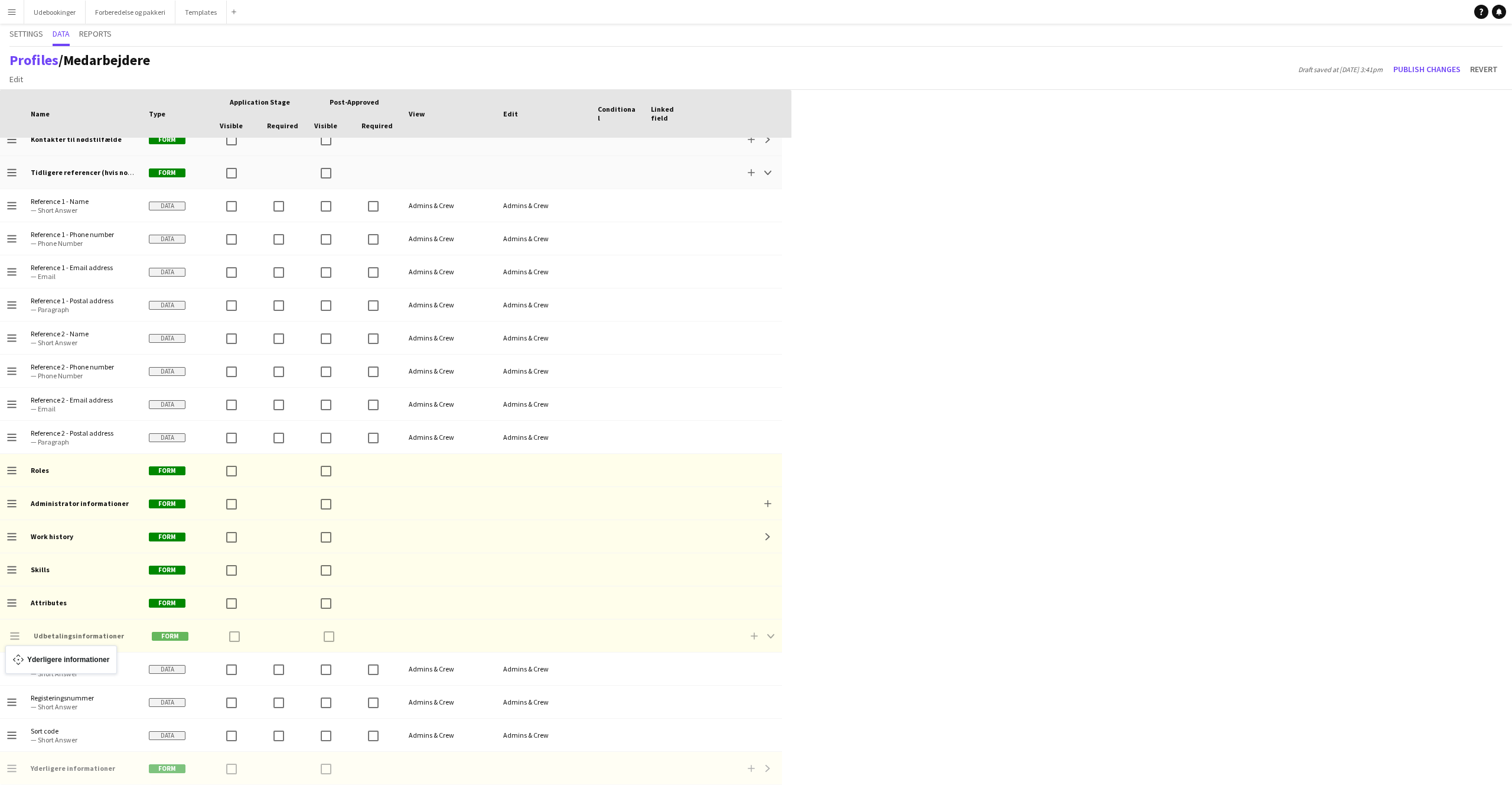
drag, startPoint x: 12, startPoint y: 765, endPoint x: 11, endPoint y: 652, distance: 113.0
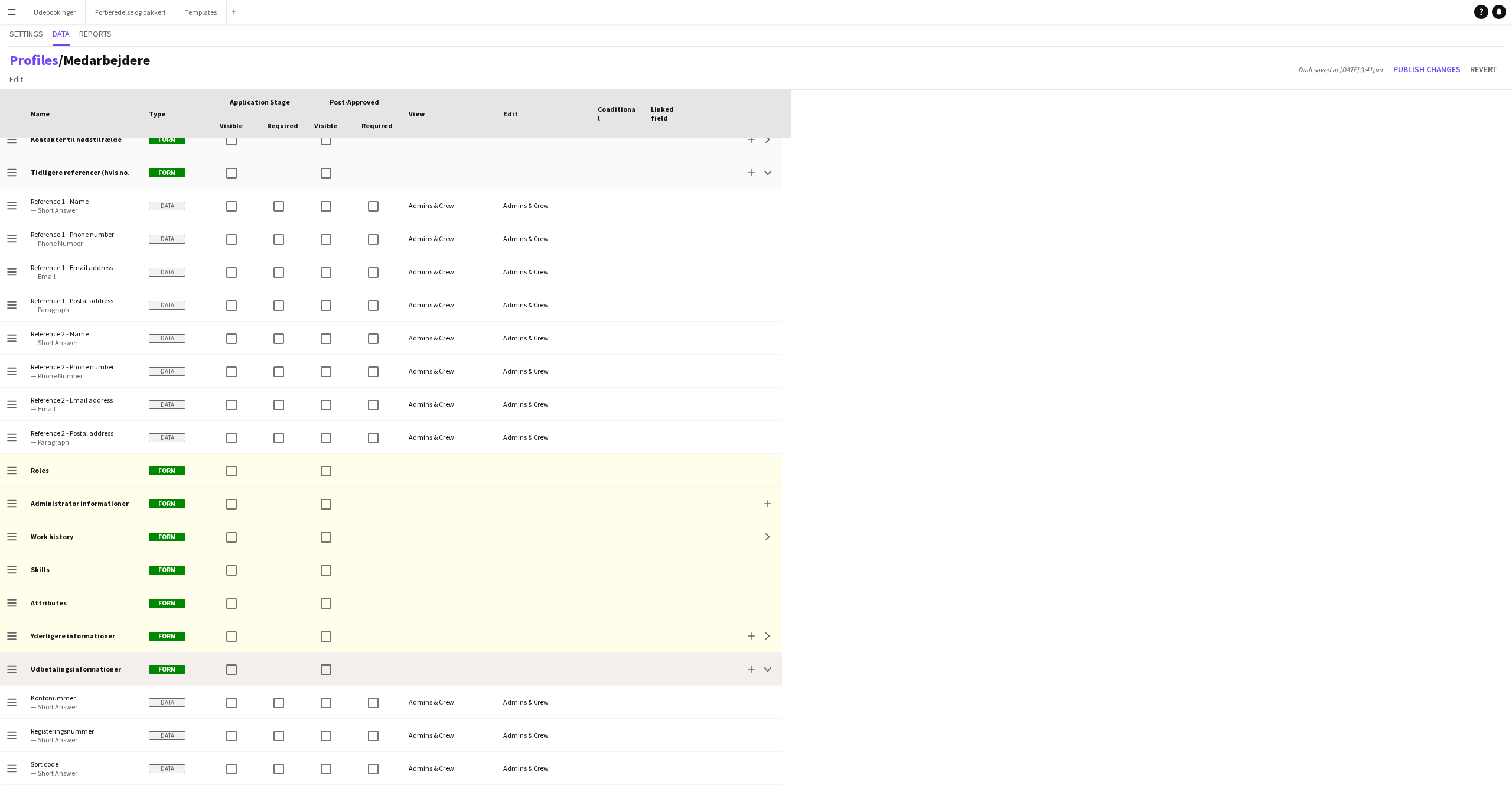
click at [11, 670] on icon "Drag to change order" at bounding box center [11, 669] width 10 height 10
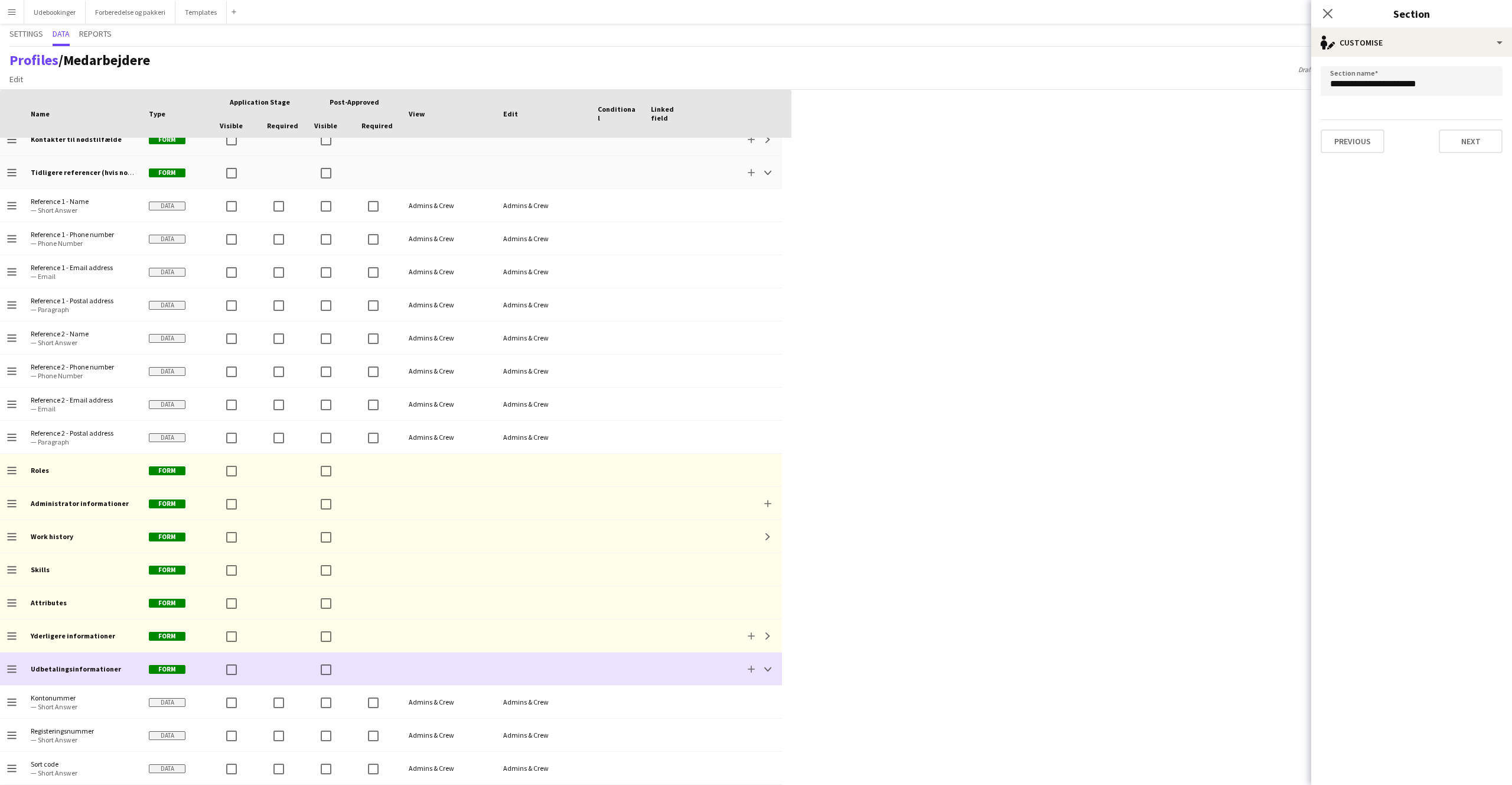
click at [13, 669] on icon at bounding box center [11, 669] width 9 height 1
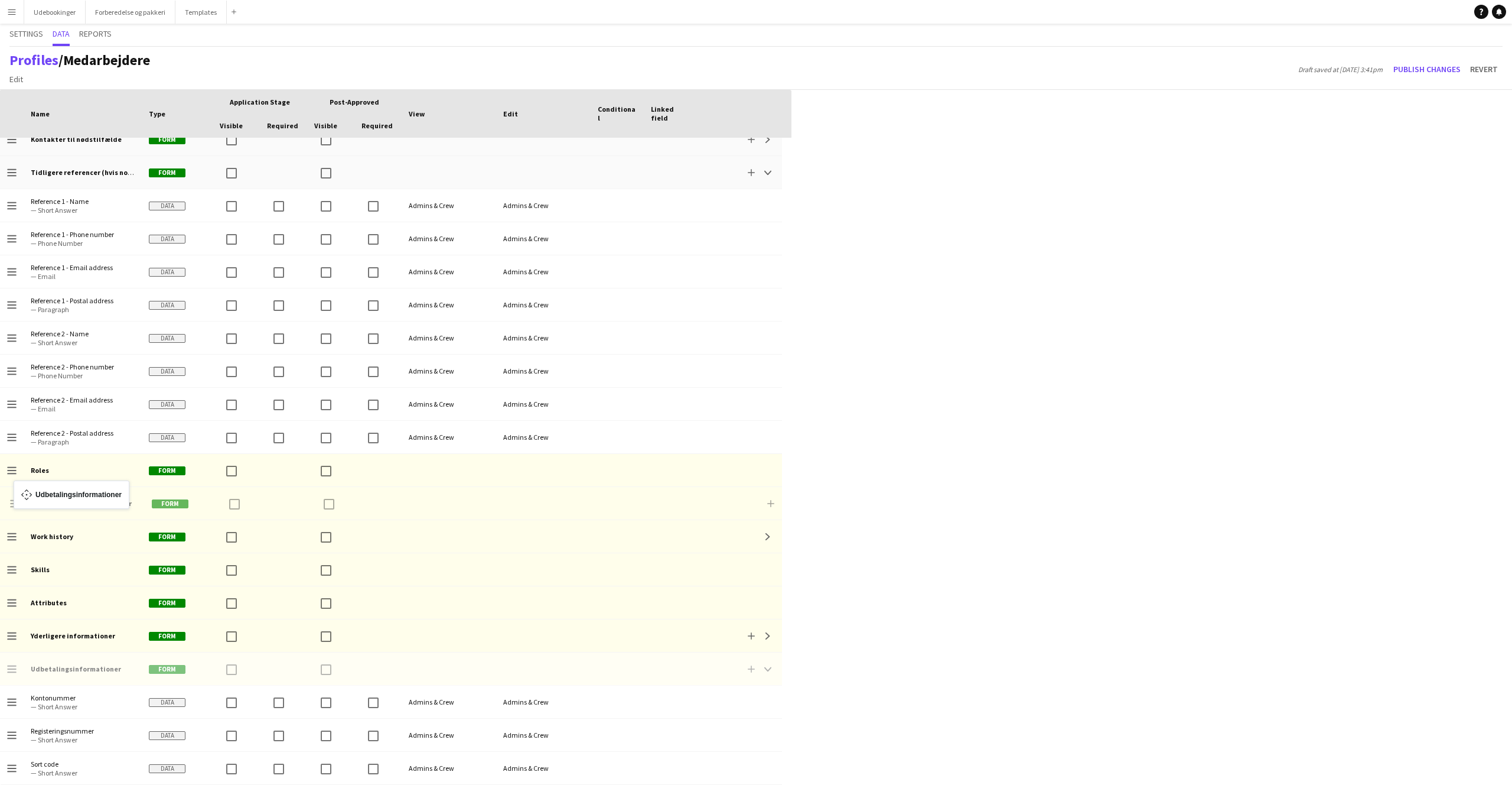
drag, startPoint x: 15, startPoint y: 667, endPoint x: 19, endPoint y: 488, distance: 179.0
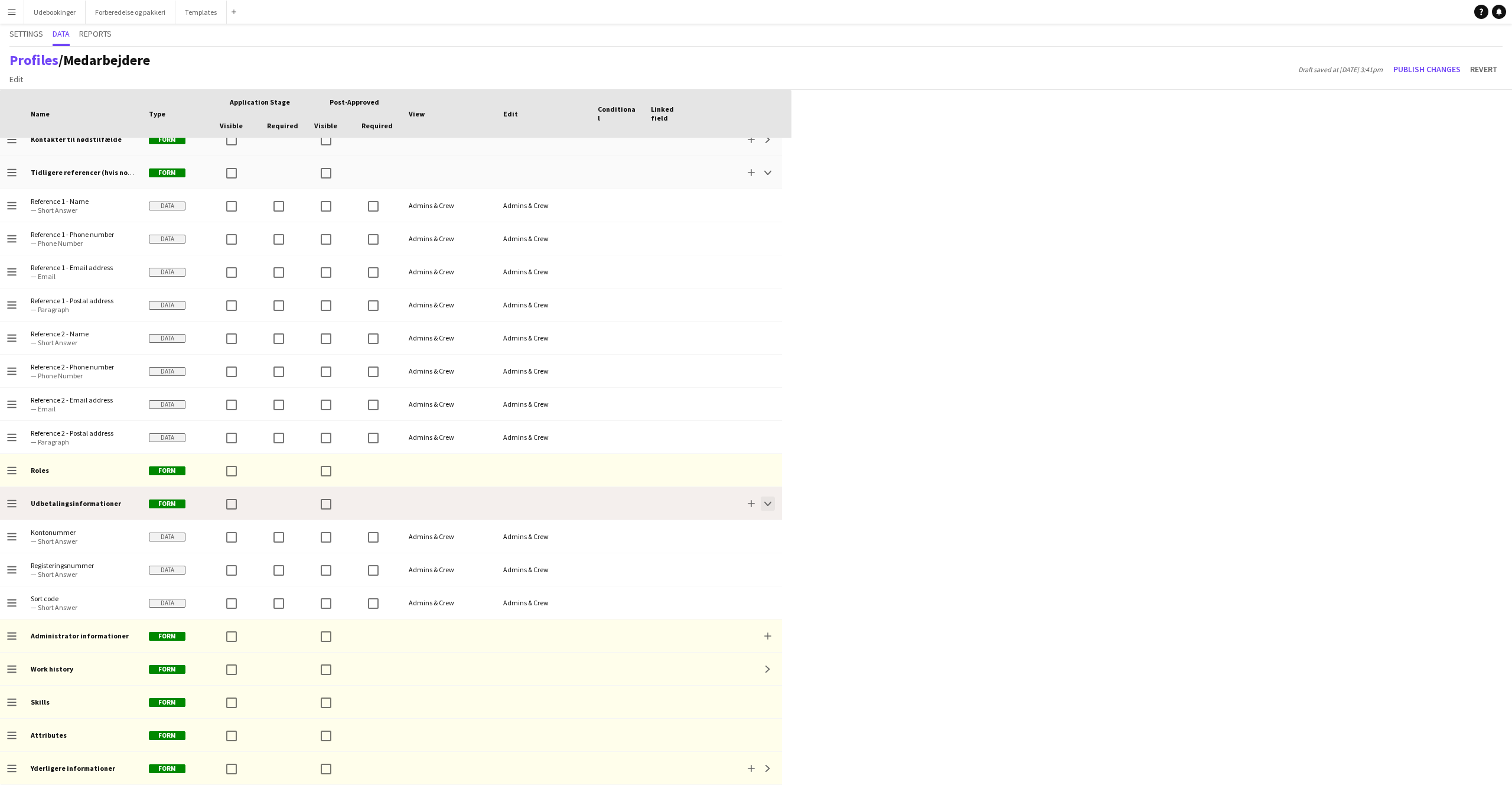
click at [770, 505] on app-icon "Collapse" at bounding box center [768, 504] width 7 height 7
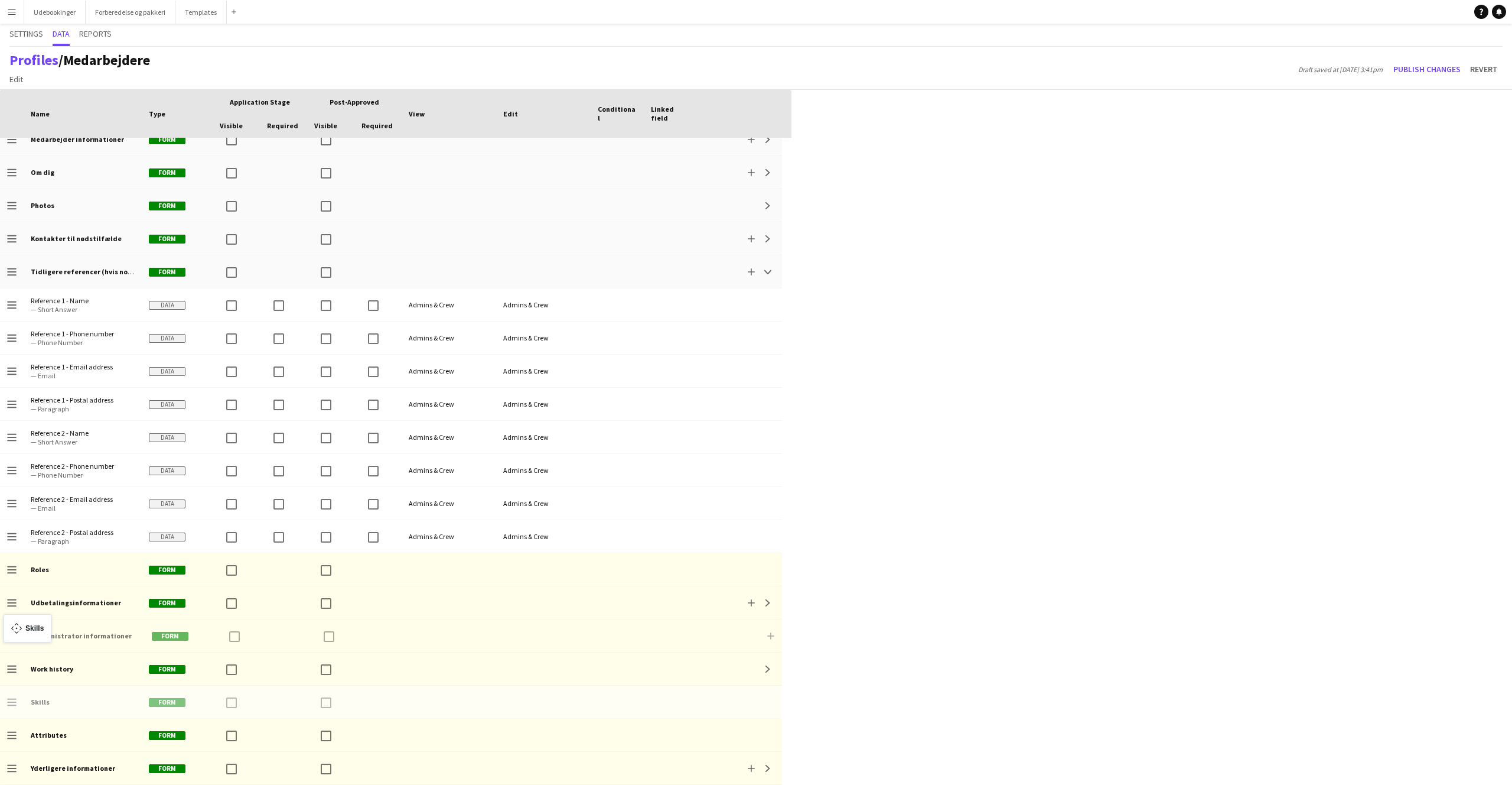
drag, startPoint x: 11, startPoint y: 701, endPoint x: 10, endPoint y: 621, distance: 80.0
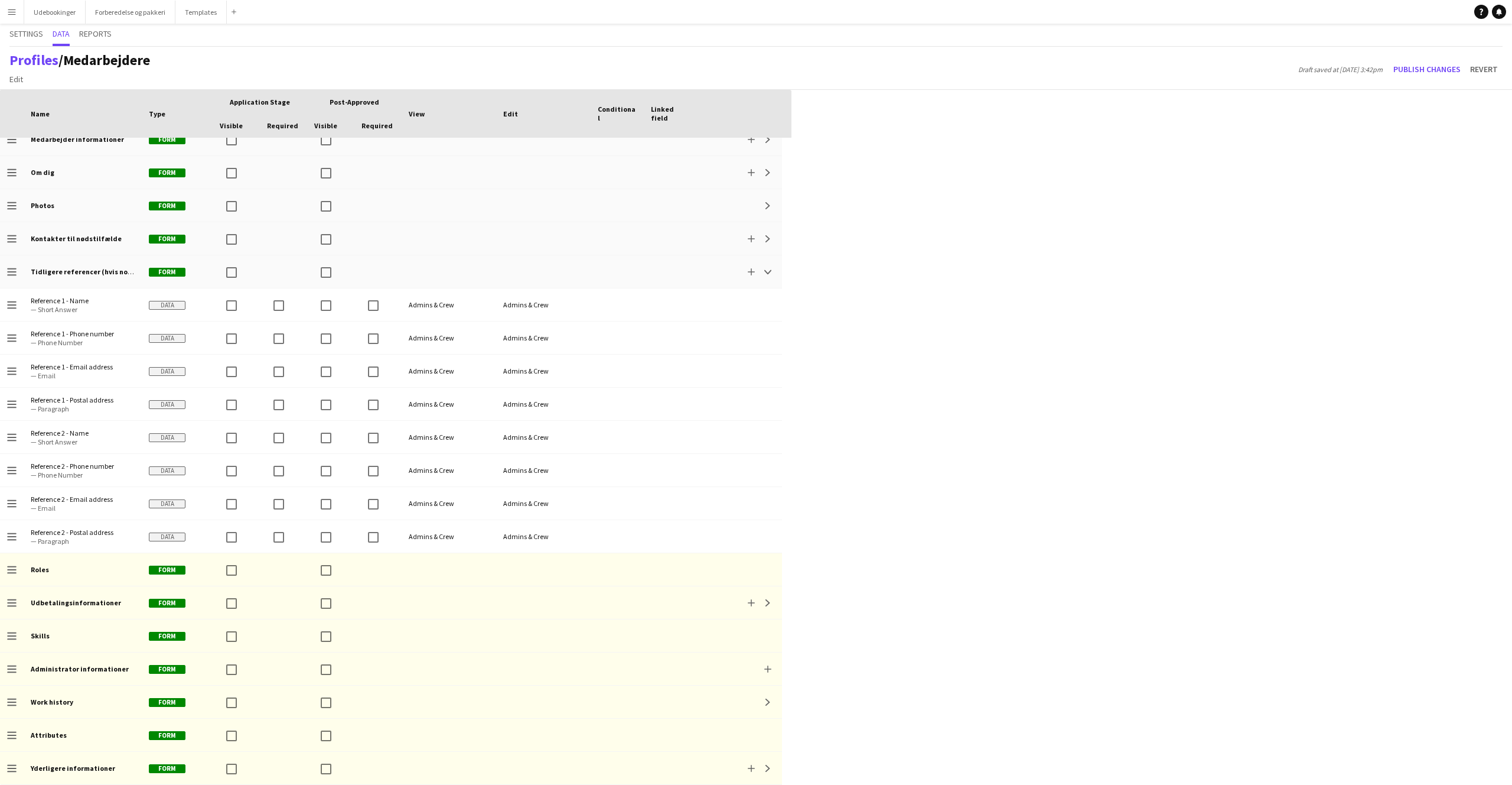
click at [1445, 55] on div "Profiles / Medarbejdere Edit Add section Draft saved at 13th Aug 3:42pm Publish…" at bounding box center [756, 68] width 1512 height 43
click at [1437, 69] on button "Publish changes" at bounding box center [1427, 69] width 76 height 19
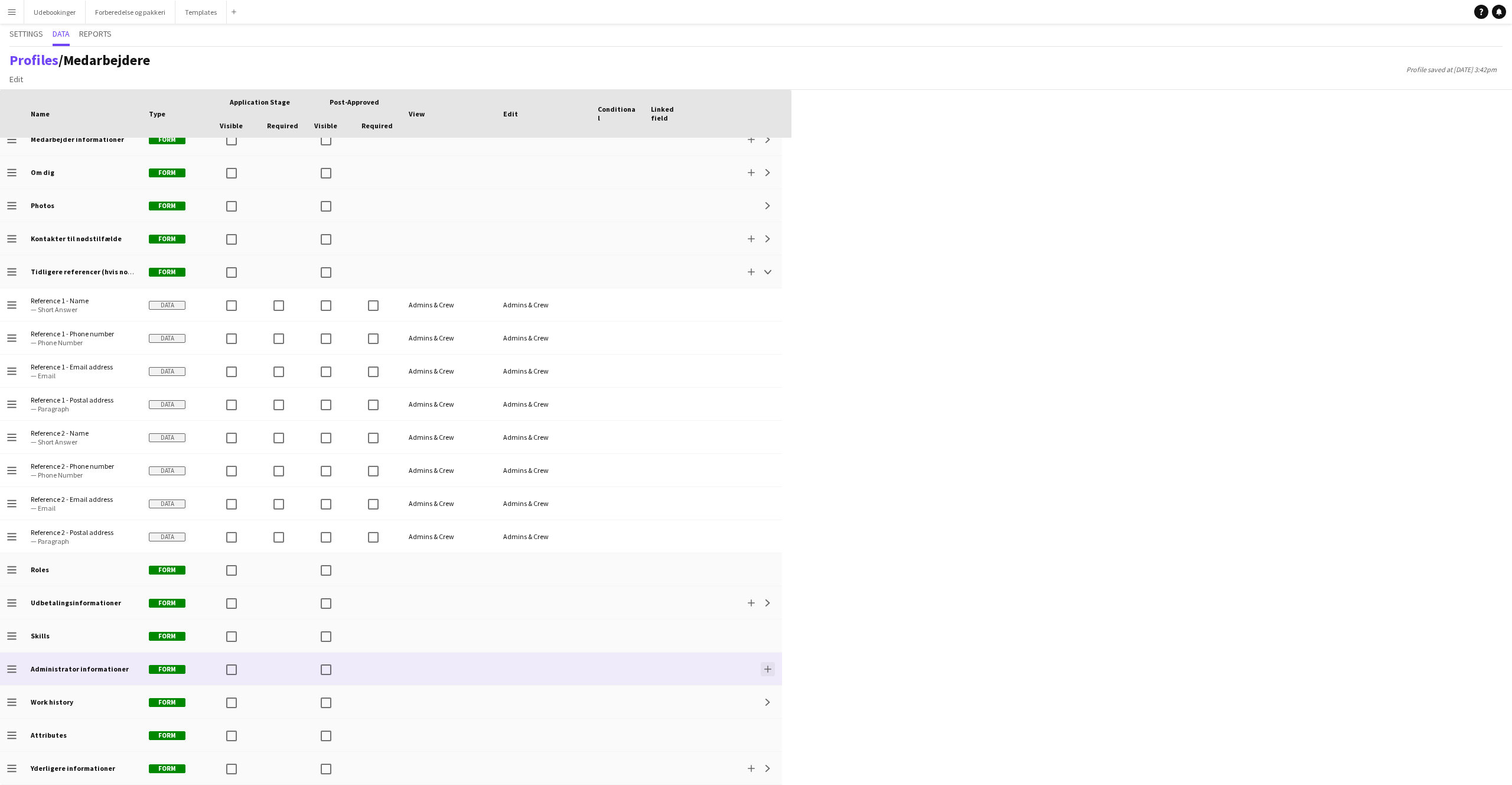
click at [768, 670] on app-icon "Add" at bounding box center [768, 669] width 7 height 7
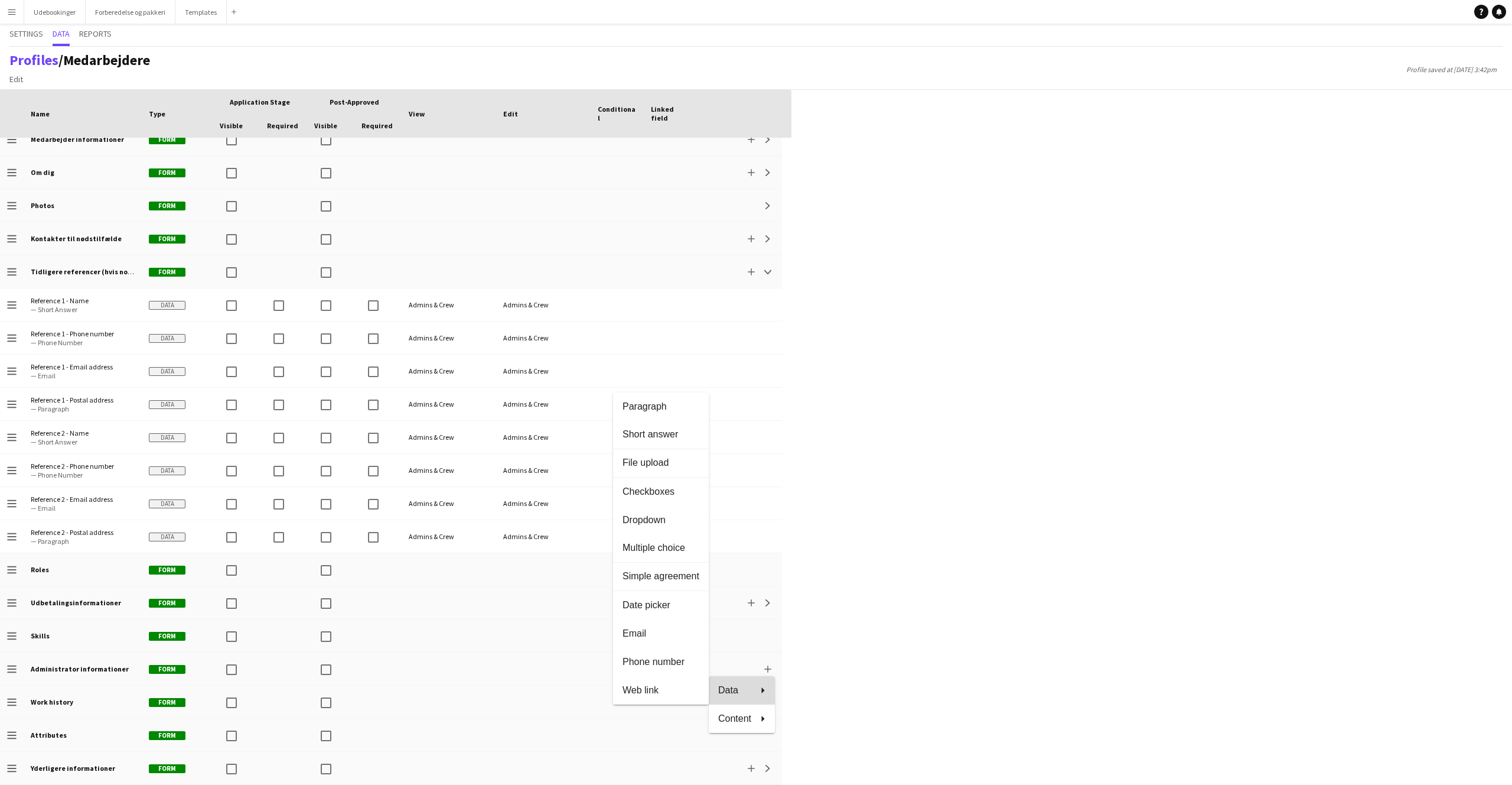
click at [734, 685] on span "Data" at bounding box center [735, 690] width 33 height 11
click at [653, 576] on span "Simple agreement" at bounding box center [661, 577] width 76 height 11
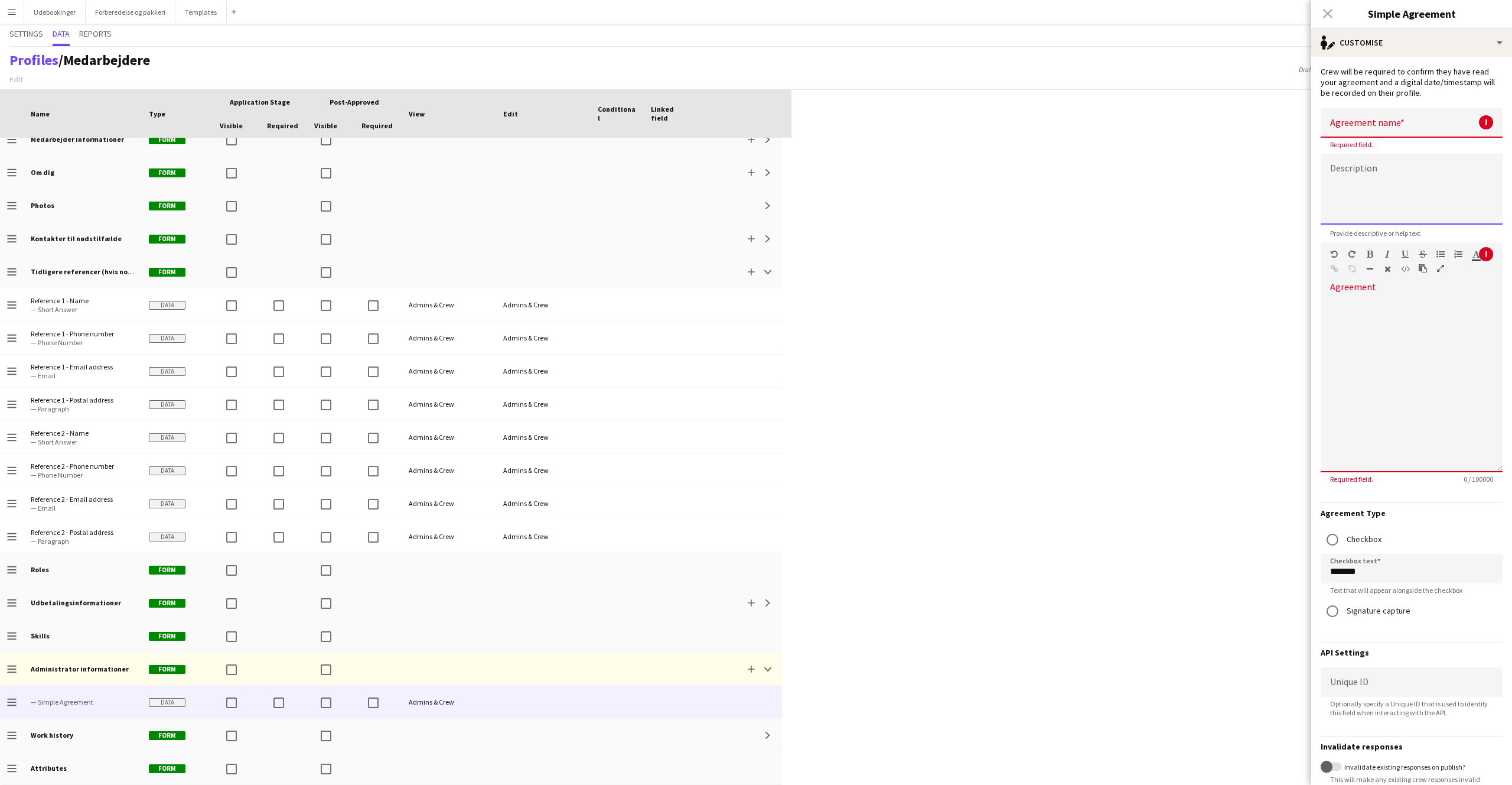
click at [1374, 193] on textarea at bounding box center [1412, 189] width 182 height 71
click at [1373, 102] on form "Crew will be required to confirm they have read your agreement and a digital da…" at bounding box center [1412, 458] width 201 height 803
click at [1368, 298] on div at bounding box center [1412, 384] width 182 height 178
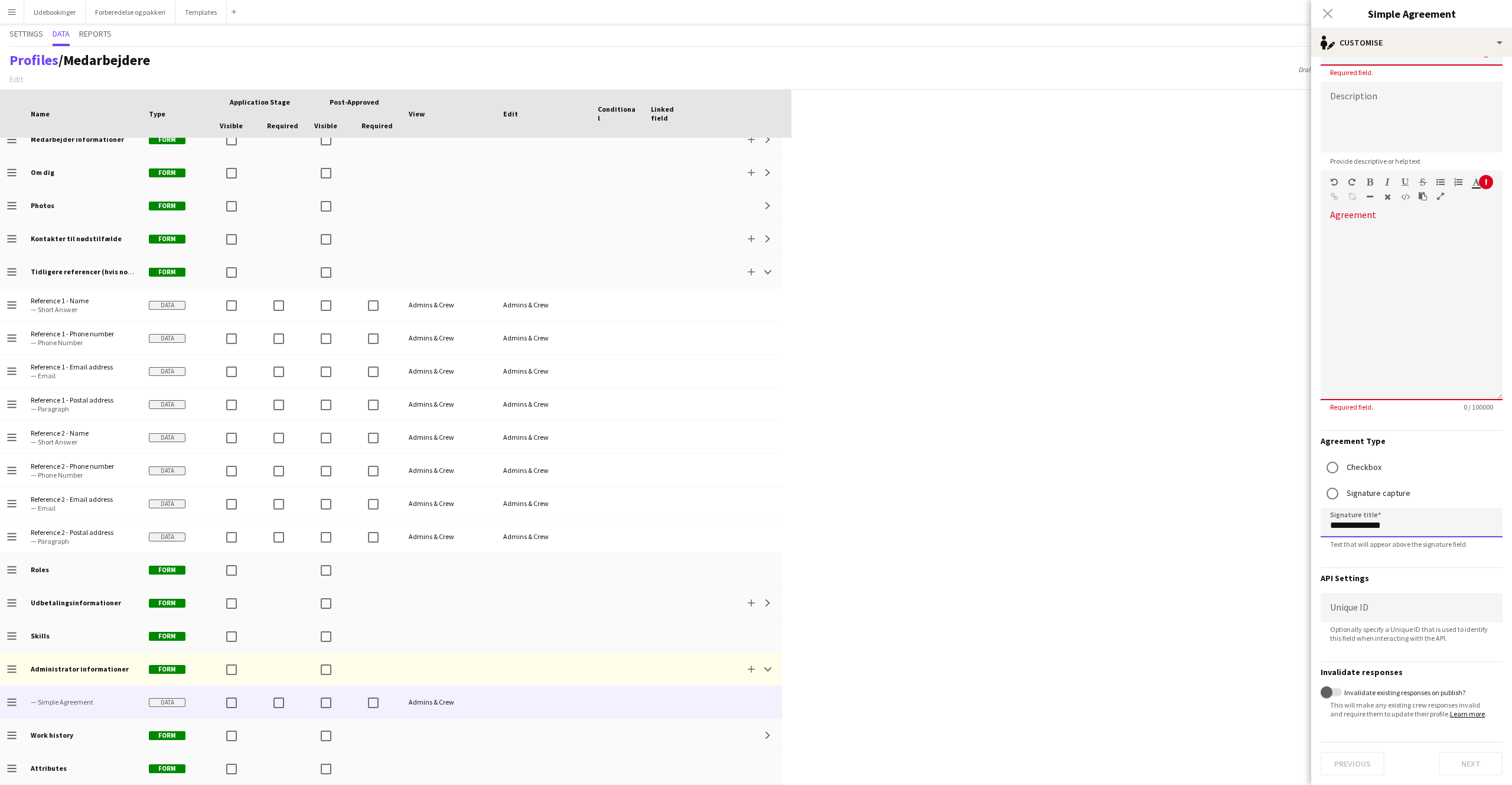
click at [1365, 520] on input "**********" at bounding box center [1412, 523] width 182 height 30
click at [1366, 520] on input "**********" at bounding box center [1412, 523] width 182 height 30
click at [1388, 519] on input "**********" at bounding box center [1412, 523] width 182 height 30
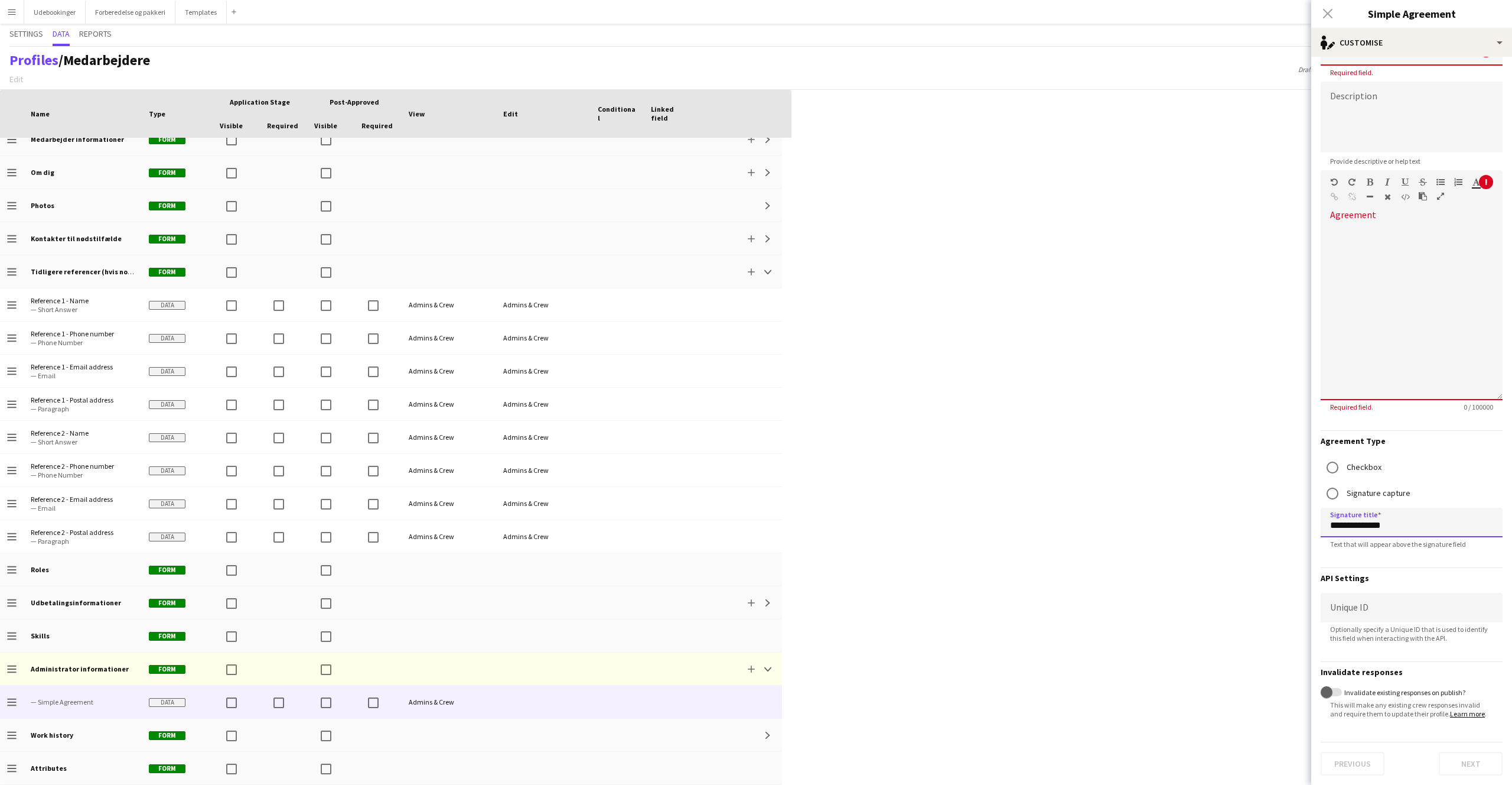
click at [1388, 519] on input "**********" at bounding box center [1412, 523] width 182 height 30
click at [1391, 517] on input "**********" at bounding box center [1412, 523] width 182 height 30
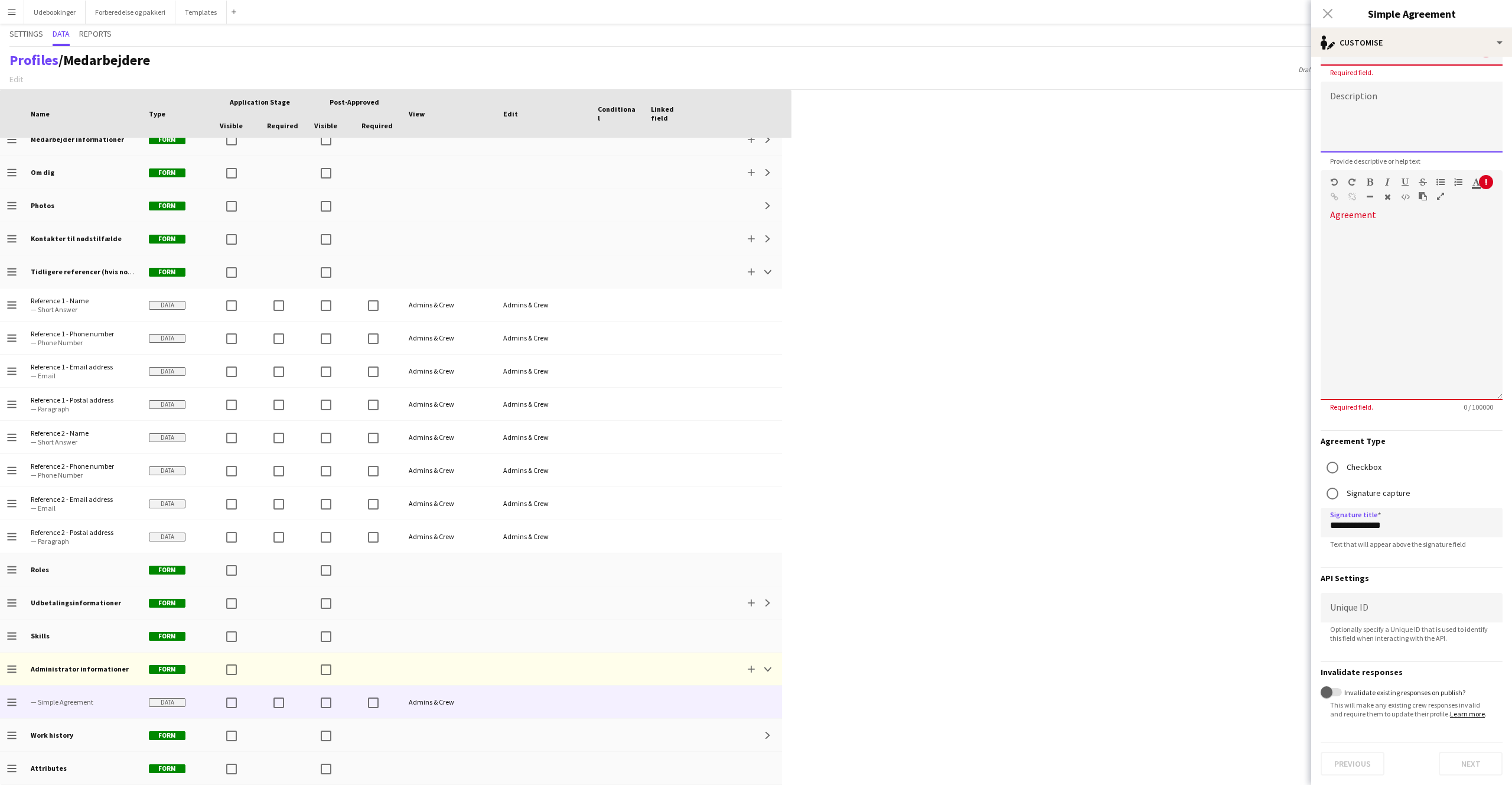
click at [1374, 84] on textarea at bounding box center [1412, 117] width 182 height 71
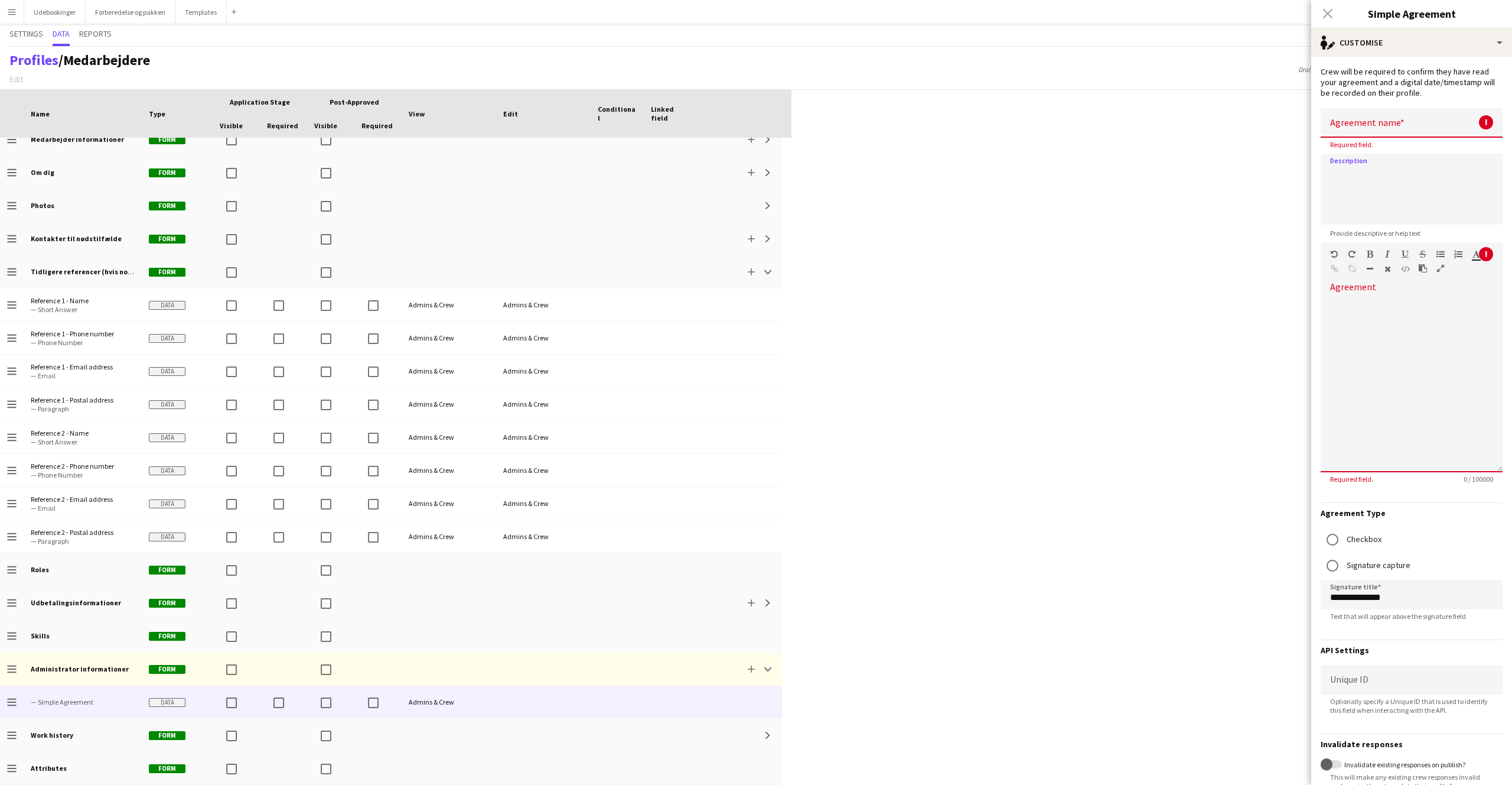
click at [1370, 133] on input at bounding box center [1412, 123] width 182 height 30
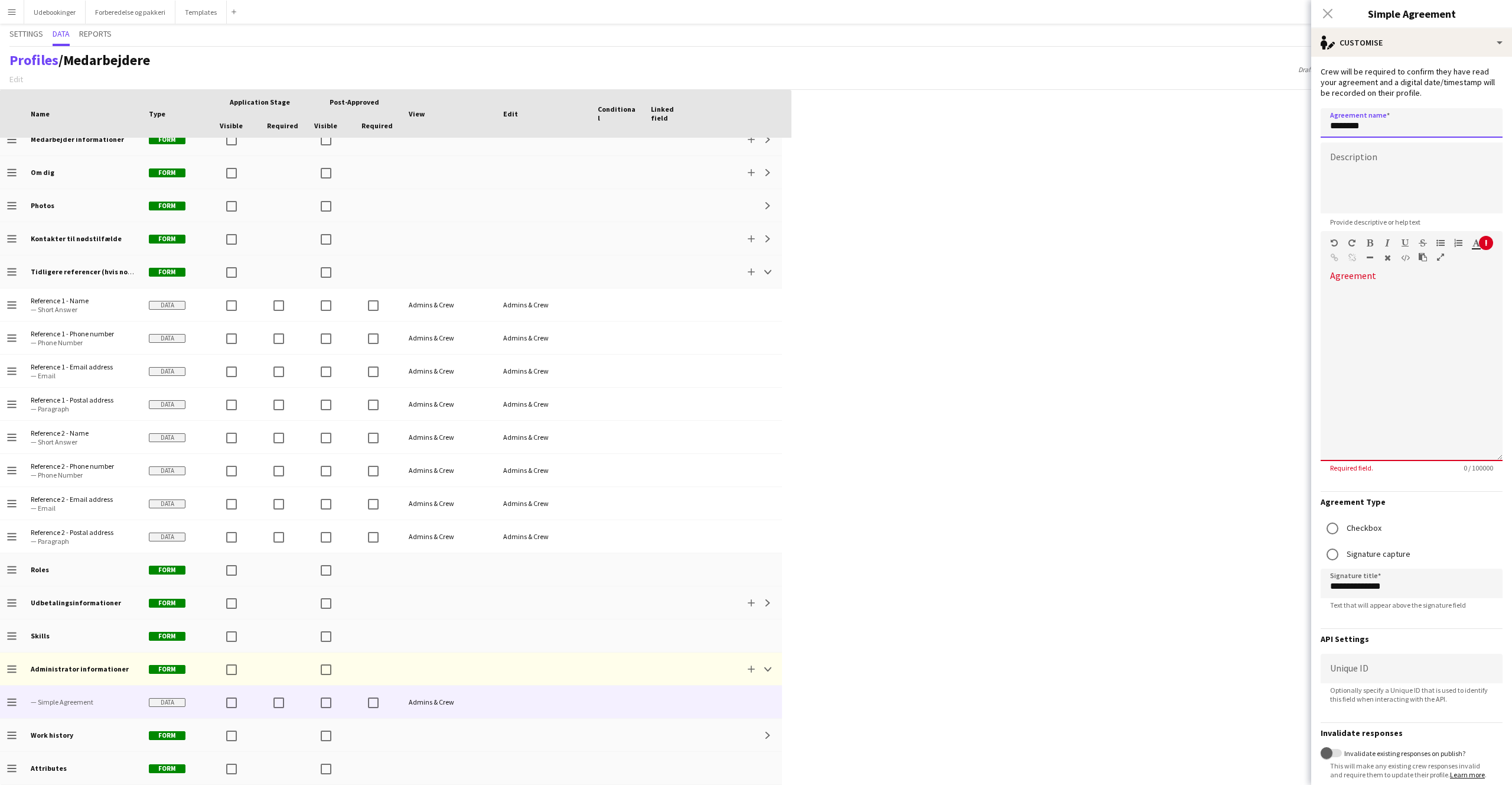
type input "********"
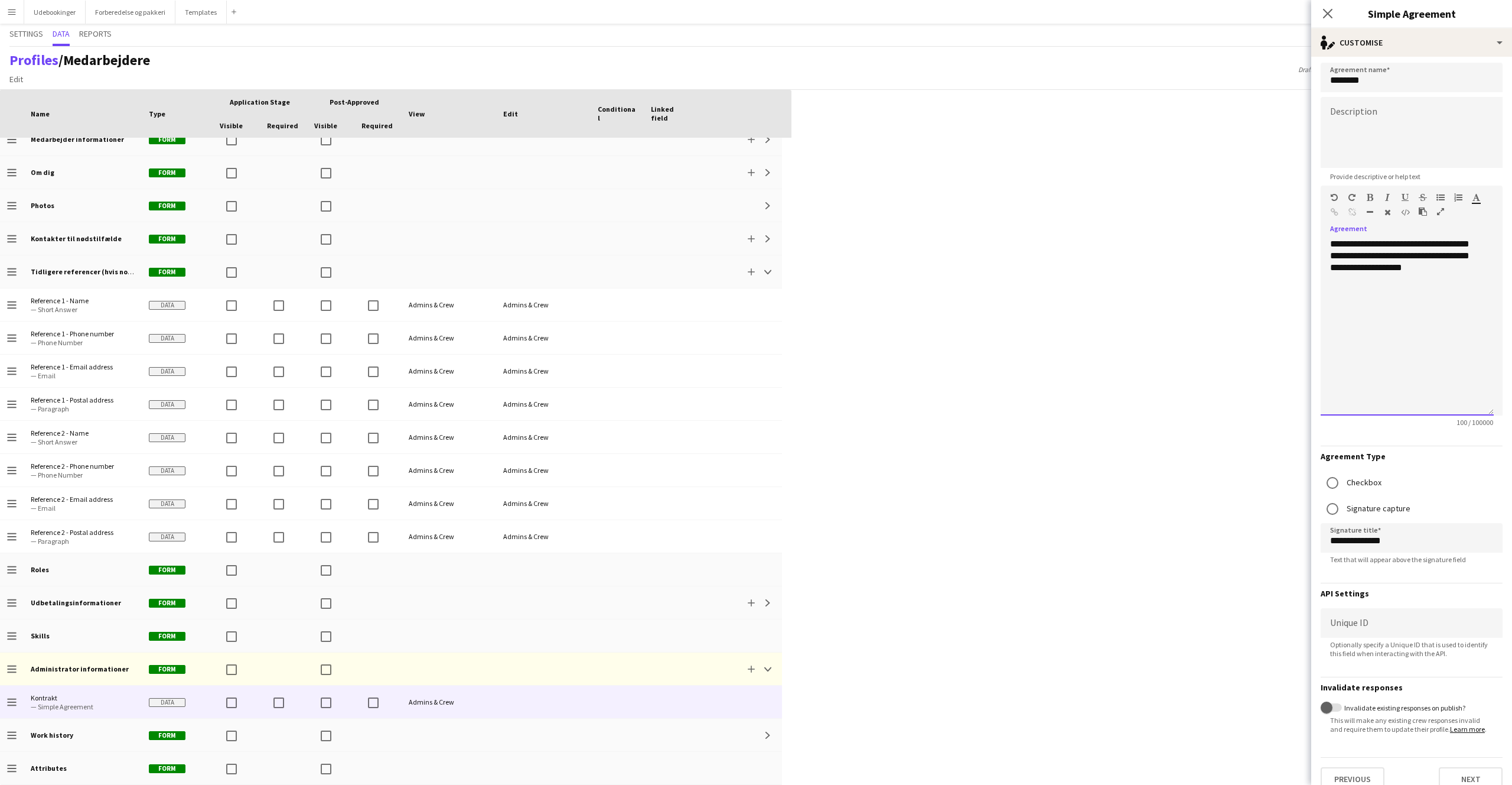
scroll to position [69, 0]
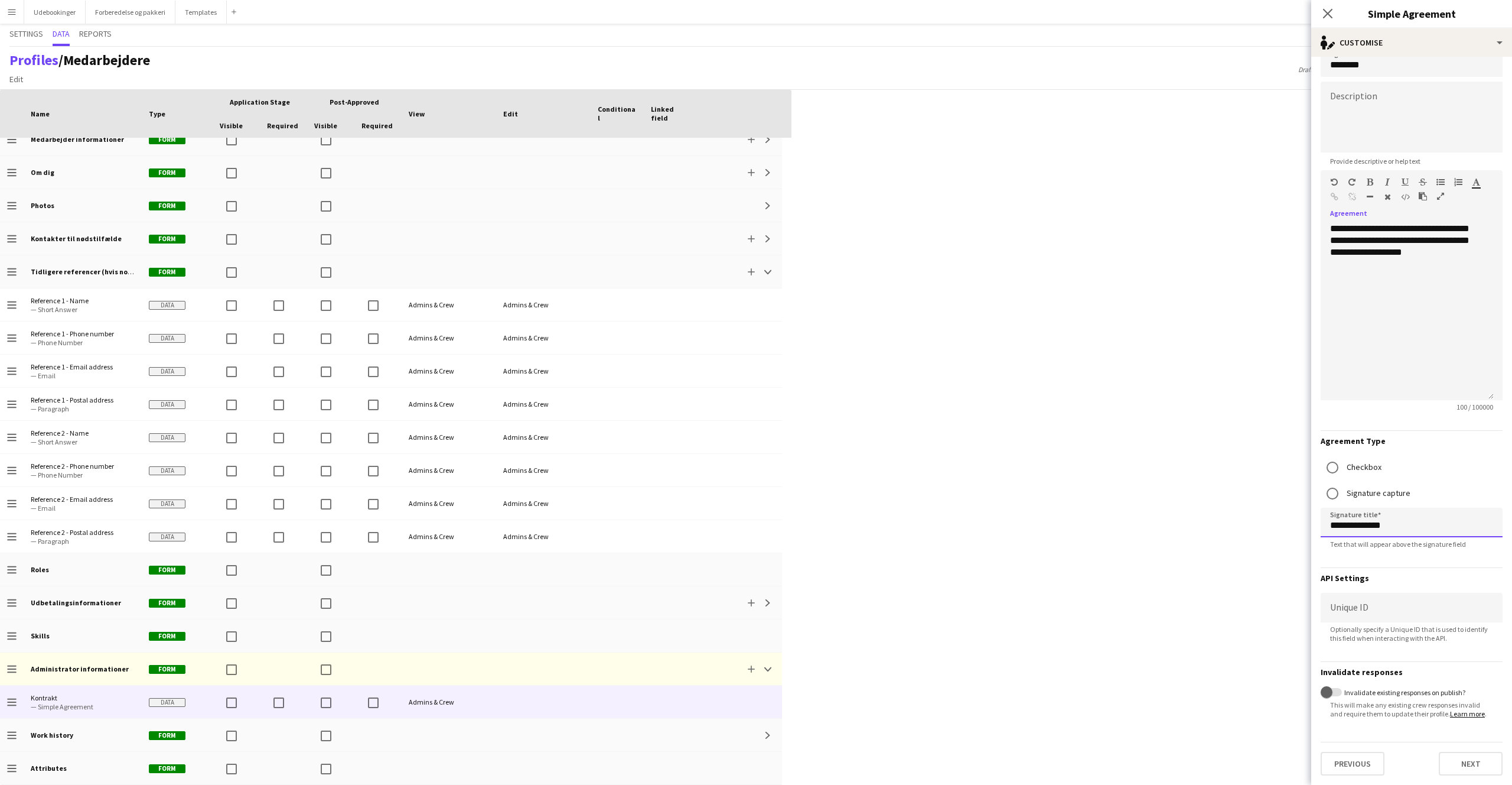
click at [1435, 520] on input "**********" at bounding box center [1412, 523] width 182 height 30
click at [1434, 520] on input "**********" at bounding box center [1412, 523] width 182 height 30
click at [1433, 520] on input "**********" at bounding box center [1412, 523] width 182 height 30
type input "**********"
click at [1451, 760] on button "Next" at bounding box center [1471, 763] width 64 height 24
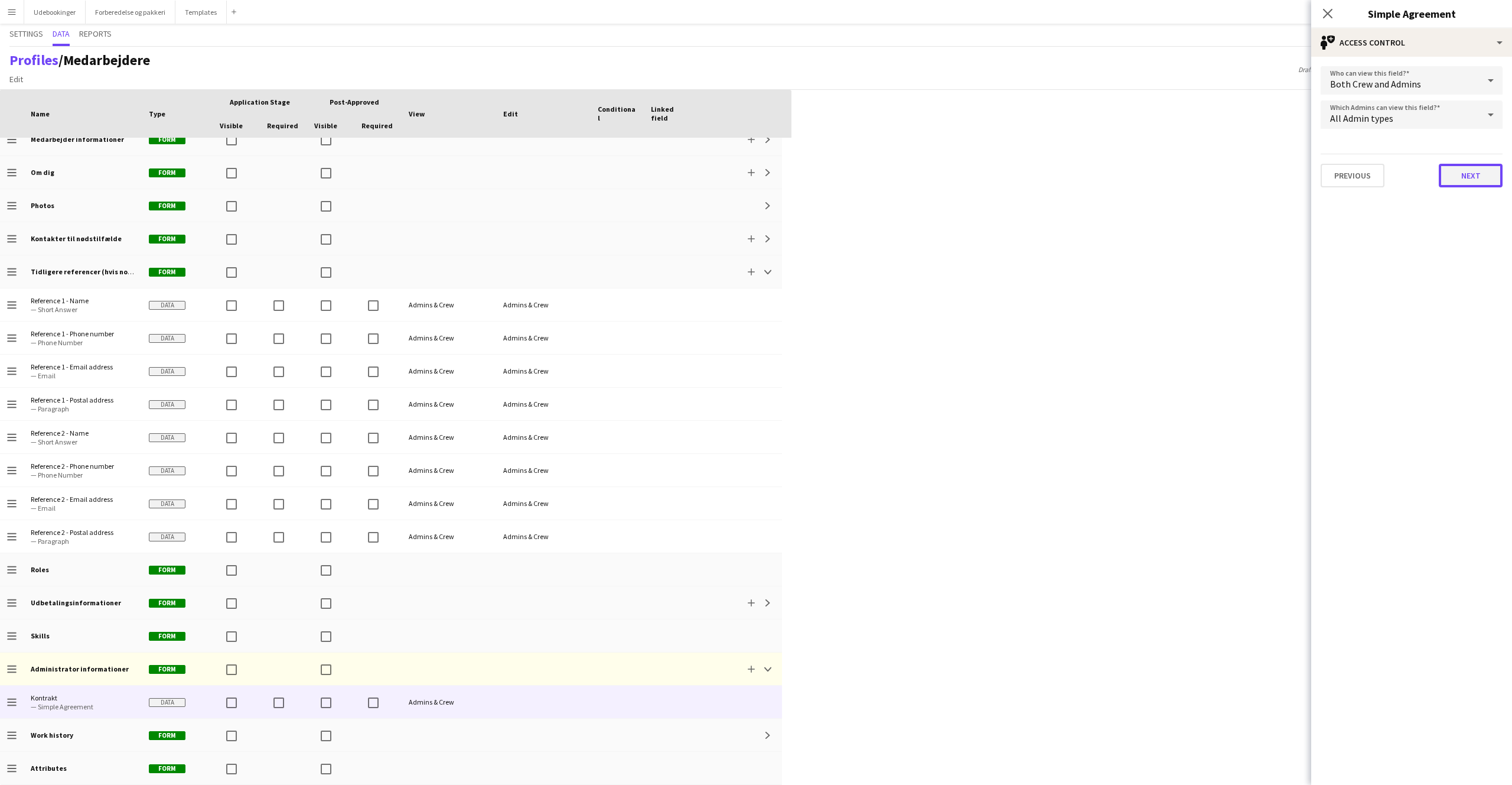
click at [1470, 172] on button "Next" at bounding box center [1471, 175] width 64 height 24
click at [1471, 147] on button "Finish" at bounding box center [1480, 143] width 44 height 24
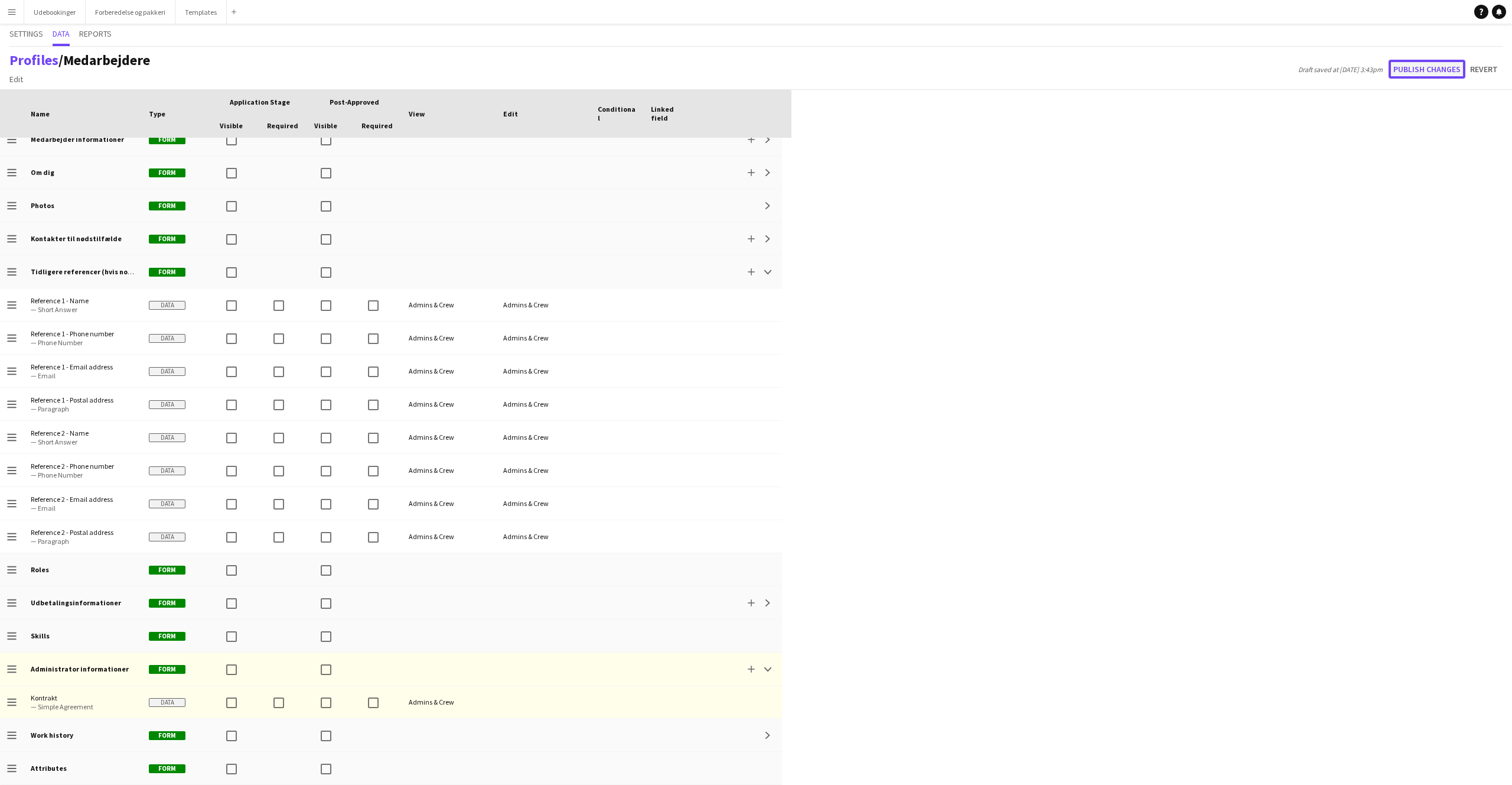
click at [1445, 68] on button "Publish changes" at bounding box center [1427, 69] width 76 height 19
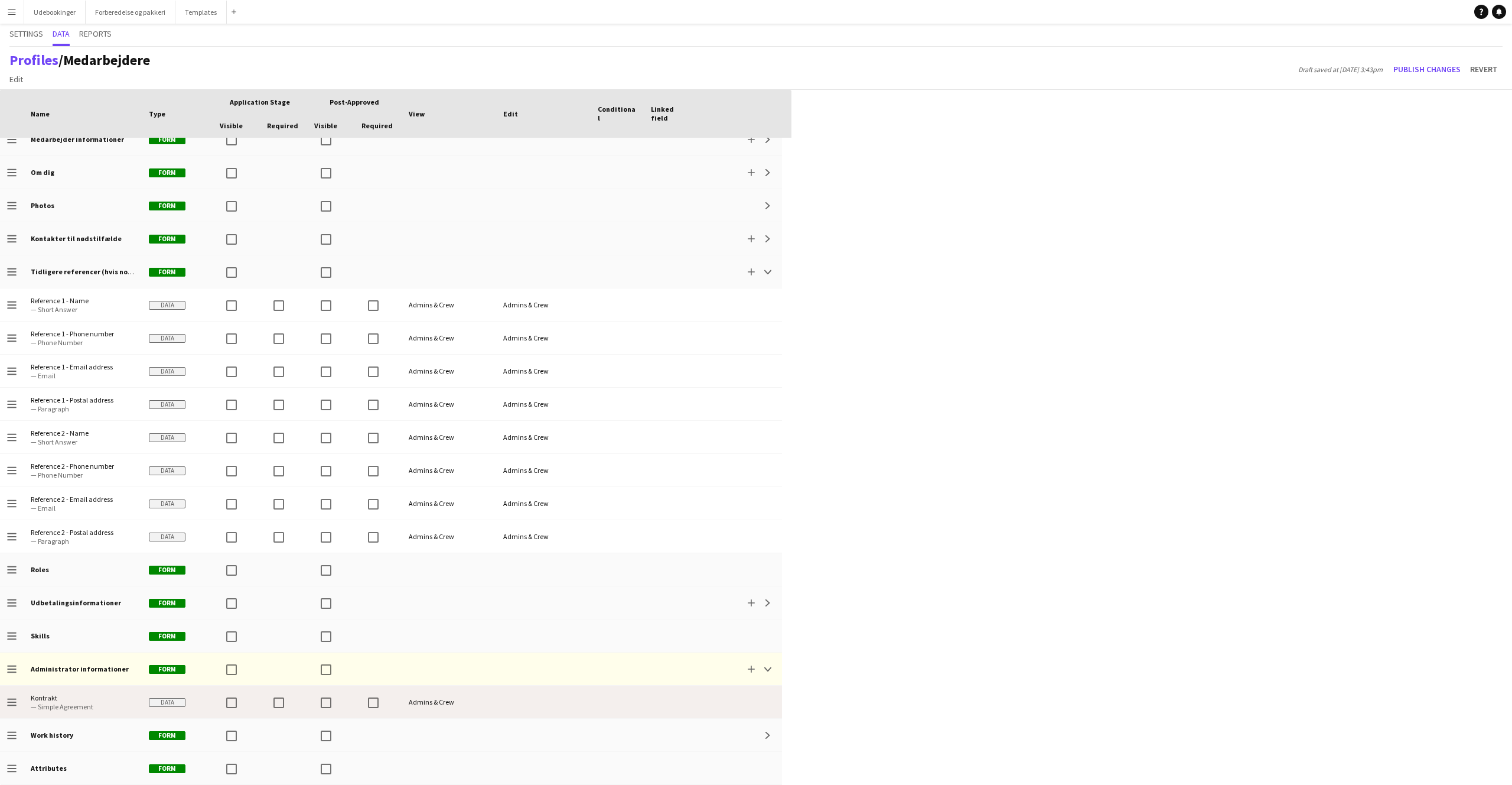
click at [251, 706] on div at bounding box center [236, 701] width 47 height 33
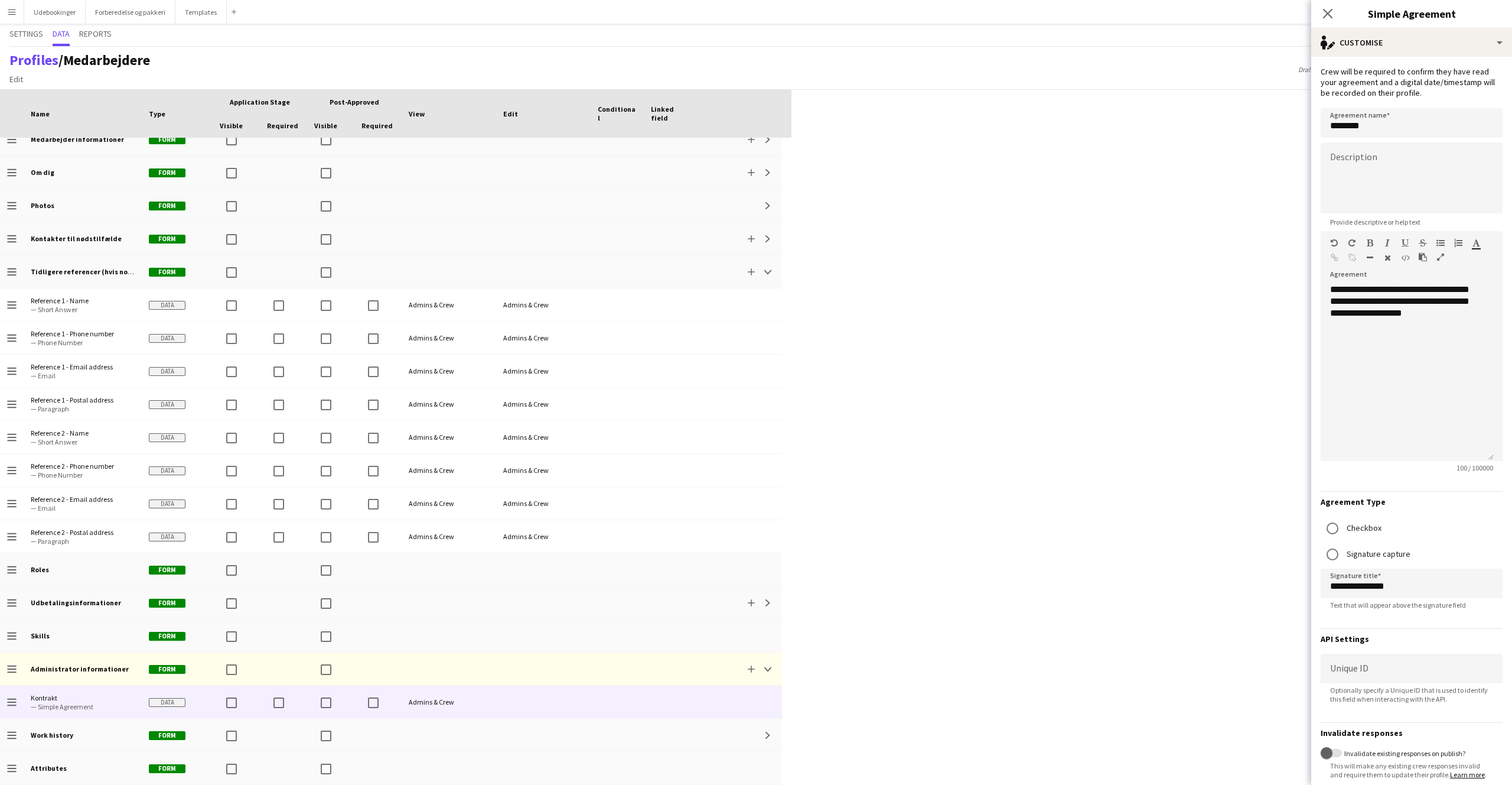
click at [1022, 479] on div "Press SPACE to select this row Drag here to set row groups Drag here to set col…" at bounding box center [756, 437] width 1512 height 695
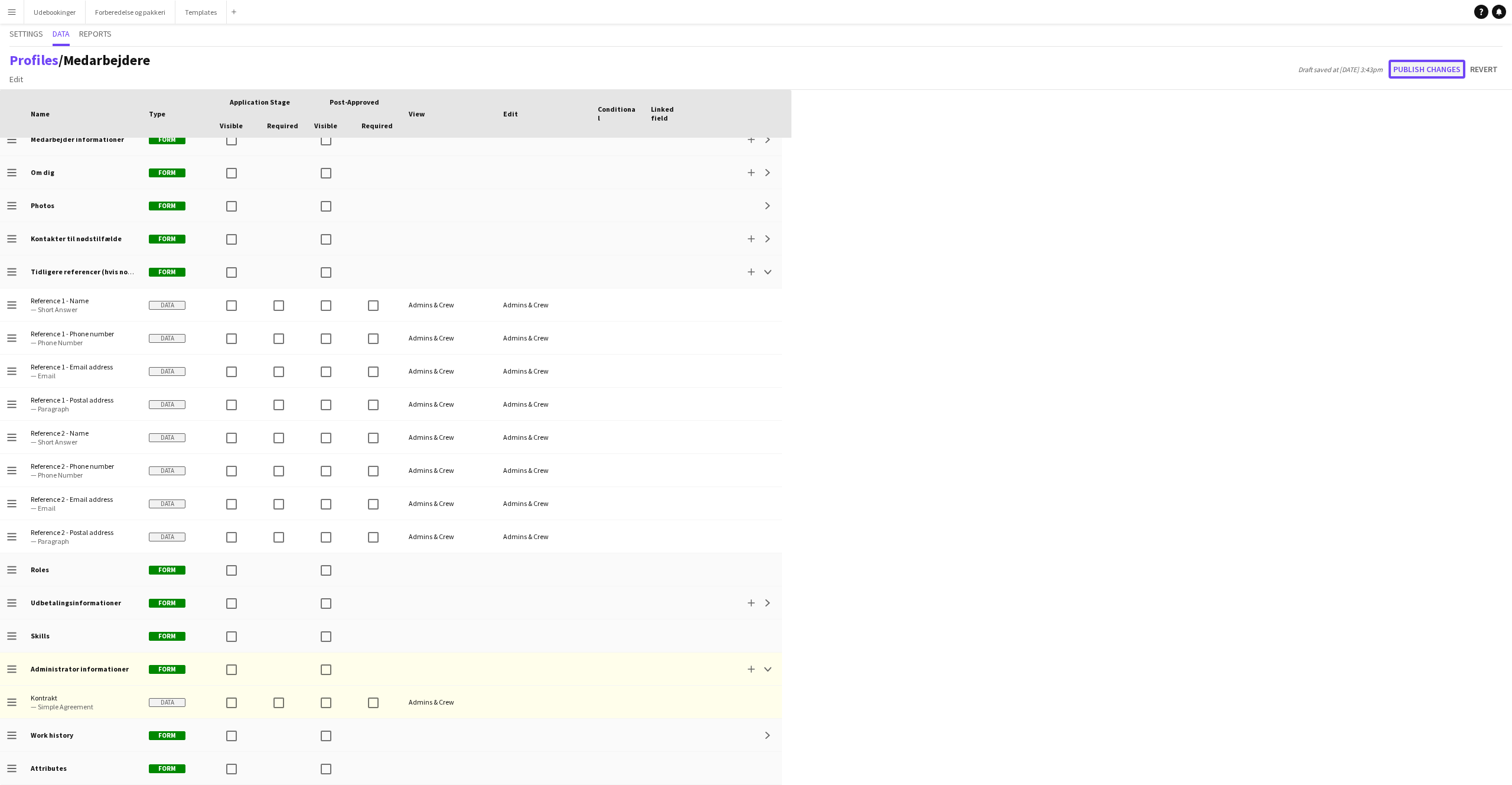
click at [1429, 69] on button "Publish changes" at bounding box center [1427, 69] width 76 height 19
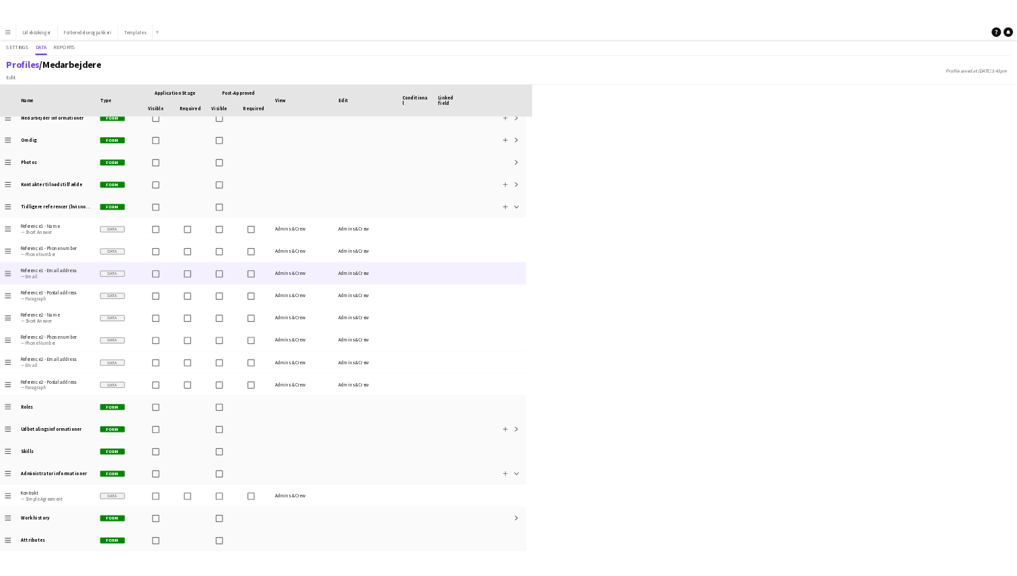
scroll to position [130, 0]
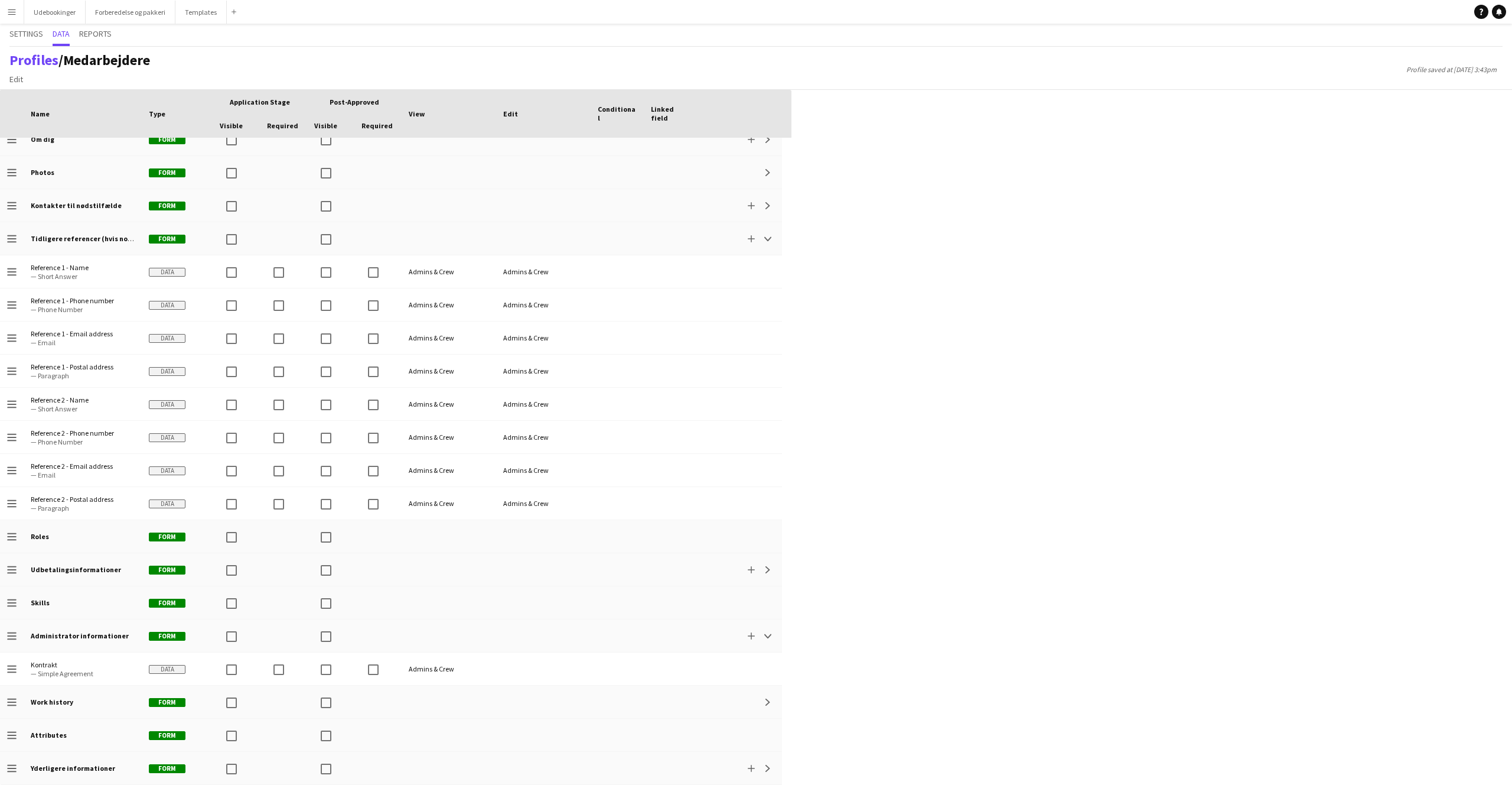
click at [904, 326] on div "Press SPACE to select this row Drag here to set row groups Drag here to set col…" at bounding box center [756, 437] width 1512 height 695
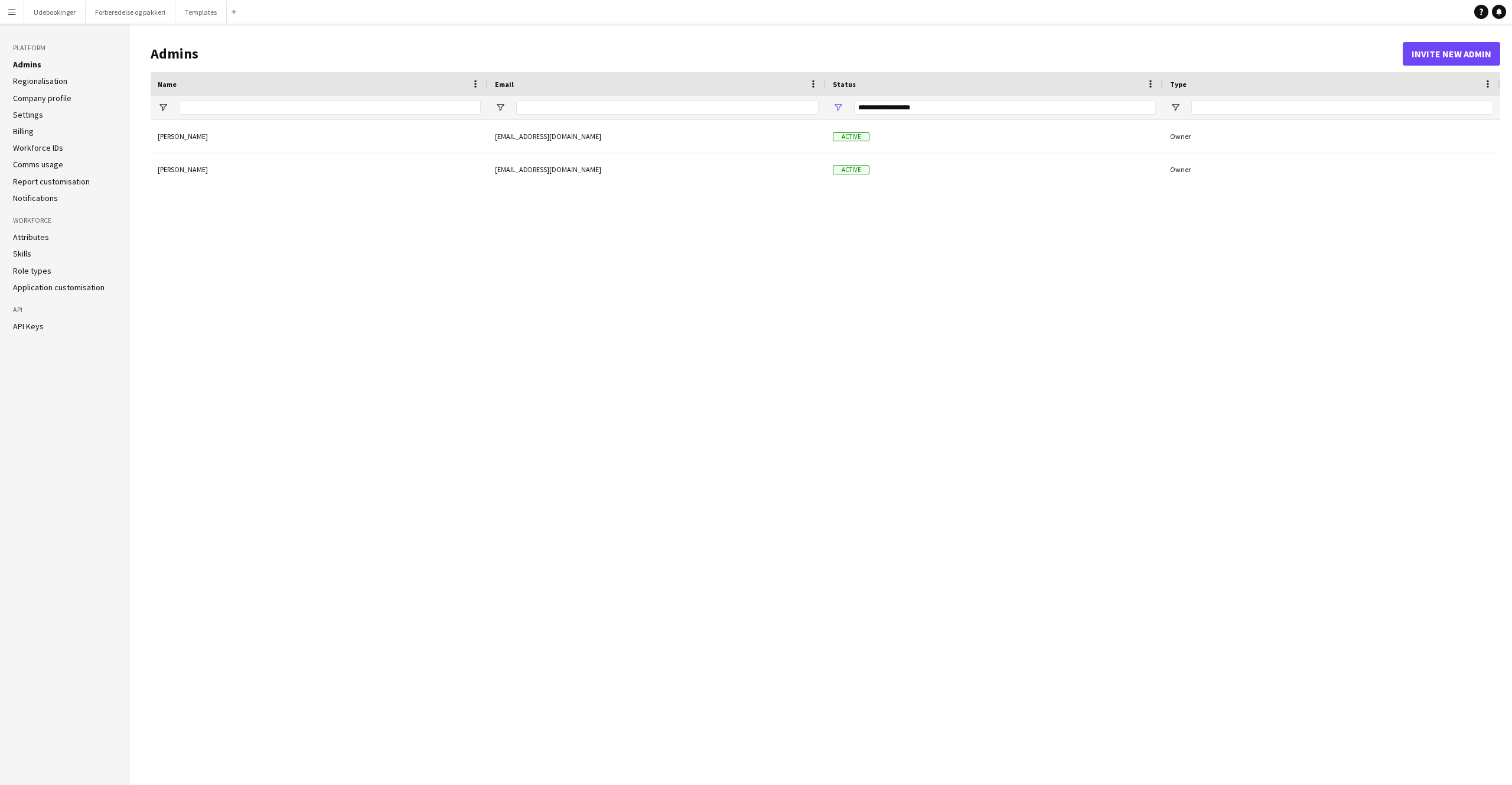
click at [4, 11] on button "Menu" at bounding box center [11, 11] width 24 height 24
click at [173, 64] on link "My Workforce" at bounding box center [178, 64] width 118 height 24
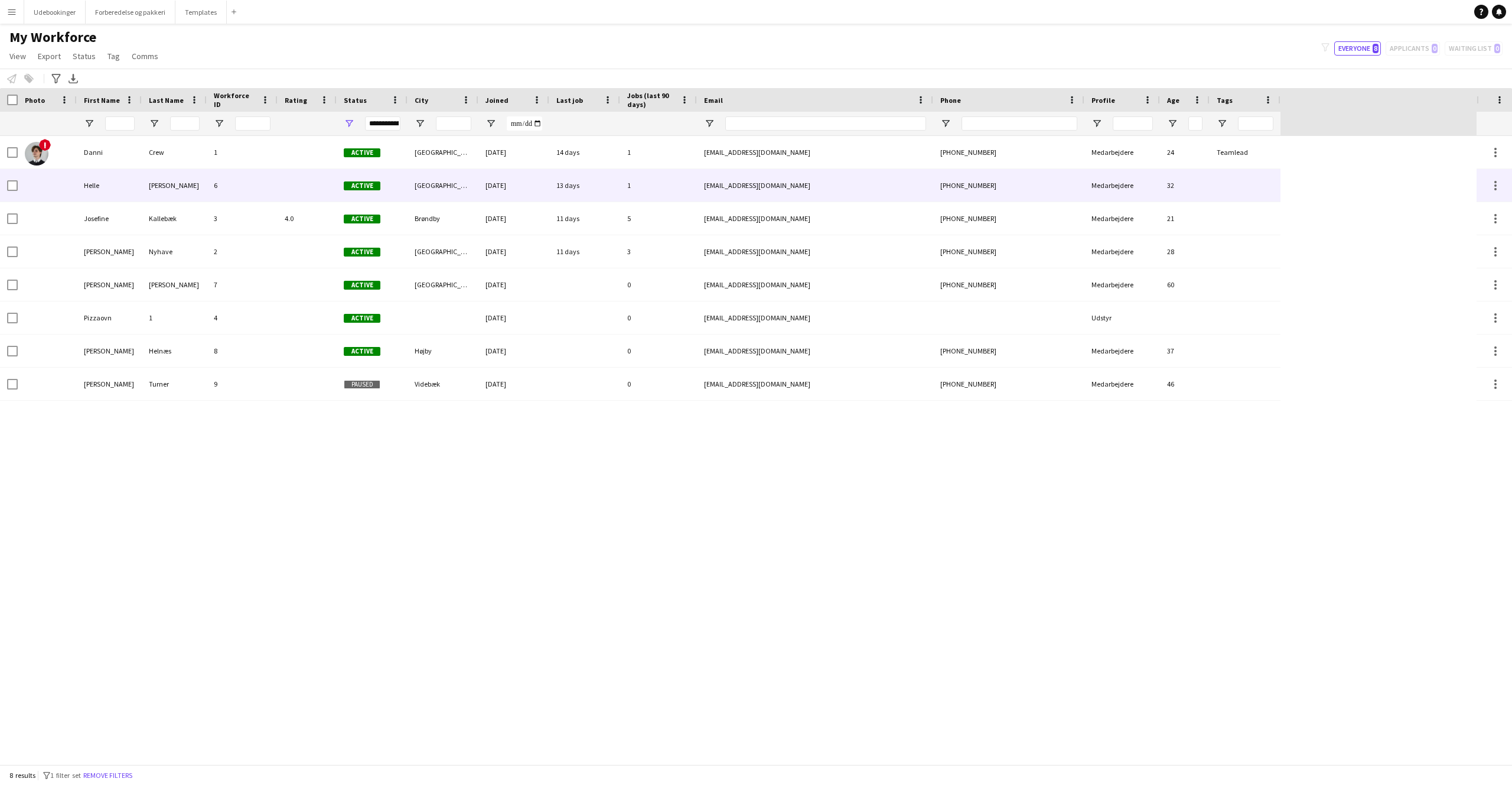
click at [218, 180] on div "6" at bounding box center [242, 185] width 71 height 33
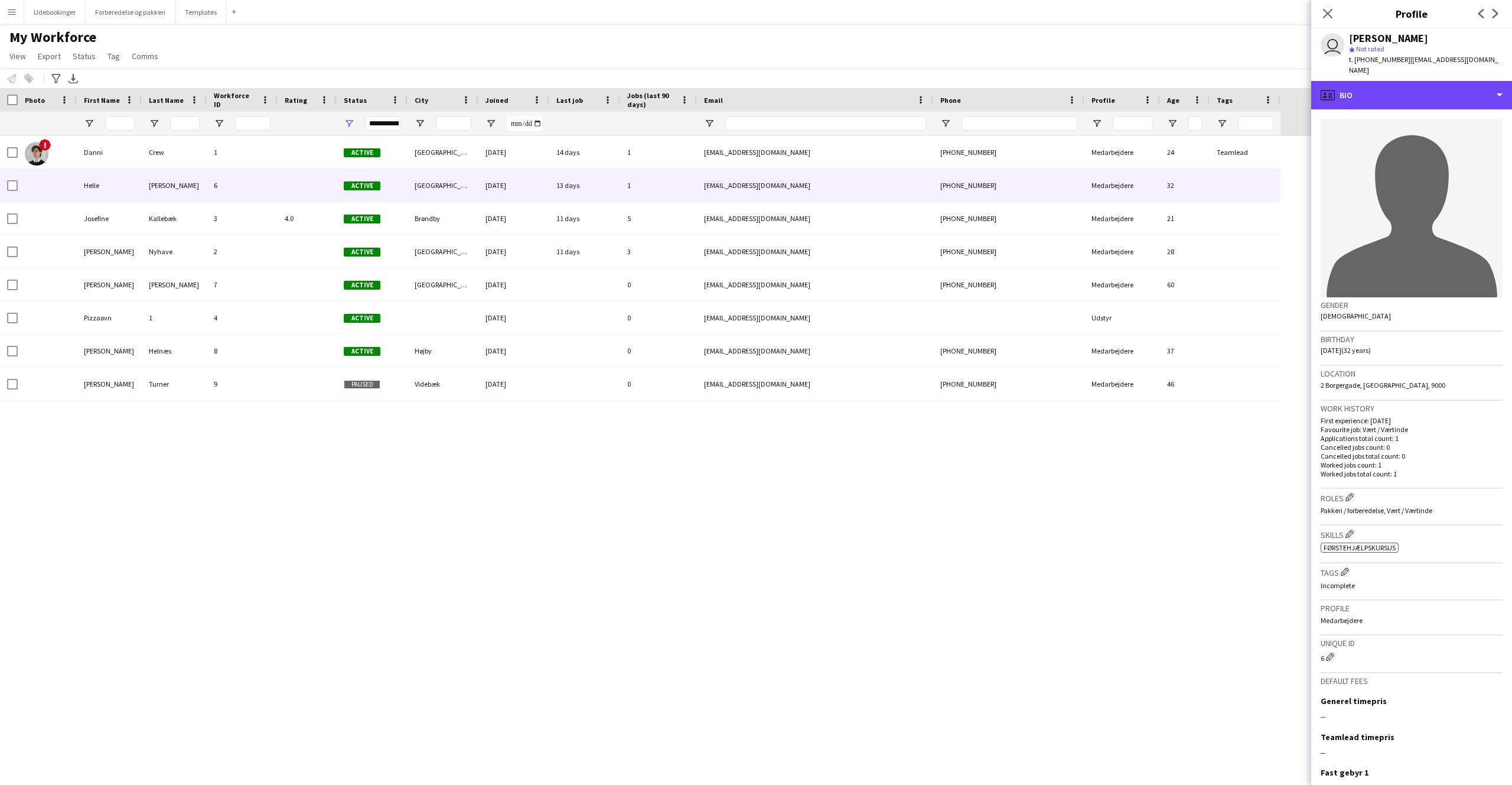
click at [1377, 94] on div "profile Bio" at bounding box center [1412, 95] width 201 height 28
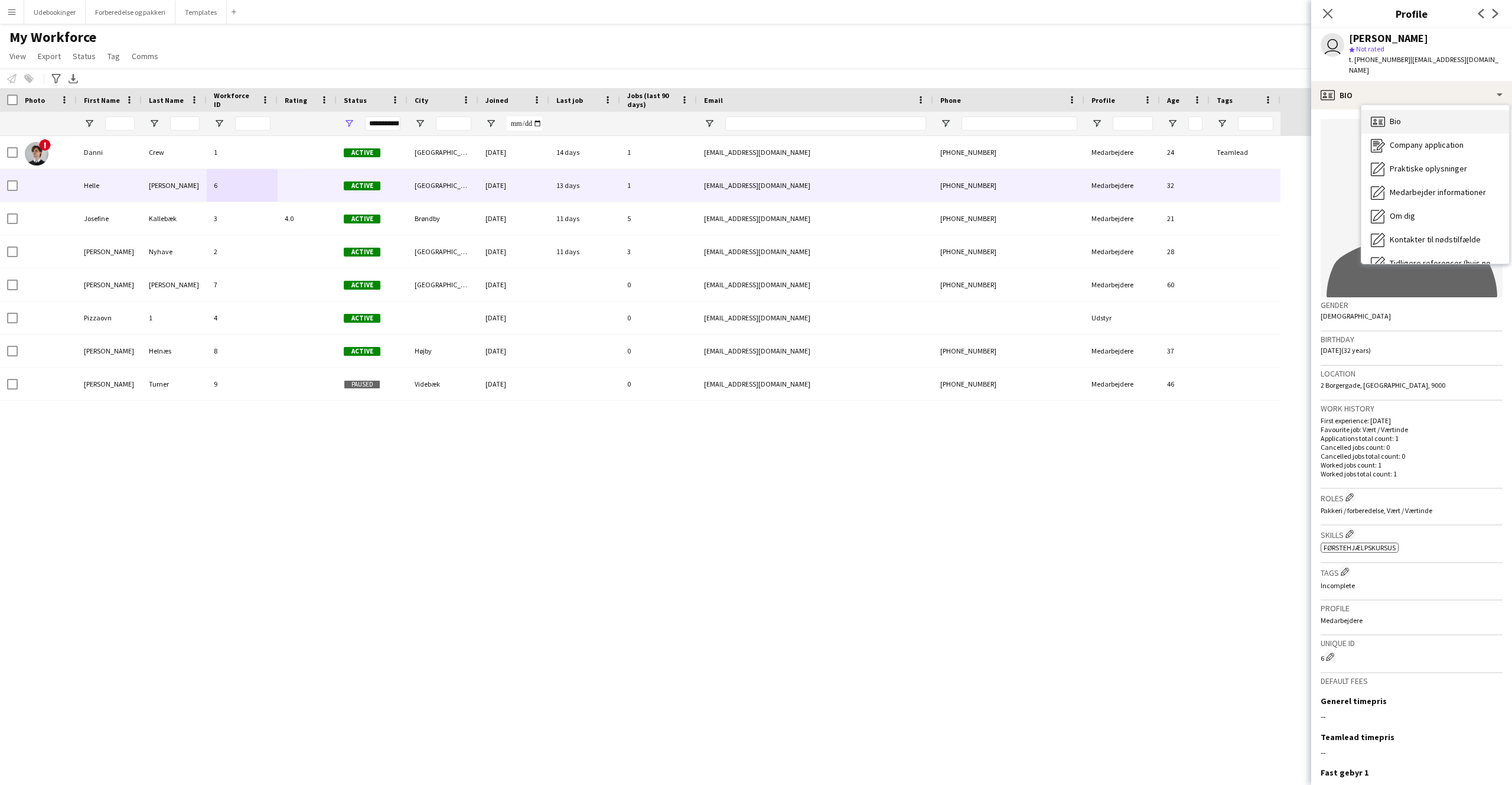
click at [1399, 116] on span "Bio" at bounding box center [1395, 121] width 11 height 11
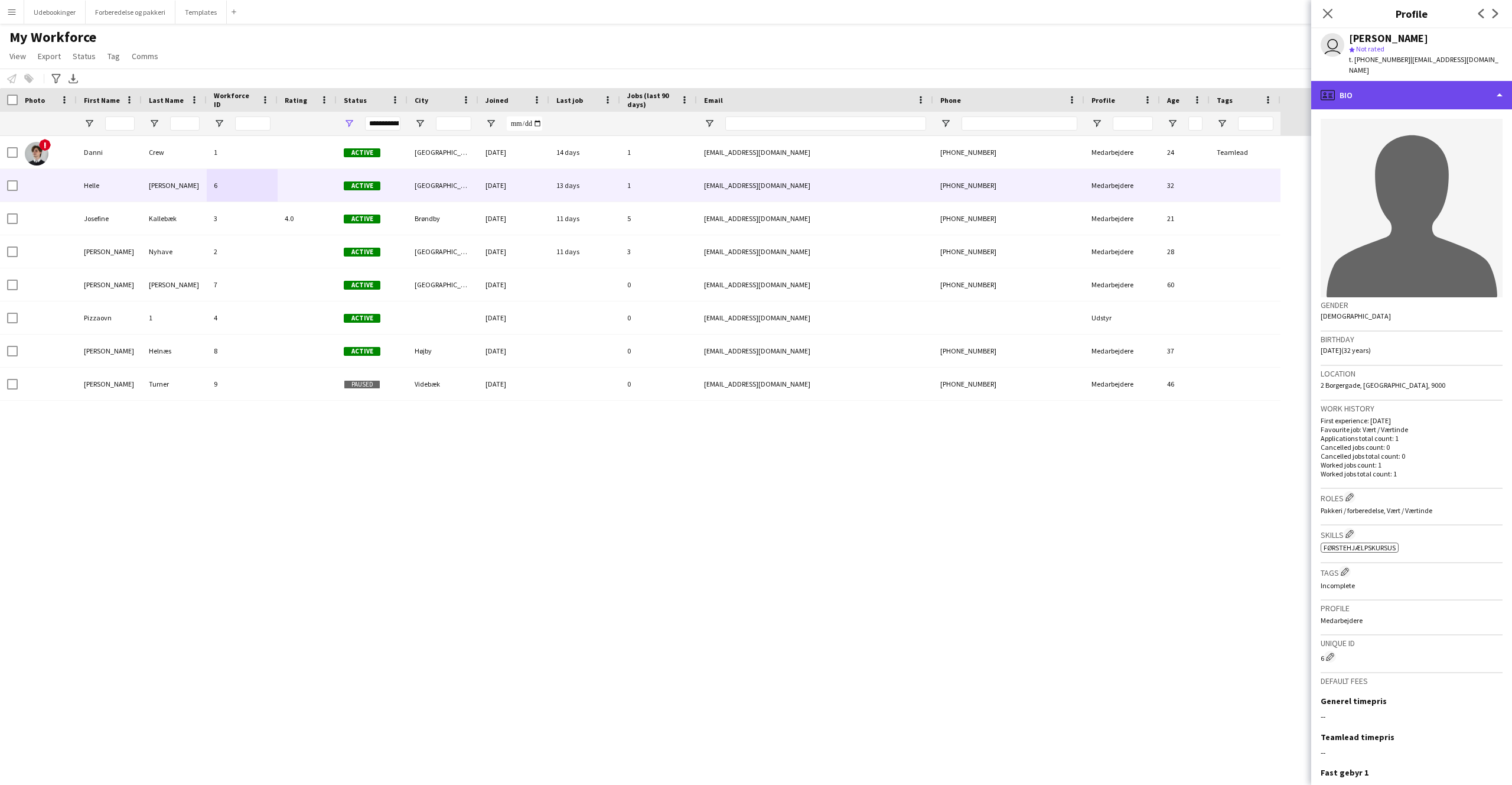
click at [1392, 86] on div "profile Bio" at bounding box center [1412, 95] width 201 height 28
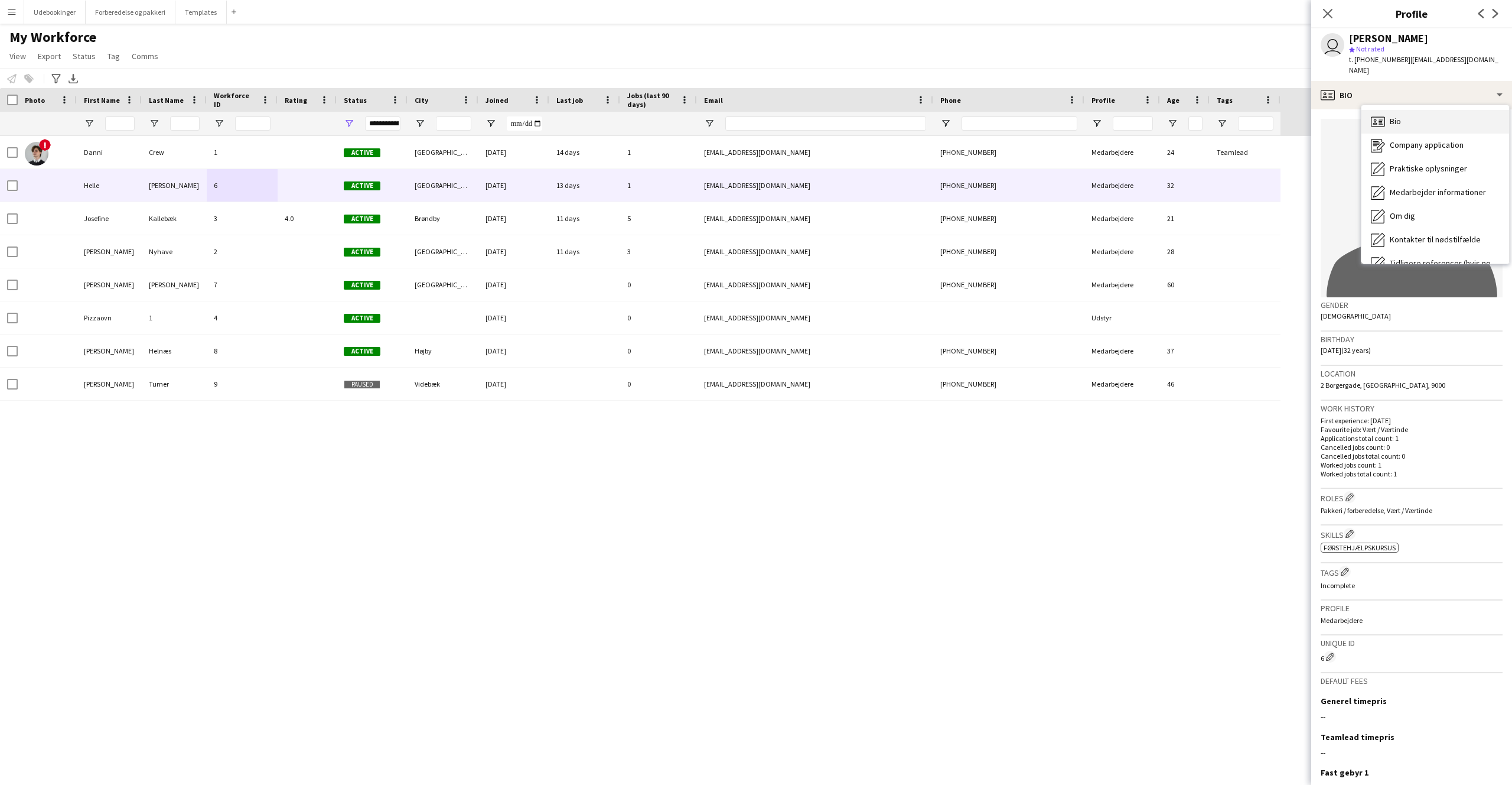
click at [1395, 116] on span "Bio" at bounding box center [1395, 121] width 11 height 11
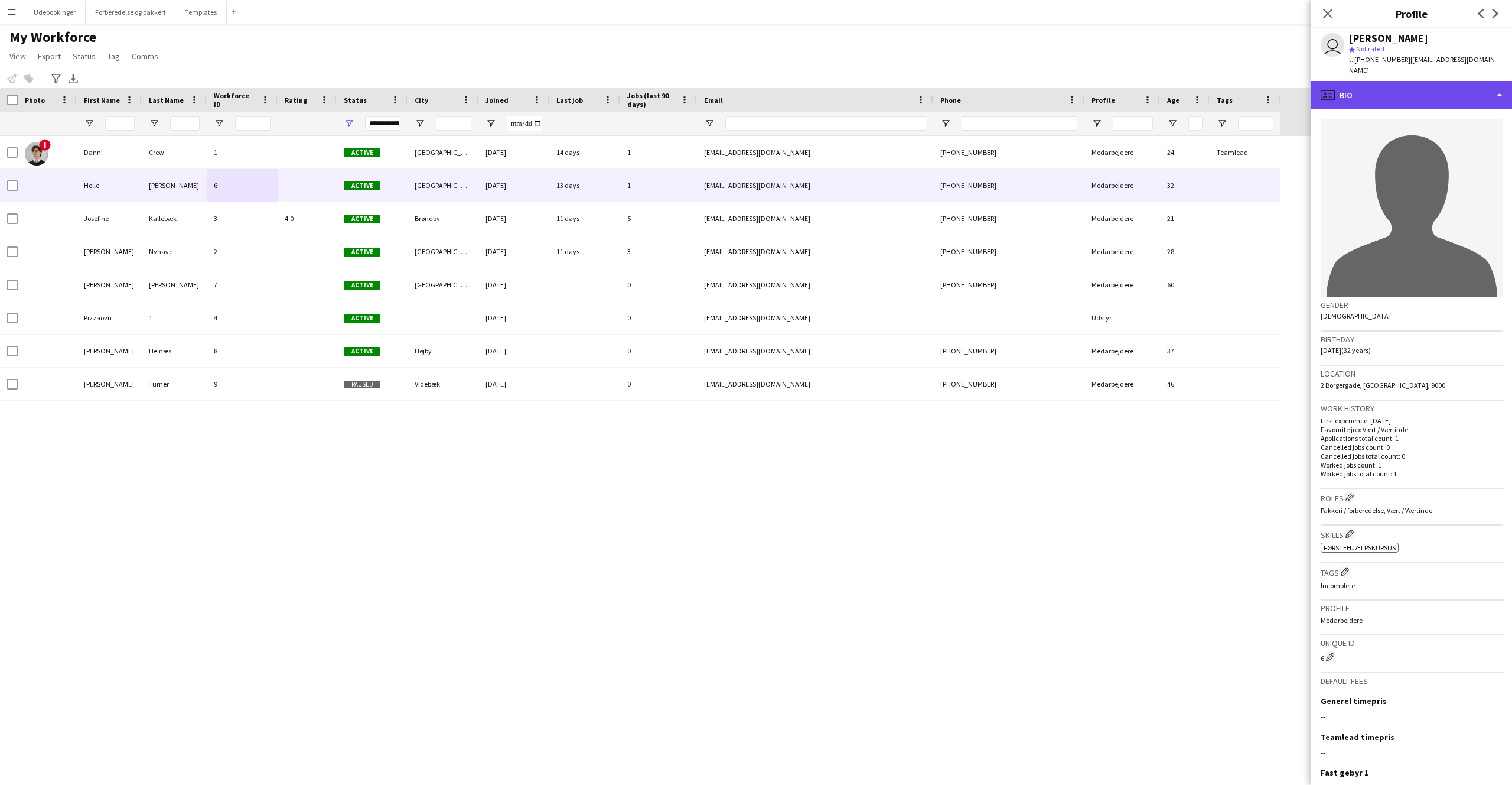
click at [1397, 91] on div "profile Bio" at bounding box center [1412, 95] width 201 height 28
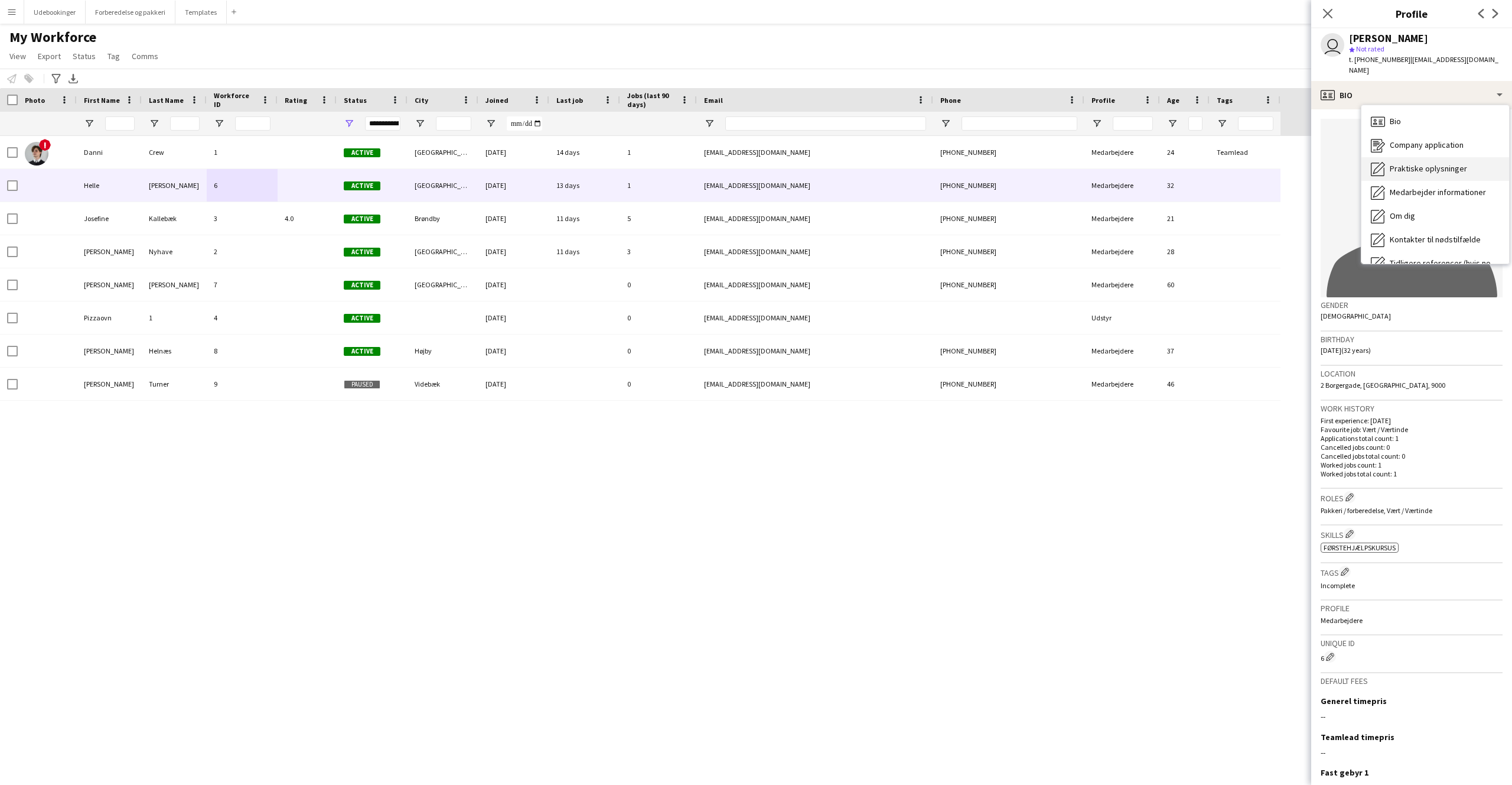
click at [1402, 164] on span "Praktiske oplysninger" at bounding box center [1429, 169] width 77 height 11
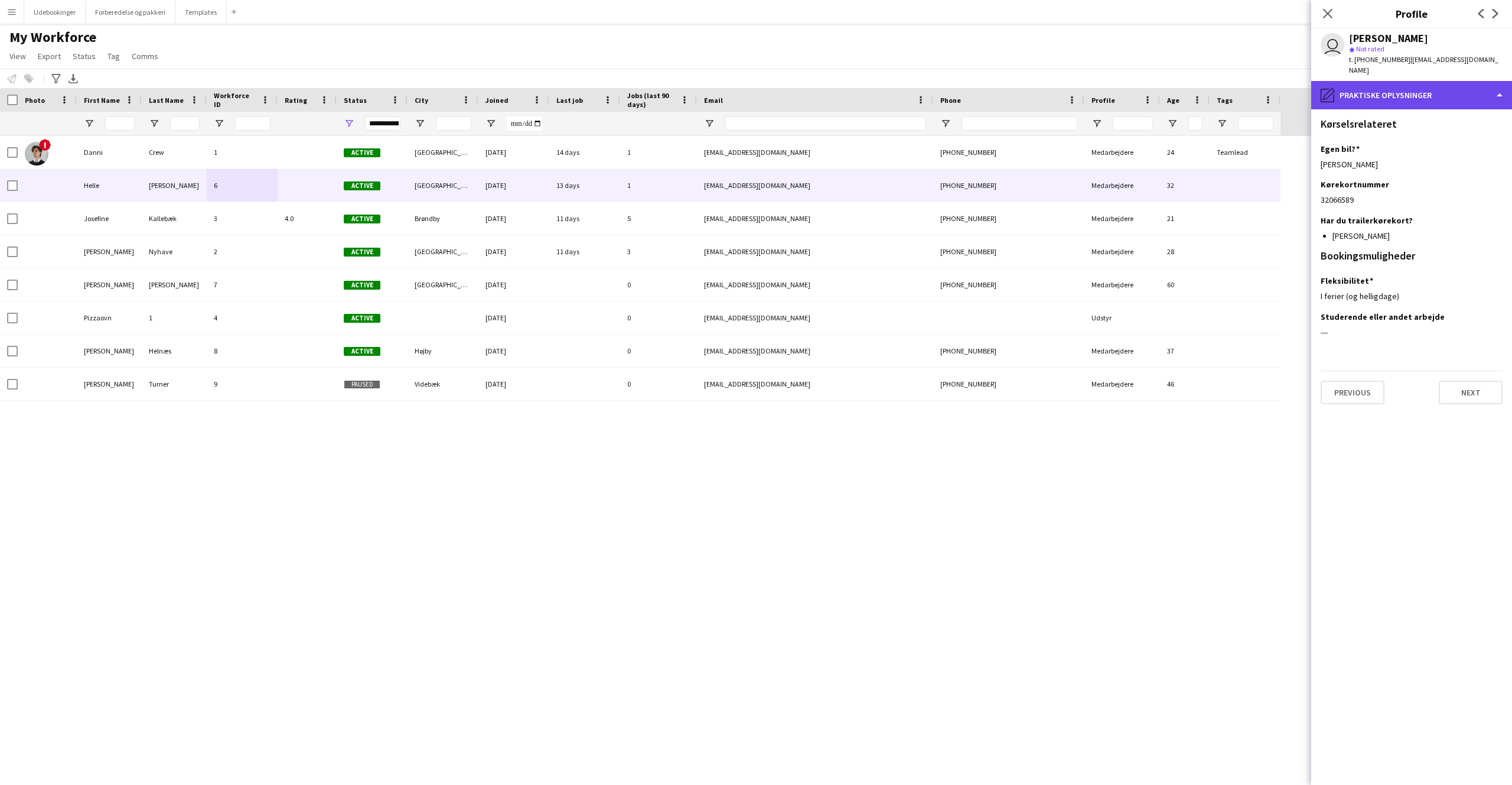
click at [1396, 93] on div "pencil4 Praktiske oplysninger" at bounding box center [1412, 95] width 201 height 28
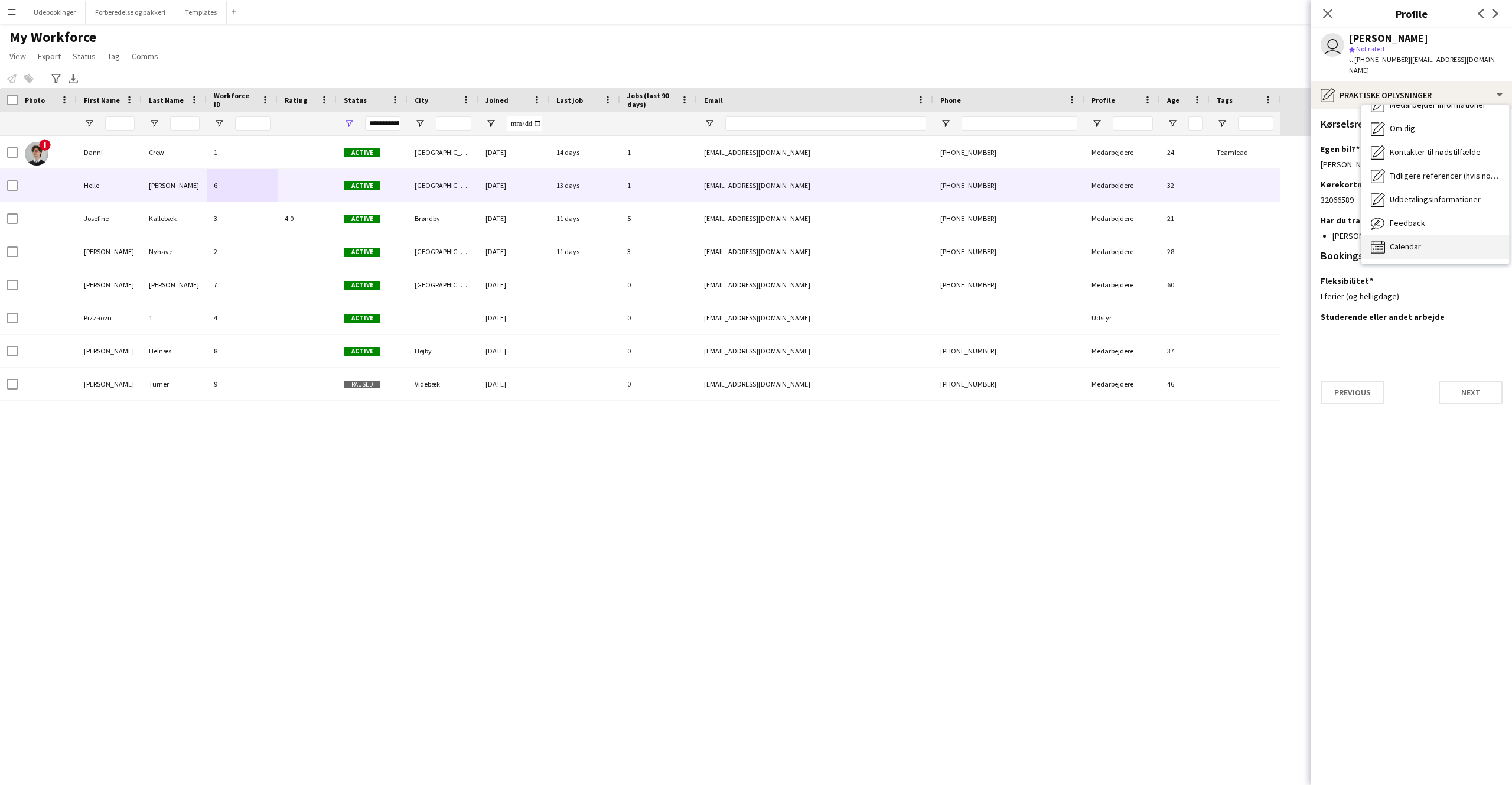
click at [1422, 236] on div "Calendar Calendar" at bounding box center [1436, 247] width 148 height 24
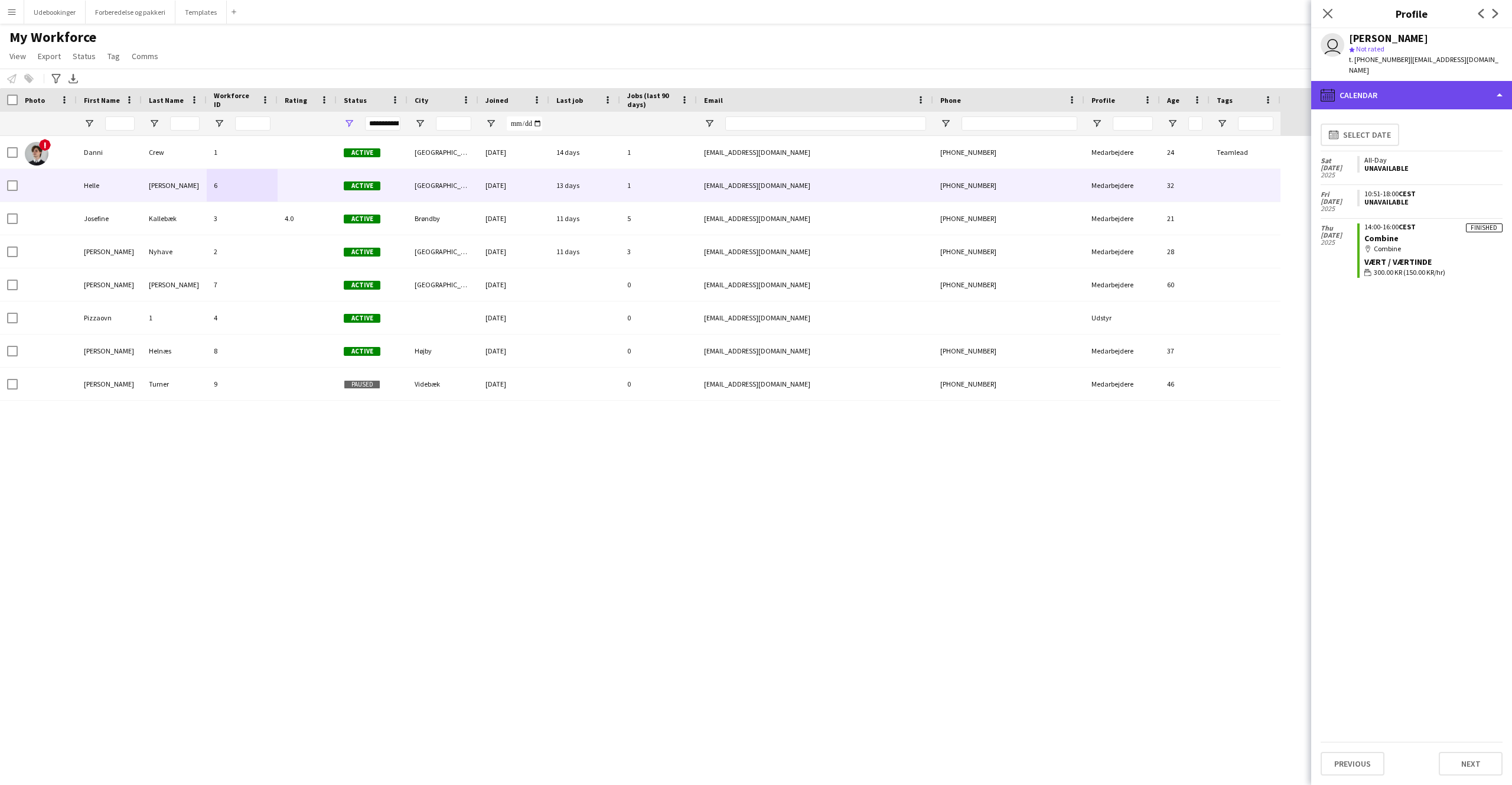
click at [1393, 81] on div "calendar-full Calendar" at bounding box center [1412, 95] width 201 height 28
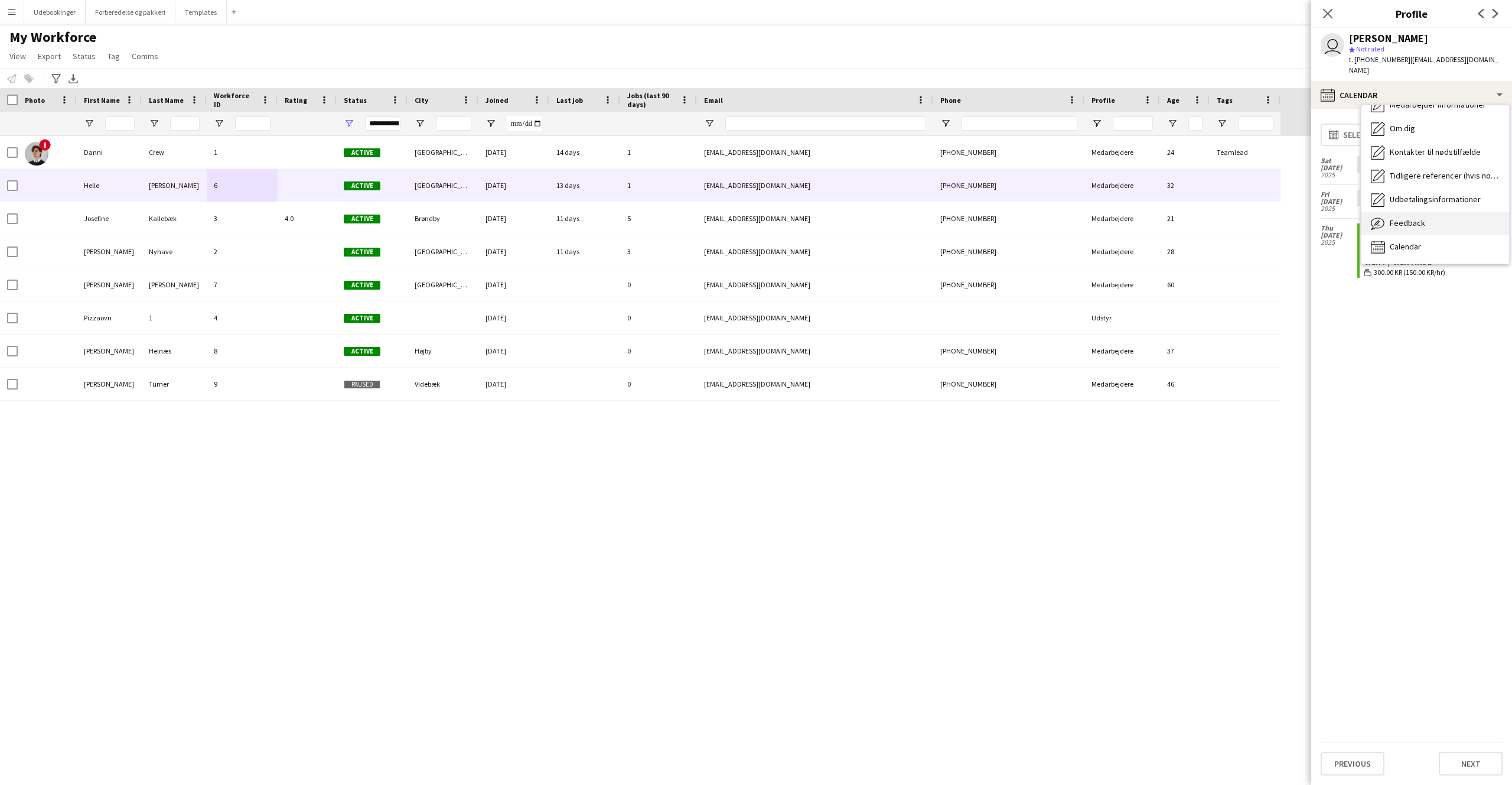
click at [1402, 217] on span "Feedback" at bounding box center [1407, 222] width 35 height 11
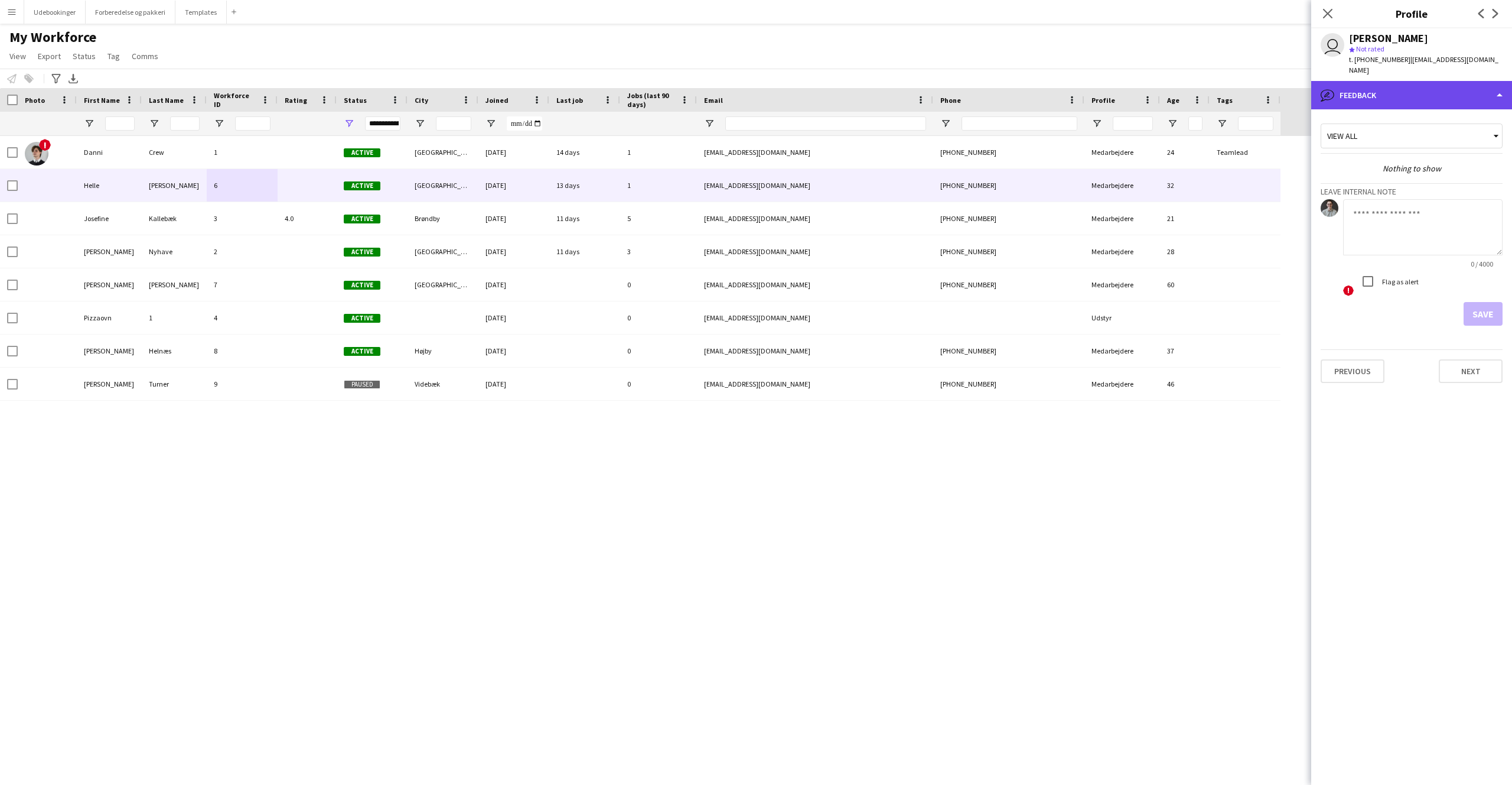
click at [1385, 82] on div "bubble-pencil Feedback" at bounding box center [1412, 95] width 201 height 28
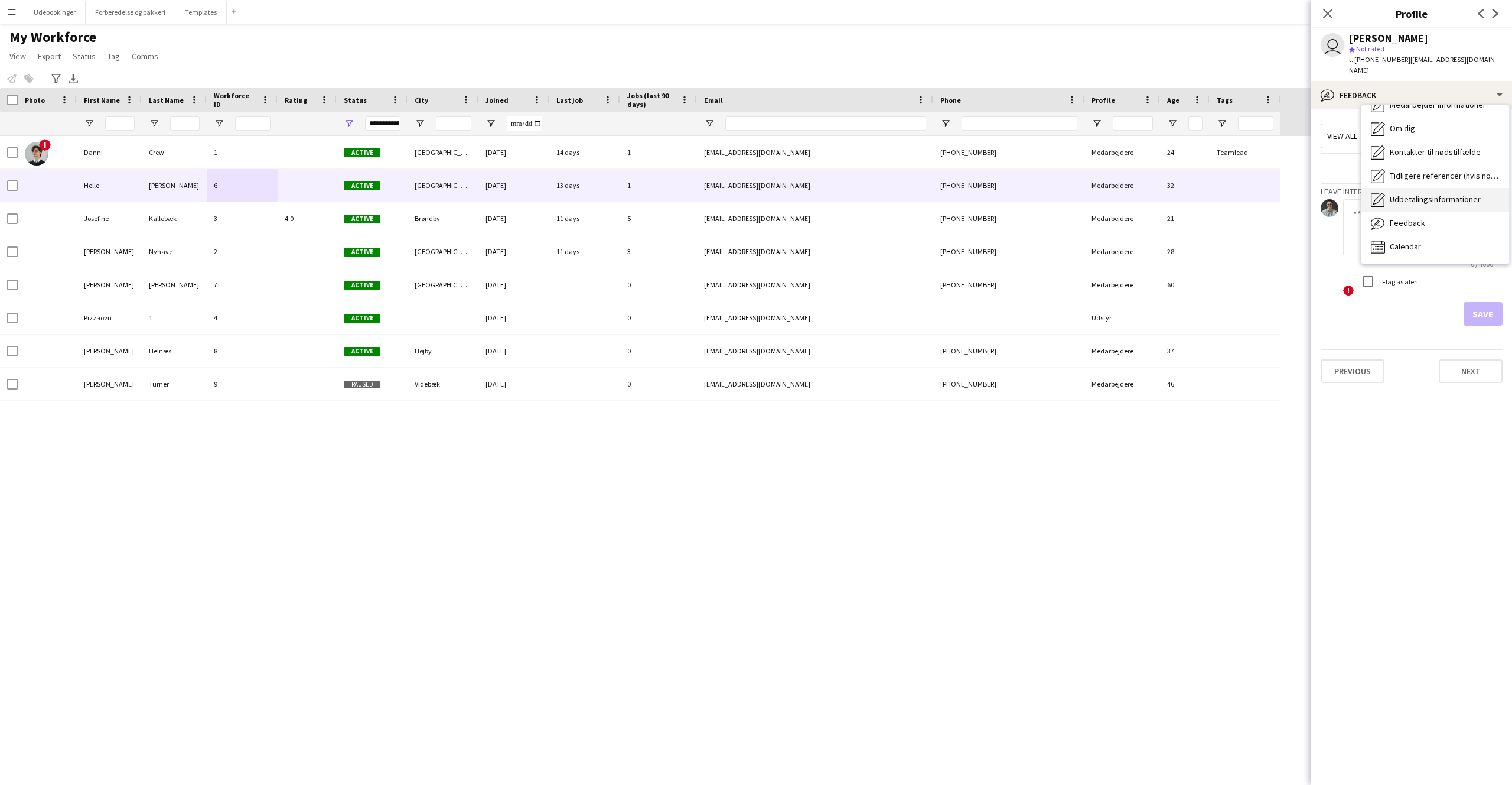
click at [1409, 194] on span "Udbetalingsinformationer" at bounding box center [1436, 200] width 91 height 11
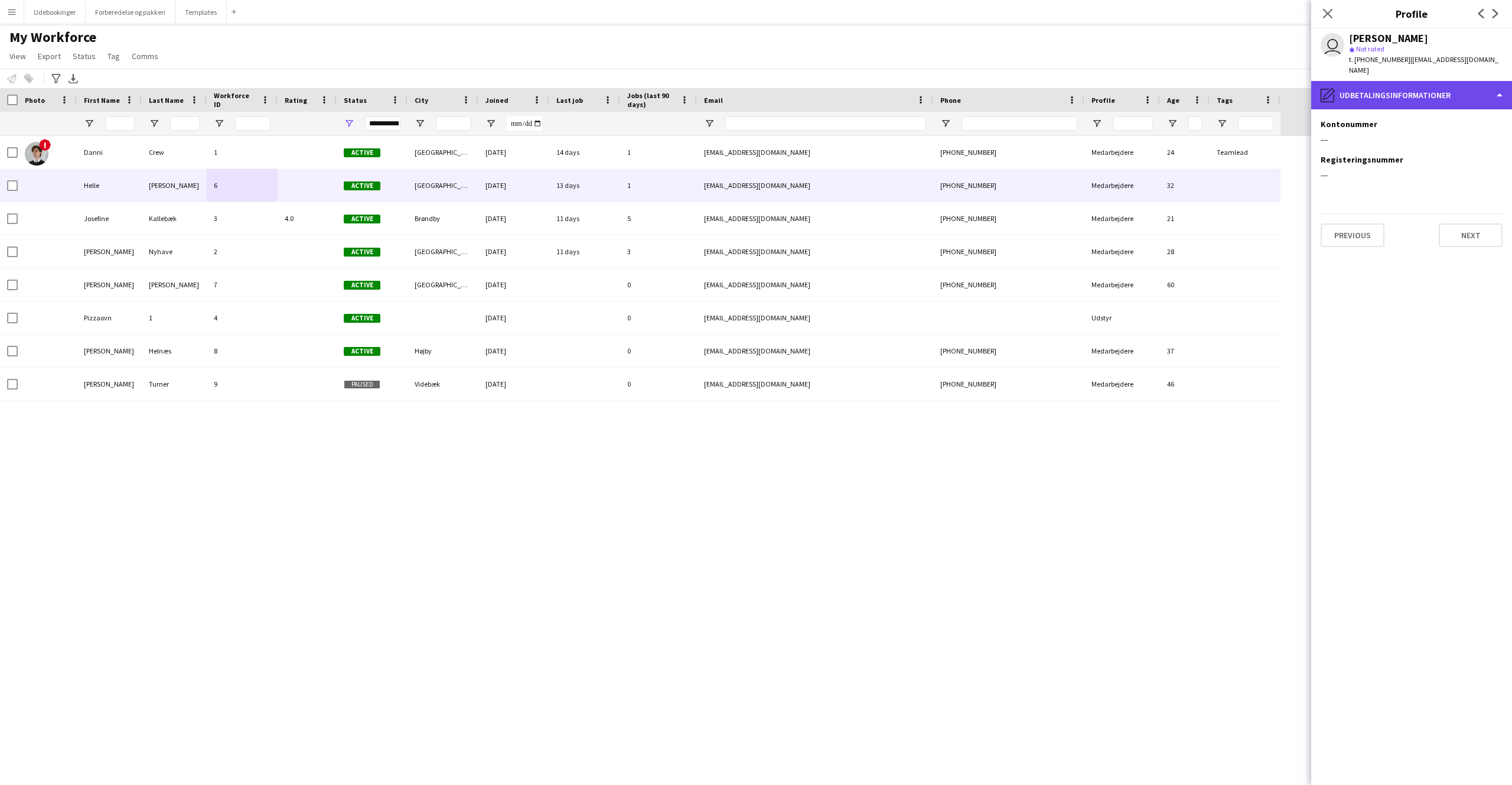
click at [1369, 91] on div "pencil4 Udbetalingsinformationer" at bounding box center [1412, 95] width 201 height 28
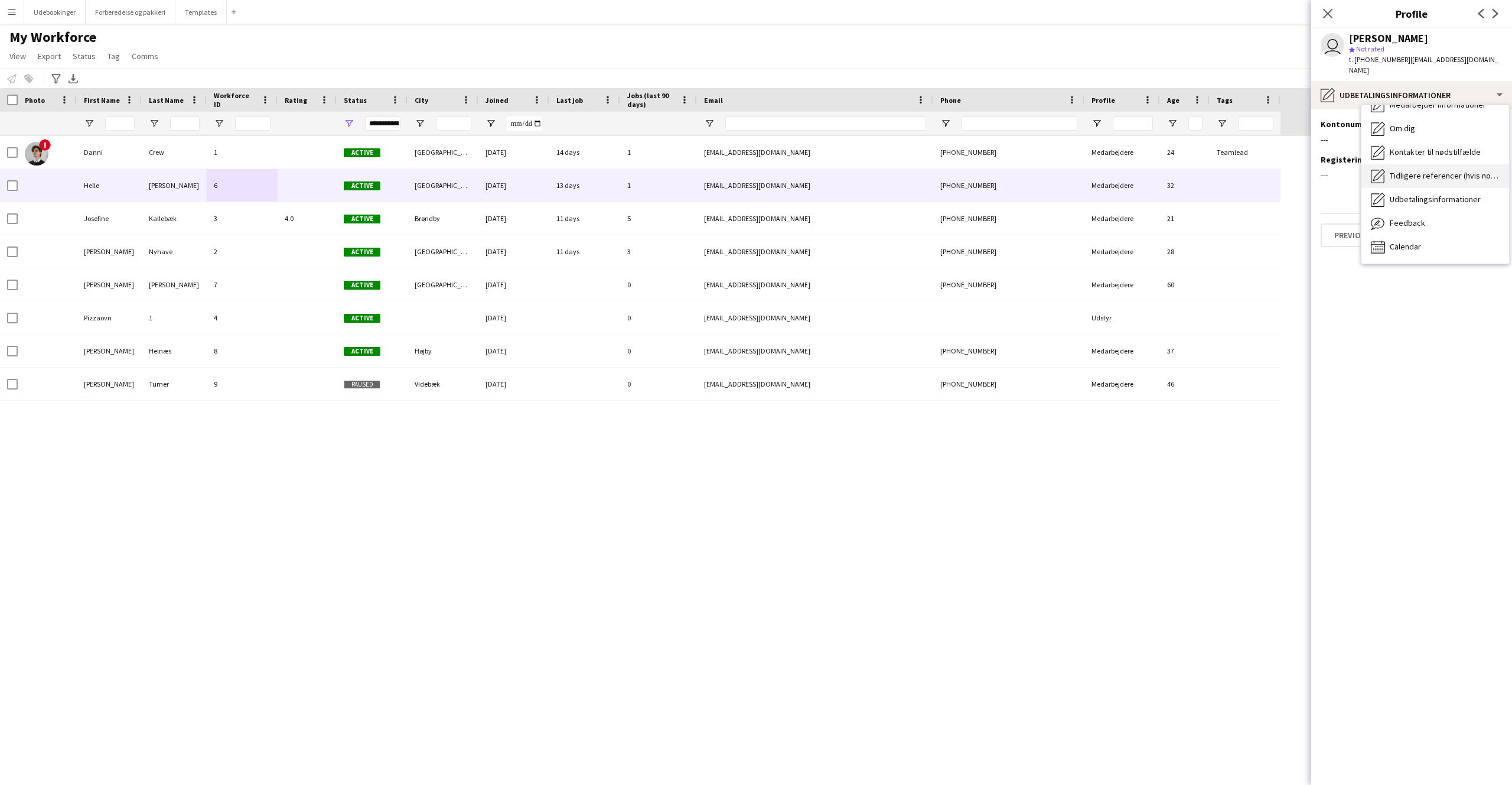
click at [1407, 171] on span "Tidligere referencer (hvis nogen)" at bounding box center [1444, 176] width 110 height 11
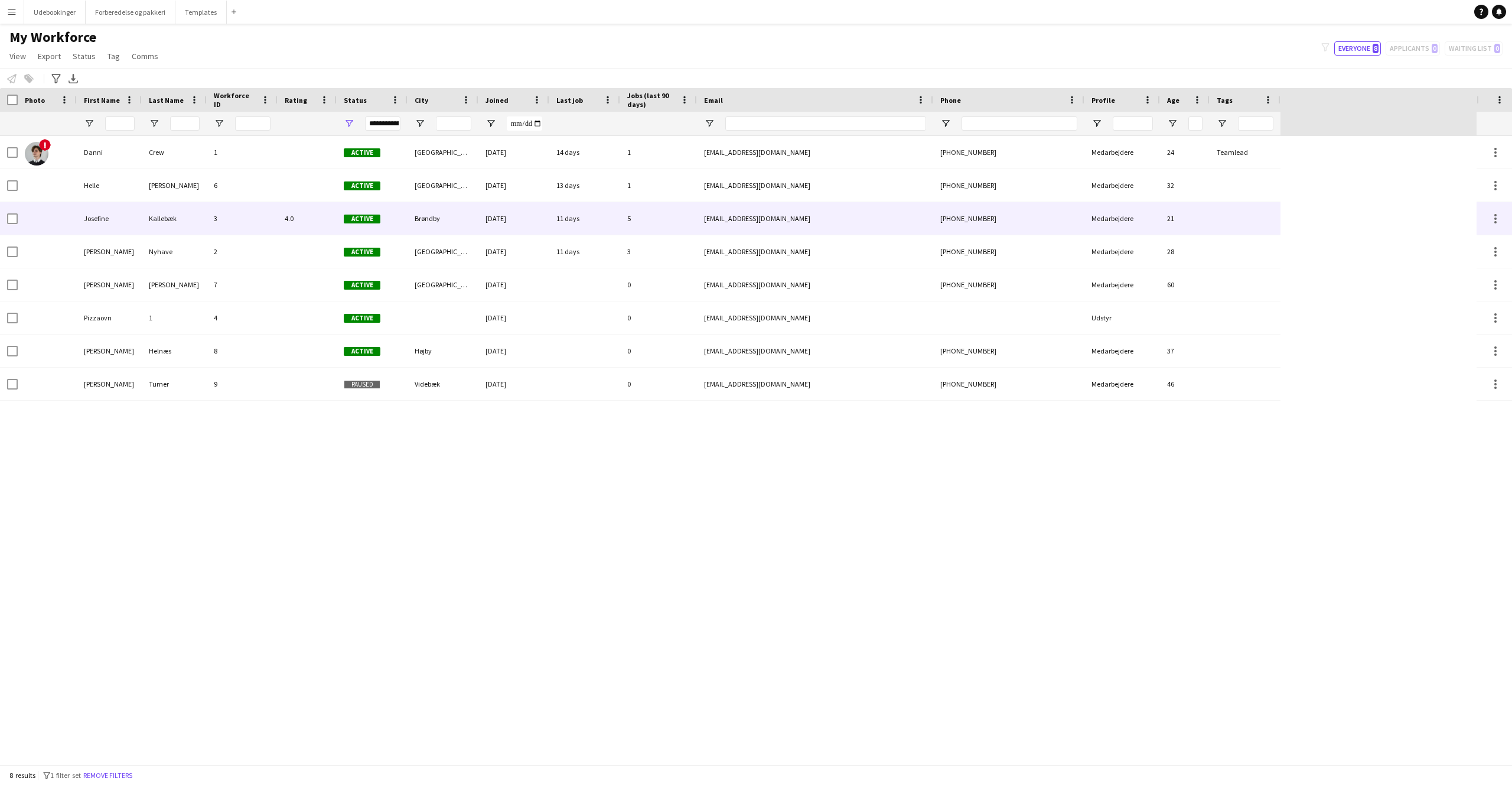
click at [133, 220] on div "Josefine" at bounding box center [109, 218] width 65 height 33
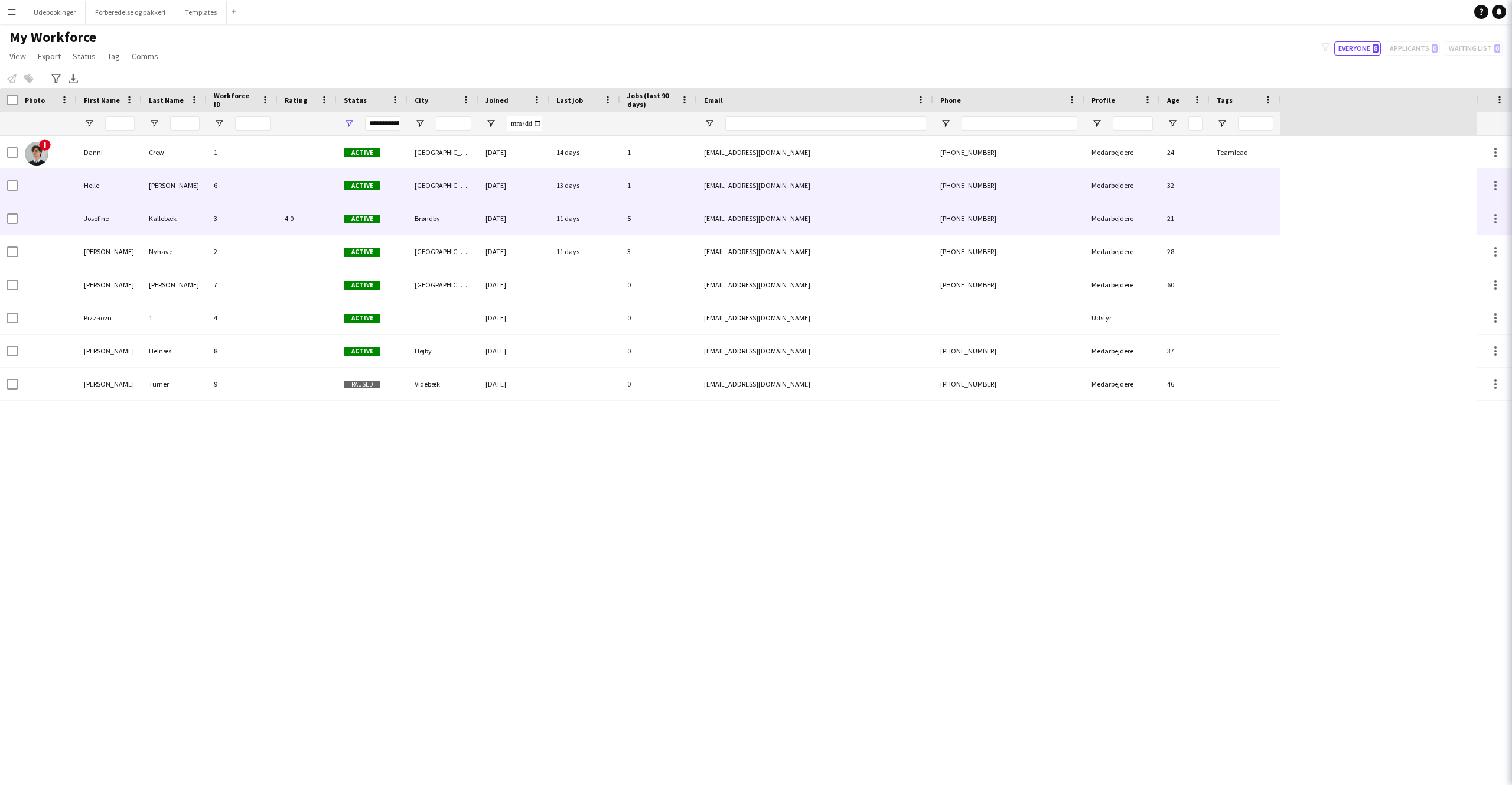
click at [127, 172] on div "Helle" at bounding box center [109, 185] width 65 height 33
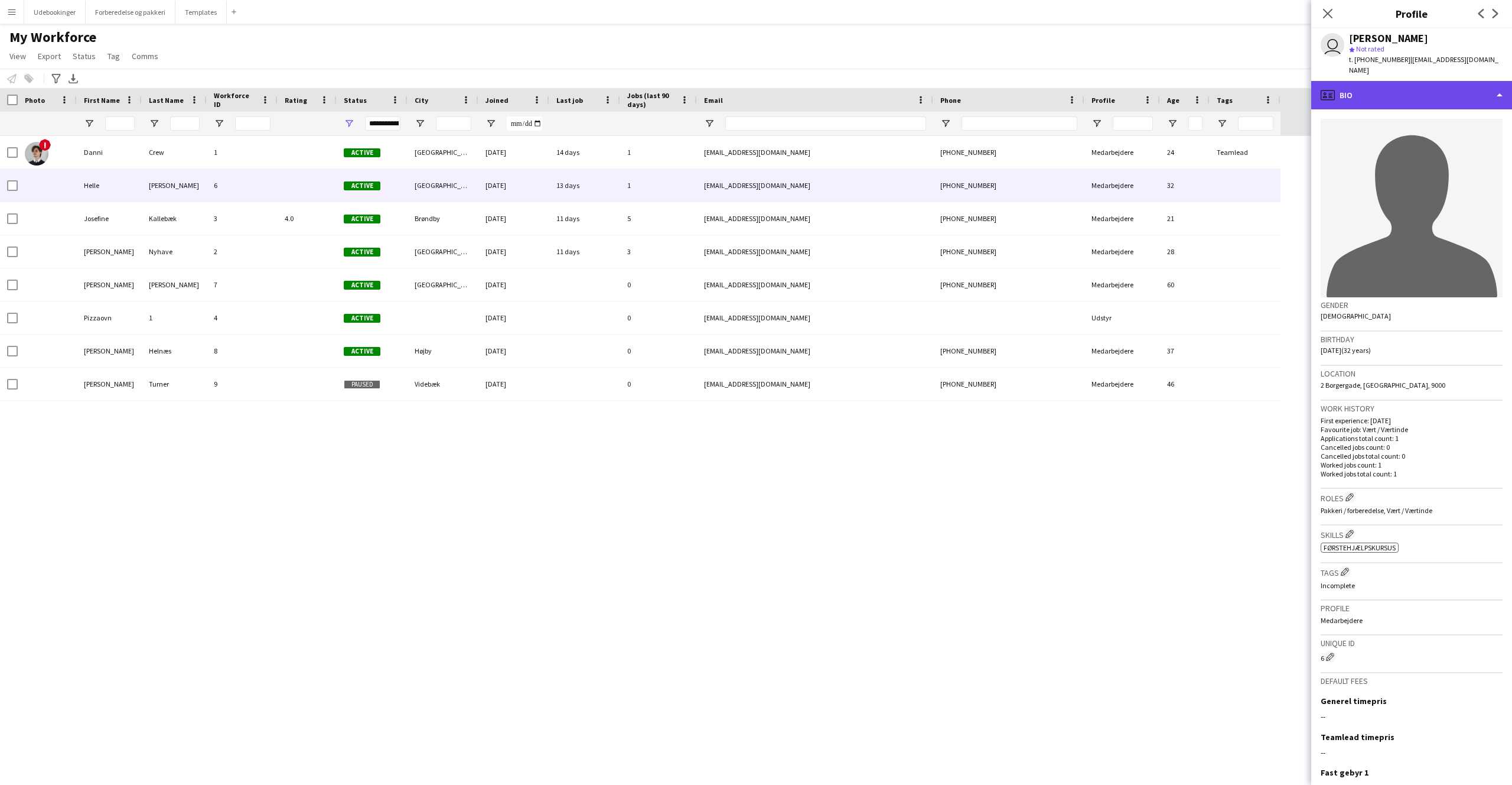
click at [1399, 81] on div "profile Bio" at bounding box center [1412, 95] width 201 height 28
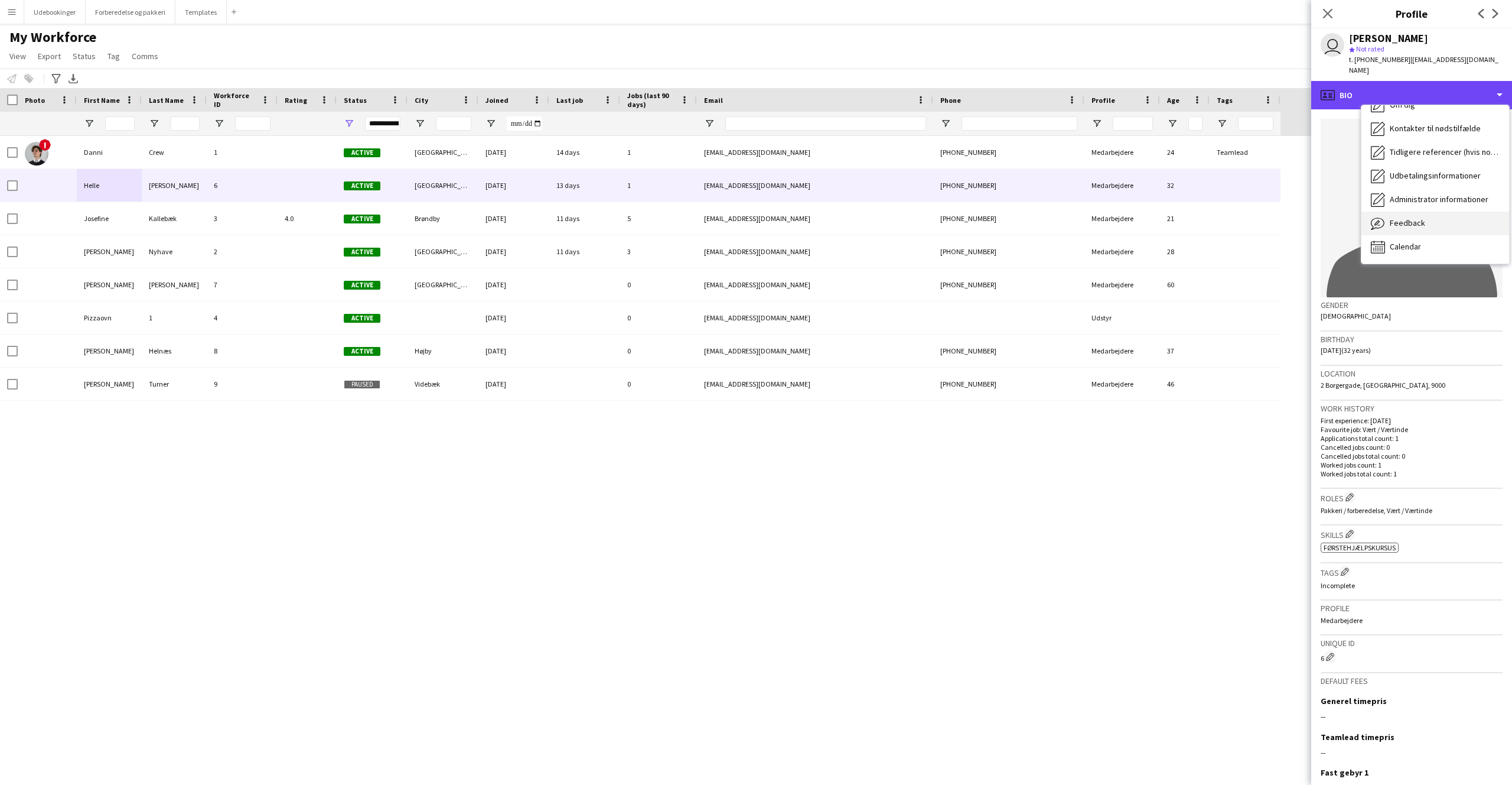
scroll to position [8, 0]
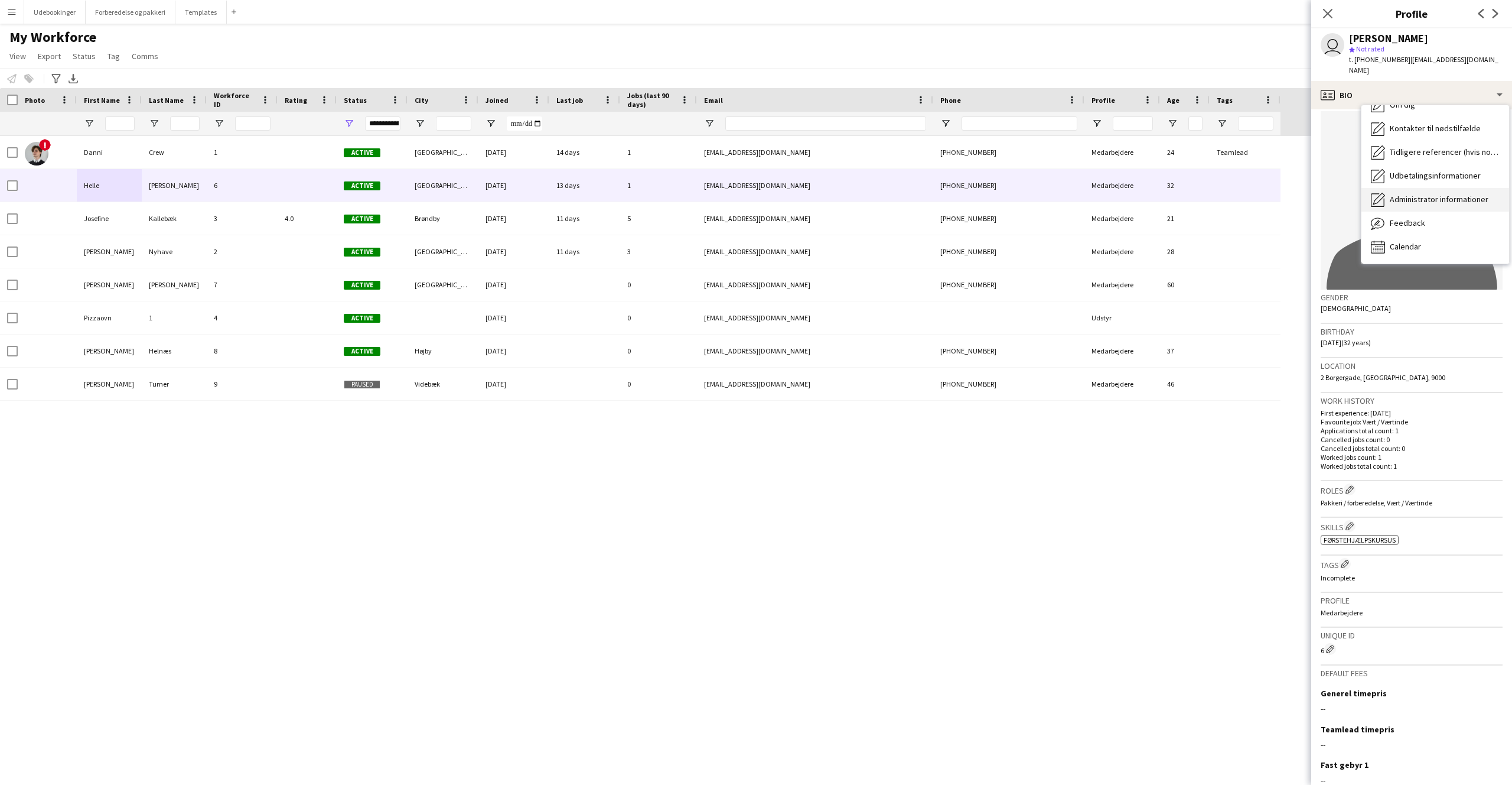
click at [1421, 194] on span "Administrator informationer" at bounding box center [1439, 200] width 98 height 11
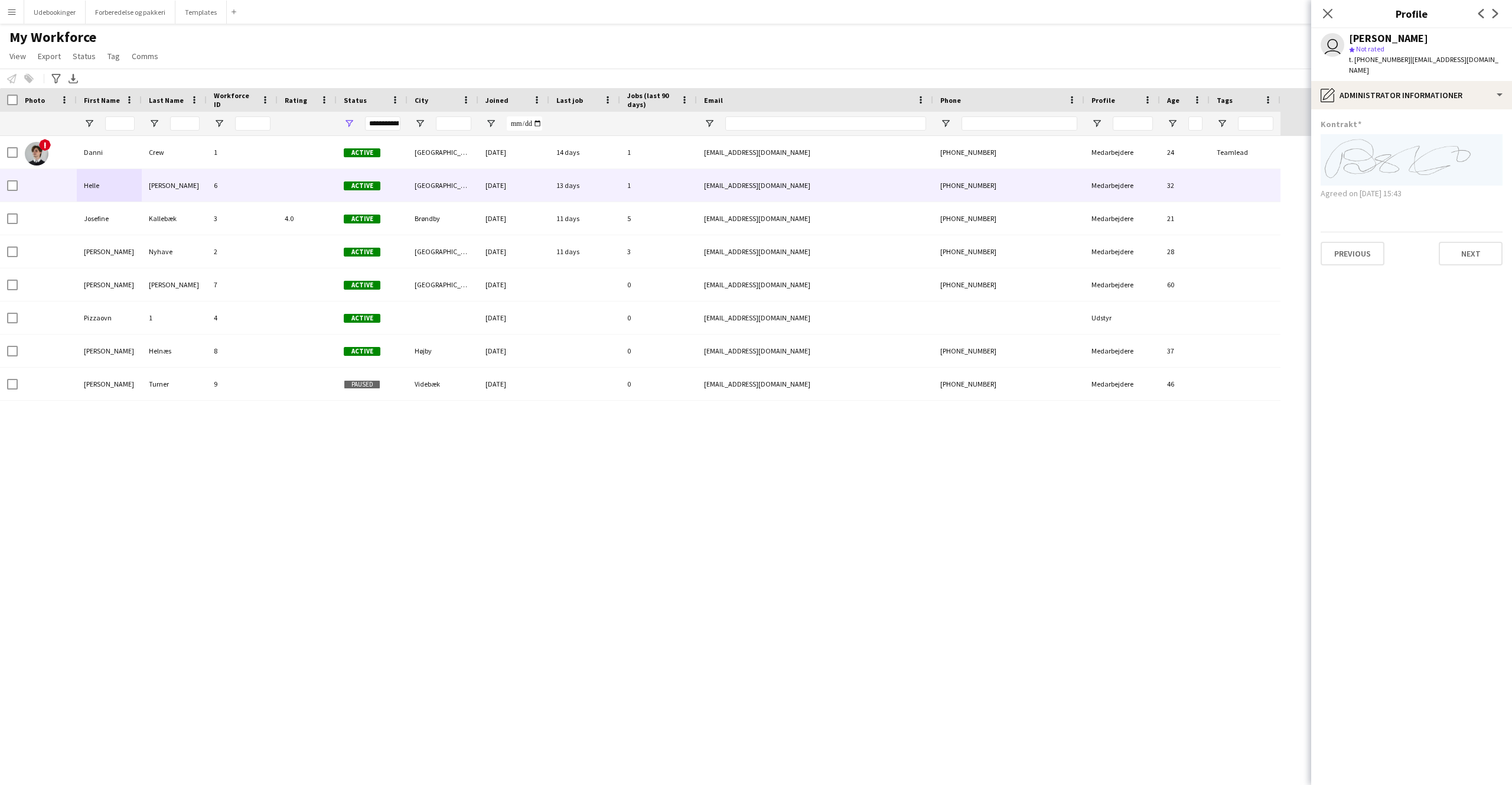
drag, startPoint x: 1414, startPoint y: 212, endPoint x: 1414, endPoint y: 196, distance: 16.0
click at [1414, 212] on app-section-data-types "Kontrakt Agreed on [DATE] 15:43 Previous Next" at bounding box center [1412, 447] width 201 height 676
click at [1415, 188] on div "Kontrakt Agreed on [DATE] 15:43" at bounding box center [1412, 164] width 182 height 90
drag, startPoint x: 1341, startPoint y: 184, endPoint x: 1316, endPoint y: 185, distance: 25.0
click at [1316, 186] on app-section-data-types "Kontrakt Agreed on [DATE] 15:43 Previous Next" at bounding box center [1412, 447] width 201 height 676
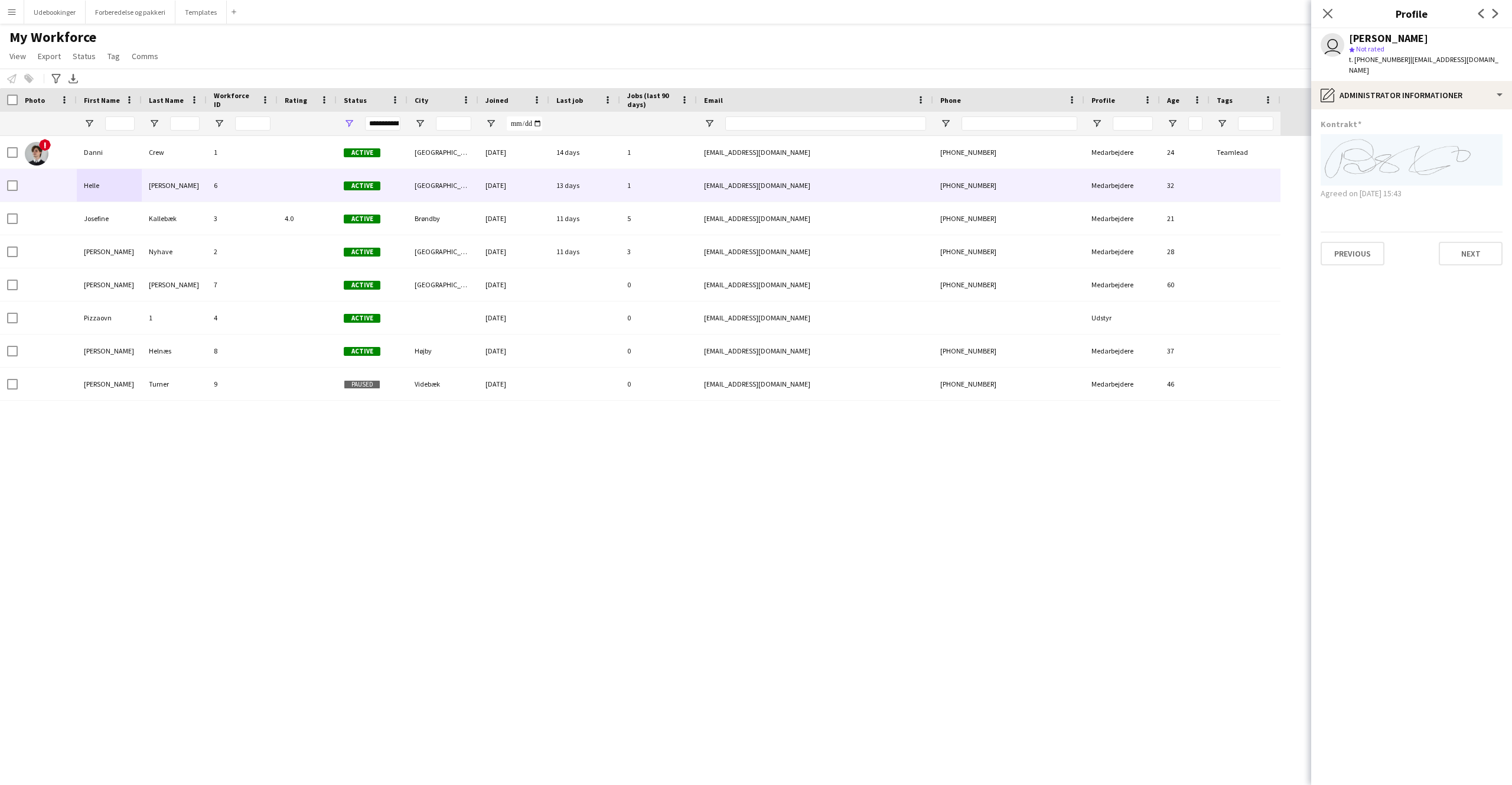
click at [1317, 185] on app-section-data-types "Kontrakt Agreed on [DATE] 15:43 Previous Next" at bounding box center [1412, 447] width 201 height 676
click at [665, 502] on div "! Danni Crew 1 Active [GEOGRAPHIC_DATA] [DATE] 14 days 1 [EMAIL_ADDRESS][DOMAIN…" at bounding box center [738, 450] width 1477 height 629
